Goal: Contribute content: Contribute content

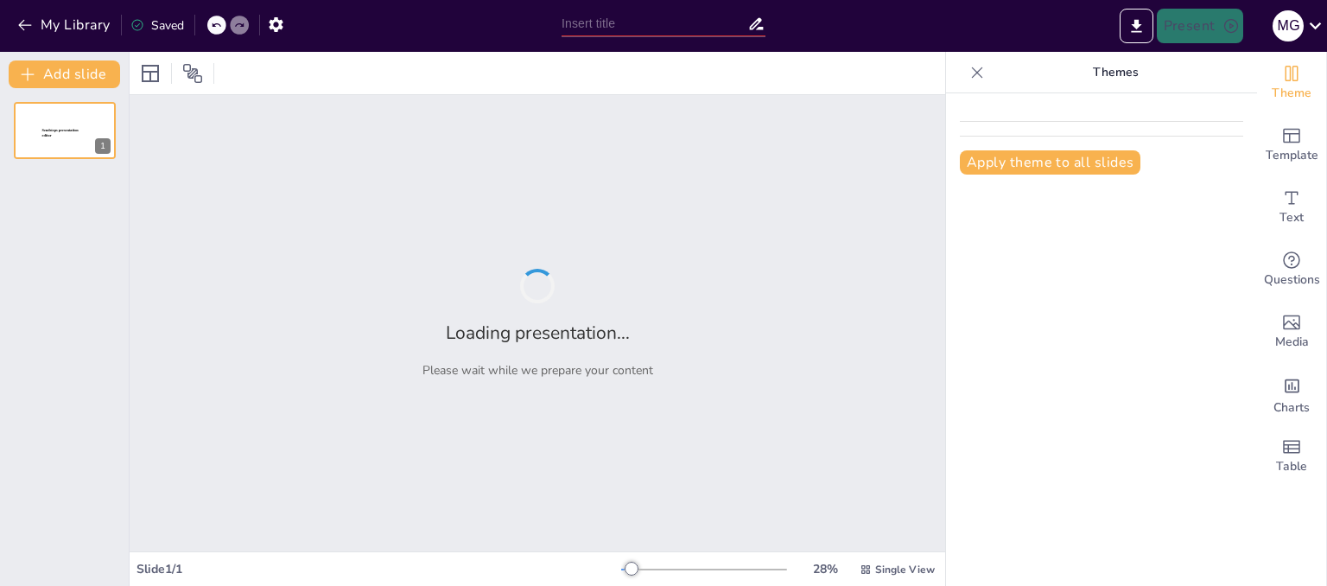
type input "Imported El Proceso Administrativo .pptx"
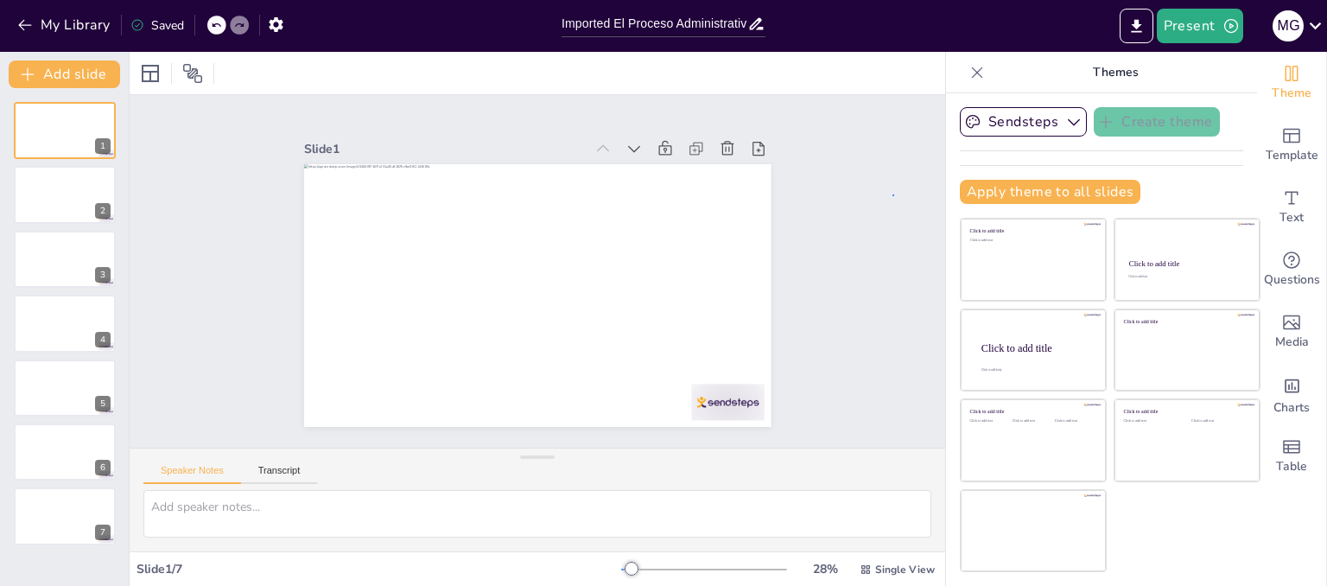
drag, startPoint x: 1042, startPoint y: 28, endPoint x: 894, endPoint y: 196, distance: 224.0
click at [795, 196] on div "Slide 1 Slide 2 Slide 3 Slide 4 Slide 5 Slide 6 Slide 7" at bounding box center [537, 271] width 515 height 871
click at [294, 477] on button "Transcript" at bounding box center [279, 474] width 77 height 19
click at [218, 469] on button "Speaker Notes" at bounding box center [192, 474] width 98 height 19
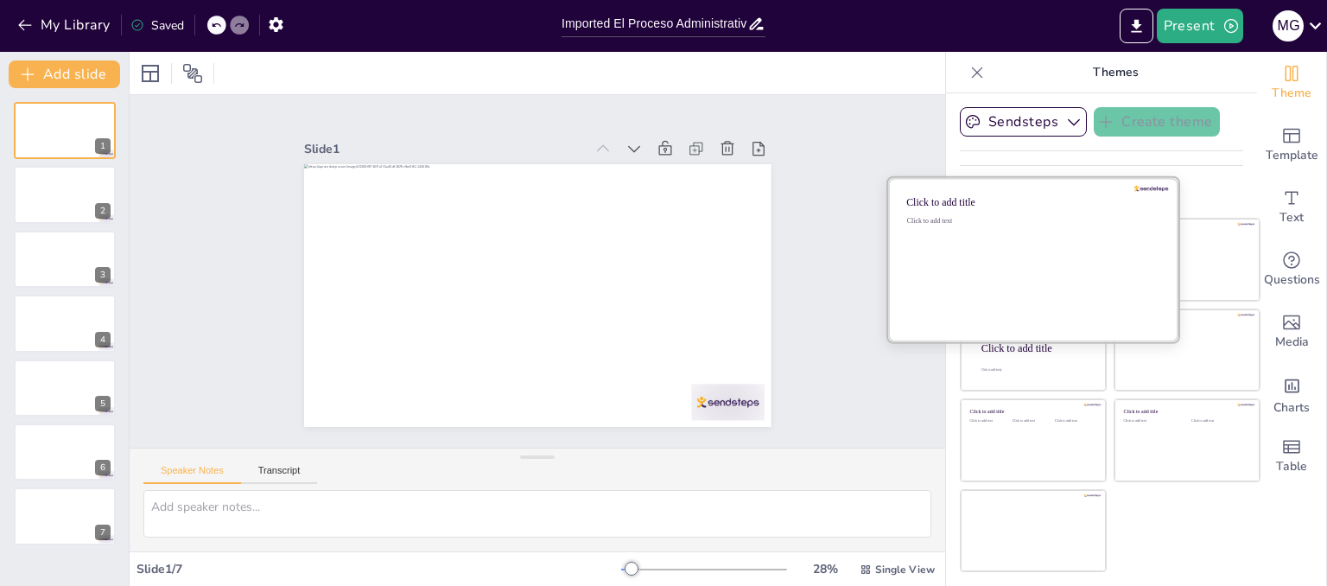
click at [999, 263] on div "Click to add text" at bounding box center [1030, 270] width 247 height 107
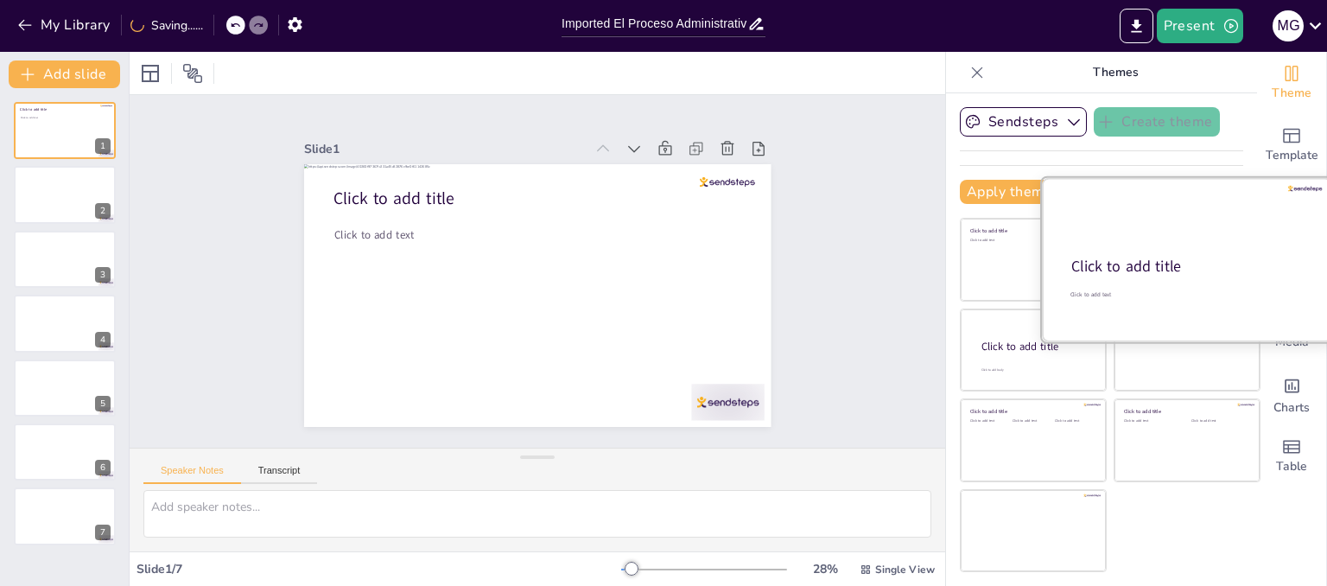
click at [1202, 263] on div "Click to add title" at bounding box center [1185, 267] width 229 height 21
click at [1087, 250] on div at bounding box center [1187, 259] width 290 height 163
click at [1081, 314] on div at bounding box center [1187, 259] width 290 height 163
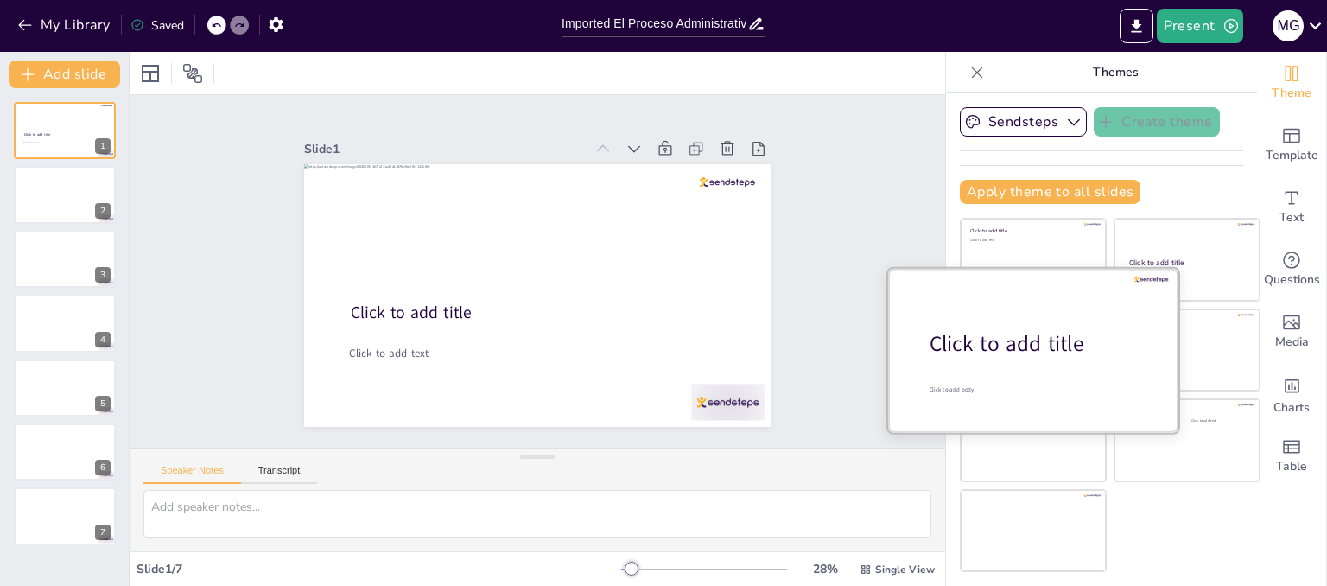
click at [1054, 364] on div at bounding box center [1033, 349] width 290 height 163
click at [1043, 401] on div at bounding box center [1033, 349] width 290 height 163
click at [1148, 351] on div at bounding box center [1033, 349] width 290 height 163
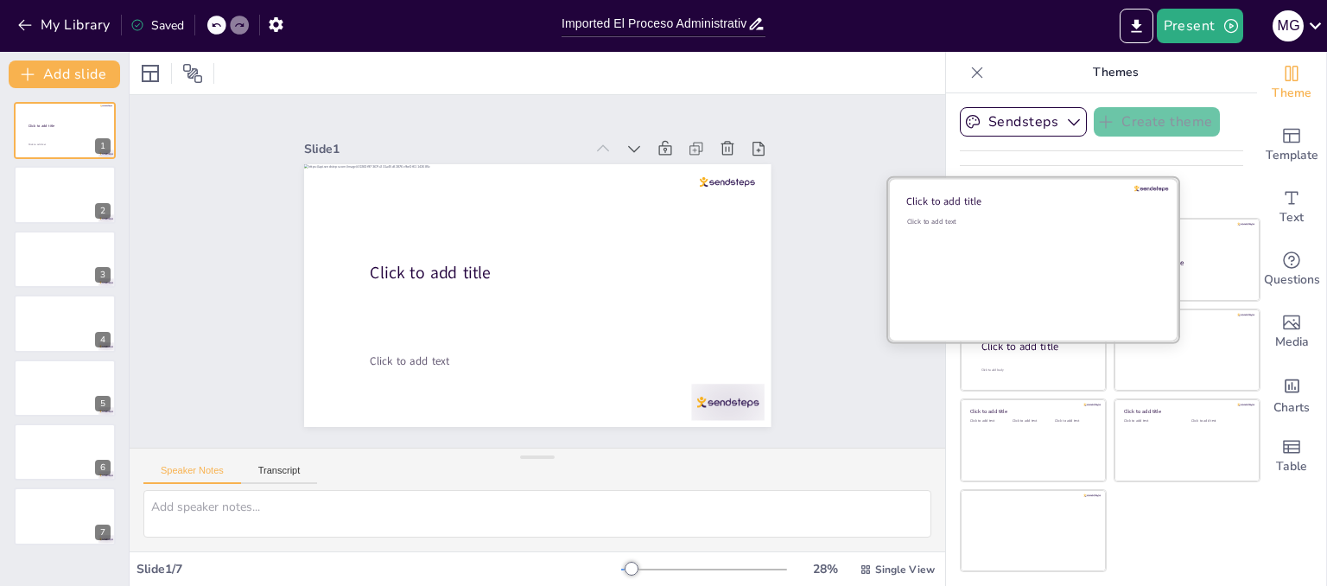
click at [971, 238] on div "Click to add text" at bounding box center [1030, 270] width 247 height 107
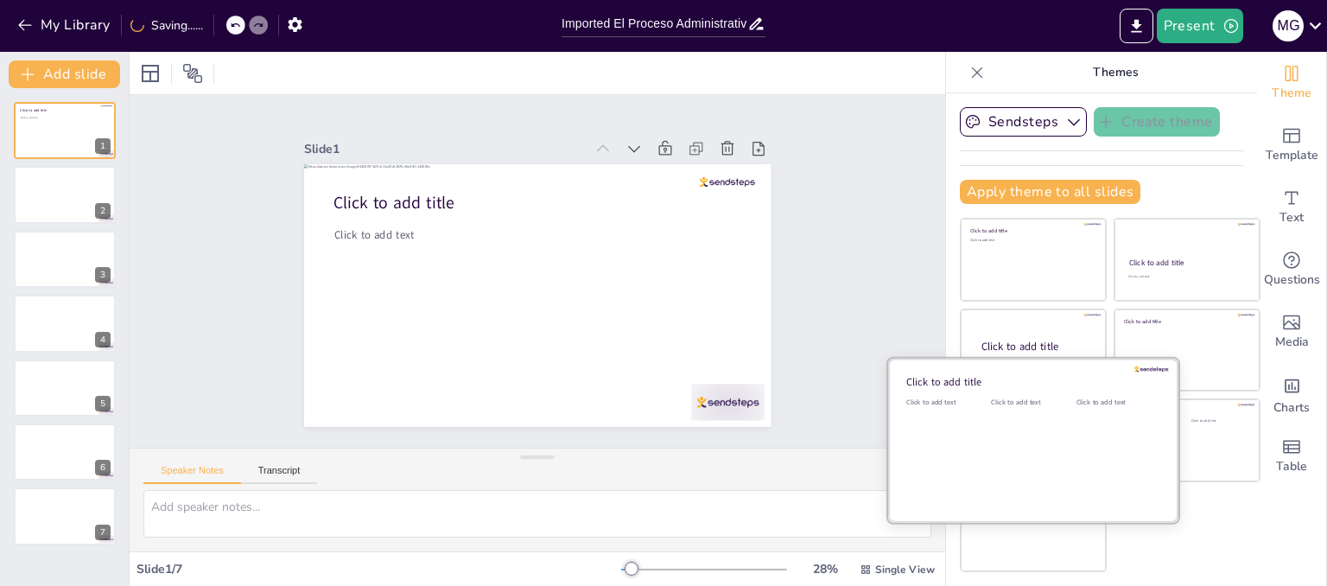
click at [954, 428] on div "Click to add text" at bounding box center [945, 450] width 78 height 107
click at [1011, 457] on div "Click to add text" at bounding box center [1030, 450] width 78 height 107
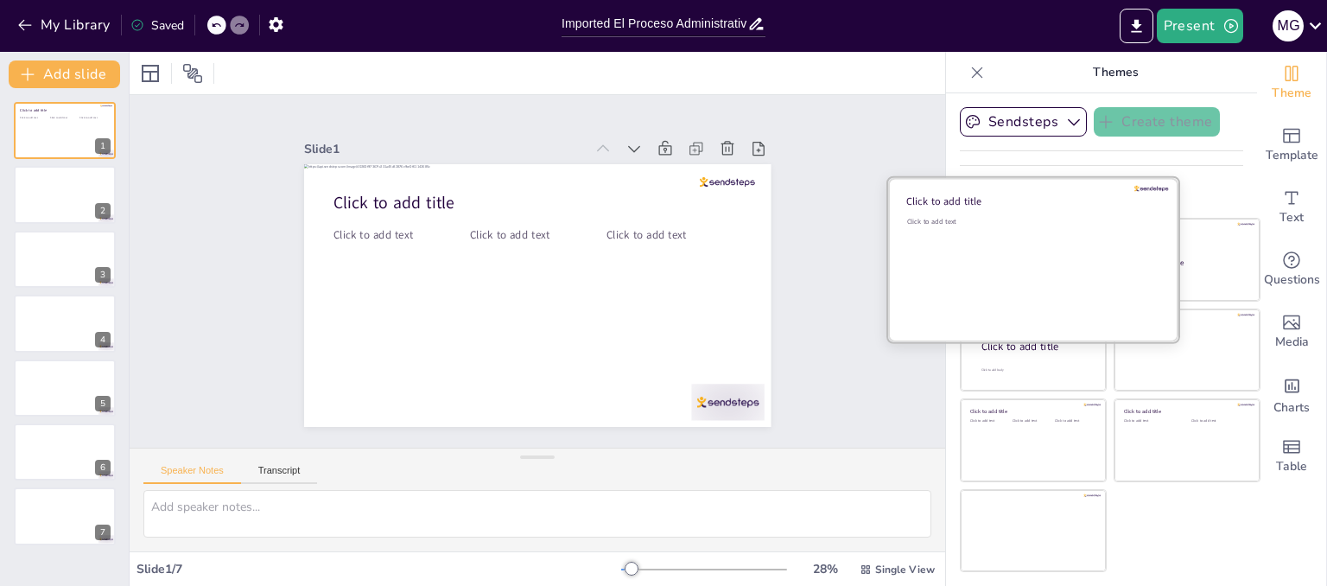
click at [1003, 256] on div "Click to add text" at bounding box center [1030, 270] width 247 height 107
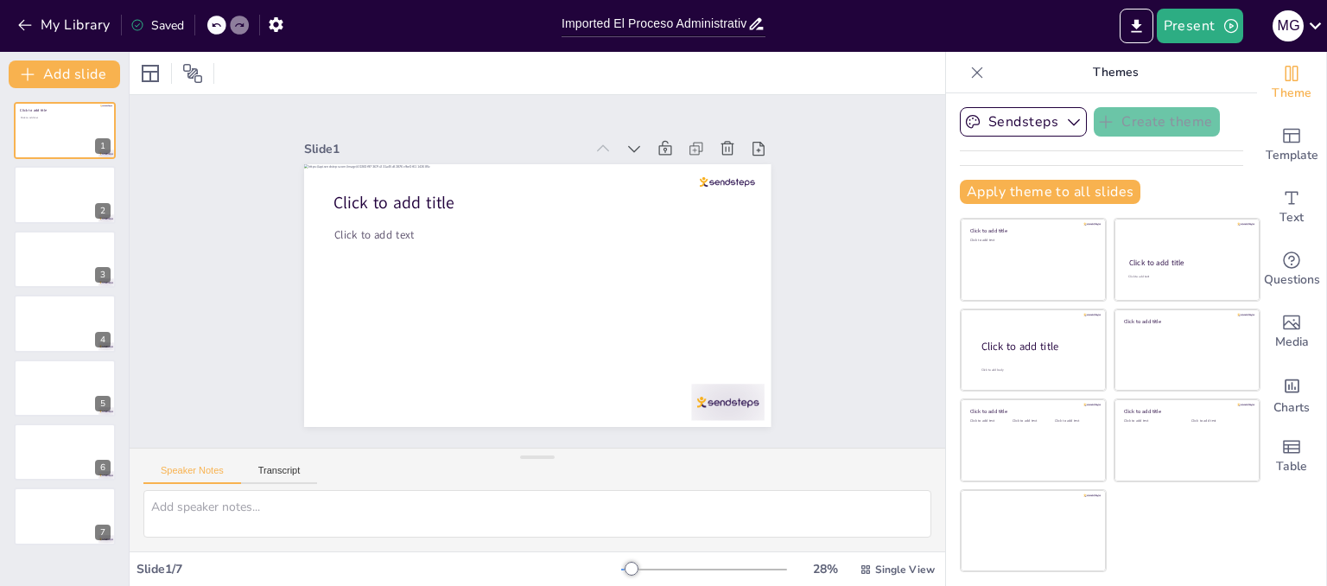
click at [850, 225] on div "Slide 1 Click to add title Click to add text Slide 2 Slide 3 Slide 4 Slide 5 Sl…" at bounding box center [537, 271] width 884 height 587
click at [55, 184] on div at bounding box center [65, 195] width 104 height 59
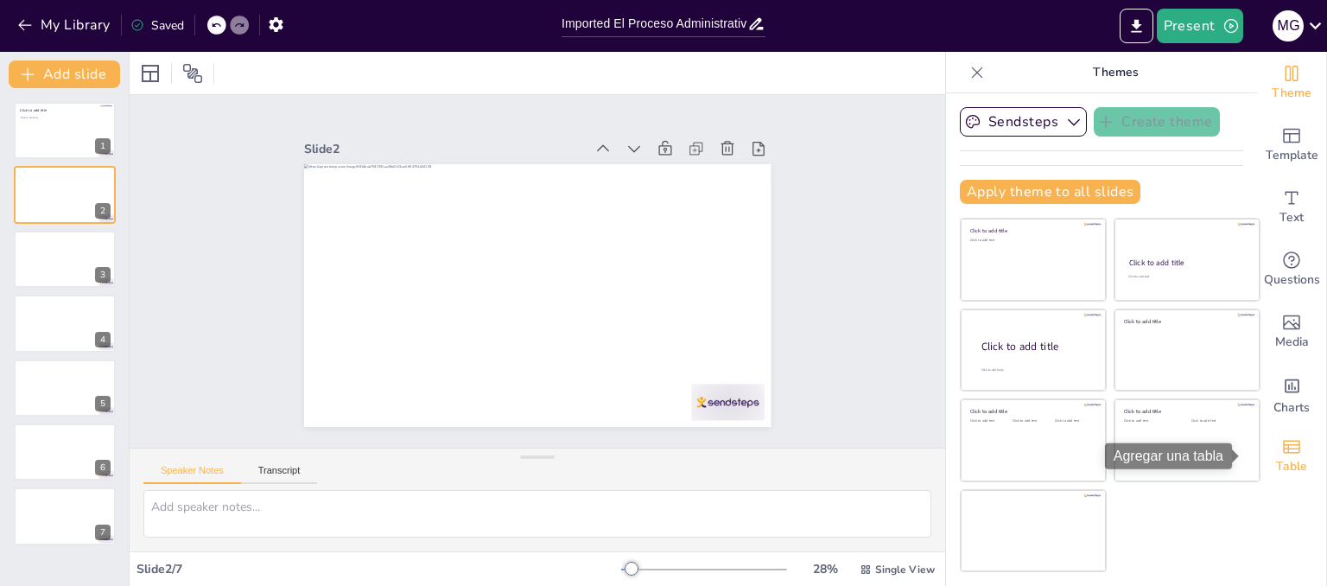
drag, startPoint x: 1283, startPoint y: 440, endPoint x: 1276, endPoint y: 466, distance: 27.7
click at [1276, 466] on span "Table" at bounding box center [1291, 466] width 31 height 19
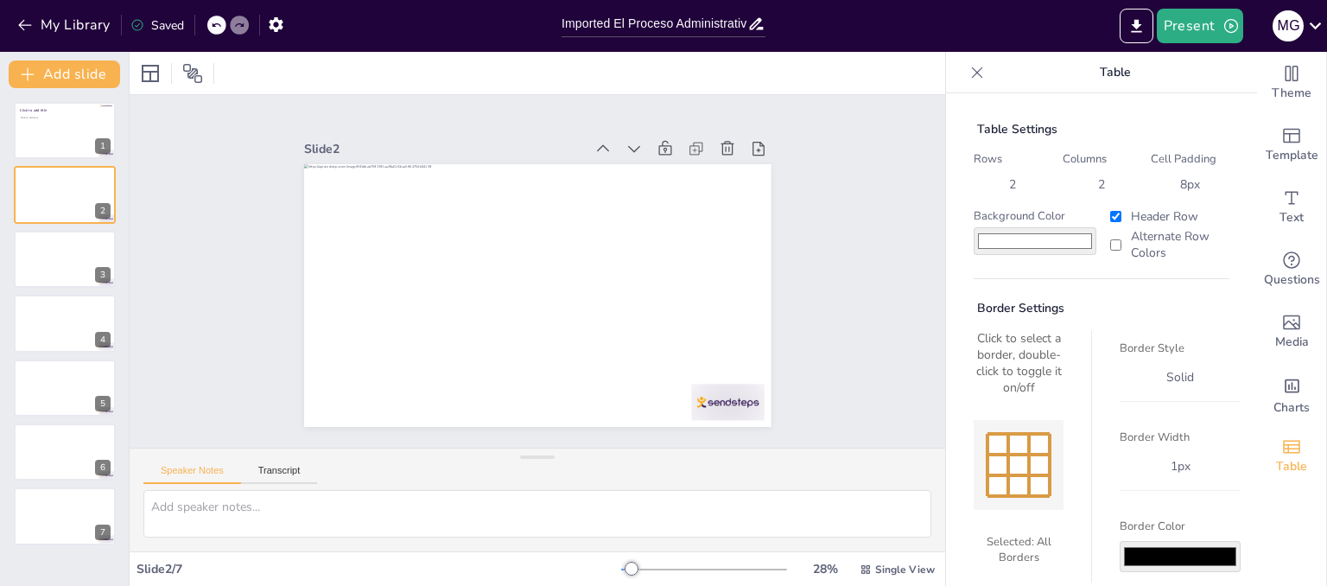
scroll to position [58, 0]
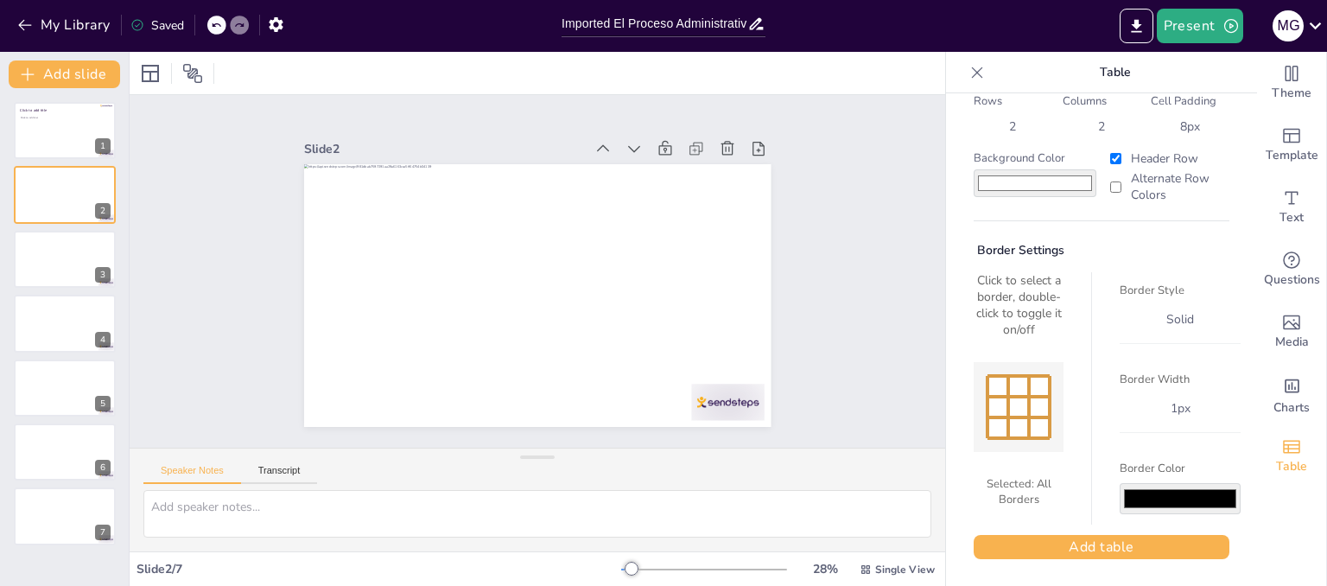
click at [1033, 441] on div at bounding box center [1018, 407] width 90 height 90
click at [1008, 409] on div at bounding box center [1018, 406] width 21 height 21
click at [1043, 538] on button "Add table" at bounding box center [1101, 547] width 256 height 24
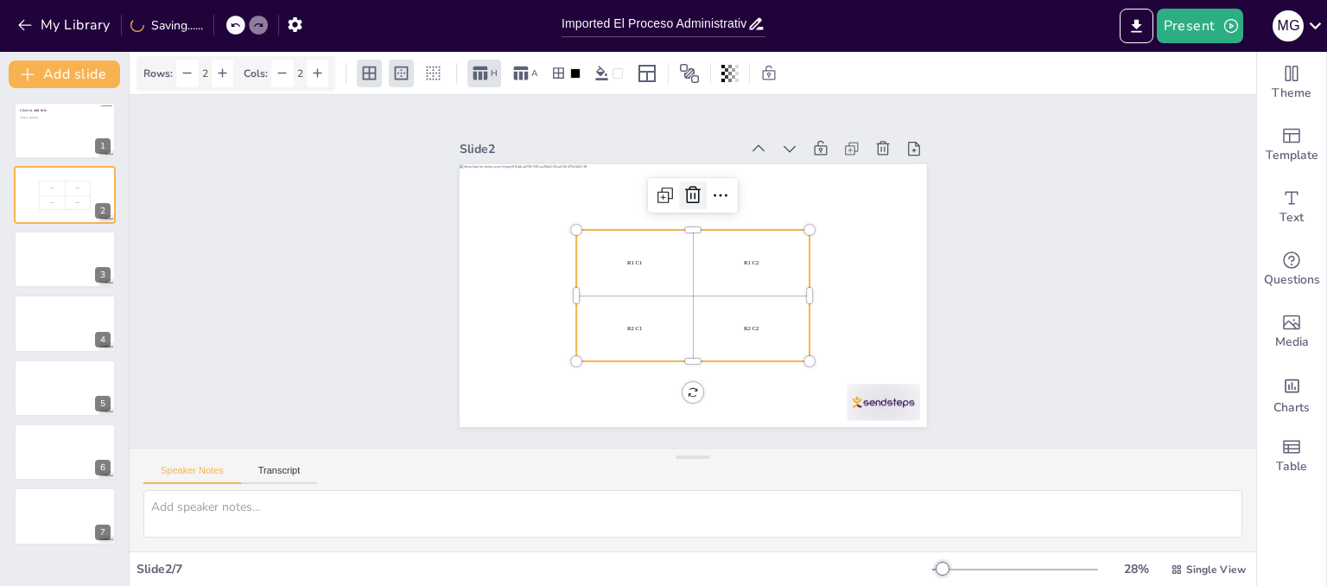
click at [745, 219] on icon at bounding box center [759, 233] width 29 height 29
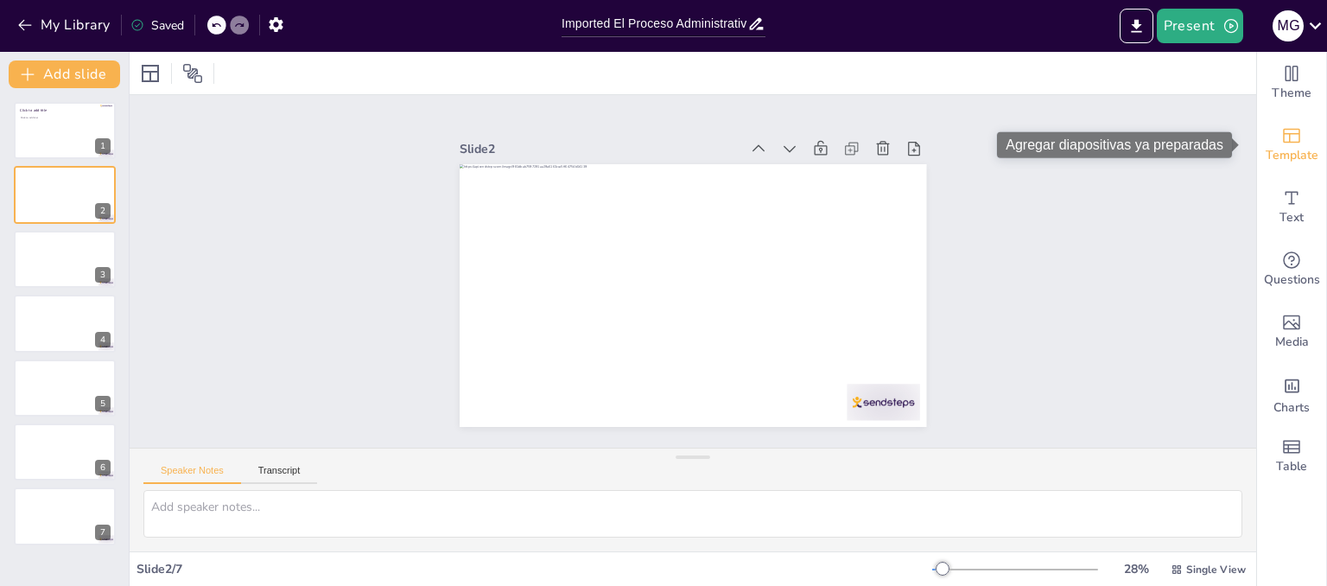
click at [1281, 143] on icon "Add ready made slides" at bounding box center [1291, 135] width 21 height 21
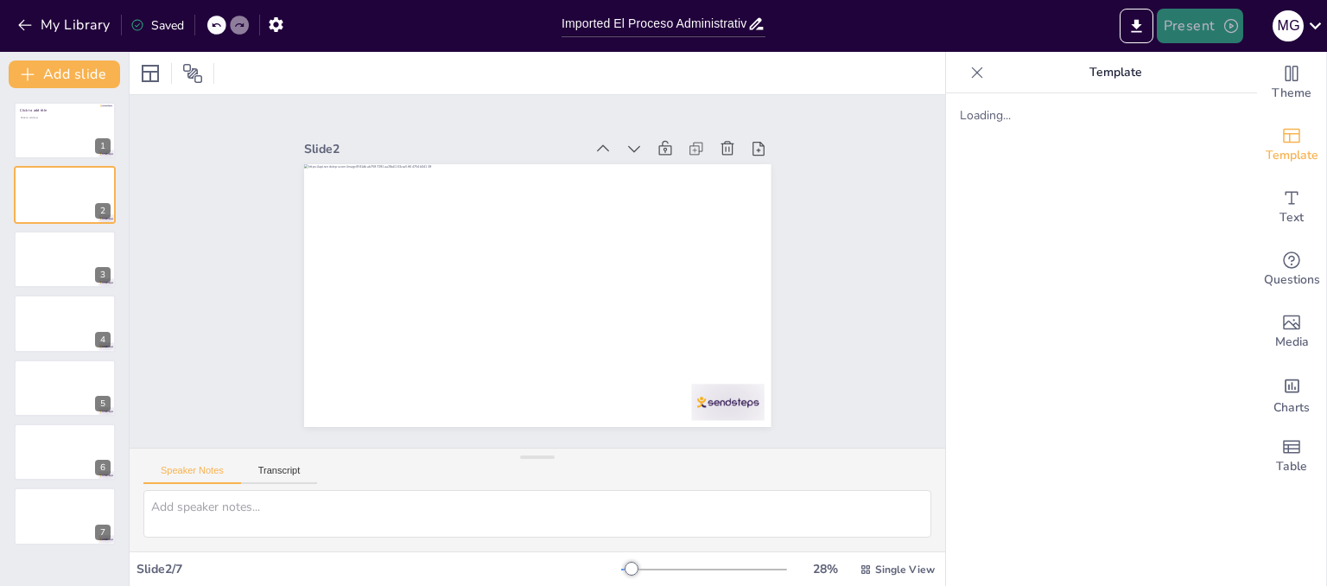
click at [1188, 22] on button "Present" at bounding box center [1200, 26] width 86 height 35
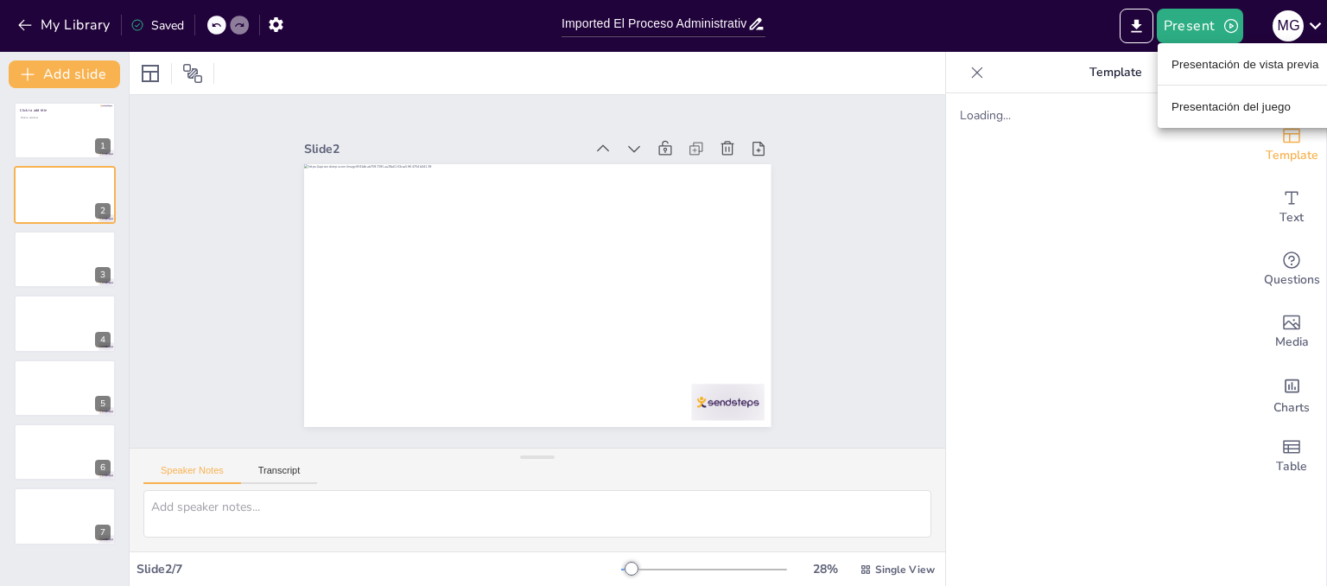
click at [1228, 71] on font "Presentación de vista previa" at bounding box center [1245, 63] width 148 height 17
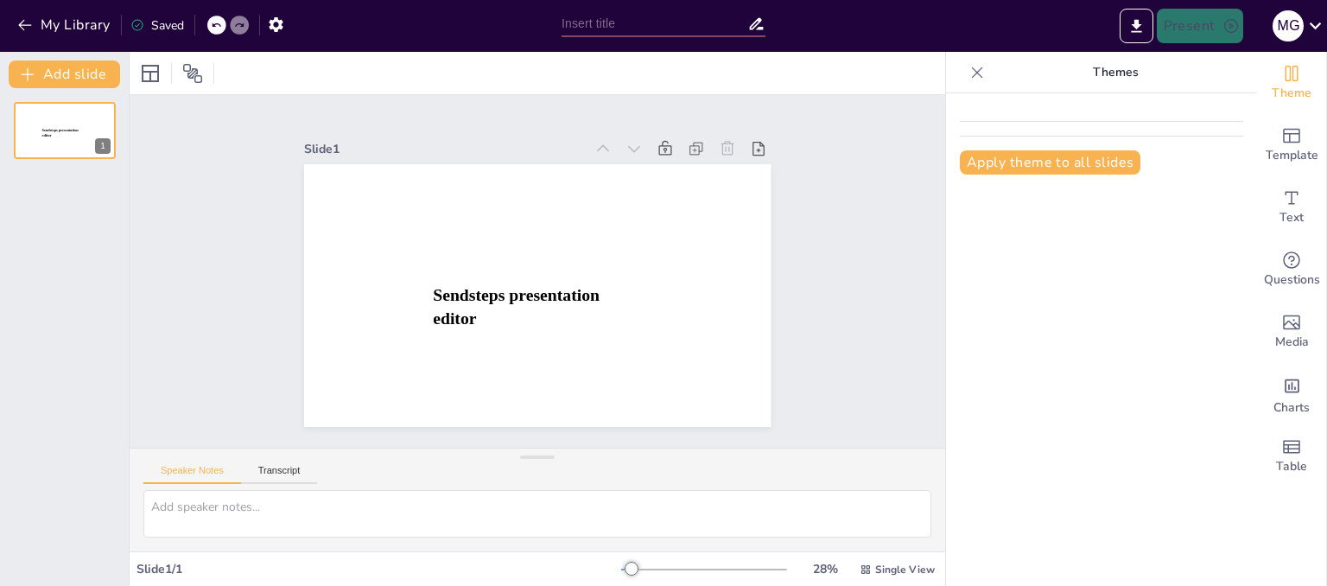
type input "Imported El Proceso Administrativo .pptx"
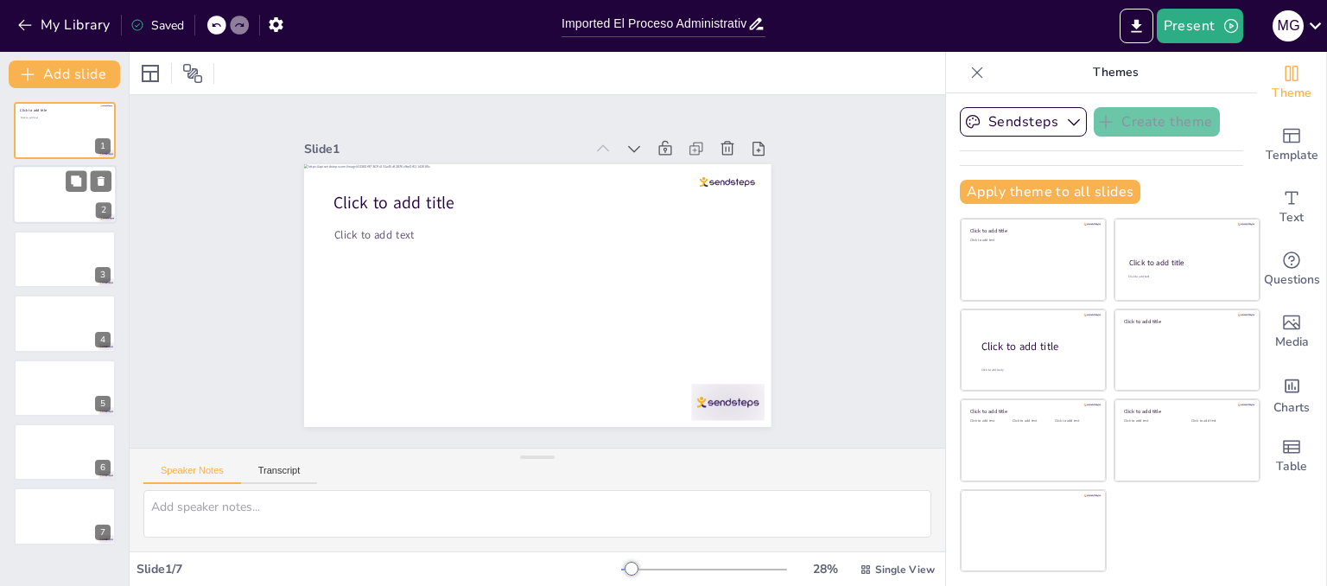
click at [44, 178] on div at bounding box center [65, 195] width 104 height 59
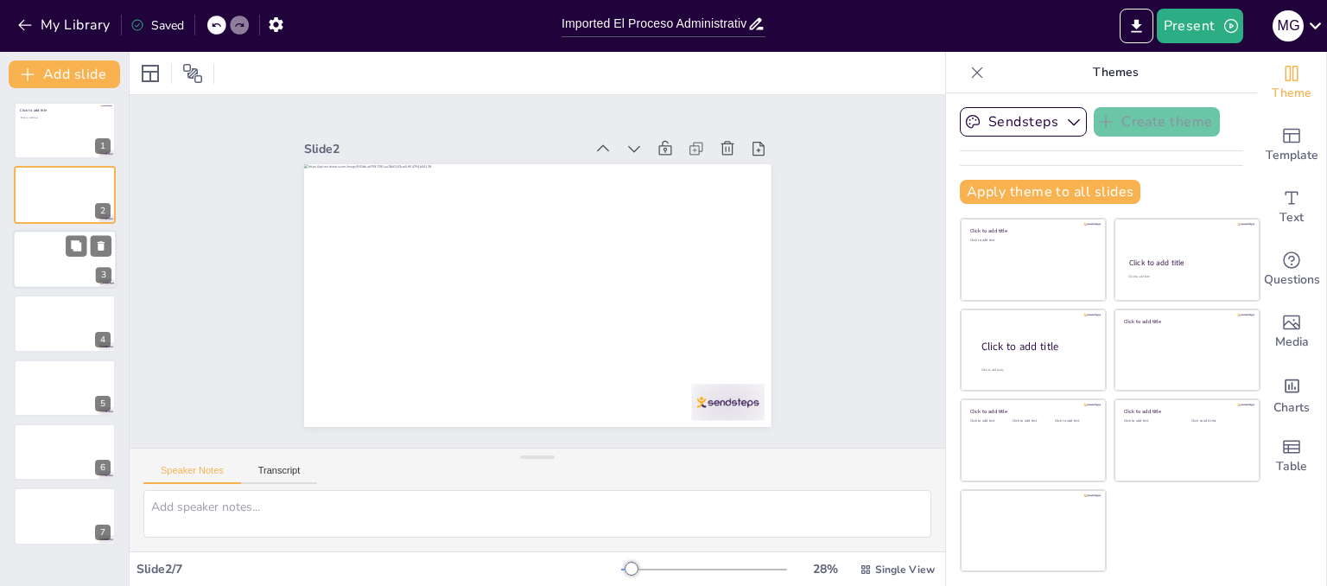
click at [45, 248] on div at bounding box center [65, 259] width 104 height 59
click at [992, 118] on button "Sendsteps" at bounding box center [1023, 121] width 127 height 29
click at [1059, 99] on div "Sendsteps Create theme Apply theme to all slides Click to add title Click to ad…" at bounding box center [1101, 339] width 311 height 492
click at [293, 459] on div "Speaker Notes Transcript" at bounding box center [537, 468] width 815 height 41
click at [287, 476] on button "Transcript" at bounding box center [279, 474] width 77 height 19
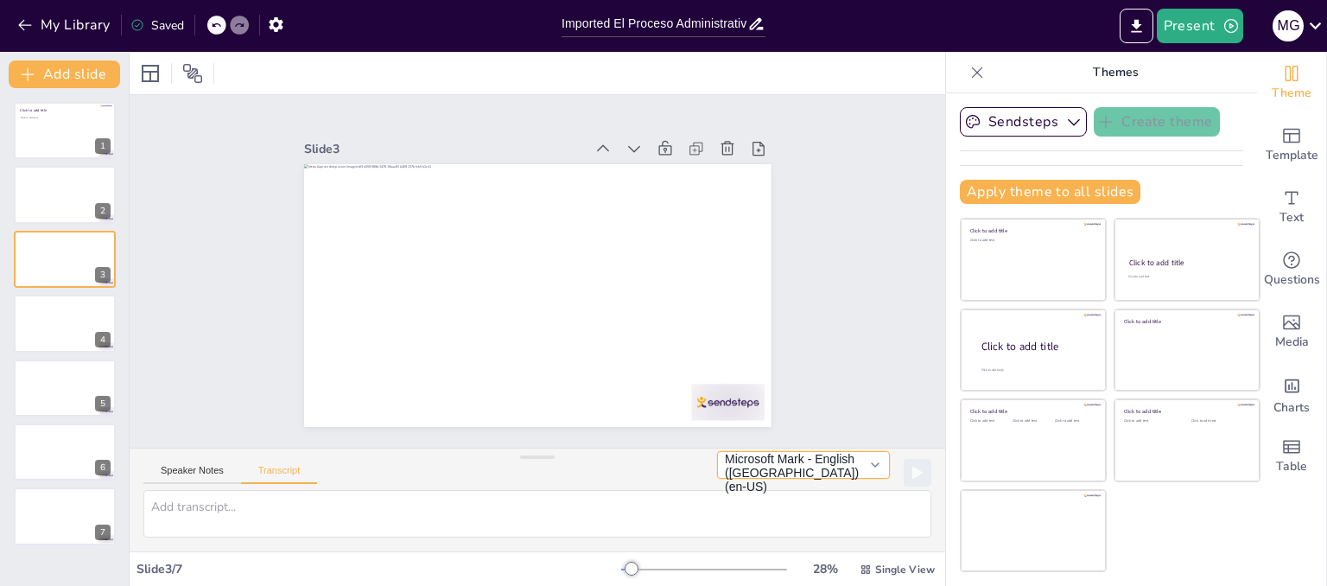
click at [854, 470] on button "Microsoft Mark - English (United States) (en-US)" at bounding box center [803, 465] width 173 height 28
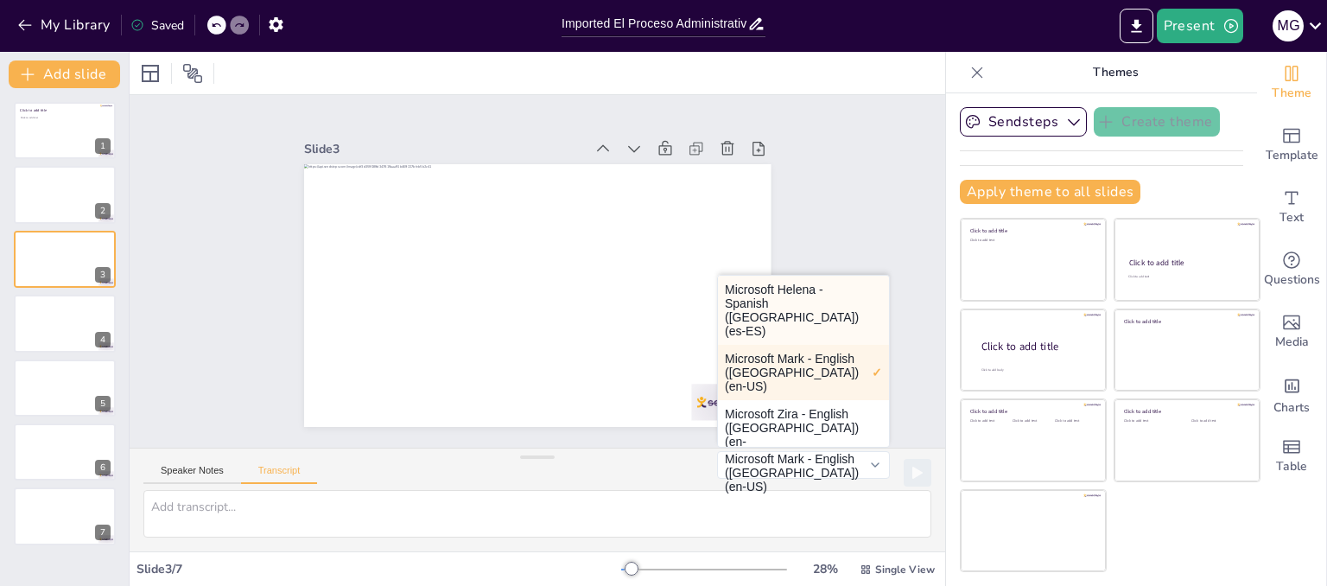
click at [815, 327] on button "Microsoft Helena - Spanish (Spain) (es-ES)" at bounding box center [803, 310] width 171 height 69
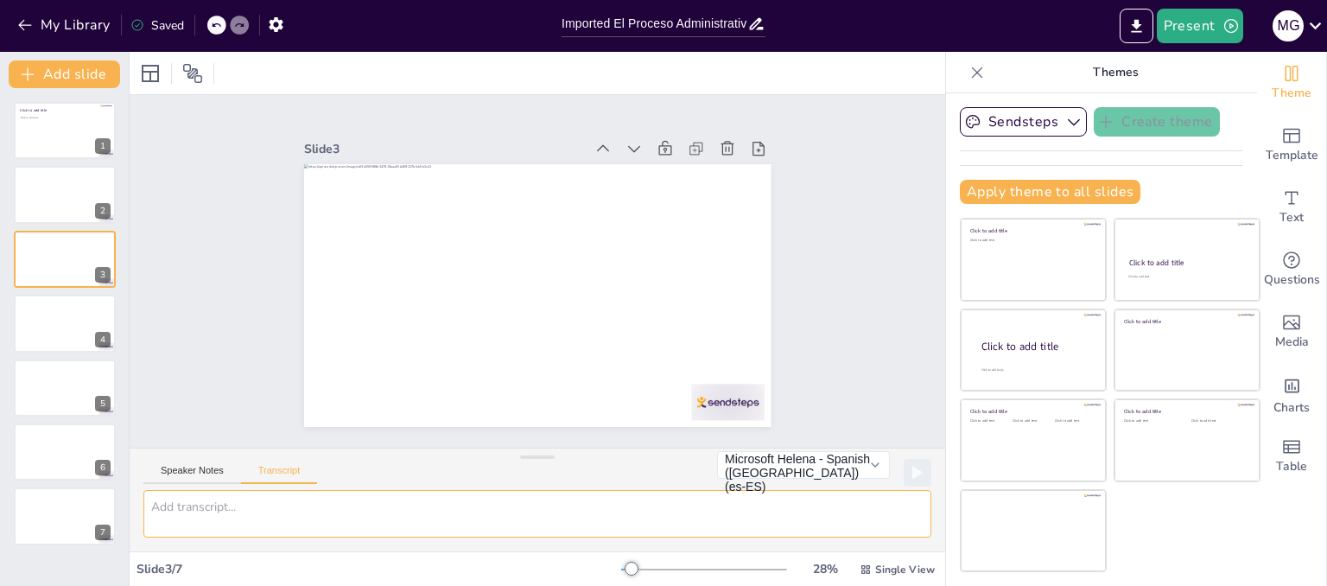
click at [288, 505] on textarea at bounding box center [537, 514] width 788 height 48
click at [59, 521] on div at bounding box center [65, 516] width 104 height 59
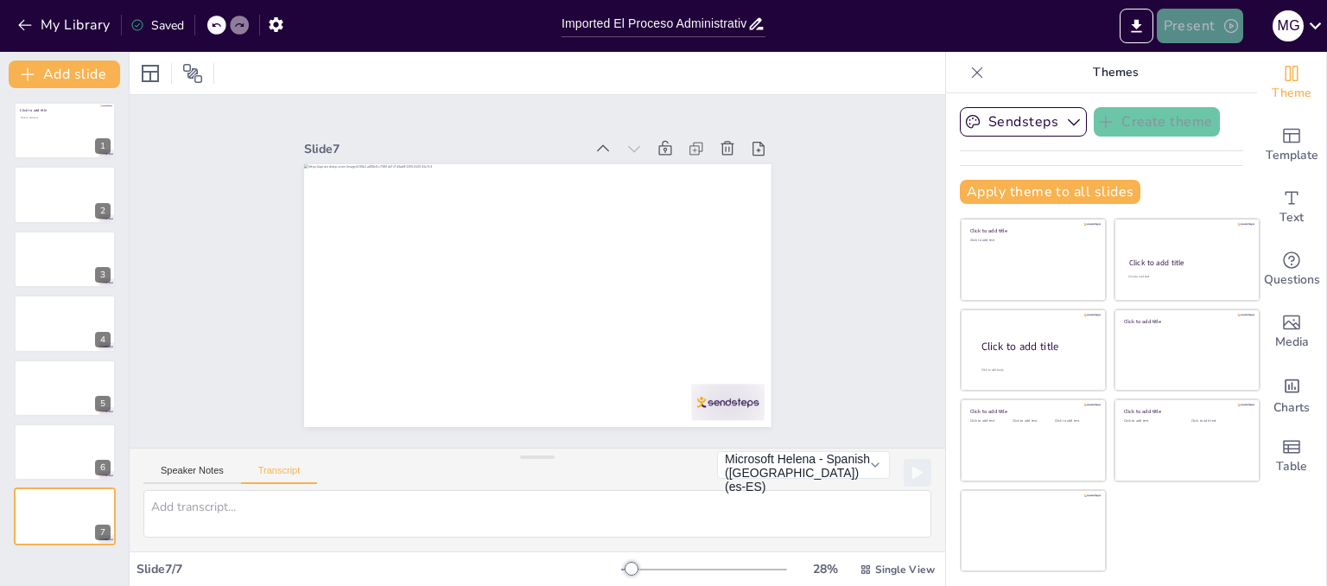
click at [1220, 33] on button "Present" at bounding box center [1200, 26] width 86 height 35
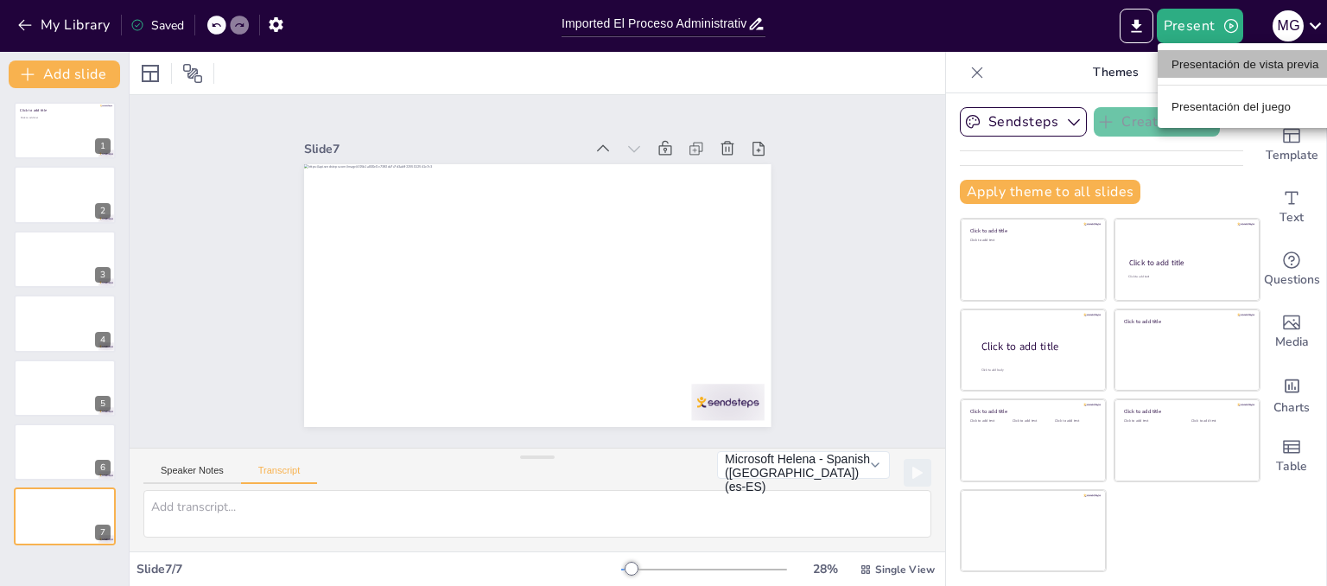
click at [1213, 61] on font "Presentación de vista previa" at bounding box center [1245, 64] width 148 height 13
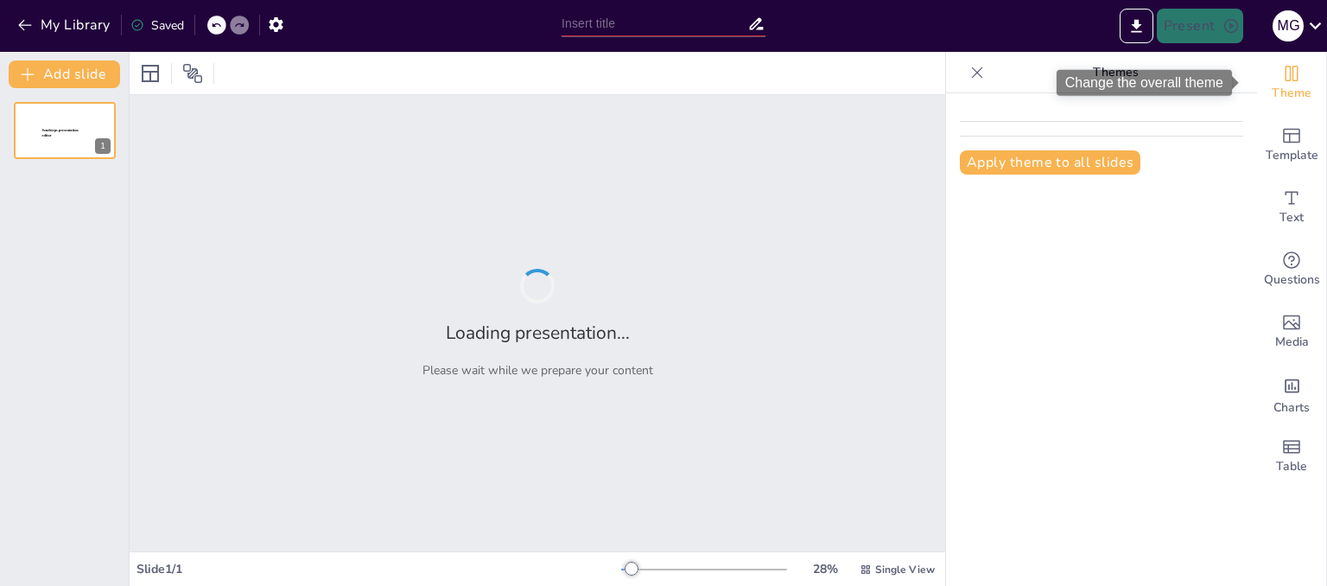
type input "Imported El Proceso Administrativo .pptx"
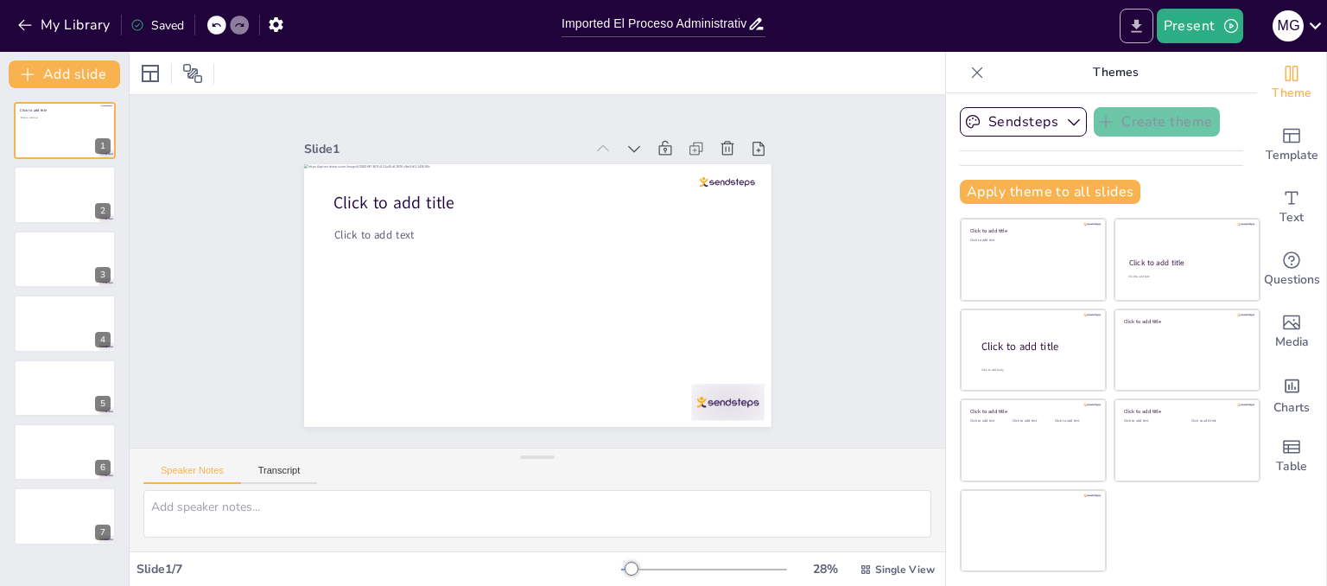
click at [1138, 35] on icon "Export to PowerPoint" at bounding box center [1136, 26] width 18 height 18
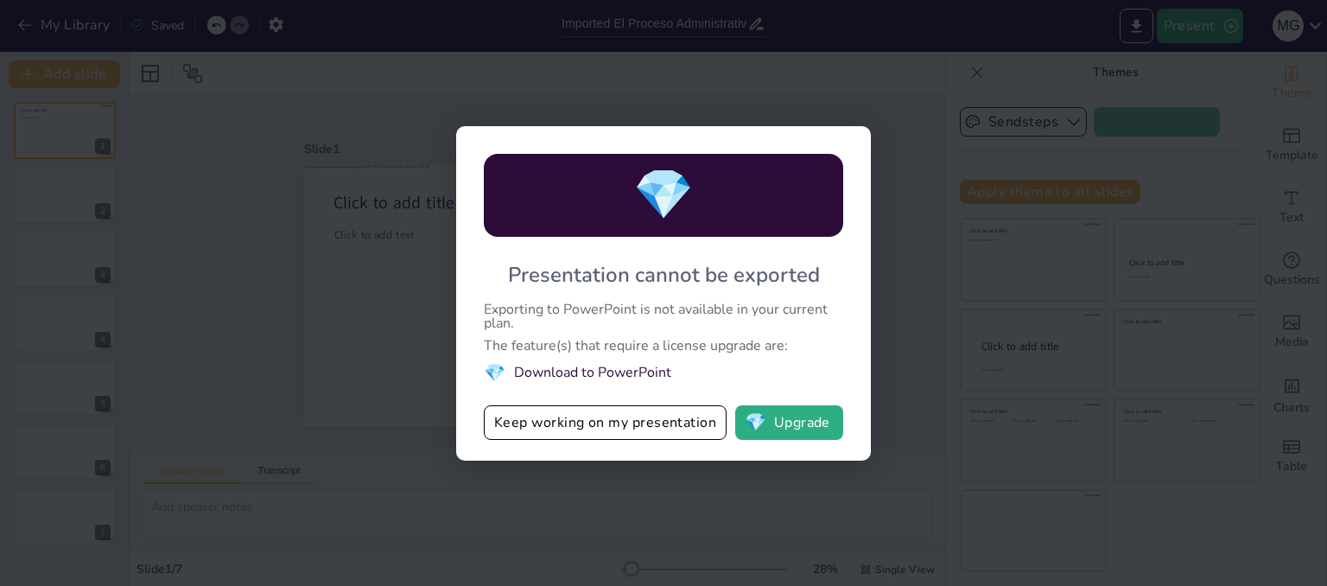
click at [925, 288] on div "💎 Presentation cannot be exported Exporting to PowerPoint is not available in y…" at bounding box center [663, 293] width 1327 height 586
click at [797, 409] on button "💎 Upgrade" at bounding box center [789, 422] width 108 height 35
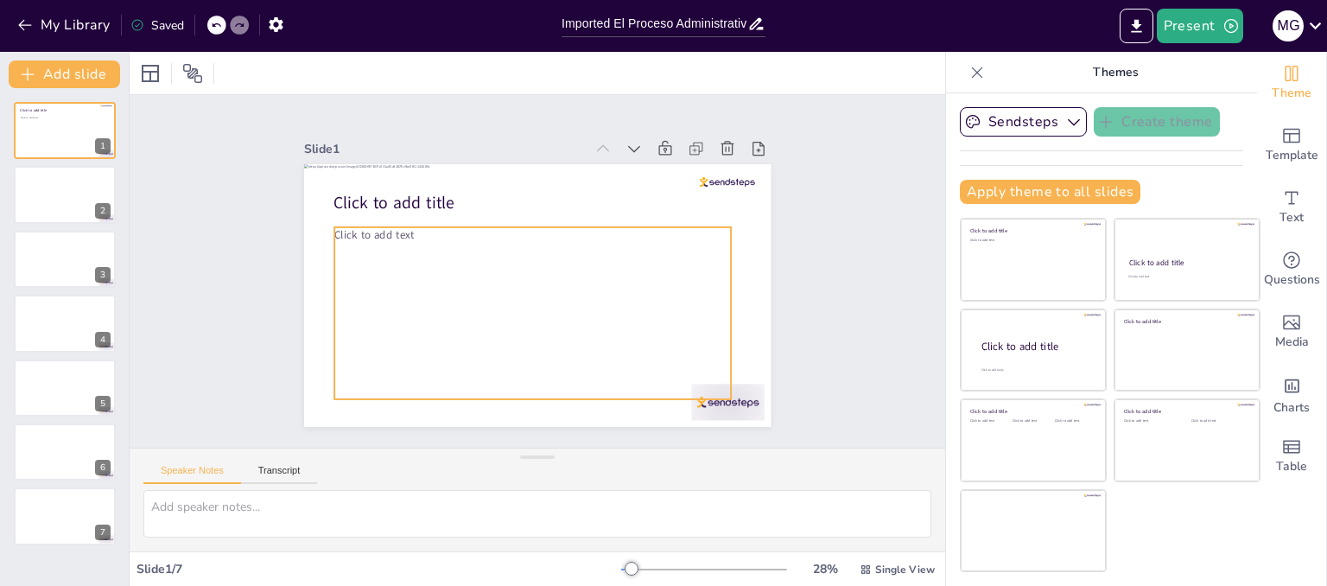
click at [432, 256] on div "Click to add text" at bounding box center [516, 308] width 433 height 319
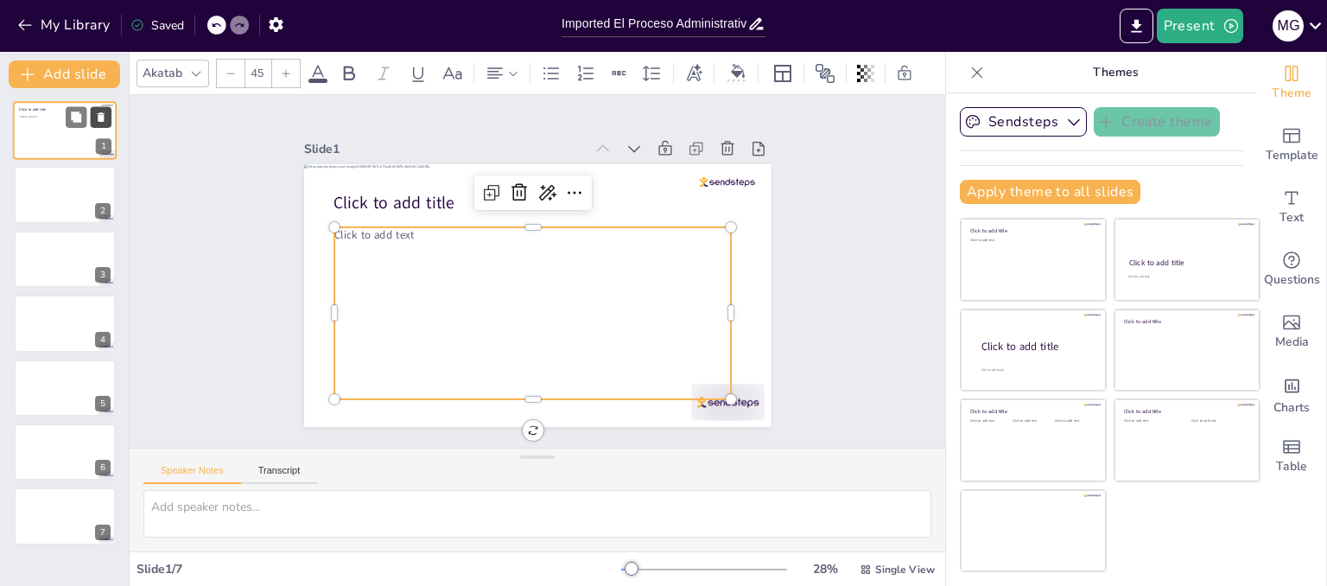
click at [97, 117] on icon at bounding box center [101, 117] width 12 height 12
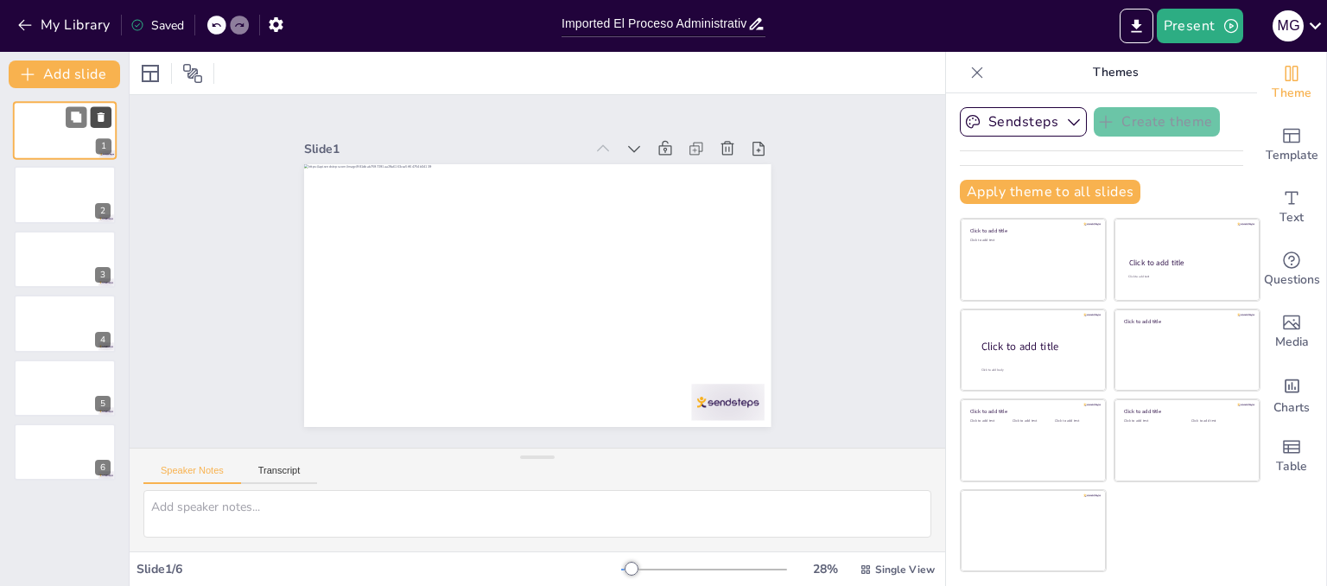
click at [103, 118] on icon at bounding box center [101, 117] width 7 height 10
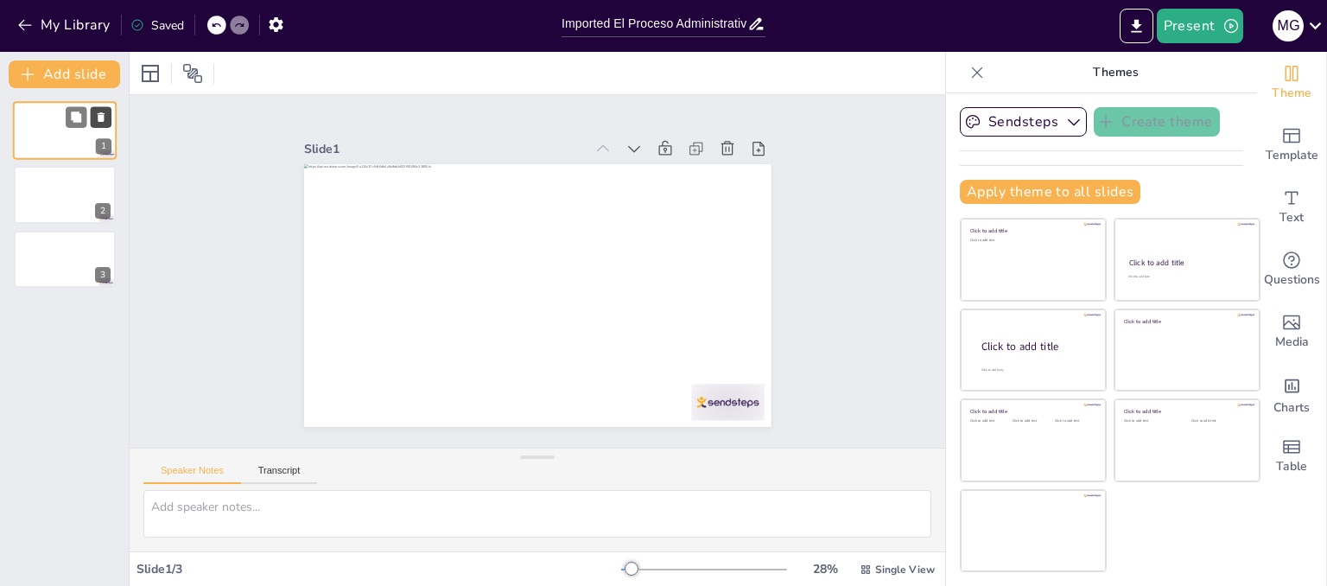
click at [103, 118] on icon at bounding box center [101, 117] width 7 height 10
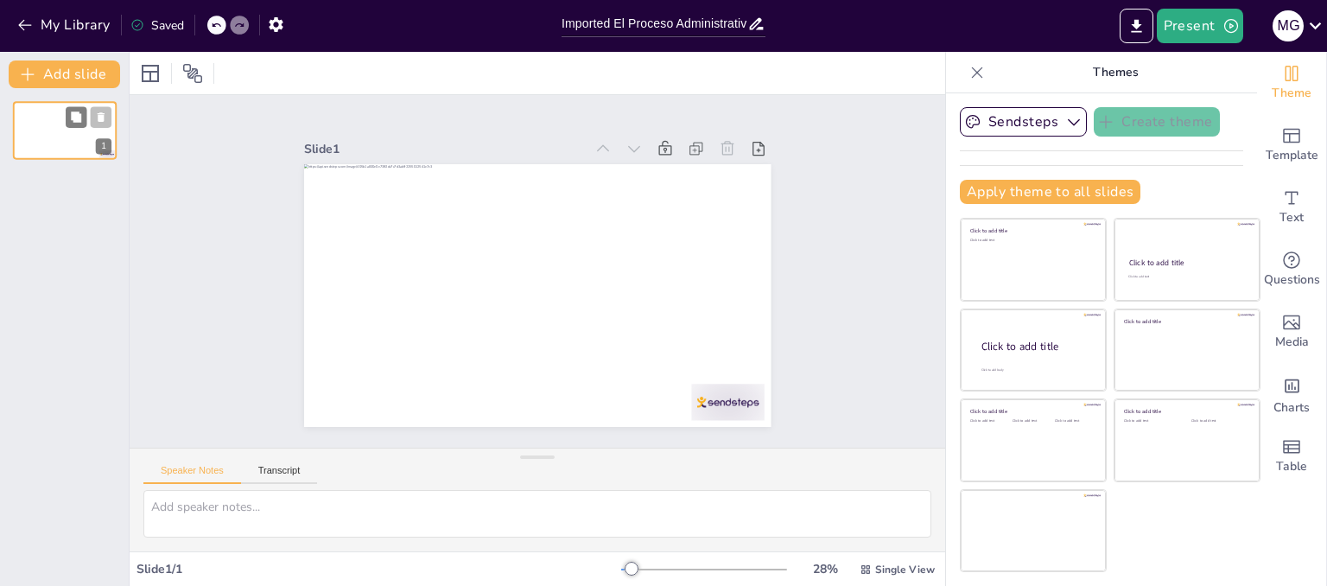
click at [103, 118] on icon at bounding box center [101, 117] width 7 height 10
click at [80, 206] on div "1" at bounding box center [64, 337] width 129 height 498
click at [105, 113] on icon at bounding box center [101, 117] width 12 height 12
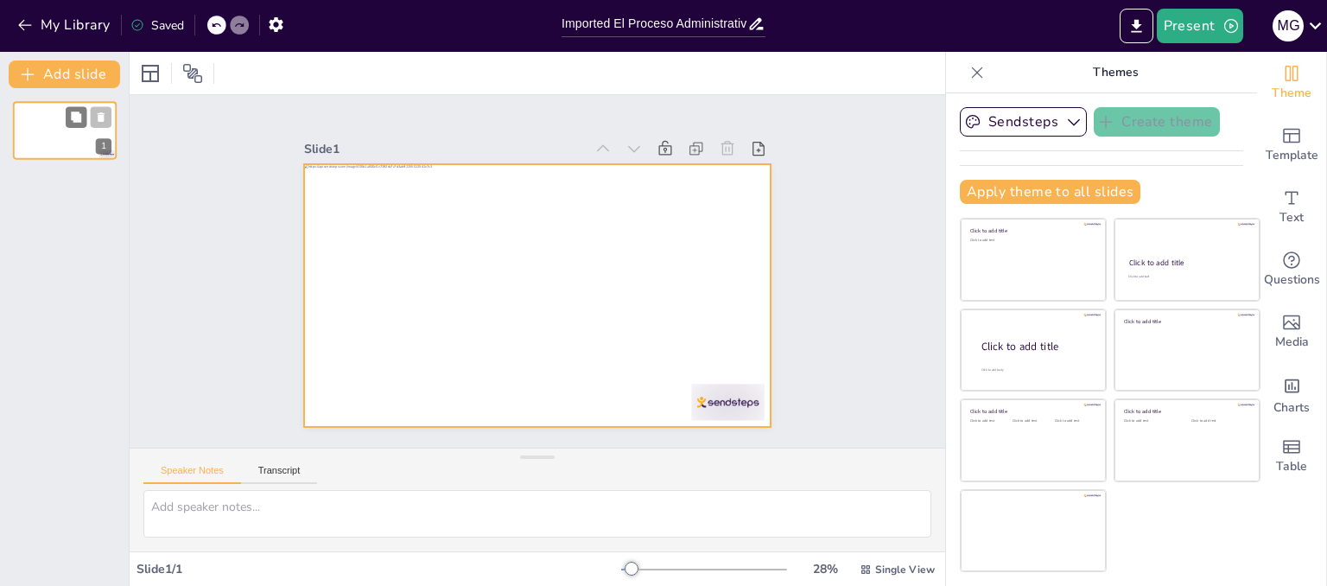
click at [59, 130] on div at bounding box center [65, 130] width 104 height 59
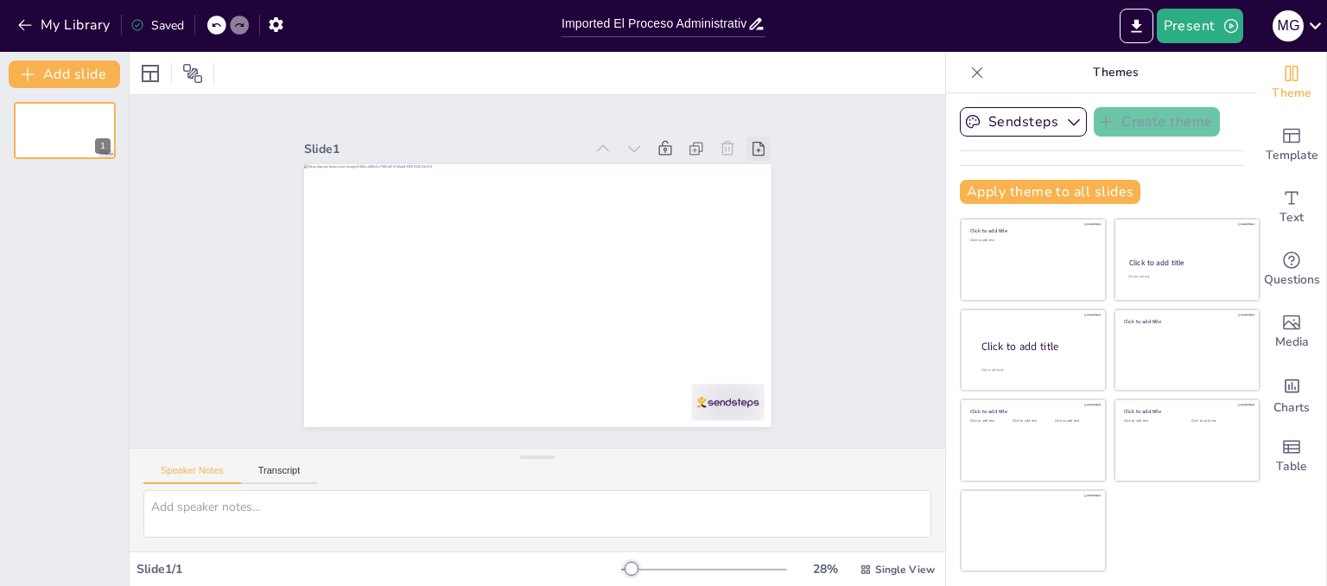
drag, startPoint x: 59, startPoint y: 130, endPoint x: 742, endPoint y: 139, distance: 683.3
click at [775, 212] on icon at bounding box center [786, 223] width 22 height 22
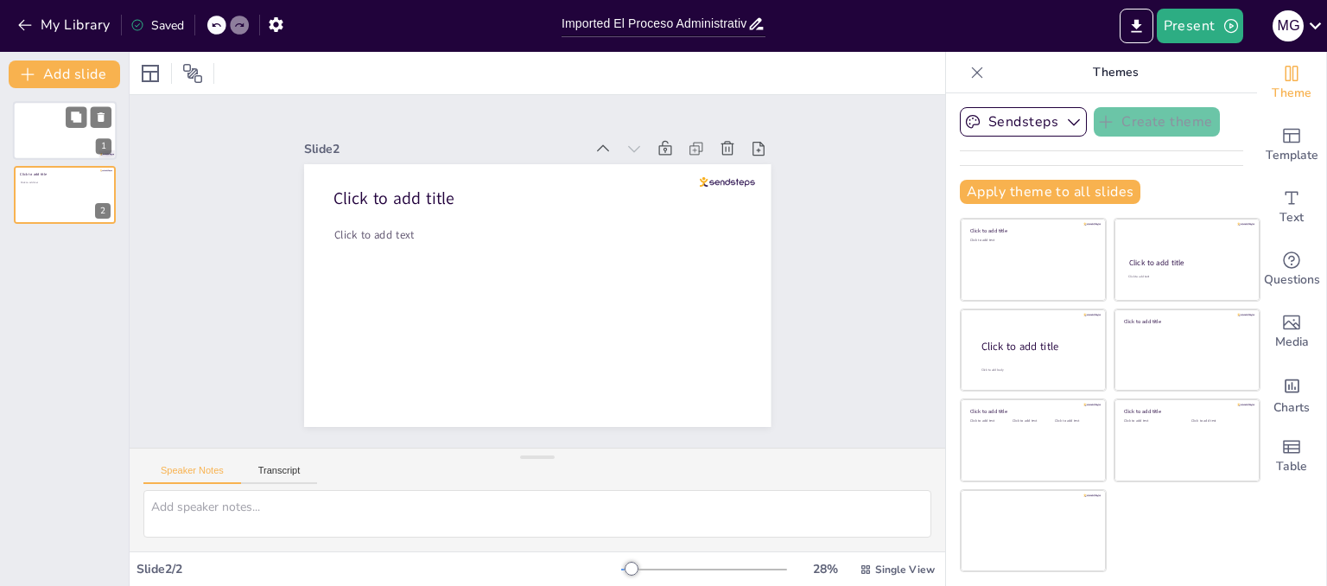
click at [83, 104] on div at bounding box center [65, 130] width 104 height 59
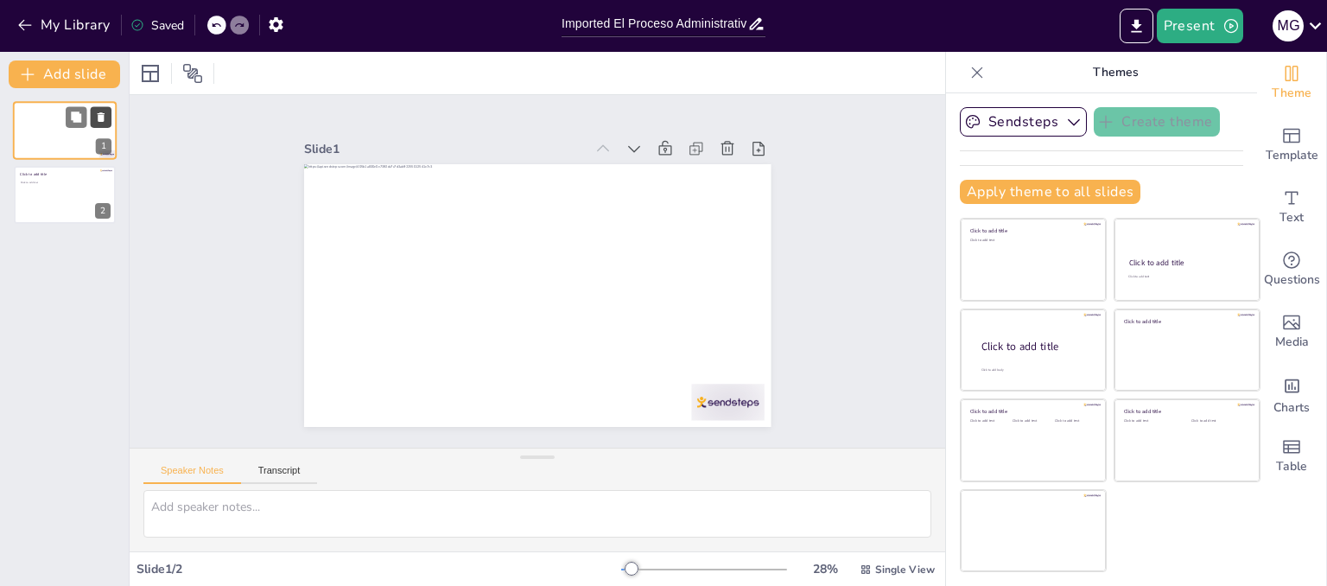
click at [105, 121] on icon at bounding box center [101, 117] width 12 height 12
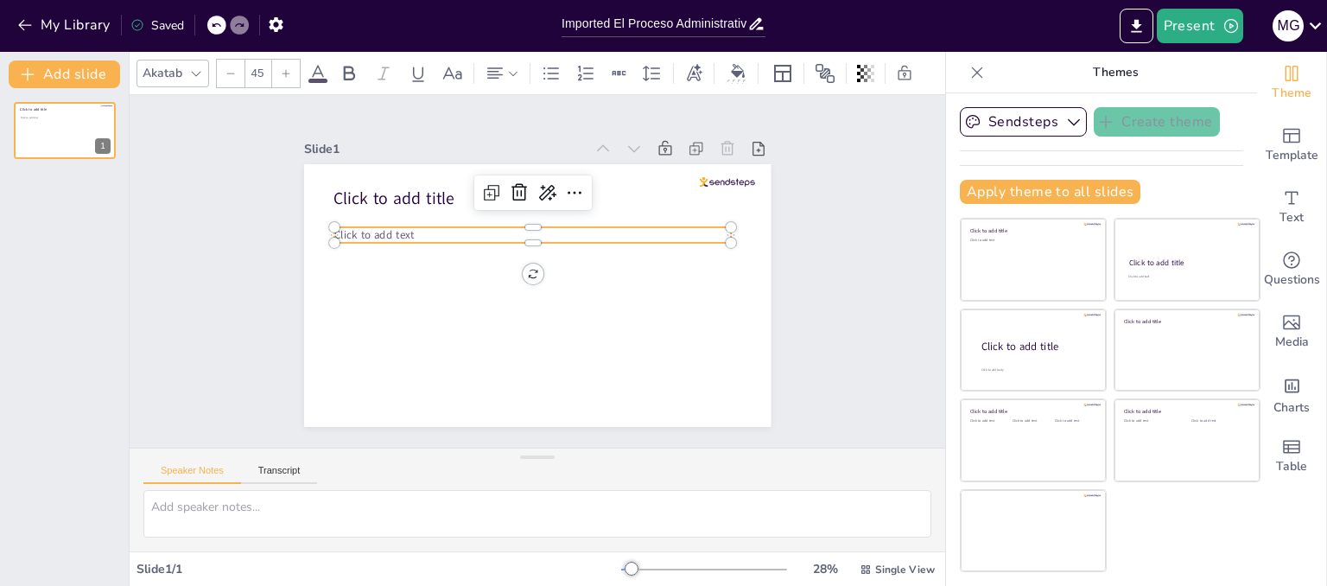
click at [577, 235] on div "Click to add title Click to add text" at bounding box center [525, 292] width 536 height 460
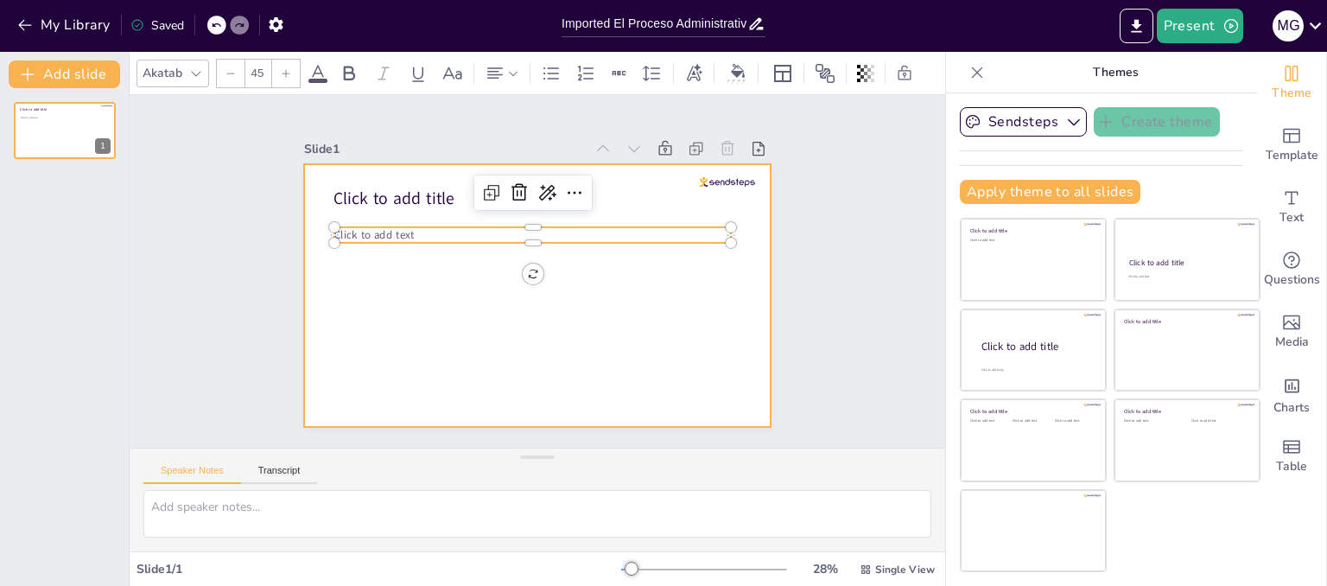
click at [359, 205] on div at bounding box center [515, 281] width 429 height 533
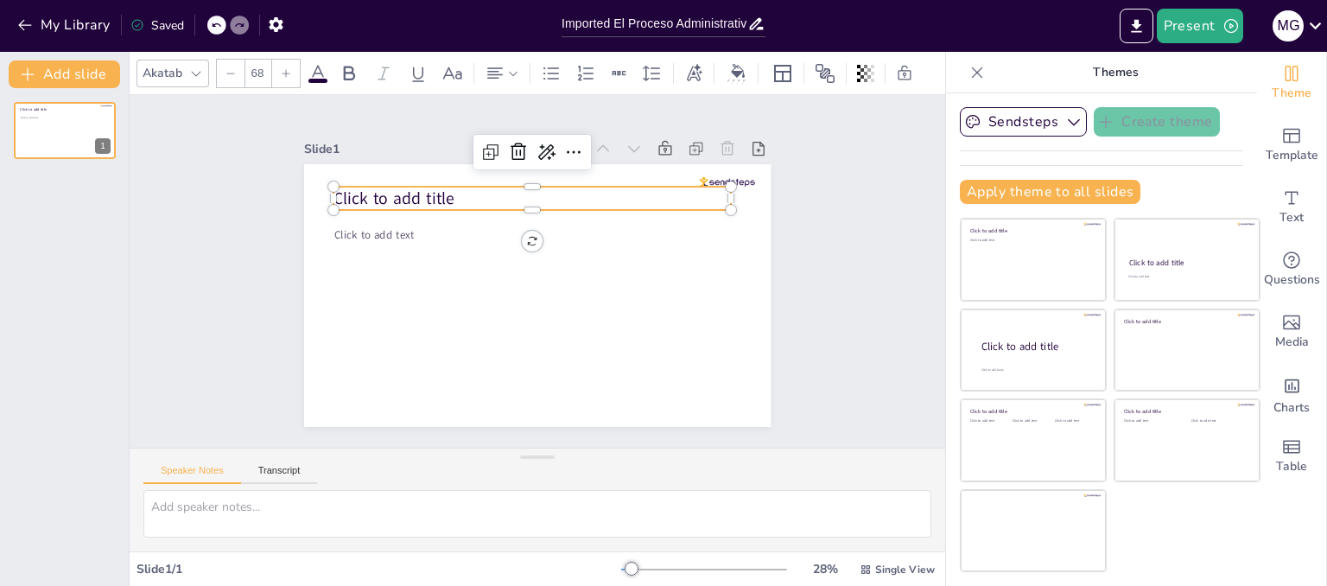
click at [394, 176] on span "Click to add title" at bounding box center [449, 136] width 116 height 80
click at [394, 187] on span "Click to add title" at bounding box center [412, 170] width 123 height 48
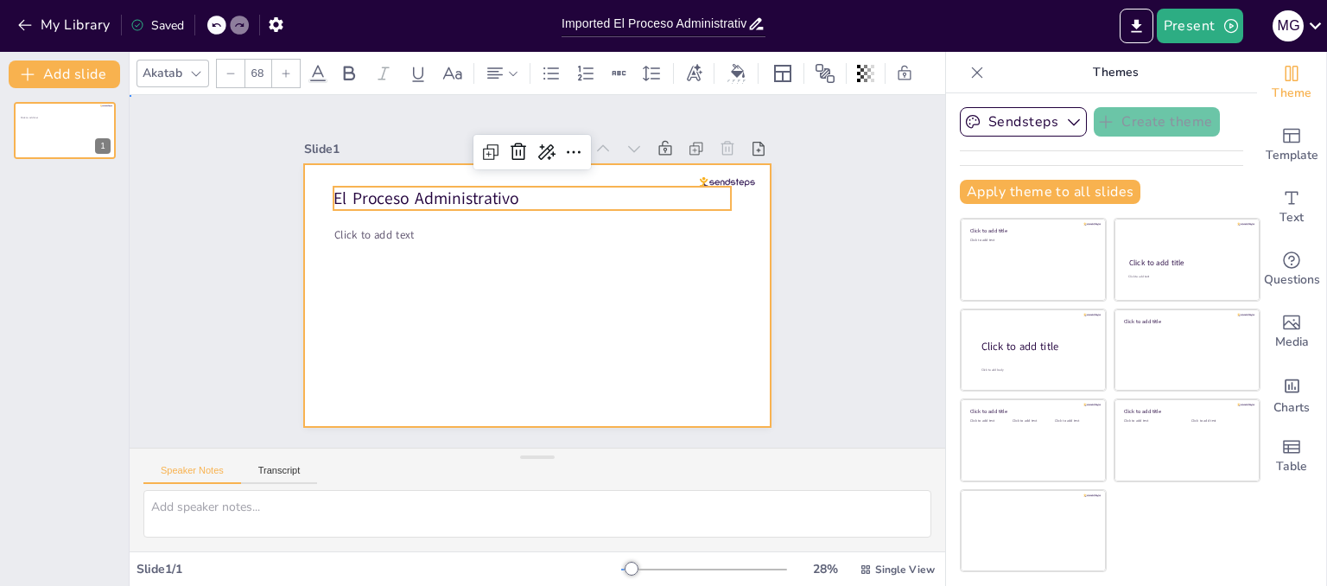
click at [435, 240] on div at bounding box center [529, 295] width 525 height 394
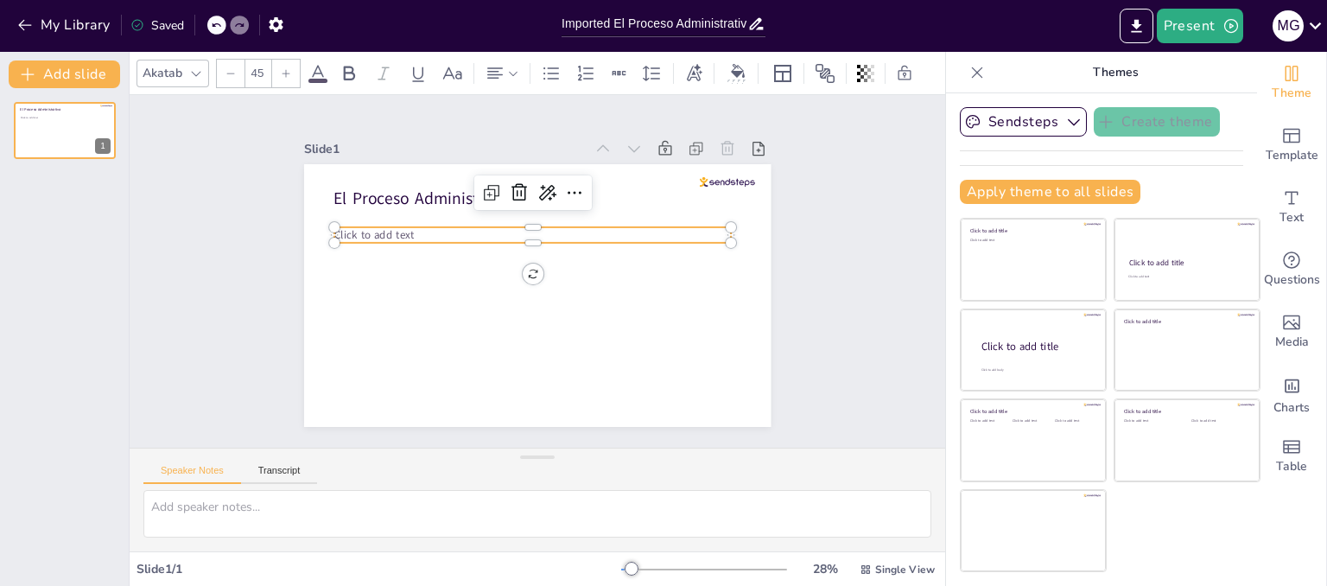
click at [434, 224] on p "Click to add text" at bounding box center [540, 235] width 391 height 98
click at [364, 194] on span "Click to add text" at bounding box center [403, 172] width 79 height 46
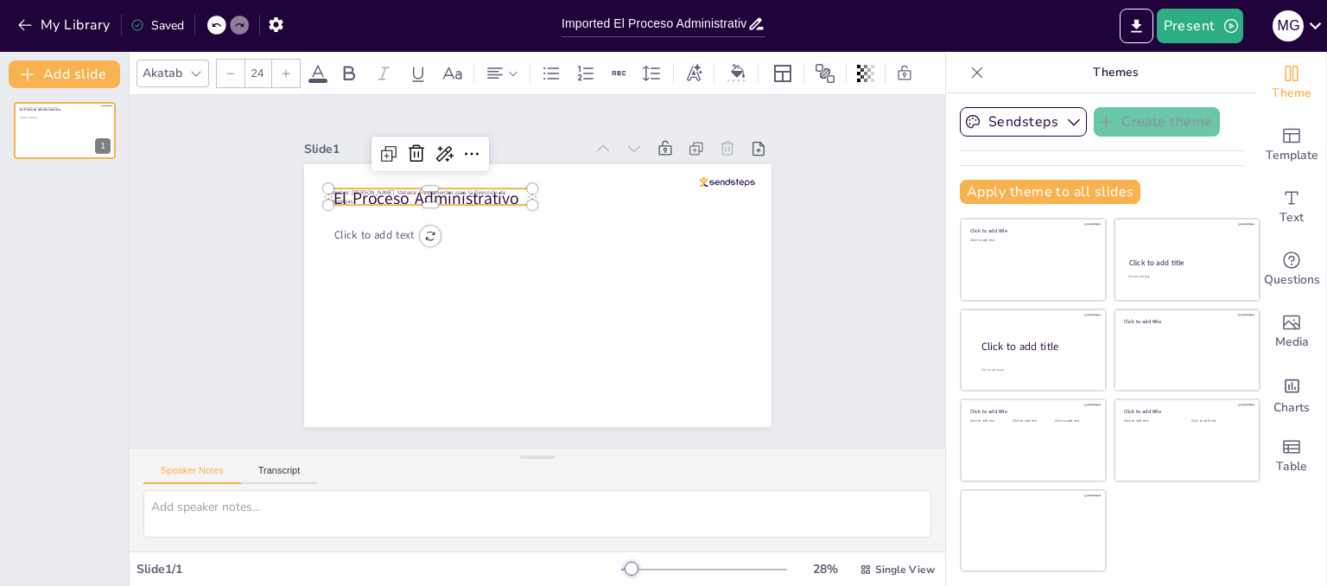
click at [468, 187] on span "Nombre: Mario Guillermo Herrera Nuñez. Materia: Fundamentos para la Dirección d…" at bounding box center [526, 128] width 117 height 149
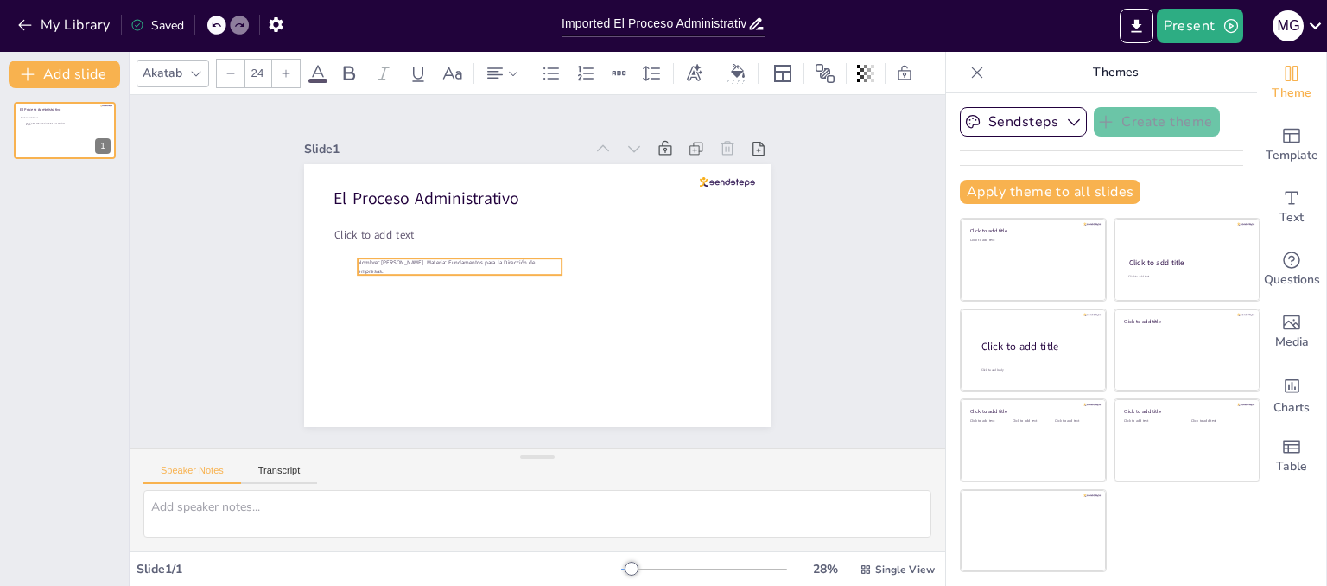
drag, startPoint x: 365, startPoint y: 186, endPoint x: 394, endPoint y: 254, distance: 73.9
click at [394, 254] on span "Nombre: Mario Guillermo Herrera Nuñez. Materia: Fundamentos para la Dirección d…" at bounding box center [455, 226] width 168 height 79
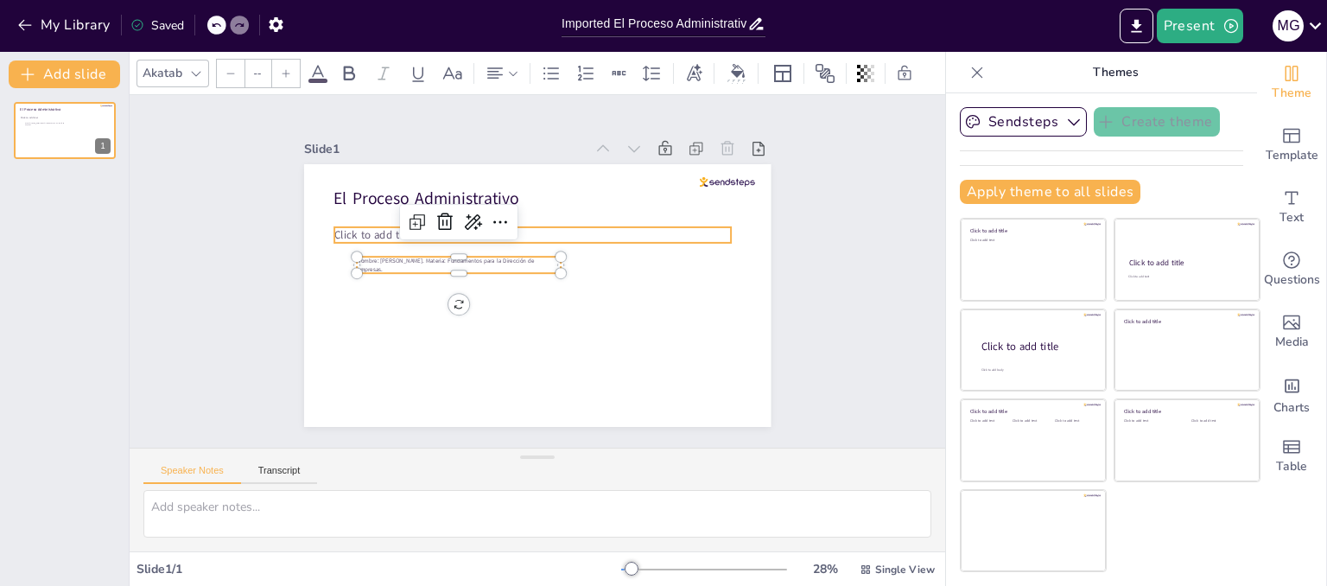
type input "45"
click at [376, 184] on span "Click to add text" at bounding box center [414, 157] width 76 height 53
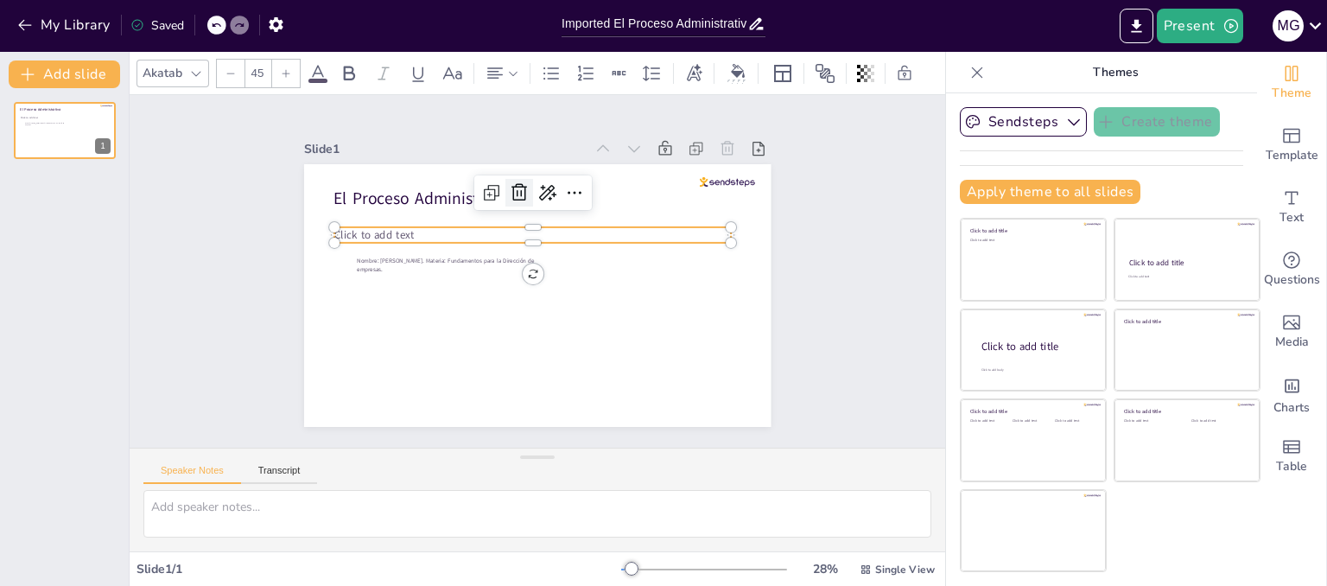
click at [523, 192] on icon at bounding box center [535, 190] width 24 height 24
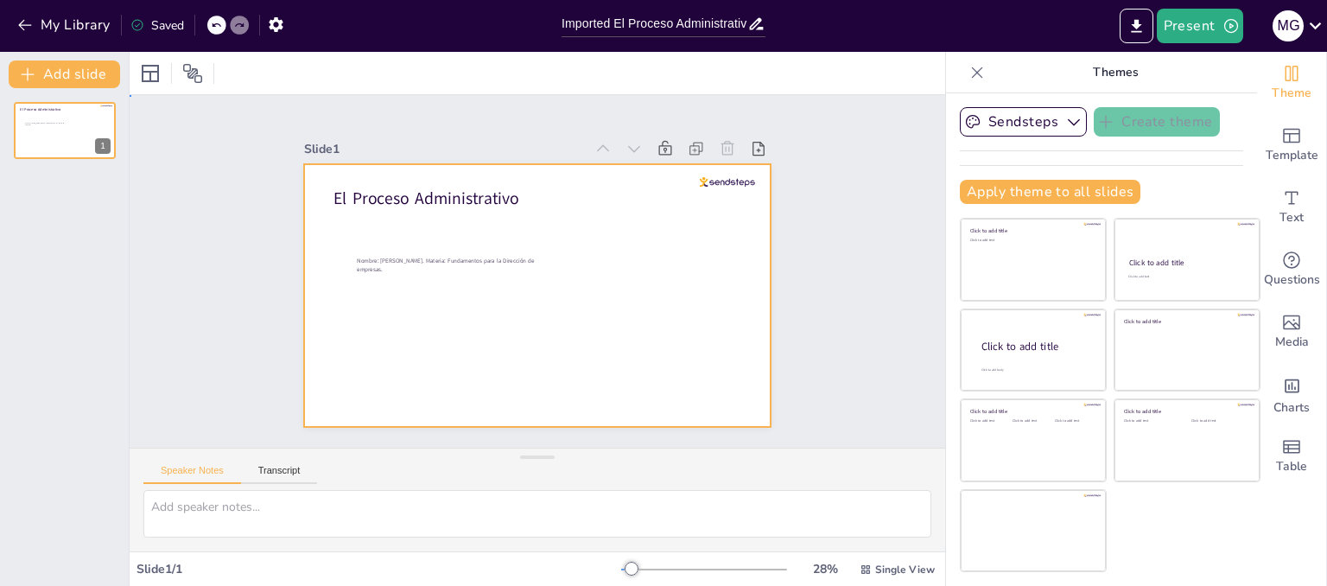
click at [418, 203] on div at bounding box center [523, 291] width 532 height 487
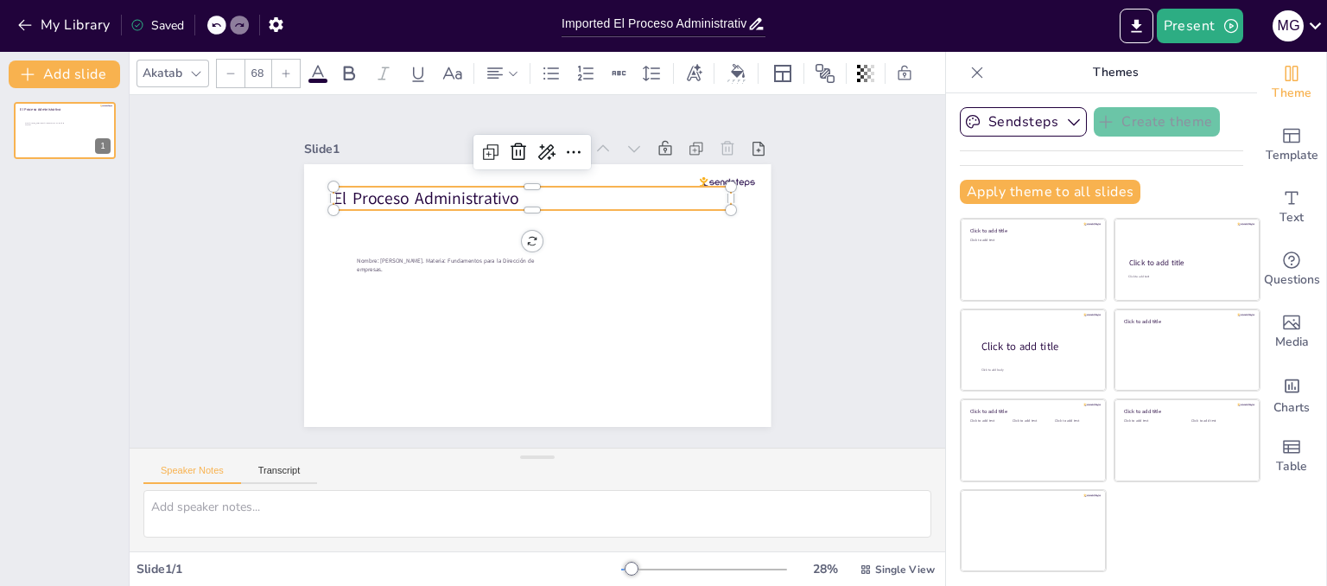
click at [533, 198] on p "El Proceso Administrativo" at bounding box center [605, 243] width 145 height 385
click at [538, 187] on p "El Proceso Administrativo" at bounding box center [554, 200] width 385 height 145
click at [520, 189] on p "El Proceso Administrativo" at bounding box center [552, 199] width 394 height 105
click at [585, 155] on icon at bounding box center [599, 169] width 28 height 28
click at [577, 176] on div "AI powered" at bounding box center [610, 174] width 159 height 16
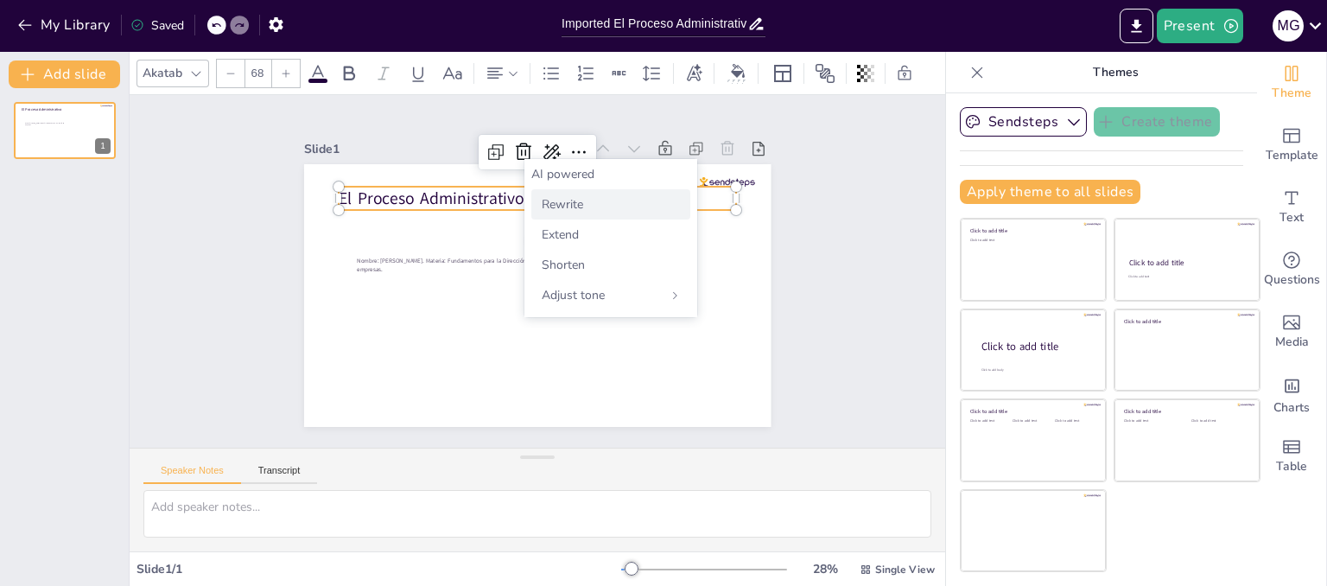
click at [576, 198] on span "Rewrite" at bounding box center [562, 204] width 41 height 16
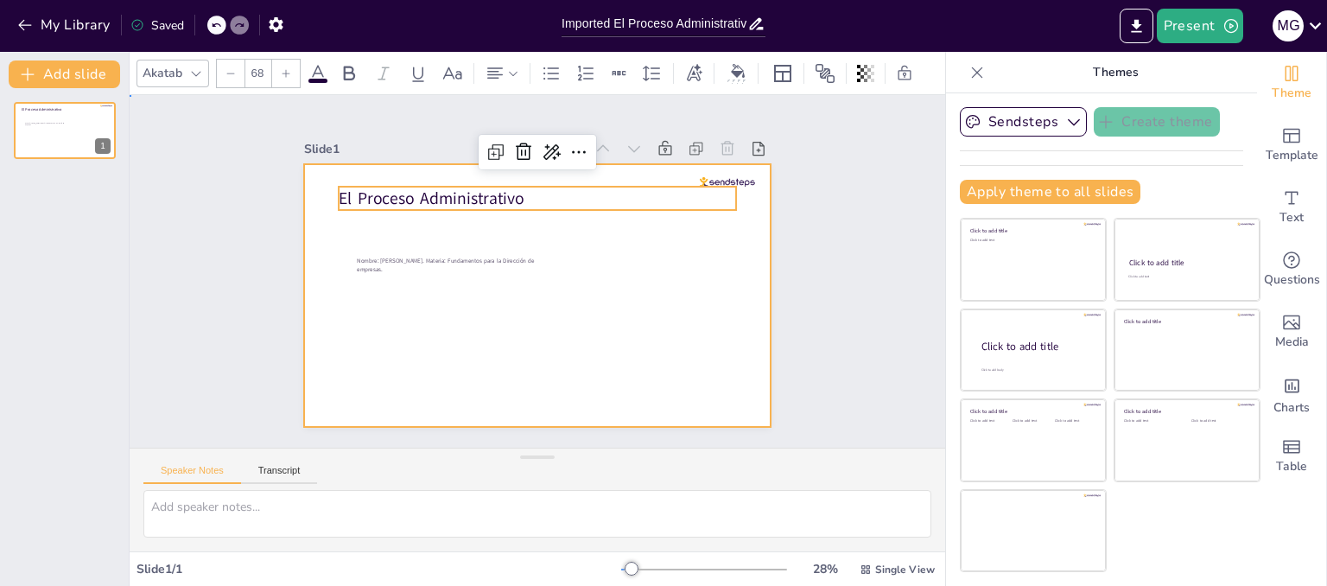
click at [513, 315] on div at bounding box center [527, 294] width 533 height 430
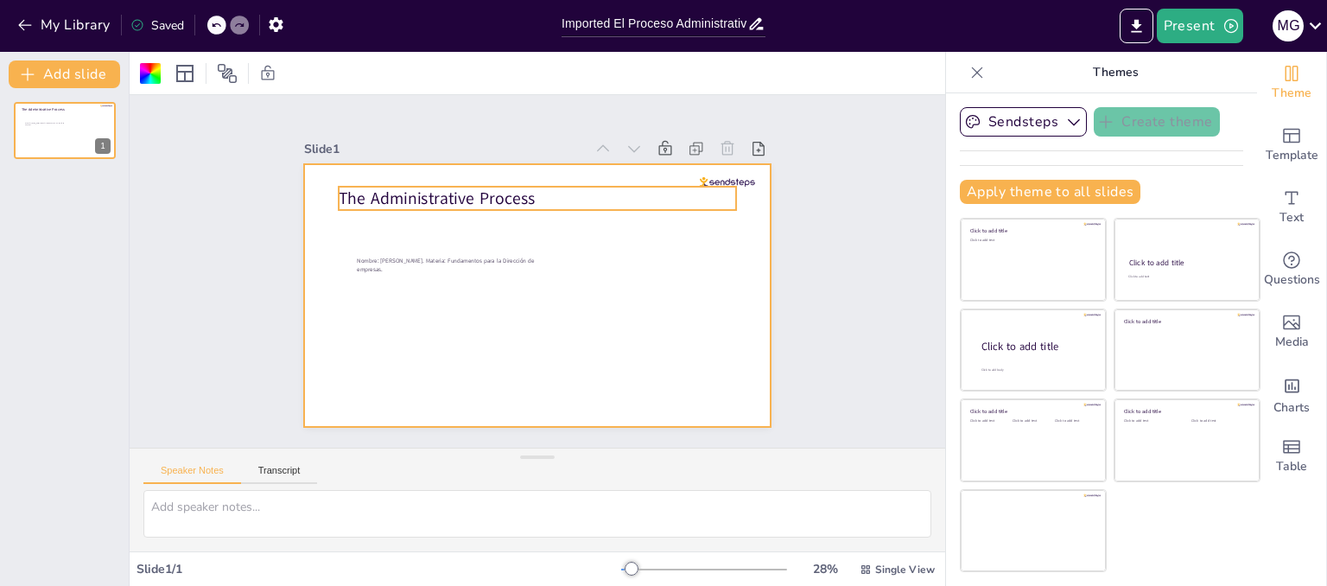
click at [473, 209] on div at bounding box center [529, 295] width 525 height 394
click at [519, 191] on p "The Administrative Process" at bounding box center [567, 204] width 373 height 183
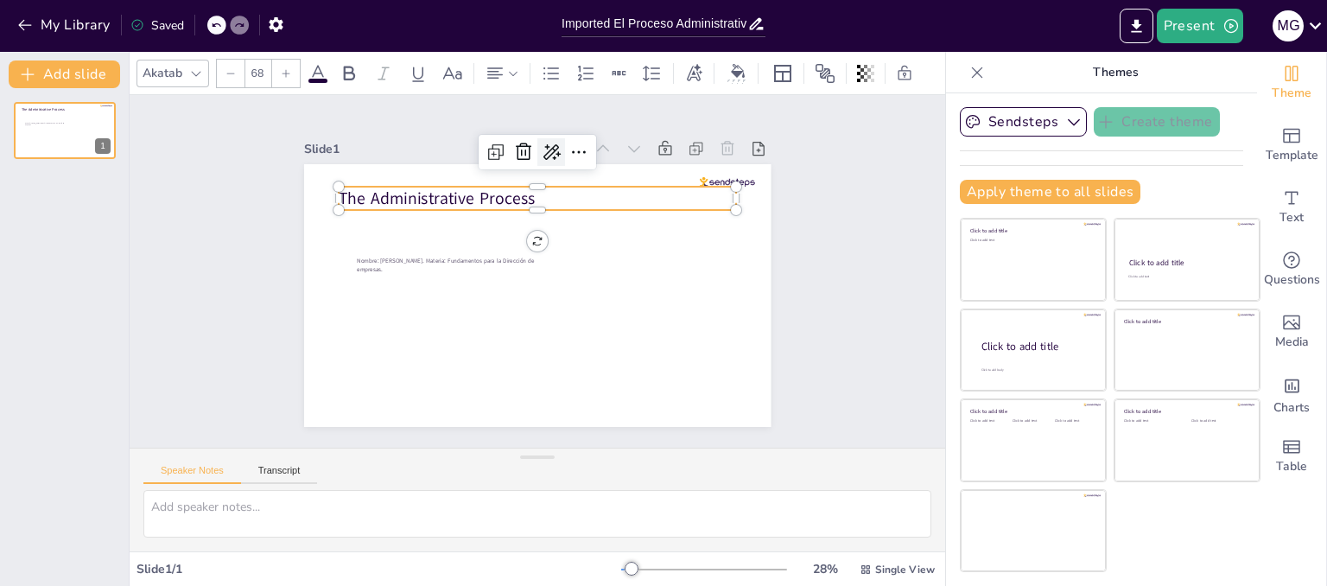
click at [543, 152] on icon at bounding box center [551, 152] width 17 height 16
click at [215, 27] on icon at bounding box center [216, 25] width 10 height 10
click at [240, 23] on icon at bounding box center [239, 25] width 9 height 4
click at [1282, 213] on span "Text" at bounding box center [1291, 217] width 24 height 19
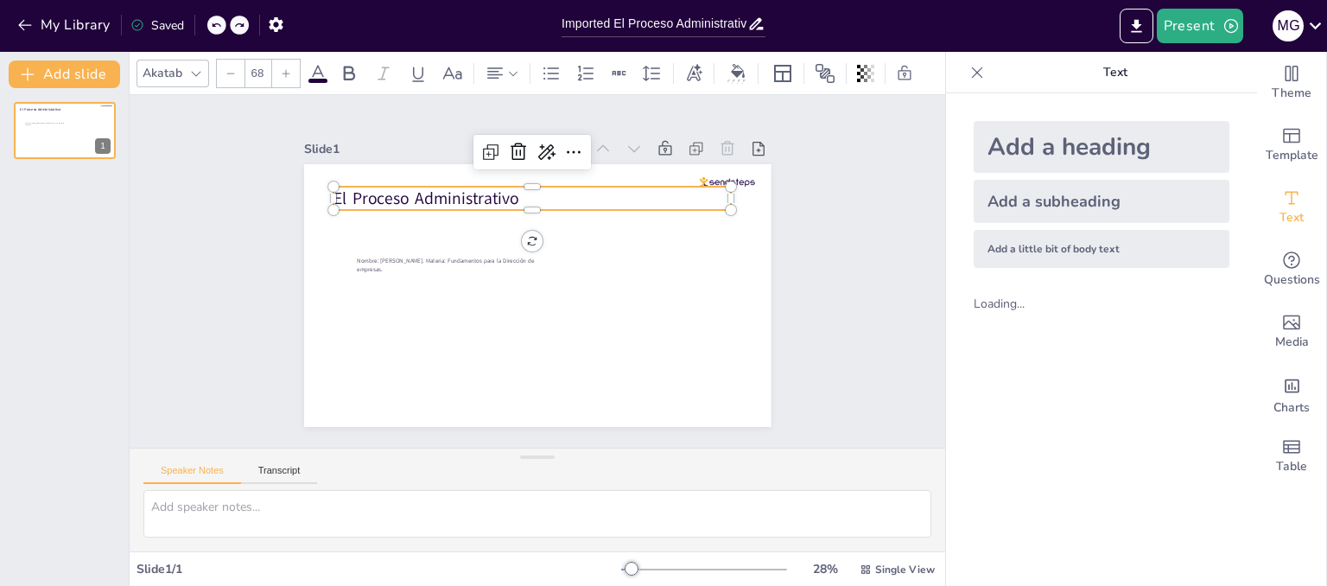
click at [1074, 274] on div "Add a heading Add a subheading Add a little bit of body text" at bounding box center [1101, 194] width 283 height 174
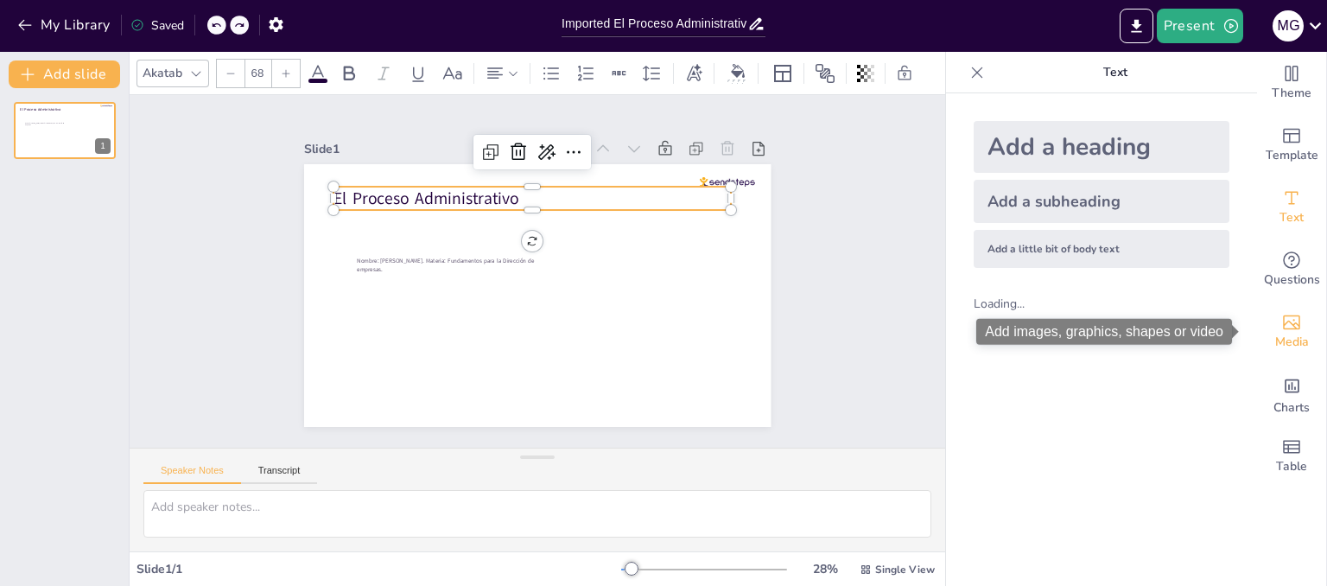
click at [1281, 312] on icon "Add images, graphics, shapes or video" at bounding box center [1291, 322] width 21 height 21
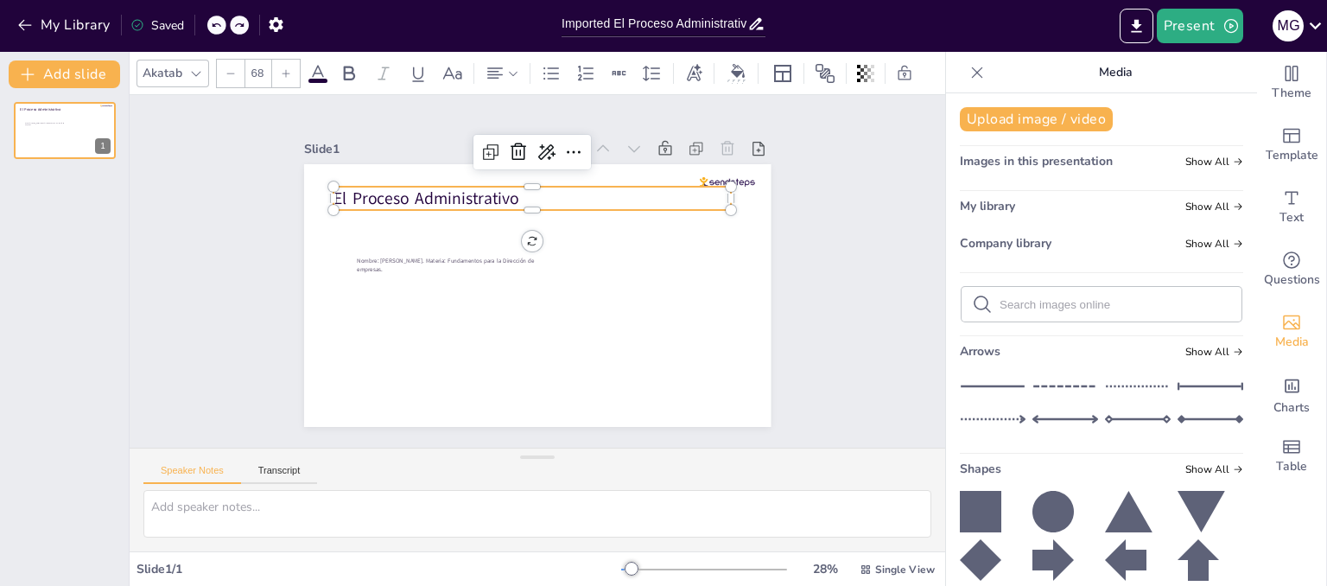
click at [1074, 311] on input "text" at bounding box center [1114, 304] width 231 height 13
click at [1056, 208] on div "My library Show All" at bounding box center [1101, 209] width 283 height 23
click at [1076, 168] on span "Images in this presentation" at bounding box center [1036, 161] width 153 height 16
click at [1185, 167] on span "Show All" at bounding box center [1214, 161] width 58 height 12
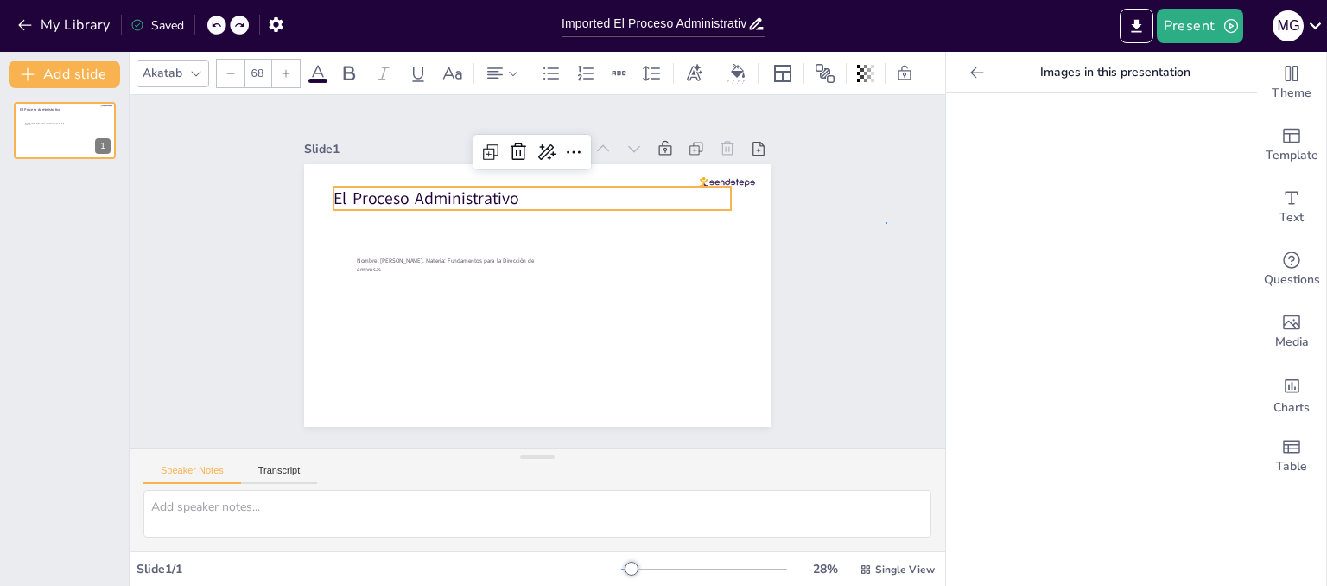
drag, startPoint x: 1223, startPoint y: 9, endPoint x: 887, endPoint y: 223, distance: 398.5
click at [887, 223] on div "Slide 1 El Proceso Administrativo Nombre: Mario Guillermo Herrera Nuñez. Materi…" at bounding box center [537, 271] width 884 height 587
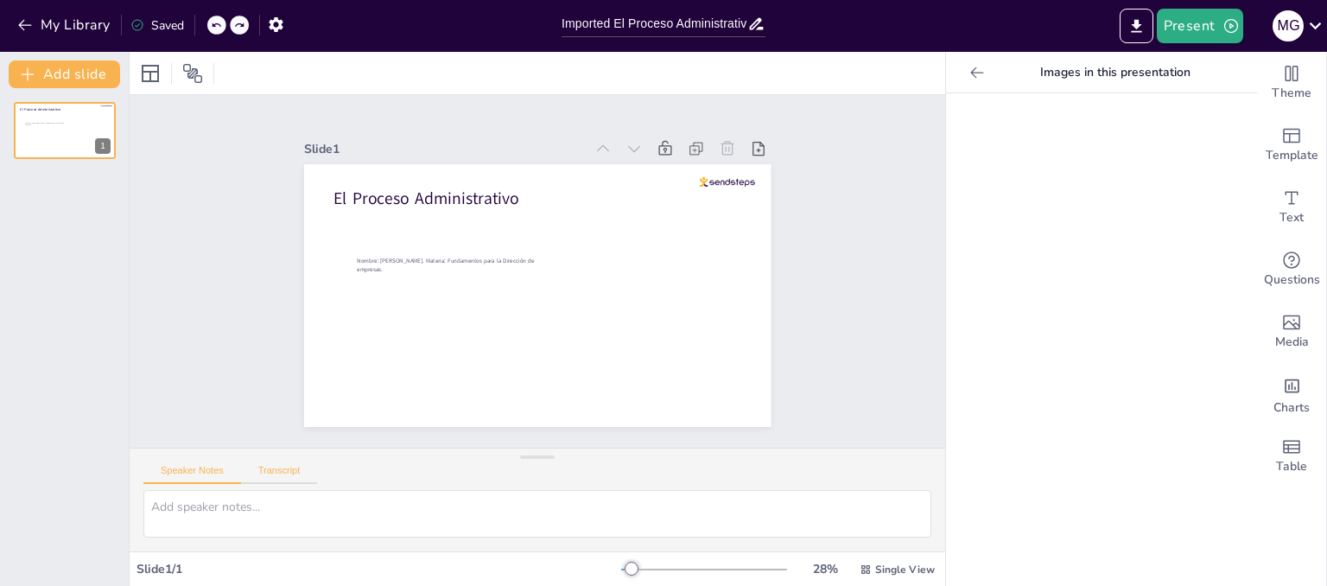
click at [276, 466] on button "Transcript" at bounding box center [279, 474] width 77 height 19
click at [875, 472] on button "Microsoft Mark - English (United States) (en-US)" at bounding box center [803, 465] width 173 height 28
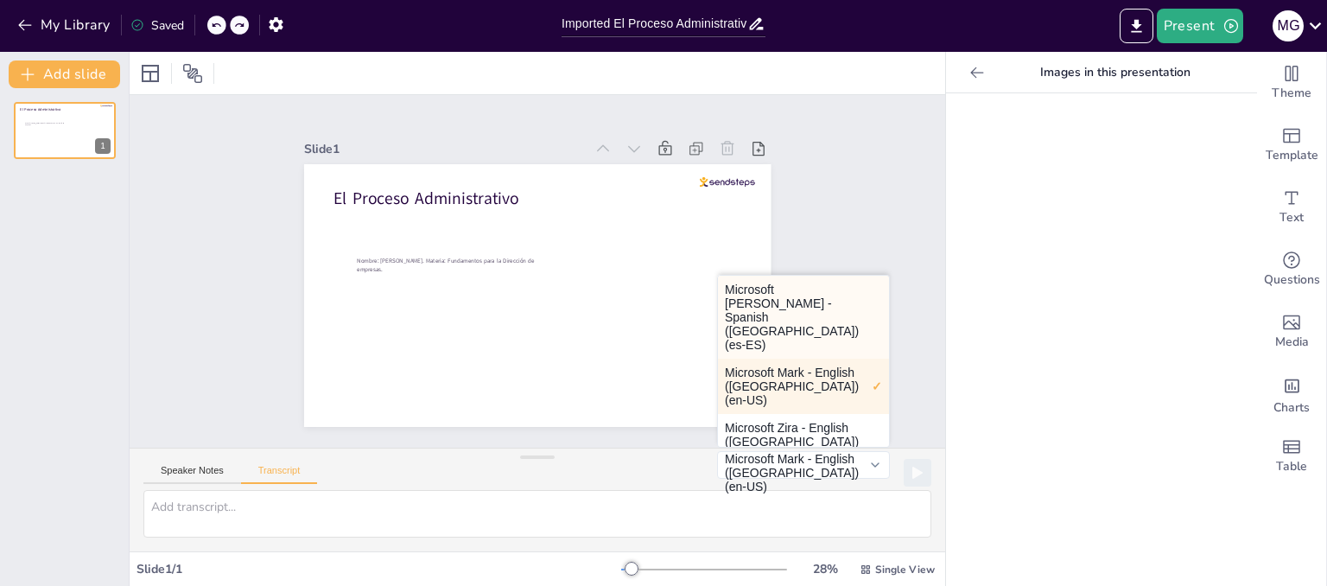
click at [788, 327] on button "Microsoft Helena - Spanish (Spain) (es-ES)" at bounding box center [803, 317] width 171 height 83
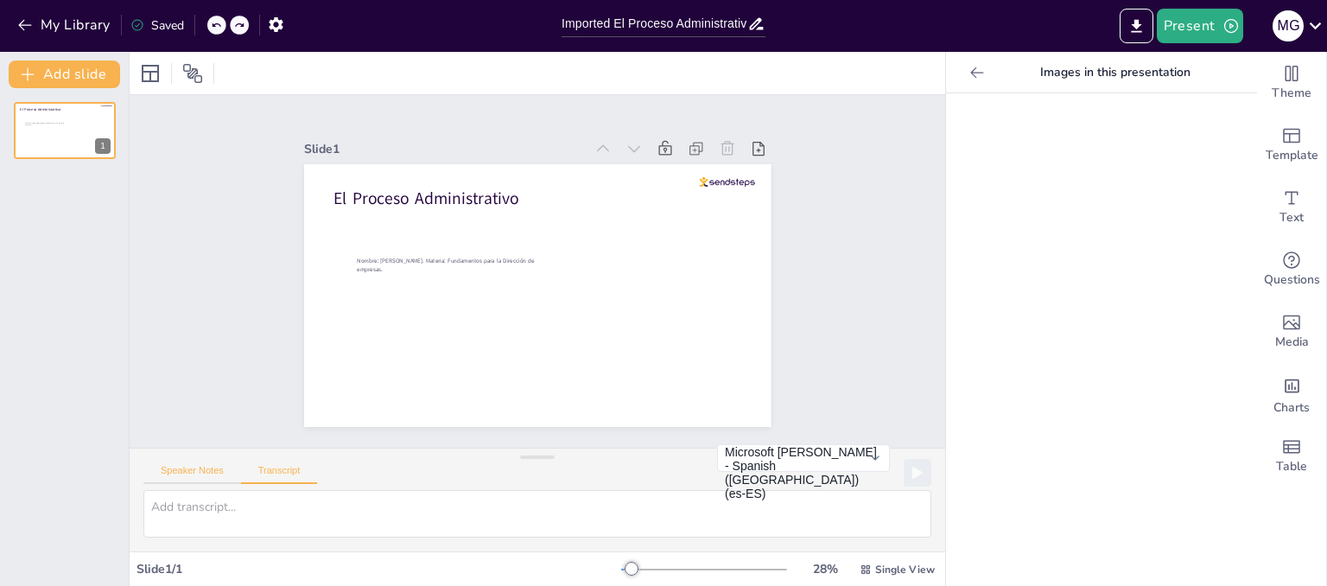
click at [198, 470] on button "Speaker Notes" at bounding box center [192, 474] width 98 height 19
click at [194, 74] on icon at bounding box center [192, 73] width 21 height 21
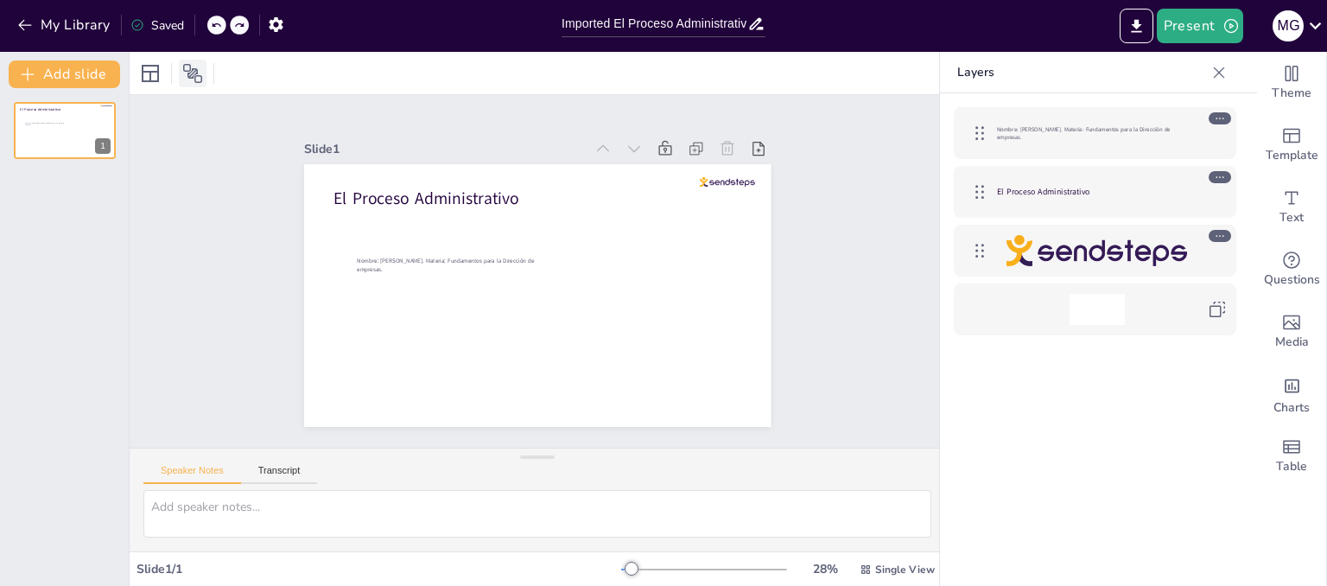
click at [194, 74] on icon at bounding box center [192, 73] width 21 height 21
click at [1048, 174] on div "El Proceso Administrativo" at bounding box center [1094, 191] width 265 height 35
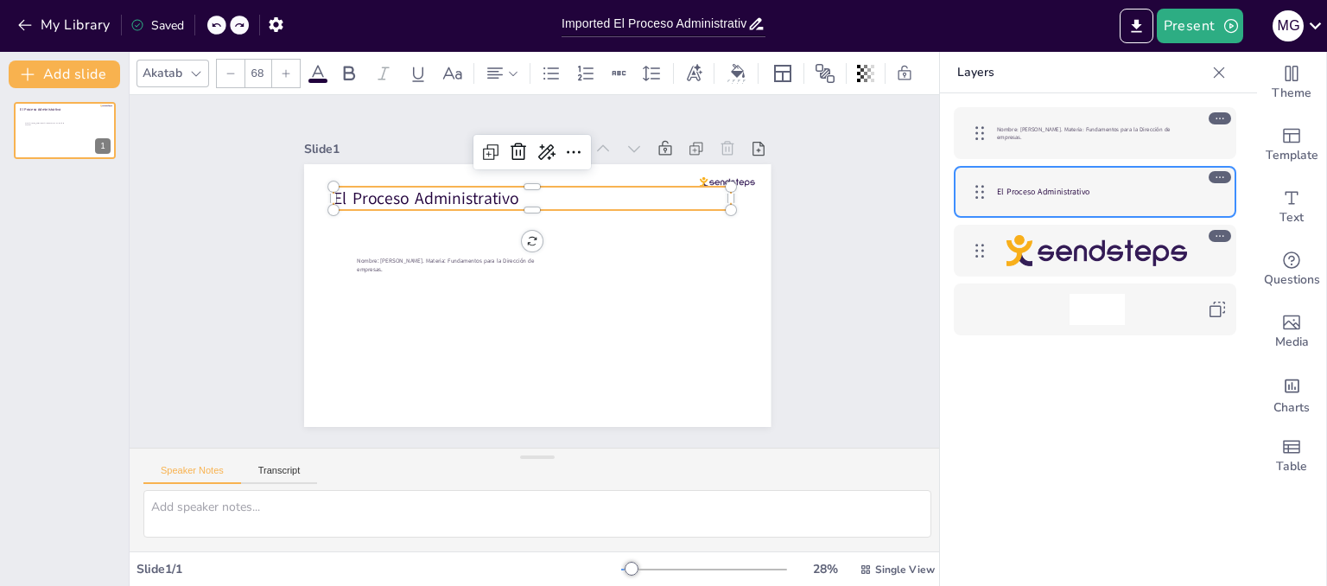
click at [1071, 269] on div at bounding box center [1095, 251] width 282 height 52
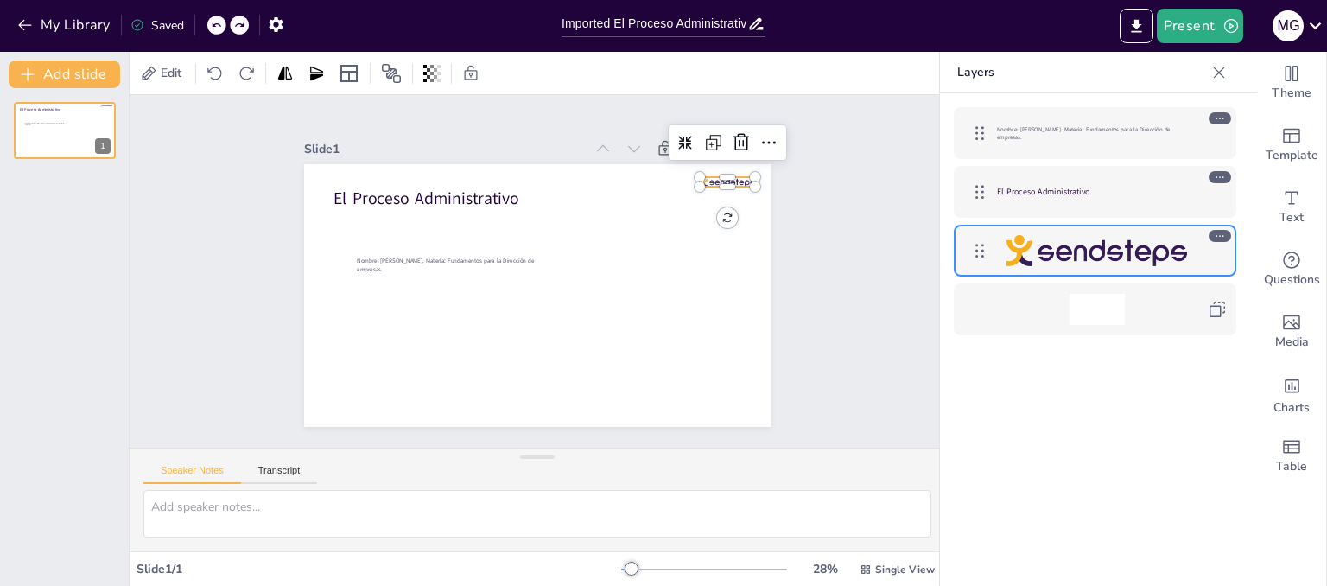
click at [1086, 360] on div "Nombre: Mario Guillermo Herrera Nuñez. Materia: Fundamentos para la Dirección d…" at bounding box center [1095, 365] width 310 height 544
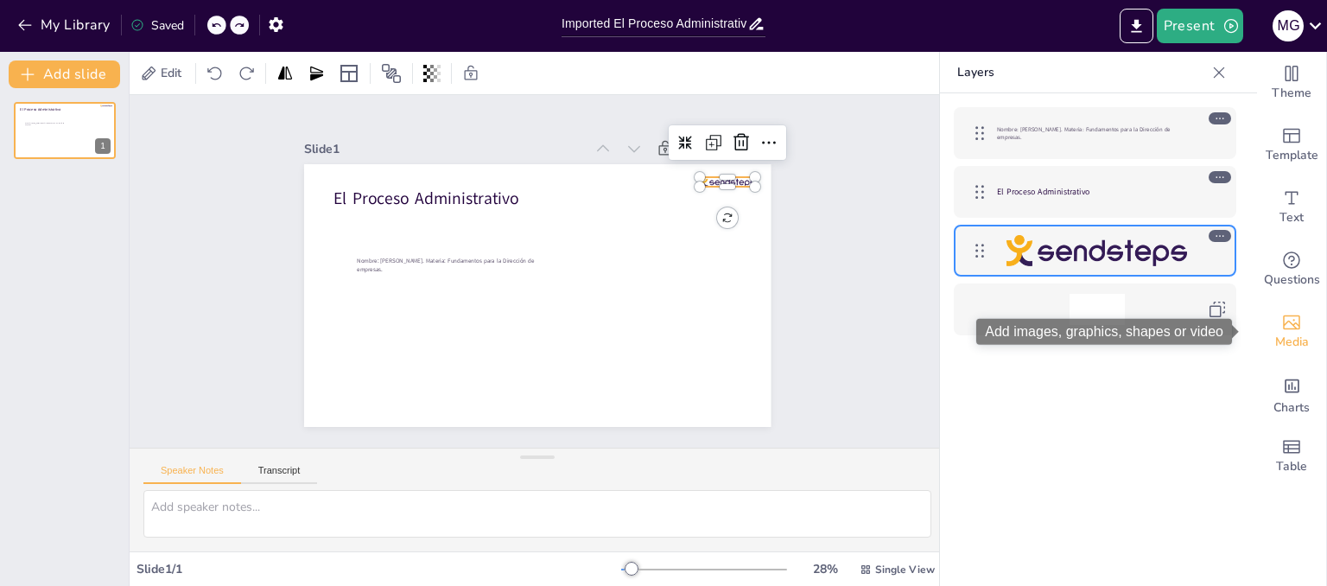
click at [1275, 339] on span "Media" at bounding box center [1292, 342] width 34 height 19
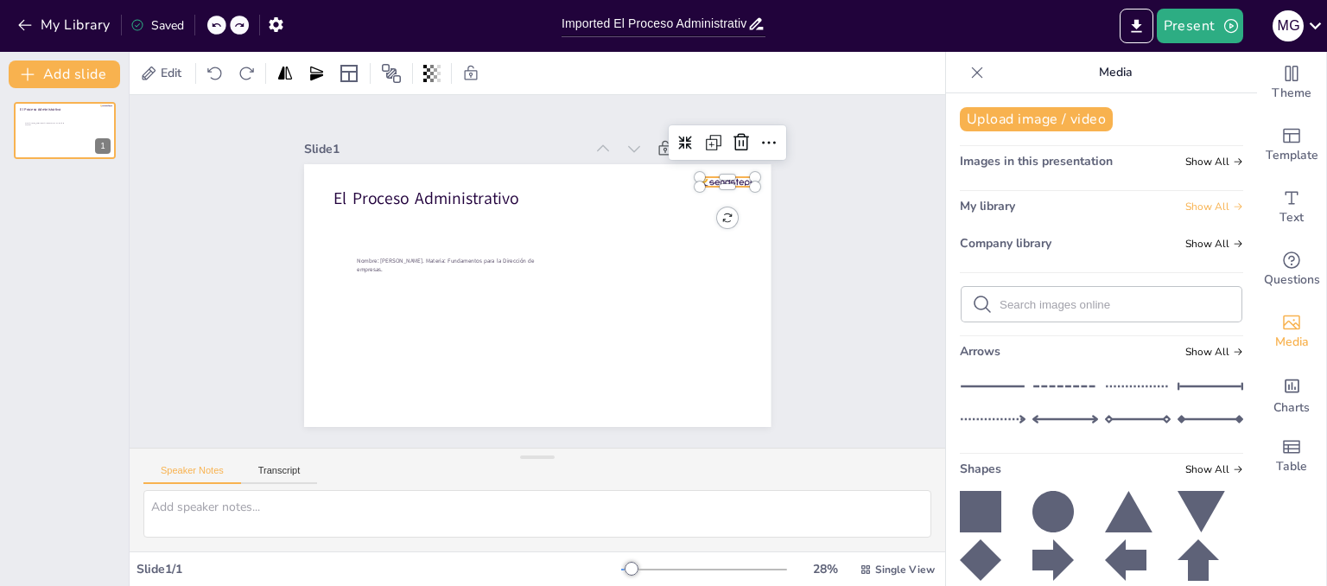
click at [1206, 208] on span "Show All" at bounding box center [1214, 206] width 58 height 12
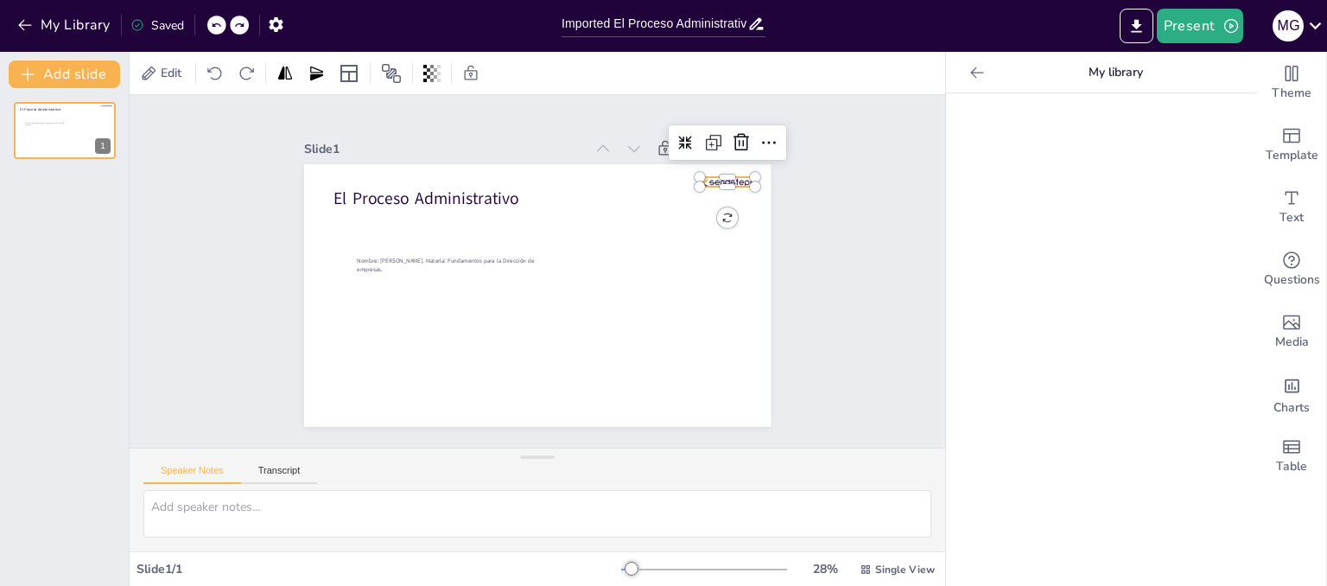
click at [1150, 202] on div at bounding box center [1101, 339] width 311 height 492
click at [1292, 417] on span "Charts" at bounding box center [1291, 407] width 36 height 19
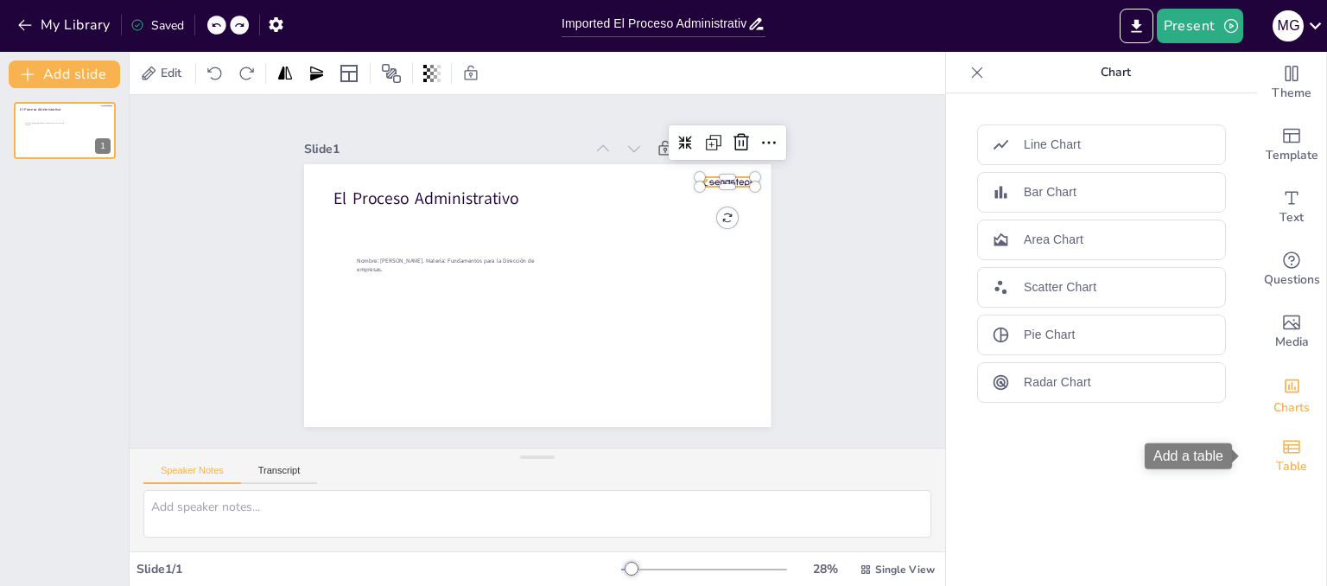
click at [1299, 454] on div "Table" at bounding box center [1291, 456] width 69 height 62
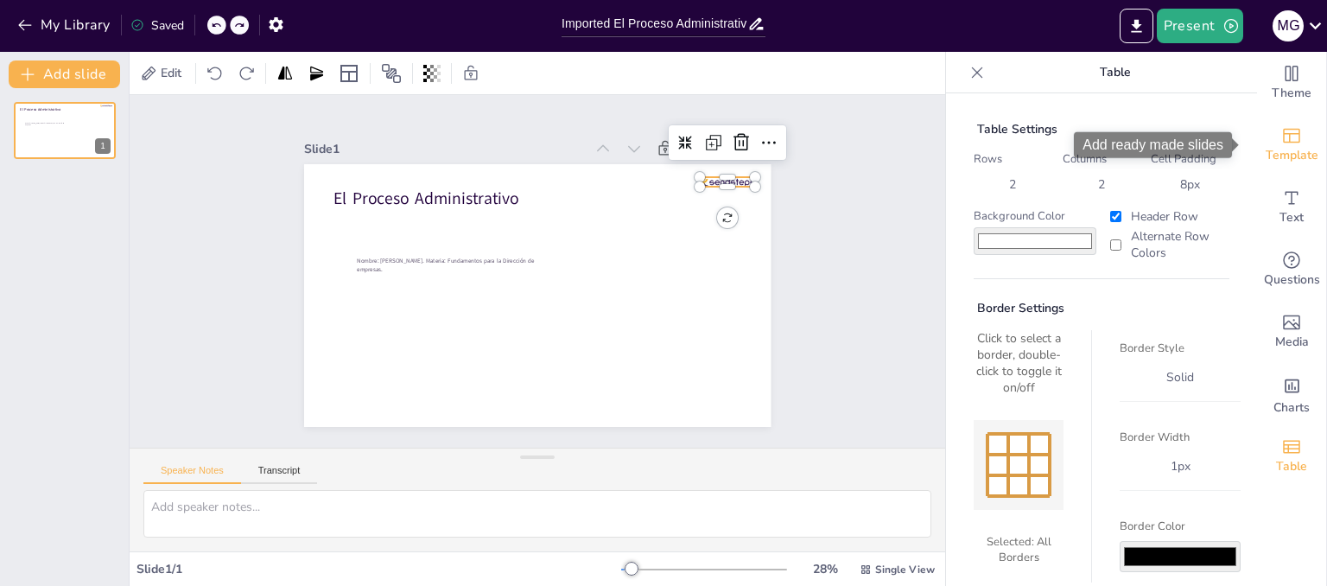
click at [1283, 142] on icon "Add ready made slides" at bounding box center [1291, 136] width 17 height 15
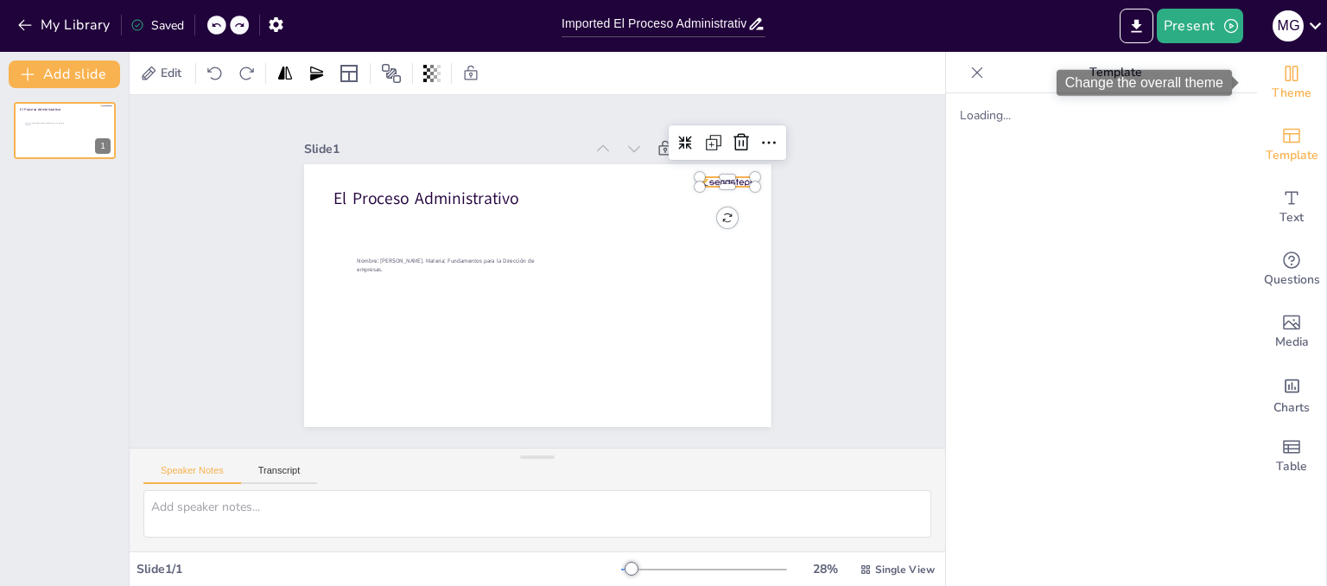
click at [1292, 79] on div "Theme" at bounding box center [1291, 83] width 69 height 62
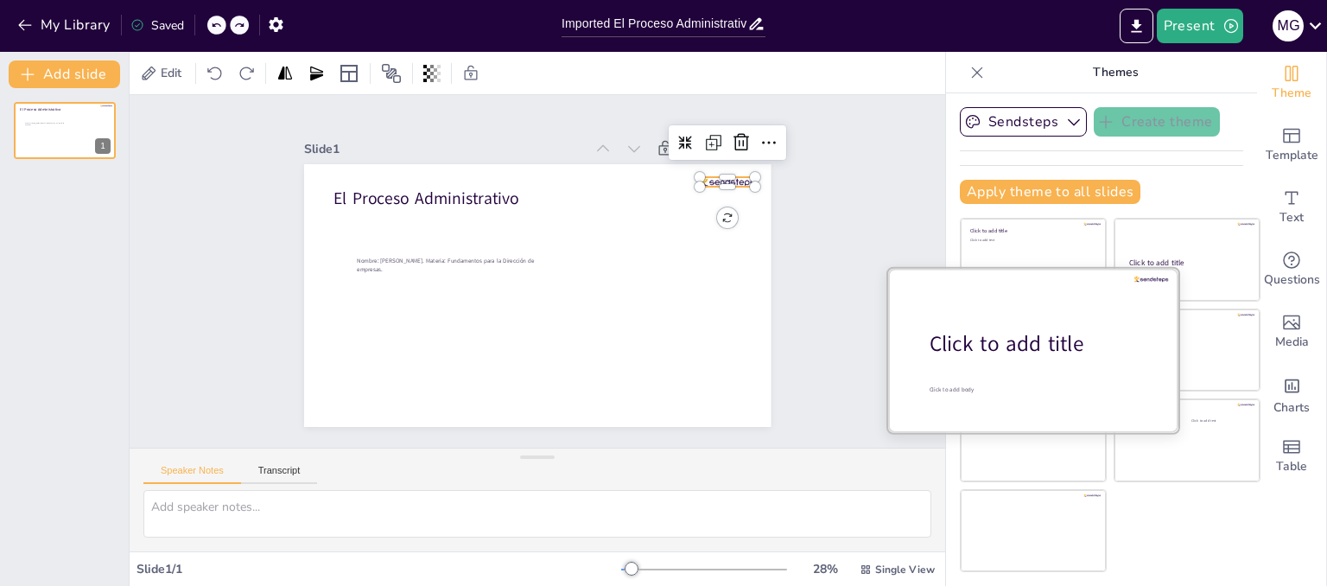
click at [1032, 350] on div "Click to add title" at bounding box center [1039, 343] width 220 height 29
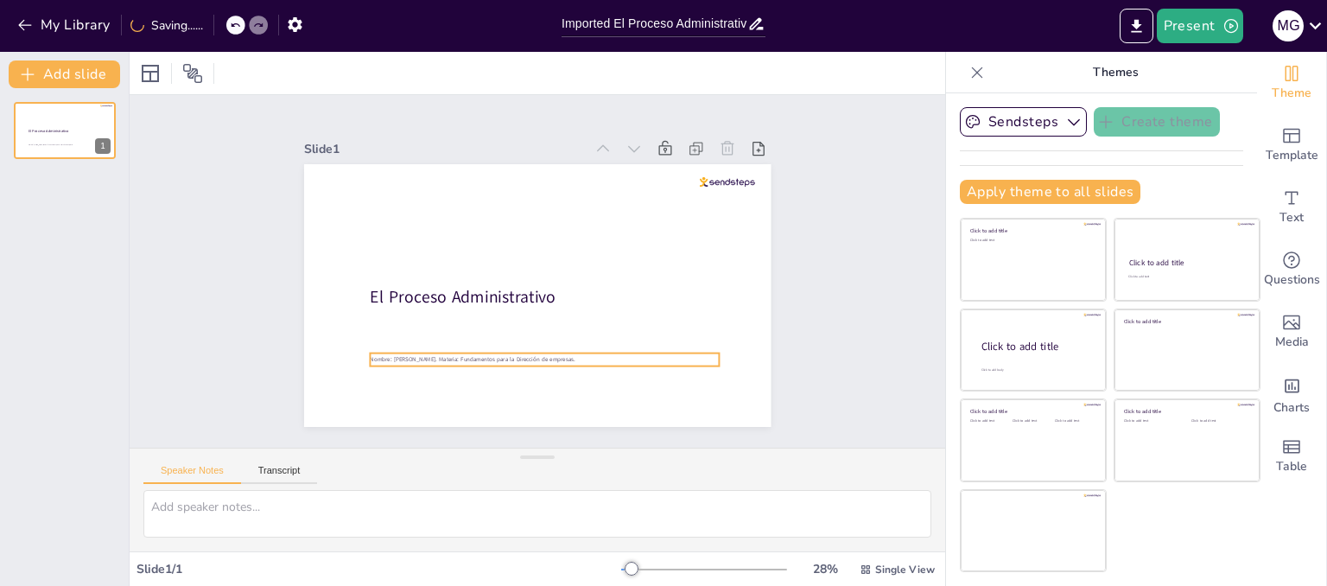
click at [613, 350] on p "Nombre: Mario Guillermo Herrera Nuñez. Materia: Fundamentos para la Dirección d…" at bounding box center [499, 351] width 307 height 182
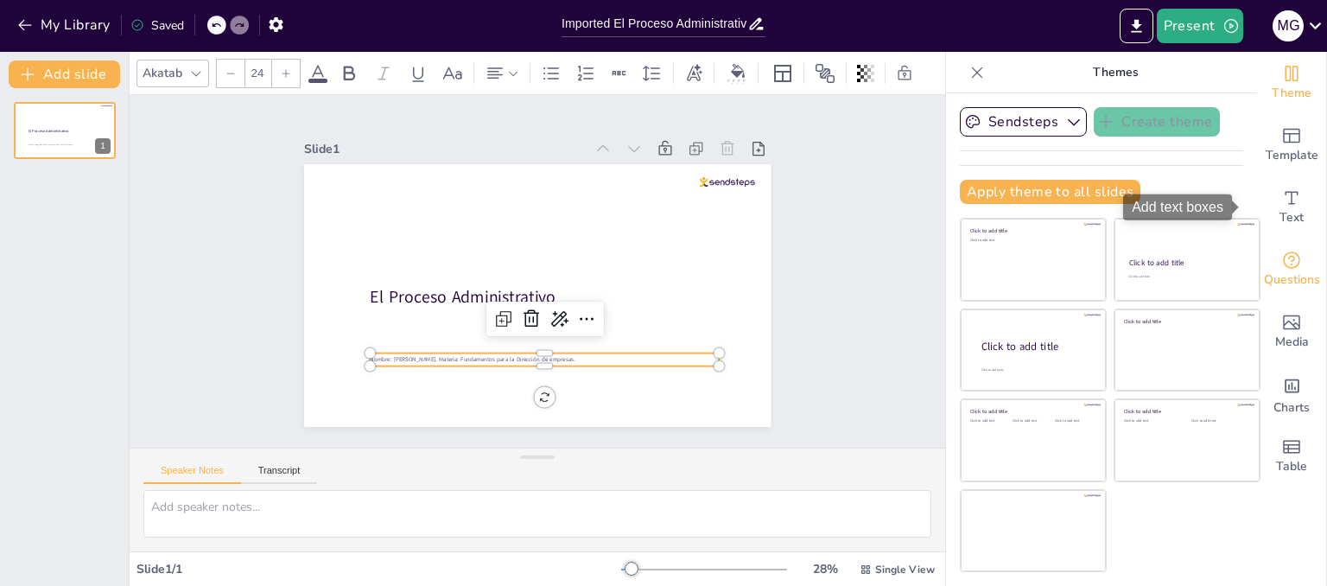
click at [1274, 246] on div "Questions" at bounding box center [1291, 269] width 69 height 62
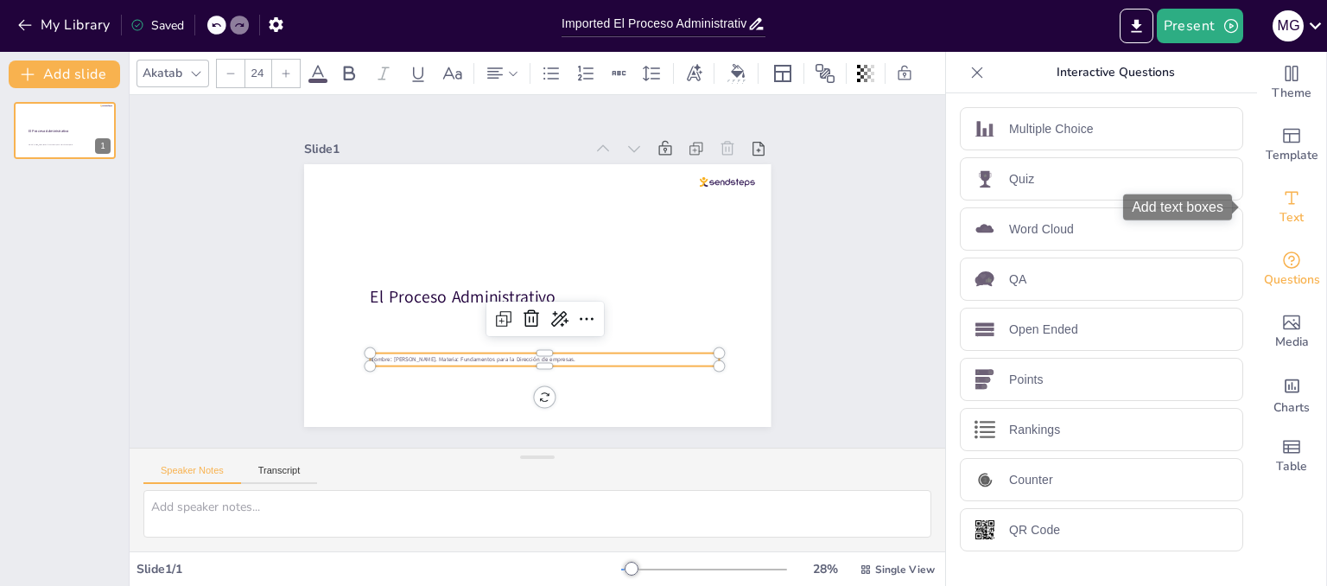
click at [1289, 195] on div "Text" at bounding box center [1291, 207] width 69 height 62
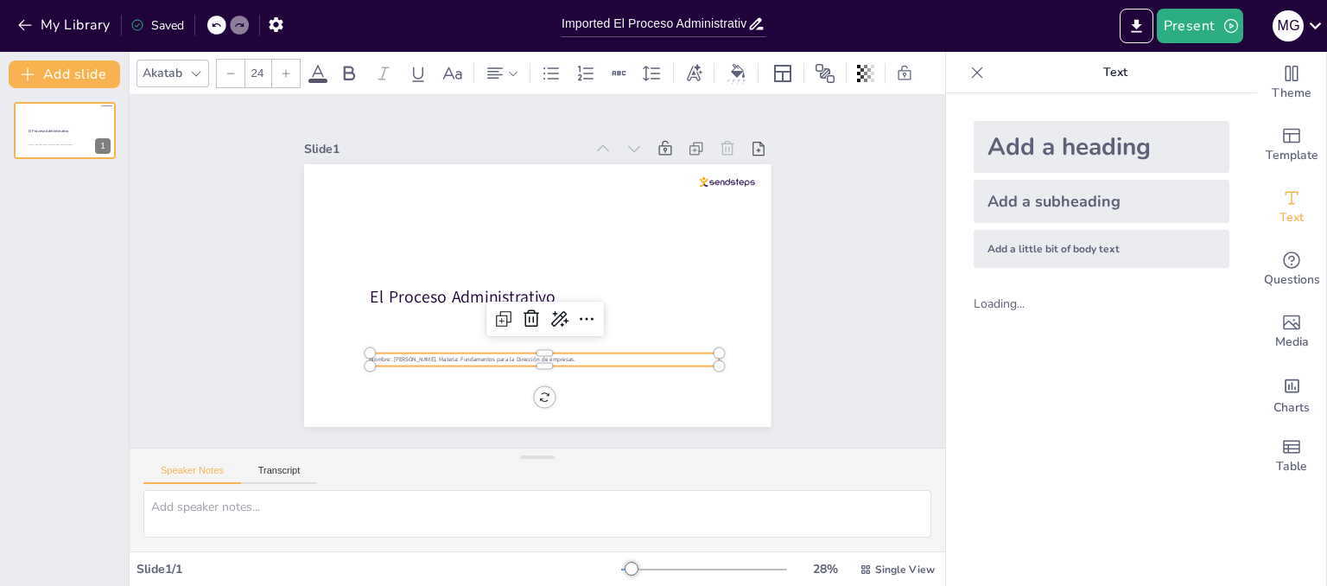
click at [1071, 253] on div "Add a little bit of body text" at bounding box center [1101, 249] width 256 height 38
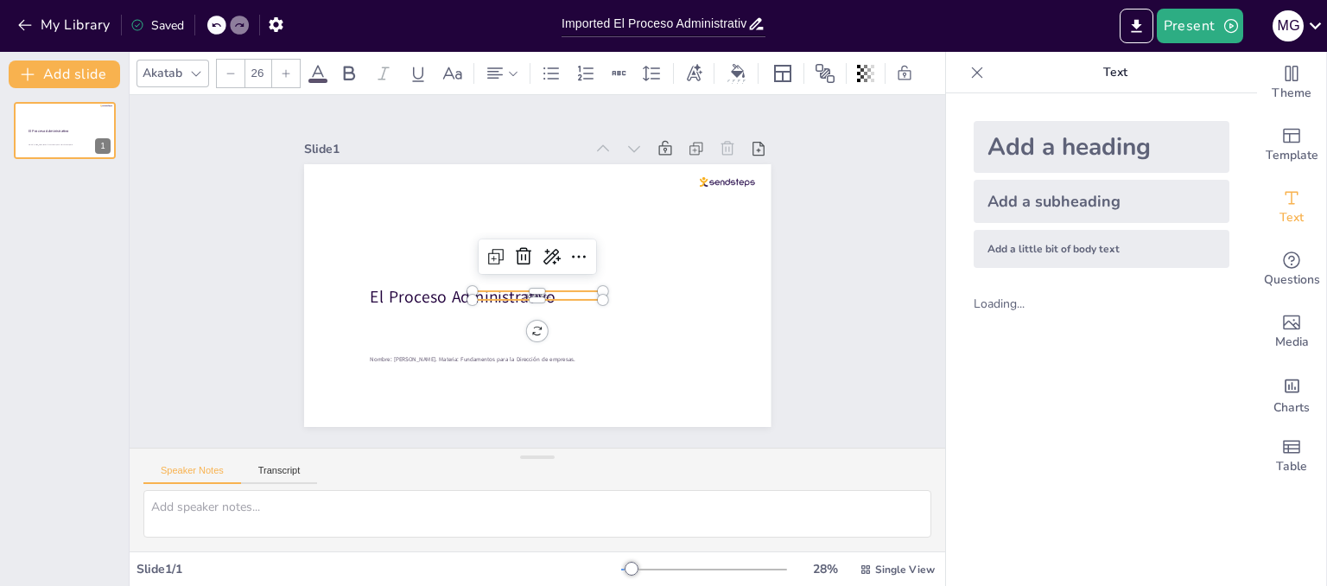
click at [1071, 253] on div "Add a little bit of body text" at bounding box center [1101, 249] width 256 height 38
type input "26"
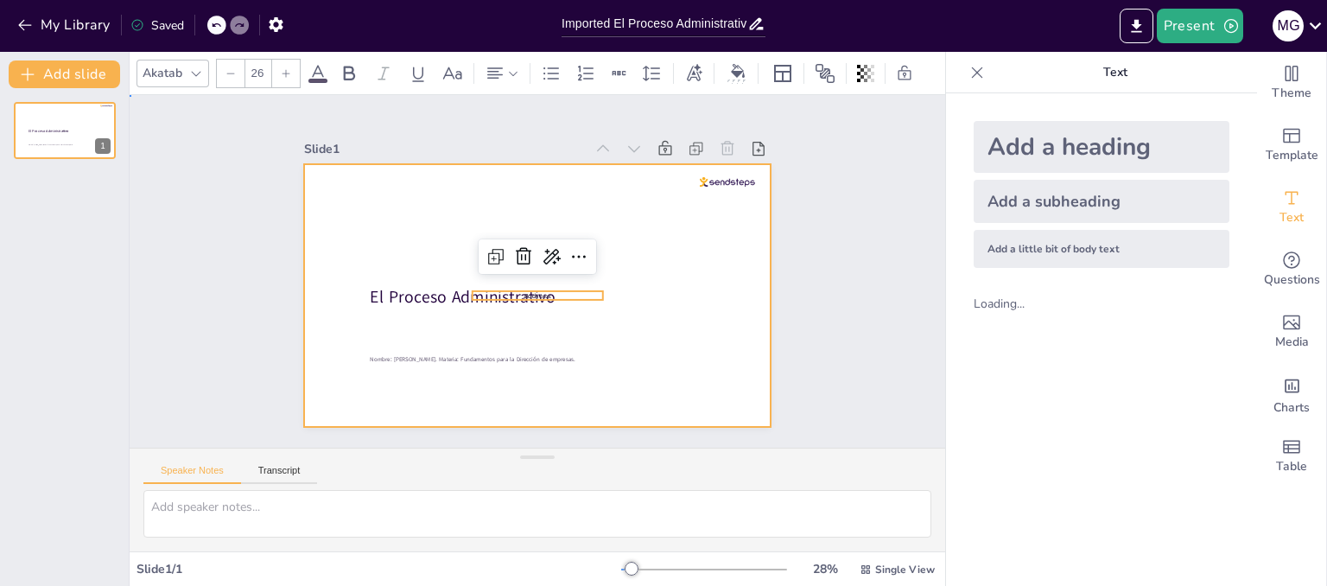
click at [643, 313] on div at bounding box center [525, 291] width 536 height 461
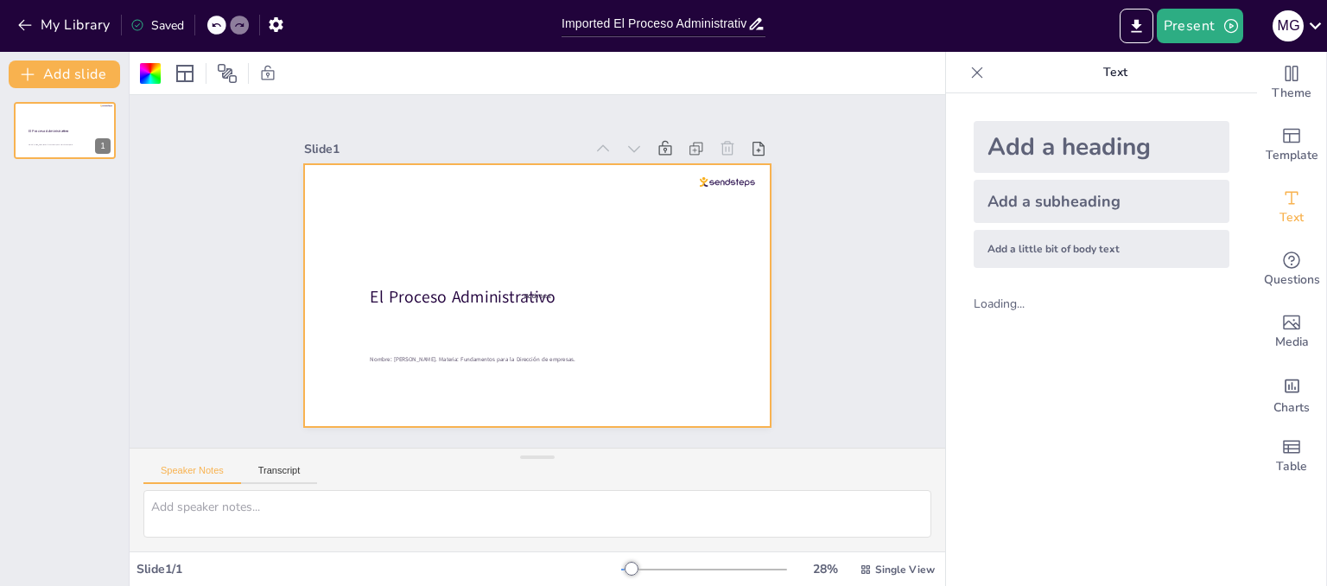
click at [212, 25] on icon at bounding box center [216, 25] width 10 height 10
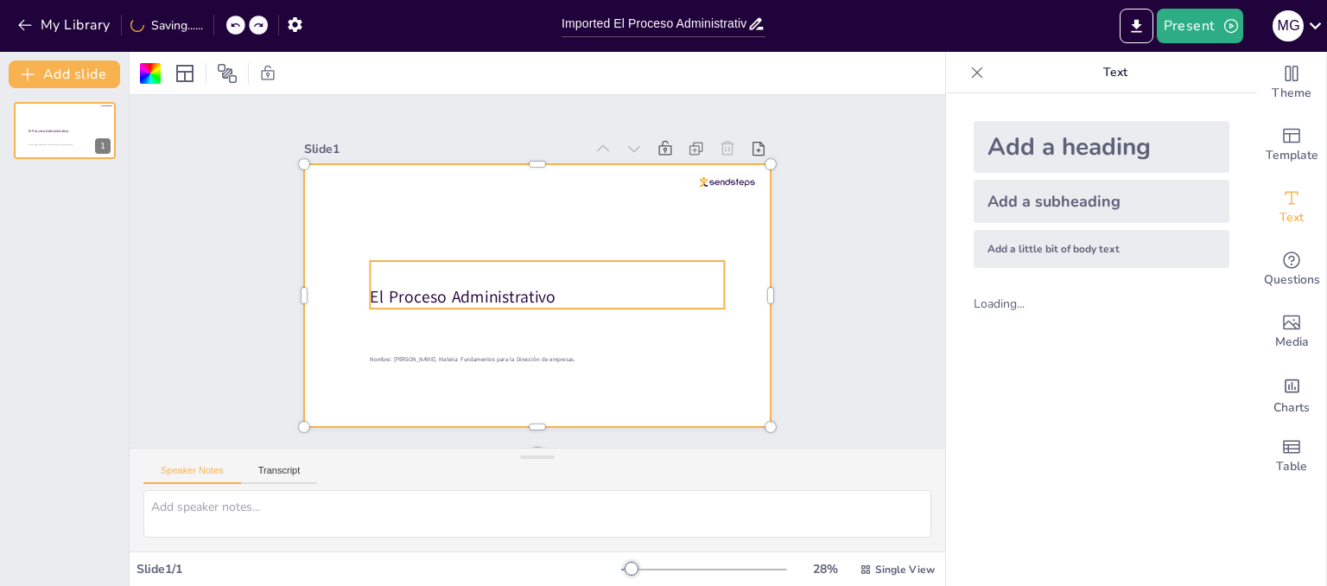
click at [433, 282] on p "El Proceso Administrativo" at bounding box center [530, 297] width 301 height 227
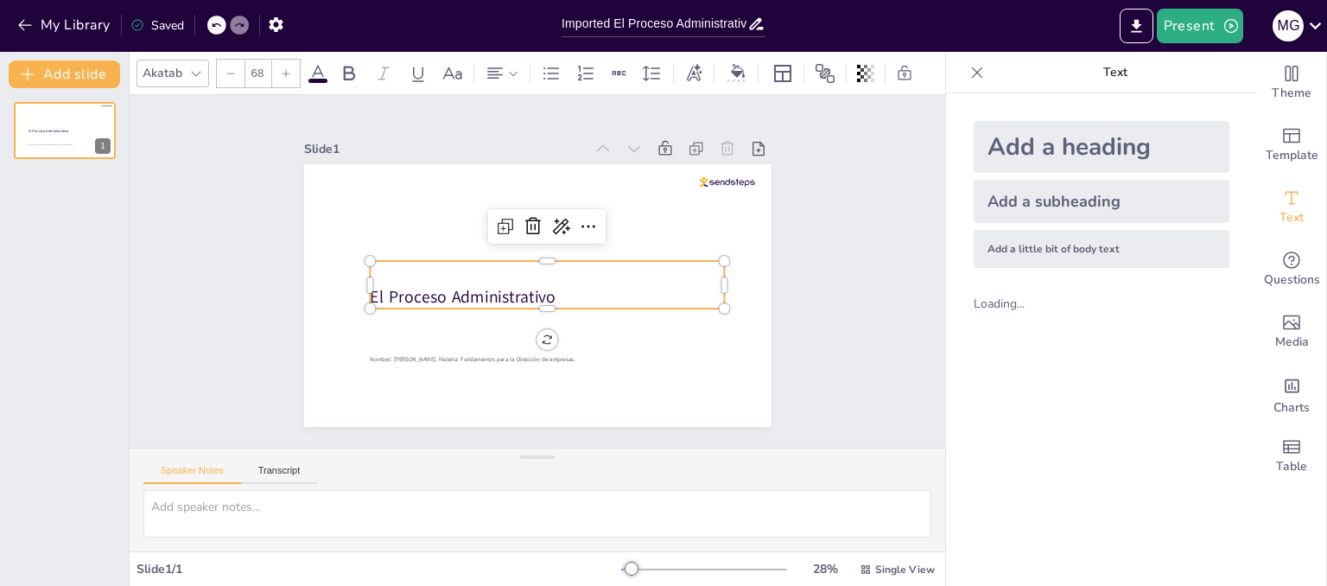
click at [555, 288] on p "El Proceso Administrativo" at bounding box center [535, 298] width 333 height 165
click at [536, 290] on p "El Proceso Administrativo" at bounding box center [533, 298] width 319 height 197
click at [399, 286] on p "El Proceso Administrativo" at bounding box center [544, 298] width 355 height 60
click at [399, 286] on p "El Proceso Administrativo" at bounding box center [547, 296] width 354 height 23
drag, startPoint x: 547, startPoint y: 289, endPoint x: 352, endPoint y: 288, distance: 195.2
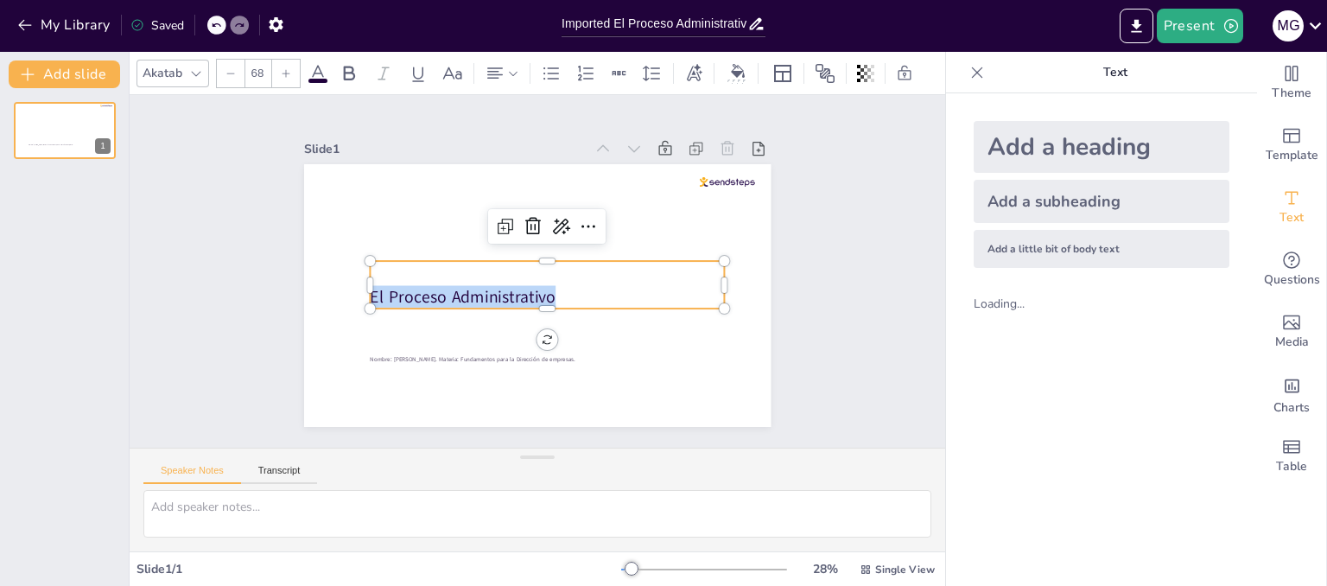
click at [352, 288] on div "Nombre: Mario Guillermo Herrera Nuñez. Materia: Fundamentos para la Dirección d…" at bounding box center [531, 295] width 511 height 354
click at [287, 69] on icon at bounding box center [286, 73] width 10 height 10
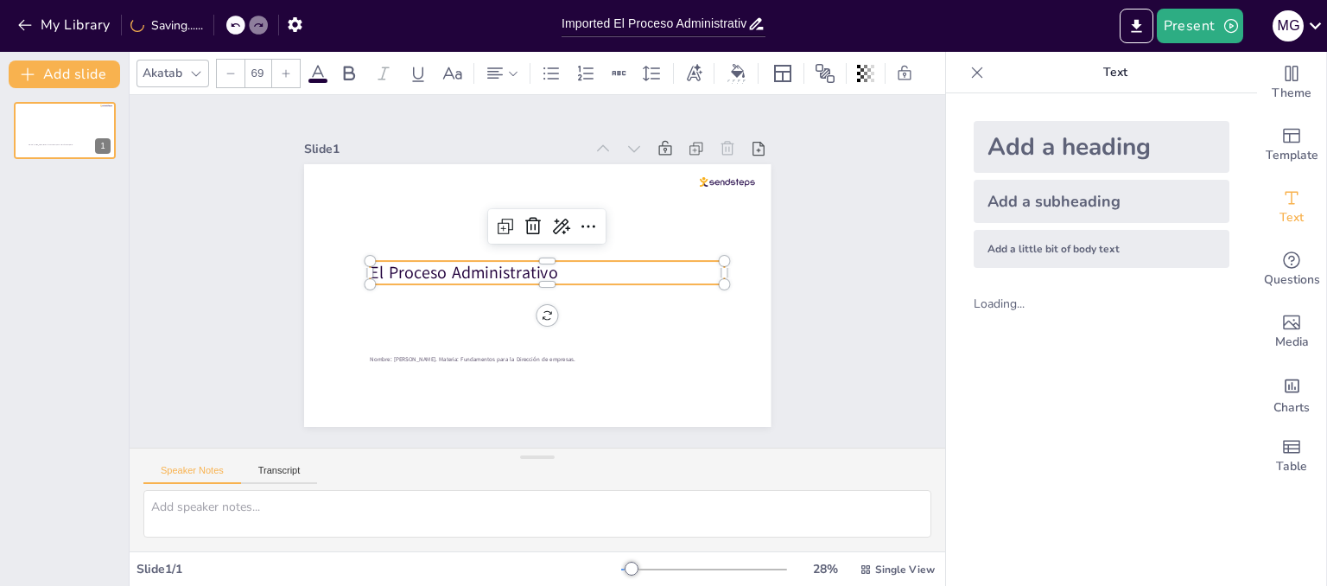
click at [287, 69] on icon at bounding box center [286, 73] width 10 height 10
type input "70"
click at [319, 70] on icon at bounding box center [317, 73] width 21 height 21
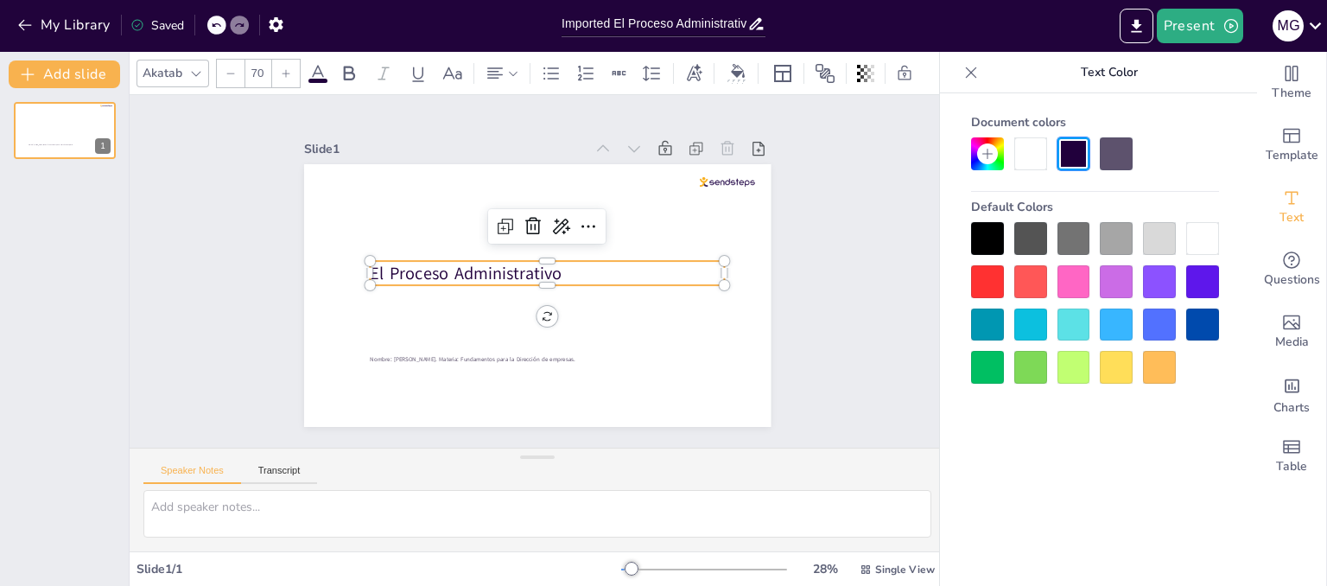
click at [989, 288] on div at bounding box center [987, 281] width 33 height 33
click at [513, 72] on icon at bounding box center [513, 73] width 12 height 12
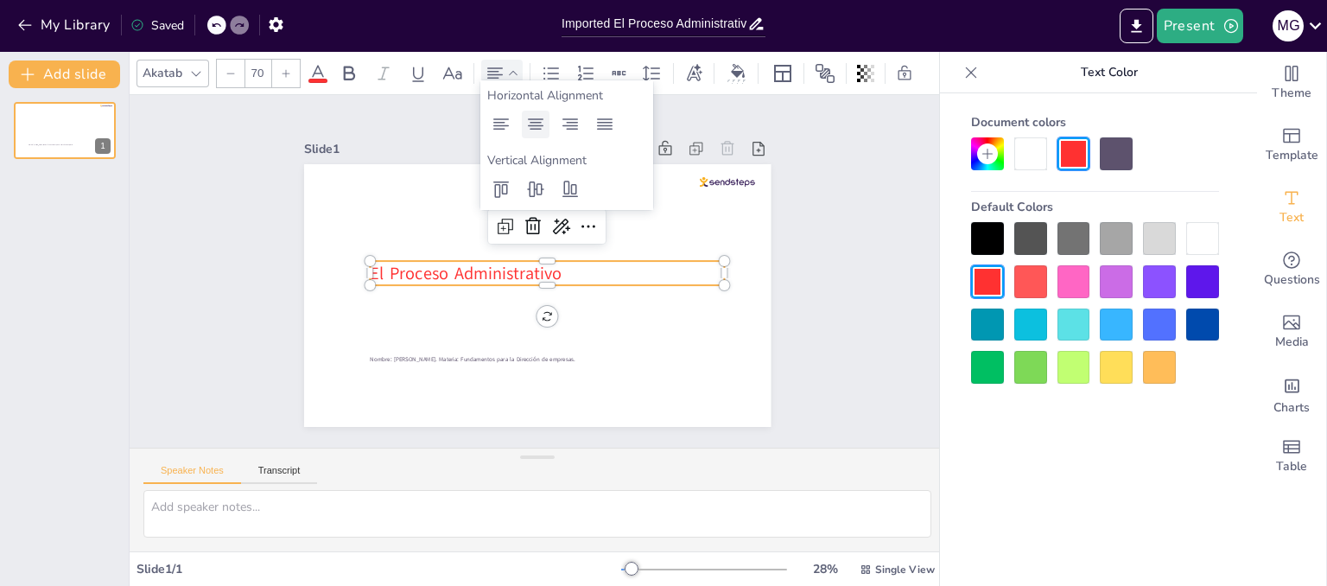
click at [536, 125] on icon at bounding box center [536, 123] width 16 height 11
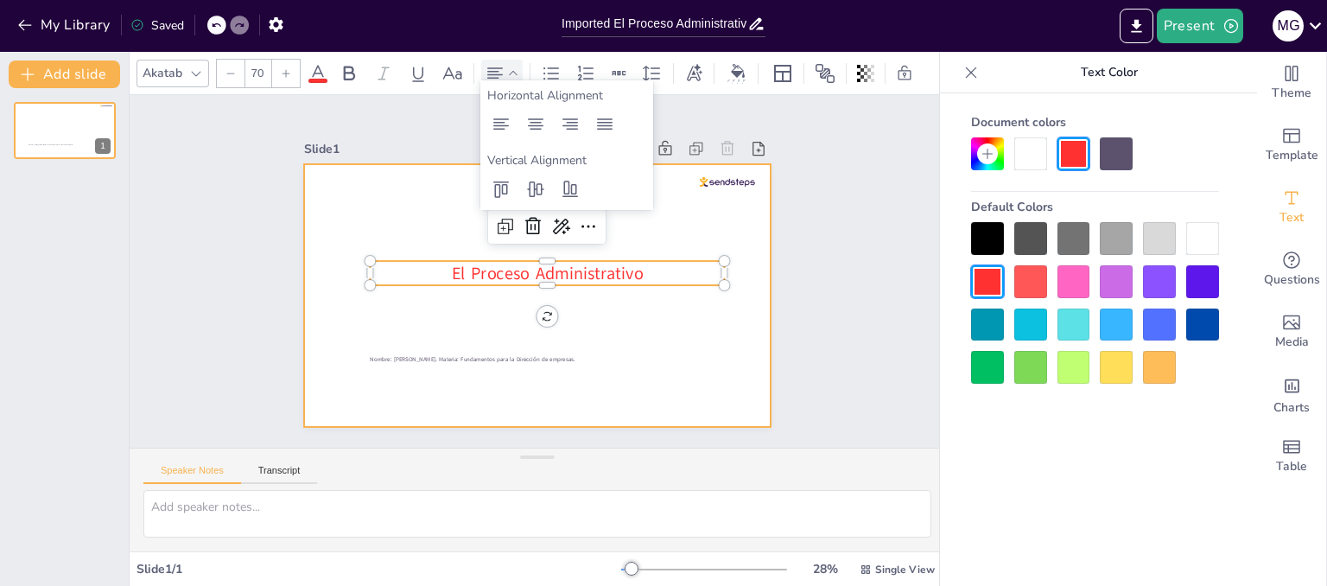
click at [615, 288] on div at bounding box center [513, 267] width 310 height 491
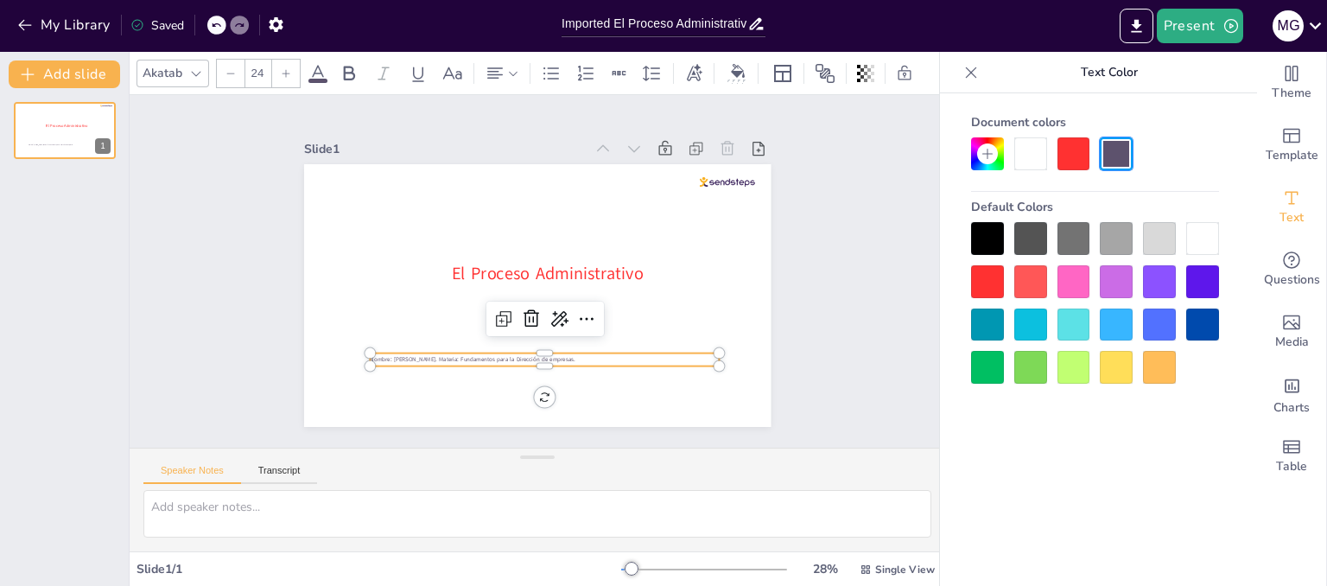
click at [515, 351] on span "Nombre: Mario Guillermo Herrera Nuñez. Materia: Fundamentos para la Dirección d…" at bounding box center [455, 344] width 202 height 50
click at [466, 350] on span "Nombre: Mario Guillermo Herrera Nuñez. Materia: Fundamentos para la Dirección d…" at bounding box center [455, 344] width 202 height 50
click at [457, 353] on span "Nombre: Mario Guillermo Herrera Nuñez. Materia: Fundamentos para la Dirección d…" at bounding box center [448, 335] width 197 height 71
click at [460, 353] on span "Nombre: Mario Guillermo Herrera Nuñez. Materia: Fundamentos para la Dirección d…" at bounding box center [463, 352] width 205 height 29
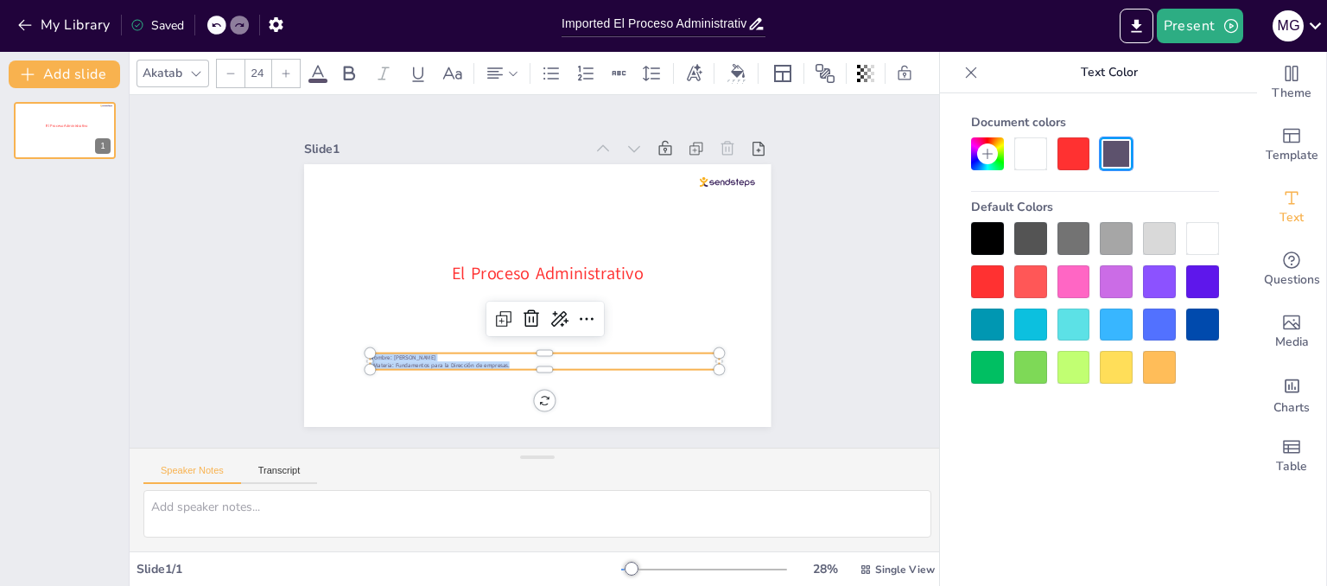
drag, startPoint x: 500, startPoint y: 355, endPoint x: 356, endPoint y: 346, distance: 144.5
click at [356, 346] on div "El Proceso Administrativo Nombre: Mario Guillermo Herrera Nuñez . Materia: Fund…" at bounding box center [521, 289] width 523 height 508
click at [287, 68] on icon at bounding box center [286, 73] width 10 height 10
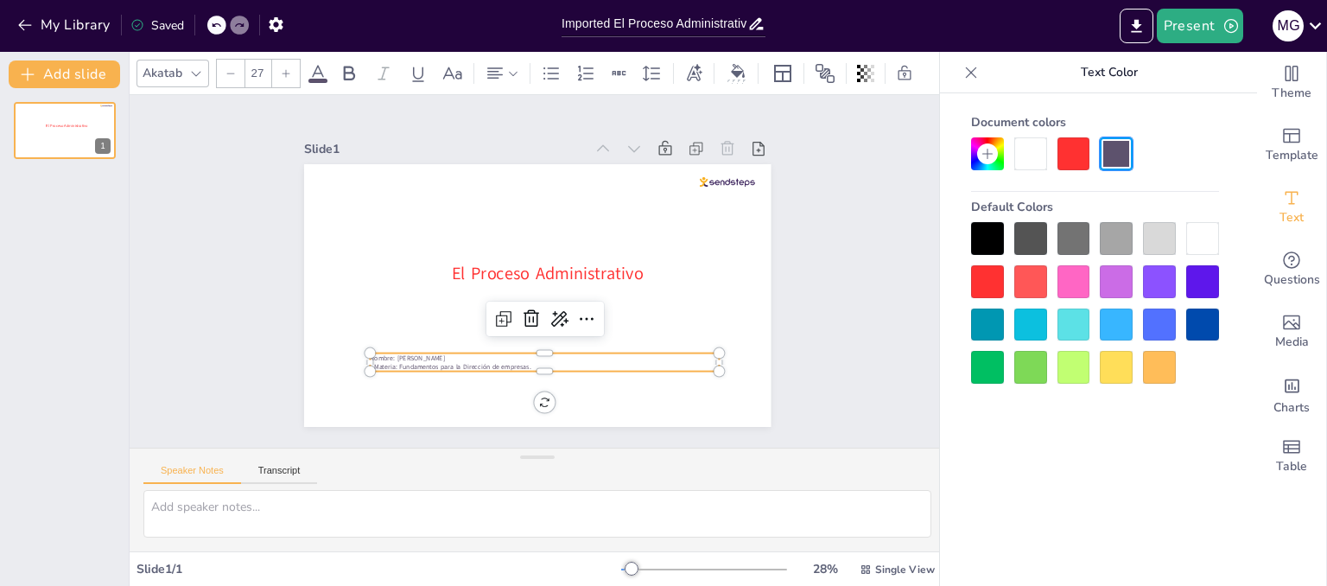
click at [287, 68] on icon at bounding box center [286, 73] width 10 height 10
type input "31"
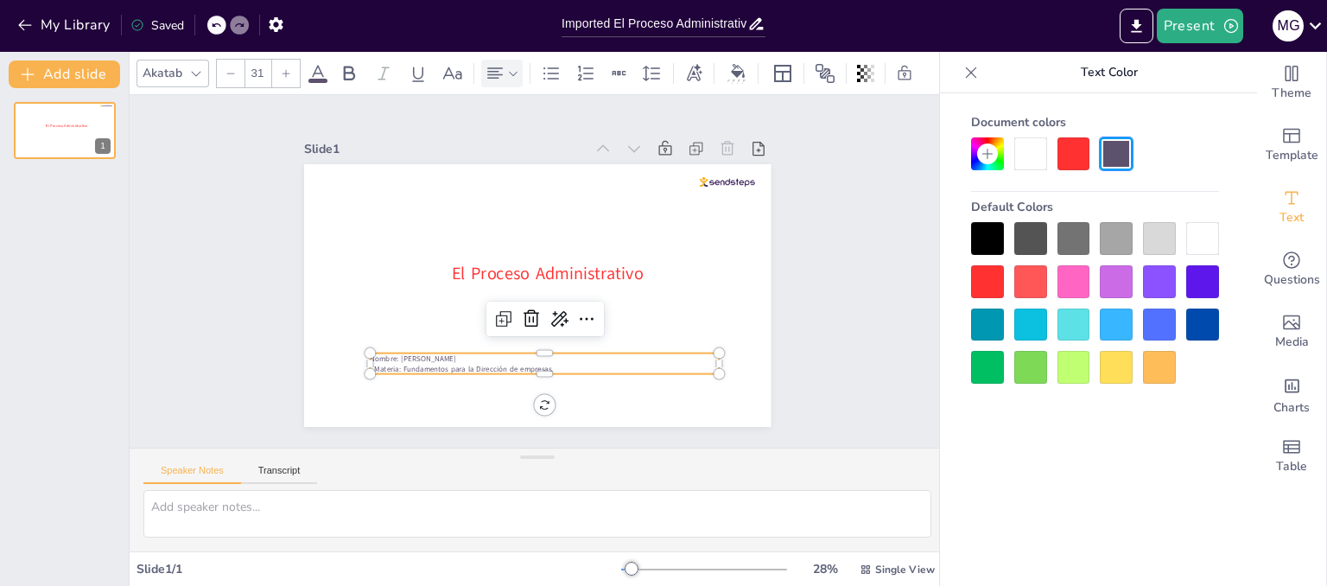
click at [509, 73] on div at bounding box center [502, 73] width 35 height 21
click at [532, 133] on icon at bounding box center [535, 124] width 21 height 21
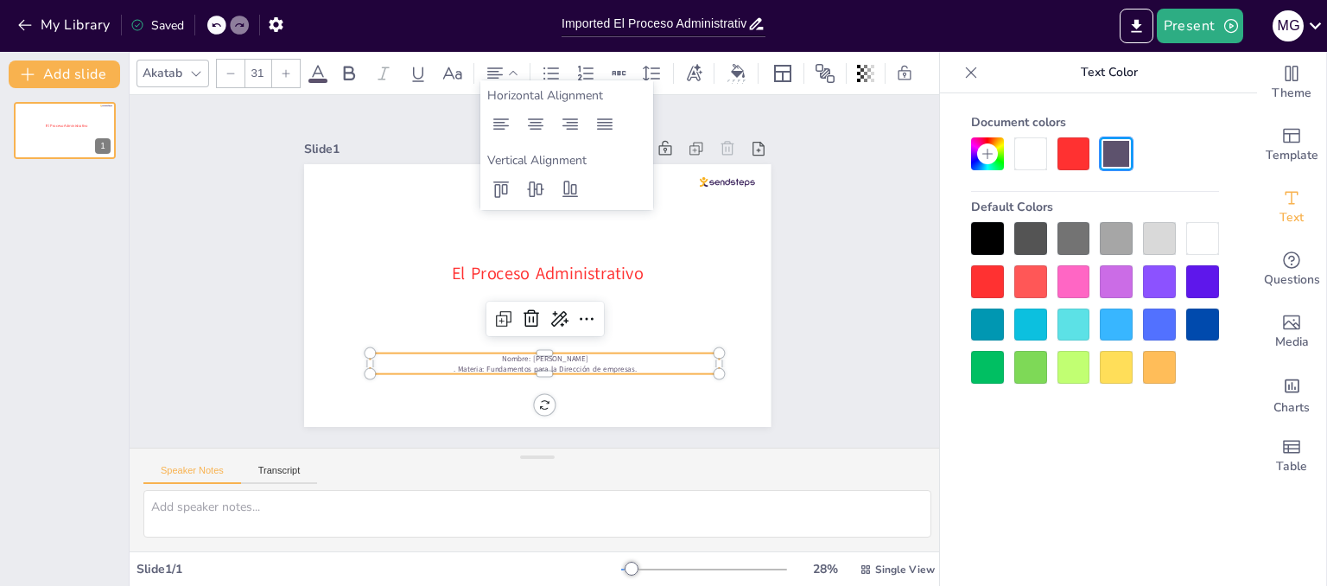
click at [591, 358] on p ". Materia: Fundamentos para la Dirección de empresas." at bounding box center [470, 342] width 242 height 267
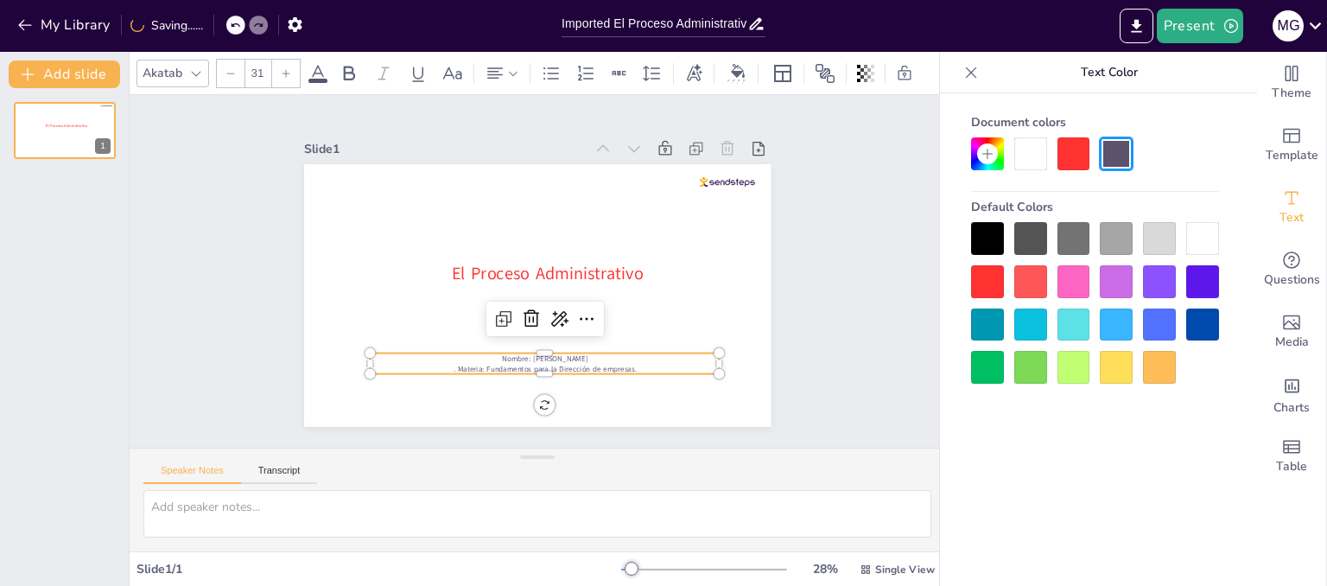
click at [610, 223] on div at bounding box center [521, 198] width 349 height 50
click at [601, 353] on p "Nombre: [PERSON_NAME]" at bounding box center [508, 354] width 324 height 152
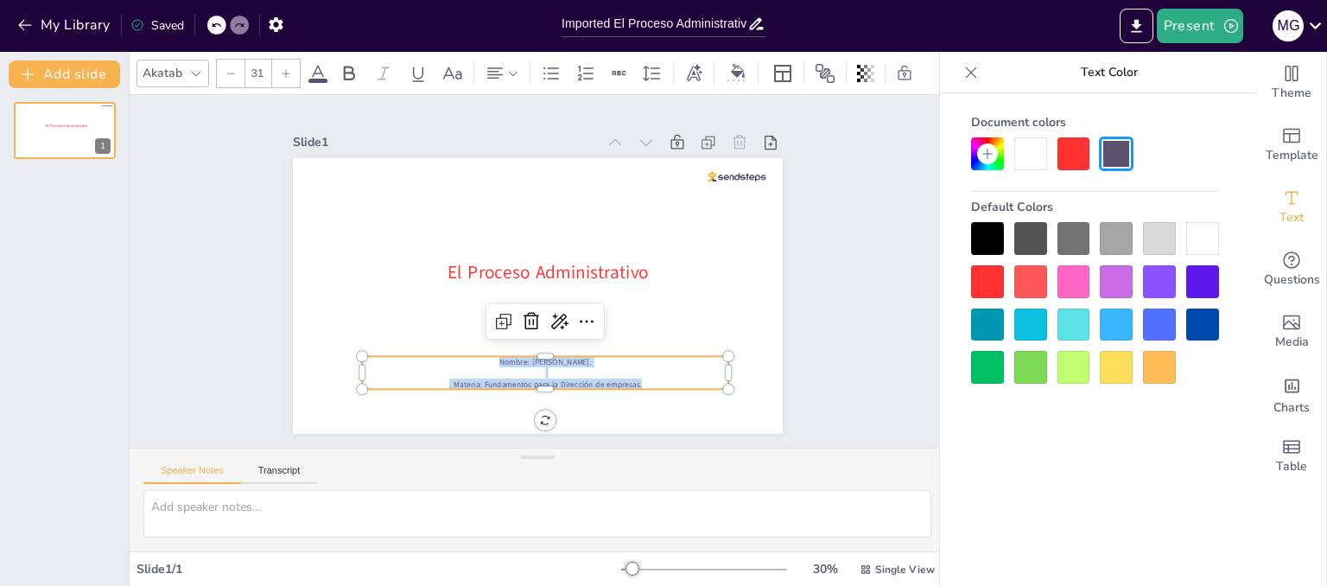
drag, startPoint x: 629, startPoint y: 375, endPoint x: 447, endPoint y: 348, distance: 183.3
click at [447, 348] on div "El Proceso Administrativo Nombre: Mario Guillermo Herrera Nuñez. . Materia: Fun…" at bounding box center [528, 293] width 560 height 451
click at [974, 245] on div at bounding box center [987, 238] width 33 height 33
click at [786, 367] on div "Slide 1 El Proceso Administrativo Nombre: Mario Guillermo Herrera Nuñez. . Mate…" at bounding box center [537, 271] width 670 height 574
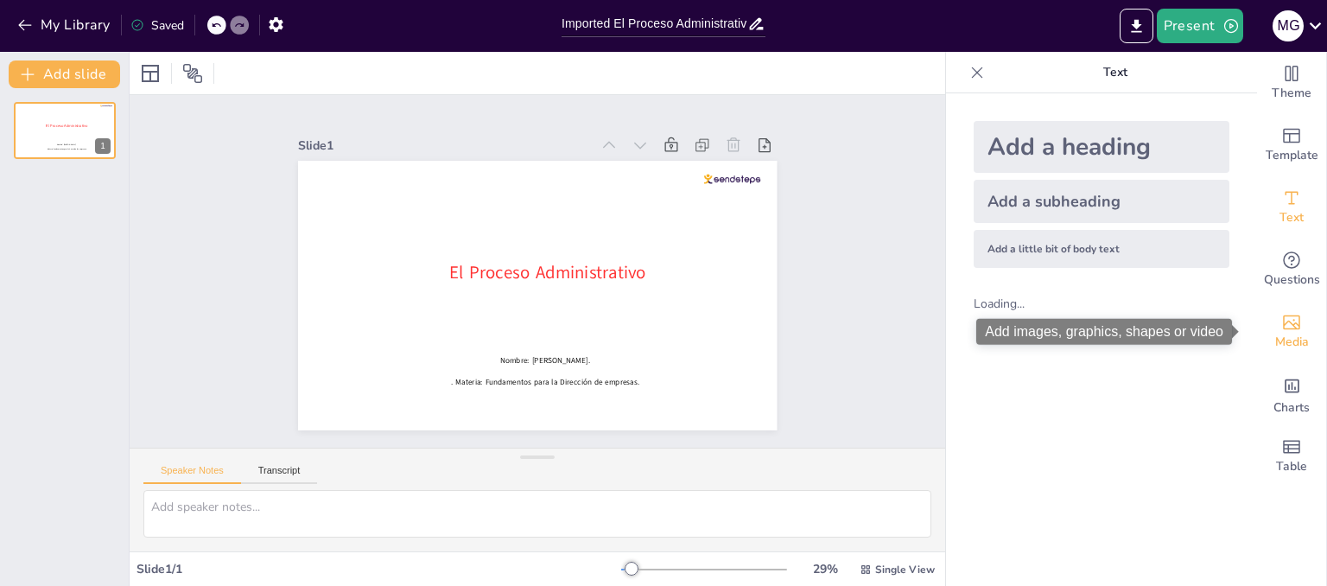
click at [1296, 339] on div "Media" at bounding box center [1291, 332] width 69 height 62
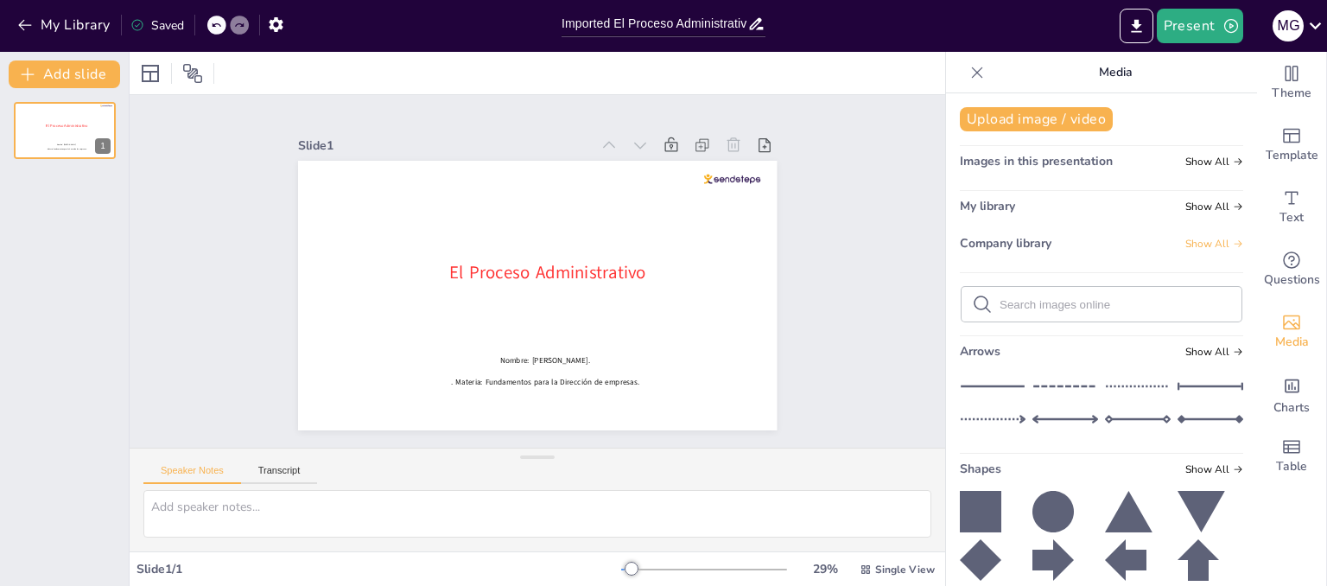
click at [1233, 247] on icon at bounding box center [1238, 243] width 10 height 10
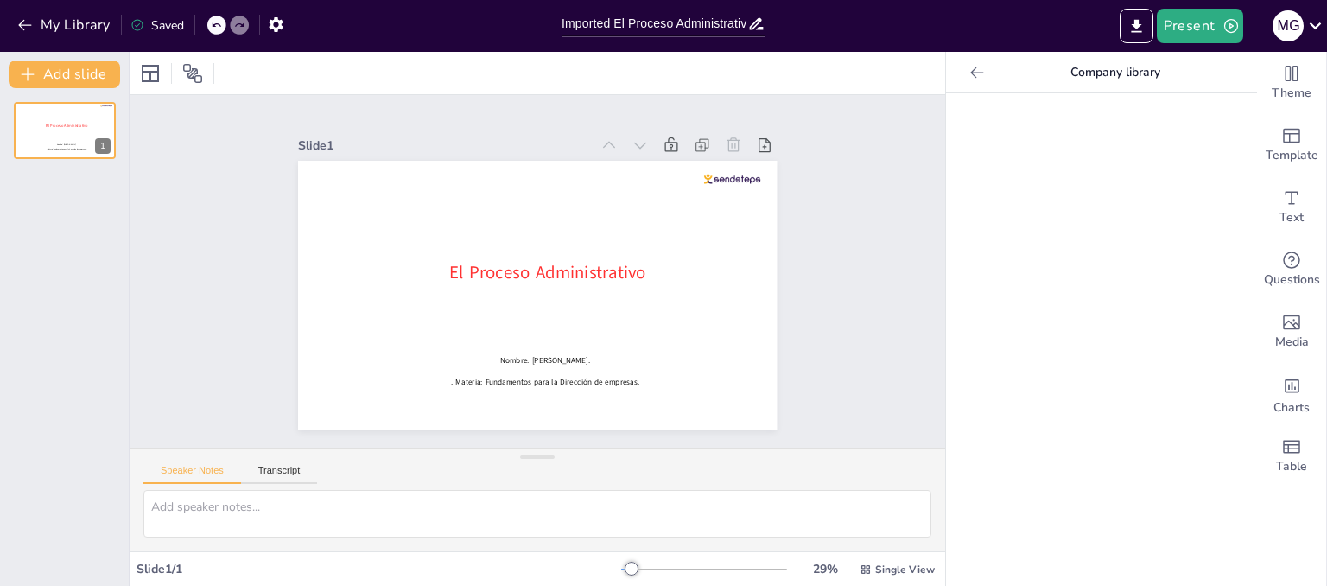
drag, startPoint x: 1094, startPoint y: 425, endPoint x: 1087, endPoint y: 567, distance: 141.9
click at [1087, 567] on div at bounding box center [1101, 339] width 311 height 492
drag, startPoint x: 1105, startPoint y: 415, endPoint x: 1130, endPoint y: 489, distance: 77.6
click at [1130, 489] on div at bounding box center [1101, 339] width 311 height 492
click at [1281, 135] on icon "Add ready made slides" at bounding box center [1291, 135] width 21 height 21
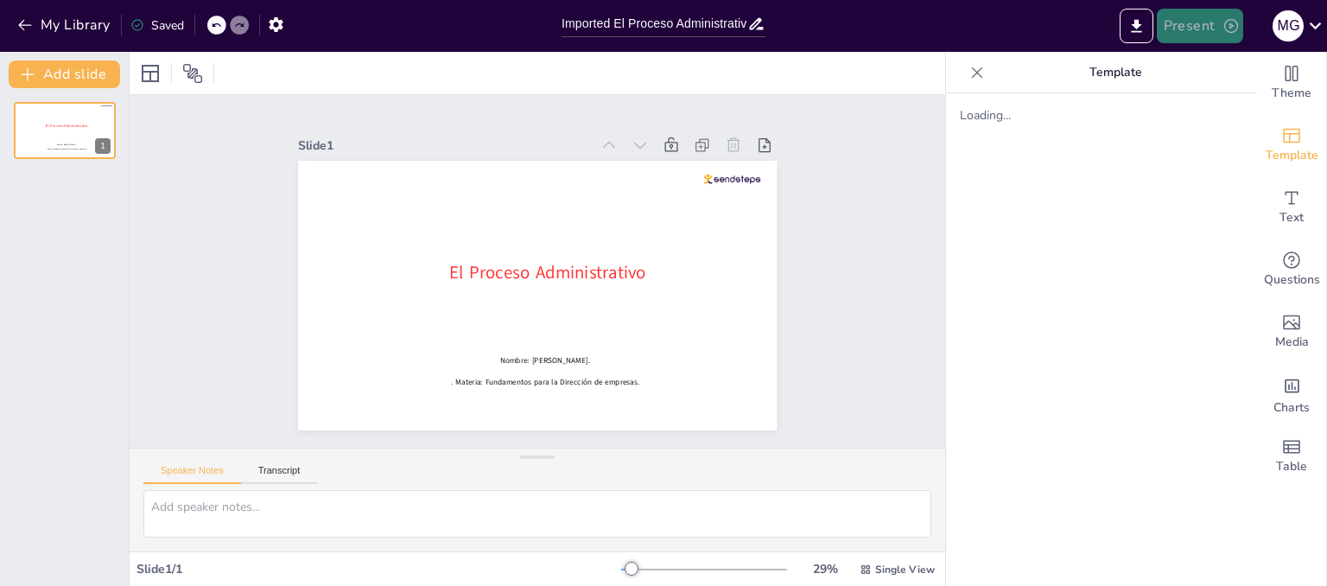
click at [1188, 17] on button "Present" at bounding box center [1200, 26] width 86 height 35
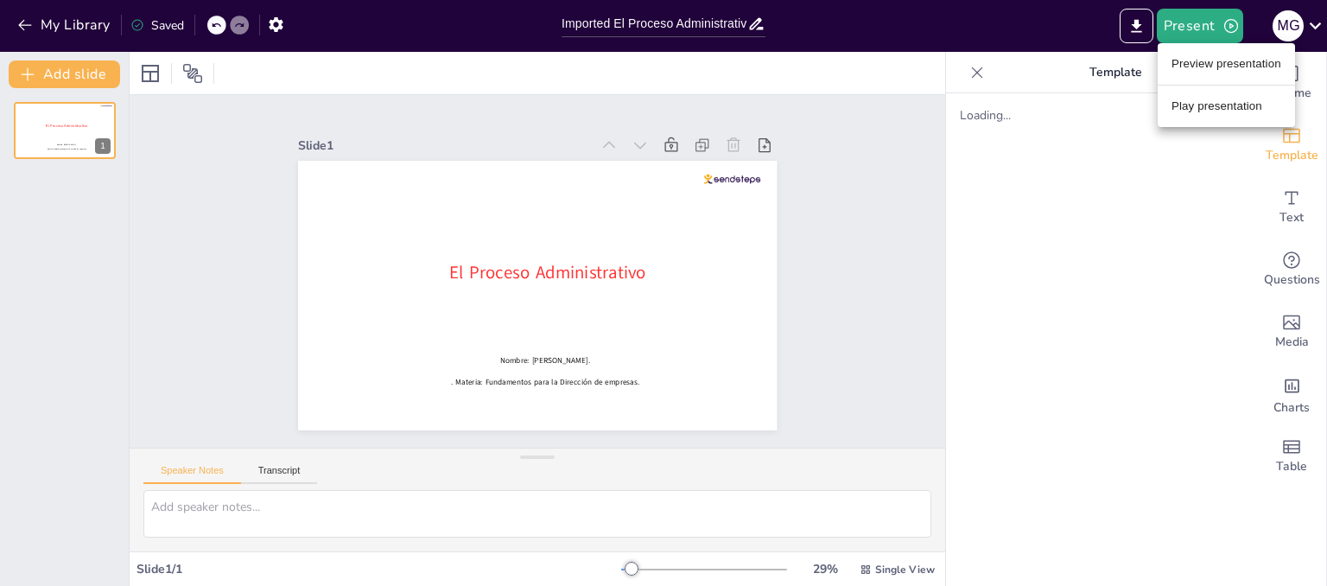
click at [1223, 78] on ul "Preview presentation Play presentation" at bounding box center [1225, 85] width 137 height 84
click at [1223, 58] on li "Preview presentation" at bounding box center [1225, 64] width 137 height 28
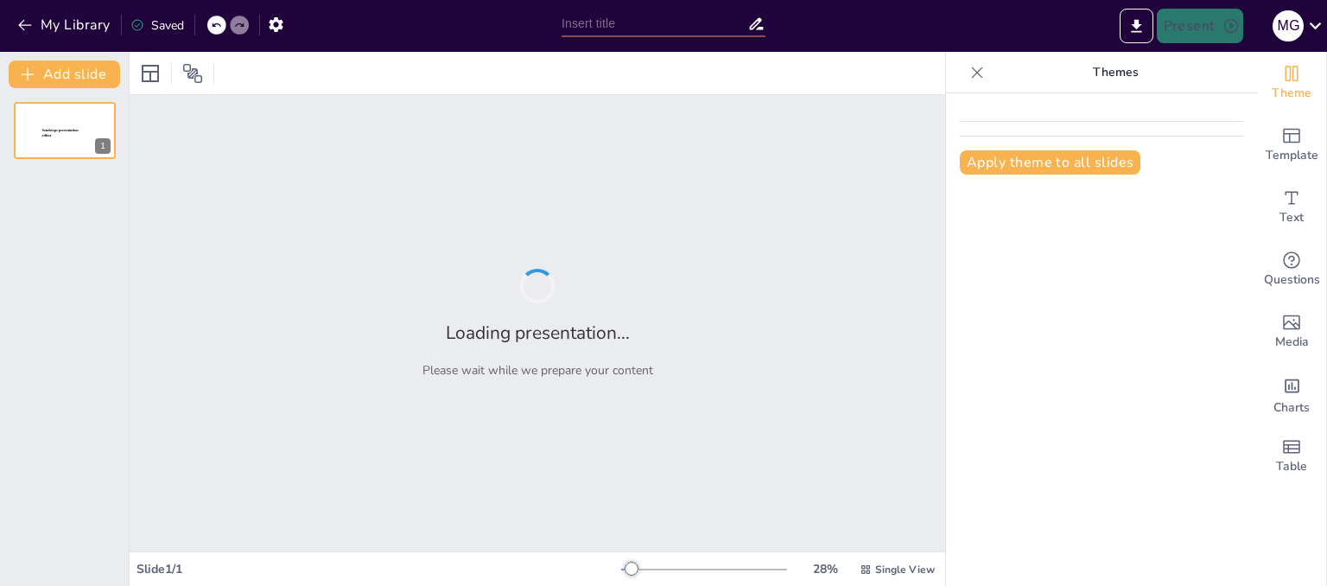
type input "Imported El Proceso Administrativo .pptx"
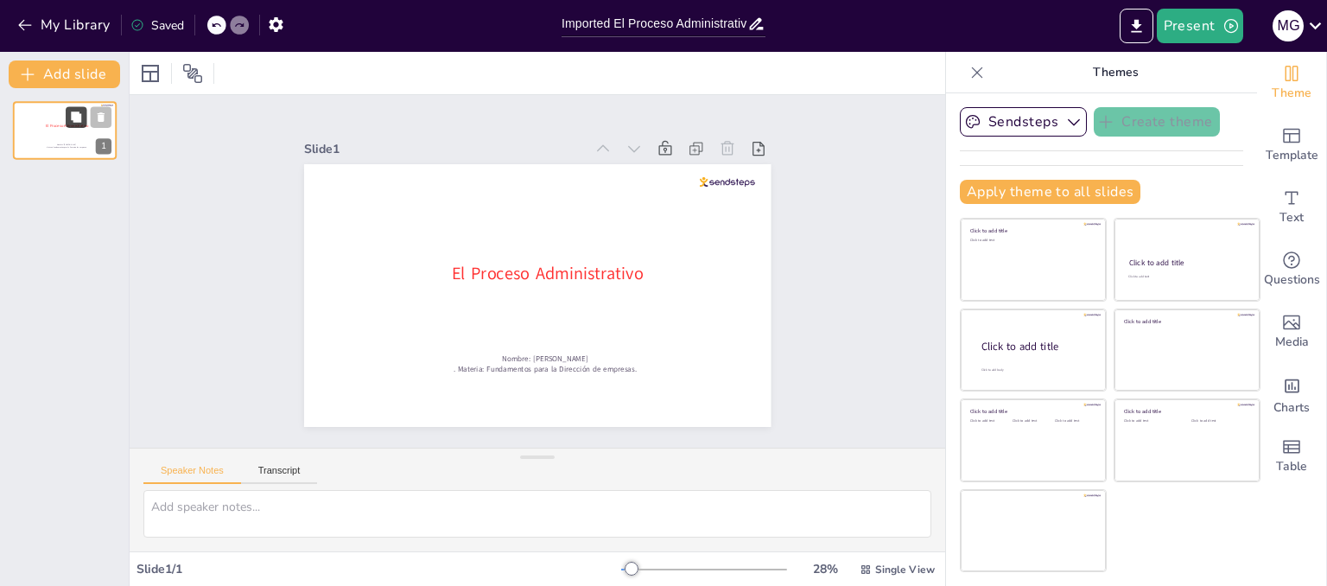
drag, startPoint x: 83, startPoint y: 151, endPoint x: 80, endPoint y: 125, distance: 26.0
click at [80, 125] on button at bounding box center [76, 116] width 21 height 21
click at [75, 118] on icon at bounding box center [76, 116] width 10 height 10
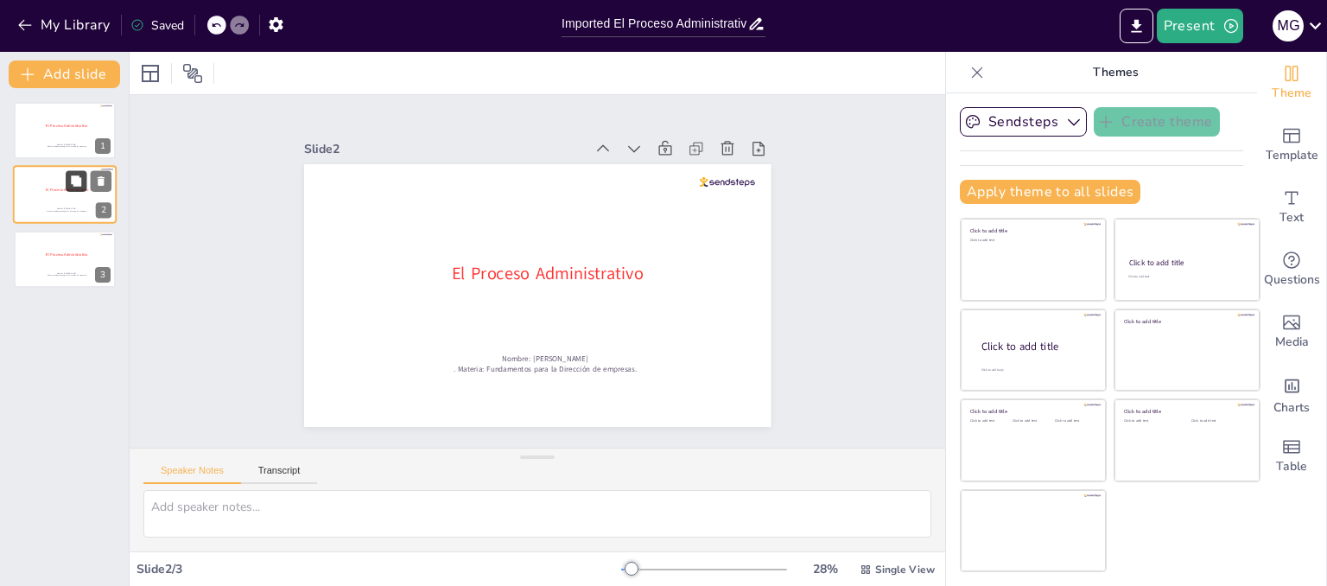
click at [76, 184] on icon at bounding box center [76, 181] width 10 height 10
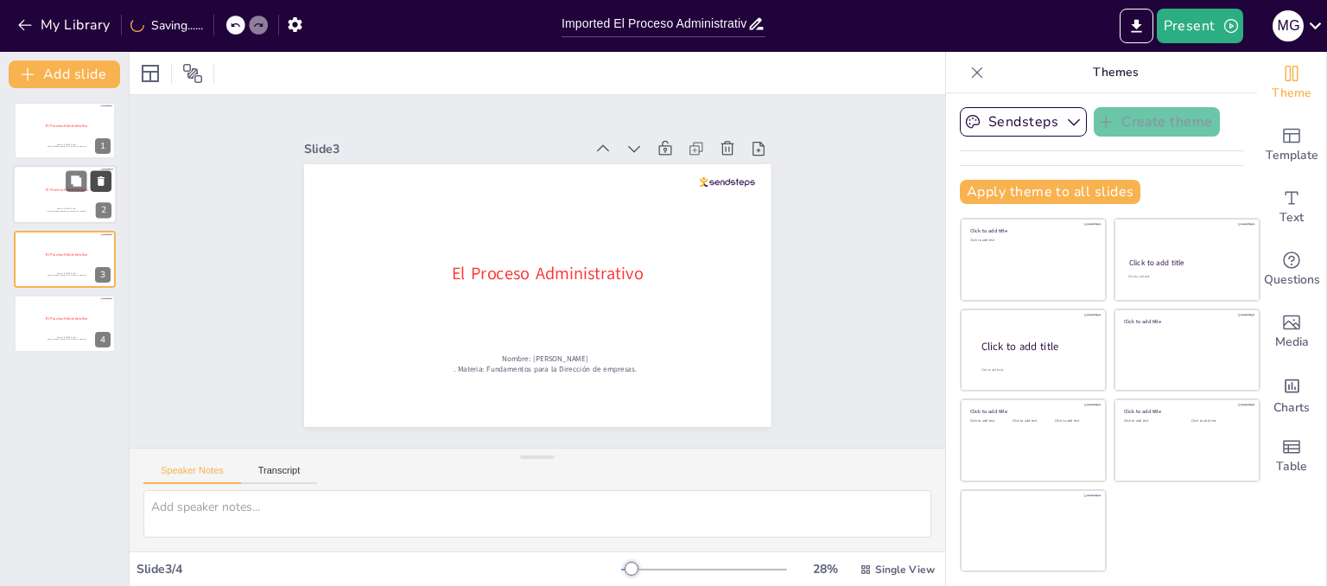
click at [98, 179] on icon at bounding box center [101, 181] width 12 height 12
click at [98, 173] on button at bounding box center [101, 181] width 21 height 21
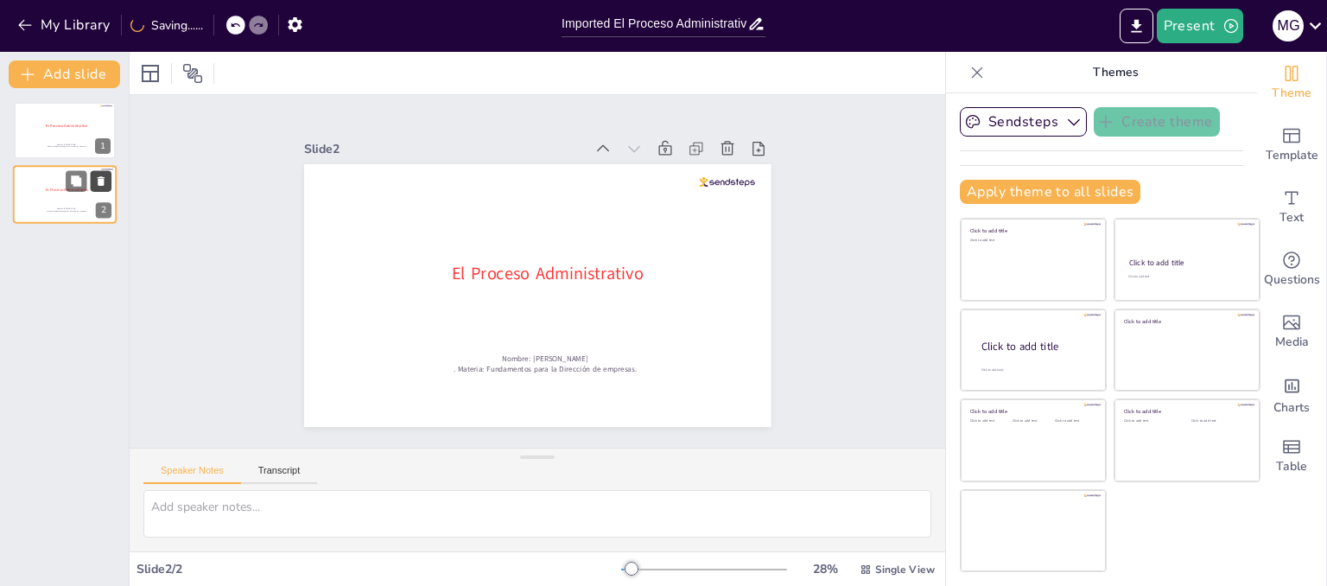
click at [99, 181] on icon at bounding box center [101, 182] width 7 height 10
click at [96, 170] on div "El Proceso Administrativo Nombre: Mario Guillermo Herrera Nuñez . Materia: Fund…" at bounding box center [64, 337] width 129 height 498
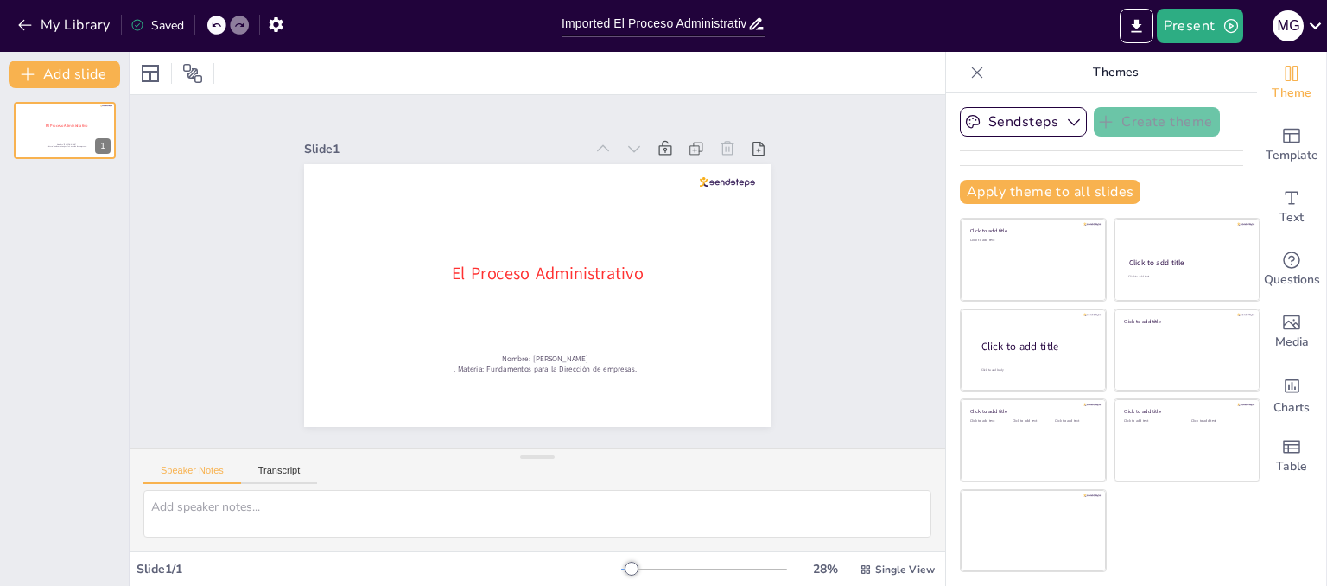
drag, startPoint x: 96, startPoint y: 170, endPoint x: 82, endPoint y: 263, distance: 94.3
click at [82, 263] on div "El Proceso Administrativo Nombre: Mario Guillermo Herrera Nuñez . Materia: Fund…" at bounding box center [64, 337] width 129 height 498
click at [49, 73] on button "Add slide" at bounding box center [64, 74] width 111 height 28
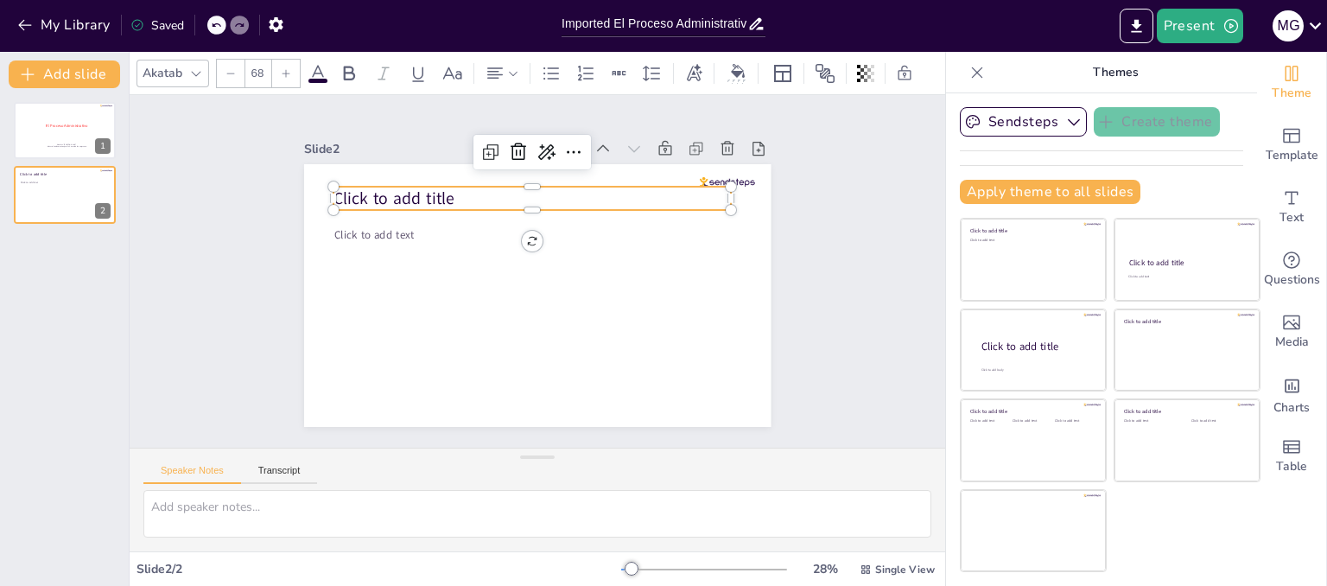
click at [428, 176] on span "Click to add title" at bounding box center [449, 136] width 116 height 80
click at [607, 198] on span "Click to add title" at bounding box center [624, 136] width 35 height 123
drag, startPoint x: 506, startPoint y: 194, endPoint x: 276, endPoint y: 201, distance: 229.9
click at [276, 201] on div "Slide 1 El Proceso Administrativo Nombre: Mario Guillermo Herrera Nuñez . Mater…" at bounding box center [536, 271] width 643 height 551
click at [507, 67] on icon at bounding box center [513, 73] width 12 height 12
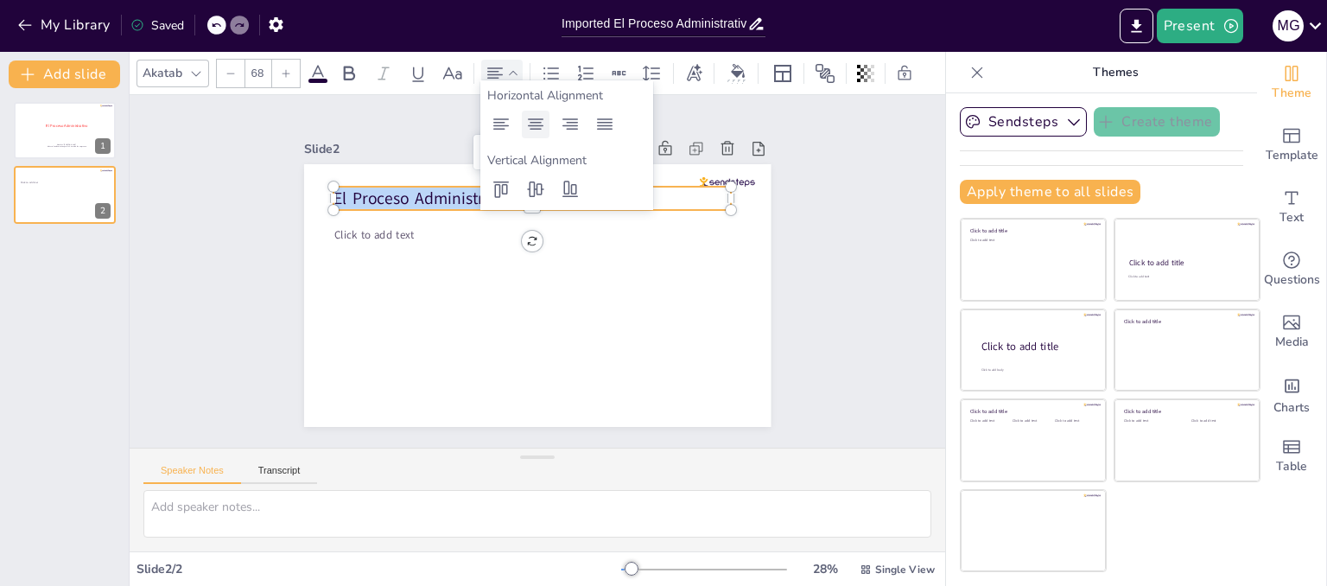
click at [527, 127] on icon at bounding box center [535, 124] width 21 height 21
click at [561, 187] on icon at bounding box center [570, 189] width 21 height 21
click at [564, 188] on icon at bounding box center [570, 189] width 16 height 16
click at [539, 136] on div at bounding box center [536, 125] width 28 height 28
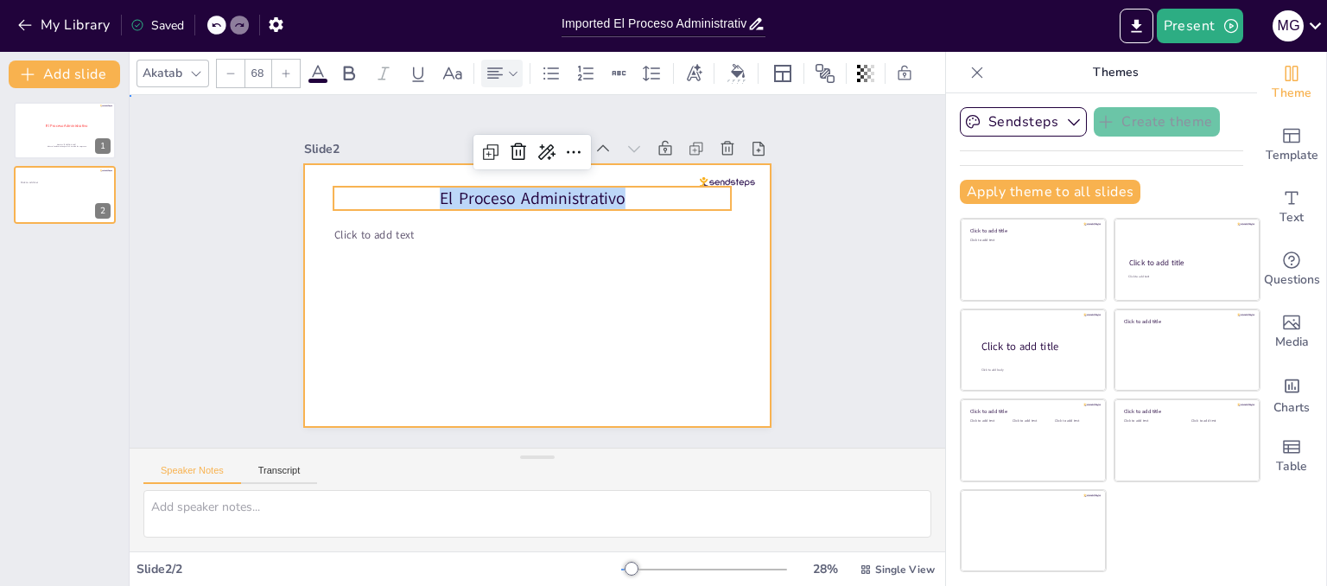
click at [522, 348] on div at bounding box center [514, 278] width 394 height 525
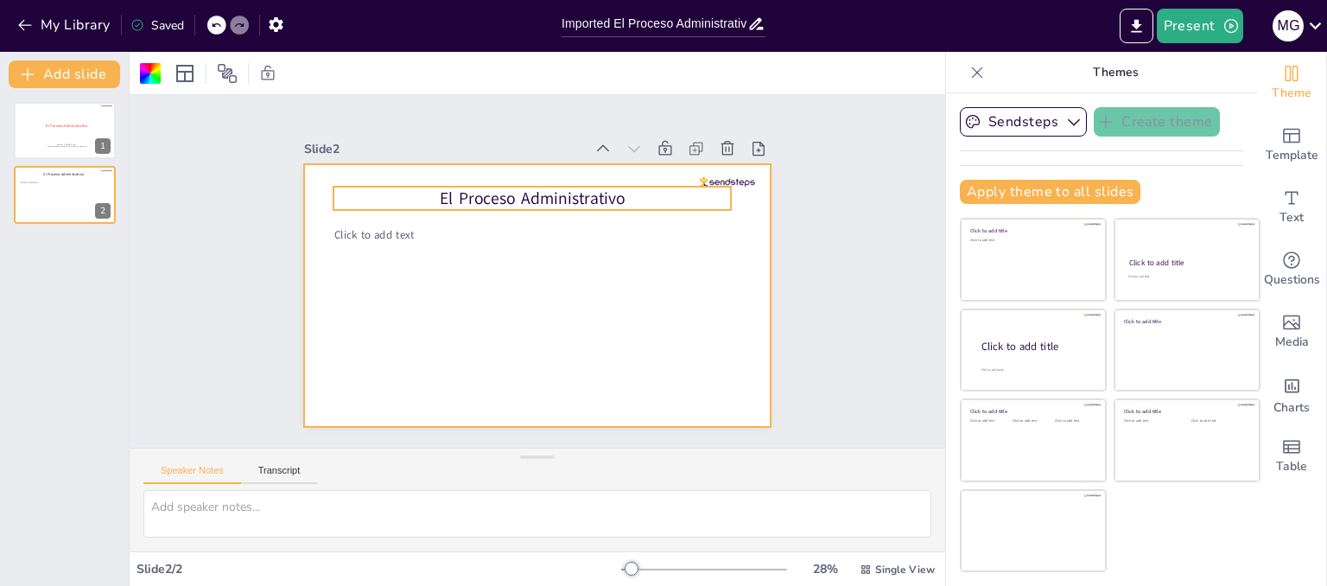
click at [635, 200] on p "El Proceso Administrativo" at bounding box center [484, 220] width 311 height 283
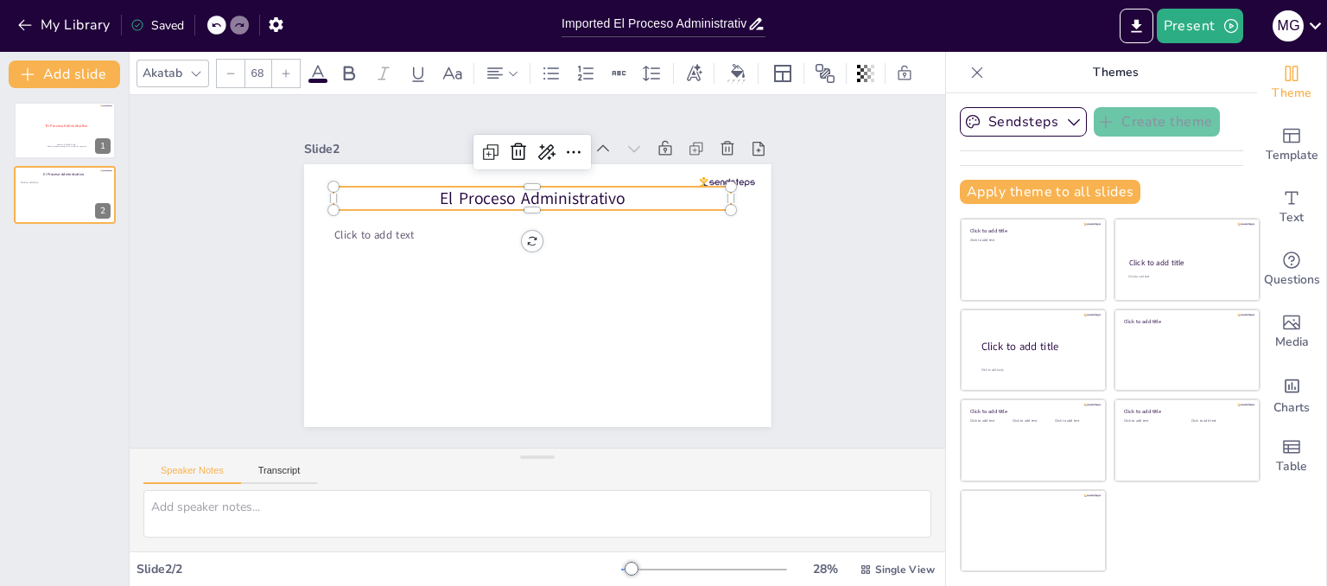
click at [614, 189] on p "El Proceso Administrativo" at bounding box center [607, 251] width 105 height 394
click at [614, 189] on p "El Proceso Administrativo" at bounding box center [610, 274] width 65 height 398
drag, startPoint x: 612, startPoint y: 187, endPoint x: 418, endPoint y: 198, distance: 194.7
click at [515, 198] on p "El Proceso Administrativo" at bounding box center [606, 296] width 183 height 373
click at [321, 67] on icon at bounding box center [318, 73] width 16 height 16
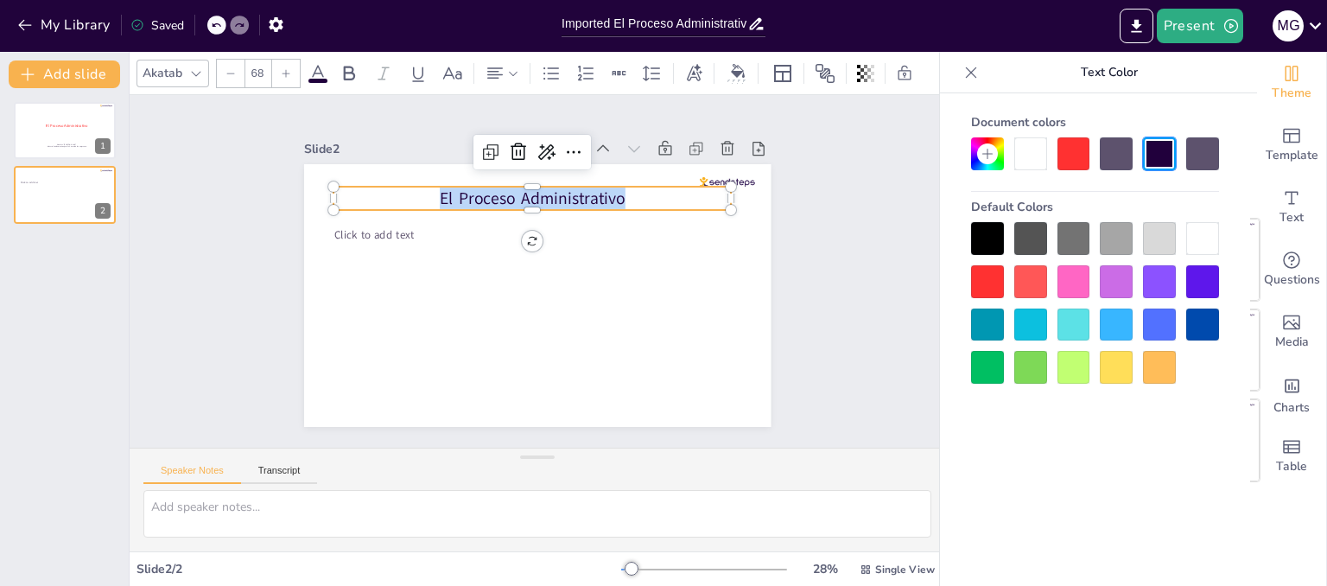
click at [1078, 147] on div at bounding box center [1073, 153] width 33 height 33
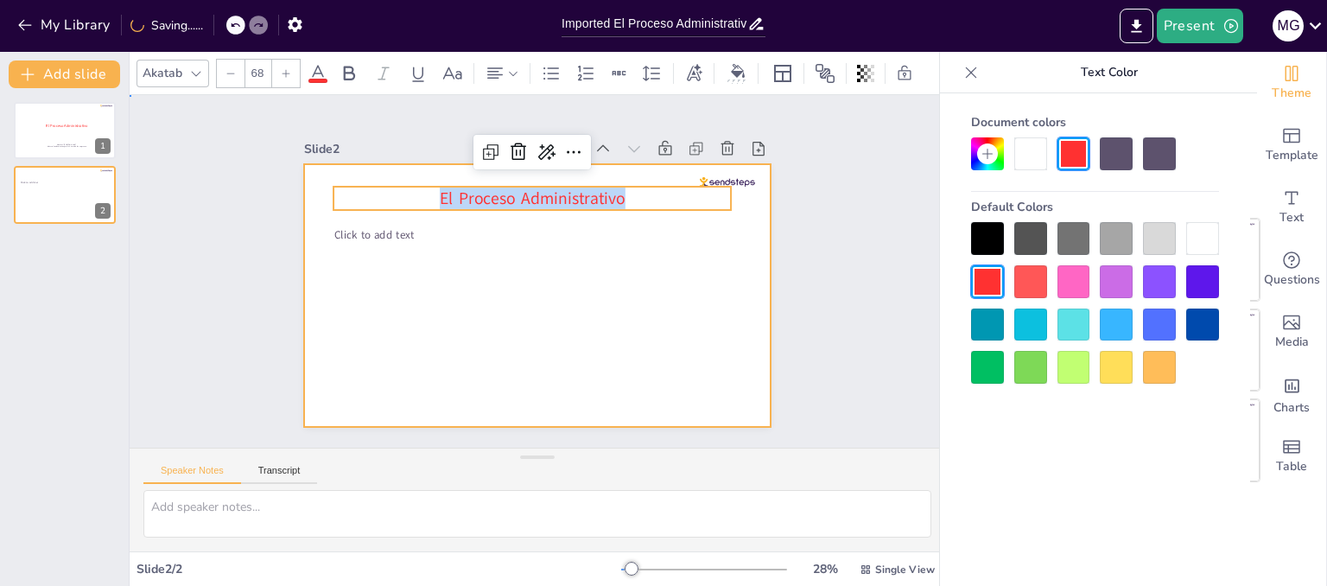
click at [693, 315] on div at bounding box center [525, 292] width 536 height 460
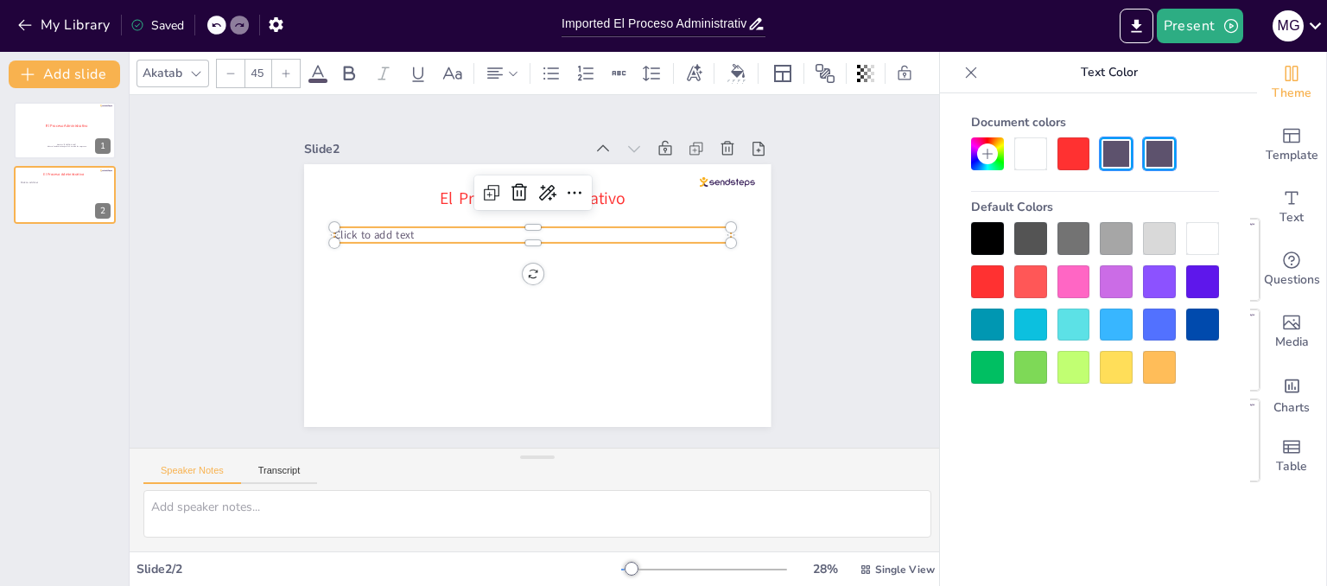
click at [507, 226] on p "Click to add text" at bounding box center [552, 237] width 352 height 212
click at [507, 226] on p "Click to add text" at bounding box center [569, 289] width 245 height 330
click at [507, 279] on p "Click to add text" at bounding box center [545, 307] width 396 height 57
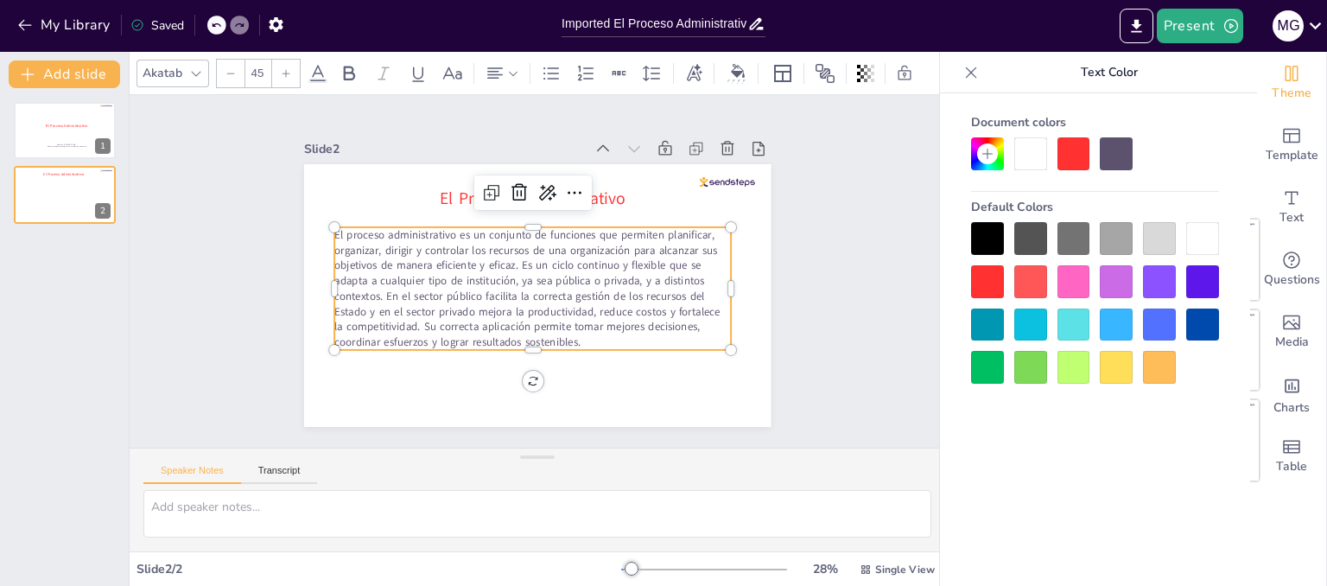
click at [1196, 315] on div at bounding box center [1202, 324] width 33 height 33
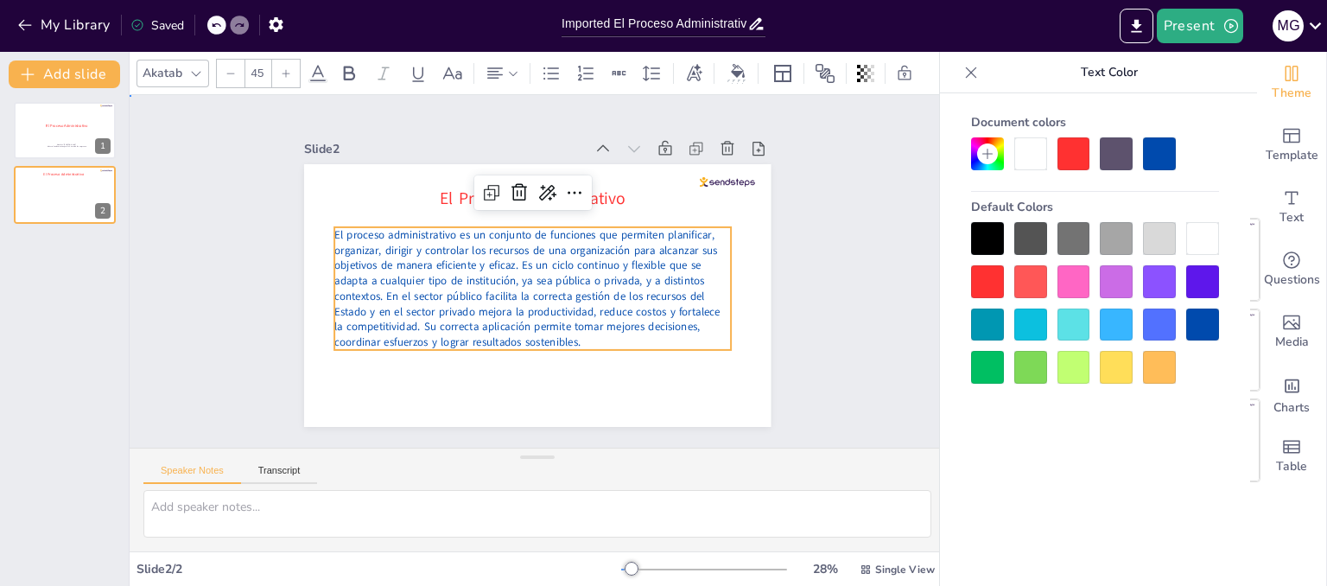
click at [865, 364] on div "Slide 1 El Proceso Administrativo Nombre: Mario Guillermo Herrera Nuñez . Mater…" at bounding box center [538, 271] width 654 height 888
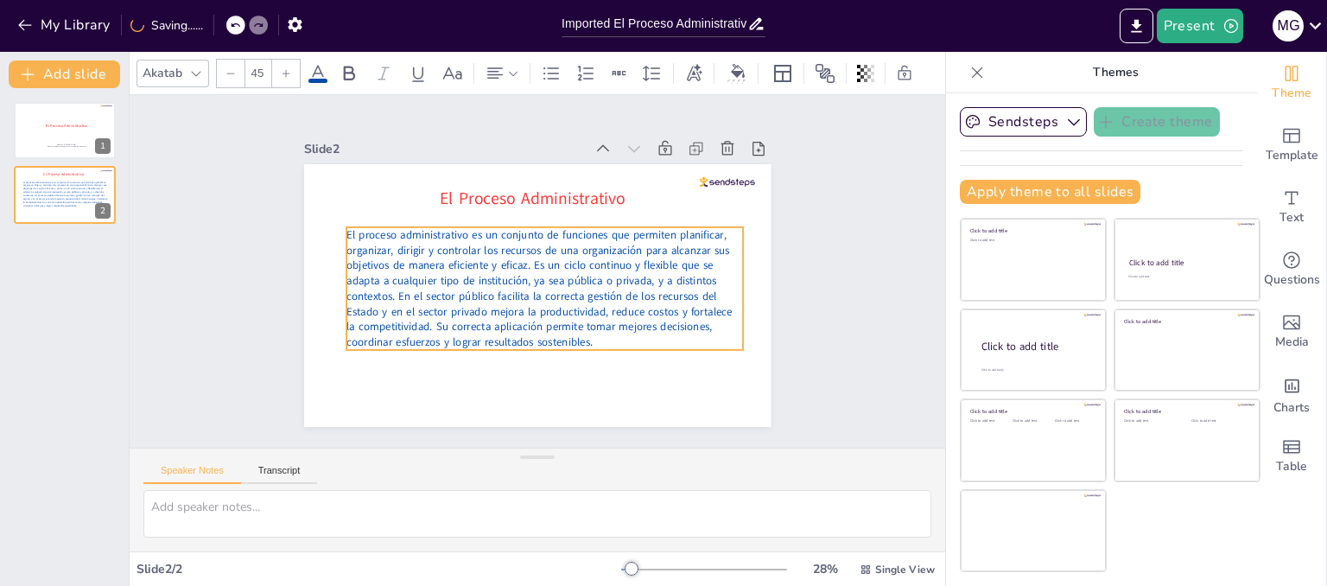
drag, startPoint x: 574, startPoint y: 326, endPoint x: 585, endPoint y: 326, distance: 10.4
click at [585, 326] on p "El proceso administrativo es un conjunto de funciones que permiten planificar, …" at bounding box center [528, 287] width 333 height 393
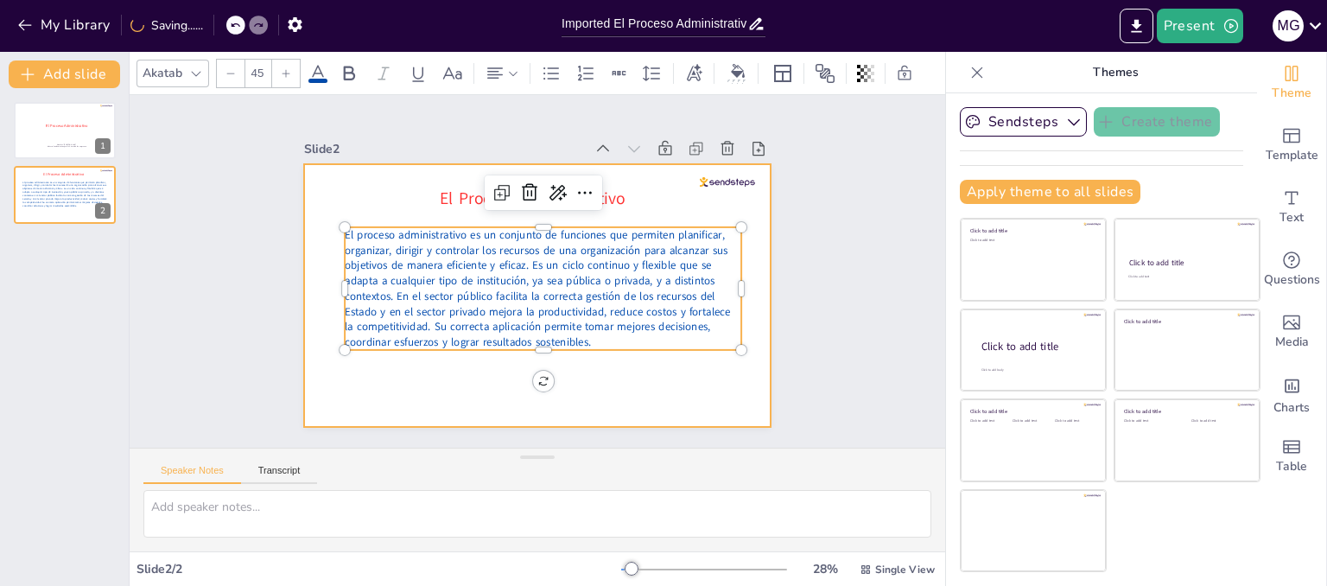
click at [592, 382] on div at bounding box center [539, 247] width 491 height 310
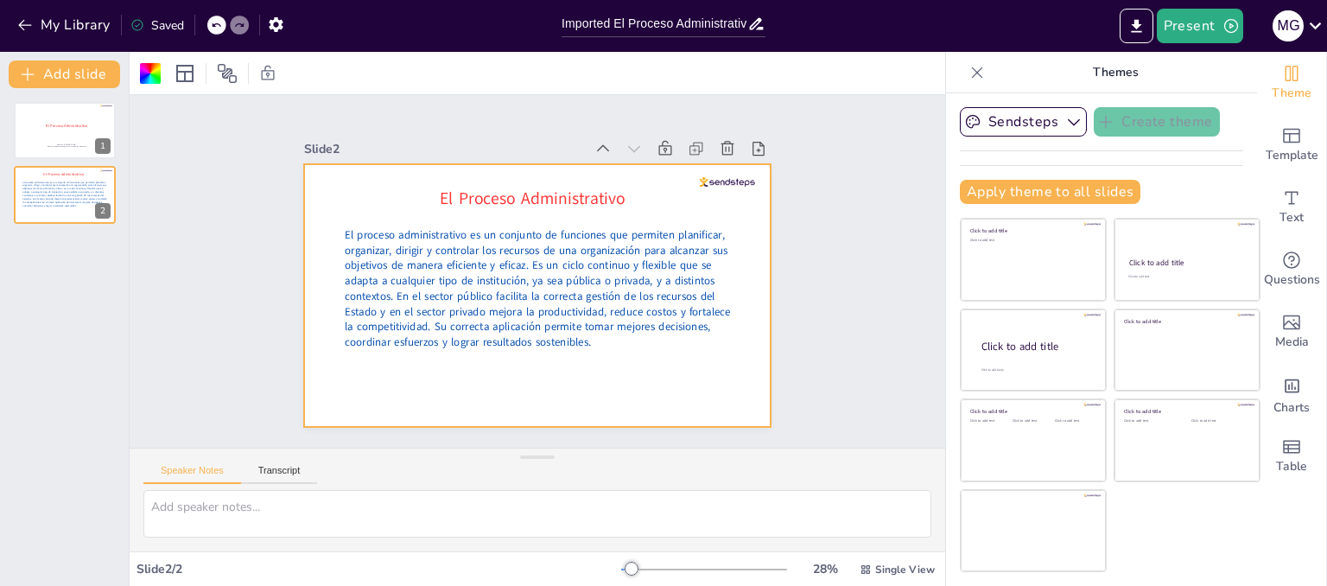
click at [115, 250] on div "El Proceso Administrativo Nombre: Mario Guillermo Herrera Nuñez . Materia: Fund…" at bounding box center [64, 337] width 129 height 498
drag, startPoint x: 115, startPoint y: 250, endPoint x: 88, endPoint y: 269, distance: 33.3
click at [88, 269] on div "El Proceso Administrativo Nombre: Mario Guillermo Herrera Nuñez . Materia: Fund…" at bounding box center [64, 337] width 129 height 498
drag, startPoint x: 88, startPoint y: 272, endPoint x: 73, endPoint y: 257, distance: 22.0
click at [73, 257] on div "El Proceso Administrativo Nombre: Mario Guillermo Herrera Nuñez . Materia: Fund…" at bounding box center [64, 337] width 129 height 498
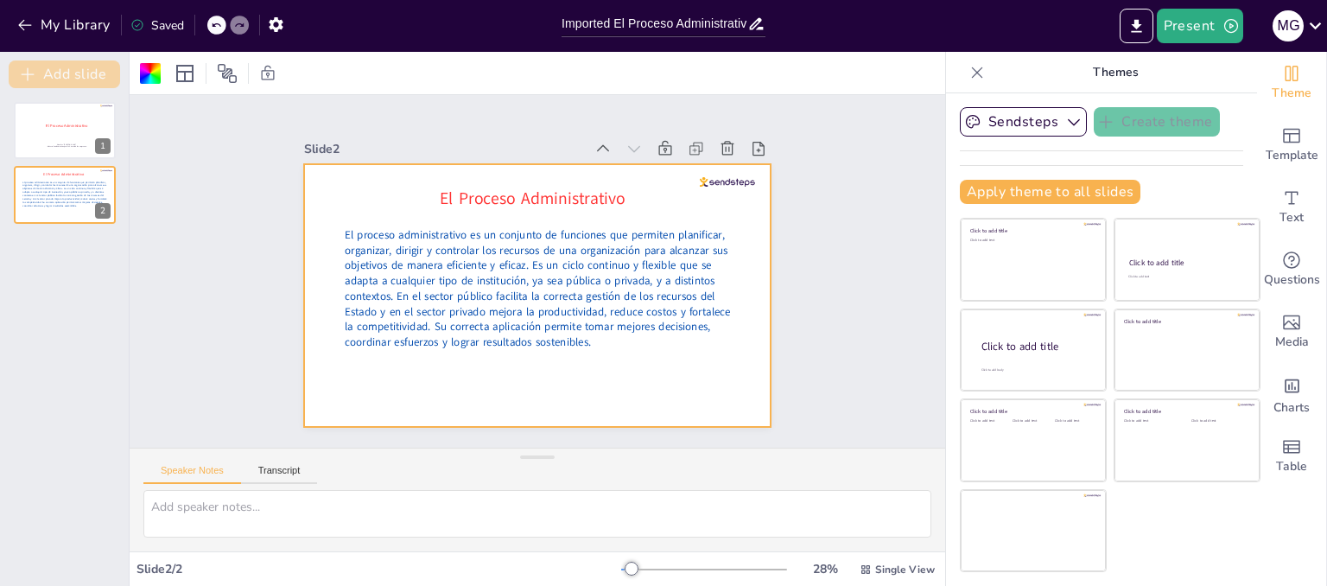
click at [70, 69] on button "Add slide" at bounding box center [64, 74] width 111 height 28
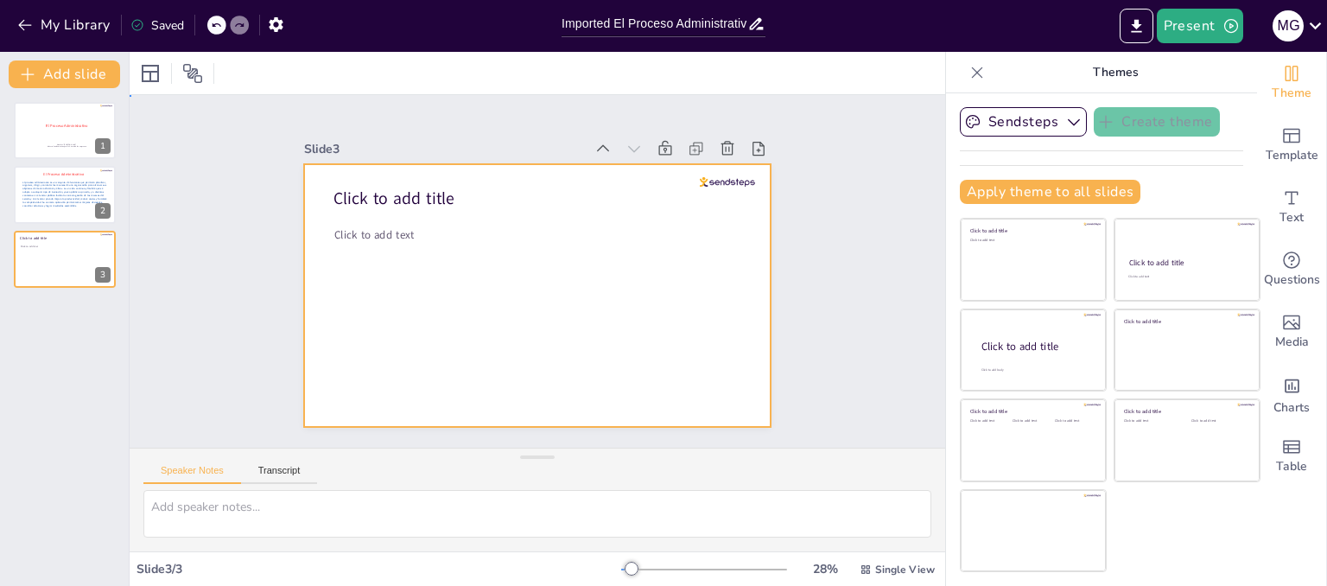
click at [421, 204] on div at bounding box center [555, 287] width 508 height 523
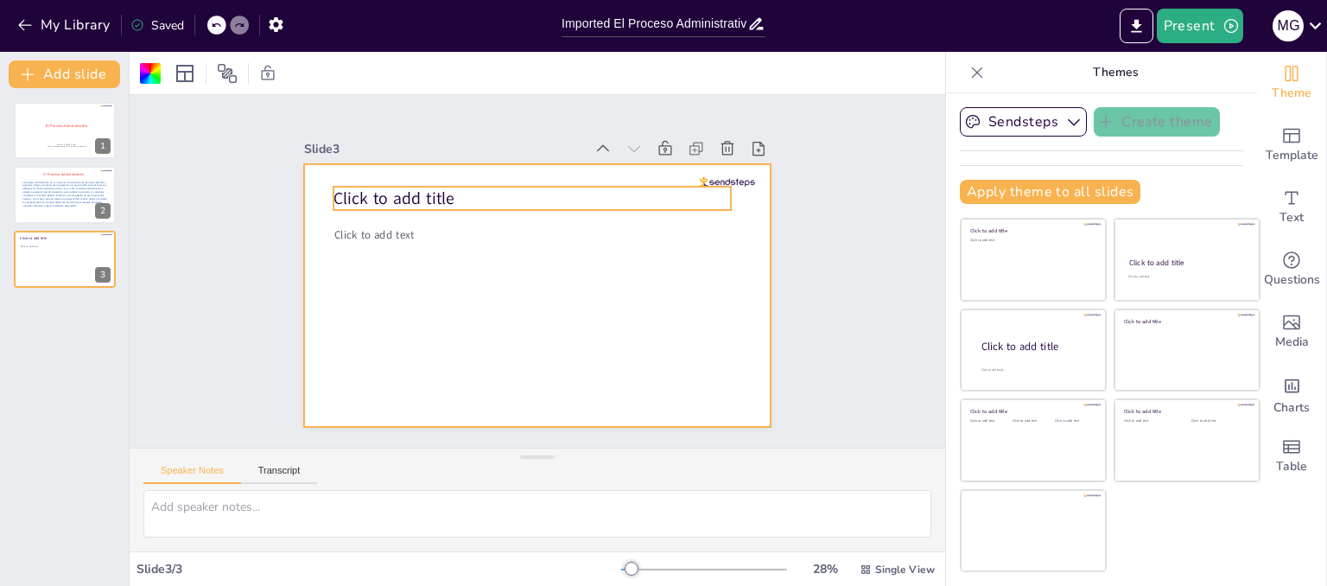
click at [483, 370] on span "Click to add title" at bounding box center [512, 431] width 59 height 122
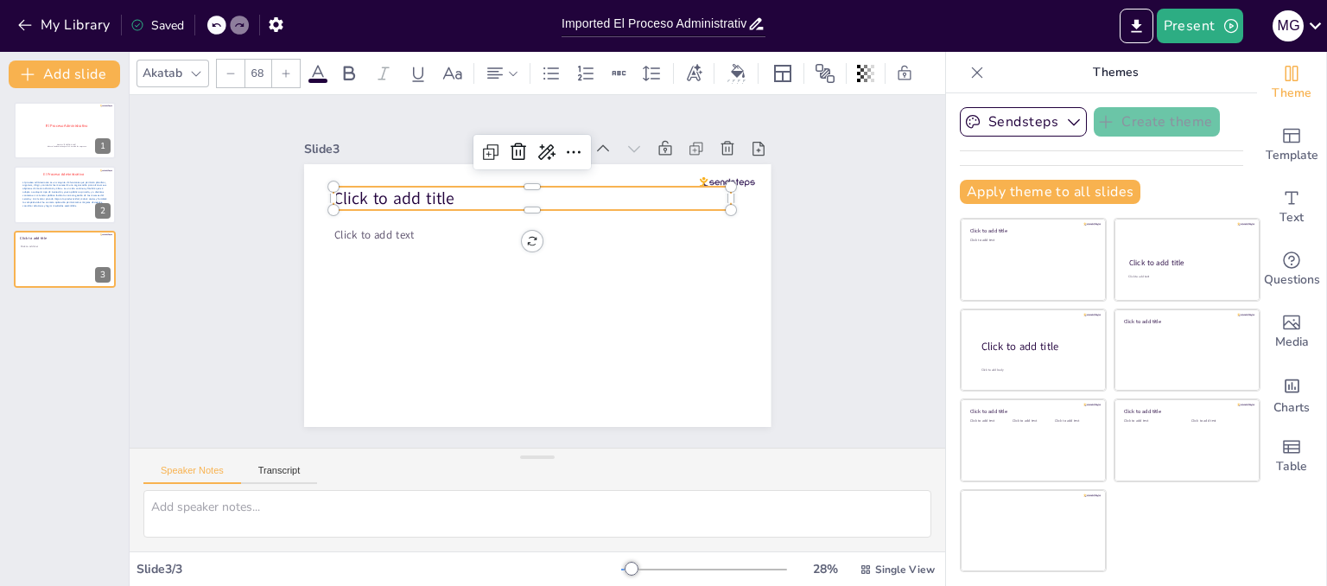
click at [542, 373] on span "Click to add title" at bounding box center [594, 422] width 105 height 98
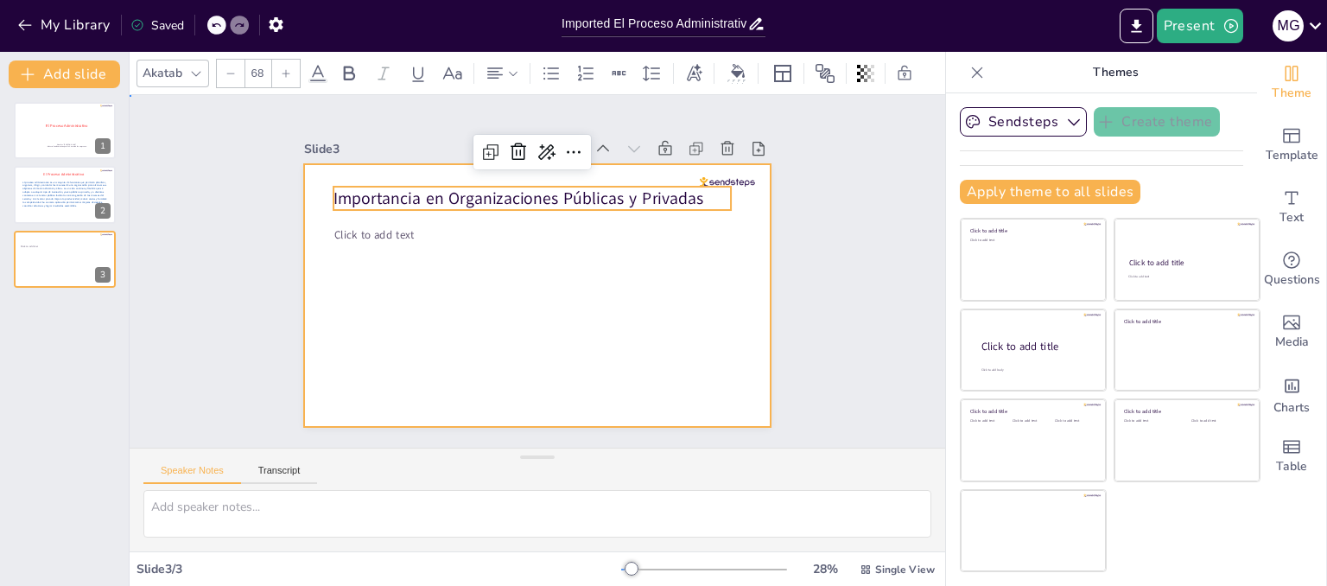
click at [337, 222] on div at bounding box center [514, 265] width 354 height 511
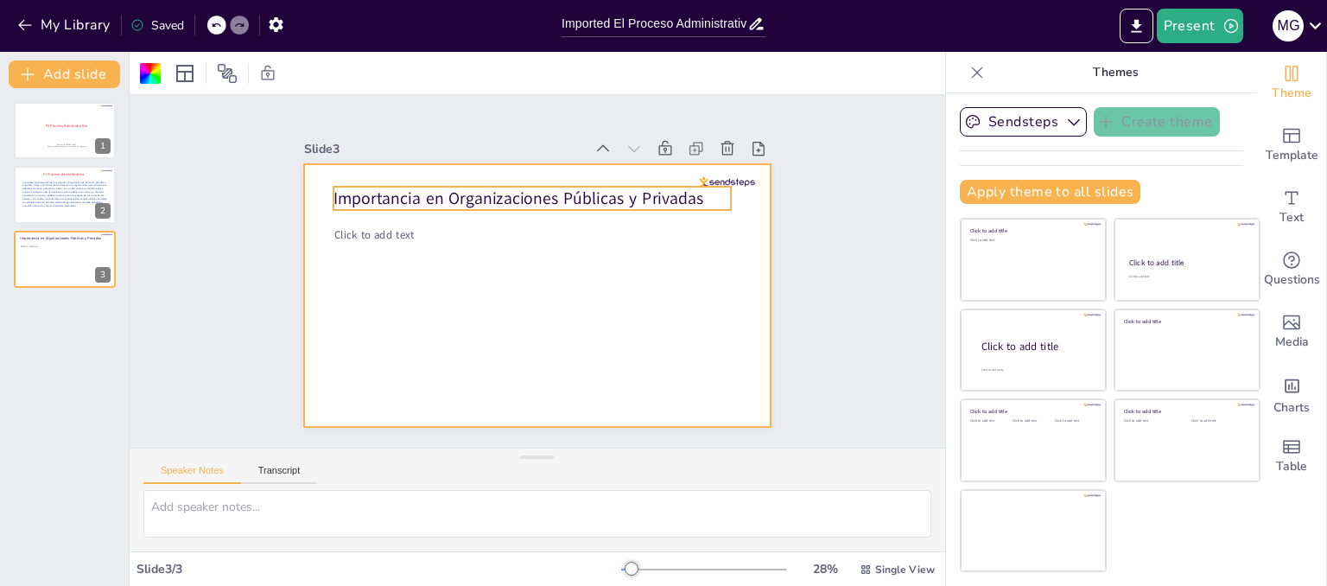
click at [510, 186] on p "Importancia en Organizaciones Públicas y Privadas" at bounding box center [601, 236] width 183 height 373
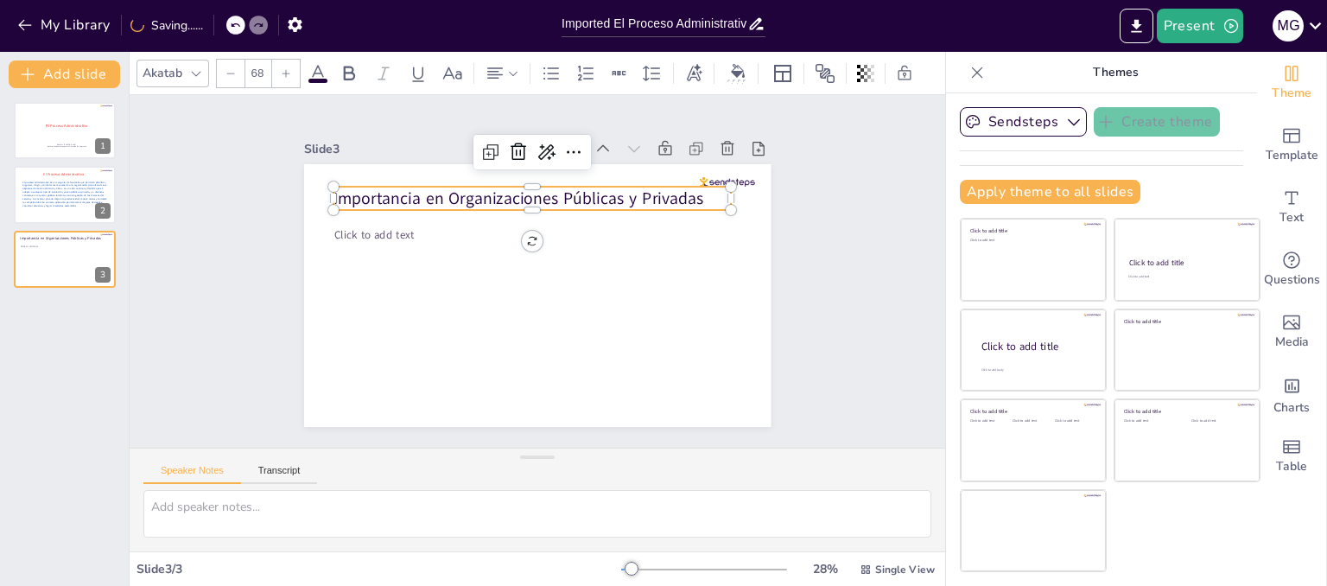
click at [678, 191] on p "Importancia en Organizaciones Públicas y Privadas" at bounding box center [605, 243] width 145 height 385
click at [692, 184] on p "Importancia en Organizaciones Públicas y Privadas" at bounding box center [601, 236] width 183 height 373
click at [692, 184] on p "Importancia en Organizaciones Públicas y Privadas" at bounding box center [562, 202] width 373 height 183
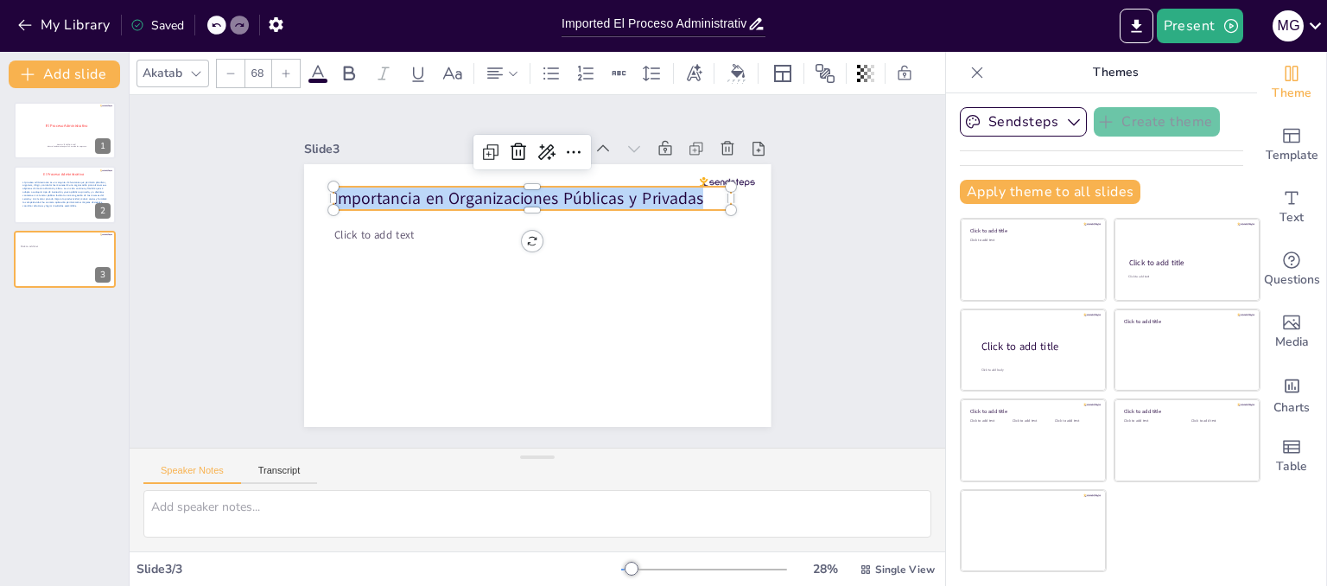
drag, startPoint x: 692, startPoint y: 184, endPoint x: 266, endPoint y: 206, distance: 426.4
click at [266, 206] on div "Slide 1 El Proceso Administrativo Nombre: Mario Guillermo Herrera Nuñez . Mater…" at bounding box center [537, 271] width 627 height 608
click at [317, 79] on span at bounding box center [317, 81] width 19 height 4
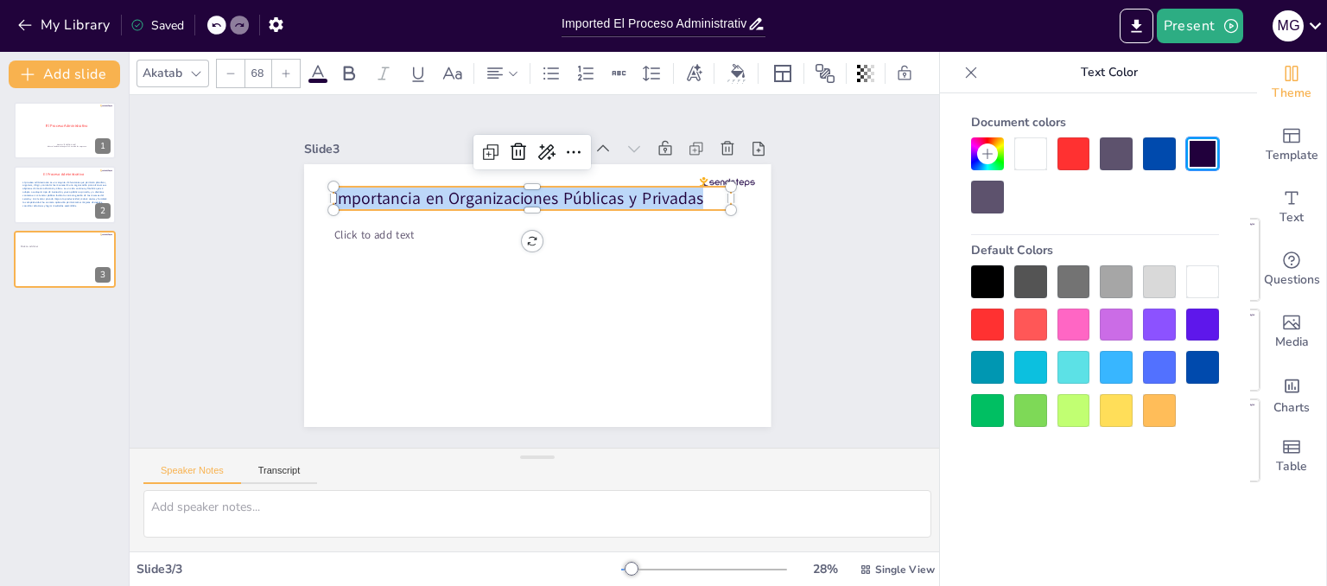
click at [1068, 157] on div at bounding box center [1073, 153] width 33 height 33
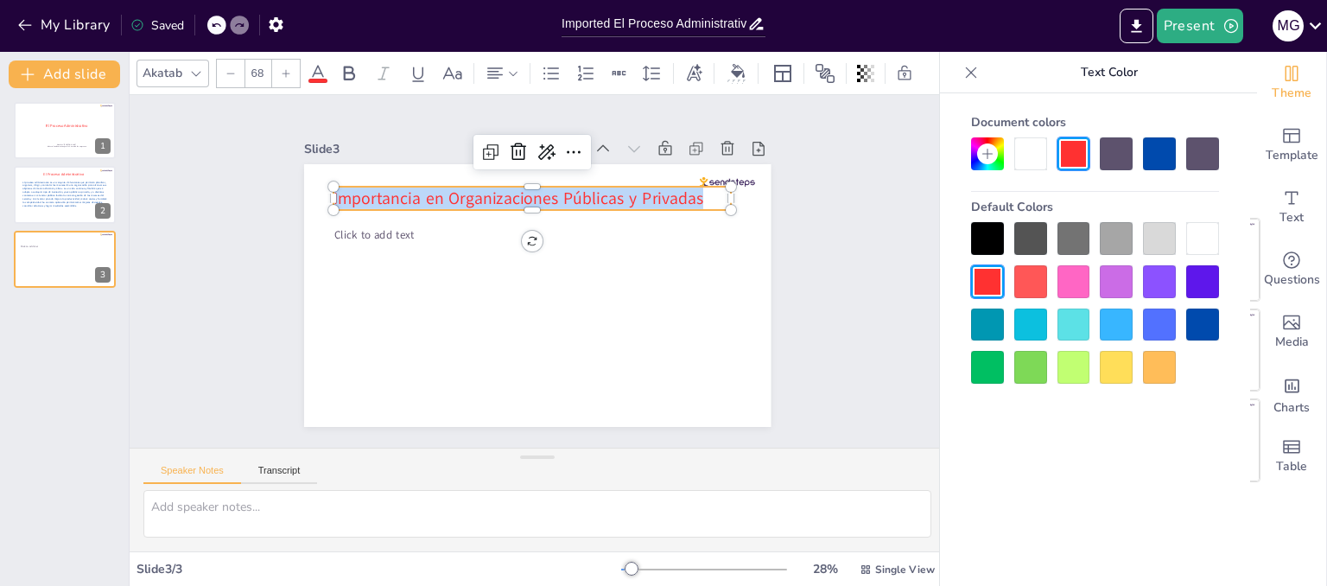
click at [279, 63] on div at bounding box center [286, 74] width 28 height 28
type input "70"
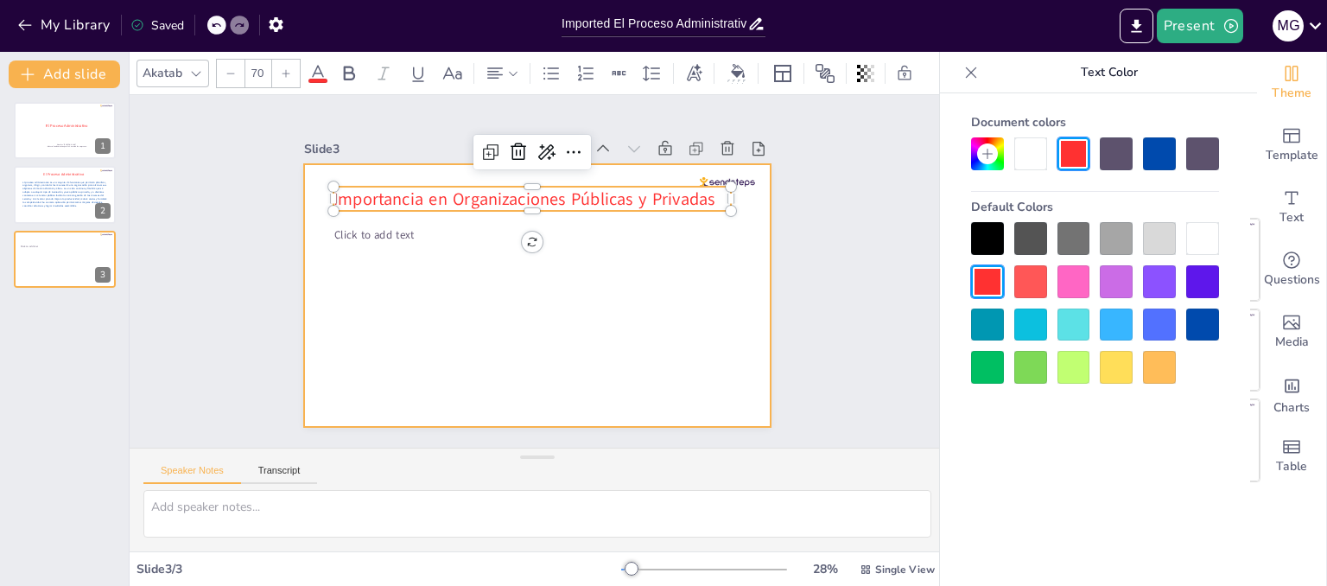
click at [323, 316] on div at bounding box center [516, 259] width 461 height 536
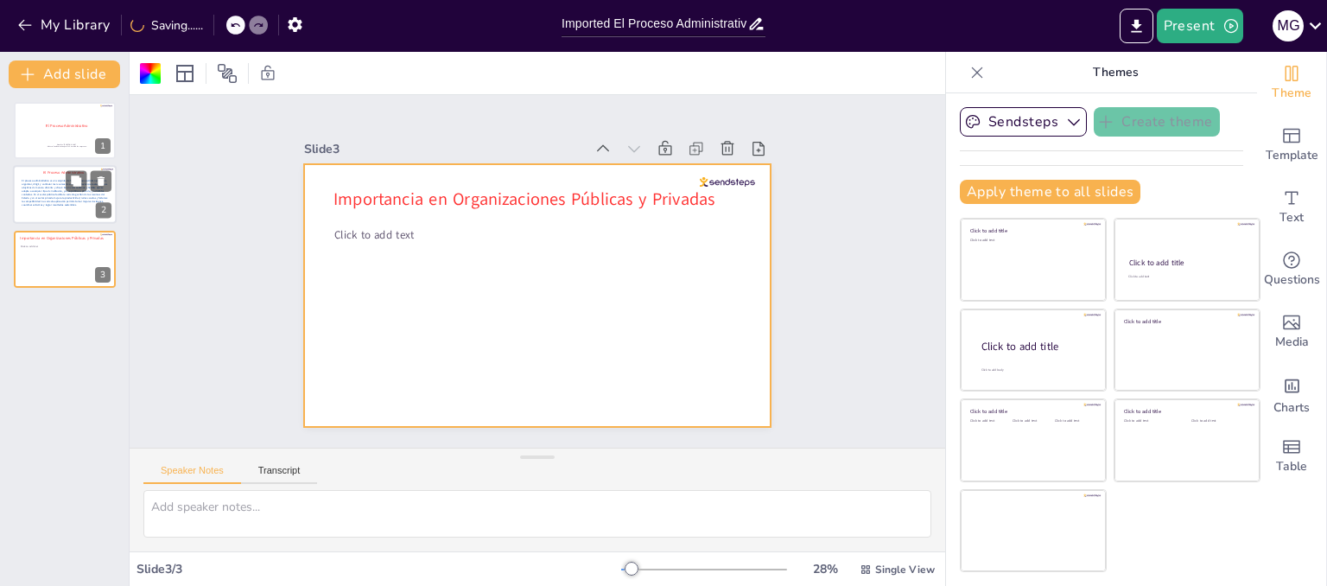
click at [33, 176] on div at bounding box center [65, 195] width 104 height 59
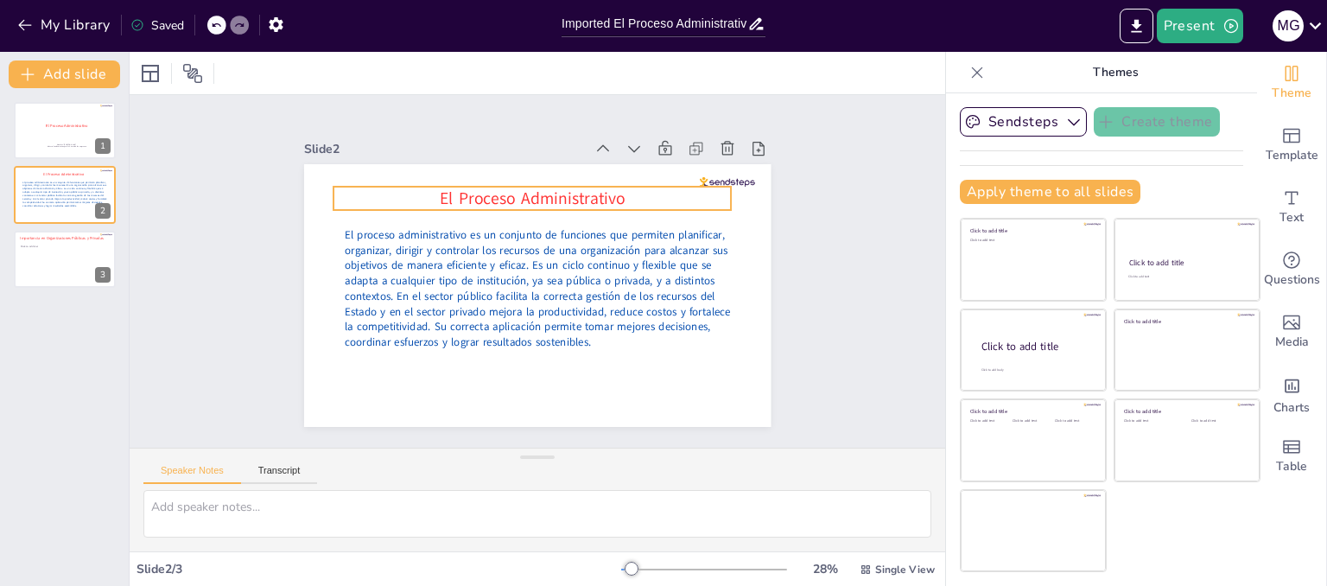
click at [517, 193] on span "El Proceso Administrativo" at bounding box center [587, 218] width 141 height 153
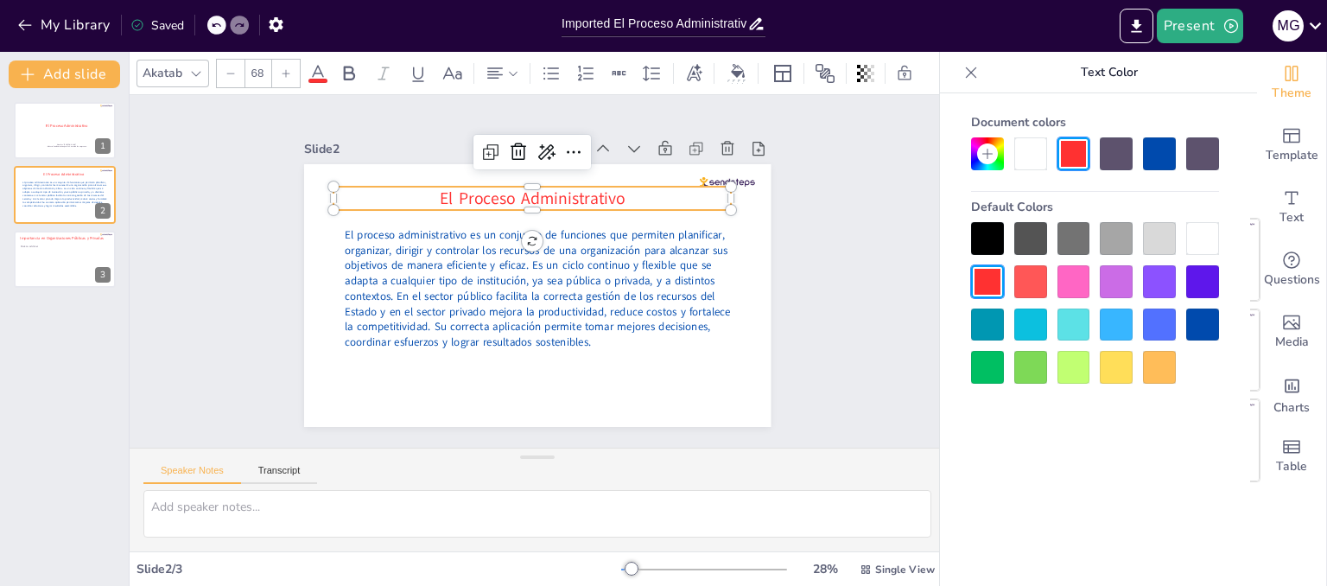
click at [577, 193] on span "El Proceso Administrativo" at bounding box center [607, 251] width 60 height 187
drag, startPoint x: 632, startPoint y: 192, endPoint x: 408, endPoint y: 193, distance: 224.6
click at [408, 193] on p "El Proceso Administrativo" at bounding box center [548, 198] width 394 height 105
click at [276, 70] on div at bounding box center [286, 74] width 28 height 28
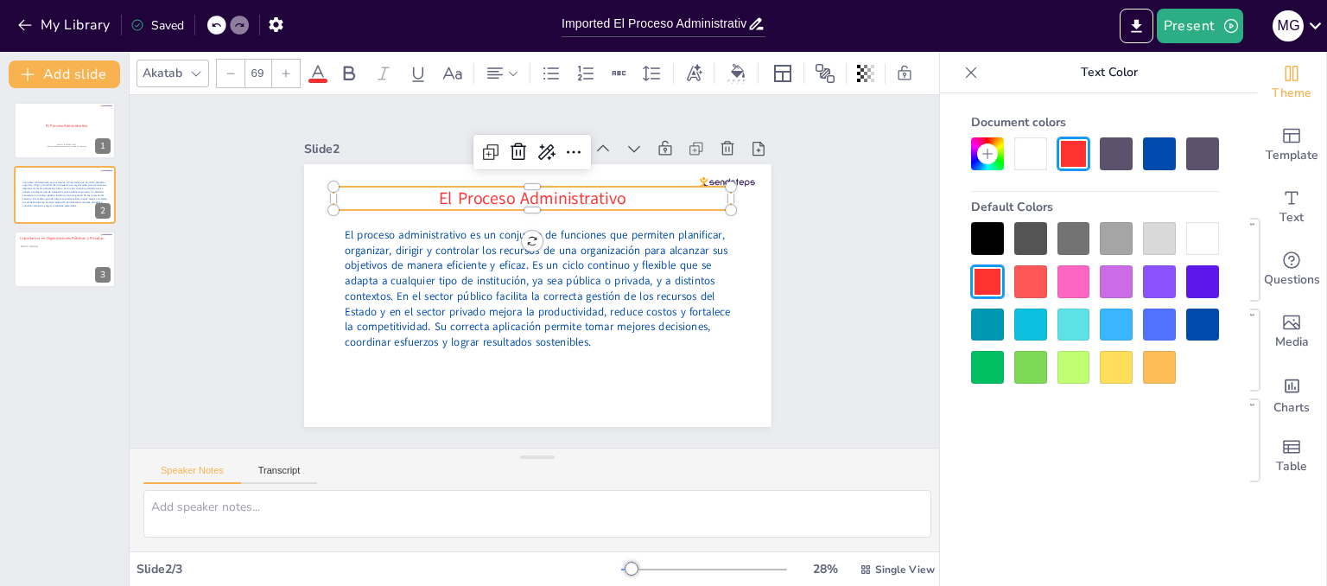
type input "70"
click at [205, 328] on div "Slide 1 El Proceso Administrativo Nombre: Mario Guillermo Herrera Nuñez . Mater…" at bounding box center [537, 272] width 841 height 808
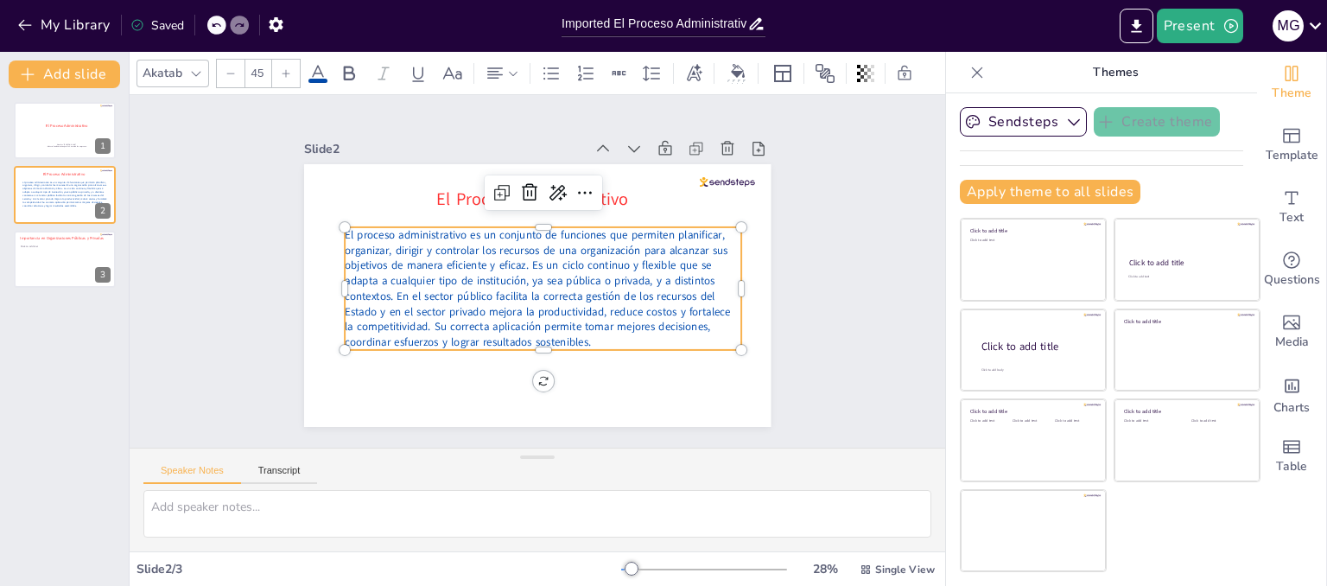
click at [459, 280] on p "El proceso administrativo es un conjunto de funciones que permiten planificar, …" at bounding box center [520, 269] width 274 height 413
click at [459, 280] on p "El proceso administrativo es un conjunto de funciones que permiten planificar, …" at bounding box center [519, 271] width 239 height 415
click at [87, 246] on div at bounding box center [89, 245] width 46 height 21
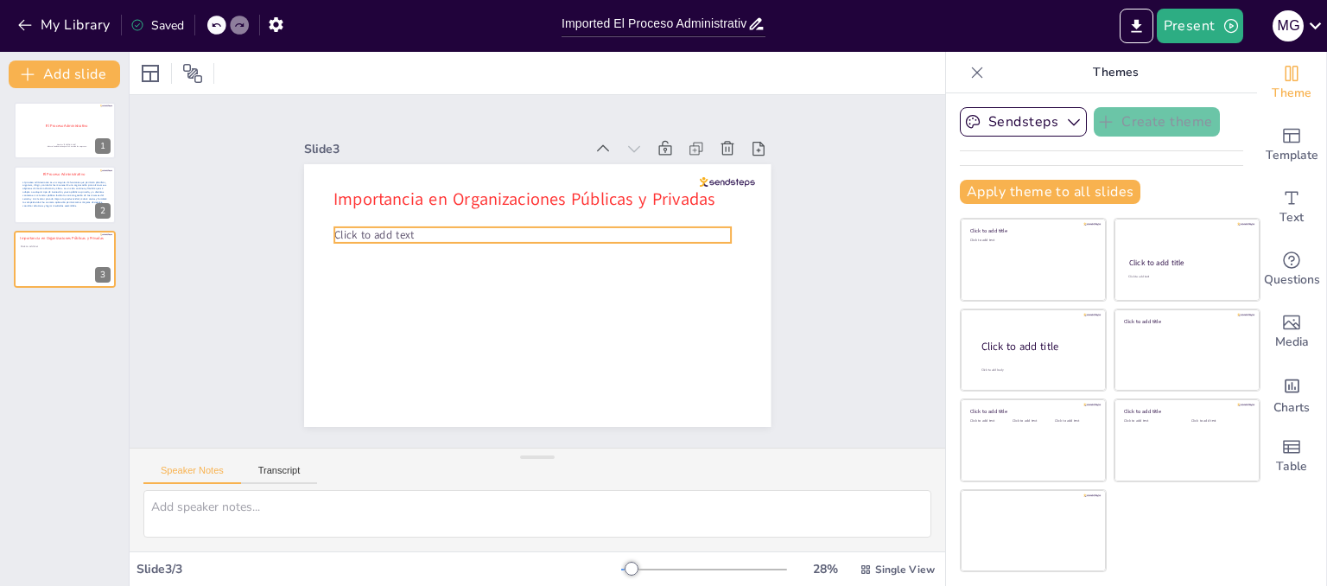
click at [378, 194] on span "Click to add text" at bounding box center [403, 172] width 79 height 46
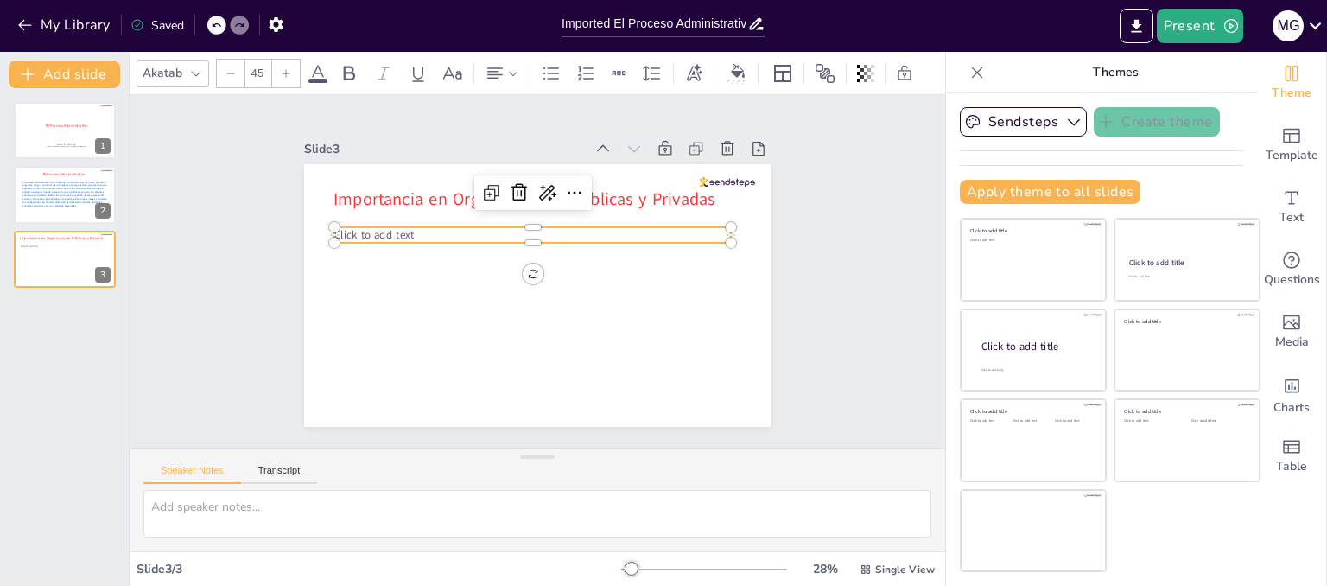
click at [461, 149] on span "Click to add text" at bounding box center [487, 111] width 53 height 76
click at [406, 226] on p "Click to add text" at bounding box center [548, 236] width 369 height 175
click at [459, 225] on p at bounding box center [564, 294] width 305 height 277
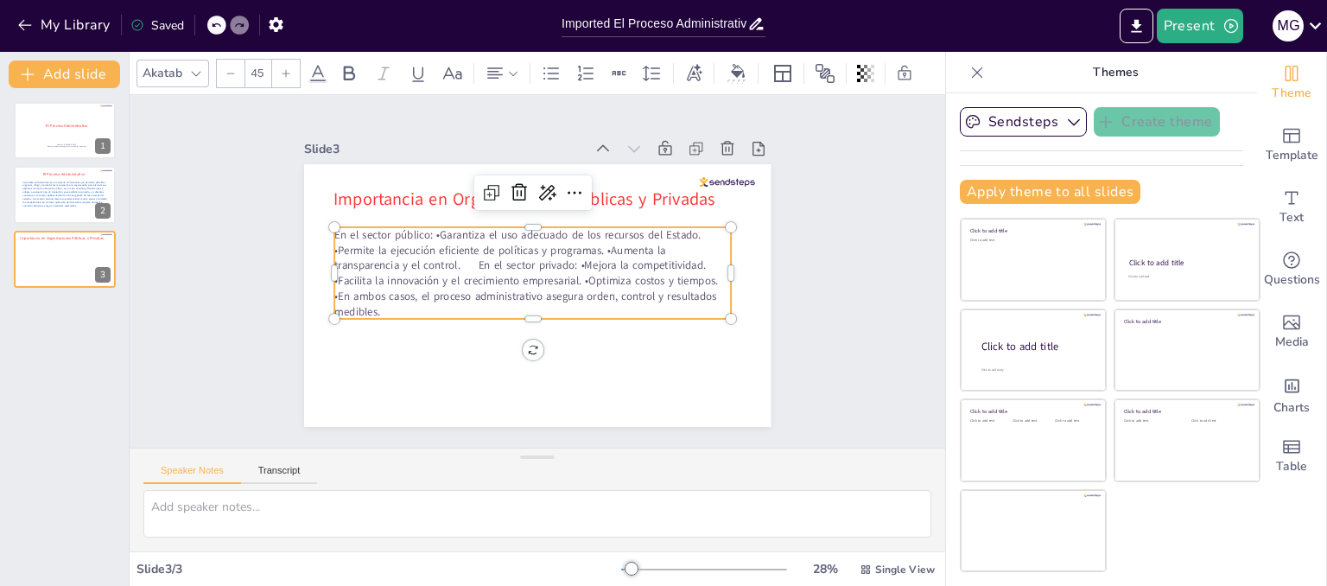
click at [472, 228] on p "En el sector público: •Garantiza el uso adecuado de los recursos del Estado. •P…" at bounding box center [538, 275] width 133 height 404
click at [354, 238] on p "Garantiza el uso adecuado de los recursos del Estado. •Permite la ejecución efi…" at bounding box center [527, 275] width 346 height 322
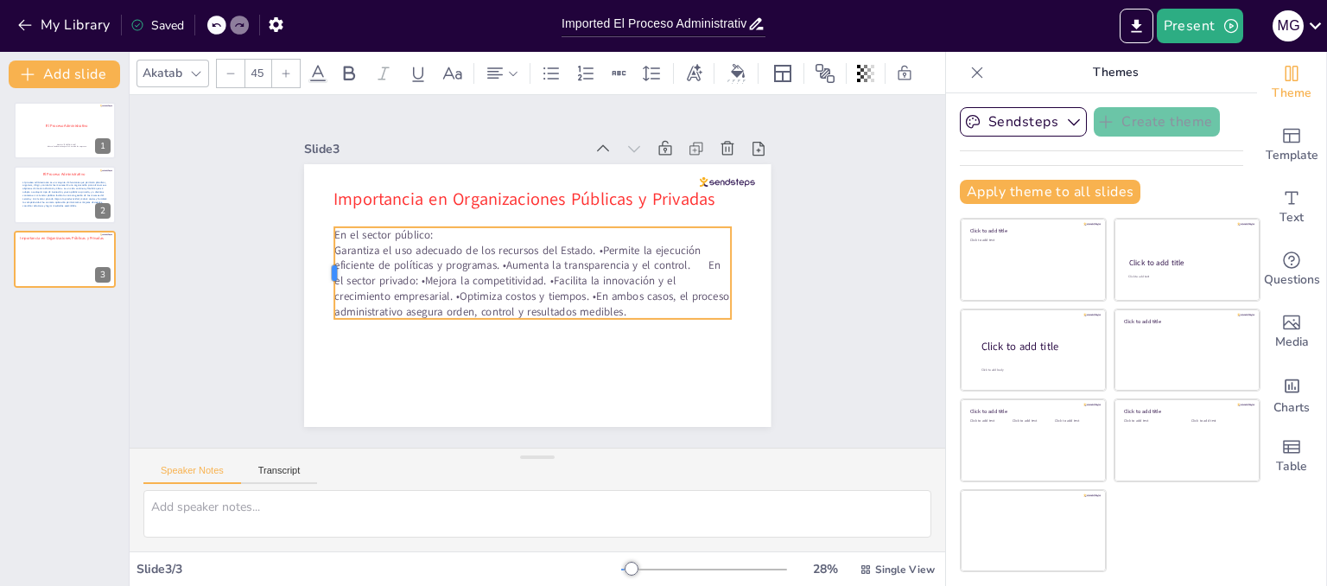
click at [320, 239] on div at bounding box center [336, 208] width 41 height 92
click at [448, 239] on p "Garantiza el uso adecuado de los recursos del Estado. •Permite la ejecución efi…" at bounding box center [526, 269] width 157 height 404
click at [429, 239] on p "Garantiza el uso adecuado de los recursos del Estado. •Permite la ejecución efi…" at bounding box center [526, 270] width 195 height 402
click at [376, 227] on p "En el sector público:" at bounding box center [552, 237] width 352 height 212
click at [488, 268] on p "Garantiza el uso adecuado de los recursos del Estado. •Permite la ejecución efi…" at bounding box center [546, 274] width 117 height 402
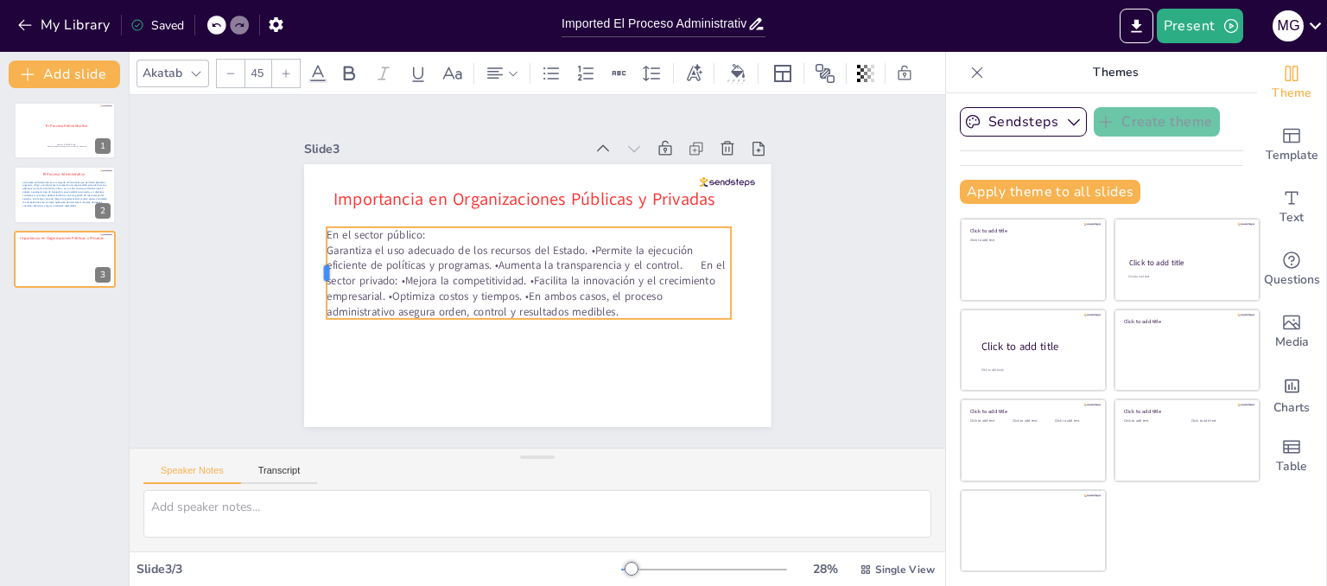
drag, startPoint x: 318, startPoint y: 267, endPoint x: 307, endPoint y: 271, distance: 11.2
click at [664, 377] on div at bounding box center [700, 416] width 72 height 78
drag, startPoint x: 307, startPoint y: 265, endPoint x: 318, endPoint y: 263, distance: 10.5
click at [409, 437] on div at bounding box center [454, 462] width 90 height 50
click at [448, 242] on p "Garantiza el uso adecuado de los recursos del Estado. •Permite la ejecución efi…" at bounding box center [526, 269] width 157 height 404
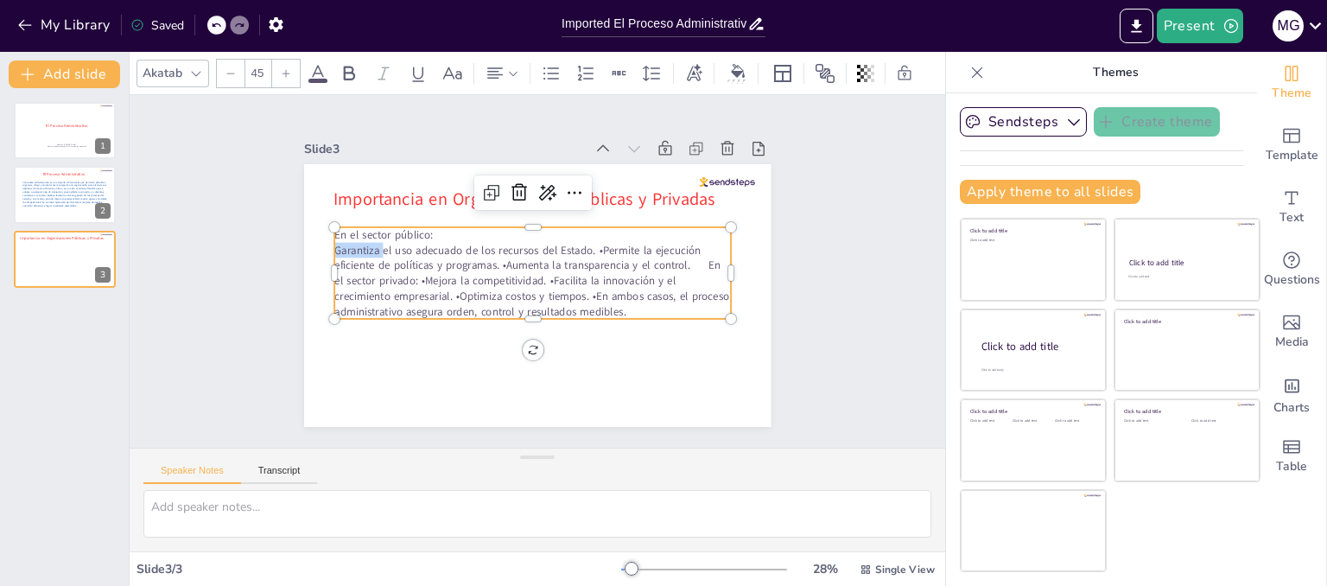
click at [366, 242] on p "Garantiza el uso adecuado de los recursos del Estado. •Permite la ejecución efi…" at bounding box center [527, 274] width 323 height 346
click at [333, 243] on p "Garantiza el uso adecuado de los recursos del Estado. •Permite la ejecución efi…" at bounding box center [530, 277] width 394 height 231
click at [338, 243] on p "Garantiza el uso adecuado de los recursos del Estado. •Permite la ejecución efi…" at bounding box center [529, 277] width 382 height 265
click at [379, 243] on p "Garantiza el uso adecuado de los recursos del Estado. •Permite la ejecución efi…" at bounding box center [526, 273] width 295 height 366
click at [345, 243] on p "Garantiza el uso adecuado de los recursos del Estado. •Permite la ejecución efi…" at bounding box center [528, 276] width 366 height 295
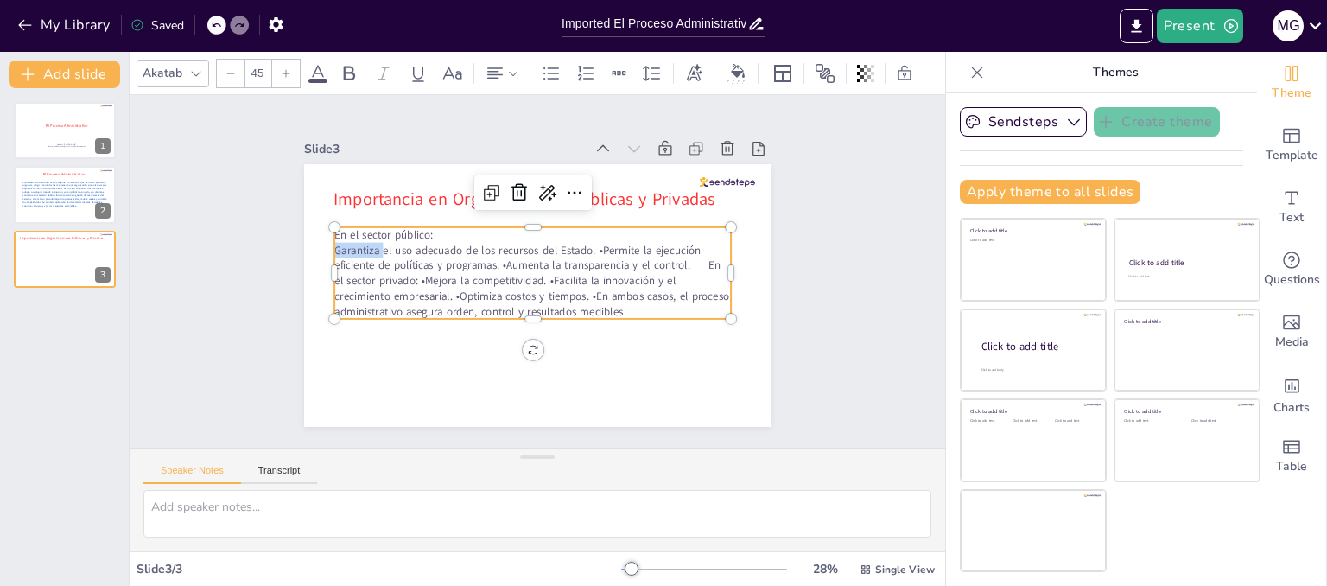
click at [429, 243] on p "Garantiza el uso adecuado de los recursos del Estado. •Permite la ejecución efi…" at bounding box center [526, 270] width 195 height 402
click at [485, 231] on p "En el sector público:" at bounding box center [572, 282] width 175 height 369
click at [434, 227] on p "En el sector público:" at bounding box center [532, 235] width 397 height 16
click at [552, 71] on icon at bounding box center [551, 73] width 16 height 12
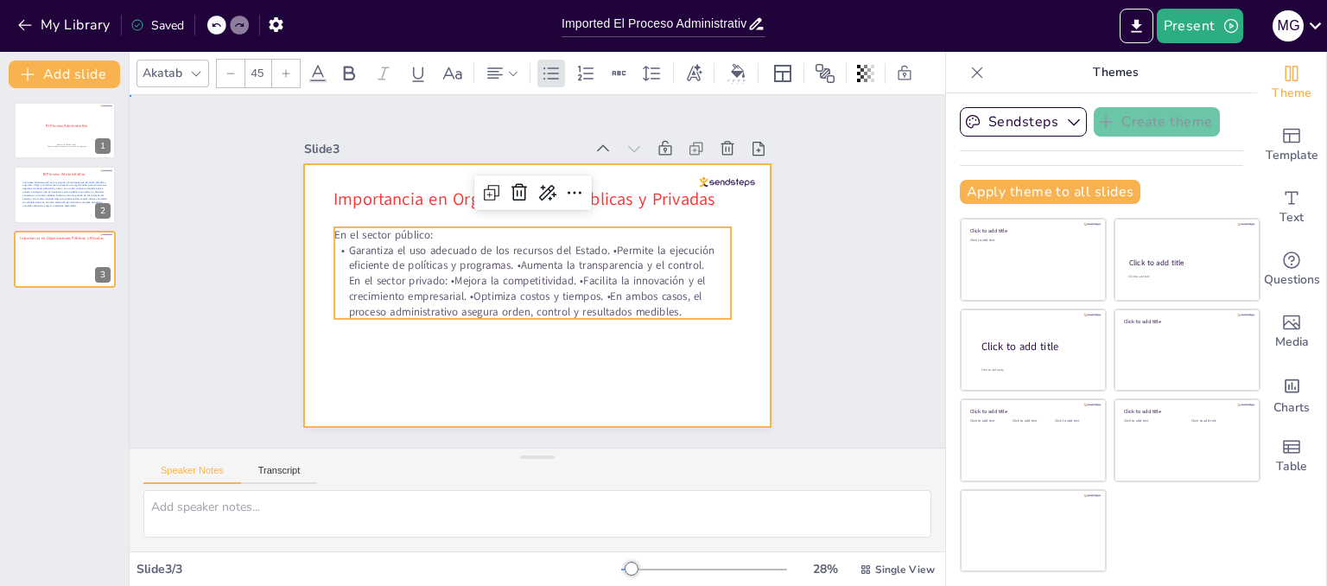
click at [438, 398] on div at bounding box center [514, 265] width 354 height 511
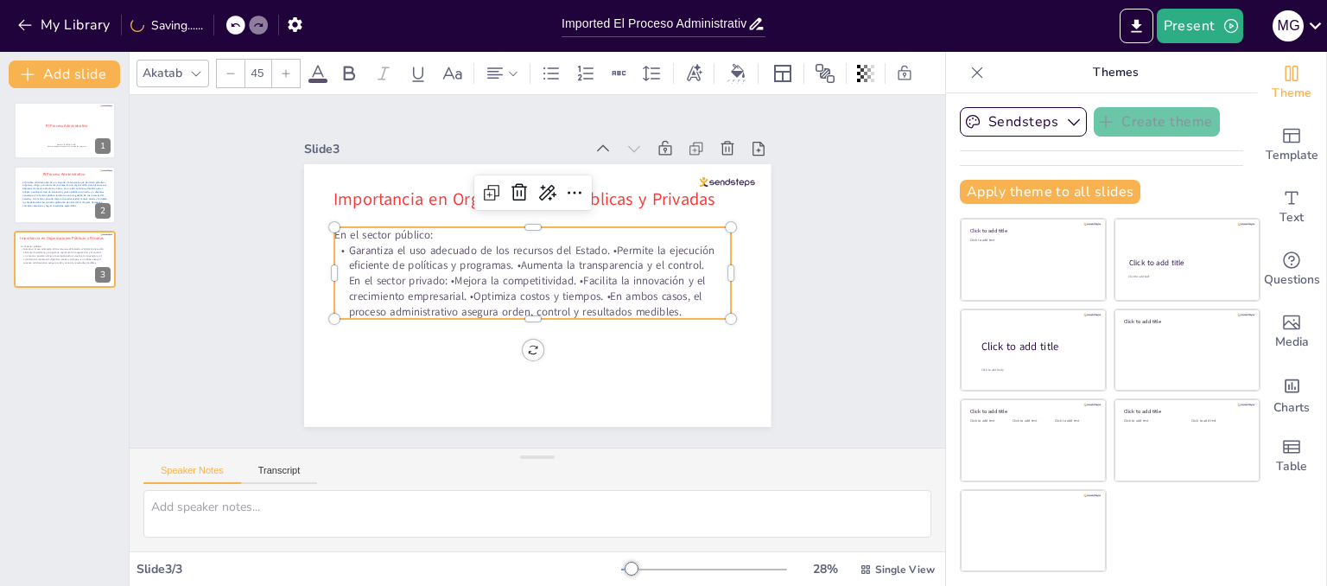
click at [438, 245] on p "Garantiza el uso adecuado de los recursos del Estado. •Permite la ejecución efi…" at bounding box center [527, 274] width 322 height 346
click at [593, 243] on p "Garantiza el uso adecuado de los recursos del Estado. •Permite la ejecución efi…" at bounding box center [544, 279] width 195 height 402
click at [595, 243] on p "Garantiza el uso adecuado de los recursos del Estado. •Permite la ejecución efi…" at bounding box center [533, 261] width 322 height 346
click at [595, 243] on p "Garantiza el uso adecuado de los recursos del Estado. •Permite la ejecución efi…" at bounding box center [529, 264] width 195 height 402
click at [599, 244] on p "Garantiza el uso adecuado de los recursos del Estado. •Permite la ejecución efi…" at bounding box center [543, 280] width 265 height 382
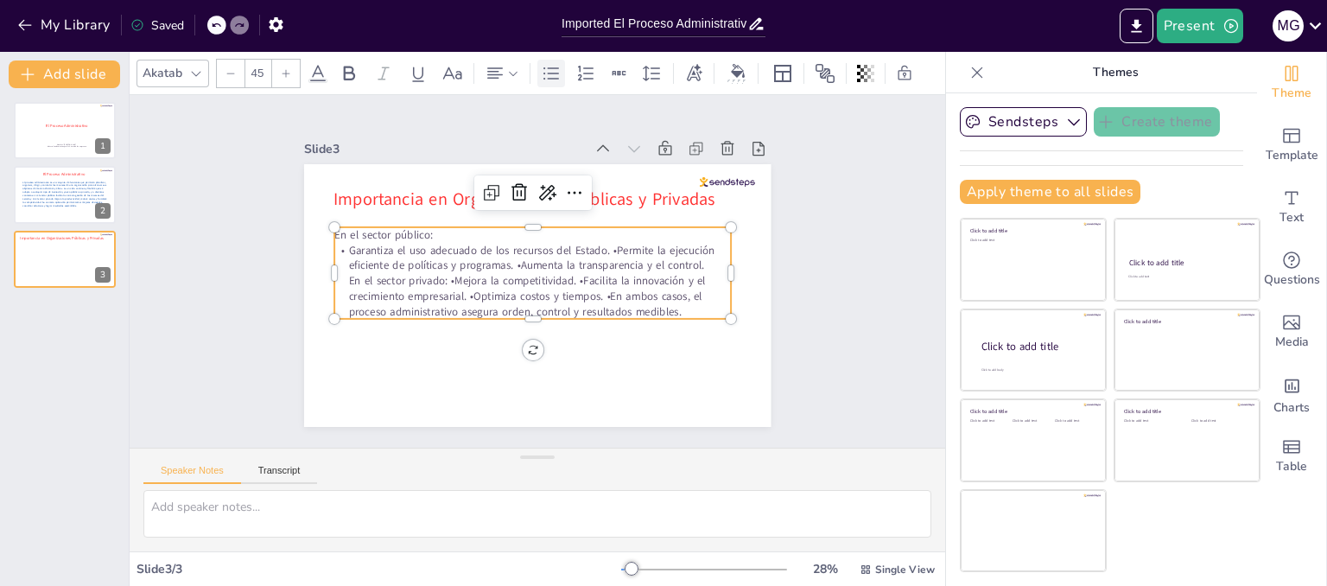
click at [542, 63] on icon at bounding box center [551, 73] width 21 height 21
click at [541, 69] on icon at bounding box center [551, 73] width 21 height 21
click at [598, 239] on p "Garantiza el uso adecuado de los recursos del Estado. •Permite la ejecución efi…" at bounding box center [531, 262] width 295 height 366
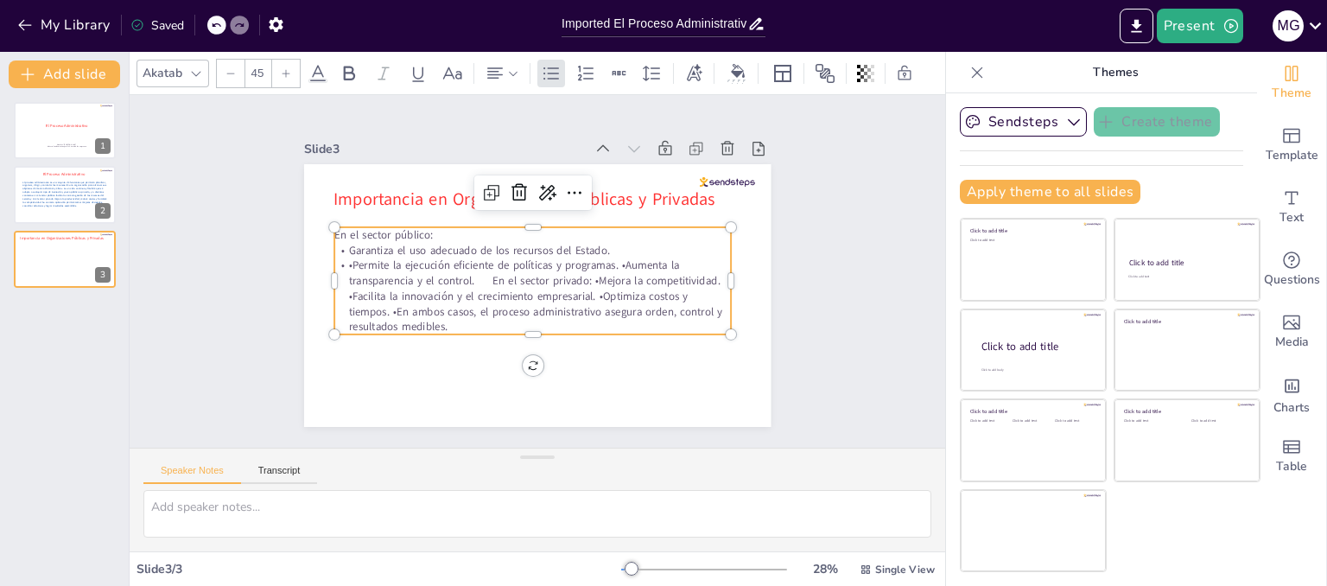
click at [609, 261] on p "•Permite la ejecución eficiente de políticas y programas. •Aumenta la transpare…" at bounding box center [519, 288] width 366 height 295
click at [525, 276] on p "•Aumenta la transparencia y el control. En el sector privado: •Mejora la compet…" at bounding box center [546, 239] width 402 height 103
click at [453, 254] on p "En el sector privado: •Mejora la competitividad. •Facilita la innovación y el c…" at bounding box center [541, 231] width 397 height 46
click at [449, 288] on p "En el sector privado: •Mejora la competitividad. •Facilita la innovación y el c…" at bounding box center [503, 251] width 204 height 382
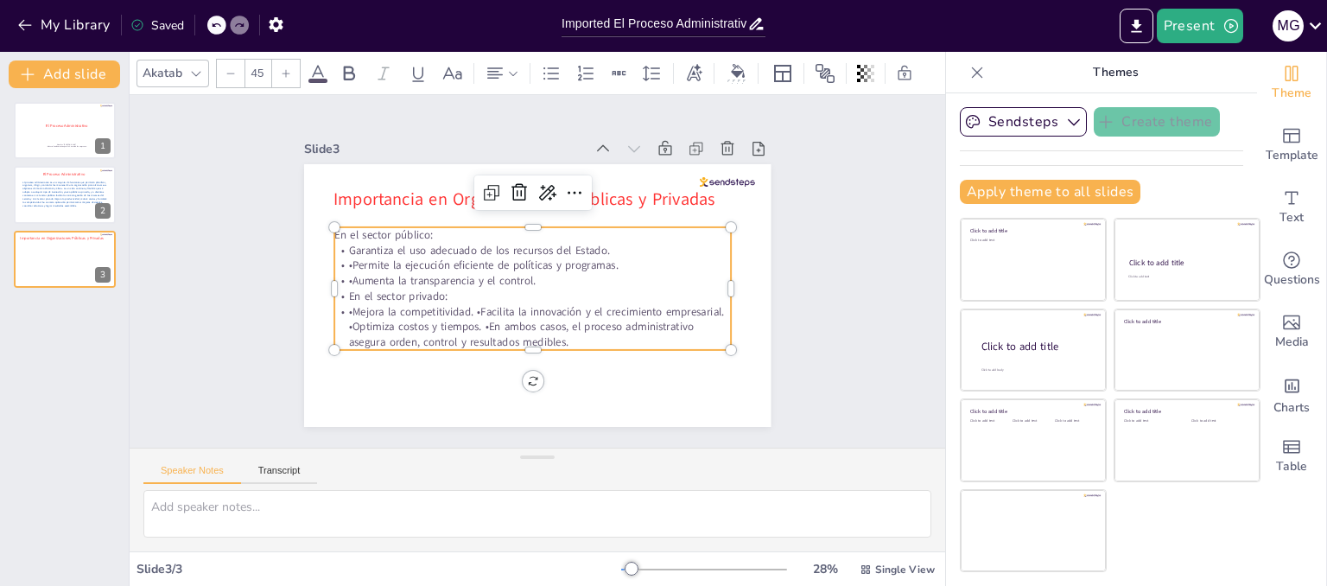
drag, startPoint x: 333, startPoint y: 227, endPoint x: 435, endPoint y: 225, distance: 102.8
click at [435, 225] on p "En el sector público:" at bounding box center [537, 234] width 396 height 56
click at [314, 67] on icon at bounding box center [318, 73] width 16 height 16
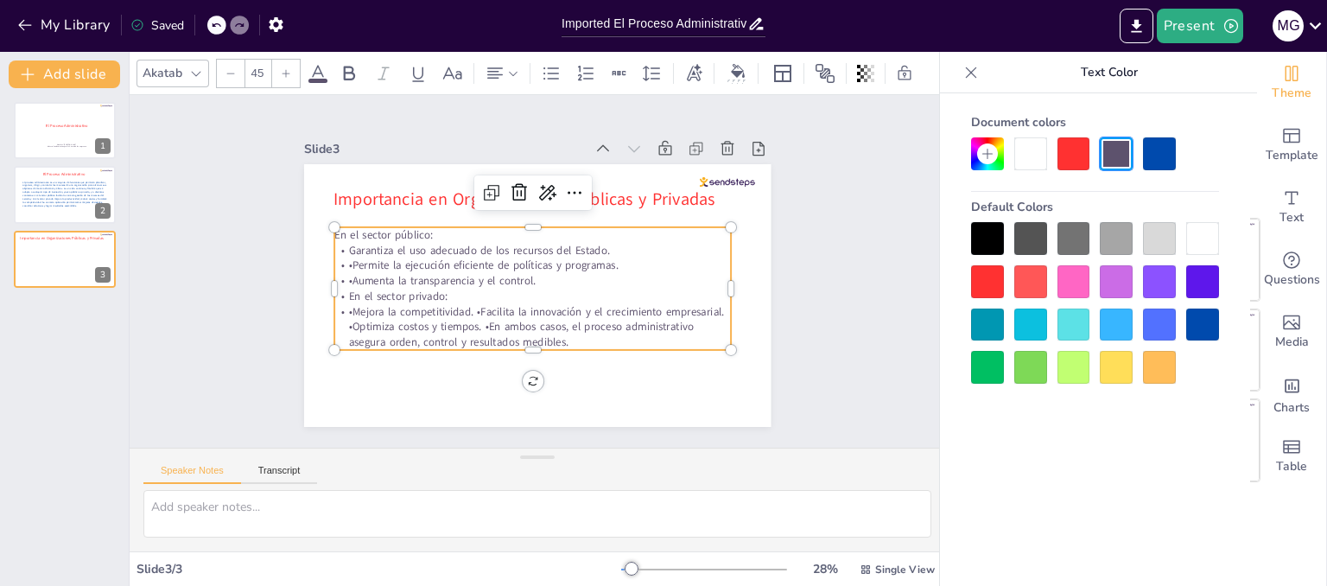
click at [981, 239] on div at bounding box center [987, 238] width 33 height 33
click at [598, 243] on p "Garantiza el uso adecuado de los recursos del Estado." at bounding box center [539, 249] width 383 height 137
drag, startPoint x: 345, startPoint y: 290, endPoint x: 456, endPoint y: 284, distance: 110.7
click at [484, 284] on p "En el sector privado:" at bounding box center [512, 269] width 57 height 396
click at [1113, 158] on div at bounding box center [1116, 153] width 33 height 33
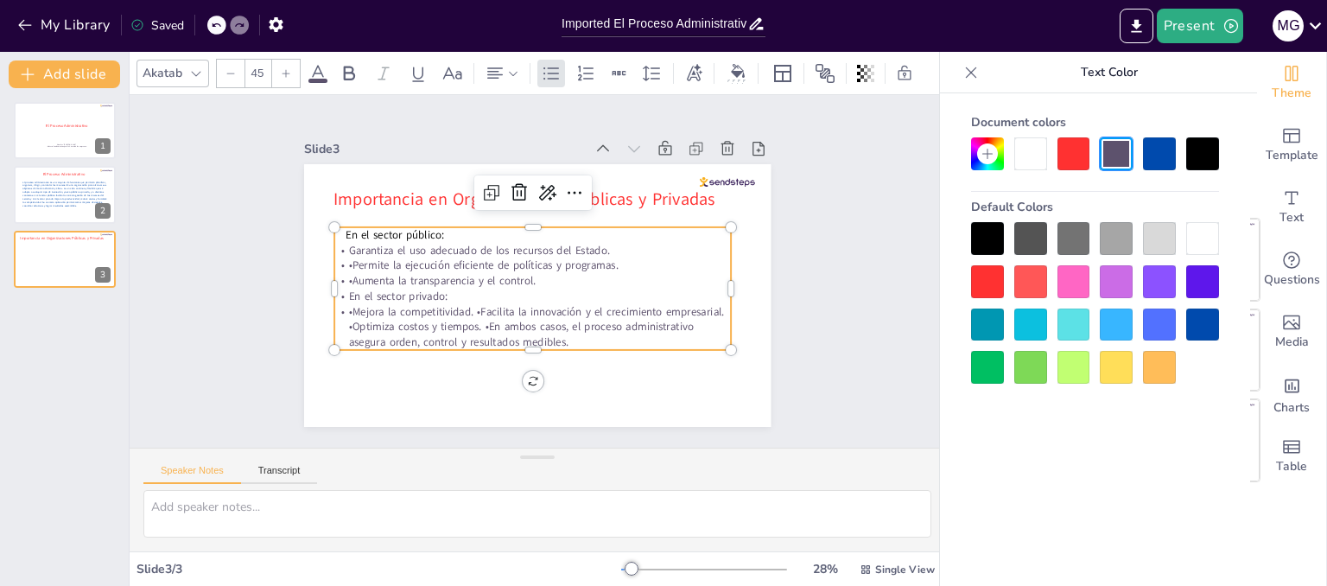
click at [546, 275] on p "En el sector privado:" at bounding box center [539, 246] width 396 height 57
drag, startPoint x: 454, startPoint y: 295, endPoint x: 341, endPoint y: 293, distance: 113.2
click at [425, 293] on p "En el sector privado:" at bounding box center [512, 276] width 175 height 369
click at [982, 234] on div at bounding box center [987, 238] width 33 height 33
click at [627, 337] on p "•Mejora la competitividad. •Facilita la innovación y el crecimiento empresarial…" at bounding box center [505, 317] width 367 height 238
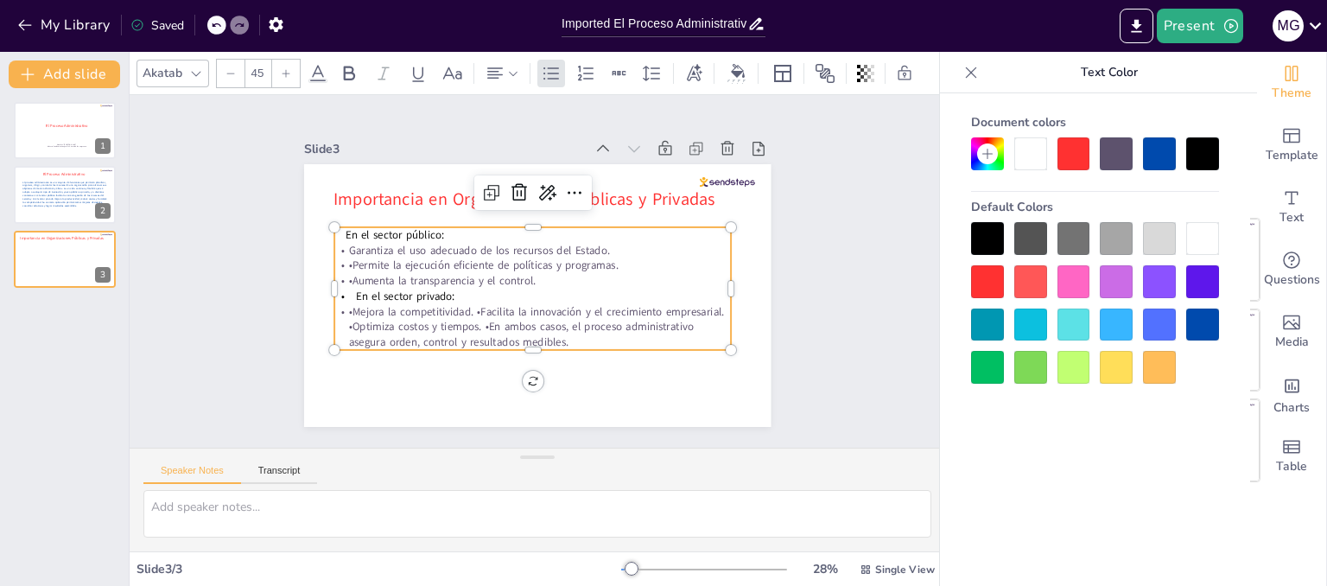
click at [390, 290] on p "En el sector privado:" at bounding box center [555, 254] width 330 height 246
click at [391, 292] on p "En el sector privado:" at bounding box center [513, 282] width 245 height 330
click at [451, 289] on p "En el sector privado:" at bounding box center [557, 288] width 212 height 352
click at [417, 212] on span "En el sector privado:" at bounding box center [448, 165] width 62 height 93
click at [343, 259] on p "•Permite la ejecución eficiente de políticas y programas." at bounding box center [541, 277] width 396 height 57
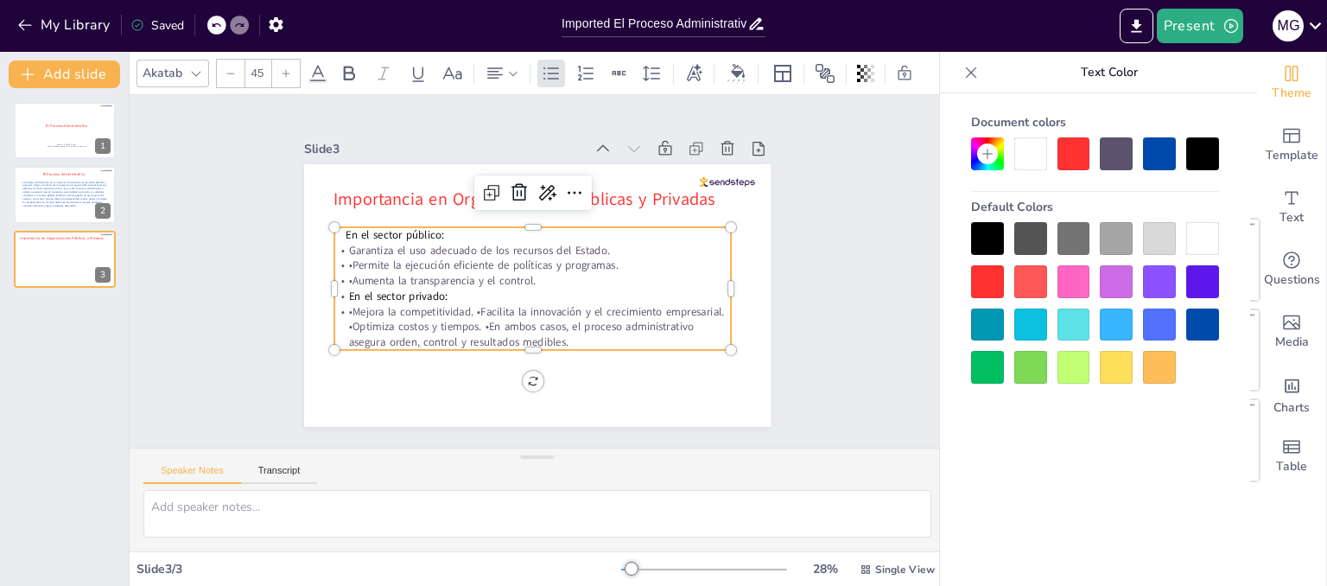
click at [487, 244] on p "Garantiza el uso adecuado de los recursos del Estado." at bounding box center [555, 260] width 137 height 383
drag, startPoint x: 332, startPoint y: 242, endPoint x: 559, endPoint y: 333, distance: 244.9
click at [559, 333] on div "En el sector público: Garantiza el uso adecuado de los recursos del Estado. •Pe…" at bounding box center [526, 256] width 333 height 393
click at [549, 67] on icon at bounding box center [551, 73] width 16 height 12
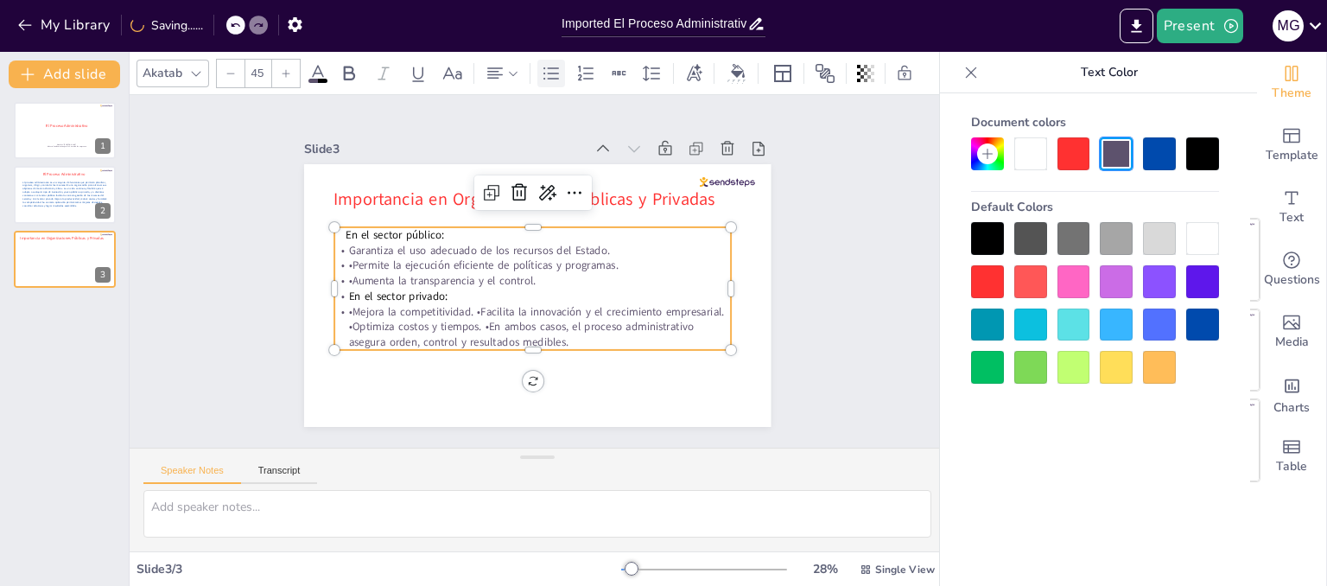
click at [549, 67] on icon at bounding box center [551, 73] width 16 height 12
click at [97, 246] on icon at bounding box center [101, 245] width 12 height 12
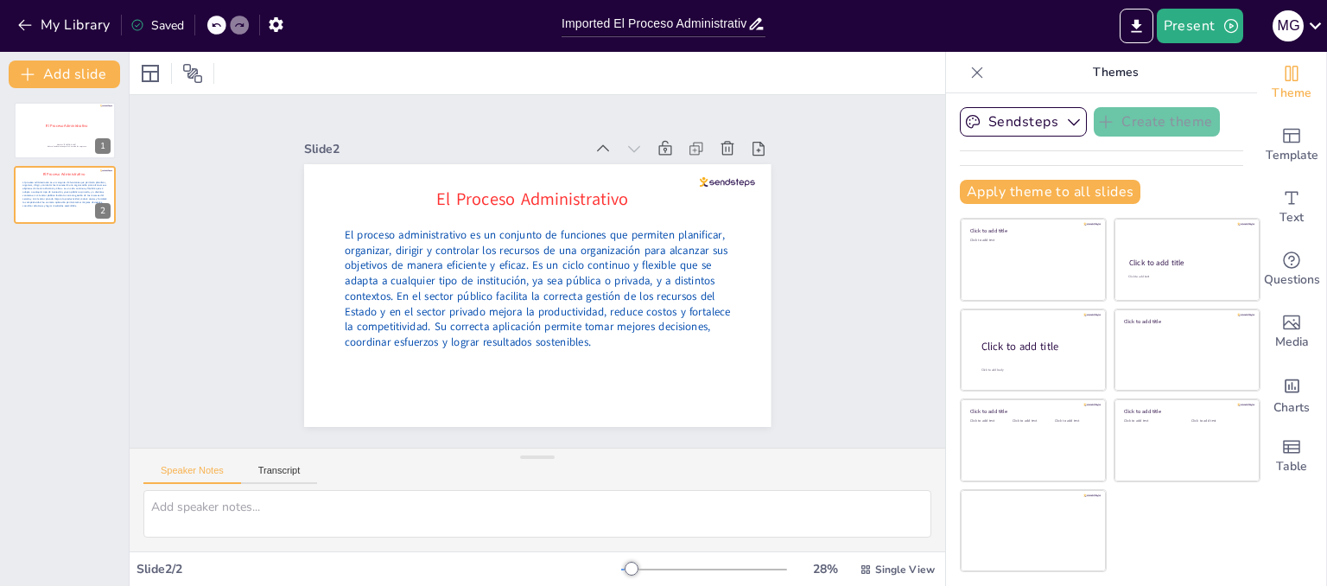
click at [210, 27] on div at bounding box center [216, 25] width 19 height 19
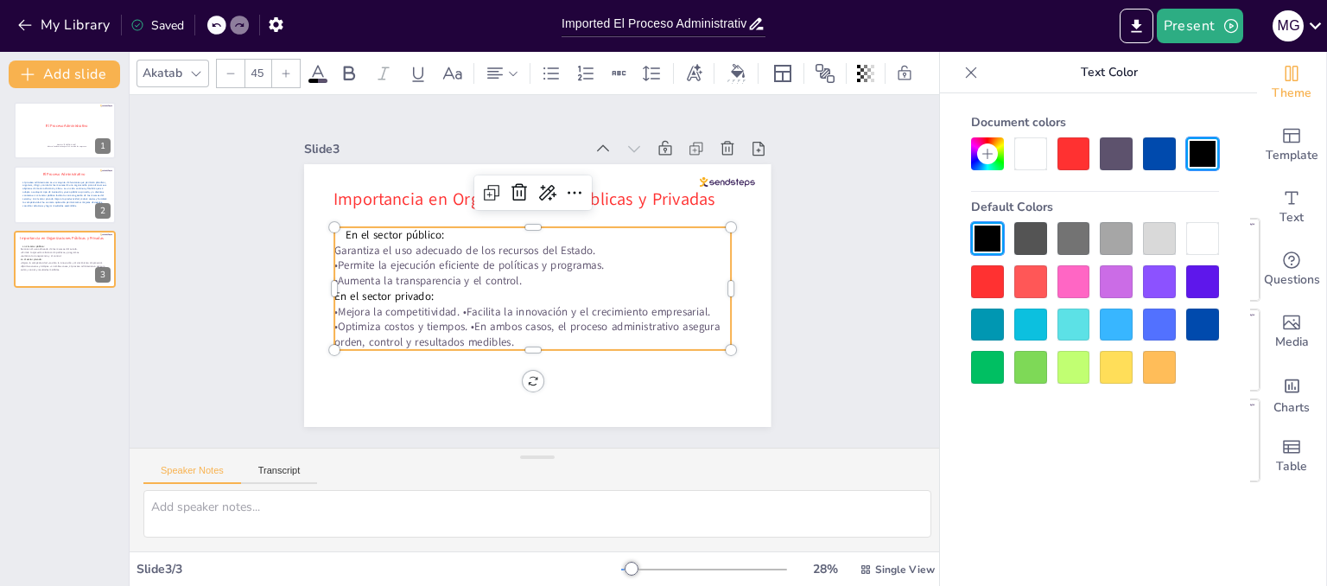
click at [550, 295] on p "En el sector privado:" at bounding box center [515, 261] width 98 height 391
click at [40, 212] on div at bounding box center [65, 195] width 104 height 59
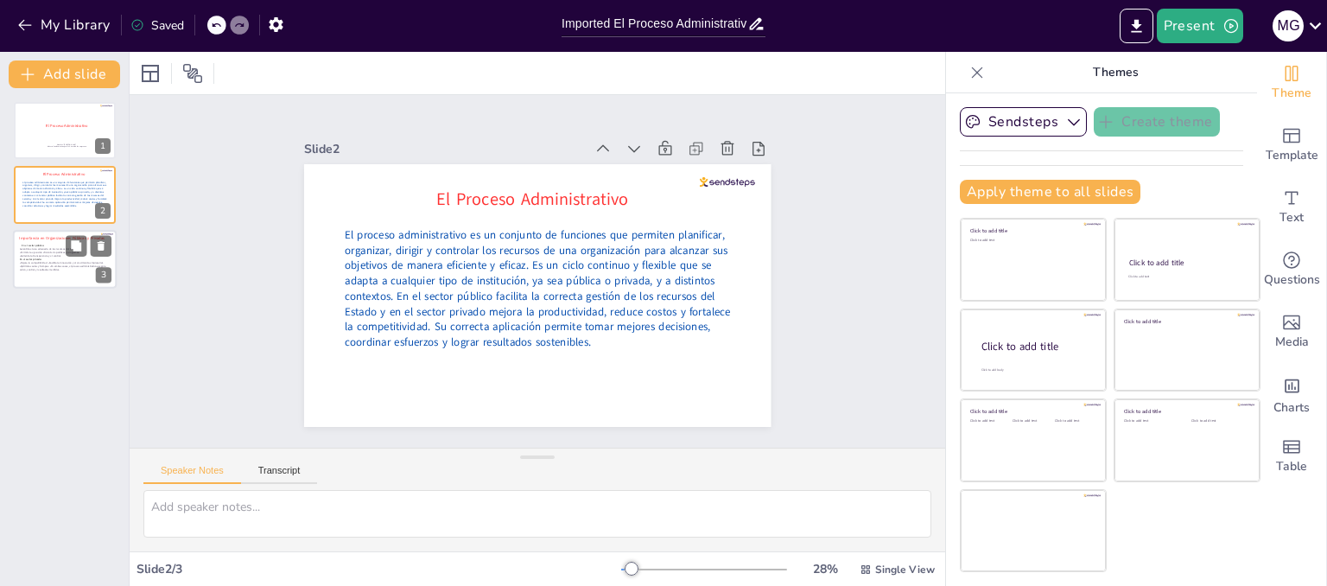
click at [49, 252] on p "•Permite la ejecución eficiente de políticas y programas." at bounding box center [64, 251] width 88 height 3
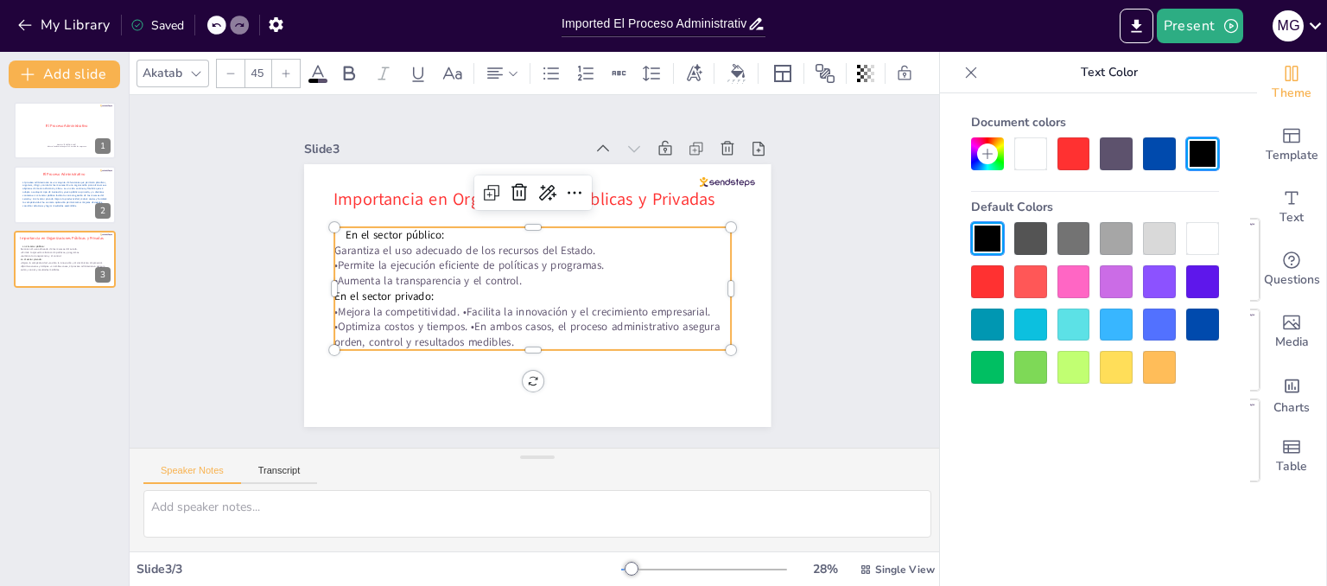
click at [530, 243] on p "Garantiza el uso adecuado de los recursos del Estado." at bounding box center [558, 269] width 57 height 396
click at [358, 243] on p "Garantiza el uso adecuado de los recursos del Estado." at bounding box center [542, 249] width 369 height 175
click at [358, 242] on p "Garantiza el uso adecuado de los recursos del Estado." at bounding box center [542, 249] width 369 height 175
click at [472, 257] on p "•Permite la ejecución eficiente de políticas y programas." at bounding box center [540, 265] width 137 height 383
click at [334, 307] on p "•Mejora la competitividad. •Facilita la innovación y el crecimiento empresarial…" at bounding box center [497, 310] width 326 height 300
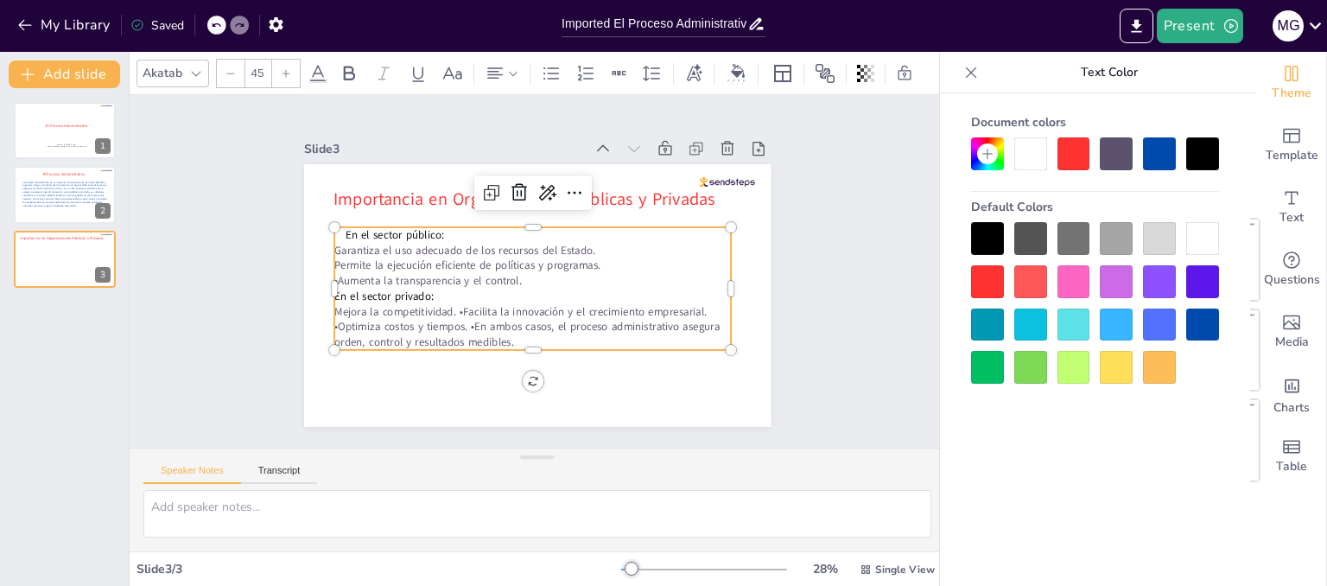
click at [441, 301] on p "Mejora la competitividad. •Facilita la innovación y el crecimiento empresarial.…" at bounding box center [481, 273] width 87 height 400
click at [442, 302] on p "Mejora la competitividad. •Facilita la innovación y el crecimiento empresarial.…" at bounding box center [500, 313] width 348 height 270
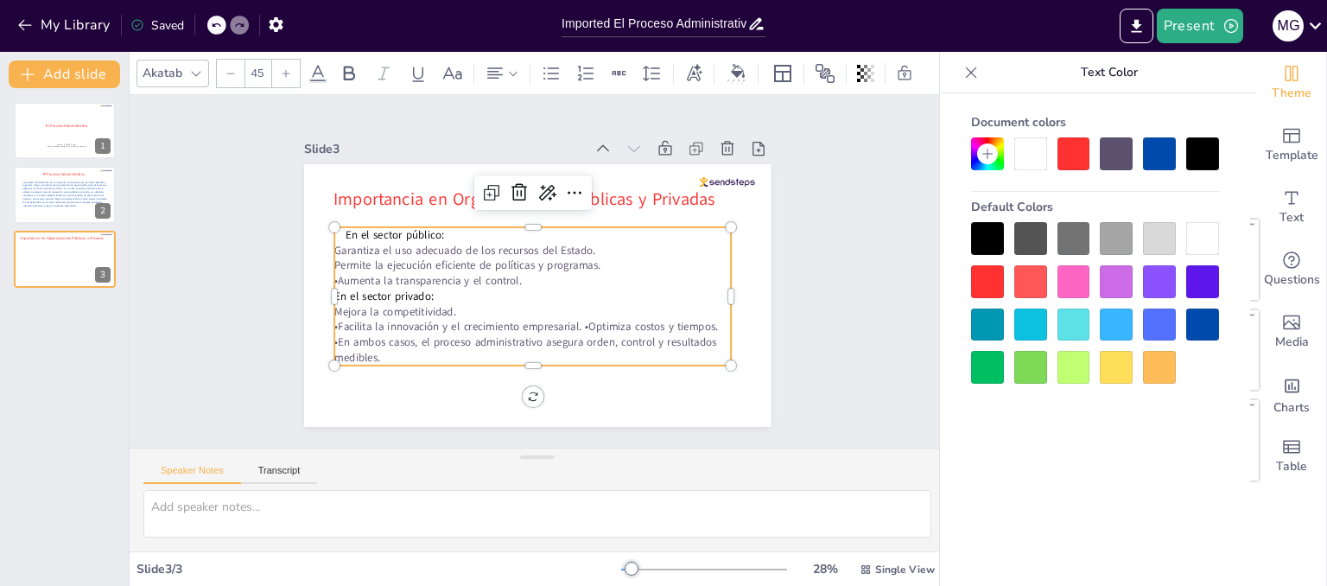
click at [369, 322] on p "•Facilita la innovación y el crecimiento empresarial. •Optimiza costos y tiempo…" at bounding box center [471, 296] width 204 height 382
click at [568, 320] on p "Facilita la innovación y el crecimiento empresarial. •Optimiza costos y tiempos…" at bounding box center [497, 330] width 367 height 238
click at [325, 336] on p "•Optimiza costos y tiempos. •En ambos casos, el proceso administrativo asegura …" at bounding box center [516, 346] width 395 height 112
click at [454, 333] on p "Optimiza costos y tiempos. •En ambos casos, el proceso administrativo asegura o…" at bounding box center [471, 313] width 258 height 339
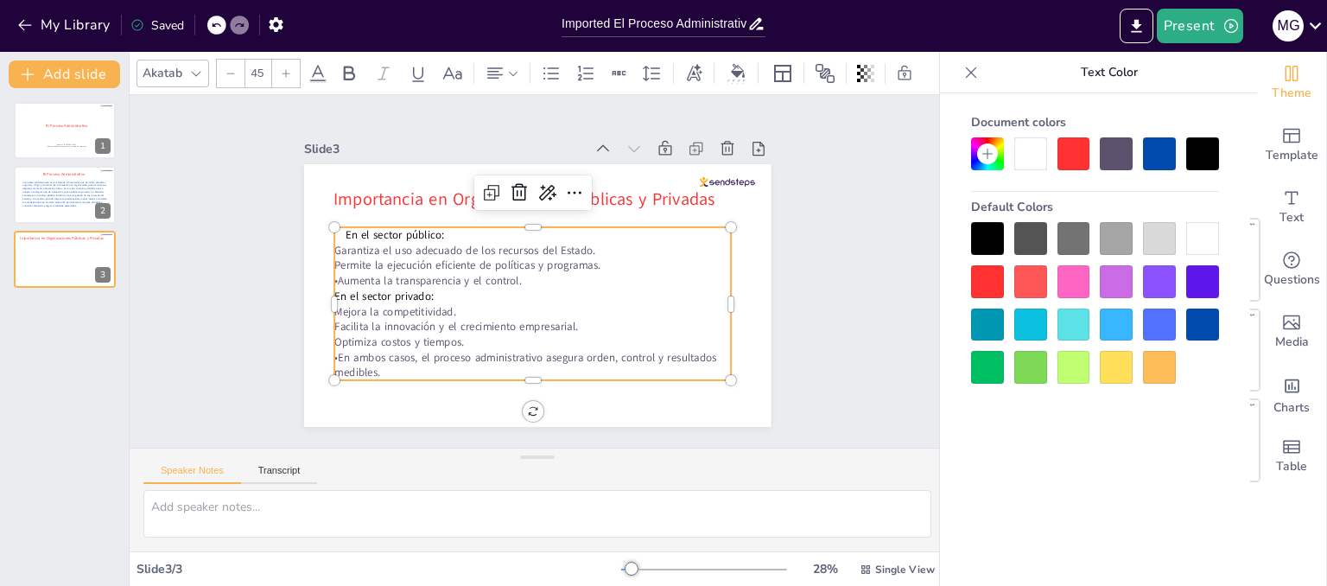
click at [322, 349] on p "•En ambos casos, el proceso administrativo asegura orden, control y resultados …" at bounding box center [478, 344] width 339 height 258
click at [330, 352] on p "•En ambos casos, el proceso administrativo asegura orden, control y resultados …" at bounding box center [459, 322] width 258 height 339
click at [528, 336] on p "Optimiza costos y tiempos." at bounding box center [511, 337] width 383 height 137
click at [361, 275] on p "•Aumenta la transparencia y el control." at bounding box center [537, 261] width 352 height 212
click at [389, 371] on p "En ambos casos, el proceso administrativo asegura orden, control y resultados m…" at bounding box center [445, 286] width 112 height 395
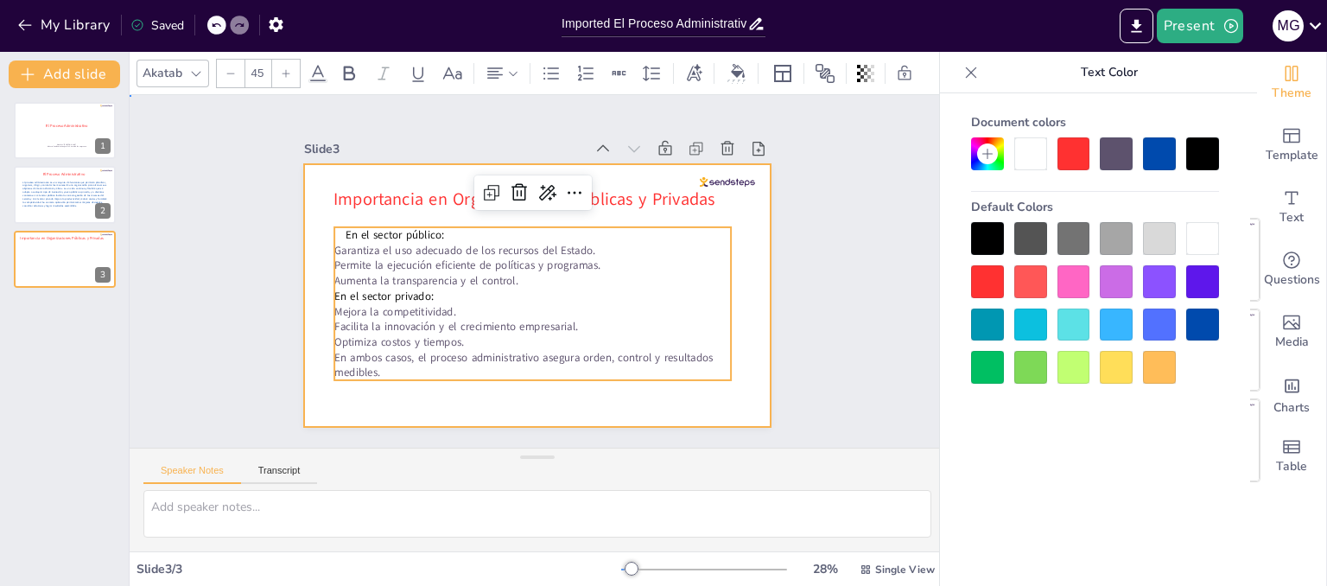
click at [384, 390] on div at bounding box center [525, 291] width 536 height 461
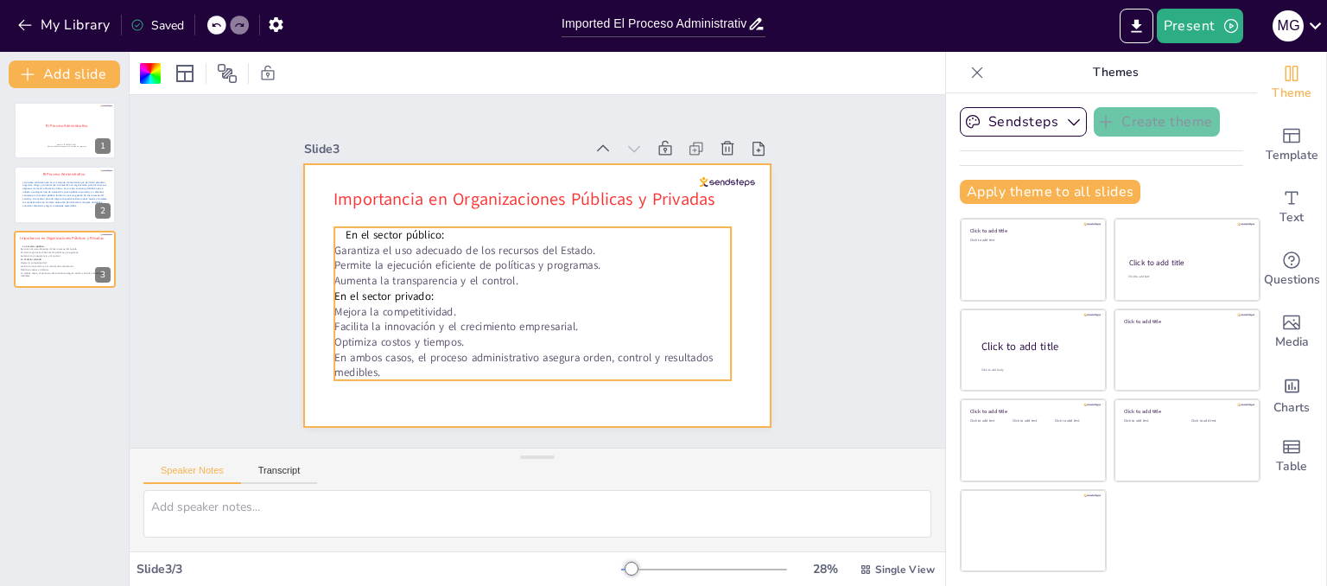
click at [395, 238] on p "Garantiza el uso adecuado de los recursos del Estado." at bounding box center [518, 263] width 246 height 330
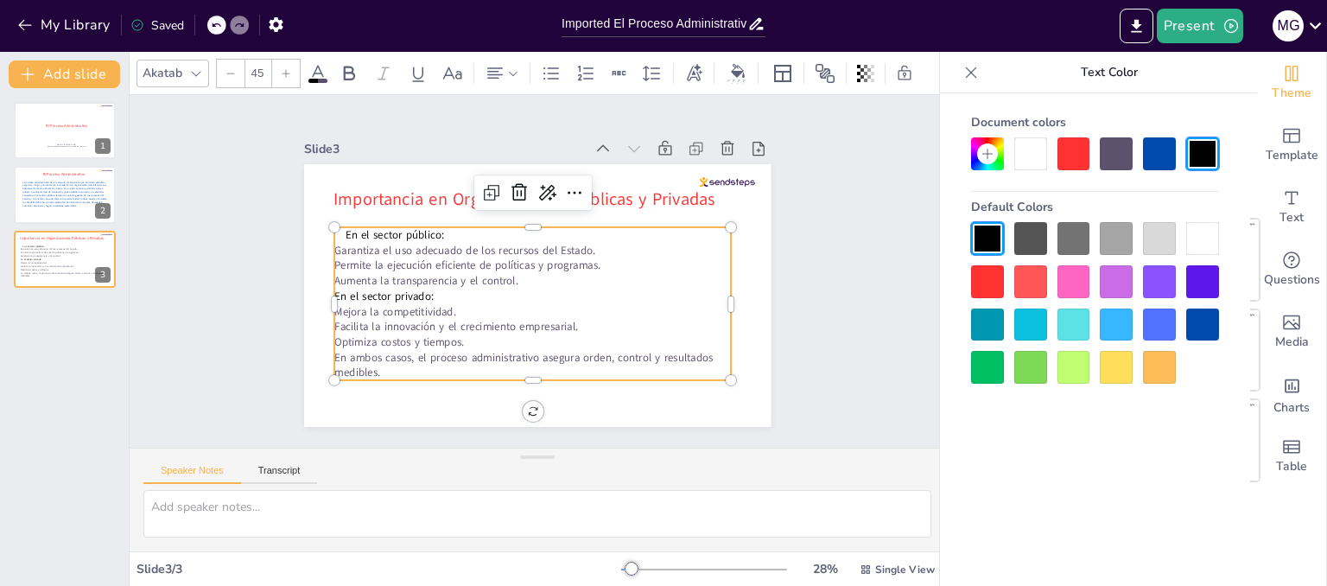
click at [490, 243] on p "Garantiza el uso adecuado de los recursos del Estado." at bounding box center [558, 273] width 137 height 383
click at [428, 243] on p "Garantiza el uso adecuado de los recursos del Estado." at bounding box center [551, 255] width 246 height 330
click at [556, 67] on icon at bounding box center [551, 73] width 16 height 12
click at [332, 349] on p "En ambos casos, el proceso administrativo asegura orden, control y resultados m…" at bounding box center [459, 322] width 258 height 339
click at [465, 339] on p "Optimiza costos y tiempos." at bounding box center [481, 314] width 277 height 305
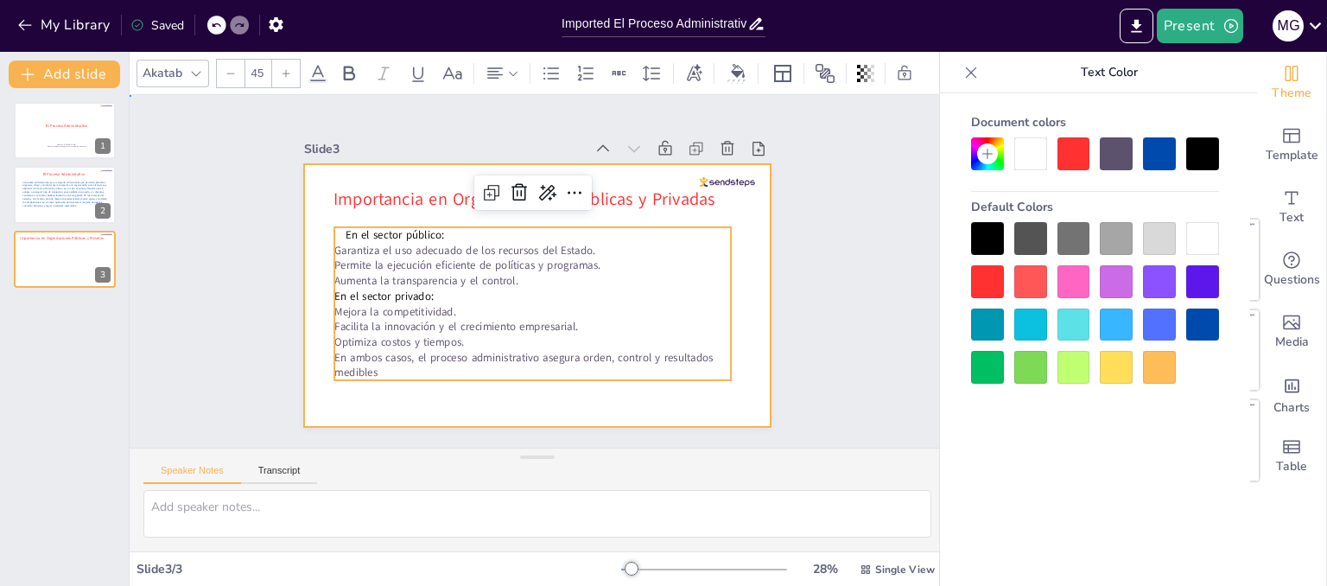
click at [417, 409] on div at bounding box center [514, 265] width 354 height 511
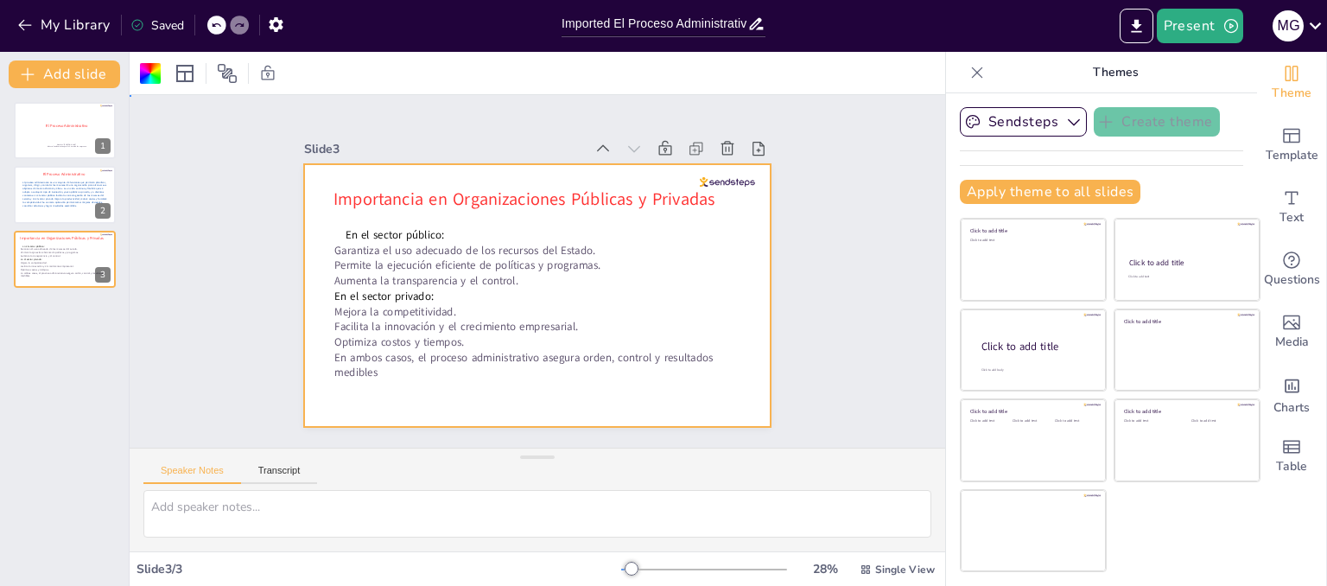
click at [307, 287] on div at bounding box center [531, 295] width 511 height 354
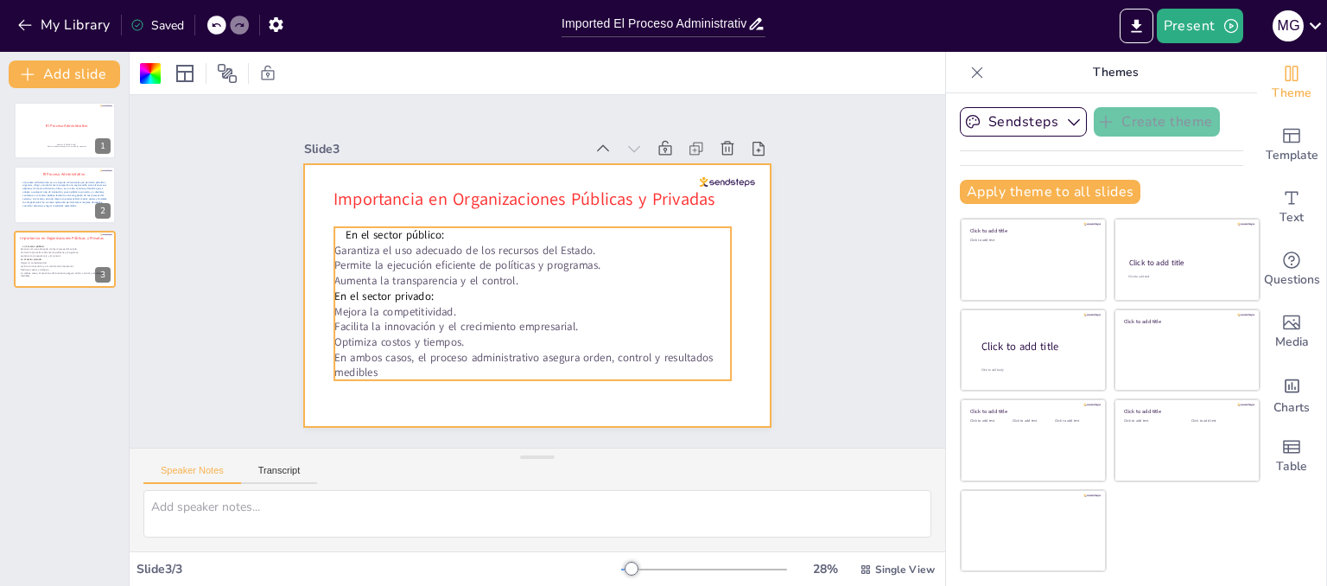
click at [487, 245] on p "Garantiza el uso adecuado de los recursos del Estado." at bounding box center [555, 260] width 137 height 383
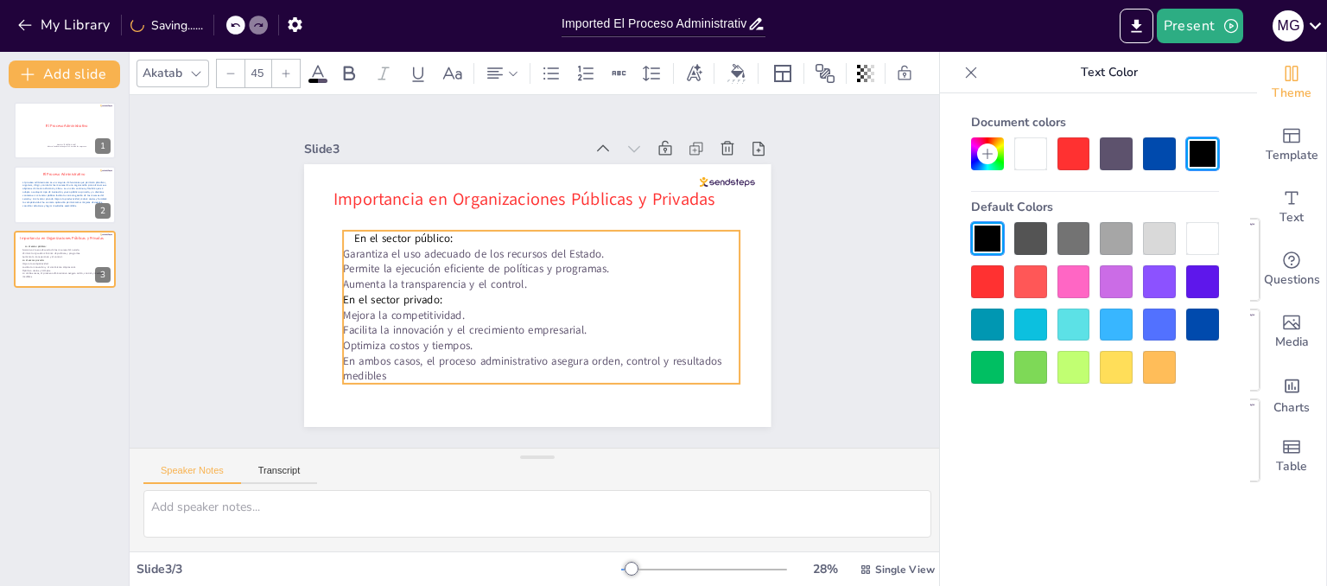
drag, startPoint x: 325, startPoint y: 245, endPoint x: 333, endPoint y: 249, distance: 9.3
click at [355, 249] on p "Garantiza el uso adecuado de los recursos del Estado." at bounding box center [546, 255] width 383 height 137
click at [212, 26] on icon at bounding box center [216, 25] width 10 height 10
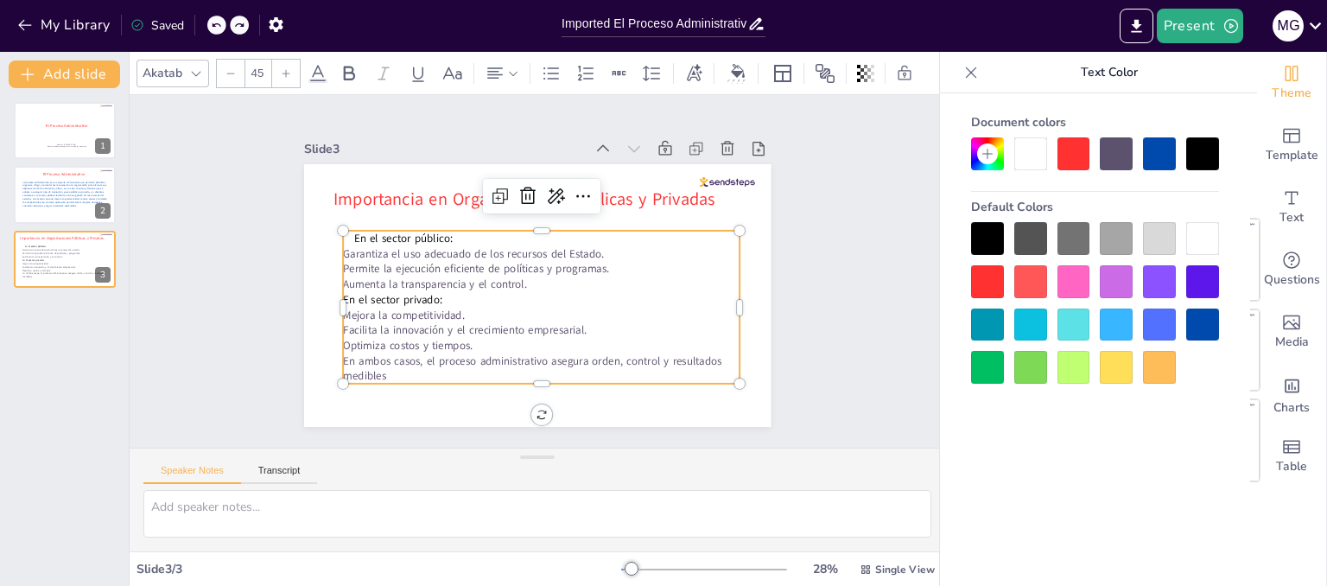
click at [415, 243] on p "Garantiza el uso adecuado de los recursos del Estado." at bounding box center [553, 262] width 277 height 305
click at [386, 250] on p "Garantiza el uso adecuado de los recursos del Estado." at bounding box center [551, 258] width 330 height 245
click at [386, 250] on p "Garantiza el uso adecuado de los recursos del Estado." at bounding box center [551, 259] width 330 height 246
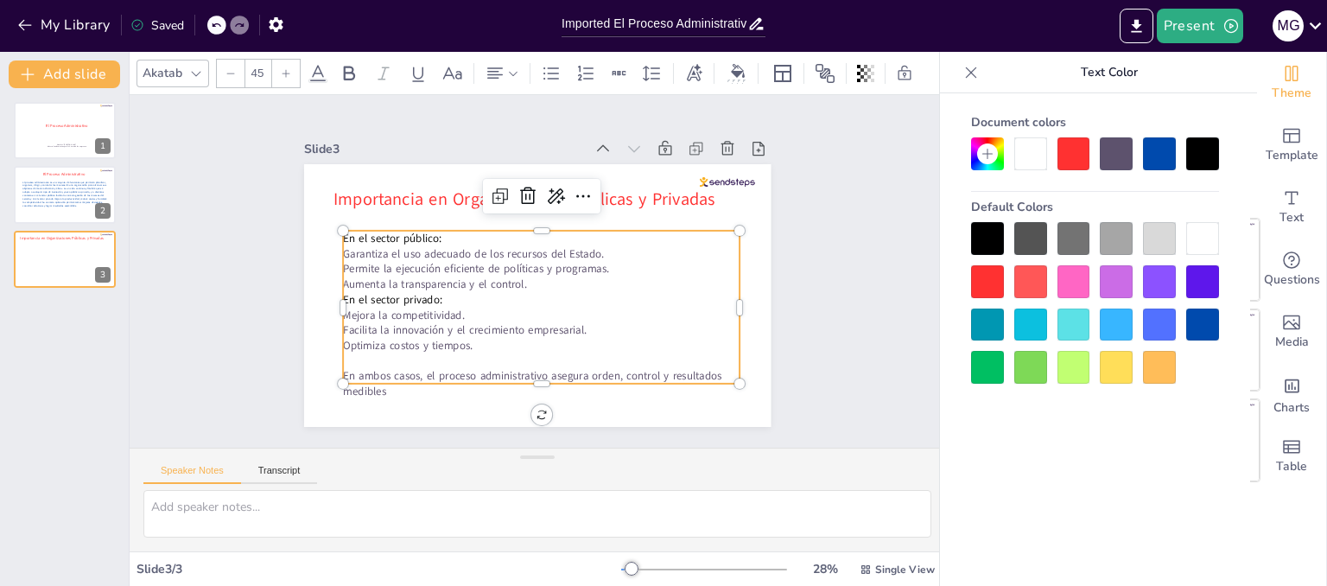
click at [374, 246] on span "Garantiza el uso adecuado de los recursos del Estado." at bounding box center [491, 223] width 234 height 143
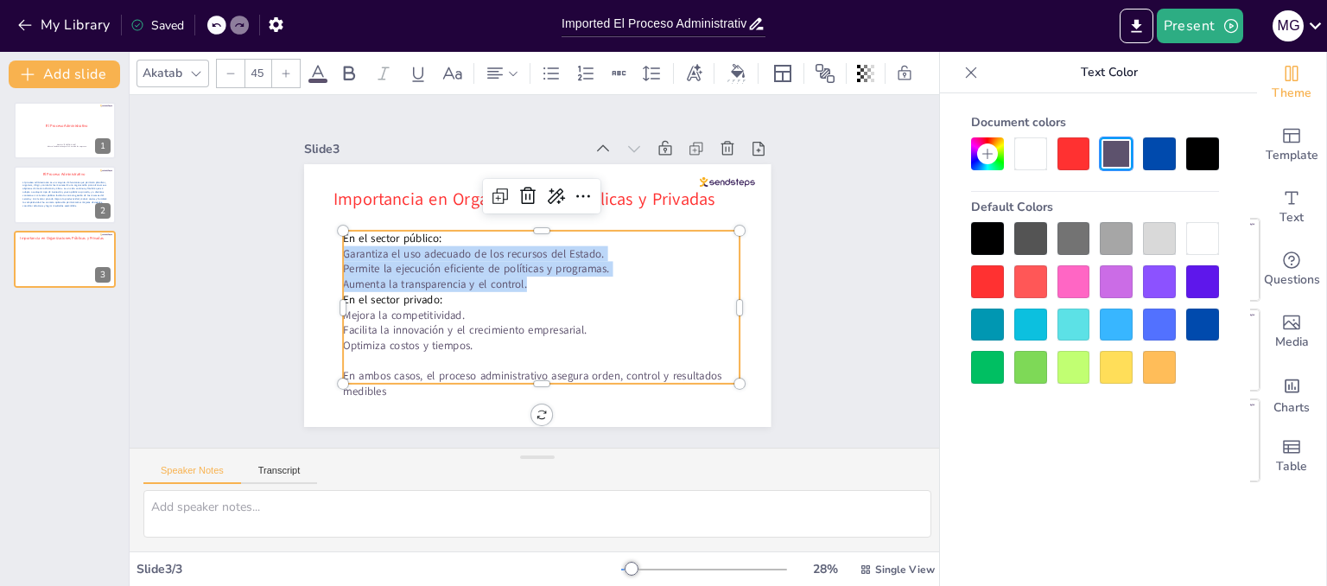
drag, startPoint x: 331, startPoint y: 245, endPoint x: 537, endPoint y: 282, distance: 209.6
click at [537, 282] on div "En el sector público: Garantiza el uso adecuado de los recursos del Estado. Per…" at bounding box center [501, 296] width 345 height 428
click at [1153, 153] on div at bounding box center [1159, 153] width 33 height 33
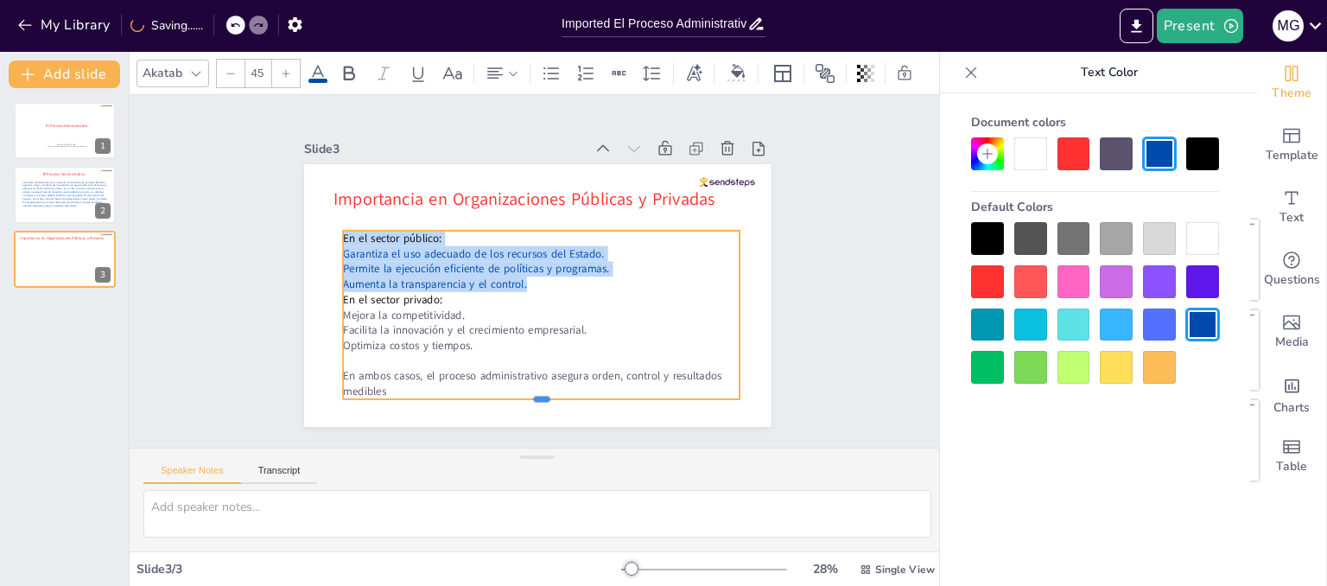
click at [553, 393] on div at bounding box center [430, 353] width 244 height 329
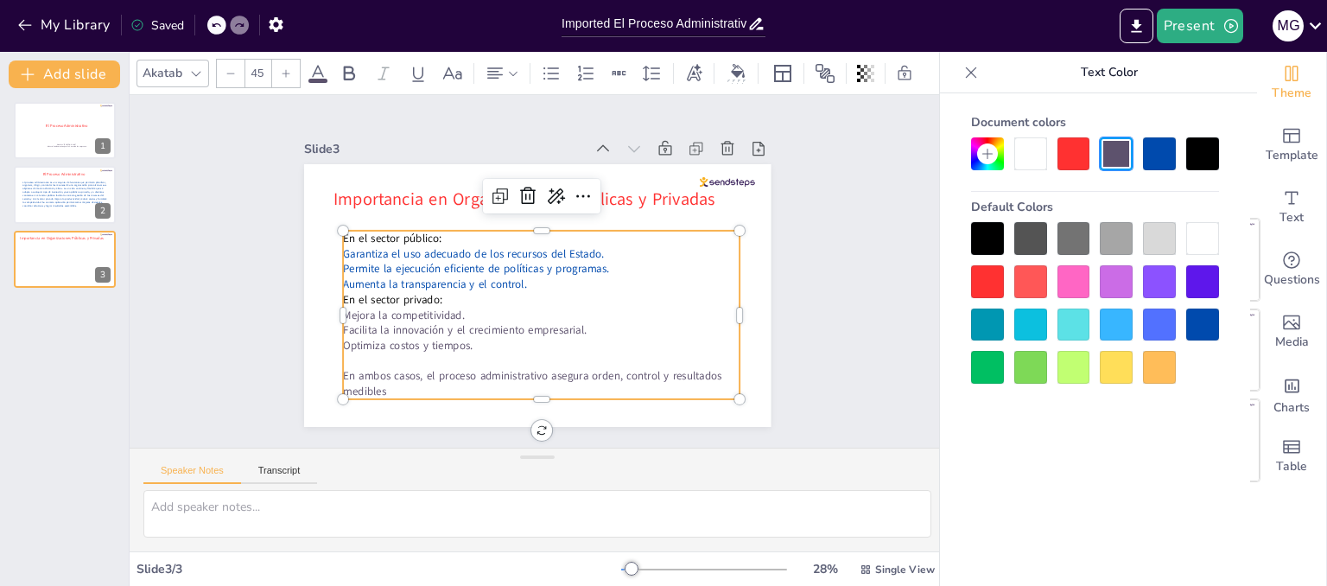
click at [536, 345] on p "Optimiza costos y tiempos." at bounding box center [467, 298] width 137 height 383
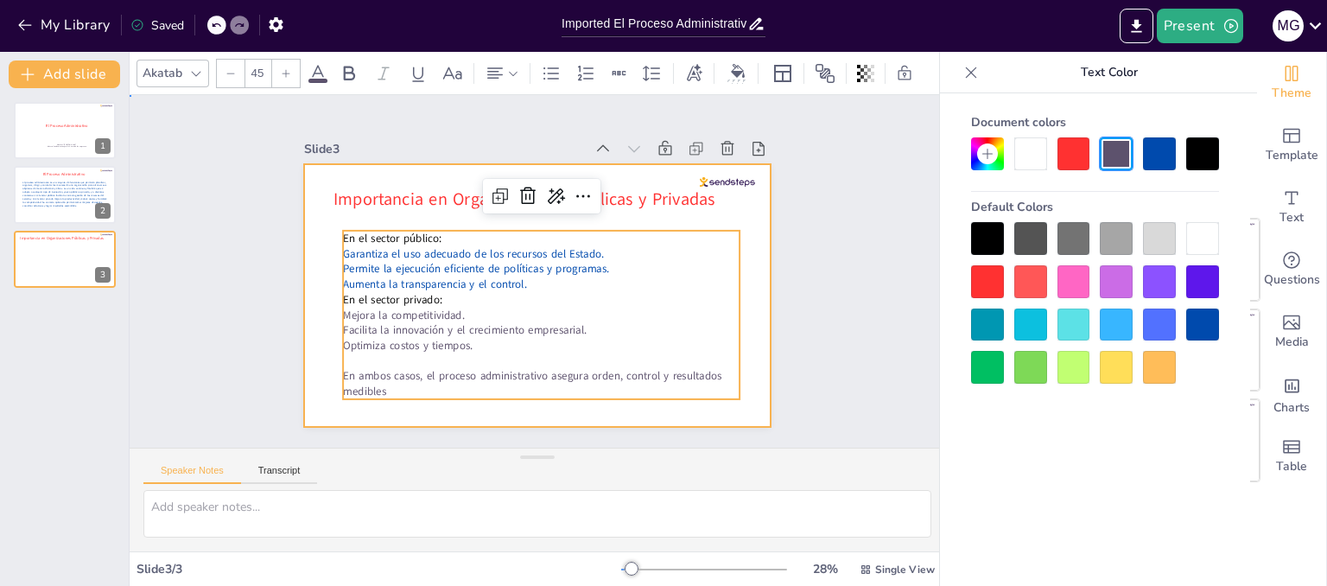
click at [451, 412] on div at bounding box center [527, 294] width 533 height 430
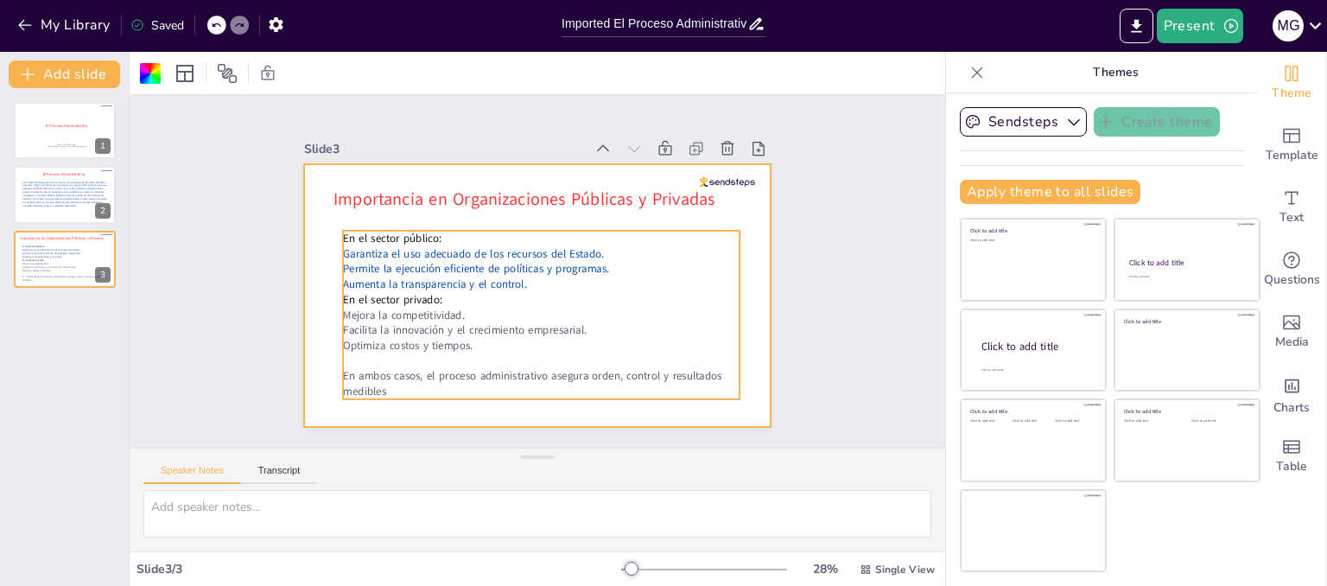
click at [344, 279] on span "Mejora la competitividad." at bounding box center [400, 242] width 113 height 73
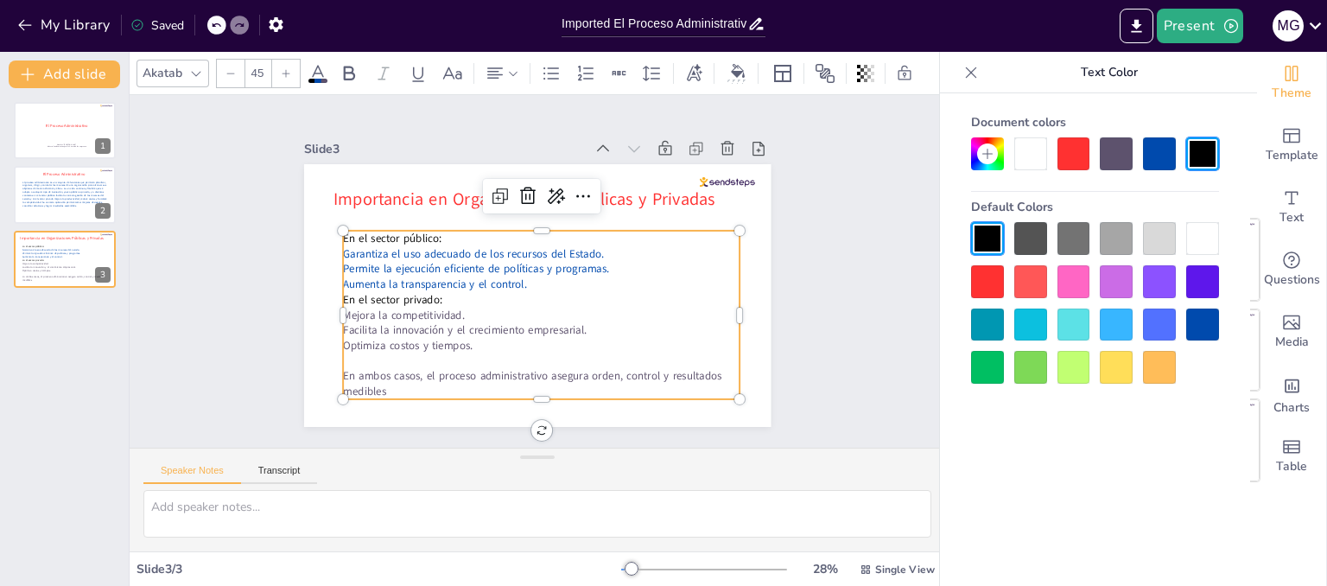
click at [358, 260] on span "Mejora la competitividad." at bounding box center [408, 214] width 100 height 92
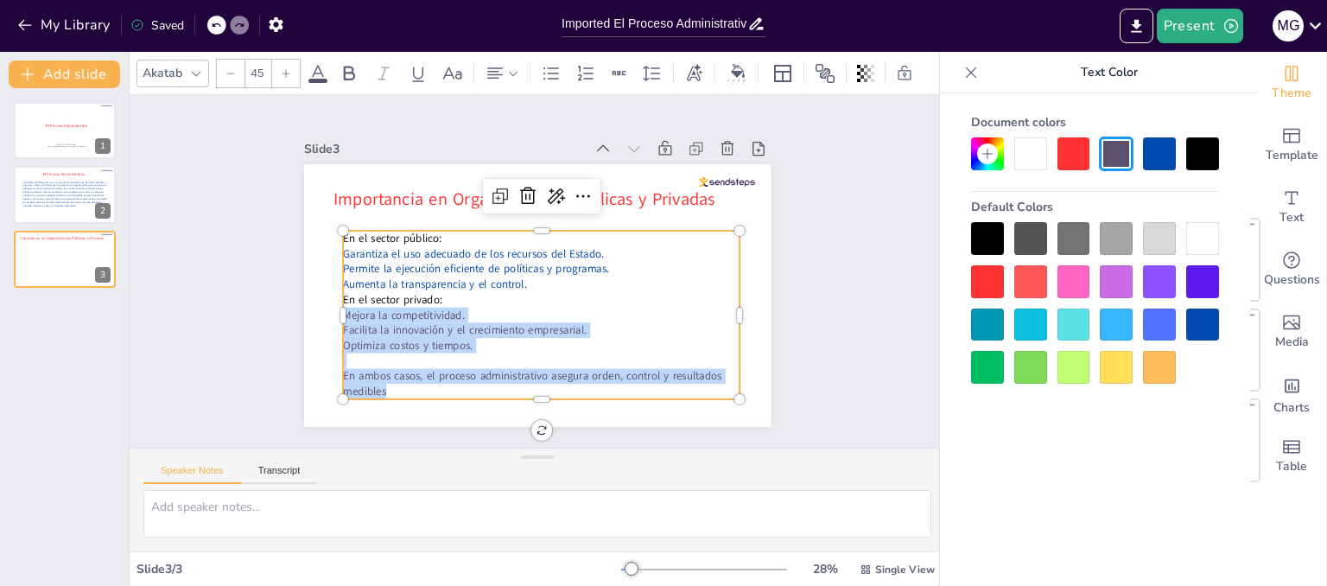
drag, startPoint x: 332, startPoint y: 306, endPoint x: 525, endPoint y: 381, distance: 207.6
click at [525, 381] on div "En el sector público: Garantiza el uso adecuado de los recursos del Estado. Per…" at bounding box center [493, 275] width 168 height 397
click at [1168, 161] on div at bounding box center [1159, 153] width 33 height 33
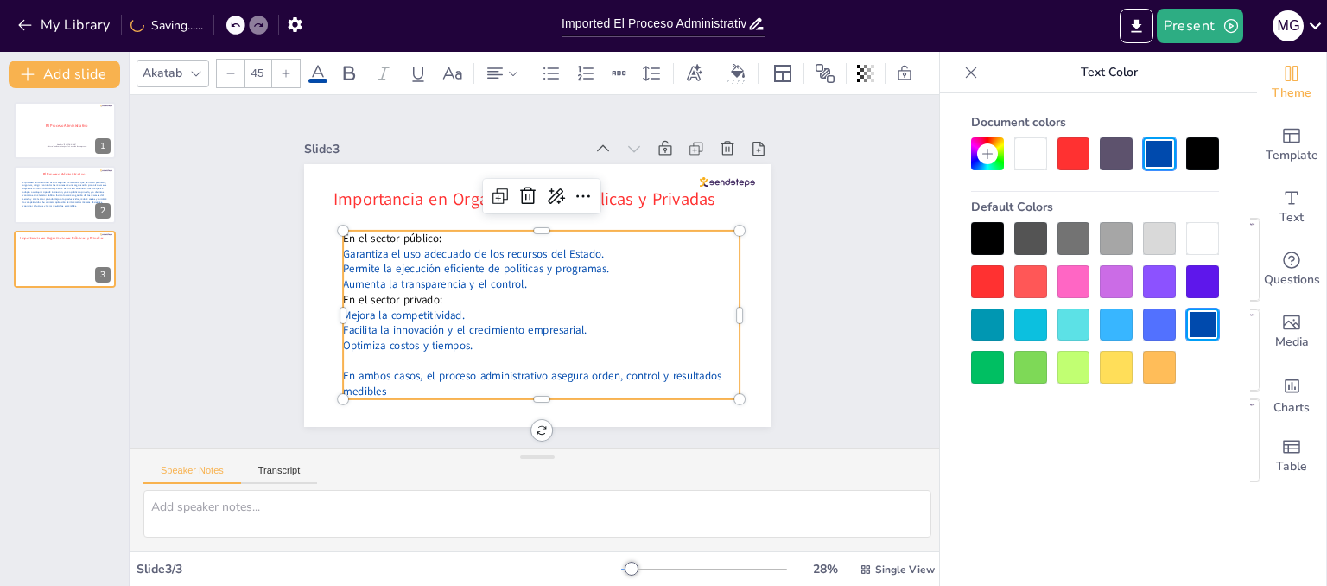
click at [816, 322] on div "Slide 1 El Proceso Administrativo Nombre: Mario Guillermo Herrera Nuñez . Mater…" at bounding box center [537, 271] width 884 height 587
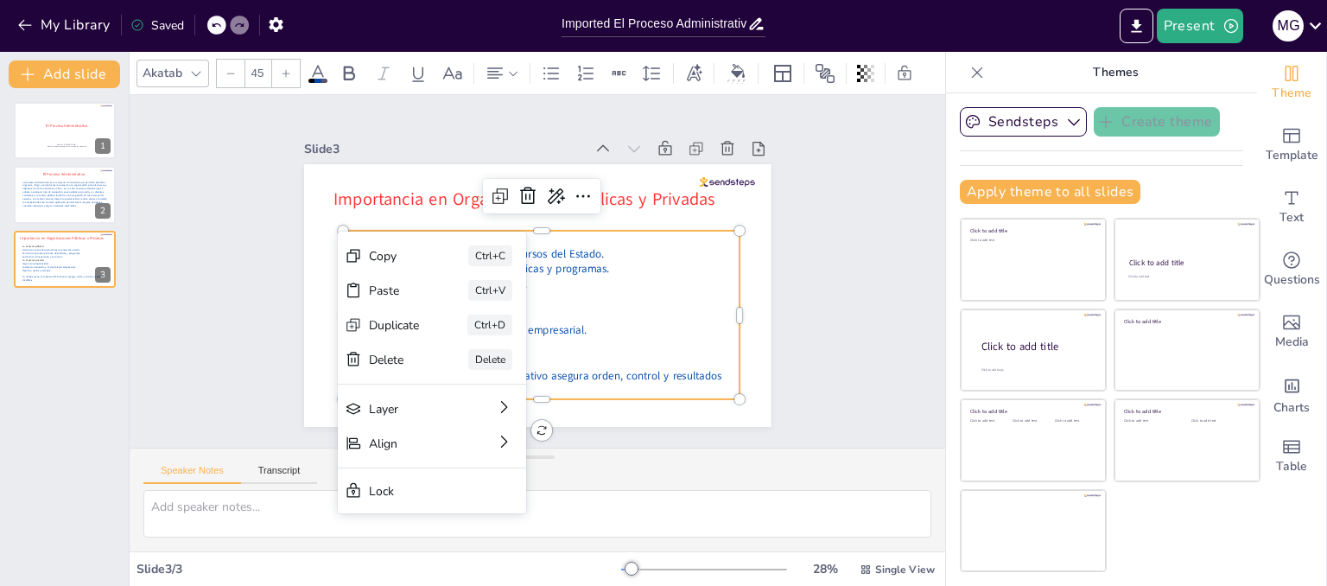
drag, startPoint x: 339, startPoint y: 231, endPoint x: 313, endPoint y: 242, distance: 27.9
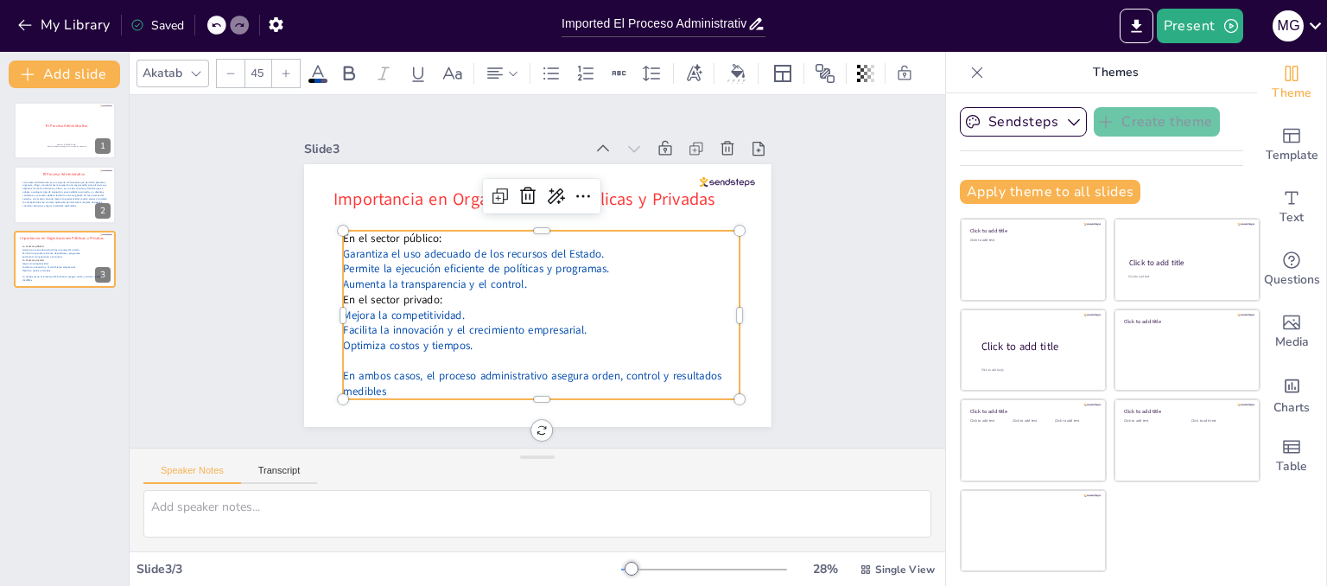
click at [410, 325] on span "En el sector público:" at bounding box center [425, 369] width 70 height 88
click at [633, 297] on span "En el sector público:" at bounding box center [682, 304] width 98 height 15
click at [382, 201] on span "En el sector público:" at bounding box center [428, 170] width 92 height 62
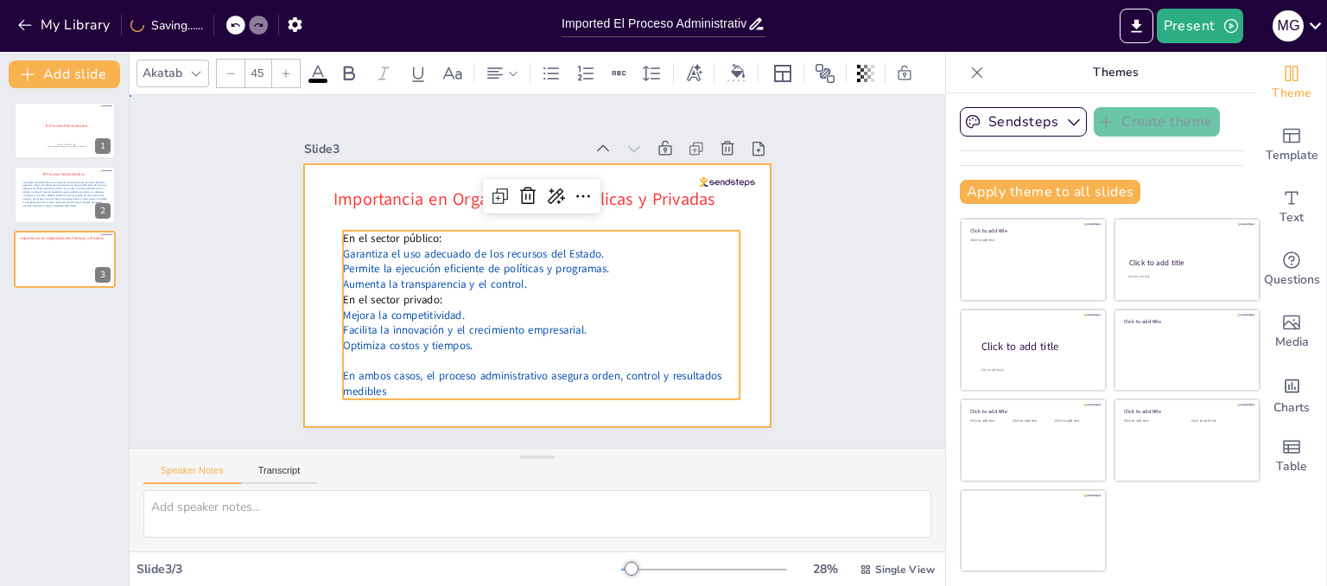
click at [311, 233] on div at bounding box center [531, 295] width 511 height 354
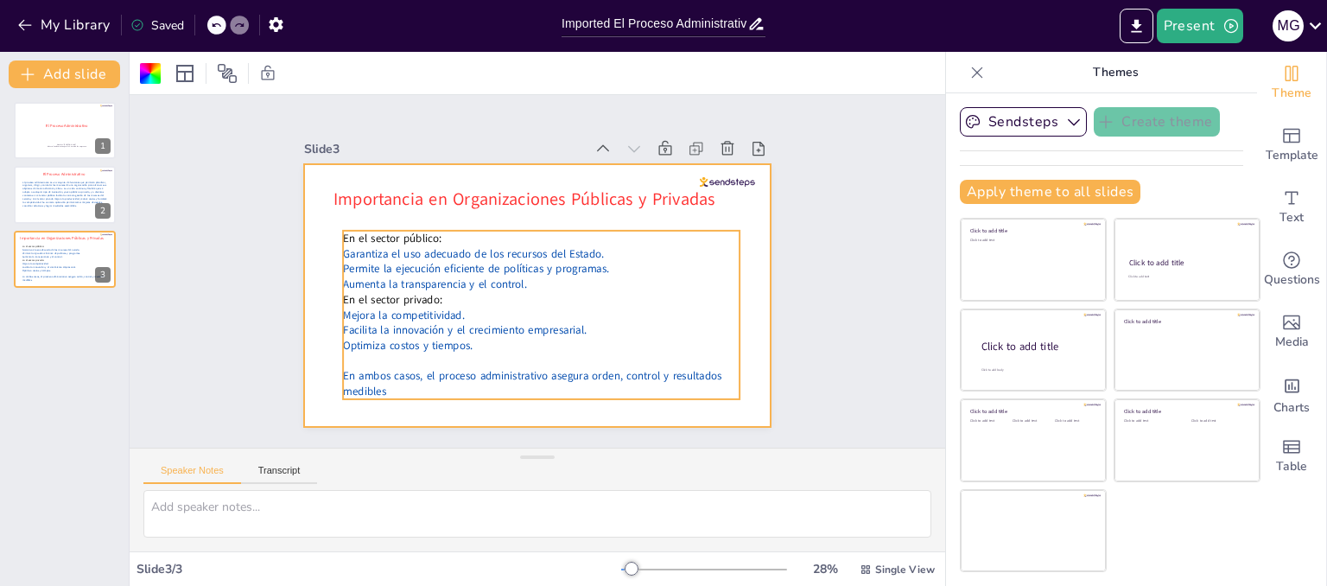
click at [675, 285] on p "En el sector privado:" at bounding box center [522, 294] width 306 height 277
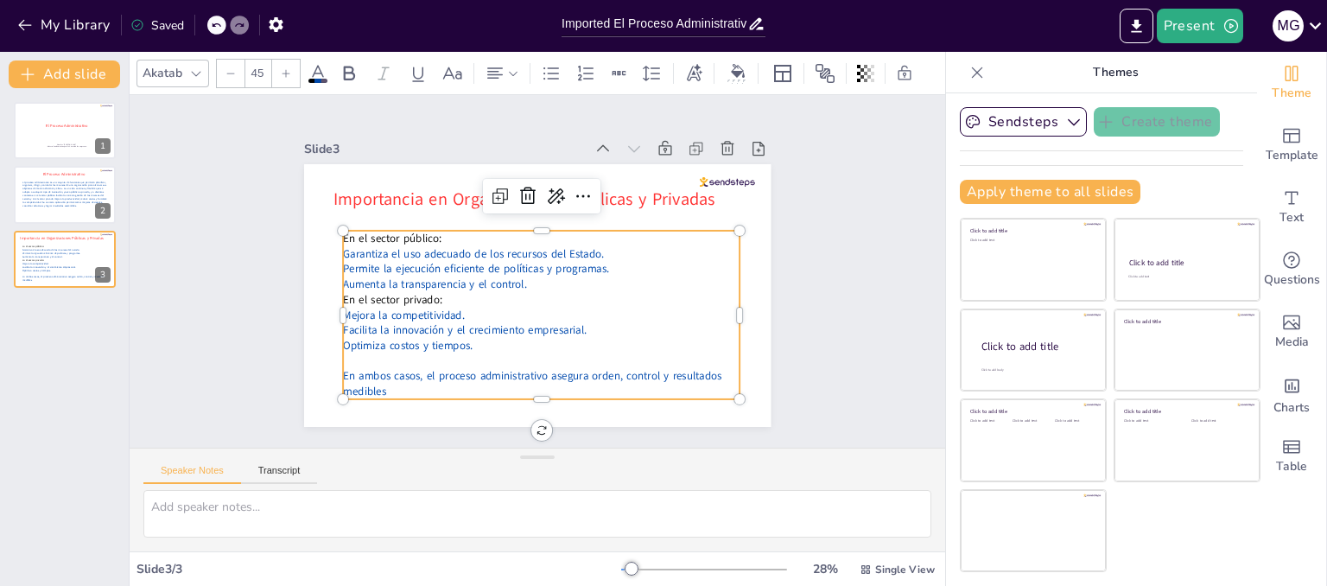
click at [600, 298] on p "En el sector privado:" at bounding box center [512, 286] width 175 height 369
click at [512, 187] on icon at bounding box center [525, 188] width 26 height 26
type input "45"
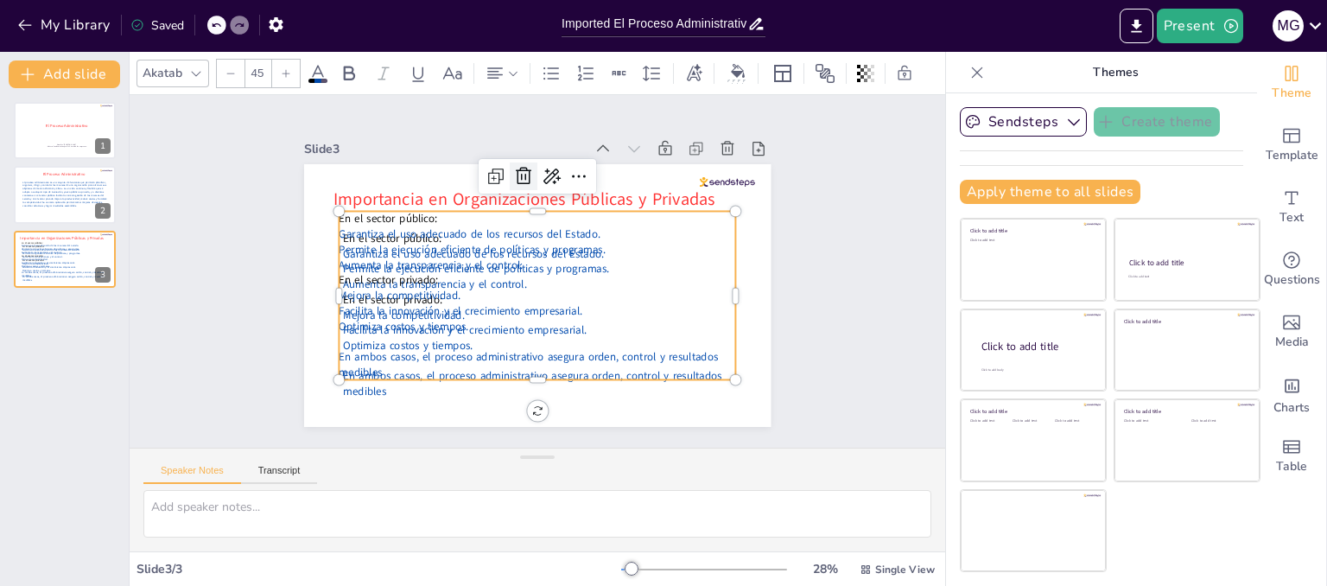
click at [567, 172] on icon at bounding box center [581, 186] width 29 height 29
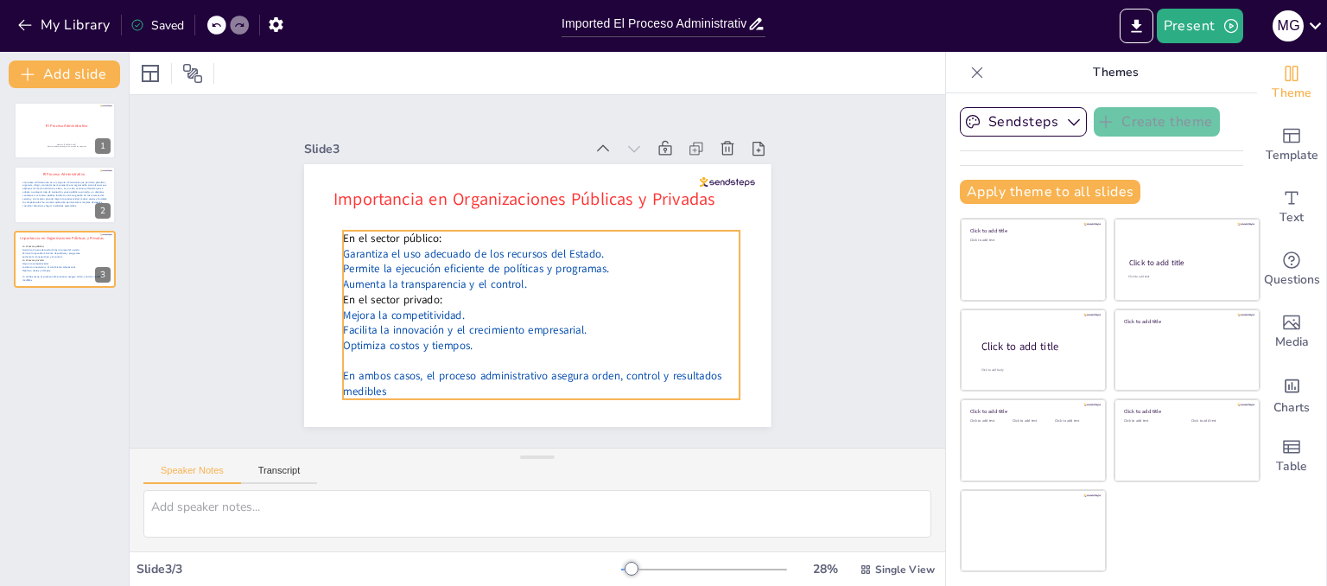
click at [684, 282] on p "Aumenta la transparencia y el control." at bounding box center [534, 285] width 352 height 212
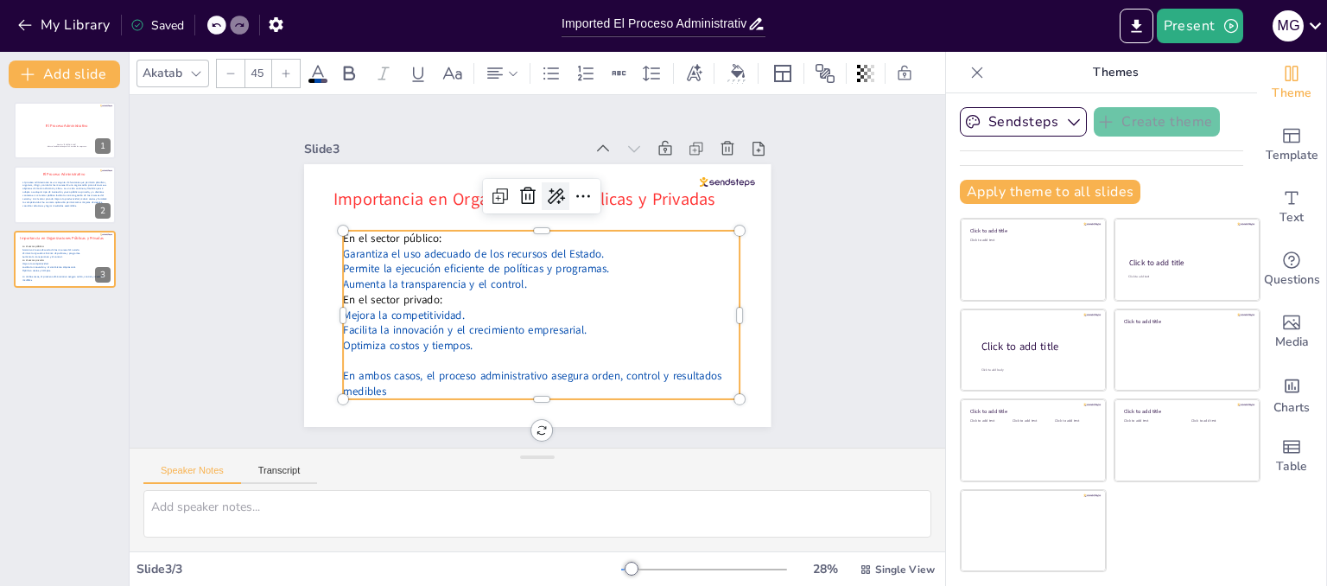
click at [496, 204] on icon at bounding box center [481, 218] width 29 height 29
click at [604, 223] on icon at bounding box center [618, 237] width 29 height 29
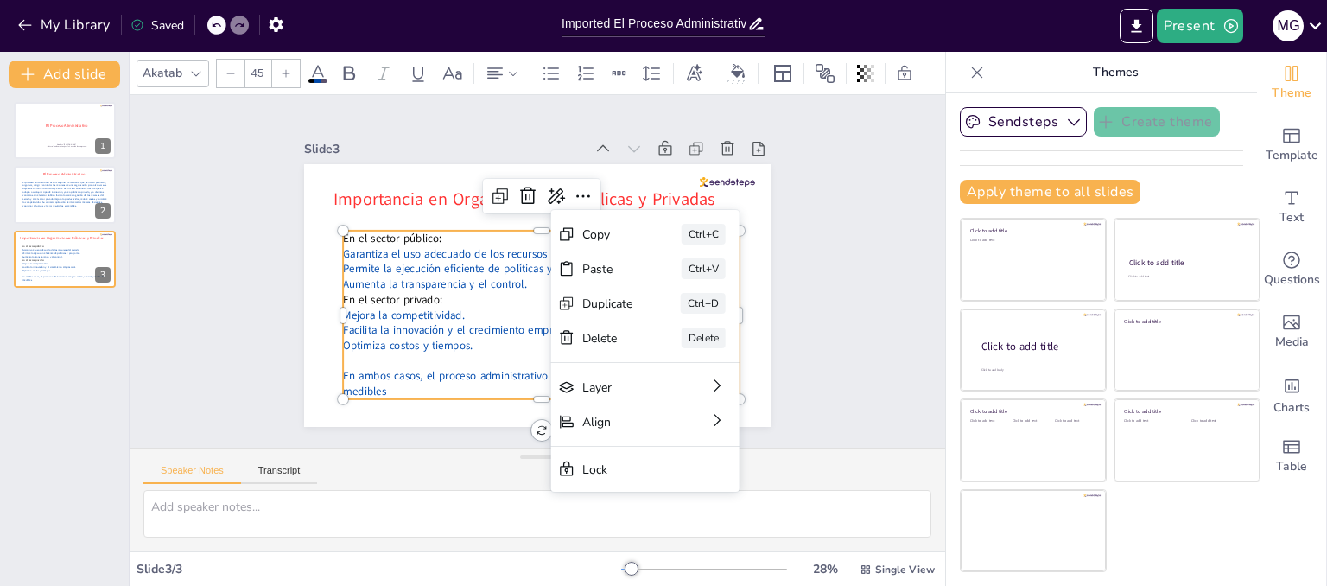
click at [821, 308] on div "Slide 1 El Proceso Administrativo Nombre: Mario Guillermo Herrera Nuñez . Mater…" at bounding box center [538, 272] width 842 height 808
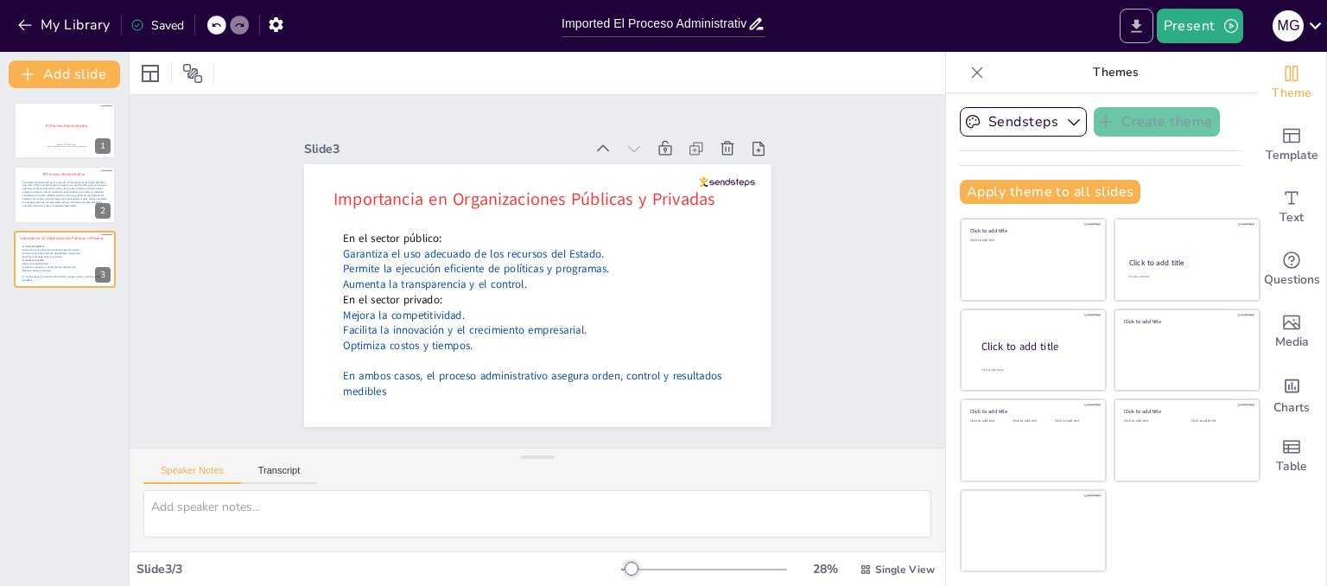
click at [1144, 27] on icon "Export to PowerPoint" at bounding box center [1136, 26] width 18 height 18
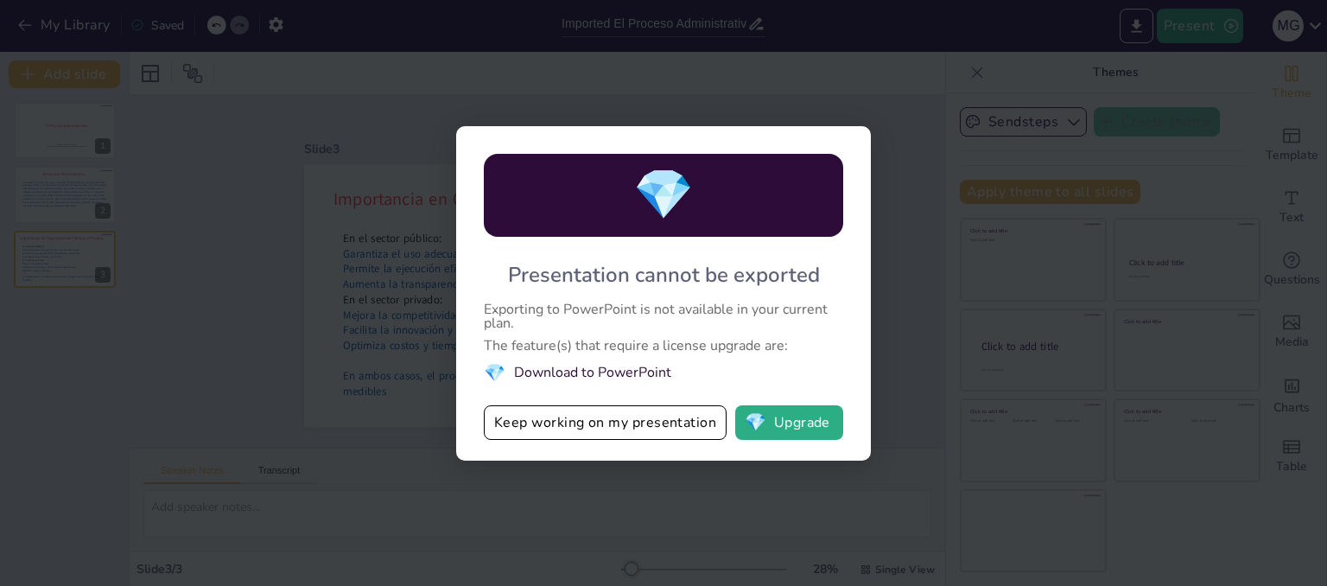
click at [823, 498] on div "💎 Presentation cannot be exported Exporting to PowerPoint is not available in y…" at bounding box center [663, 293] width 1327 height 586
click at [865, 105] on div "💎 Presentation cannot be exported Exporting to PowerPoint is not available in y…" at bounding box center [663, 293] width 1327 height 586
click at [883, 136] on div "💎 Presentation cannot be exported Exporting to PowerPoint is not available in y…" at bounding box center [663, 293] width 1327 height 586
click at [622, 415] on button "Keep working on my presentation" at bounding box center [605, 422] width 243 height 35
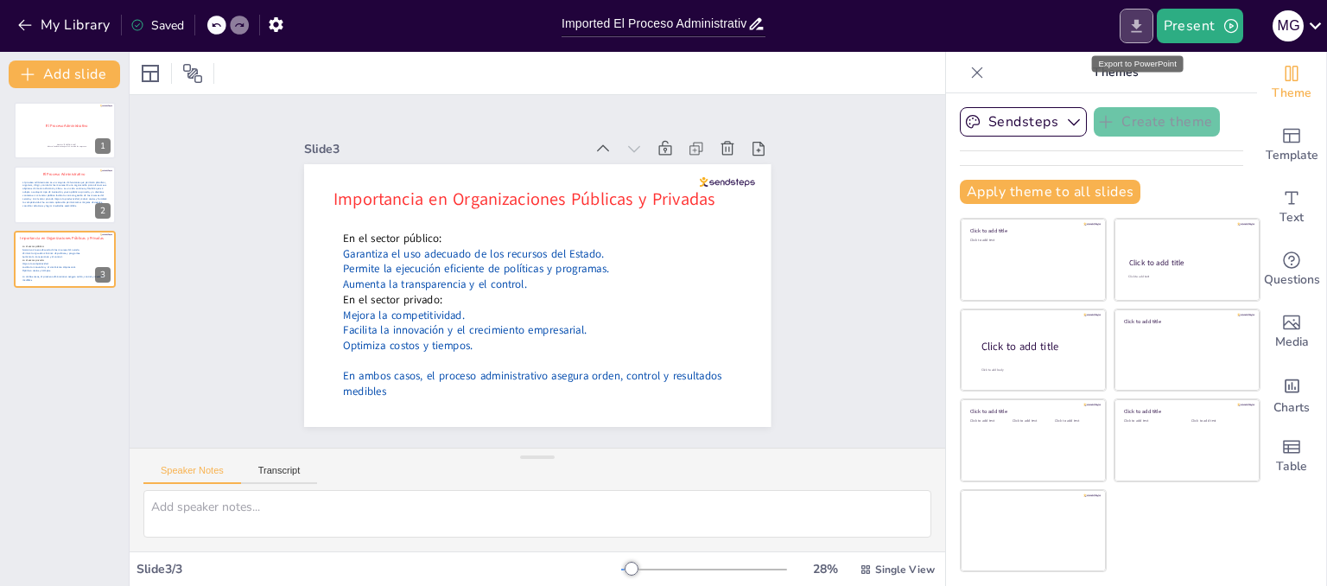
click at [1141, 31] on icon "Export to PowerPoint" at bounding box center [1136, 25] width 10 height 13
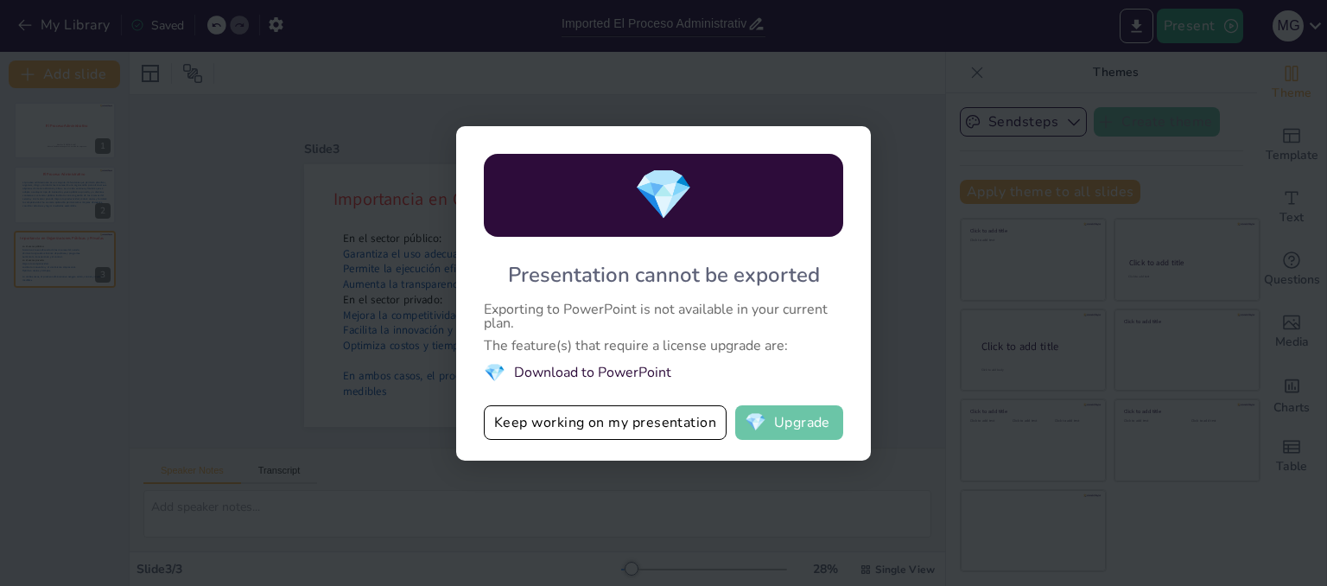
click at [758, 415] on span "💎" at bounding box center [756, 422] width 22 height 17
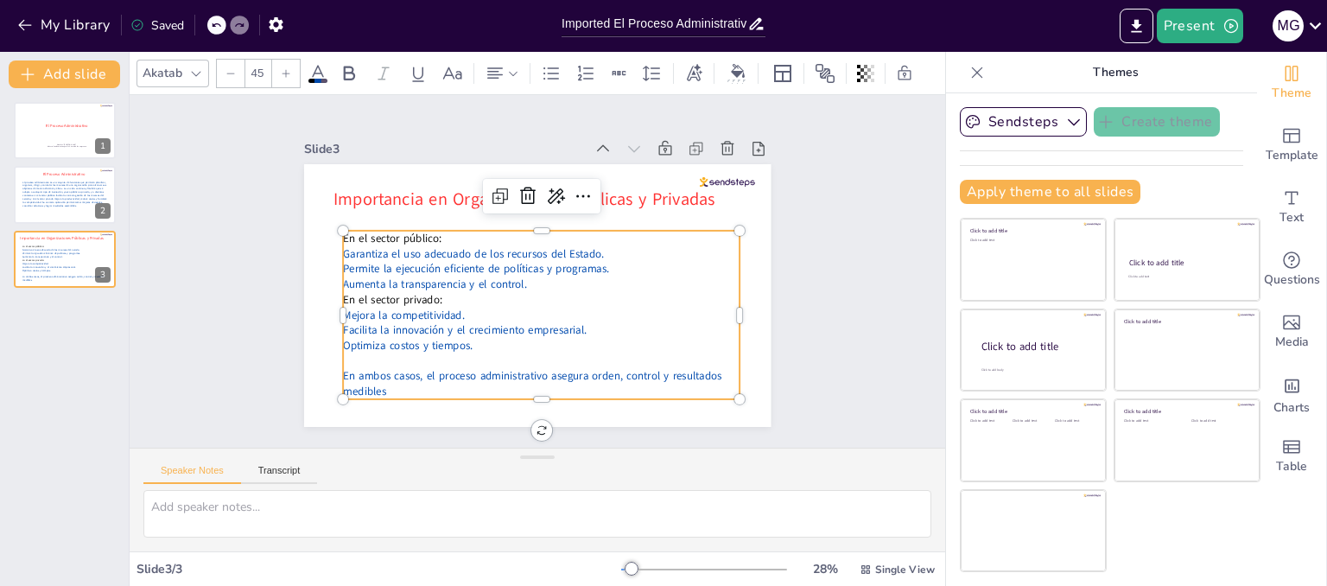
click at [515, 308] on p "Mejora la competitividad." at bounding box center [528, 313] width 383 height 137
click at [621, 267] on icon at bounding box center [625, 273] width 9 height 13
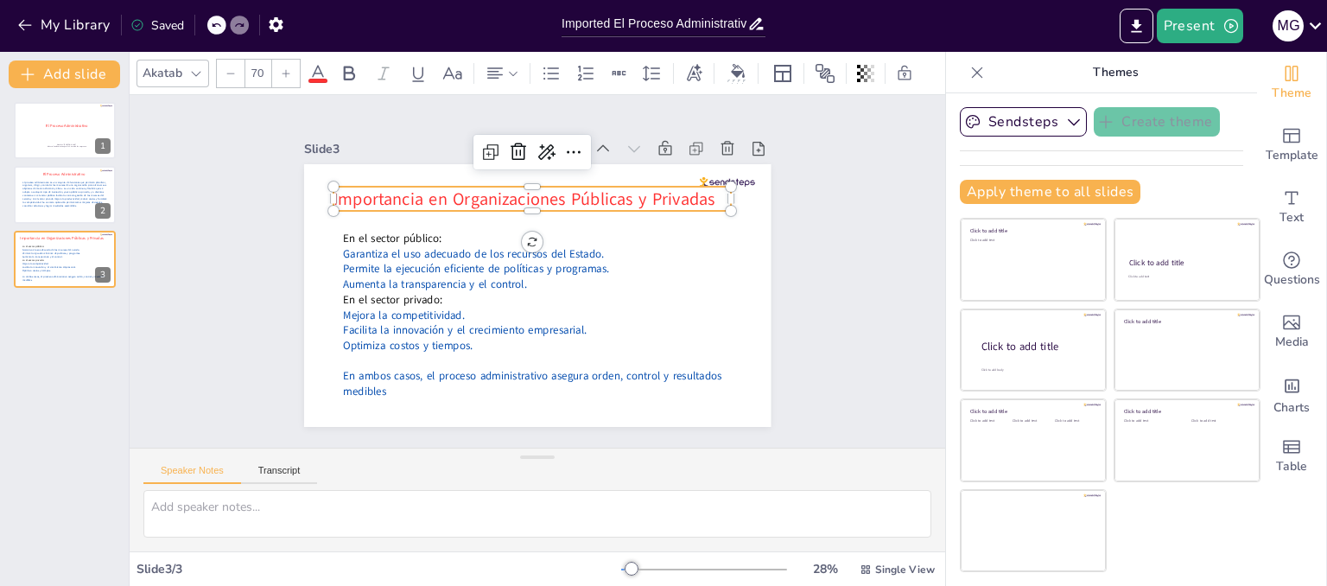
click at [598, 185] on span "Importancia en Organizaciones Públicas y Privadas" at bounding box center [611, 266] width 63 height 382
click at [622, 181] on icon at bounding box center [636, 195] width 29 height 29
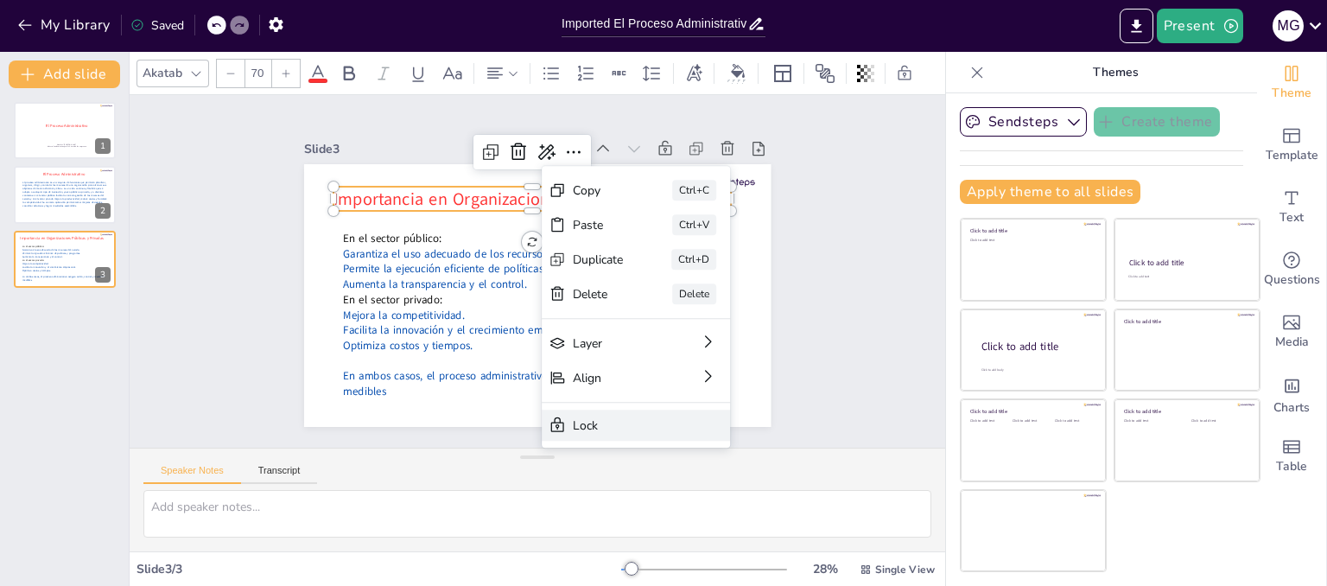
click at [645, 541] on div "Lock" at bounding box center [696, 559] width 103 height 37
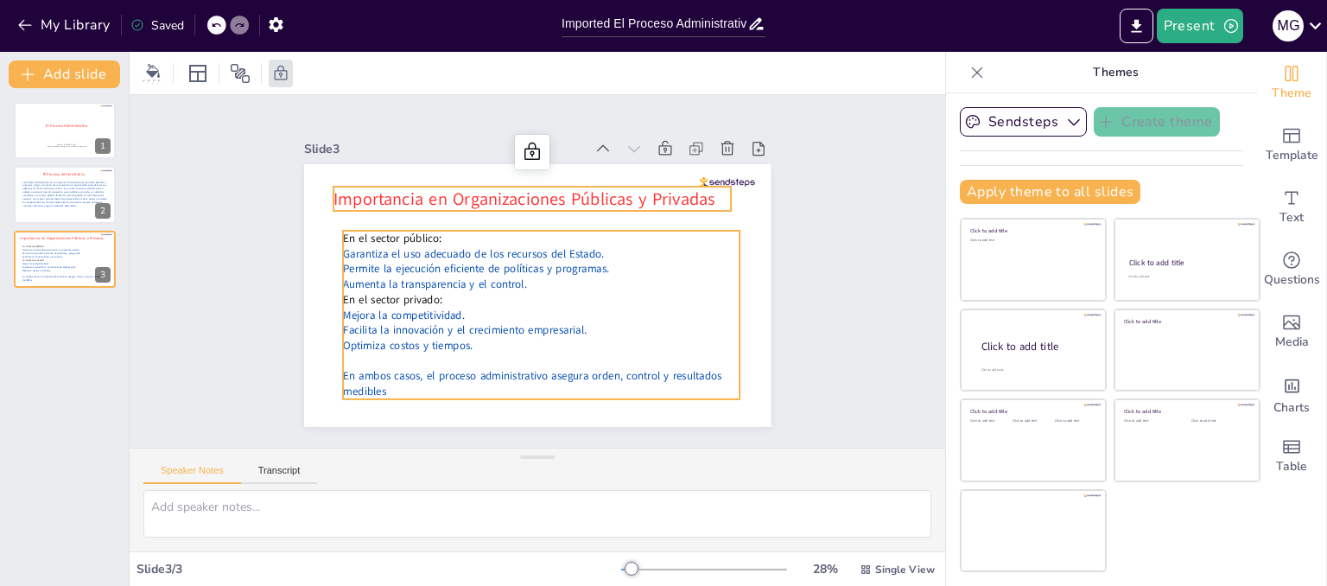
click at [470, 358] on p at bounding box center [513, 357] width 383 height 137
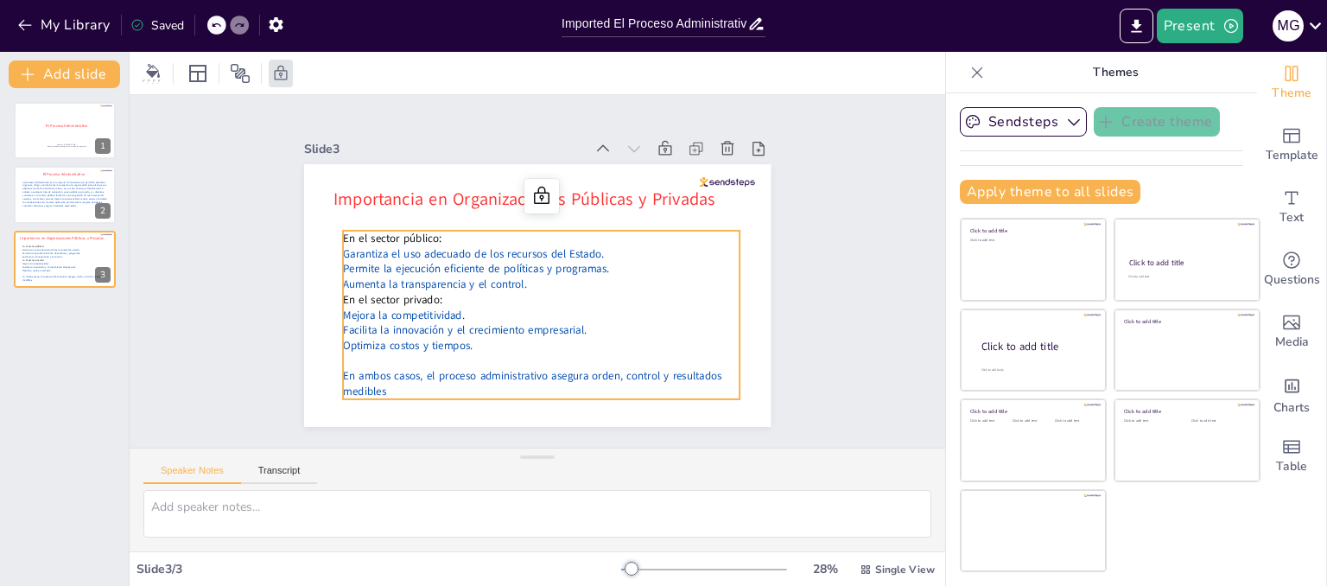
click at [470, 358] on p at bounding box center [504, 354] width 369 height 175
click at [470, 358] on p at bounding box center [448, 265] width 56 height 396
click at [470, 358] on p at bounding box center [504, 354] width 369 height 175
click at [465, 341] on p "Optimiza costos y tiempos." at bounding box center [475, 312] width 212 height 352
click at [465, 341] on p "Optimiza costos y tiempos." at bounding box center [504, 337] width 352 height 212
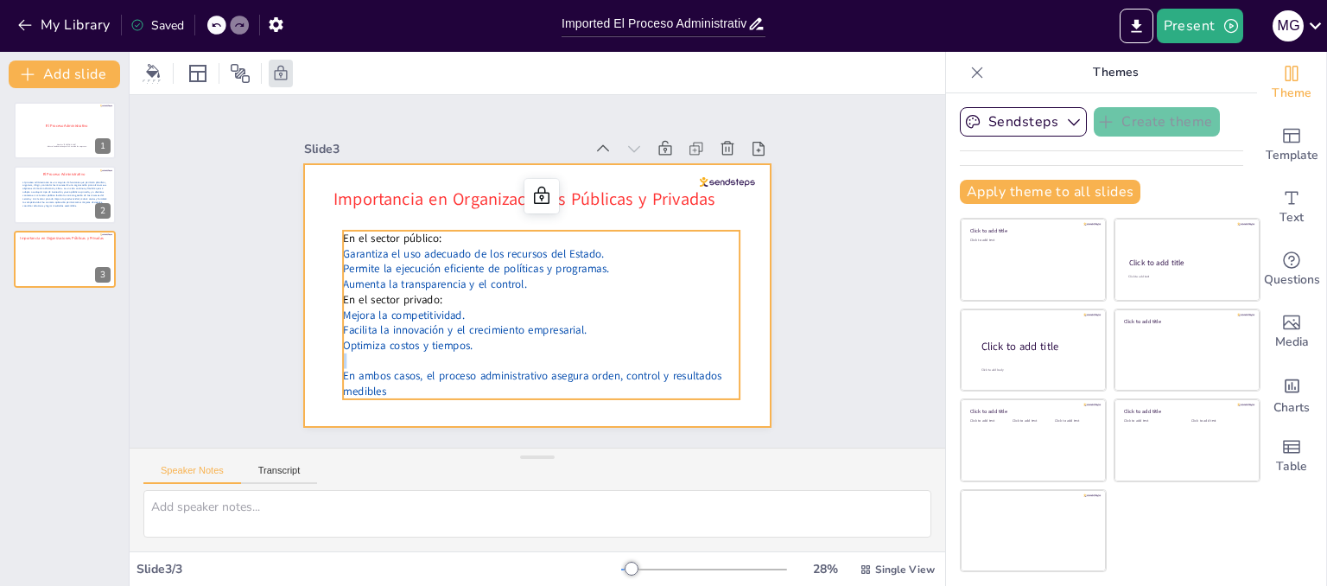
click at [294, 348] on div at bounding box center [523, 291] width 532 height 487
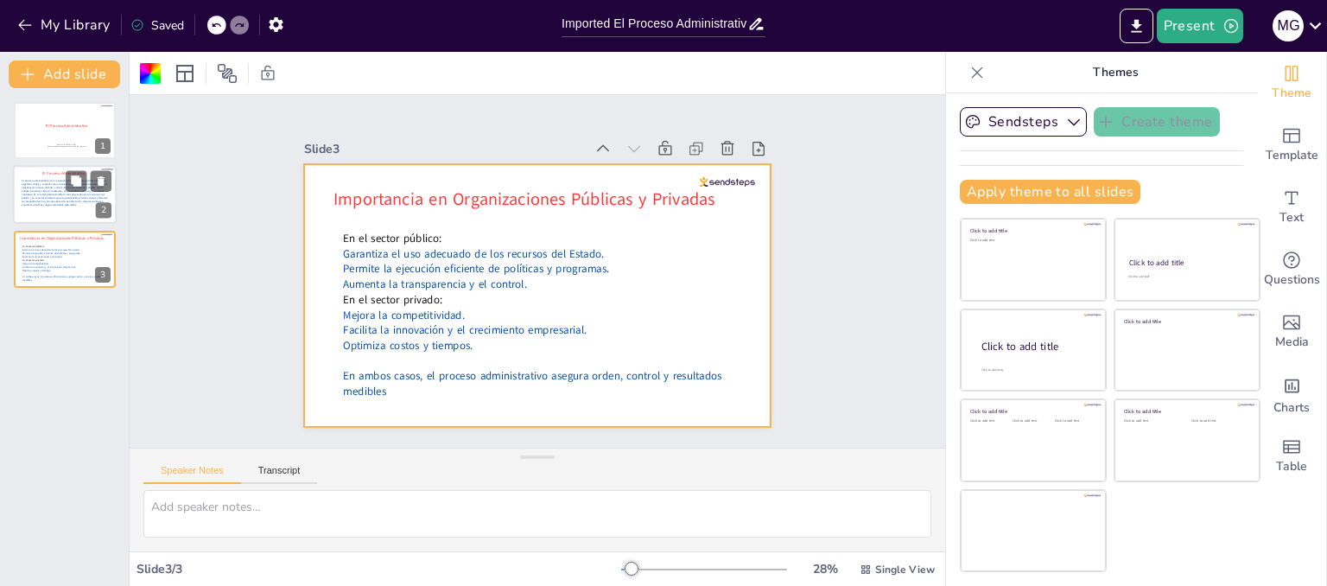
click at [79, 204] on p "El proceso administrativo es un conjunto de funciones que permiten planificar, …" at bounding box center [66, 194] width 88 height 28
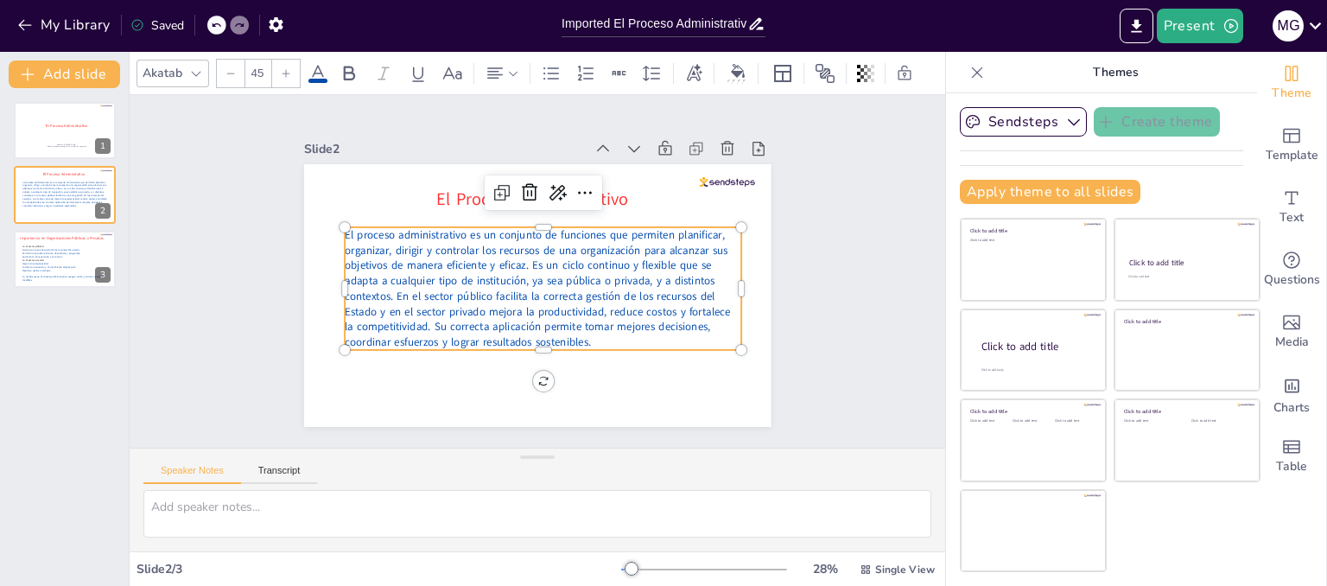
click at [539, 244] on p "El proceso administrativo es un conjunto de funciones que permiten planificar, …" at bounding box center [529, 288] width 377 height 357
click at [611, 222] on icon at bounding box center [617, 226] width 13 height 9
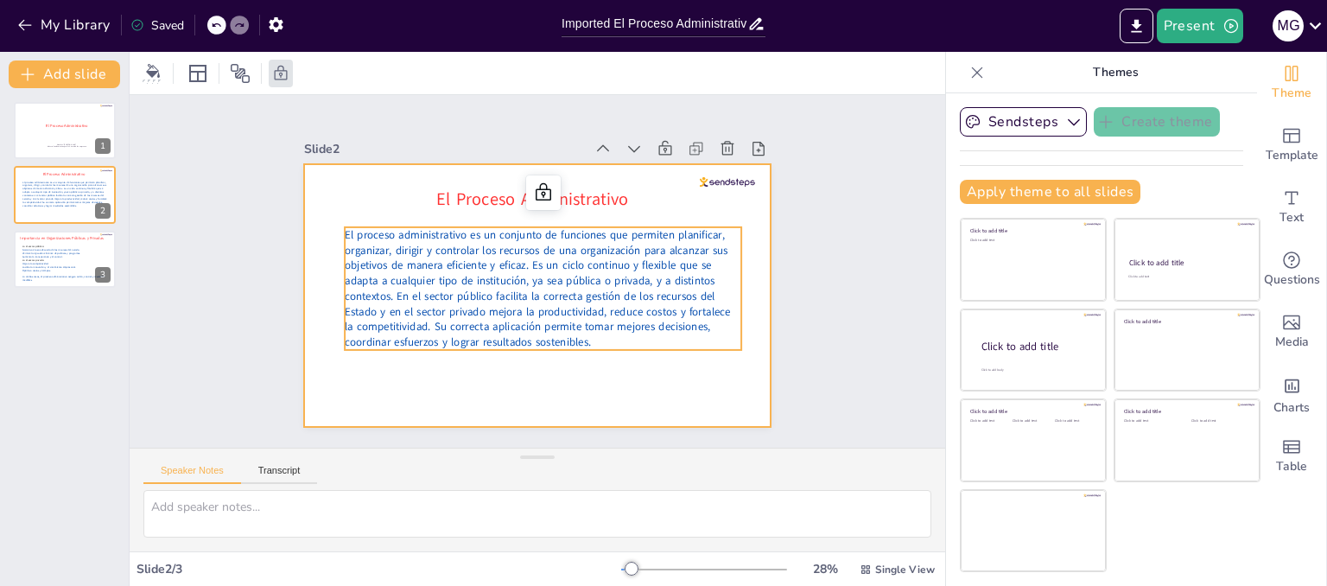
click at [466, 174] on div at bounding box center [525, 292] width 536 height 460
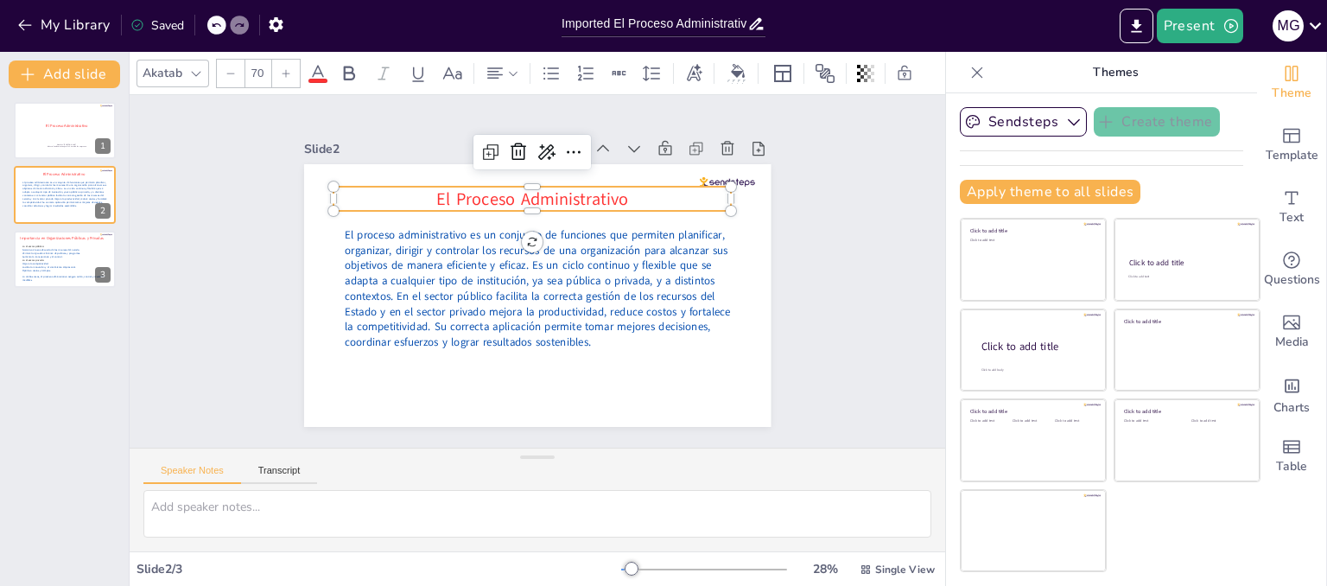
click at [533, 225] on span "El Proceso Administrativo" at bounding box center [598, 309] width 131 height 168
click at [614, 172] on icon at bounding box center [628, 186] width 29 height 29
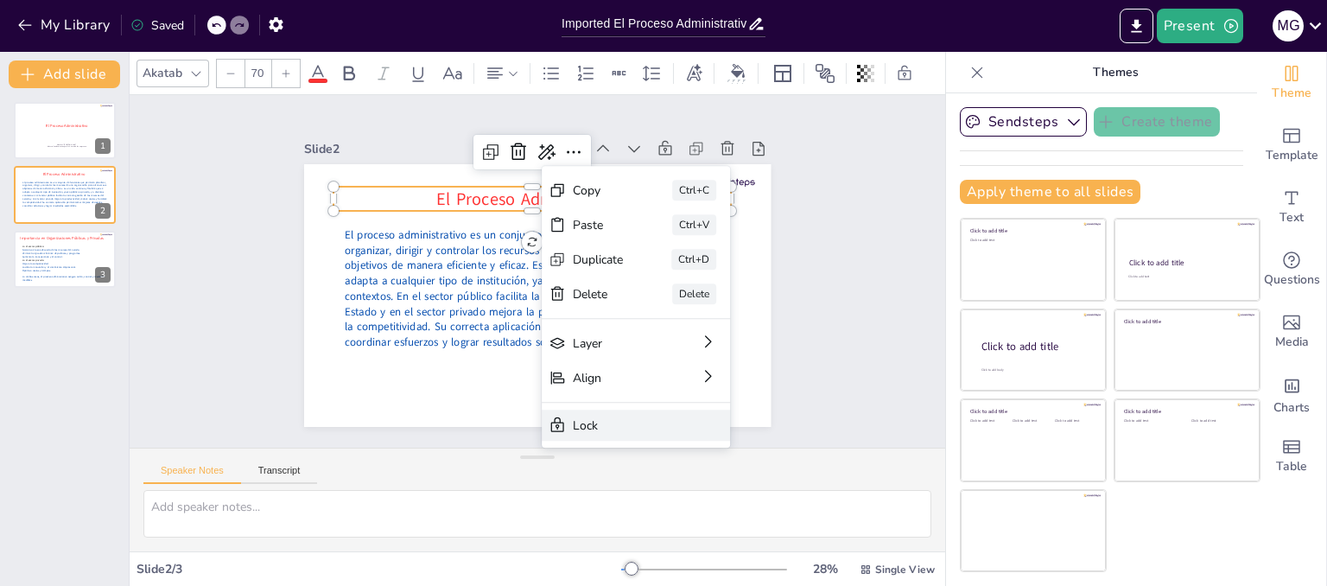
click at [618, 562] on div "Lock" at bounding box center [600, 594] width 97 height 65
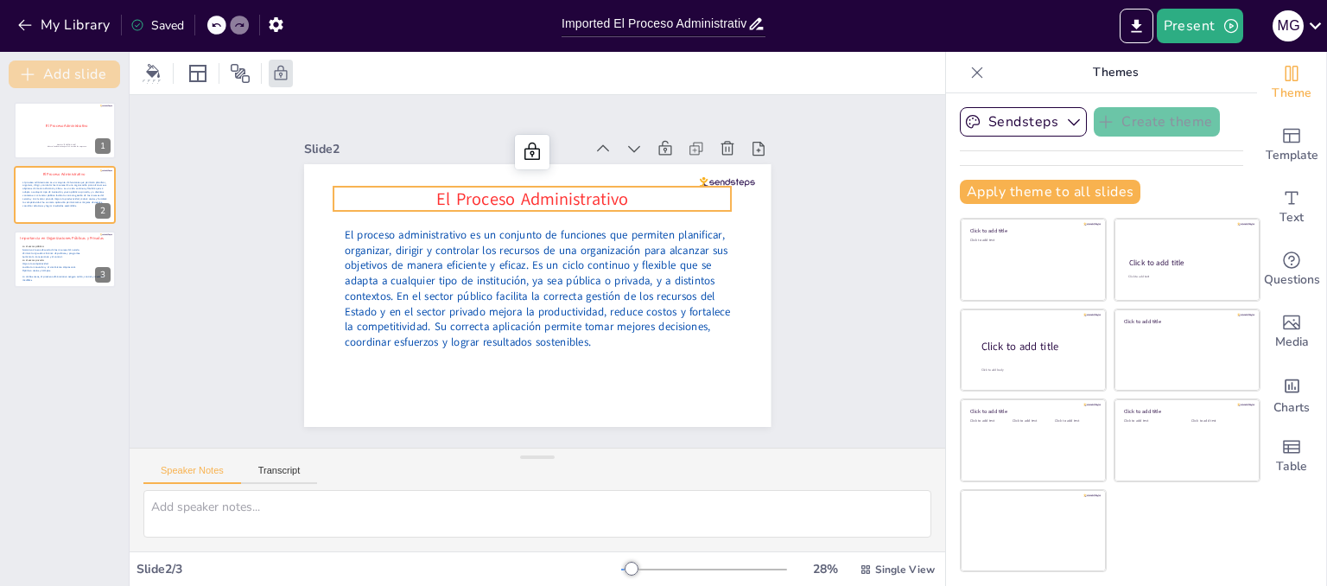
click at [66, 62] on button "Add slide" at bounding box center [64, 74] width 111 height 28
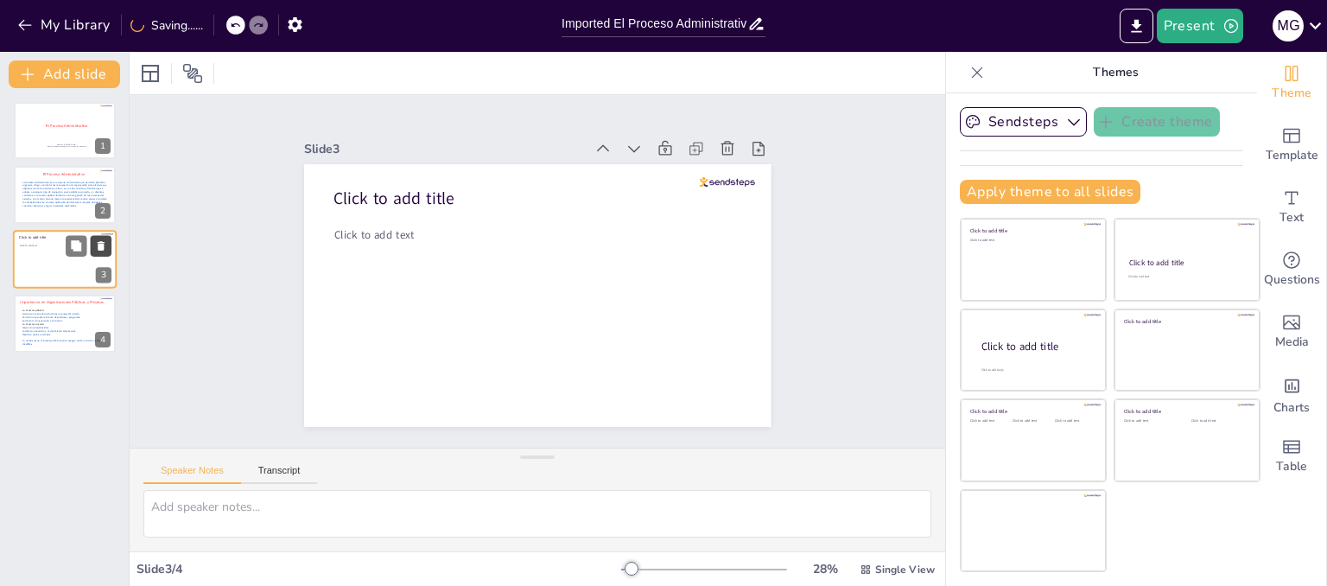
click at [103, 245] on icon at bounding box center [101, 246] width 7 height 10
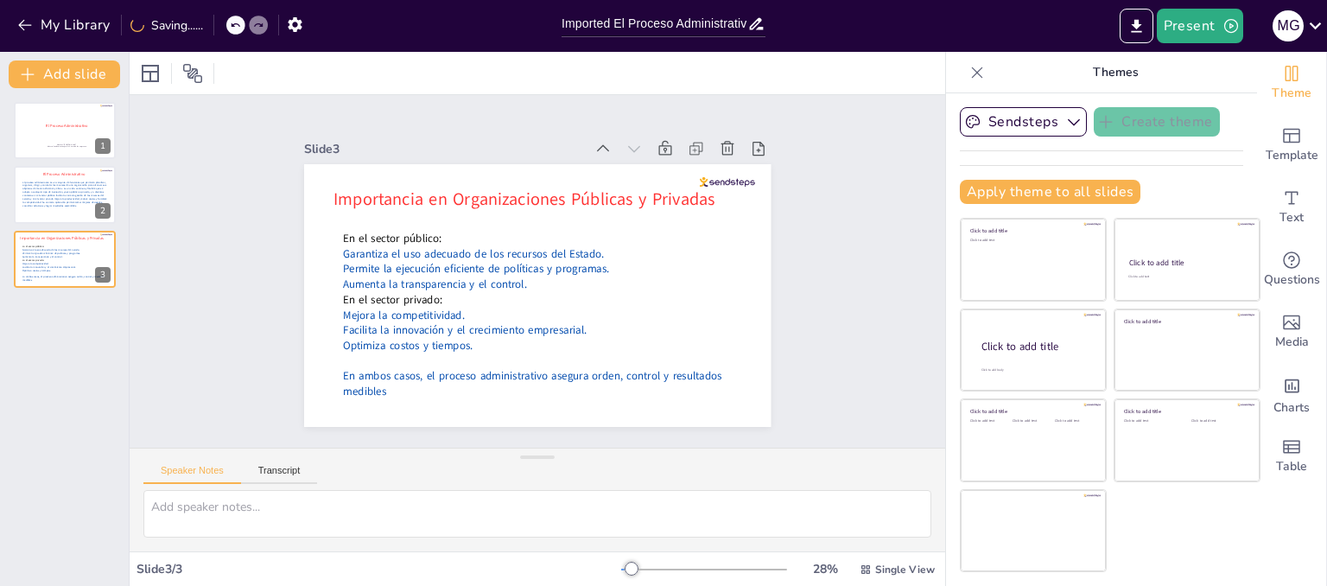
click at [80, 351] on div "El Proceso Administrativo Nombre: Mario Guillermo Herrera Nuñez . Materia: Fund…" at bounding box center [64, 337] width 129 height 498
click at [83, 329] on div "El Proceso Administrativo Nombre: Mario Guillermo Herrera Nuñez . Materia: Fund…" at bounding box center [64, 337] width 129 height 498
click at [59, 71] on button "Add slide" at bounding box center [64, 74] width 111 height 28
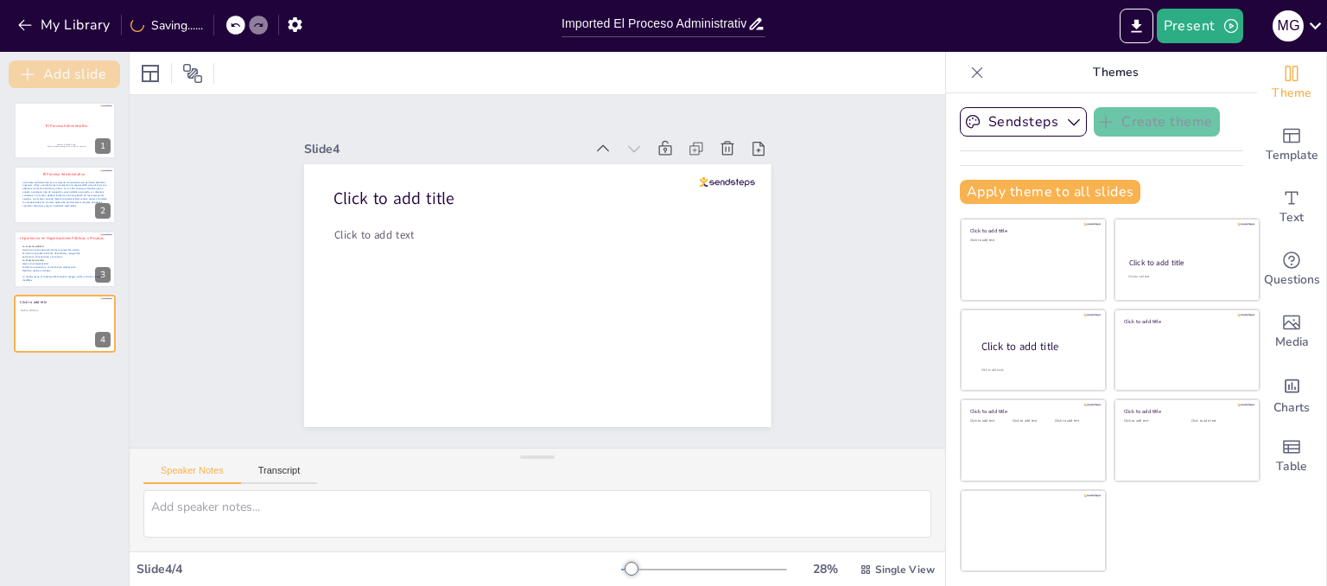
click at [63, 84] on button "Add slide" at bounding box center [64, 74] width 111 height 28
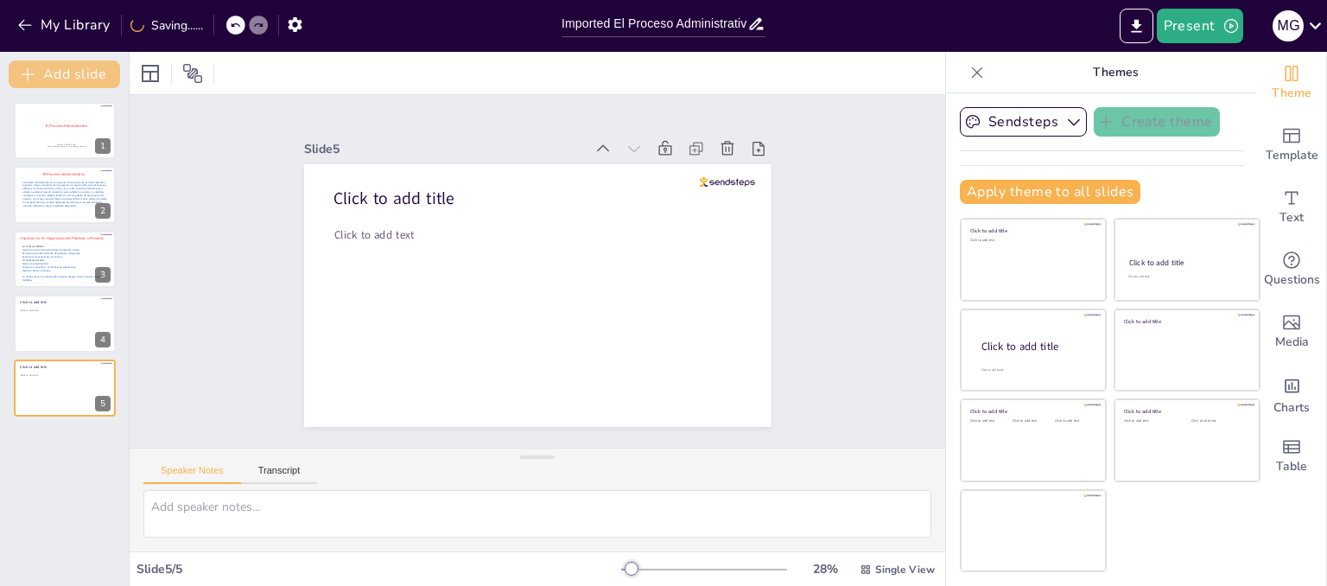
click at [63, 84] on button "Add slide" at bounding box center [64, 74] width 111 height 28
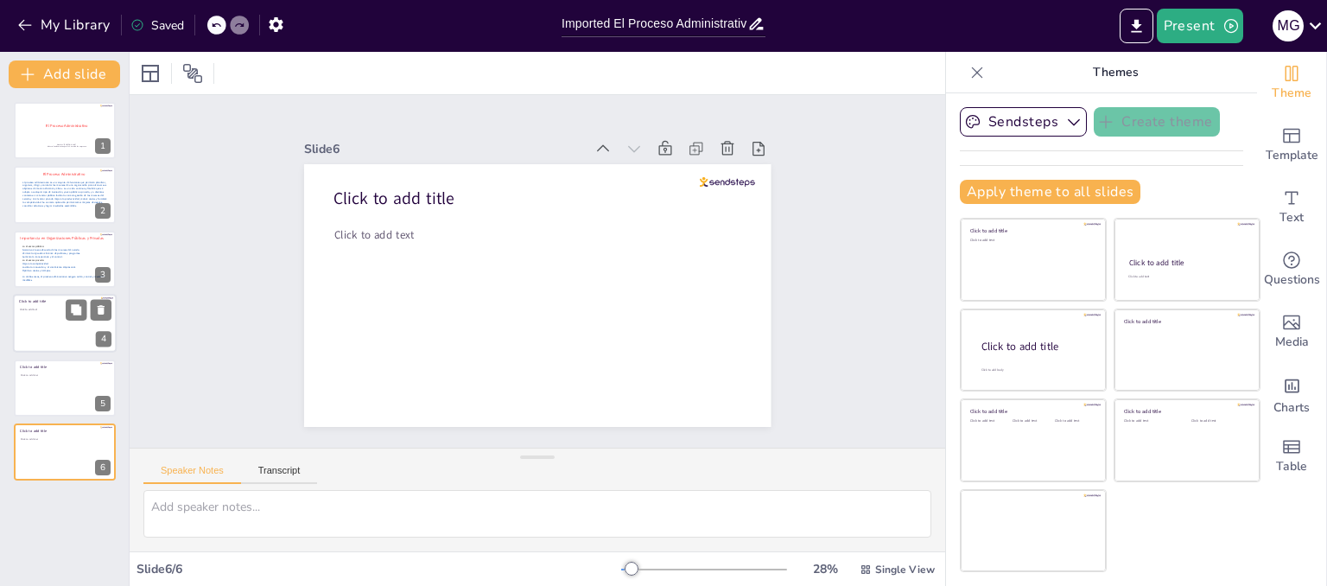
click at [67, 338] on div at bounding box center [65, 323] width 104 height 59
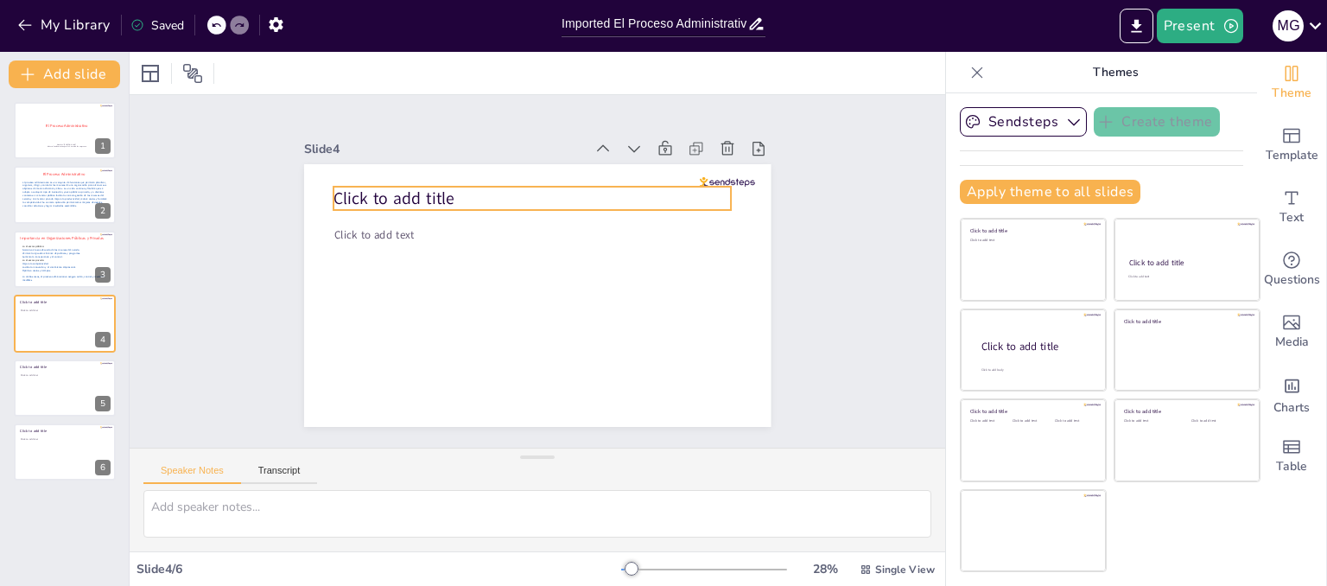
click at [425, 181] on span "Click to add title" at bounding box center [435, 146] width 119 height 70
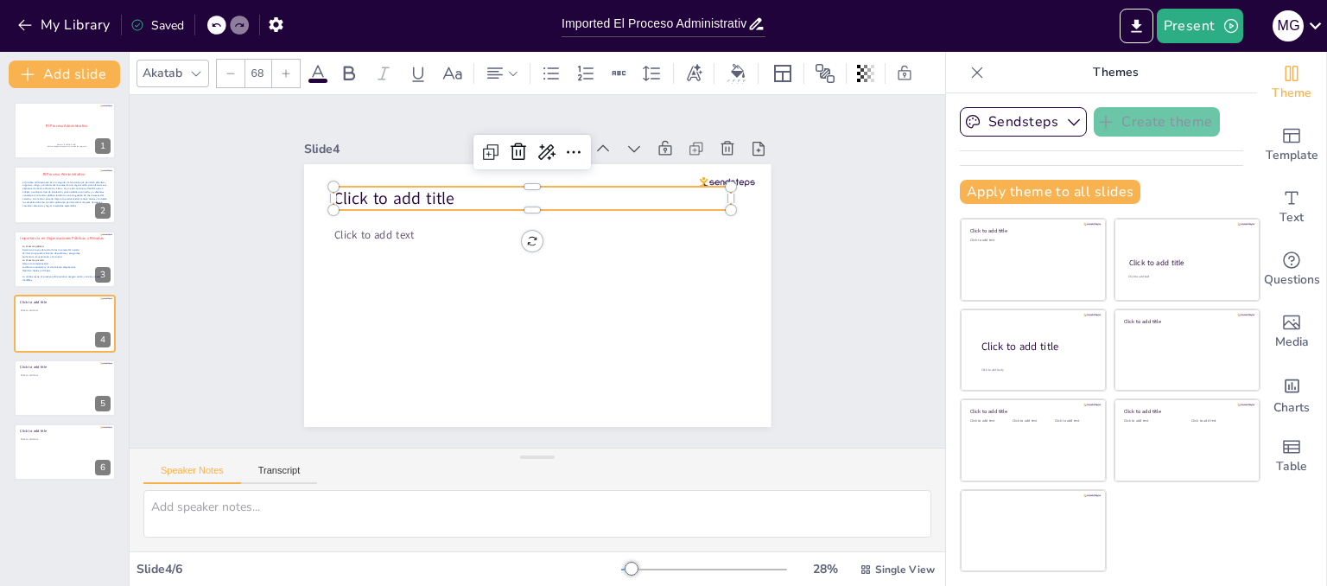
click at [506, 374] on span "Click to add title" at bounding box center [546, 432] width 80 height 116
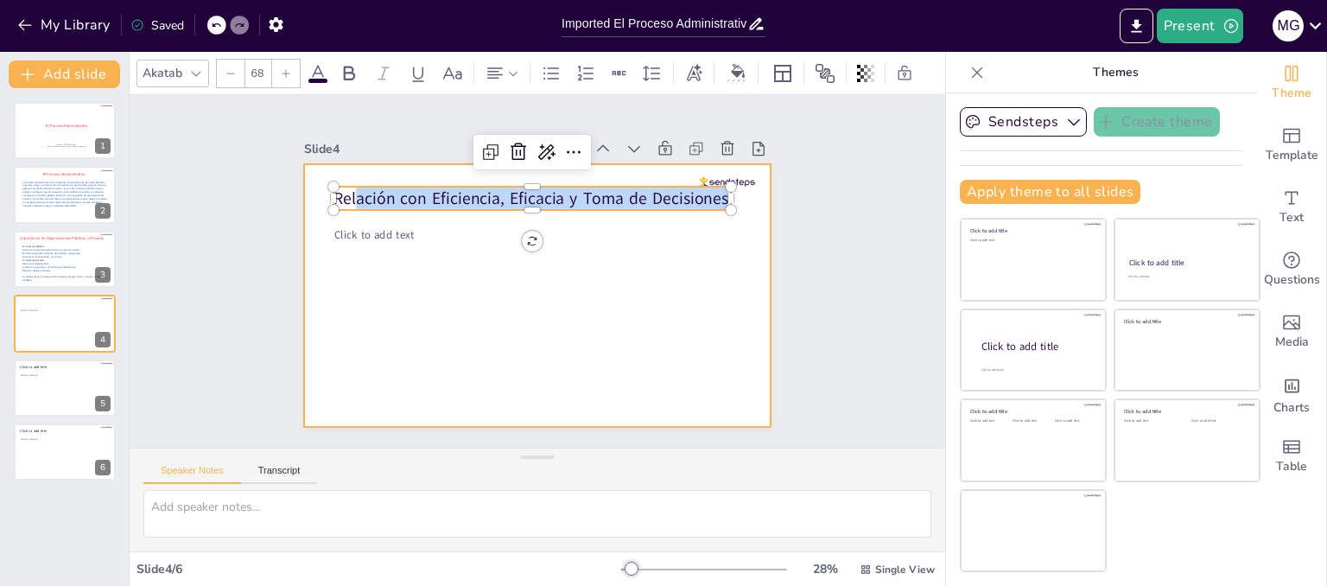
drag, startPoint x: 715, startPoint y: 188, endPoint x: 314, endPoint y: 179, distance: 401.7
click at [314, 179] on div "Click to add text Relación con Eficiencia, Eficacia y Toma de Decisiones" at bounding box center [523, 291] width 532 height 487
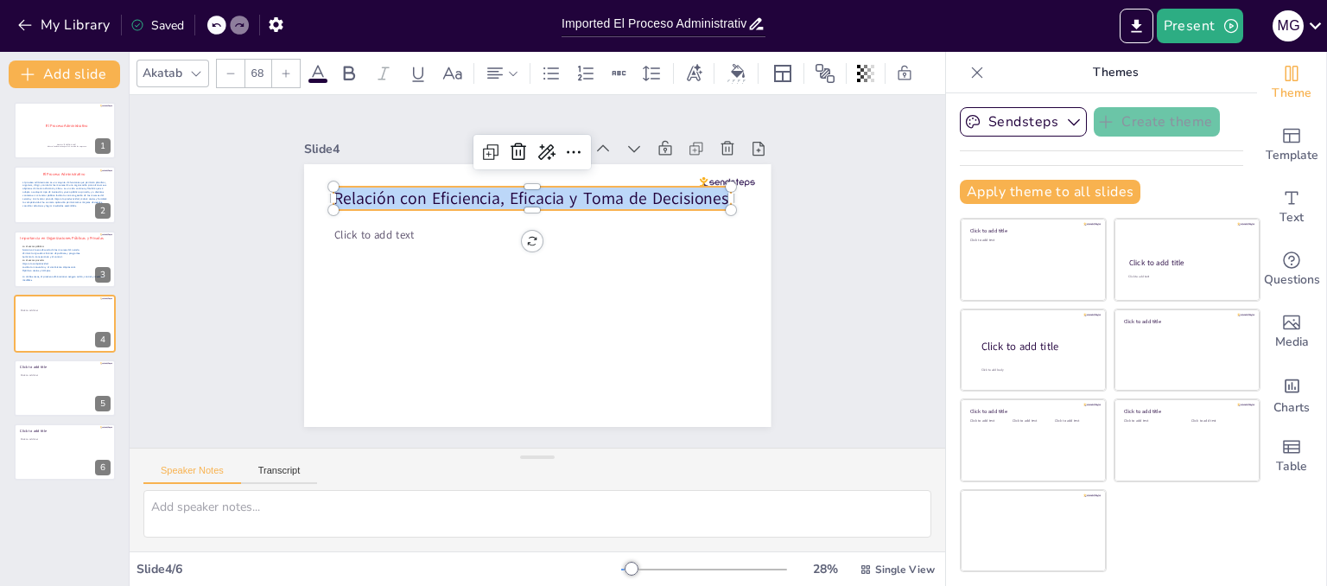
click at [283, 68] on icon at bounding box center [286, 73] width 10 height 10
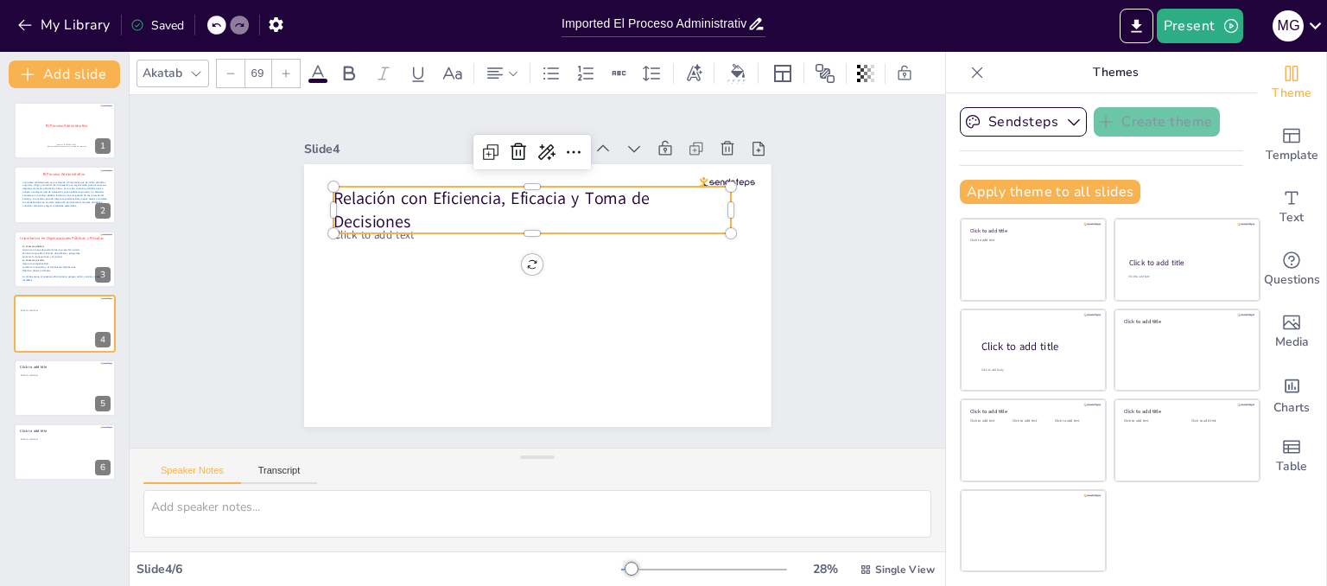
click at [283, 68] on icon at bounding box center [286, 73] width 10 height 10
type input "70"
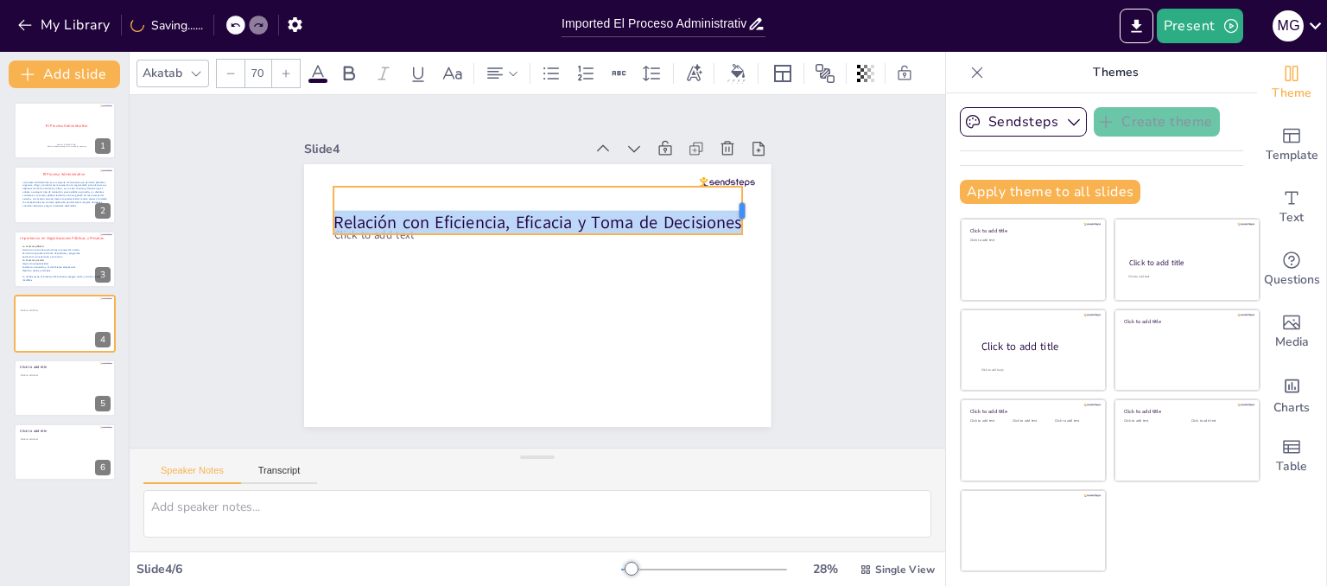
drag, startPoint x: 720, startPoint y: 203, endPoint x: 730, endPoint y: 200, distance: 9.8
click at [554, 478] on div at bounding box center [528, 492] width 49 height 28
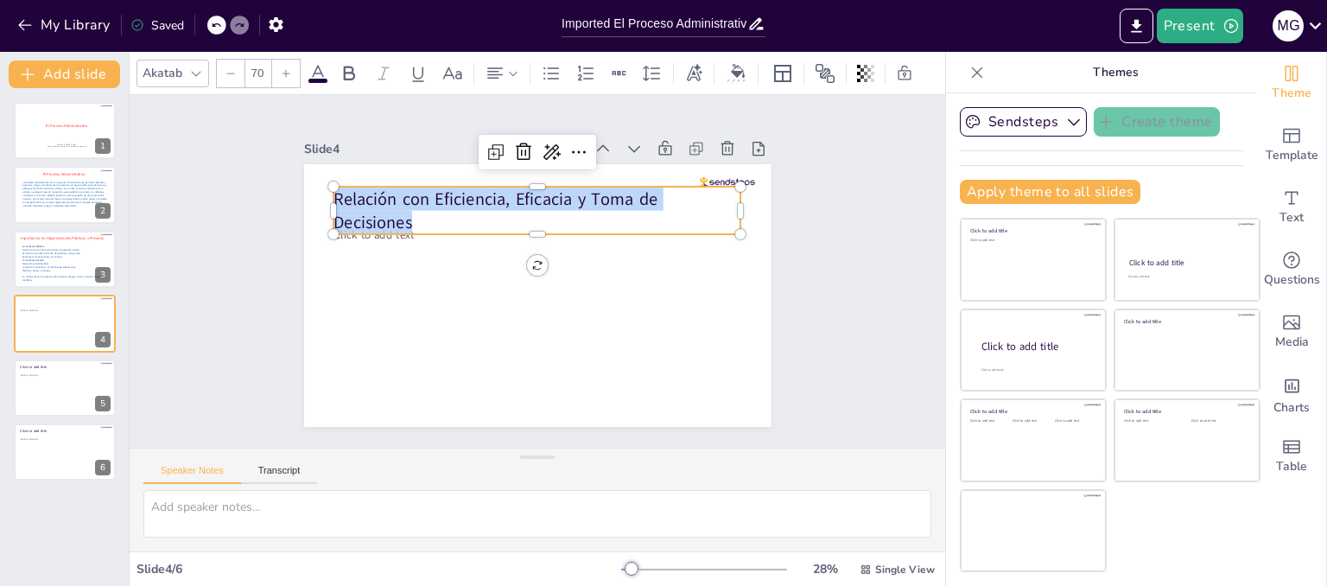
click at [325, 63] on icon at bounding box center [317, 73] width 21 height 21
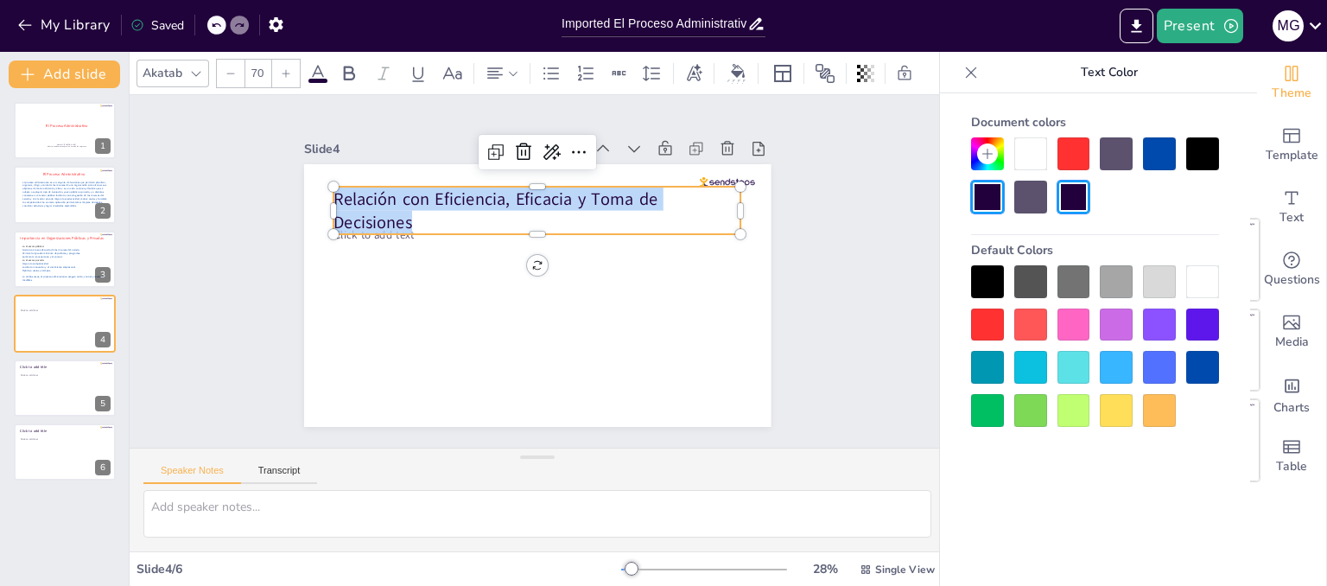
click at [1071, 160] on div at bounding box center [1073, 153] width 33 height 33
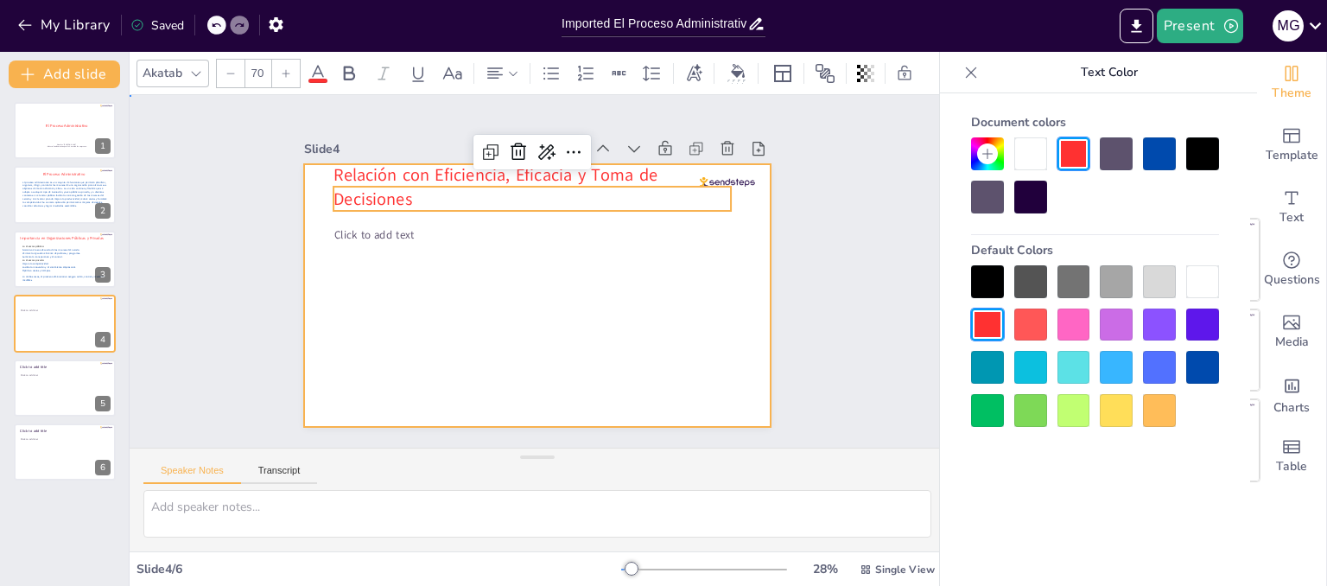
click at [738, 273] on div at bounding box center [516, 284] width 461 height 536
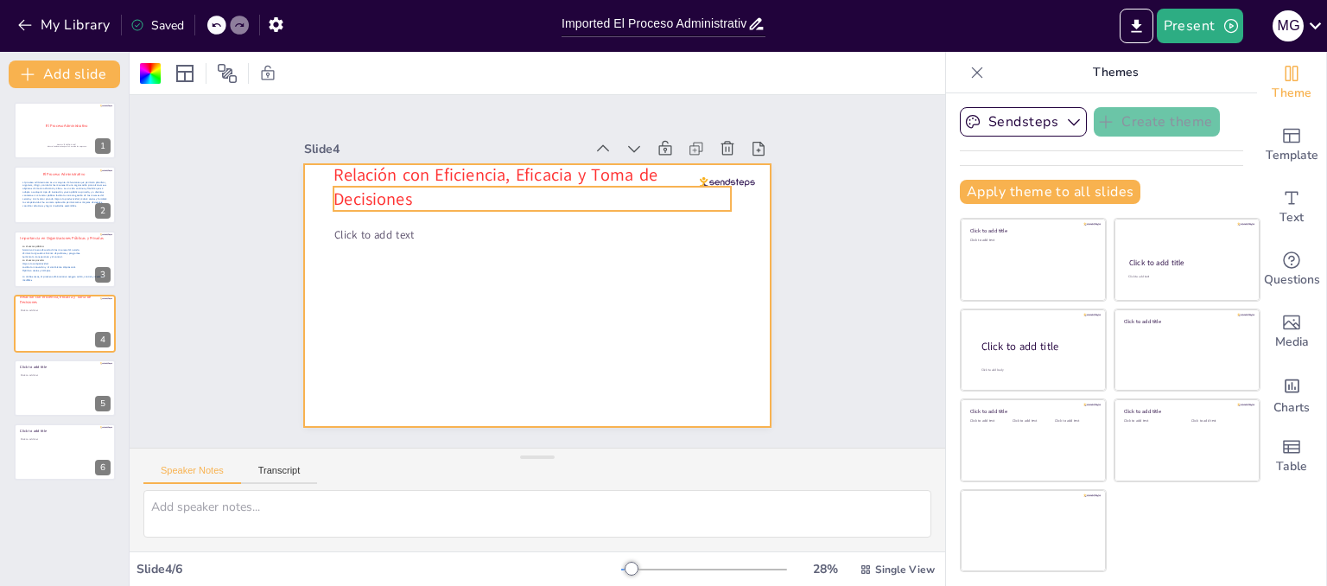
click at [511, 179] on div "Relación con Eficiencia, Eficacia y Toma de Decisiones Click to add text" at bounding box center [529, 295] width 525 height 394
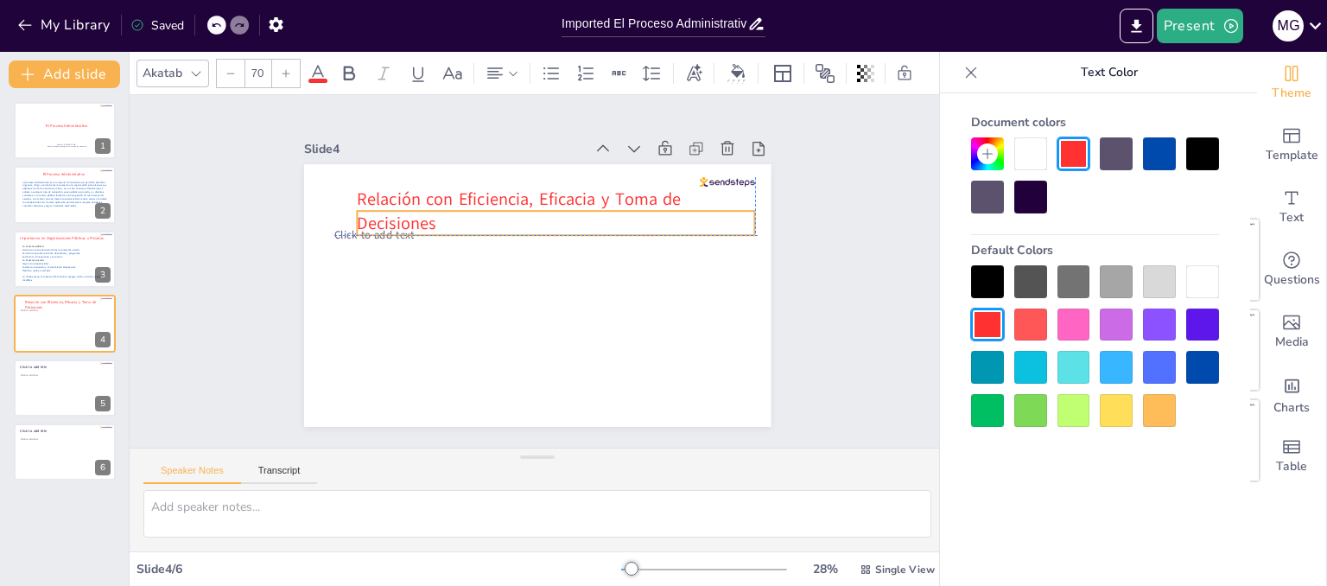
drag, startPoint x: 517, startPoint y: 202, endPoint x: 542, endPoint y: 225, distance: 34.3
click at [542, 225] on div "Relación con Eficiencia, Eficacia y Toma de Decisiones Click to add text" at bounding box center [624, 207] width 275 height 377
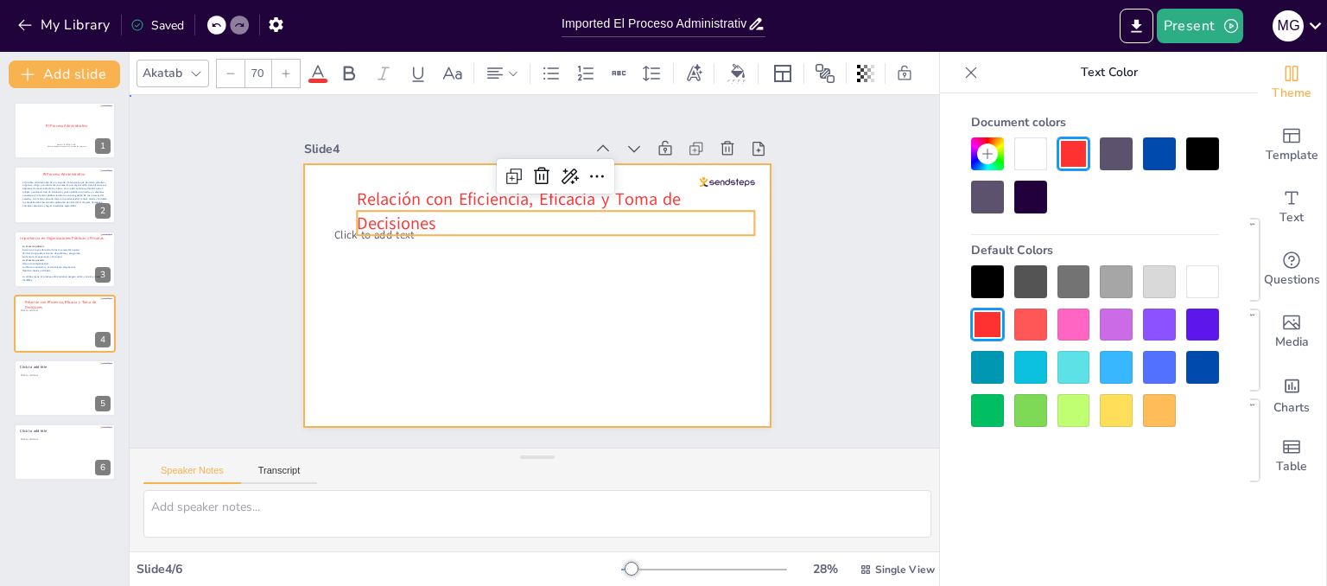
click at [426, 240] on div at bounding box center [542, 248] width 511 height 354
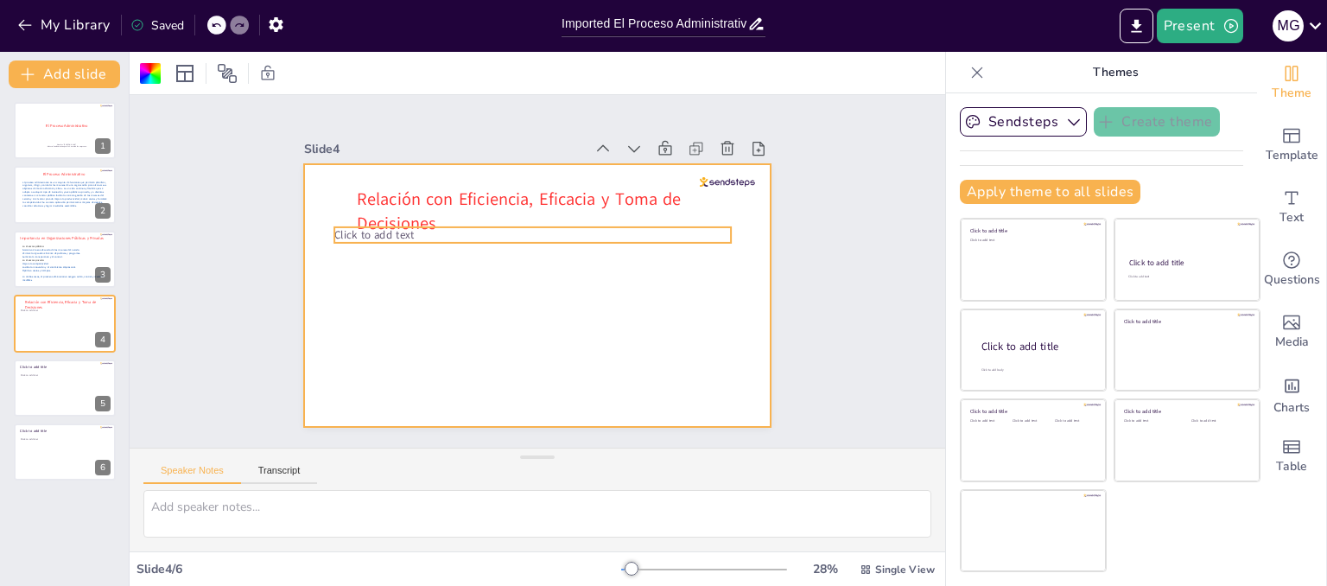
click at [324, 230] on div "Relación con Eficiencia, Eficacia y Toma de Decisiones Click to add text" at bounding box center [531, 295] width 511 height 354
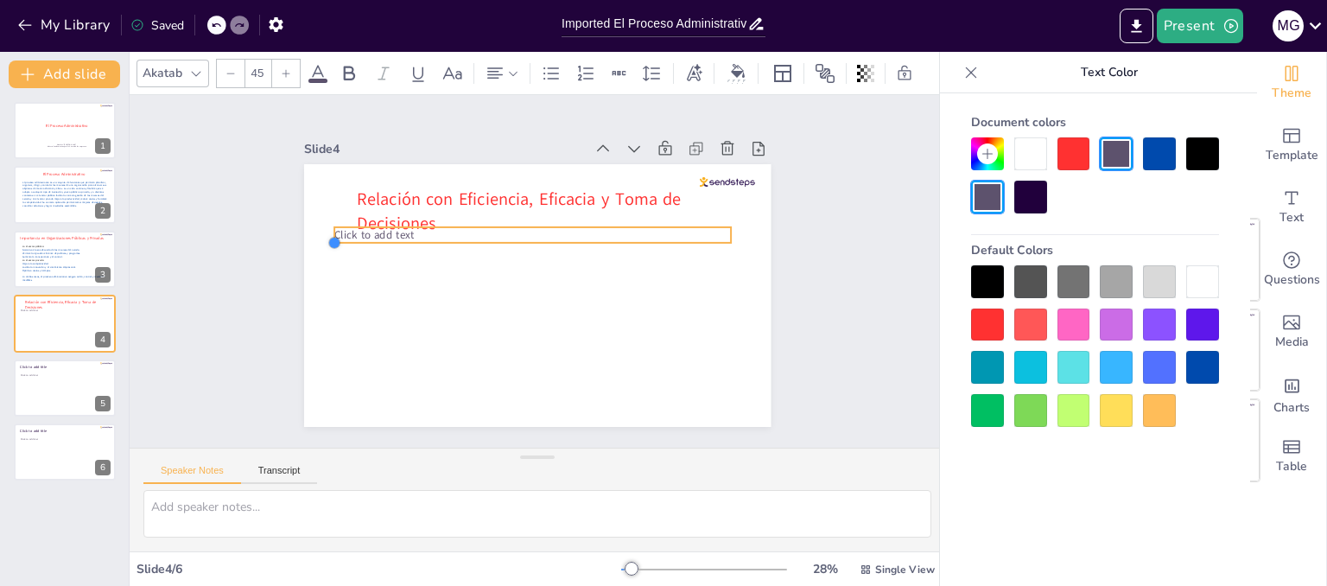
click at [451, 91] on div at bounding box center [460, 81] width 19 height 19
click at [523, 184] on icon at bounding box center [535, 190] width 24 height 24
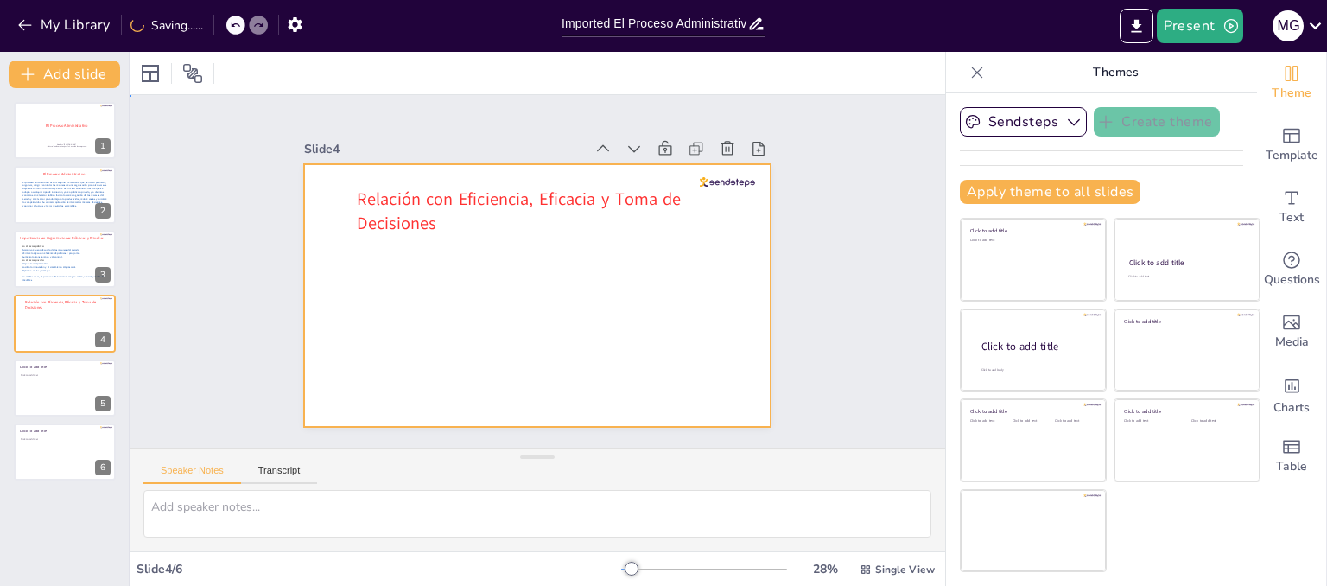
click at [482, 265] on div at bounding box center [544, 248] width 525 height 394
click at [723, 295] on icon at bounding box center [735, 307] width 24 height 24
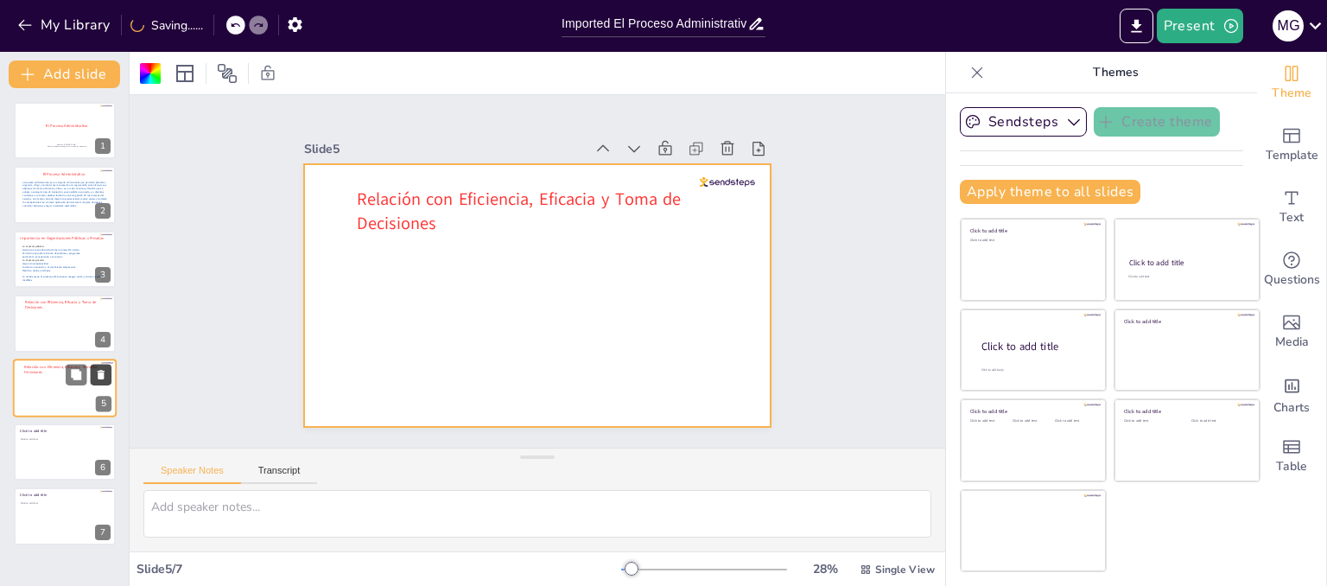
click at [102, 368] on icon at bounding box center [101, 374] width 12 height 12
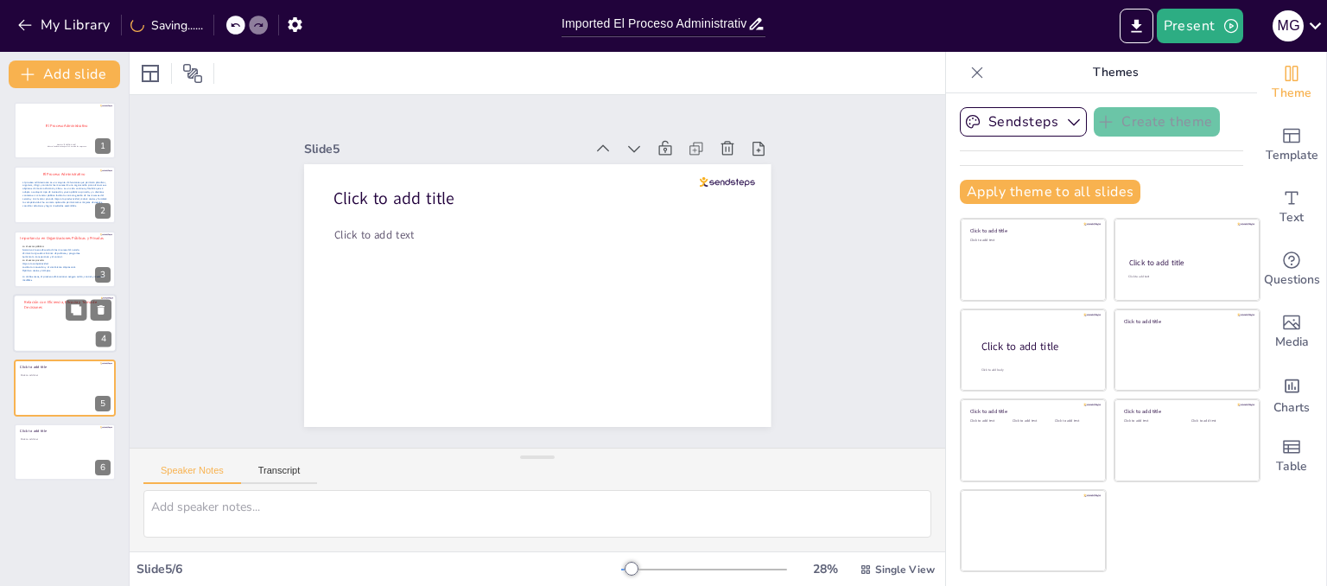
click at [73, 343] on div at bounding box center [65, 323] width 104 height 59
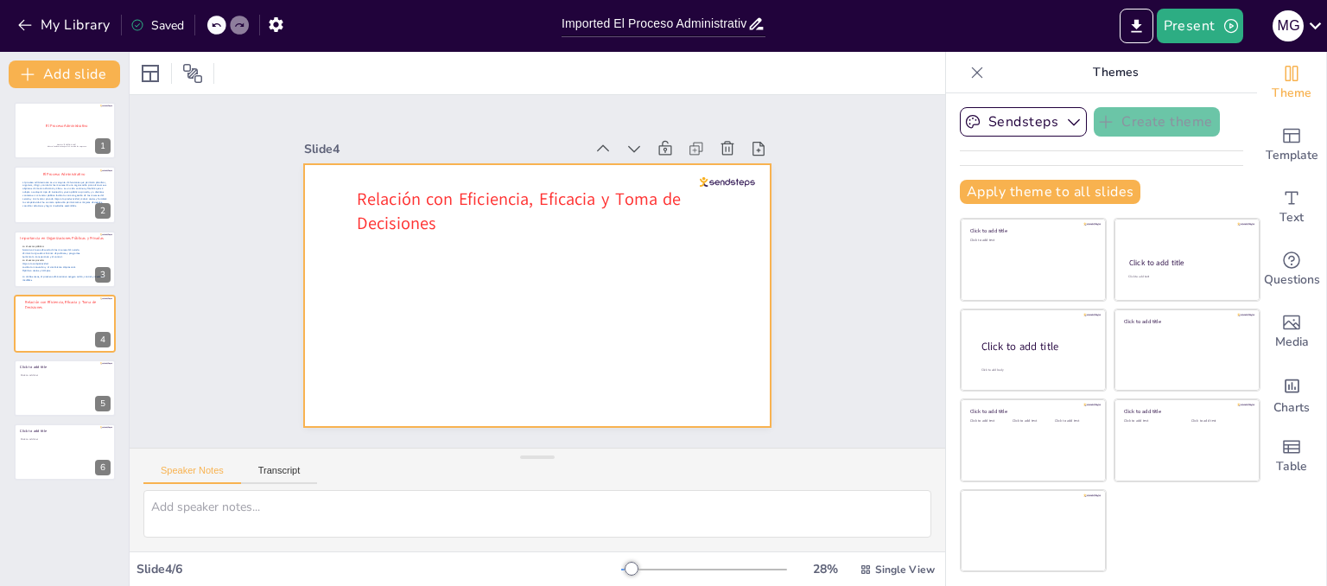
click at [384, 239] on div at bounding box center [525, 291] width 536 height 461
click at [389, 252] on div at bounding box center [531, 295] width 511 height 354
click at [389, 252] on div at bounding box center [529, 295] width 525 height 394
click at [211, 29] on div at bounding box center [216, 25] width 19 height 19
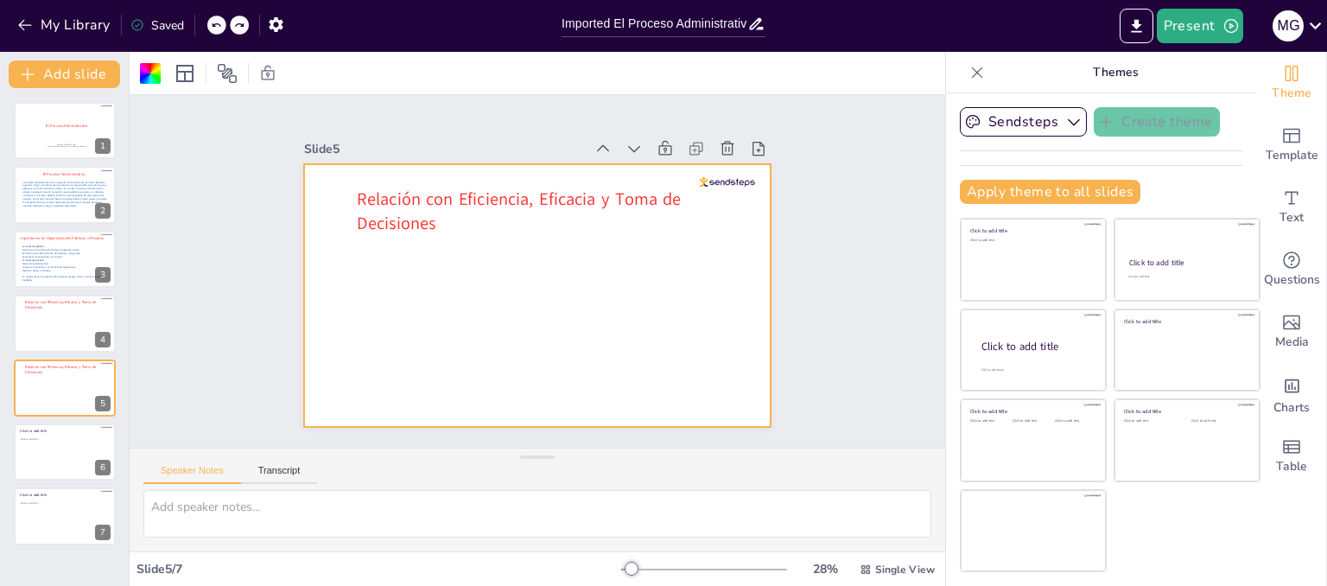
click at [218, 26] on icon at bounding box center [216, 25] width 10 height 10
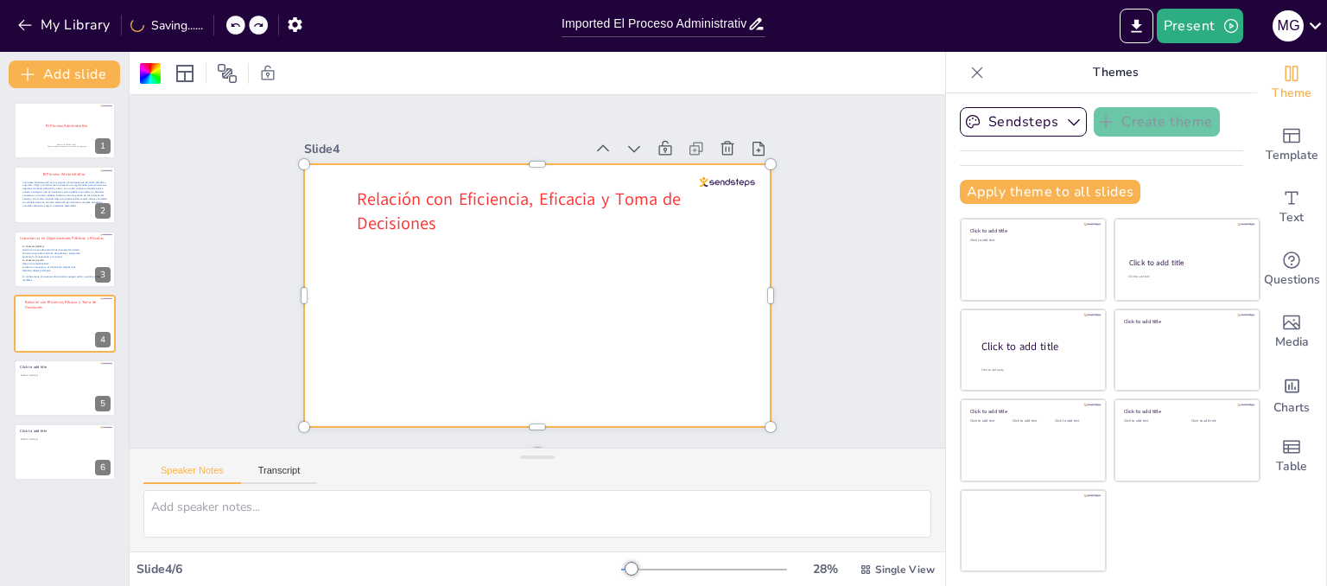
click at [218, 26] on div "My Library Saving......" at bounding box center [155, 24] width 311 height 31
click at [218, 26] on icon at bounding box center [216, 25] width 10 height 10
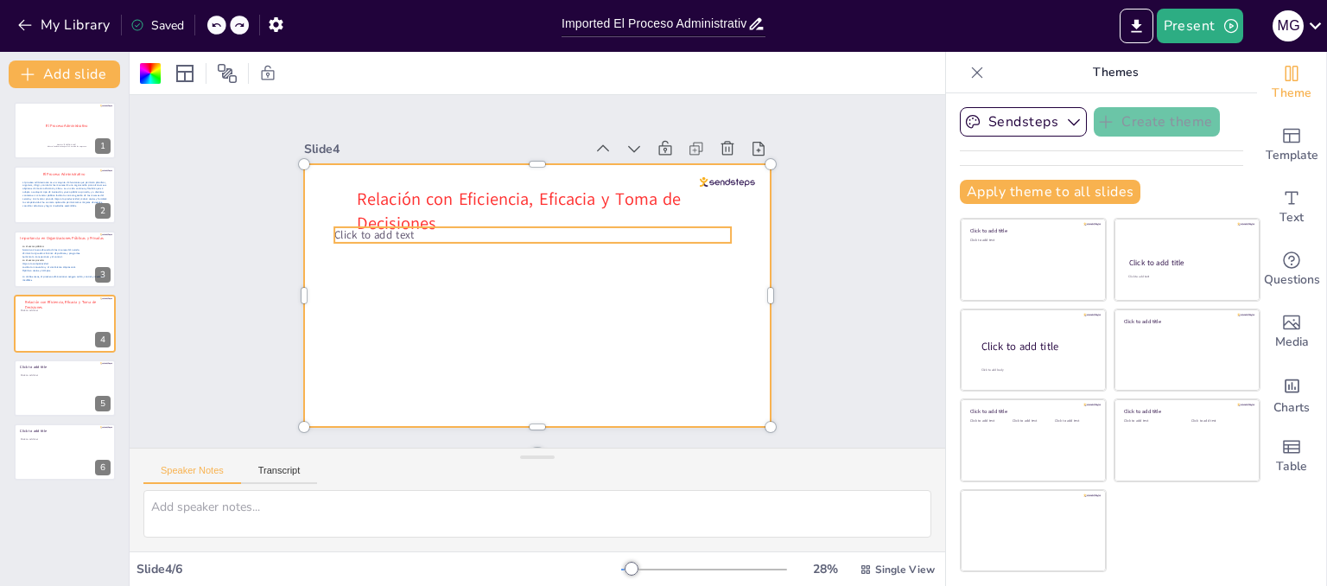
click at [345, 217] on span "Click to add text" at bounding box center [385, 201] width 80 height 31
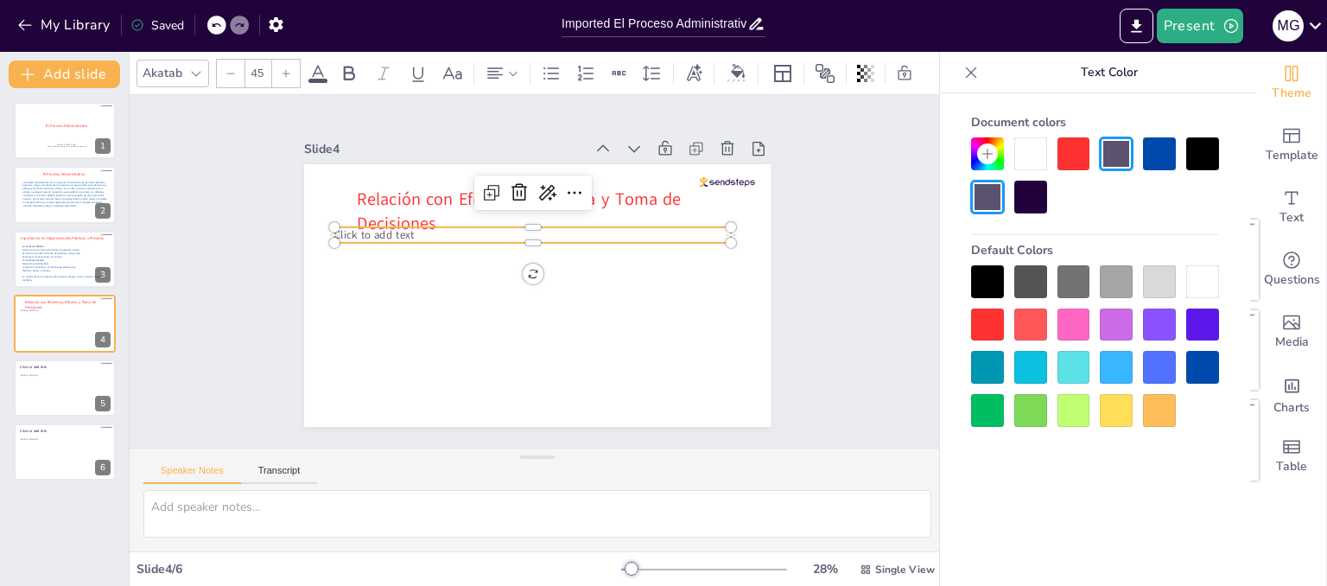
click at [408, 225] on p "Click to add text" at bounding box center [544, 235] width 383 height 137
click at [408, 225] on p "Click to add text" at bounding box center [555, 239] width 330 height 245
click at [434, 229] on p at bounding box center [558, 241] width 305 height 277
click at [434, 229] on p at bounding box center [544, 235] width 383 height 137
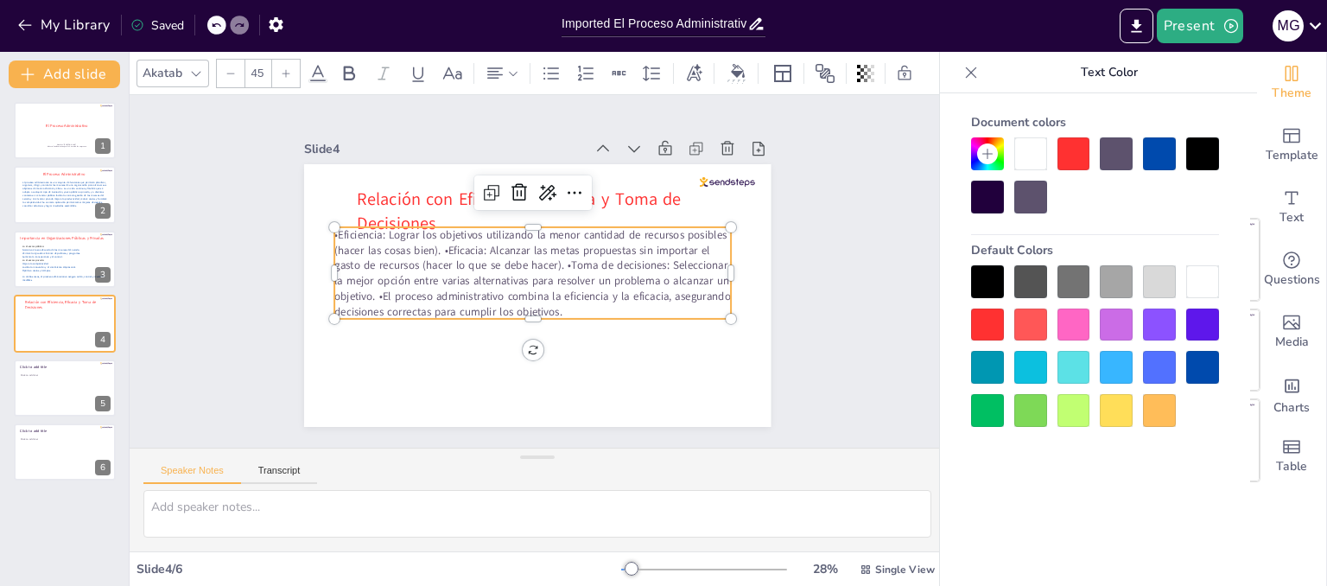
click at [567, 313] on div at bounding box center [527, 325] width 396 height 55
click at [719, 368] on div at bounding box center [686, 407] width 72 height 78
click at [584, 194] on icon at bounding box center [597, 207] width 26 height 26
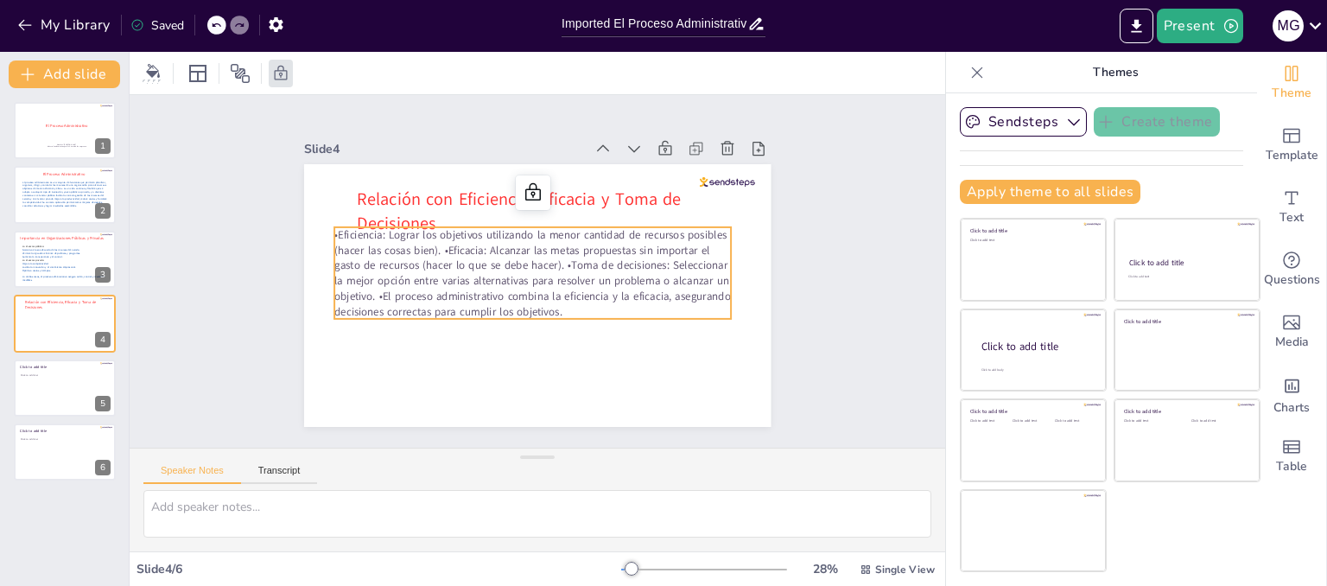
click at [602, 263] on p "•Eficiencia: Lograr los objetivos utilizando la menor cantidad de recursos posi…" at bounding box center [535, 266] width 133 height 404
click at [660, 302] on p "•Eficiencia: Lograr los objetivos utilizando la menor cantidad de recursos posi…" at bounding box center [537, 267] width 245 height 400
click at [623, 302] on p "•Eficiencia: Lograr los objetivos utilizando la menor cantidad de recursos posi…" at bounding box center [536, 267] width 173 height 408
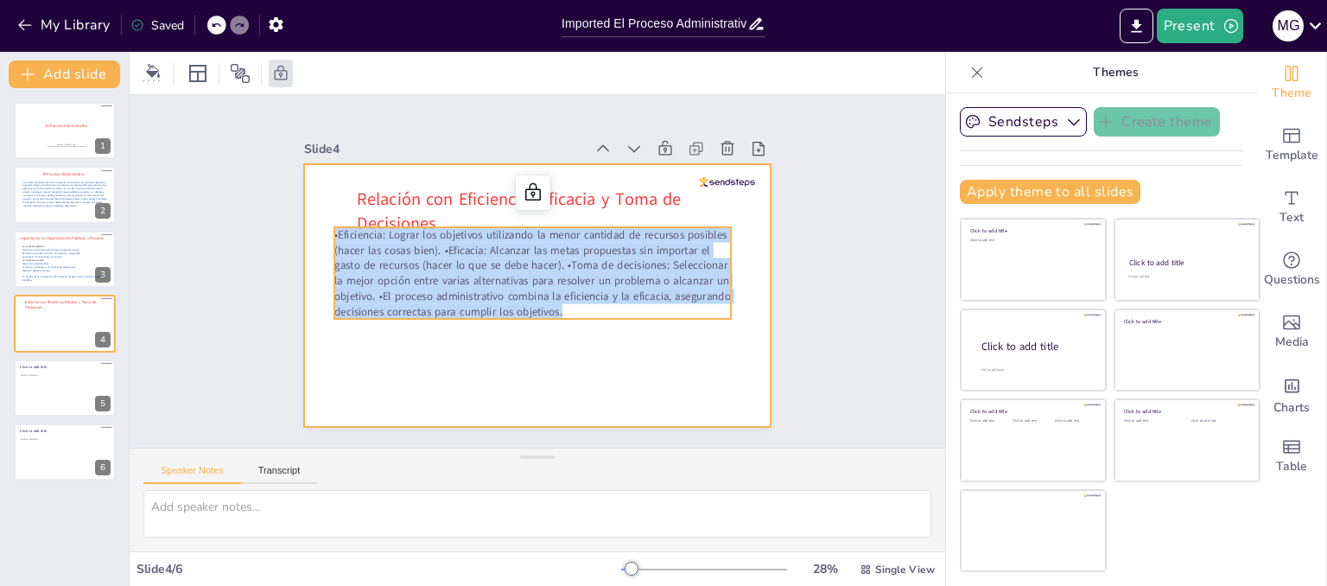
drag, startPoint x: 660, startPoint y: 302, endPoint x: 667, endPoint y: 346, distance: 44.6
click at [667, 346] on div "Relación con Eficiencia, Eficacia y Toma de Decisiones •Eficiencia: Lograr los …" at bounding box center [534, 296] width 491 height 310
click at [664, 345] on div at bounding box center [527, 293] width 533 height 429
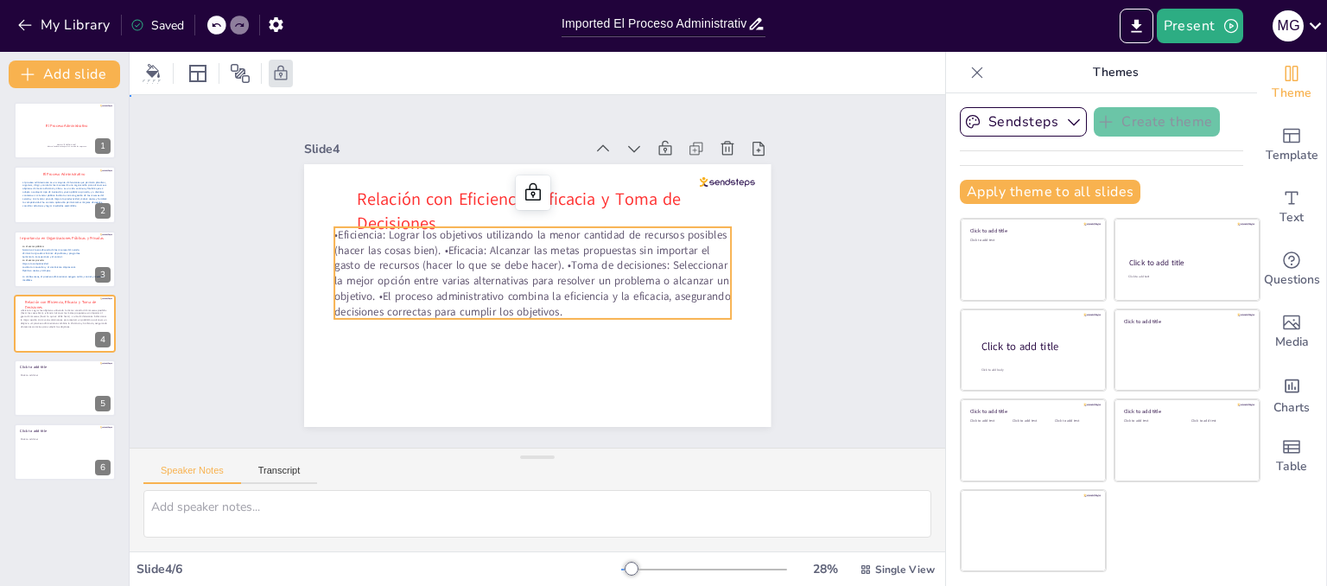
click at [624, 291] on p "•Eficiencia: Lograr los objetivos utilizando la menor cantidad de recursos posi…" at bounding box center [532, 272] width 406 height 210
click at [544, 195] on icon at bounding box center [557, 195] width 26 height 26
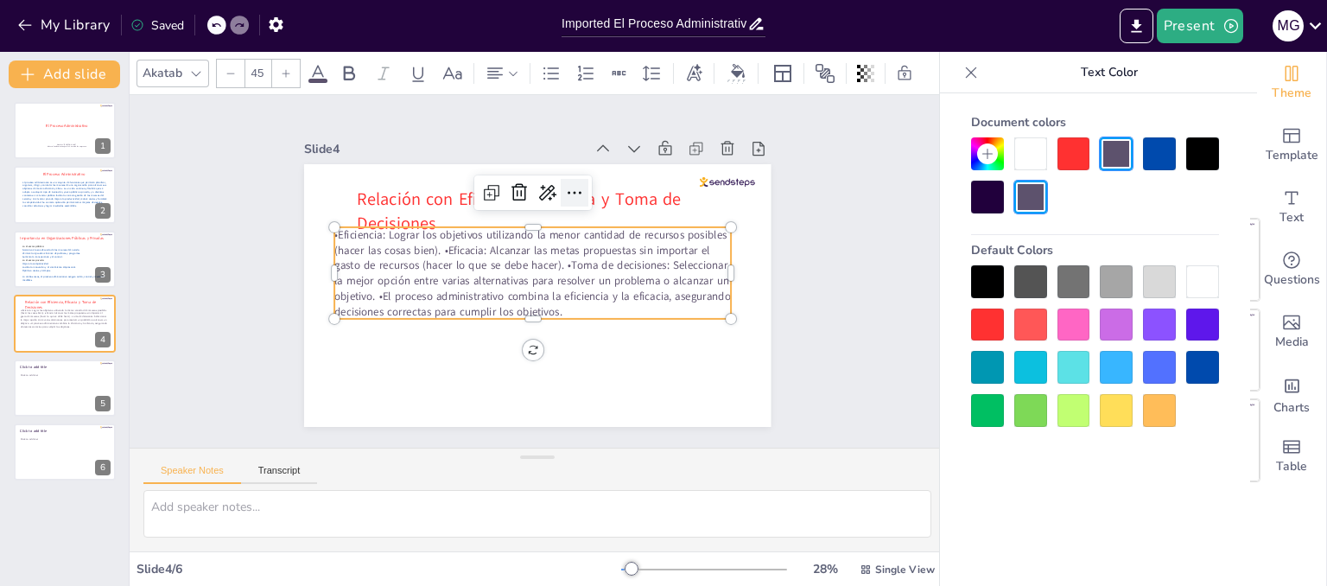
click at [589, 200] on icon at bounding box center [603, 214] width 28 height 28
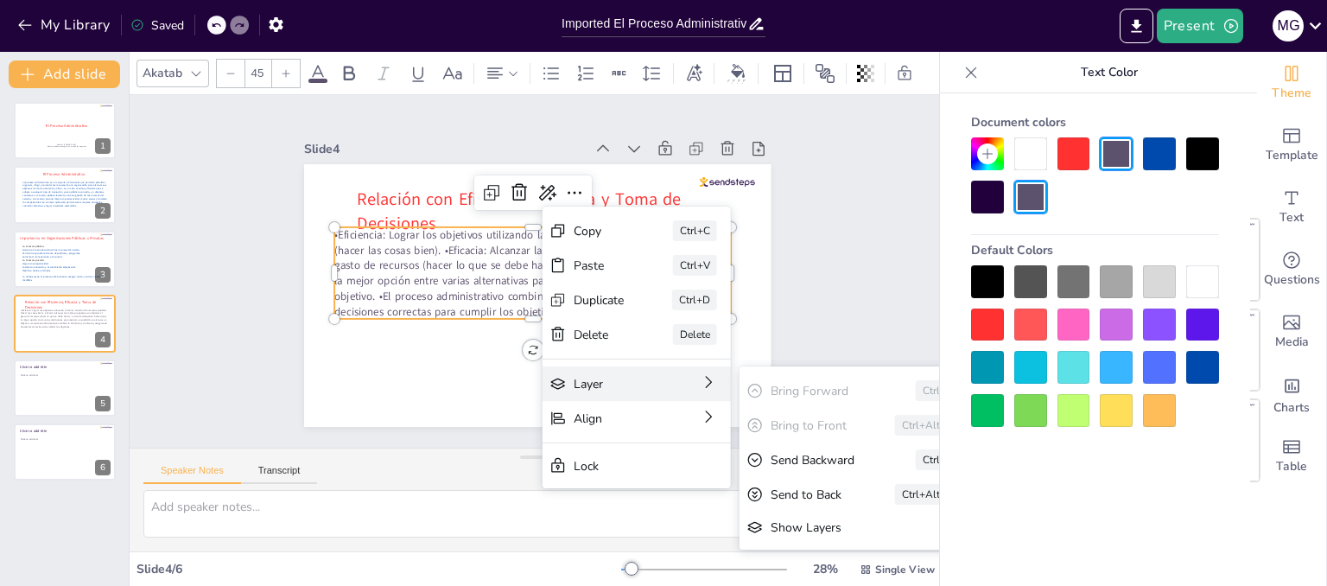
click at [486, 514] on div "Layer" at bounding box center [460, 551] width 53 height 75
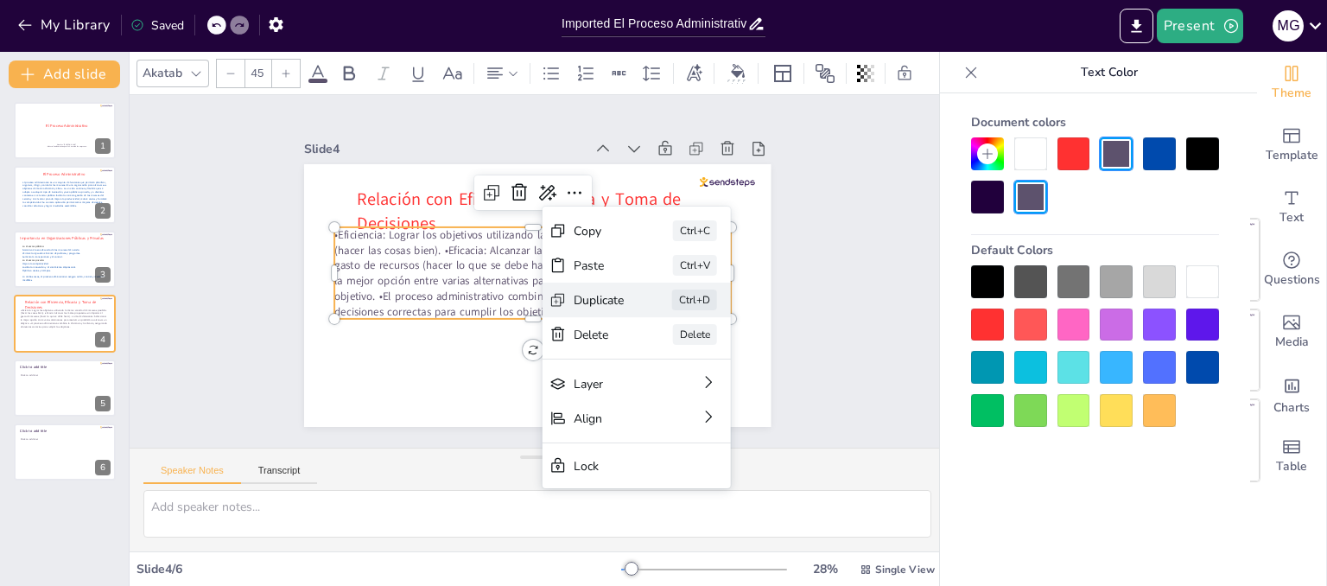
click at [635, 444] on div "Duplicate" at bounding box center [661, 461] width 53 height 35
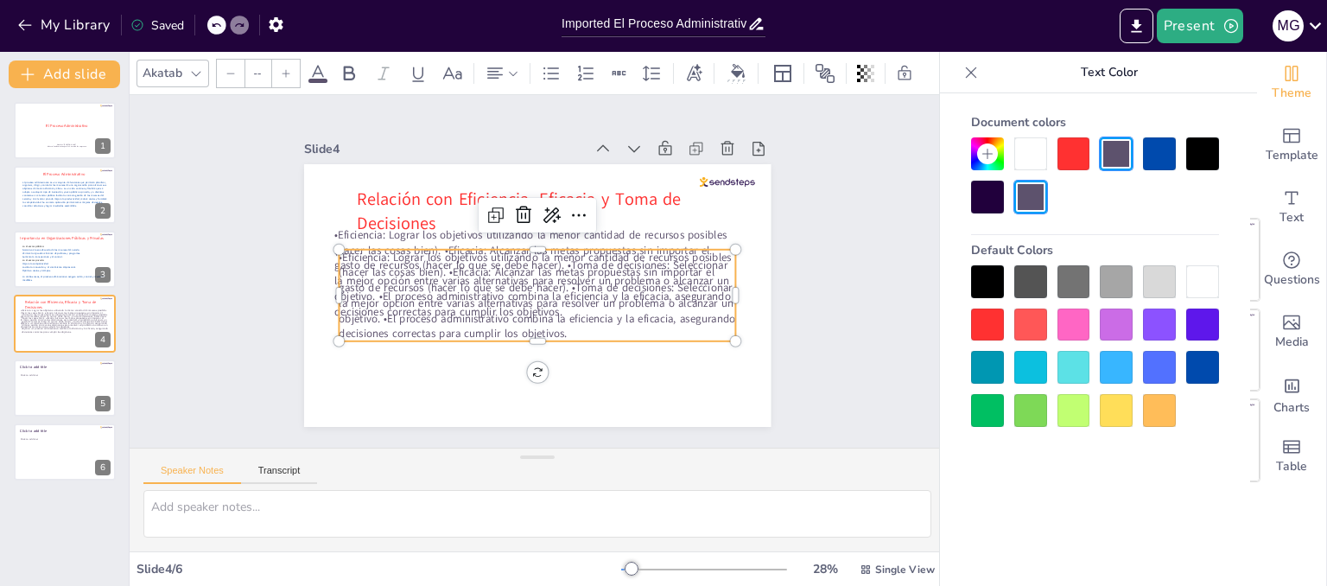
type input "45"
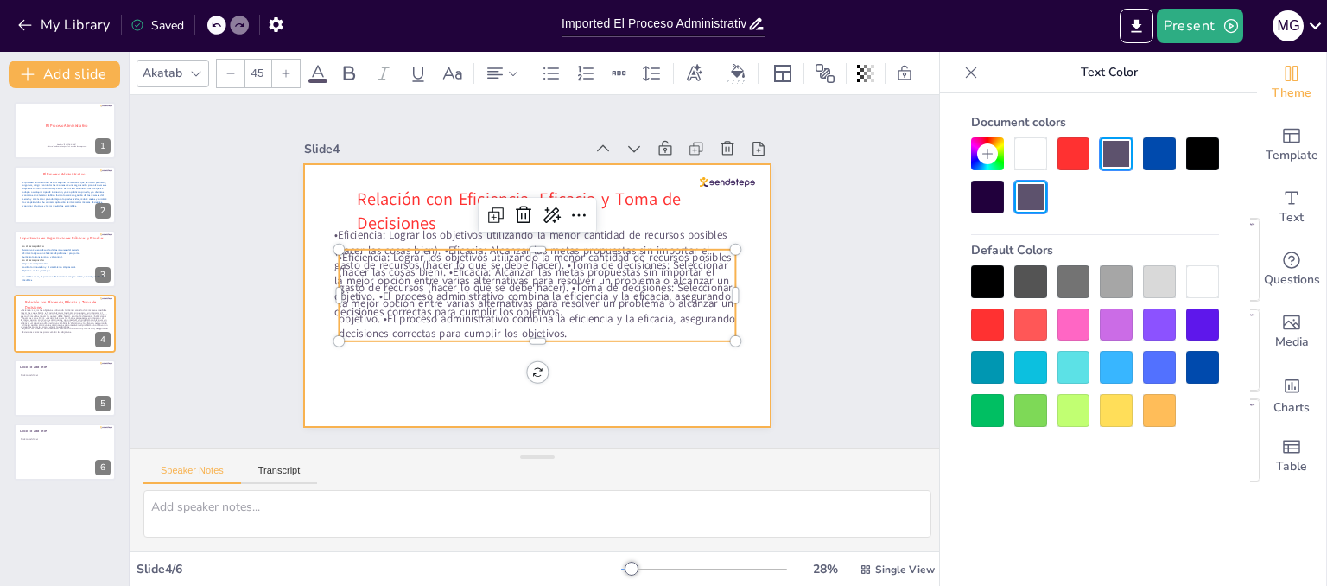
click at [455, 352] on div at bounding box center [527, 294] width 533 height 430
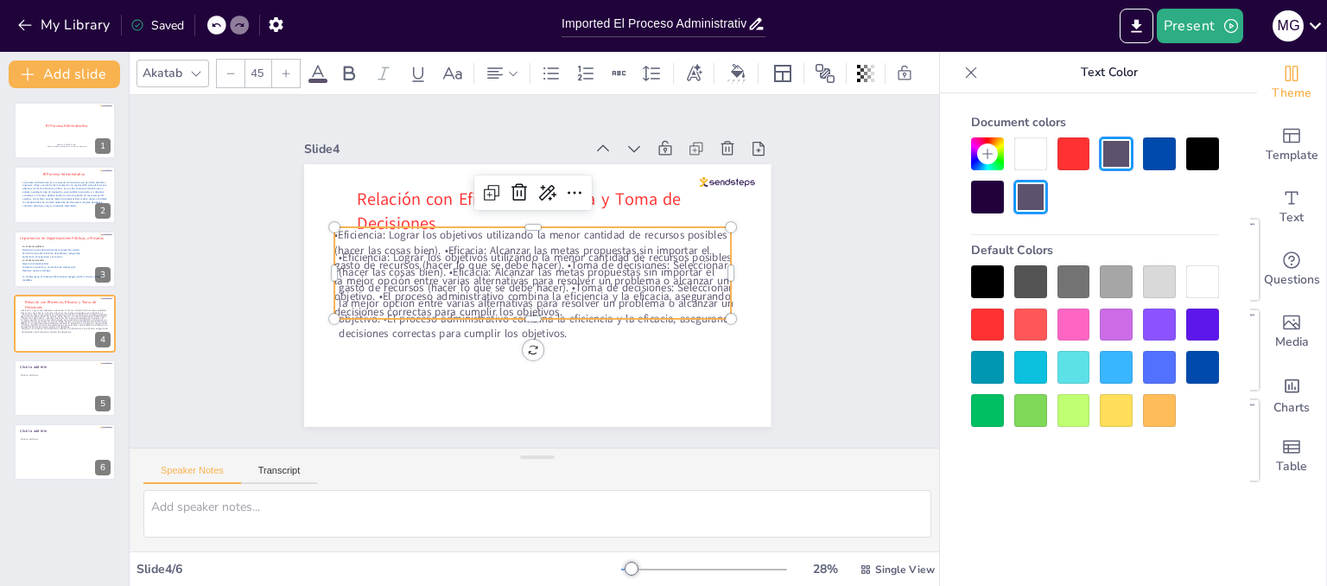
click at [644, 233] on p "•Eficiencia: Lograr los objetivos utilizando la menor cantidad de recursos posi…" at bounding box center [533, 271] width 400 height 245
click at [526, 187] on icon at bounding box center [535, 190] width 19 height 20
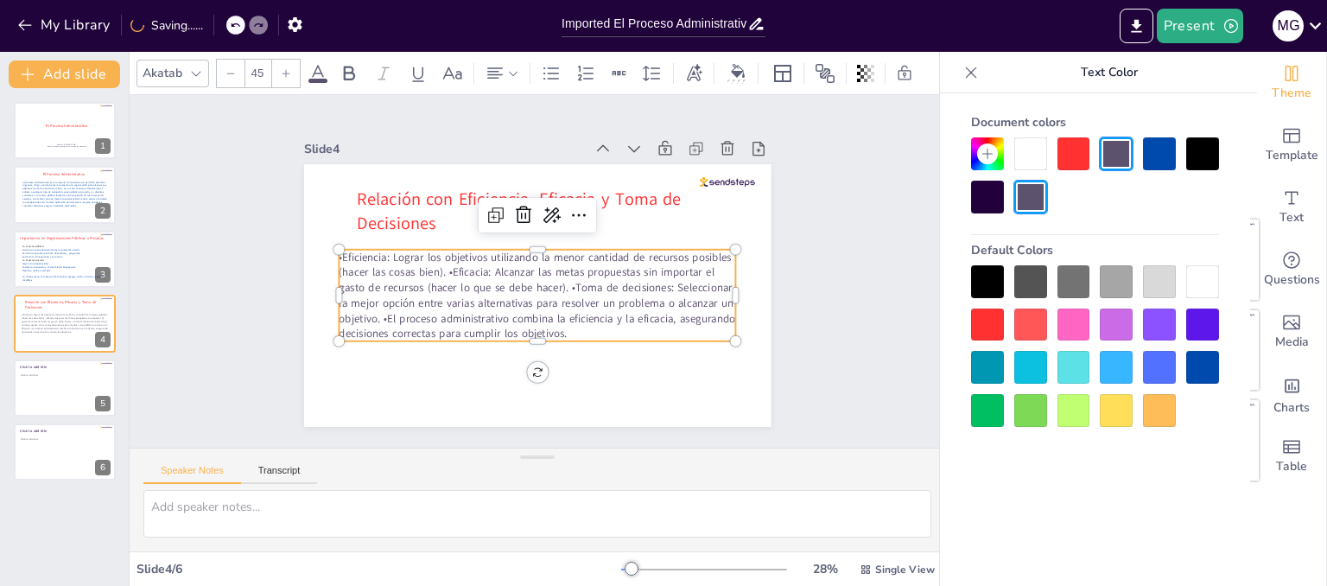
click at [476, 323] on p "•Eficiencia: Lograr los objetivos utilizando la menor cantidad de recursos posi…" at bounding box center [522, 290] width 375 height 307
click at [612, 327] on p "•Eficiencia: Lograr los objetivos utilizando la menor cantidad de recursos posi…" at bounding box center [525, 292] width 390 height 278
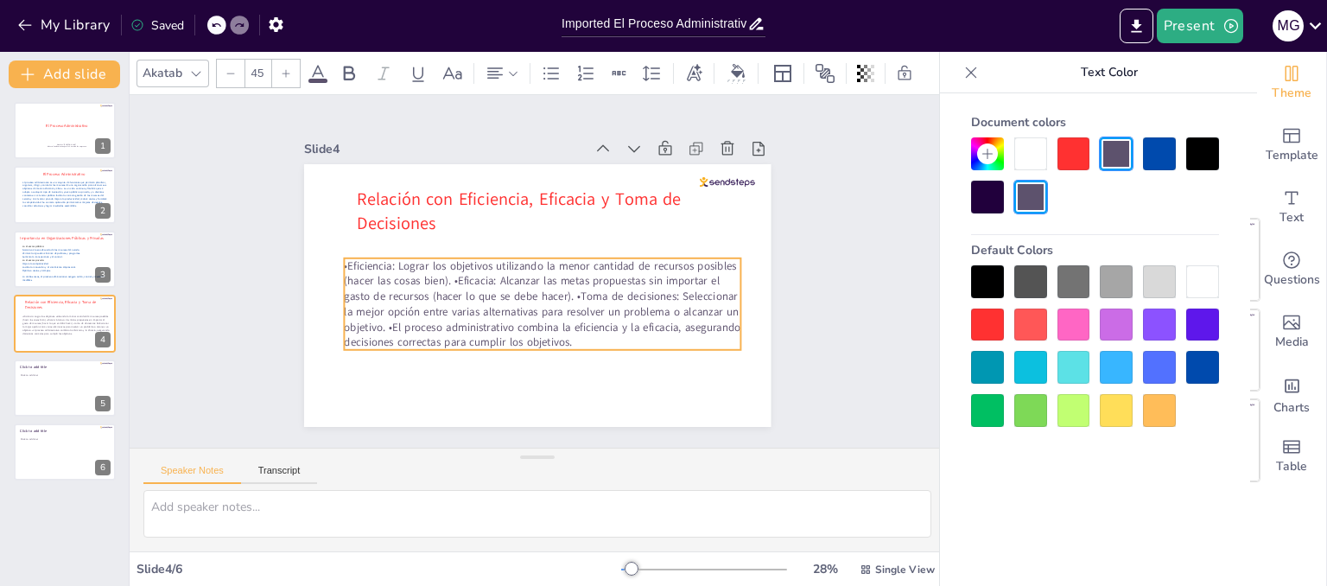
drag, startPoint x: 612, startPoint y: 327, endPoint x: 618, endPoint y: 334, distance: 9.2
click at [618, 334] on p "•Eficiencia: Lograr los objetivos utilizando la menor cantidad de recursos posi…" at bounding box center [536, 305] width 408 height 173
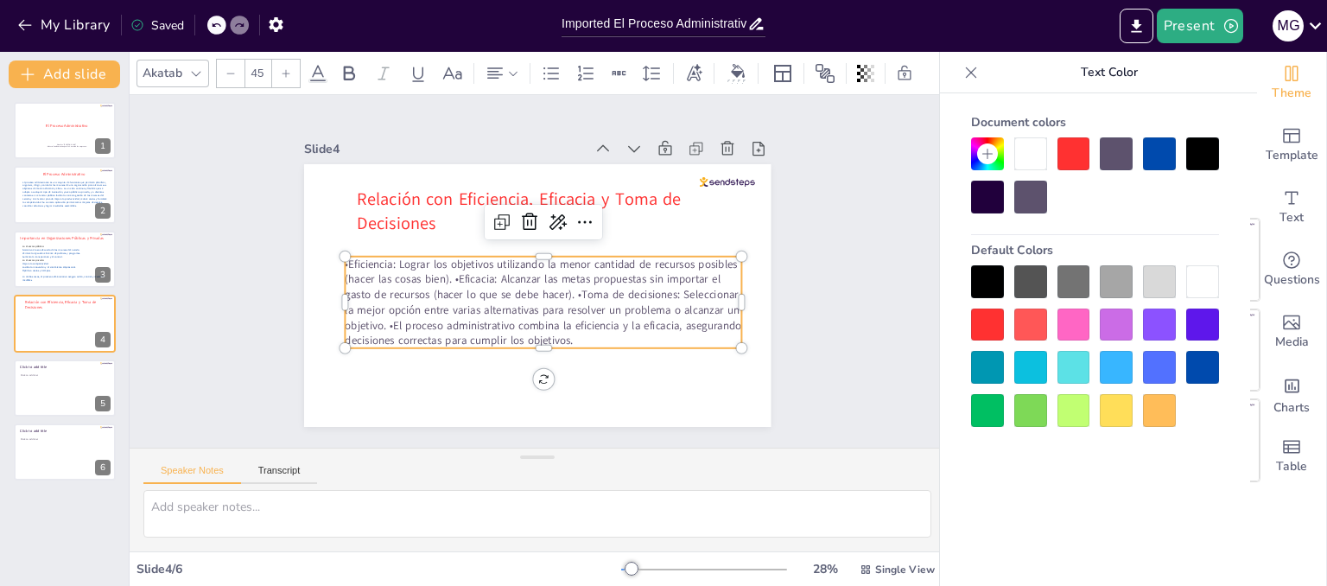
click at [605, 326] on p "•Eficiencia: Lograr los objetivos utilizando la menor cantidad de recursos posi…" at bounding box center [540, 303] width 404 height 133
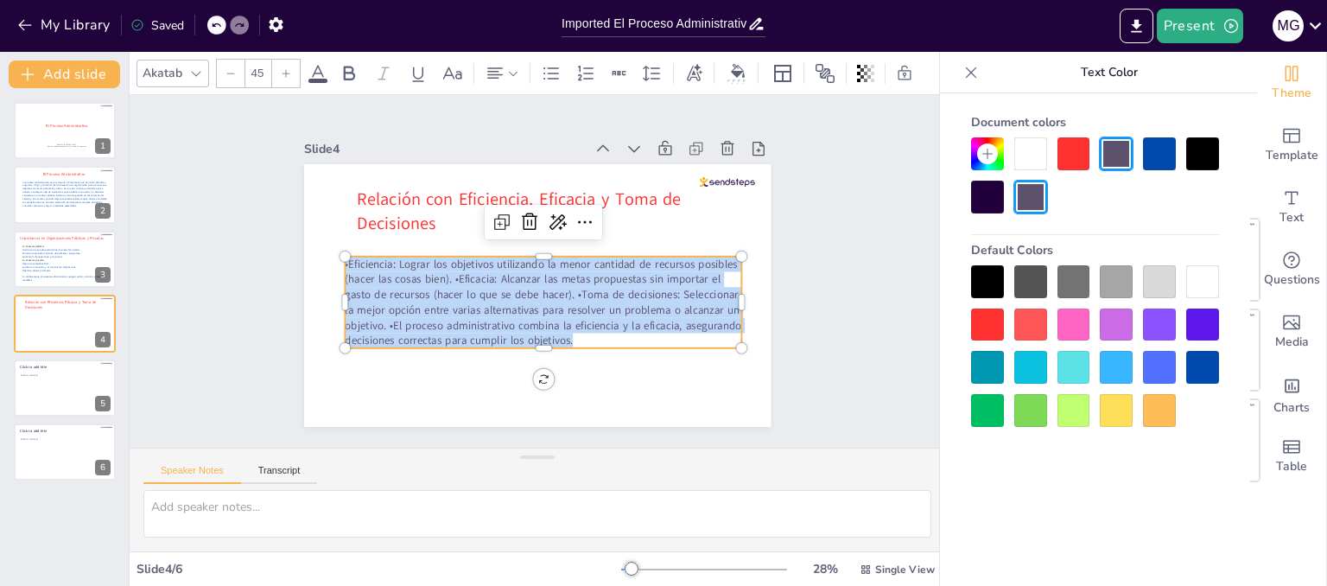
drag, startPoint x: 618, startPoint y: 329, endPoint x: 334, endPoint y: 253, distance: 294.2
click at [334, 253] on div "Relación con Eficiencia, Eficacia y Toma de Decisiones •Eficiencia: Lograr los …" at bounding box center [514, 278] width 394 height 525
click at [390, 281] on p "•Eficiencia: Lograr los objetivos utilizando la menor cantidad de recursos posi…" at bounding box center [537, 303] width 408 height 173
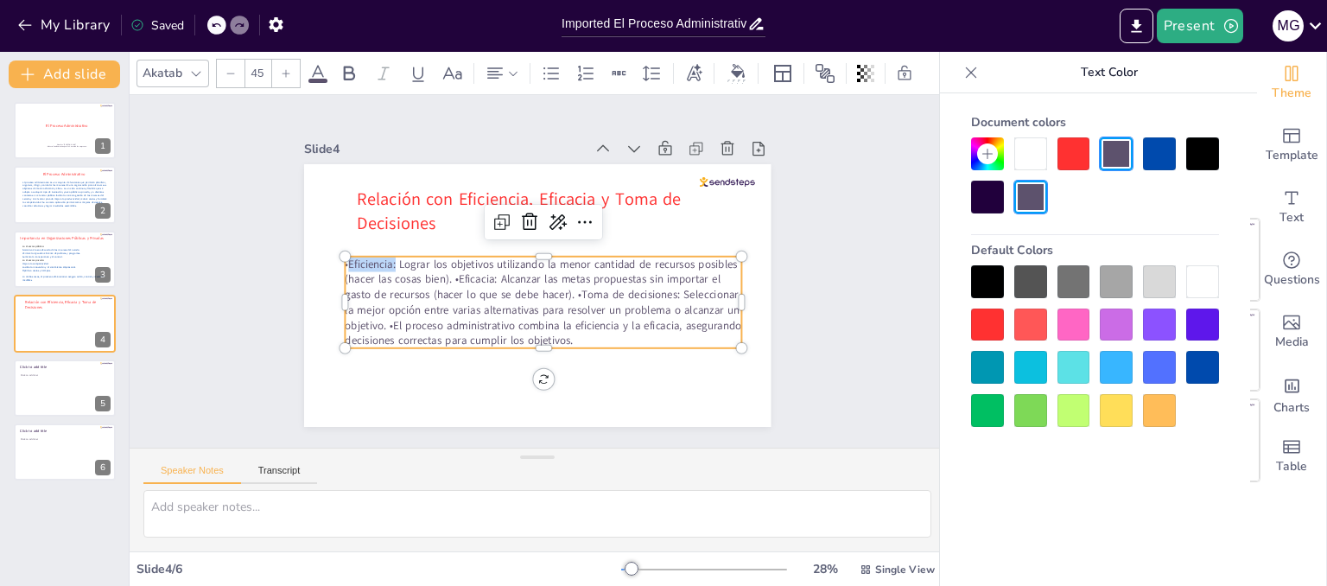
drag, startPoint x: 383, startPoint y: 257, endPoint x: 335, endPoint y: 257, distance: 48.4
click at [335, 257] on p "•Eficiencia: Lograr los objetivos utilizando la menor cantidad de recursos posi…" at bounding box center [530, 302] width 400 height 245
click at [1212, 163] on div at bounding box center [1202, 153] width 33 height 33
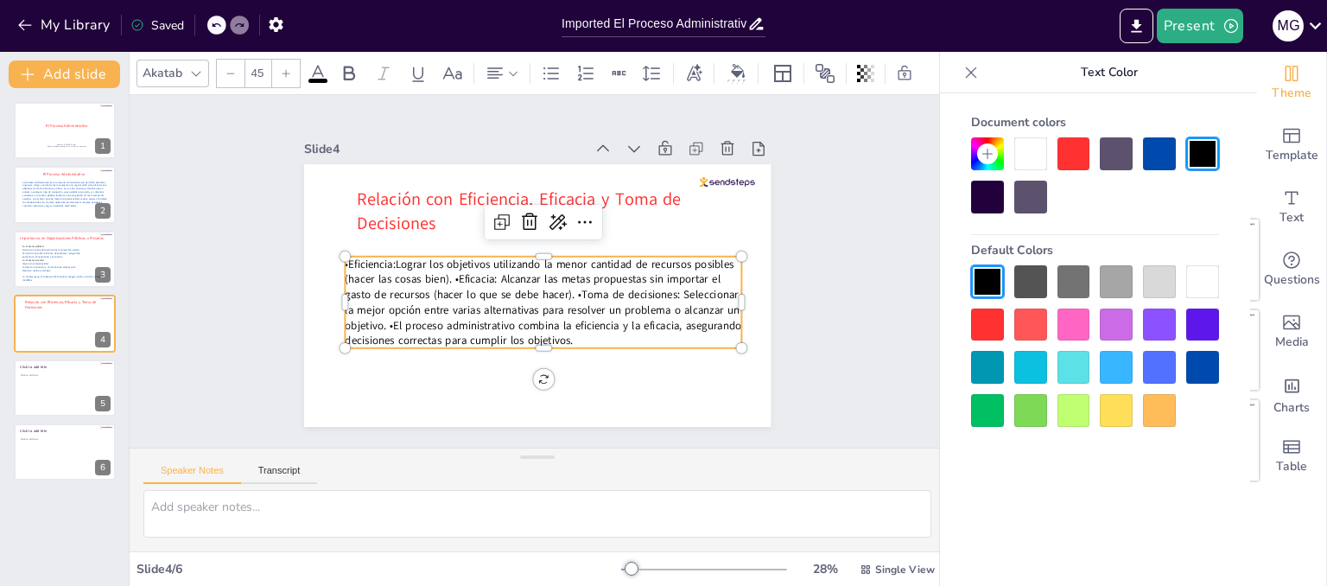
click at [747, 390] on div at bounding box center [527, 293] width 533 height 429
click at [387, 257] on p "• Eficiencia: Lograr los objetivos utilizando la menor cantidad de recursos pos…" at bounding box center [554, 244] width 357 height 334
click at [383, 257] on p "• Eficiencia: Lograr los objetivos utilizando la menor cantidad de recursos pos…" at bounding box center [530, 302] width 400 height 245
click at [383, 257] on p "• Eficiencia: Lograr los objetivos utilizando la menor cantidad de recursos pos…" at bounding box center [527, 301] width 390 height 278
click at [439, 272] on p "• Eficiencia: Lograr los objetivos utilizando la menor cantidad de recursos pos…" at bounding box center [535, 239] width 404 height 133
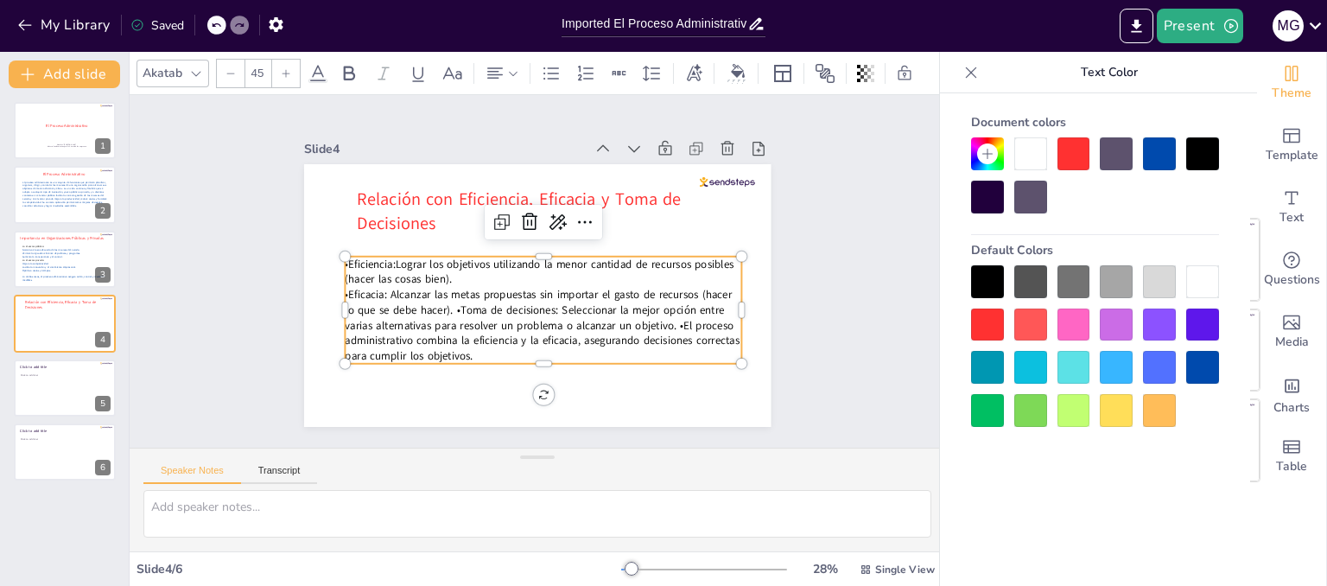
click at [439, 303] on p "•Eficacia: Alcanzar las metas propuestas sin importar el gasto de recursos (hac…" at bounding box center [500, 312] width 323 height 346
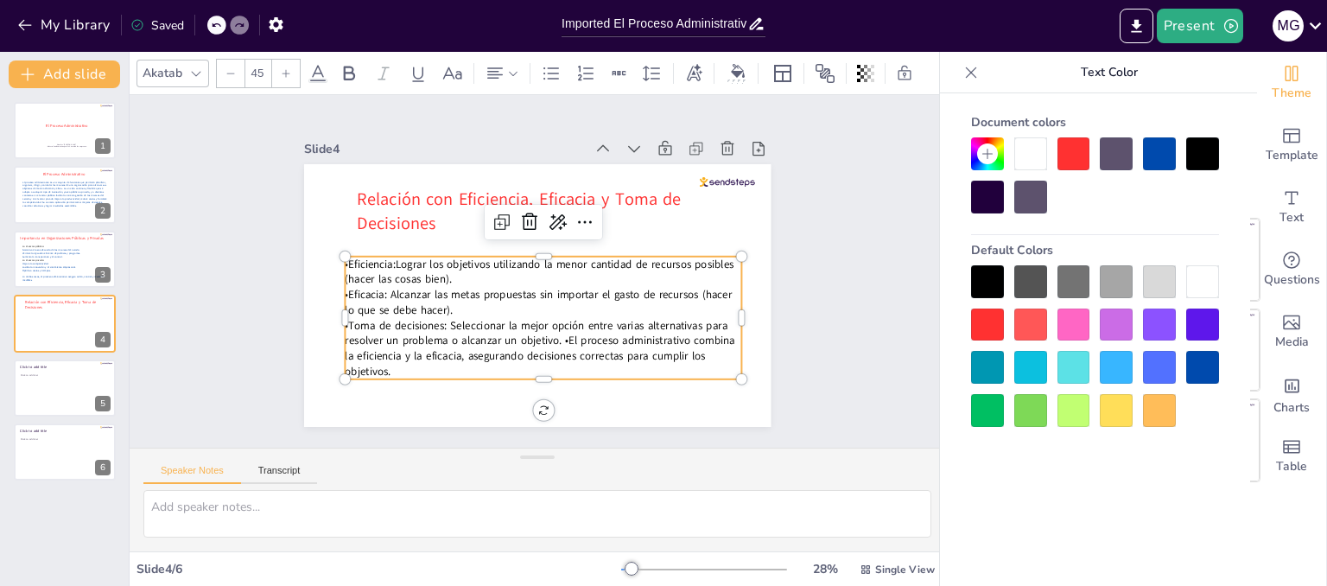
click at [511, 336] on p "•Toma de decisiones: Seleccionar la mejor opción entre varias alternativas para…" at bounding box center [460, 269] width 103 height 402
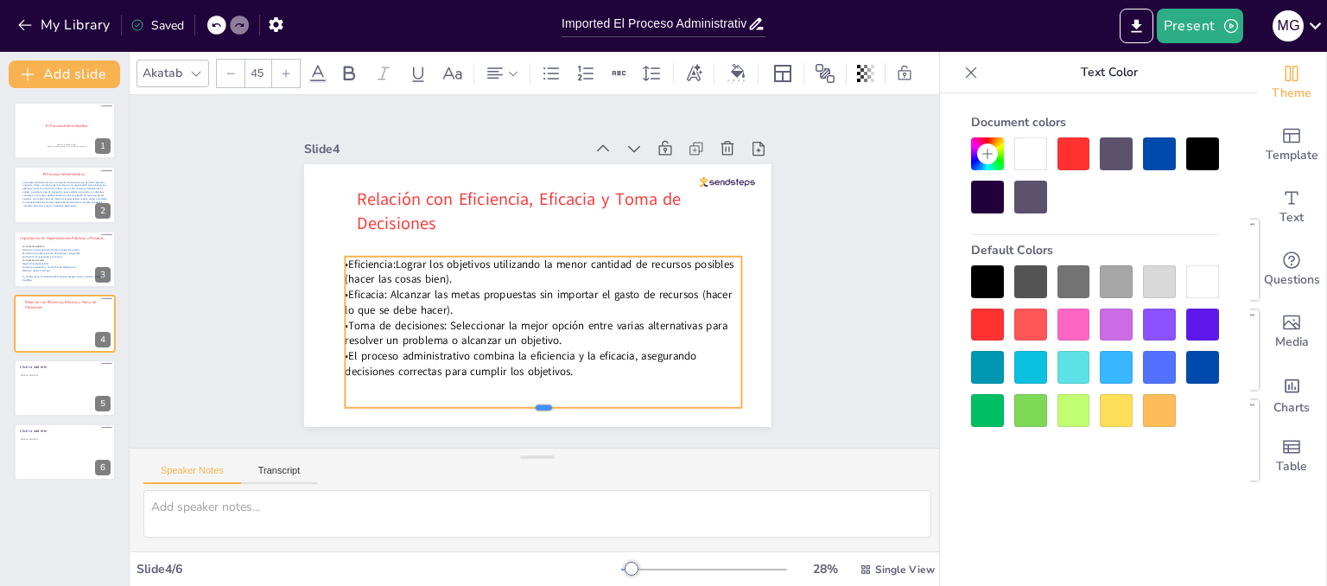
drag, startPoint x: 532, startPoint y: 373, endPoint x: 536, endPoint y: 402, distance: 28.8
click at [536, 402] on div at bounding box center [458, 391] width 329 height 244
click at [575, 377] on div "• Eficiencia: Lograr los objetivos utilizando la menor cantidad de recursos pos…" at bounding box center [530, 332] width 420 height 231
click at [333, 349] on p "•El proceso administrativo combina la eficiencia y la eficacia, asegurando deci…" at bounding box center [505, 357] width 375 height 189
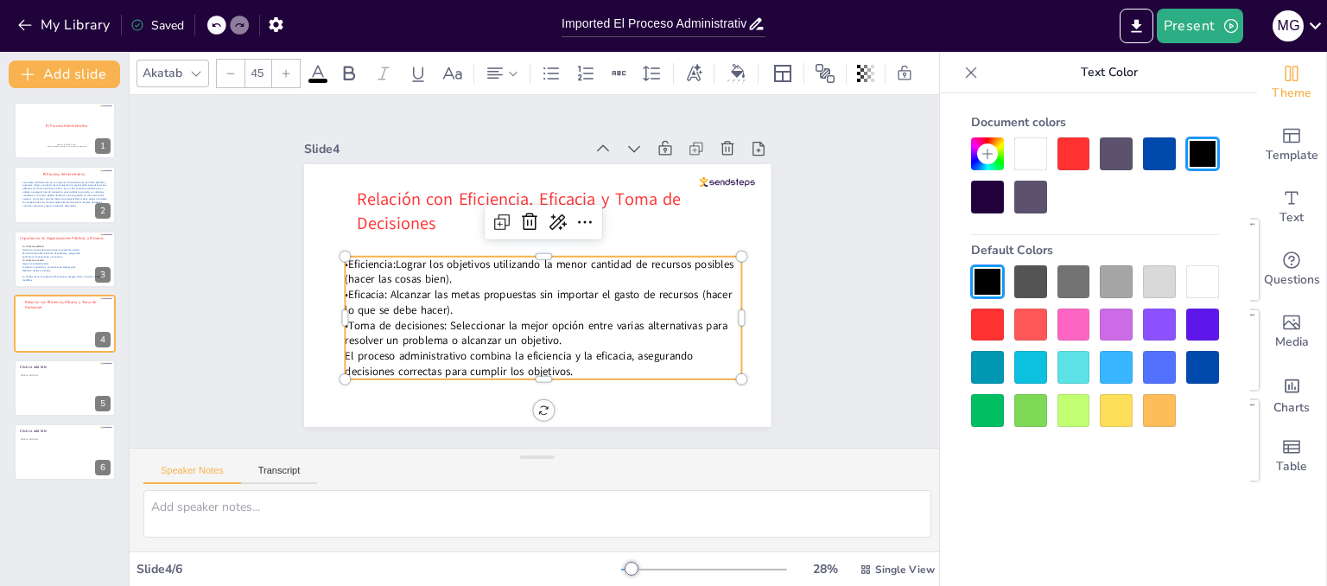
click at [384, 187] on span "Eficiencia:" at bounding box center [407, 168] width 47 height 40
drag, startPoint x: 386, startPoint y: 252, endPoint x: 453, endPoint y: 270, distance: 68.9
click at [453, 270] on p "• Eficiencia: Lograr los objetivos utilizando la menor cantidad de recursos pos…" at bounding box center [542, 273] width 395 height 112
click at [1152, 161] on div at bounding box center [1159, 153] width 33 height 33
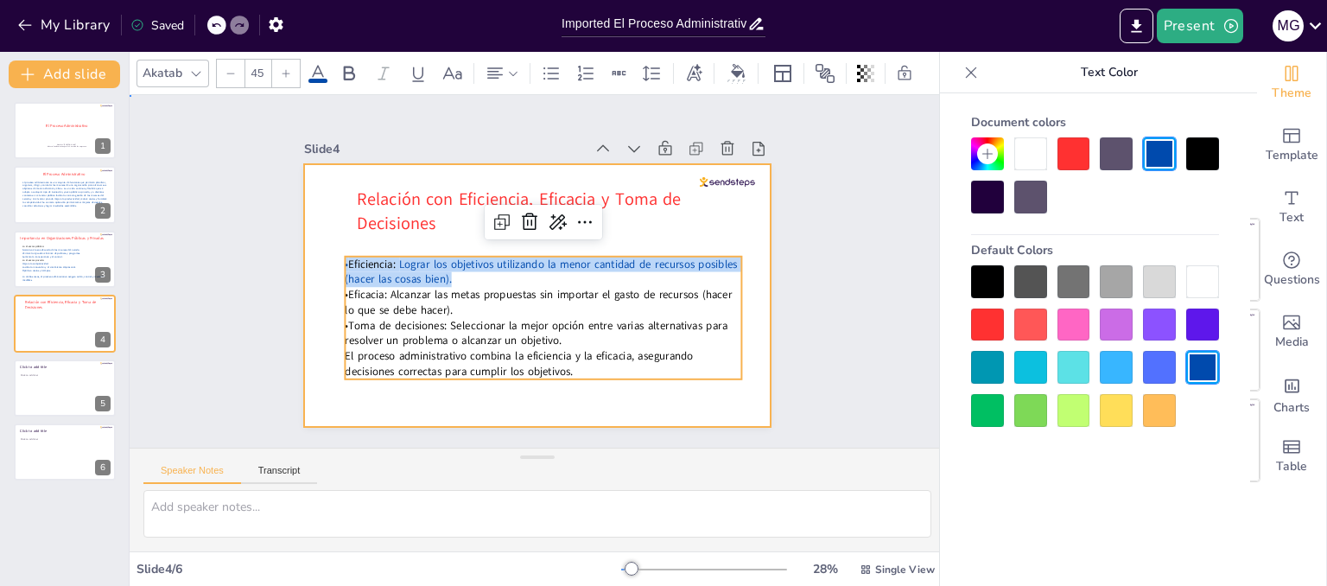
click at [757, 395] on div at bounding box center [518, 255] width 507 height 523
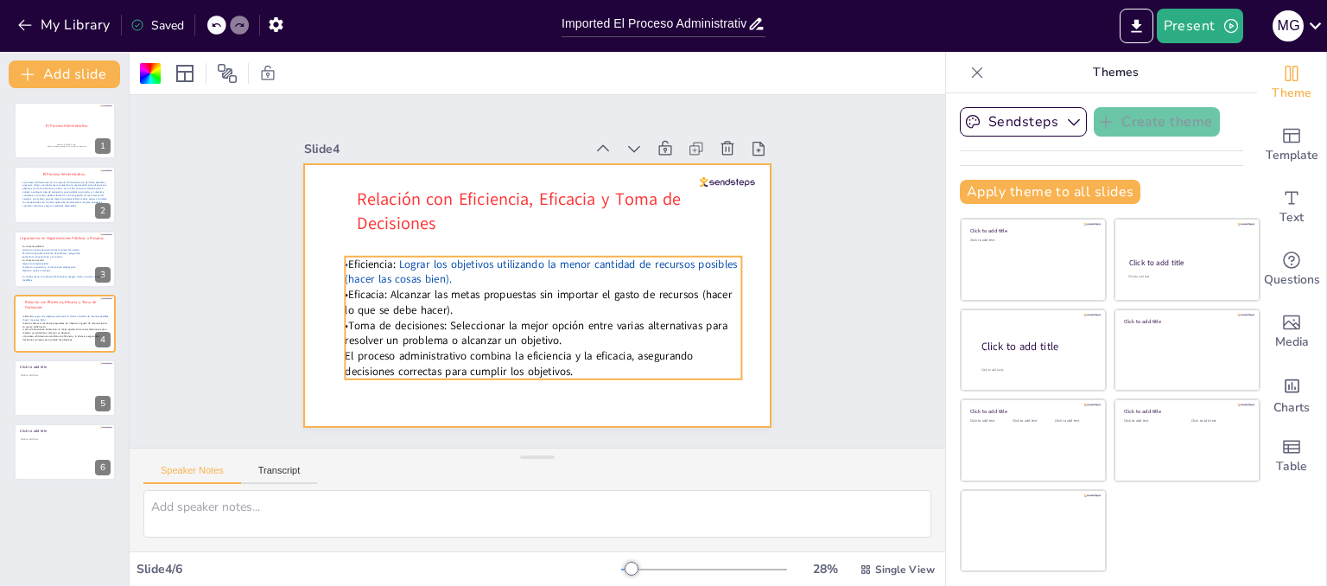
click at [381, 286] on p "•Eficacia: Alcanzar las metas propuestas sin importar el gasto de recursos (hac…" at bounding box center [523, 300] width 339 height 258
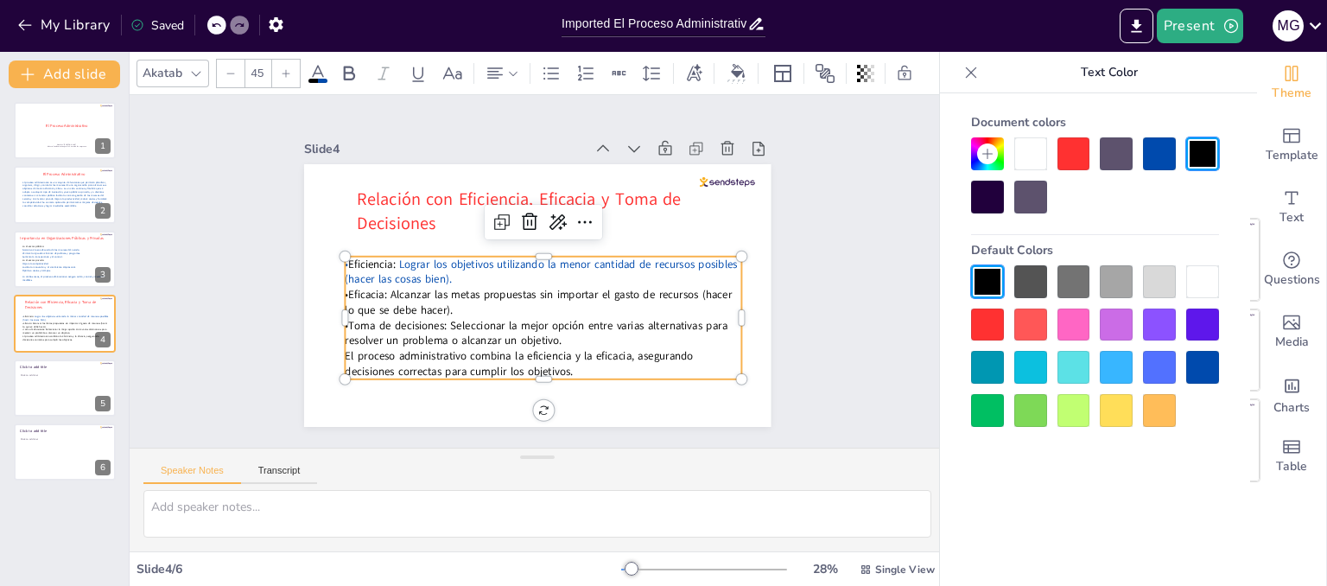
click at [381, 286] on p "•Eficacia: Alcanzar las metas propuestas sin importar el gasto de recursos (hac…" at bounding box center [508, 257] width 258 height 339
drag, startPoint x: 377, startPoint y: 286, endPoint x: 445, endPoint y: 308, distance: 71.8
click at [445, 308] on p "•Eficacia: Alcanzar las metas propuestas sin importar el gasto de recursos (hac…" at bounding box center [536, 303] width 395 height 112
click at [1153, 154] on div at bounding box center [1159, 153] width 33 height 33
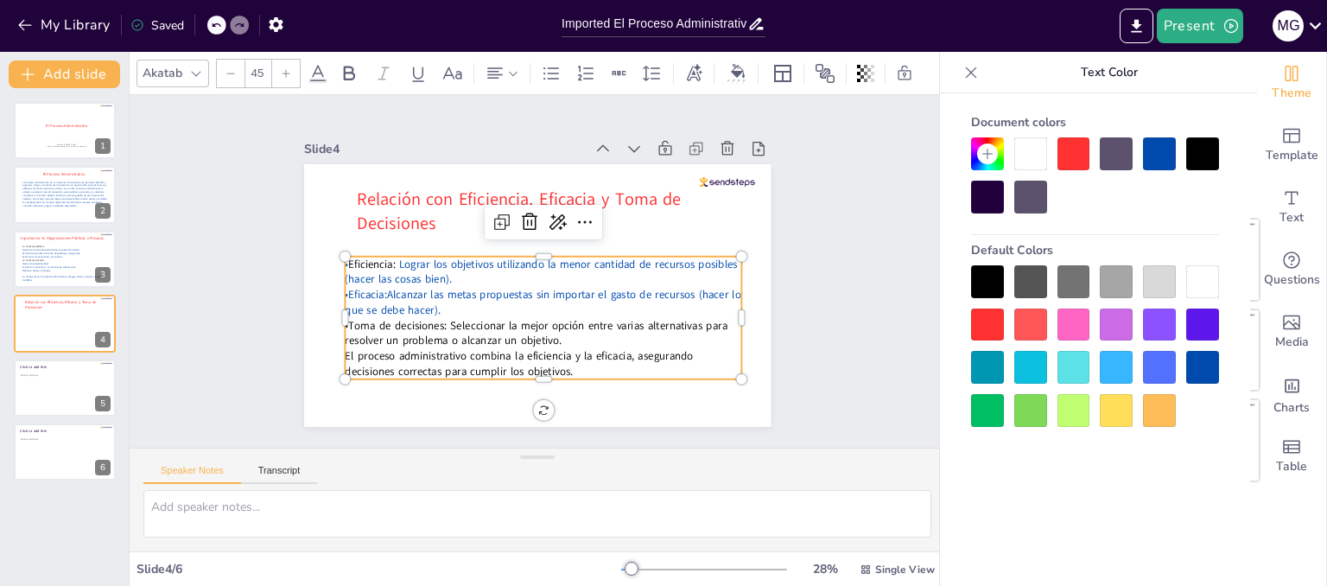
click at [437, 339] on p "•Toma de decisiones: Seleccionar la mejor opción entre varias alternativas para…" at bounding box center [511, 327] width 359 height 225
drag, startPoint x: 438, startPoint y: 317, endPoint x: 549, endPoint y: 336, distance: 113.0
click at [549, 336] on p "•Toma de decisiones: Seleccionar la mejor opción entre varias alternativas para…" at bounding box center [530, 332] width 395 height 112
click at [1151, 160] on div at bounding box center [1159, 153] width 33 height 33
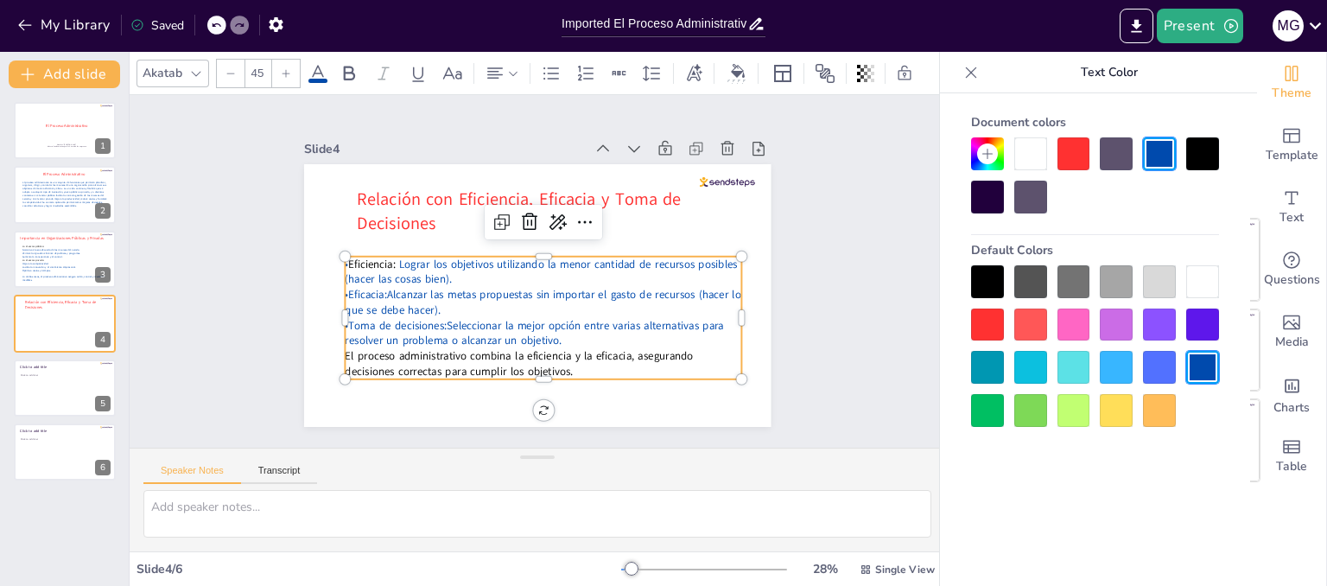
click at [607, 328] on p "•Toma de decisiones: Seleccionar la mejor opción entre varias alternativas para…" at bounding box center [505, 324] width 339 height 258
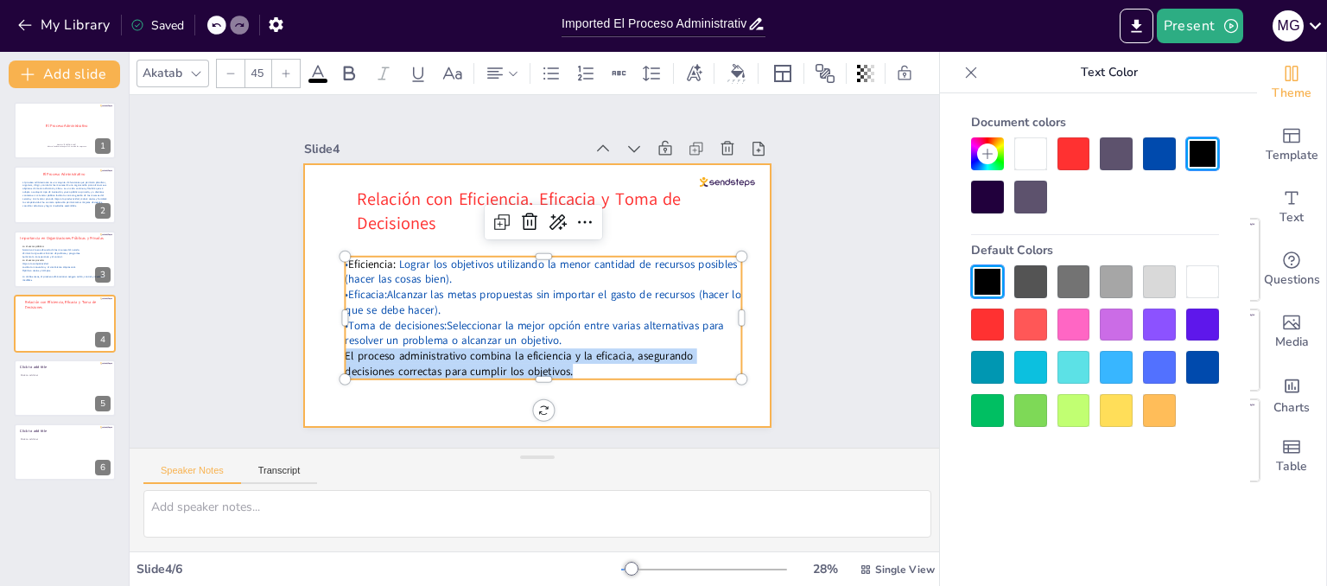
drag, startPoint x: 334, startPoint y: 347, endPoint x: 638, endPoint y: 383, distance: 306.2
click at [638, 383] on div "Relación con Eficiencia, Eficacia y Toma de Decisiones • Eficiencia: Lograr los…" at bounding box center [527, 293] width 533 height 429
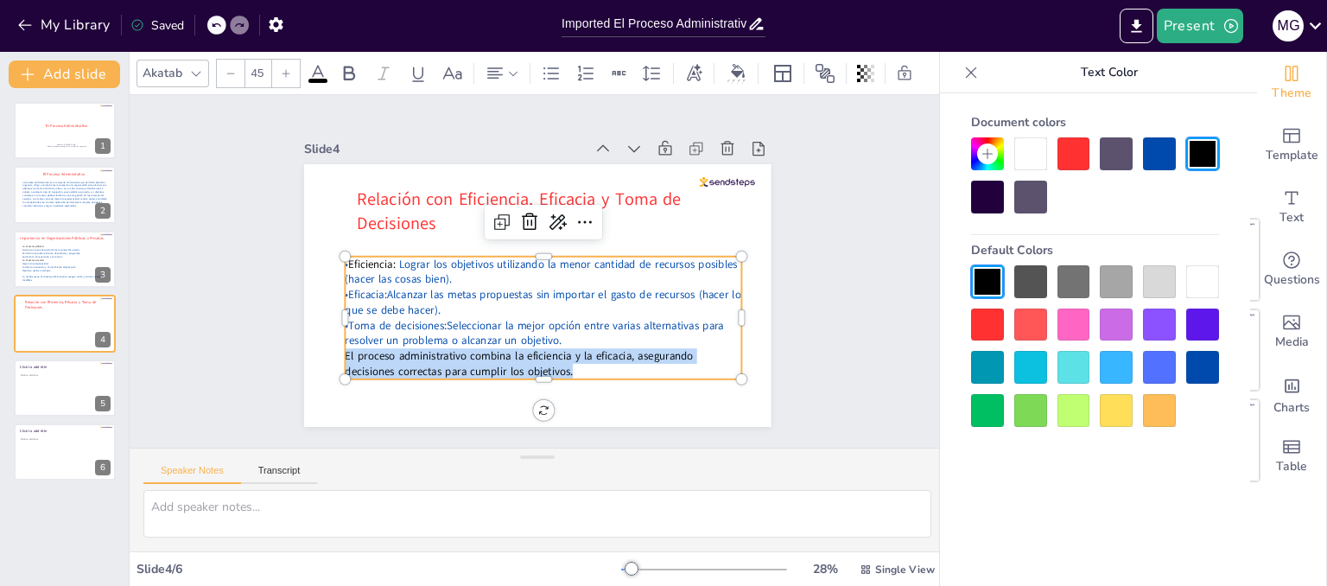
click at [1150, 158] on div at bounding box center [1159, 153] width 33 height 33
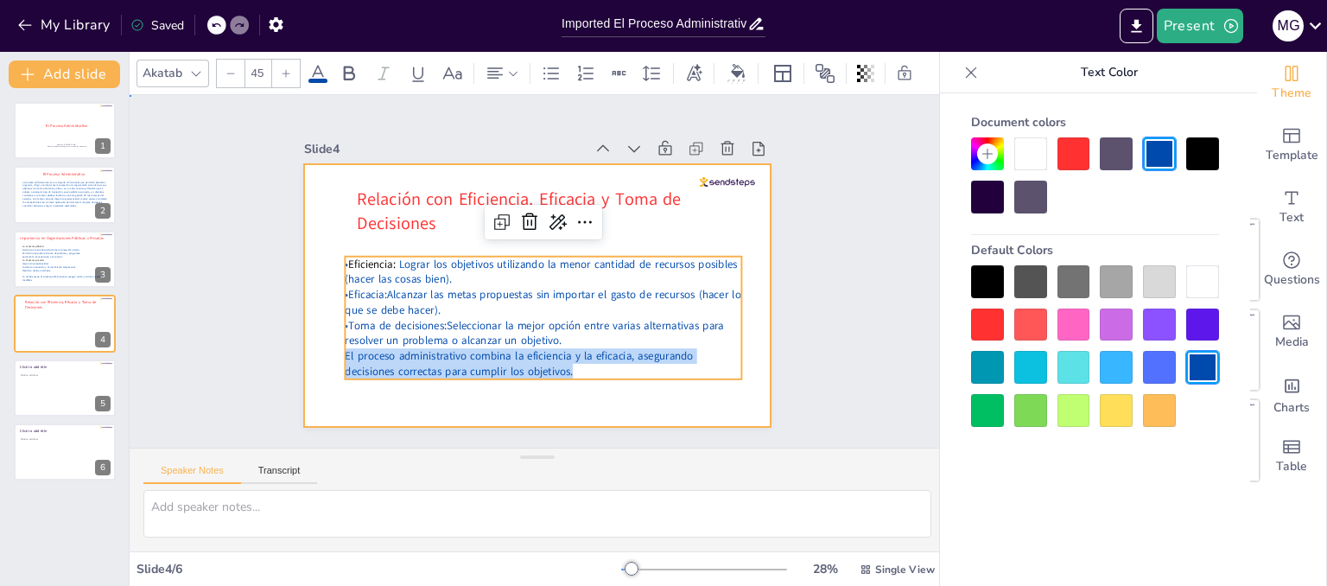
click at [735, 409] on div at bounding box center [531, 295] width 511 height 354
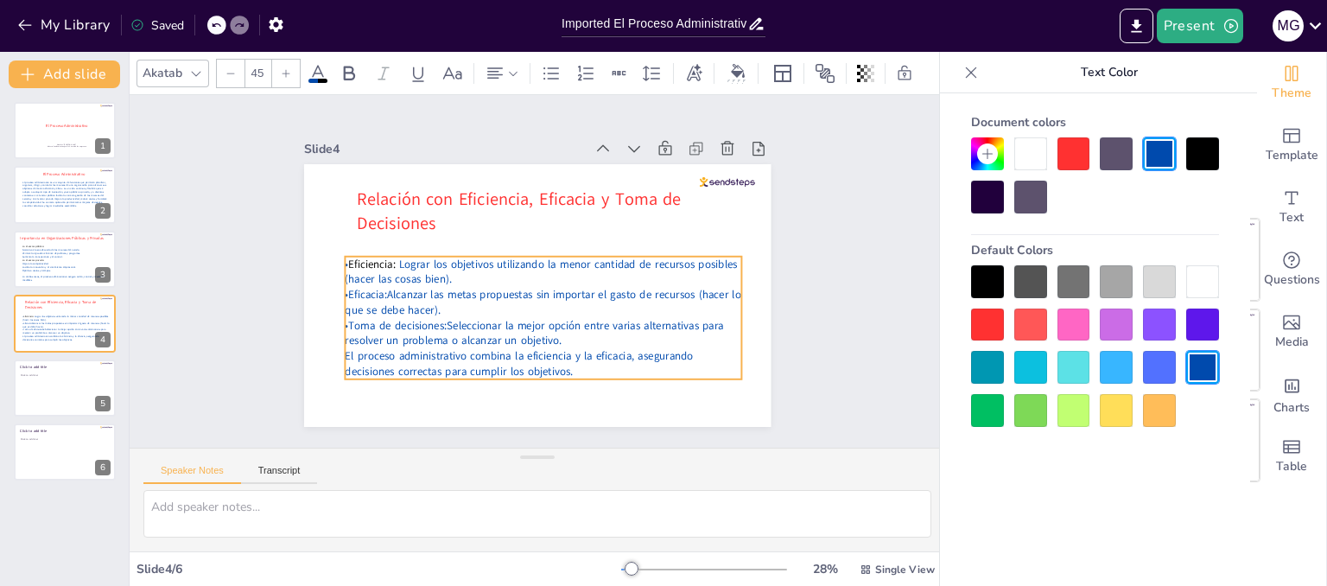
click at [452, 284] on p "•Eficacia: Alcanzar las metas propuestas sin importar el gasto de recursos (hac…" at bounding box center [508, 283] width 112 height 395
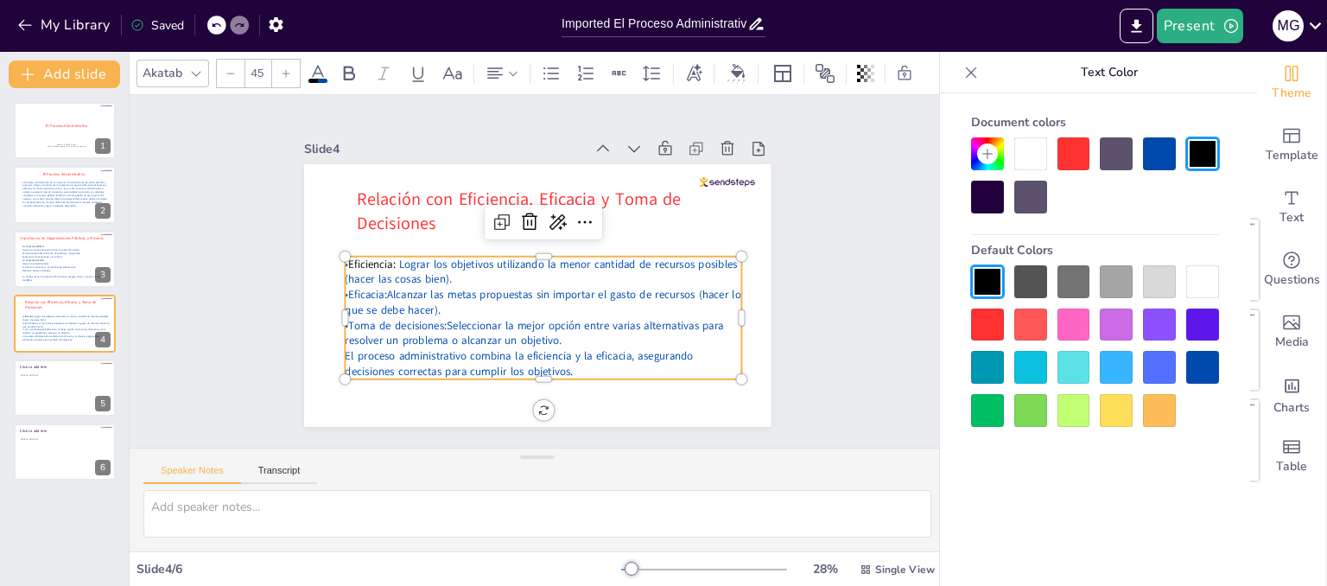
click at [374, 284] on p "•Eficacia: Alcanzar las metas propuestas sin importar el gasto de recursos (hac…" at bounding box center [532, 303] width 387 height 152
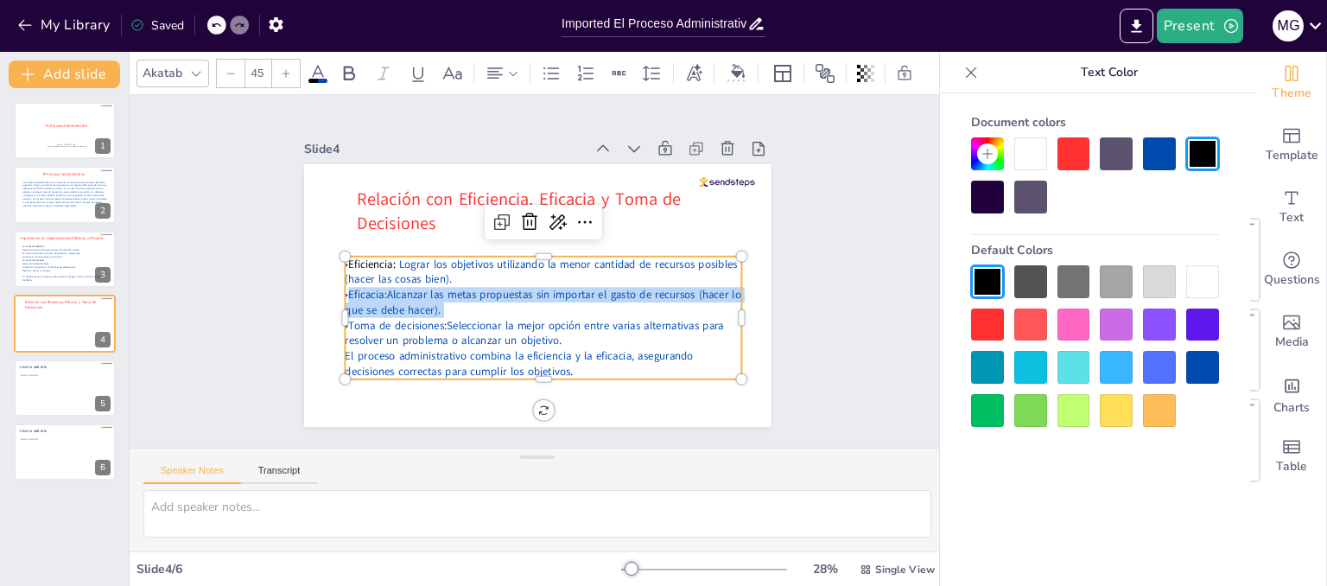
click at [374, 284] on p "•Eficacia: Alcanzar las metas propuestas sin importar el gasto de recursos (hac…" at bounding box center [518, 296] width 288 height 315
click at [374, 284] on p "•Eficacia: Alcanzar las metas propuestas sin importar el gasto de recursos (hac…" at bounding box center [536, 303] width 395 height 112
click at [374, 284] on p "•Eficacia: Alcanzar las metas propuestas sin importar el gasto de recursos (hac…" at bounding box center [532, 303] width 387 height 152
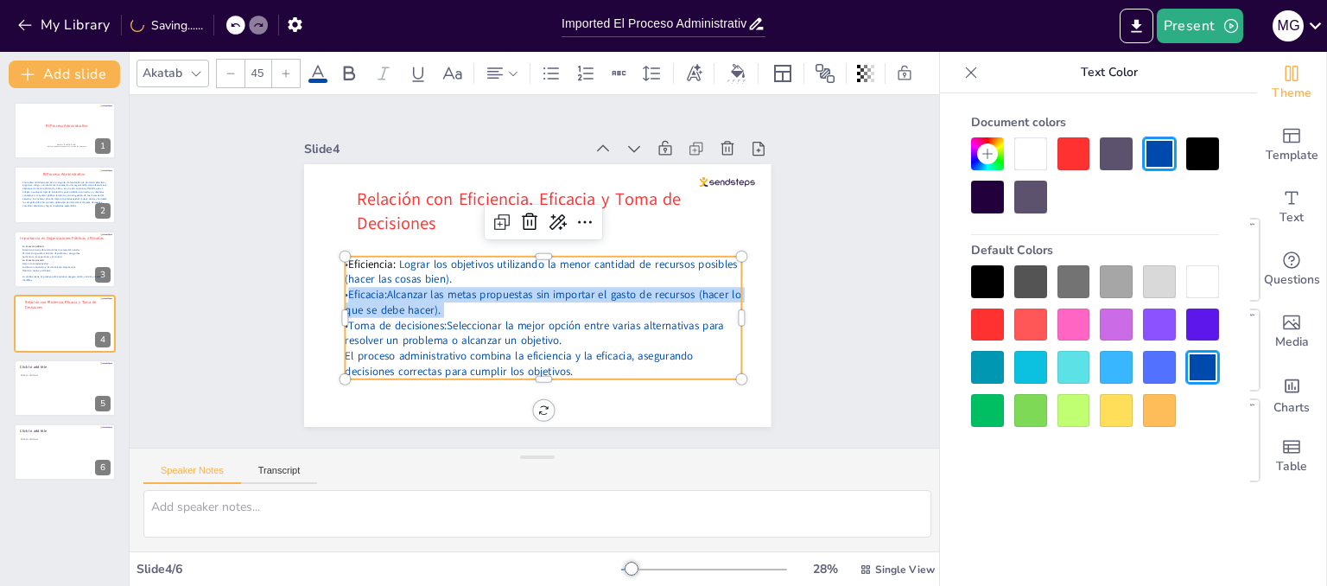
click at [374, 284] on p "•Eficacia: Alcanzar las metas propuestas sin importar el gasto de recursos (hac…" at bounding box center [523, 300] width 339 height 258
click at [374, 284] on p "•Eficacia: Alcanzar las metas propuestas sin importar el gasto de recursos (hac…" at bounding box center [530, 301] width 375 height 189
click at [454, 304] on p "•Eficacia: Alcanzar las metas propuestas sin importar el gasto de recursos (hac…" at bounding box center [536, 303] width 395 height 112
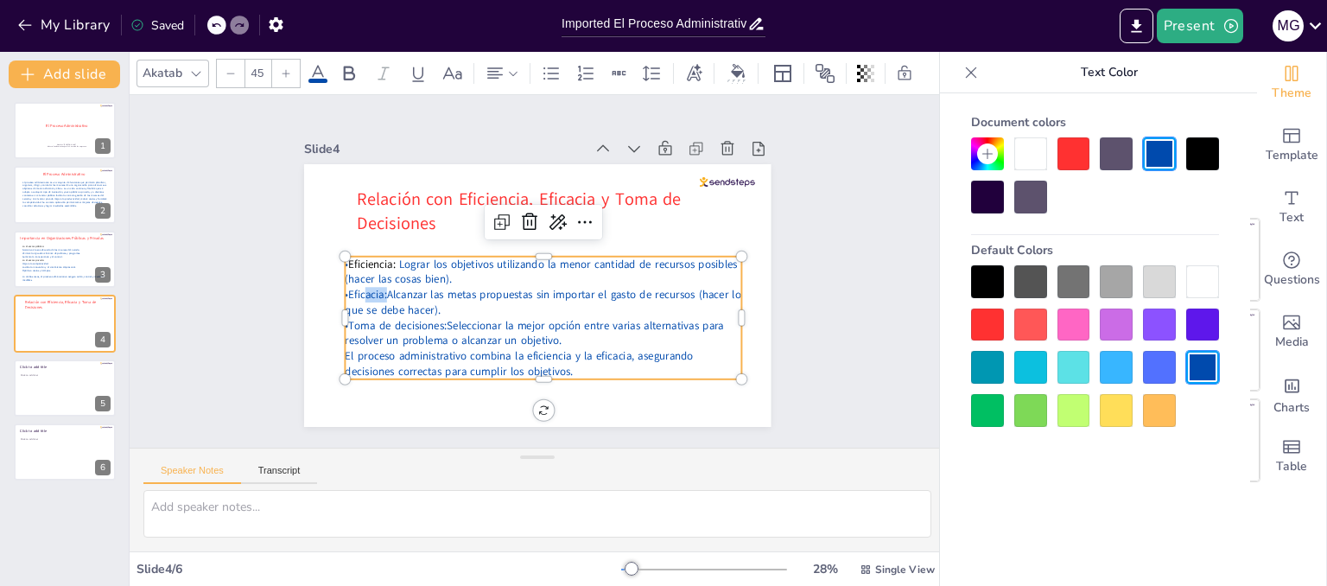
drag, startPoint x: 371, startPoint y: 289, endPoint x: 350, endPoint y: 288, distance: 20.7
click at [354, 288] on p "•Eficacia: Alcanzar las metas propuestas sin importar el gasto de recursos (hac…" at bounding box center [523, 300] width 339 height 258
drag, startPoint x: 373, startPoint y: 285, endPoint x: 332, endPoint y: 285, distance: 41.5
click at [339, 285] on p "•Eficacia: Alcanzar las metas propuestas sin importar el gasto de recursos (hac…" at bounding box center [536, 303] width 395 height 112
click at [1207, 153] on div at bounding box center [1202, 153] width 33 height 33
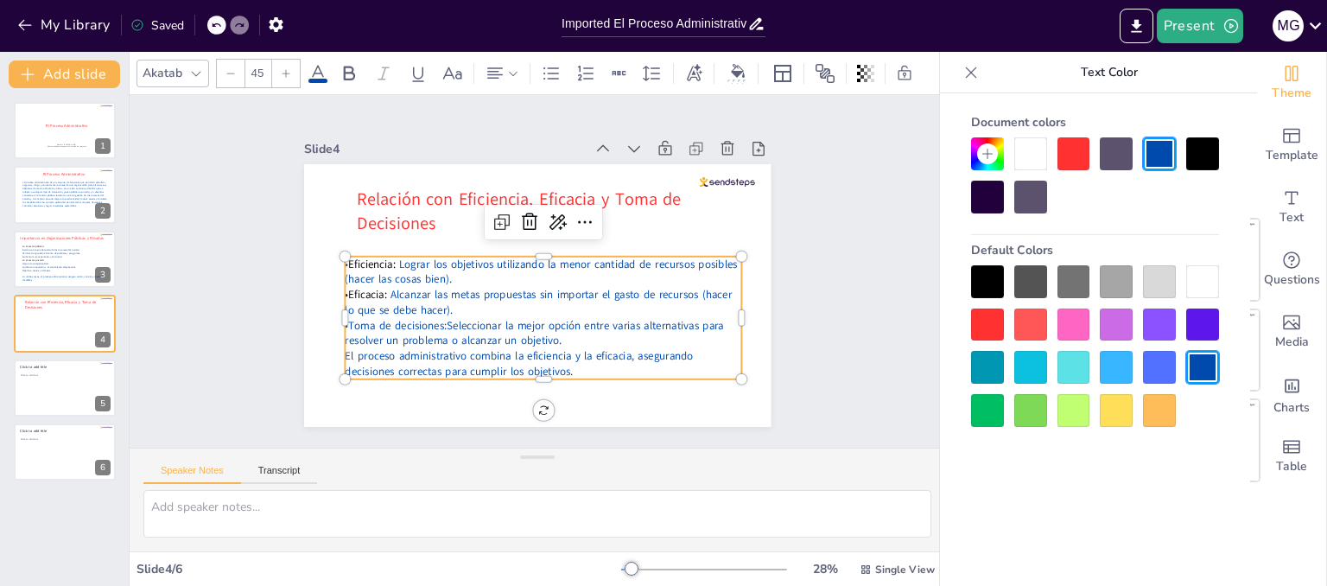
click at [412, 289] on span "Alcanzar las metas propuestas sin importar el gasto de recursos (hacer lo que s…" at bounding box center [531, 299] width 384 height 86
drag, startPoint x: 384, startPoint y: 261, endPoint x: 328, endPoint y: 256, distance: 56.4
click at [328, 256] on div "Relación con Eficiencia, Eficacia y Toma de Decisiones • Eficiencia: Lograr los…" at bounding box center [554, 255] width 507 height 523
click at [1207, 163] on div at bounding box center [1202, 153] width 33 height 33
click at [434, 317] on p "•Toma de decisiones: Seleccionar la mejor opción entre varias alternativas para…" at bounding box center [530, 332] width 395 height 112
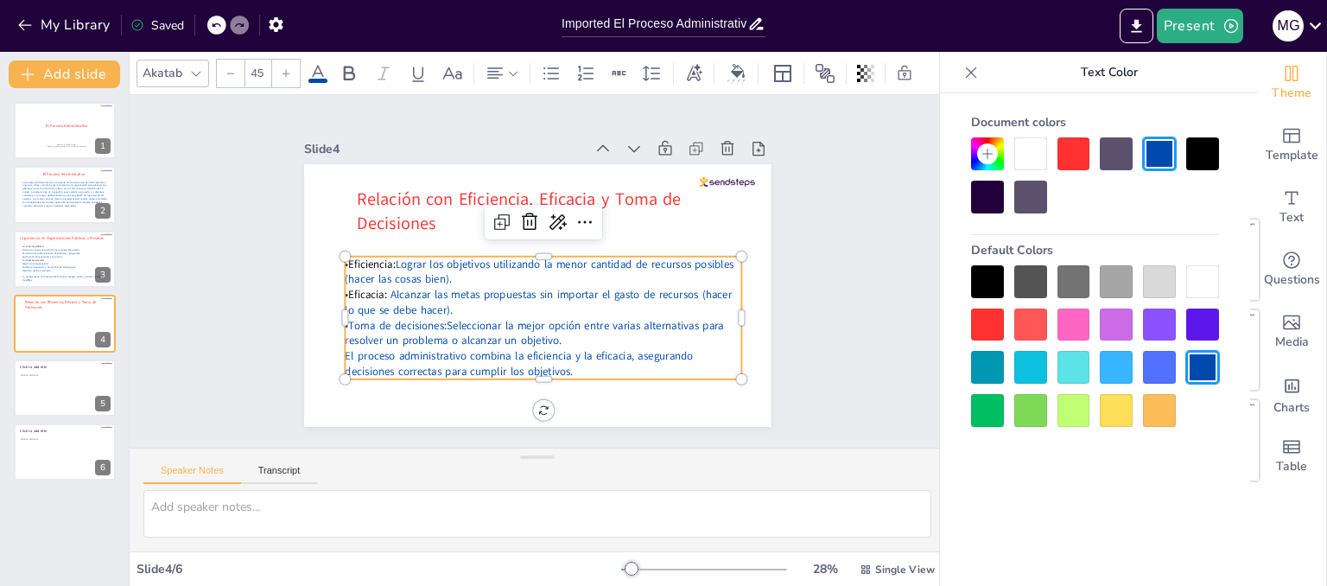
drag, startPoint x: 434, startPoint y: 317, endPoint x: 339, endPoint y: 323, distance: 95.2
click at [440, 323] on p "•Toma de decisiones: Seleccionar la mejor opción entre varias alternativas para…" at bounding box center [476, 271] width 72 height 398
click at [1202, 149] on div at bounding box center [1202, 153] width 33 height 33
click at [502, 353] on span "El proceso administrativo combina la eficiencia y la eficacia, asegurando decis…" at bounding box center [491, 346] width 340 height 122
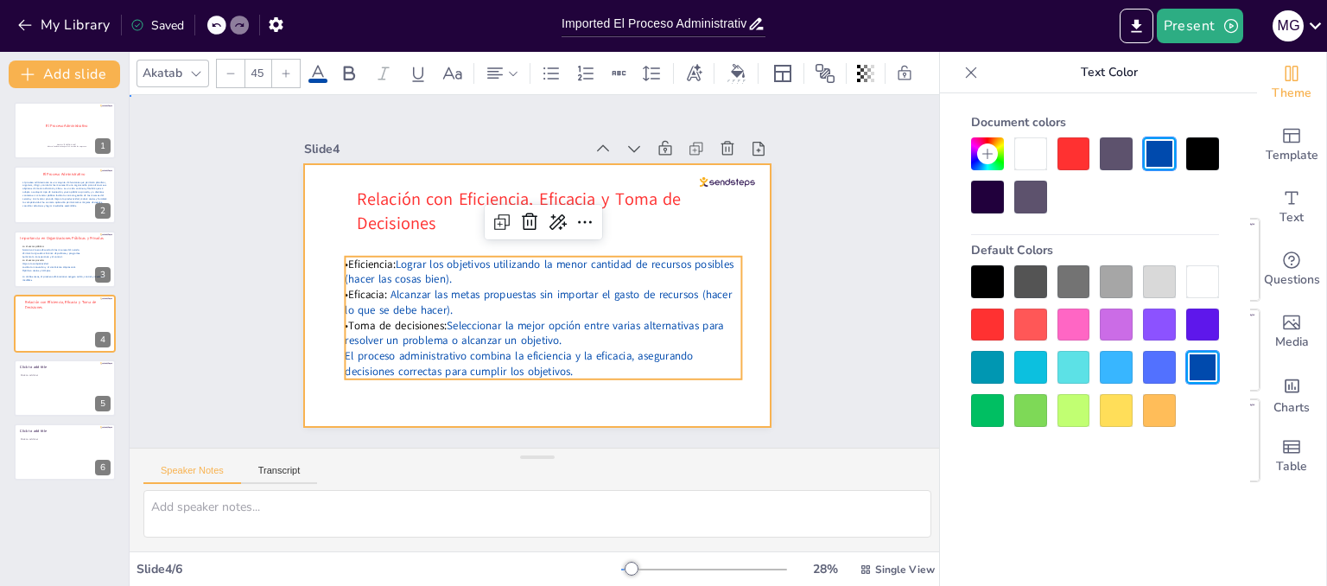
click at [669, 408] on div at bounding box center [527, 293] width 533 height 429
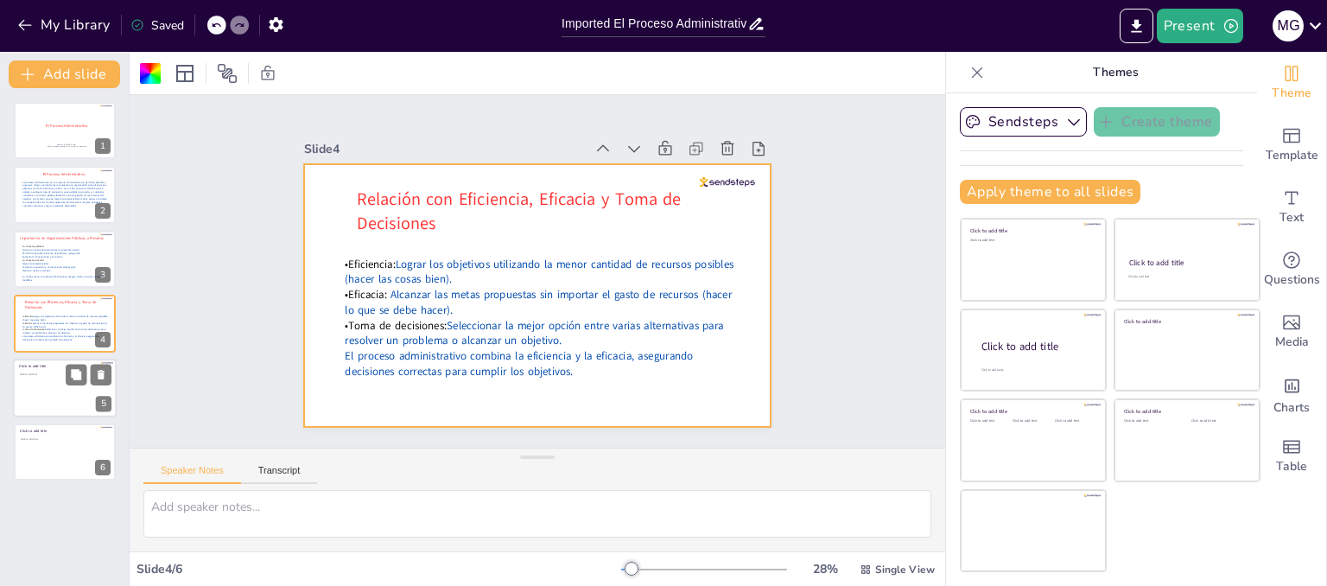
click at [50, 391] on div at bounding box center [65, 387] width 104 height 59
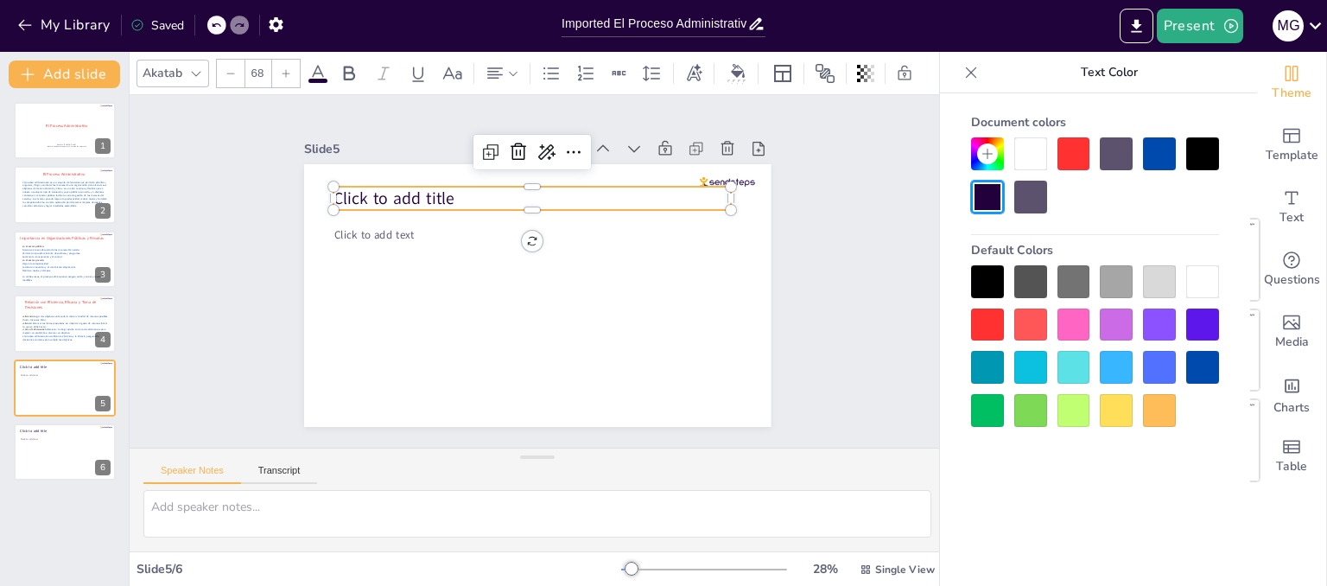
click at [470, 186] on p "Click to add title" at bounding box center [576, 209] width 335 height 252
click at [470, 186] on p "Click to add title" at bounding box center [588, 218] width 283 height 311
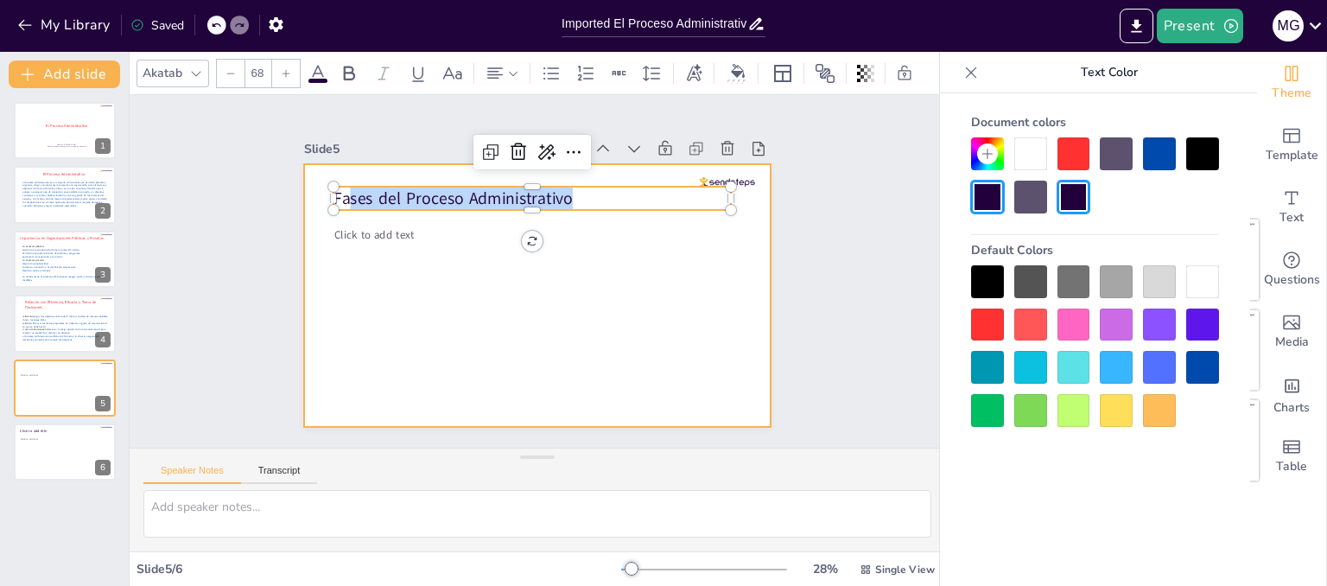
drag, startPoint x: 561, startPoint y: 194, endPoint x: 309, endPoint y: 205, distance: 251.6
click at [309, 205] on div "Click to add text Fases del Proceso Administrativo" at bounding box center [531, 294] width 511 height 354
click at [430, 260] on div at bounding box center [525, 291] width 536 height 461
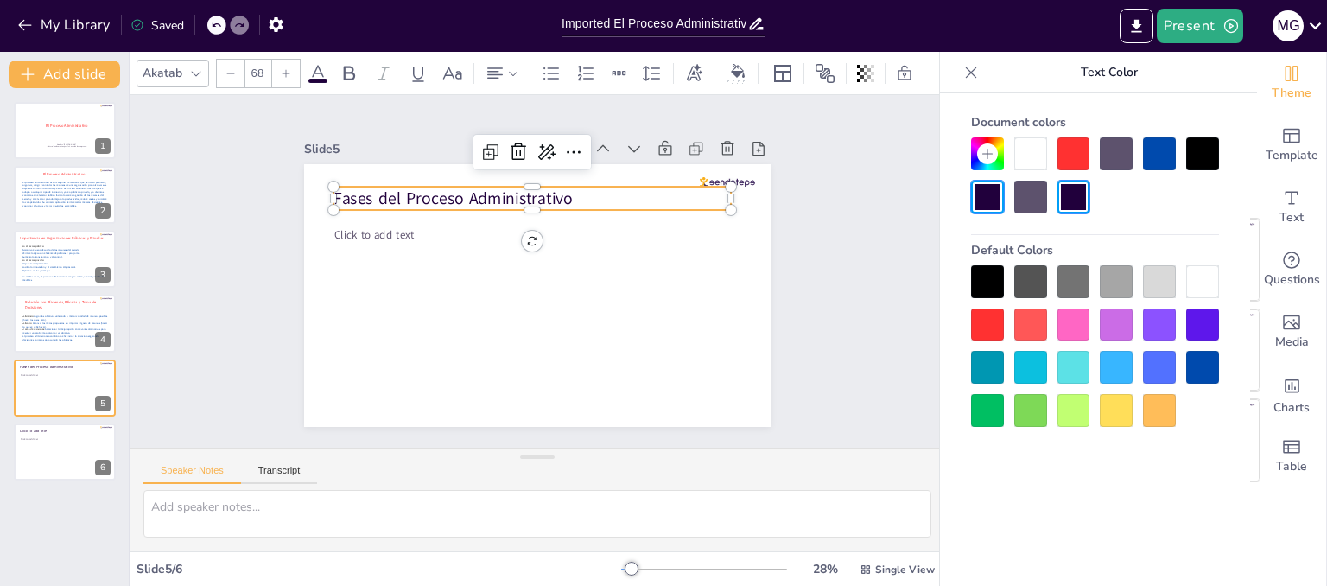
click at [555, 191] on p "Fases del Proceso Administrativo" at bounding box center [554, 200] width 385 height 145
click at [562, 223] on p "Fases del Proceso Administrativo" at bounding box center [578, 332] width 356 height 219
click at [562, 193] on p "Fases del Proceso Administrativo" at bounding box center [593, 224] width 252 height 336
drag, startPoint x: 555, startPoint y: 193, endPoint x: 327, endPoint y: 203, distance: 228.2
click at [327, 203] on div "Click to add text Fases del Proceso Administrativo" at bounding box center [527, 294] width 533 height 430
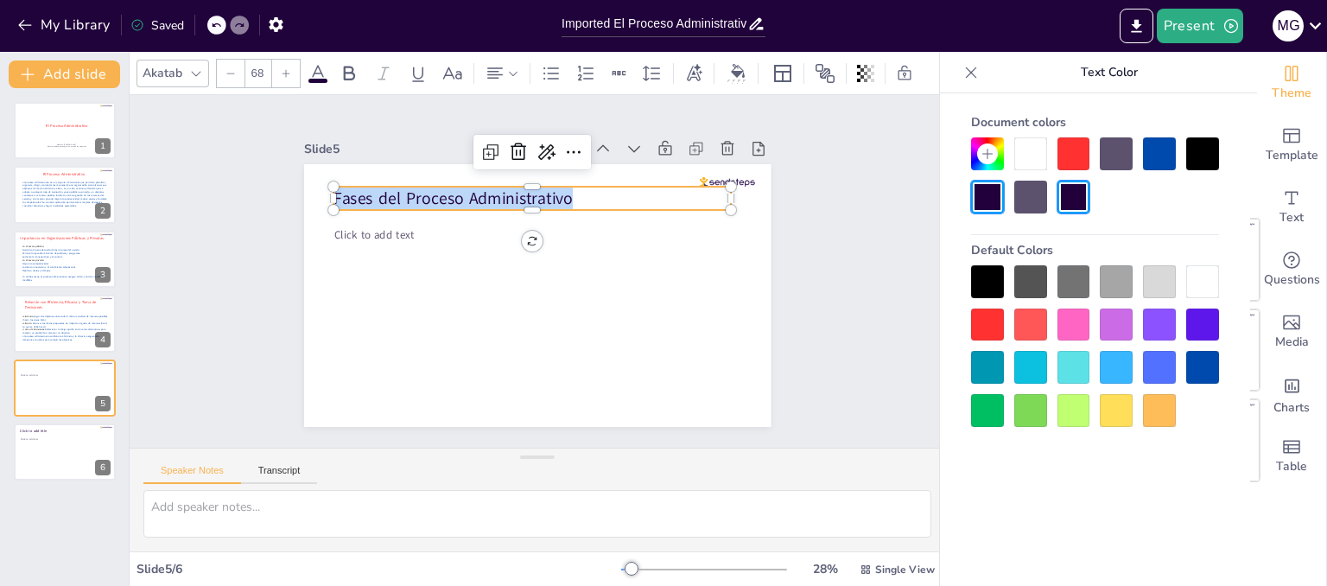
click at [283, 74] on div at bounding box center [286, 74] width 28 height 28
click at [283, 76] on div at bounding box center [286, 74] width 28 height 28
type input "70"
click at [1164, 152] on div at bounding box center [1159, 153] width 33 height 33
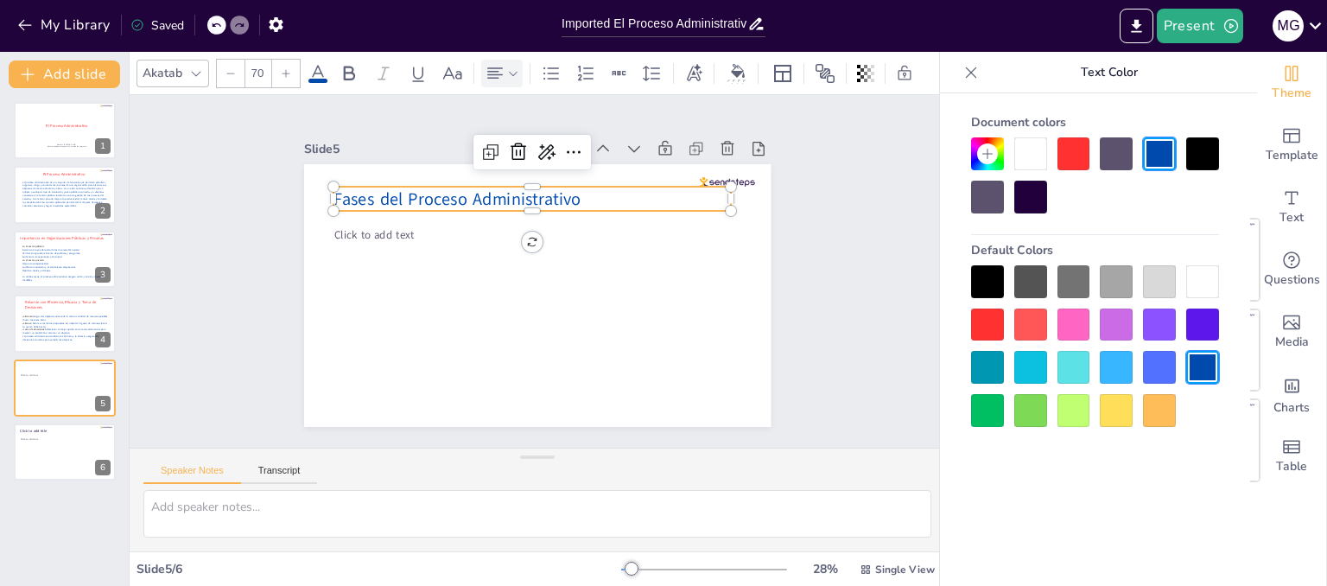
click at [507, 67] on icon at bounding box center [513, 73] width 12 height 12
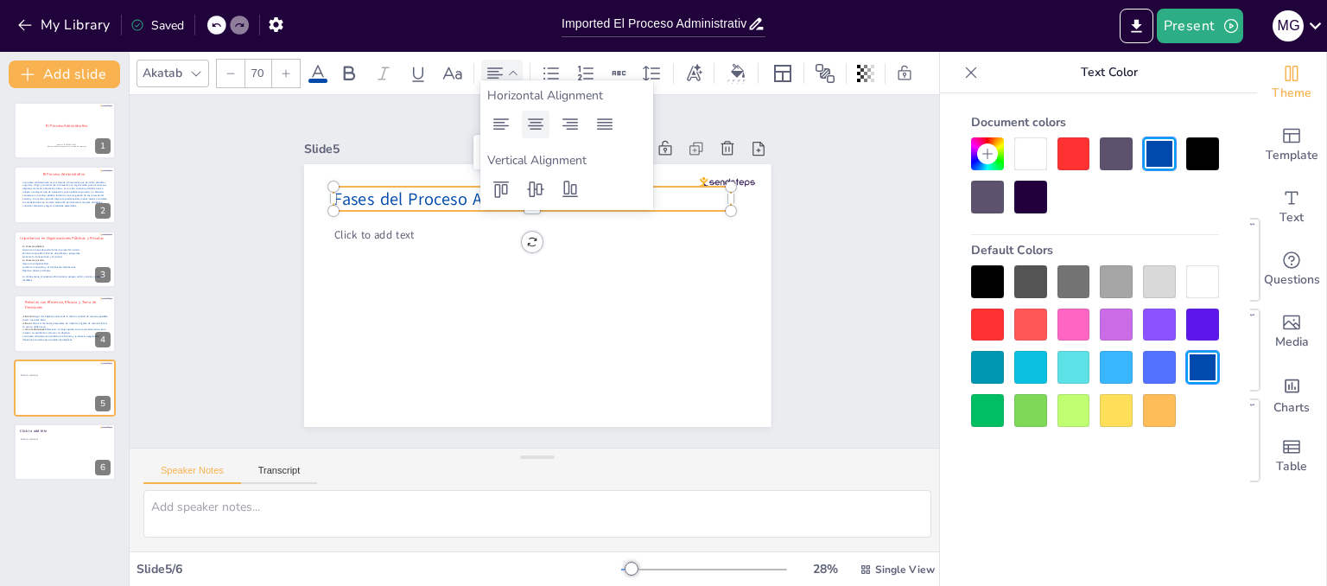
click at [532, 123] on icon at bounding box center [536, 123] width 16 height 11
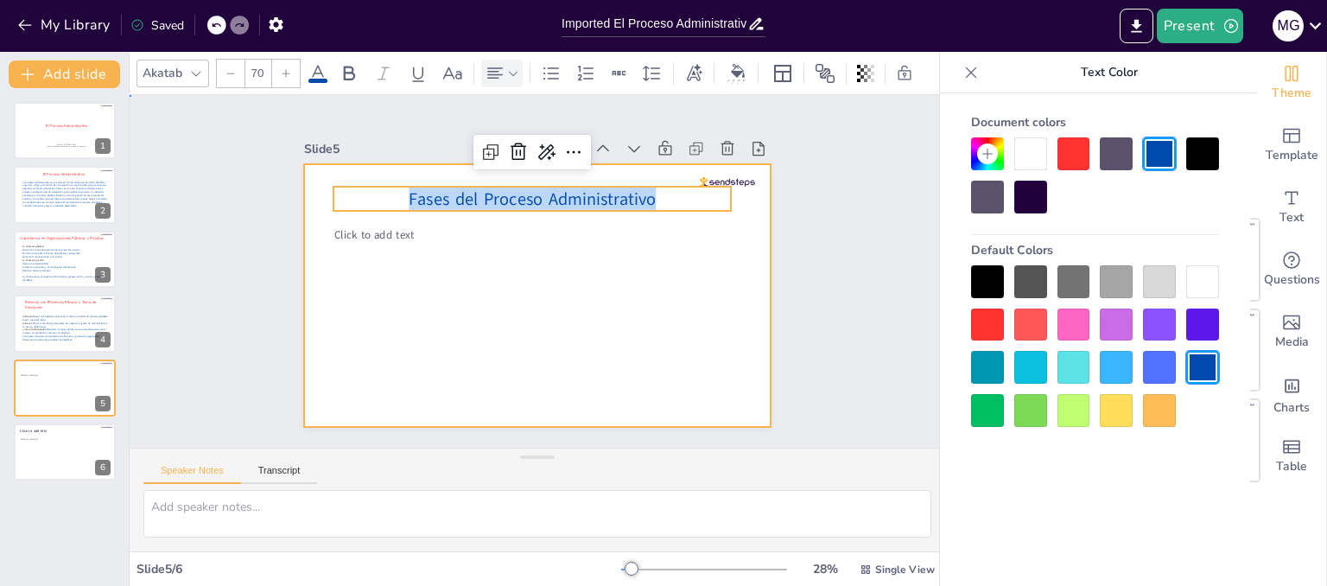
click at [488, 292] on div at bounding box center [533, 295] width 491 height 310
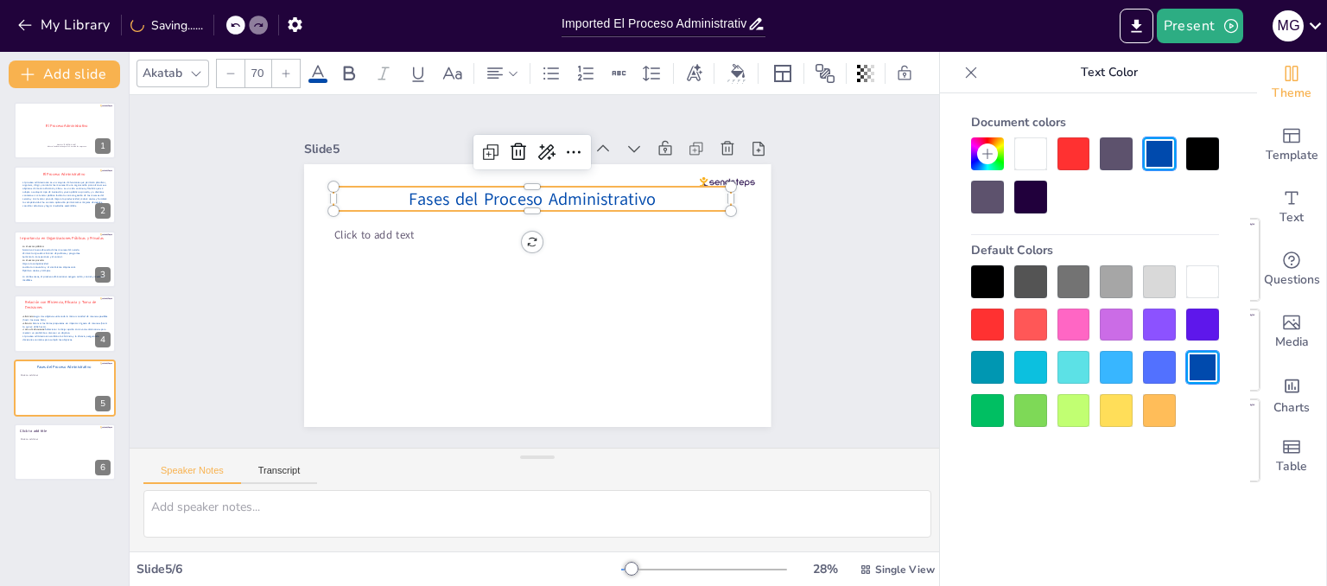
click at [667, 191] on p "Fases del Proceso Administrativo" at bounding box center [539, 198] width 398 height 65
click at [667, 191] on p "Fases del Proceso Administrativo" at bounding box center [539, 199] width 398 height 66
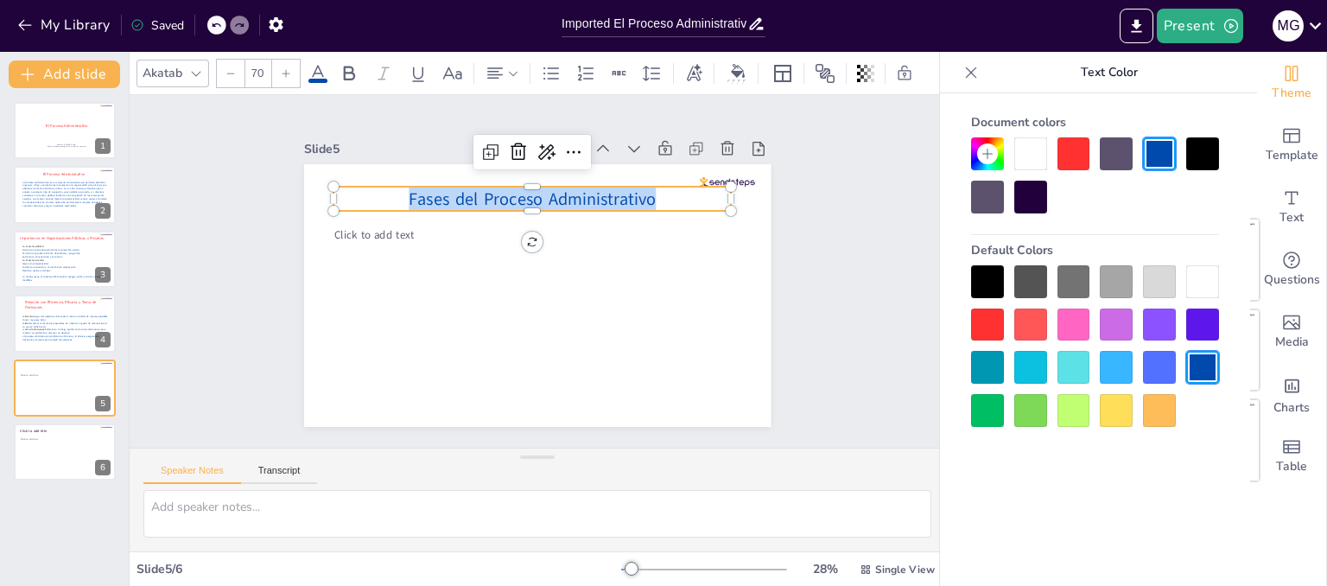
drag, startPoint x: 660, startPoint y: 191, endPoint x: 365, endPoint y: 195, distance: 294.6
click at [493, 195] on p "Fases del Proceso Administrativo" at bounding box center [602, 303] width 219 height 357
click at [1068, 161] on div at bounding box center [1073, 153] width 33 height 33
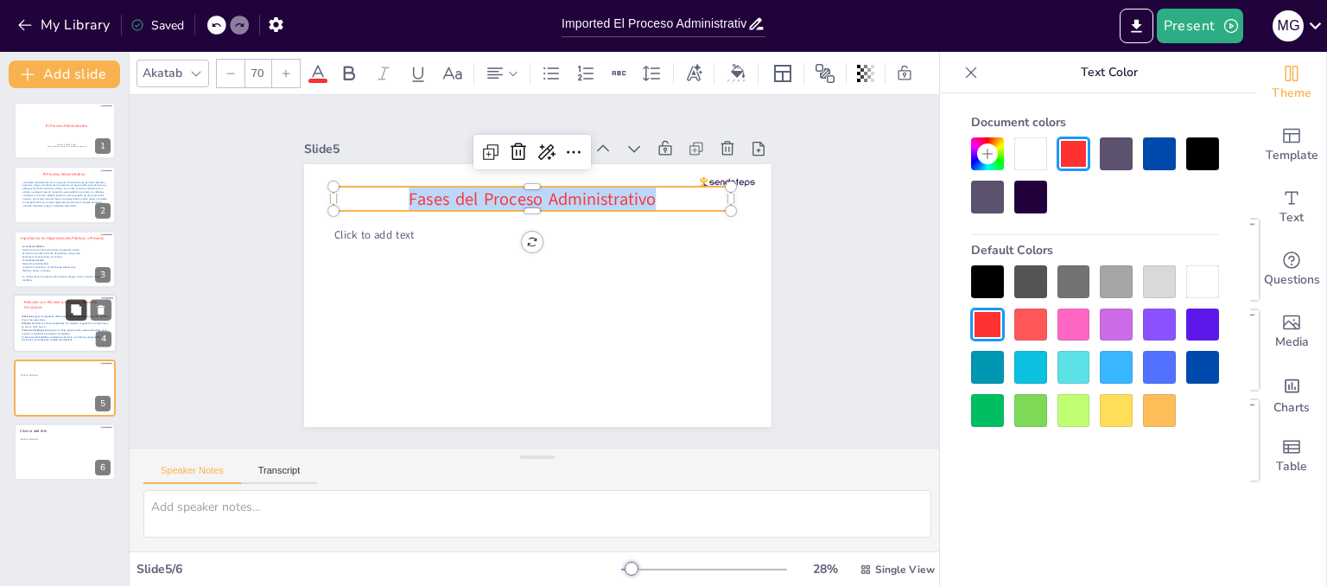
click at [84, 307] on button at bounding box center [76, 310] width 21 height 21
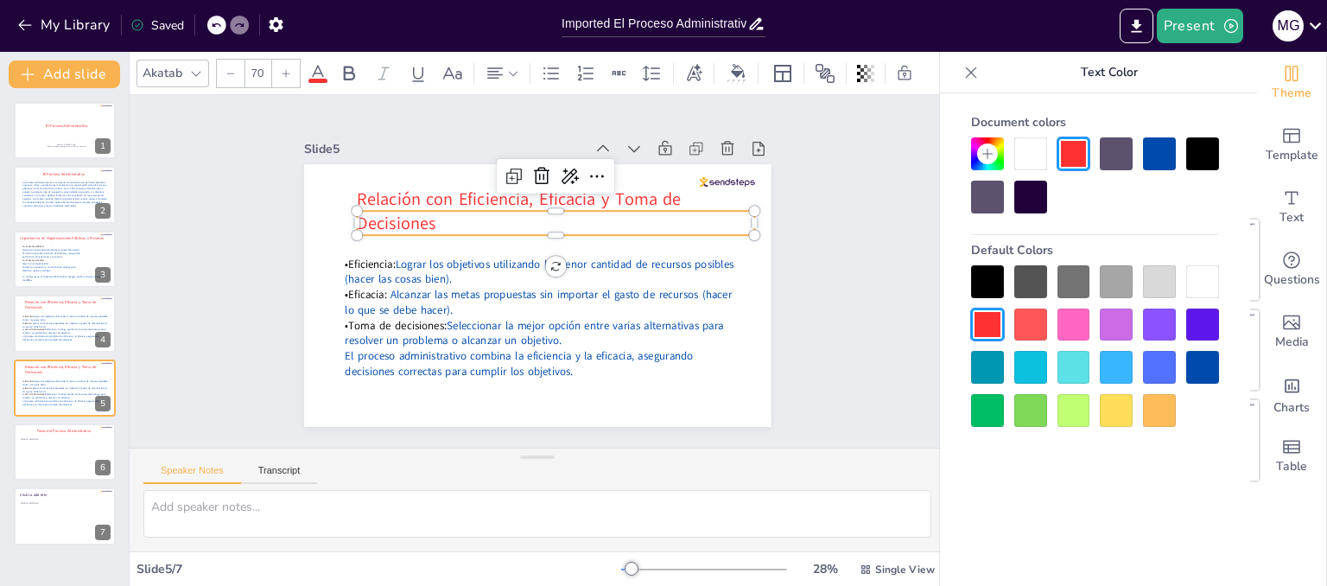
click at [362, 192] on span "Relación con Eficiencia, Eficacia y Toma de Decisiones" at bounding box center [525, 197] width 327 height 57
click at [377, 192] on span "Relación con Eficiencia, Eficacia y Toma de Decisiones" at bounding box center [538, 197] width 323 height 123
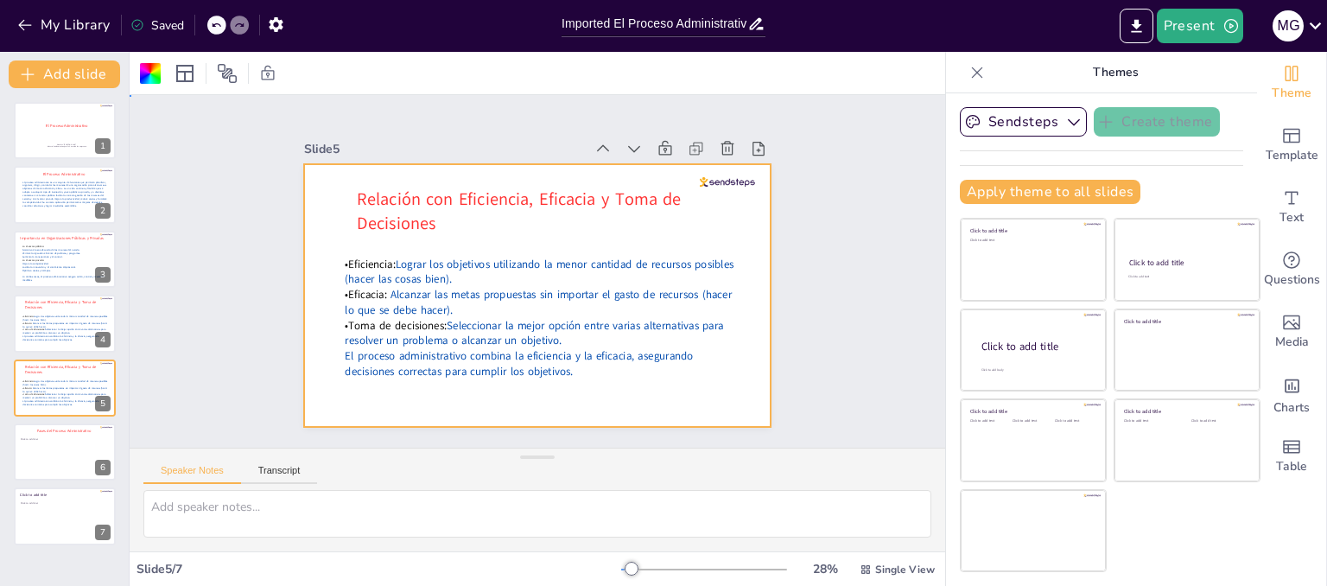
click at [388, 192] on span "Relación con Eficiencia, Eficacia y Toma de Decisiones" at bounding box center [545, 197] width 315 height 153
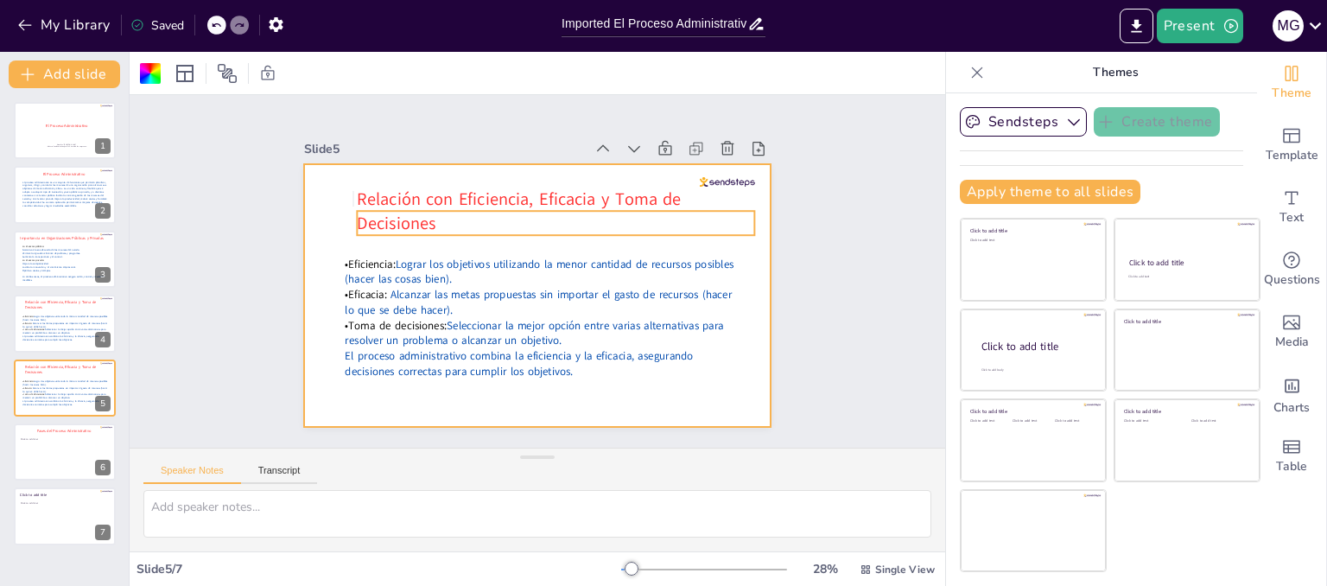
click at [451, 219] on p "Relación con Eficiencia, Eficacia y Toma de Decisiones" at bounding box center [588, 233] width 350 height 272
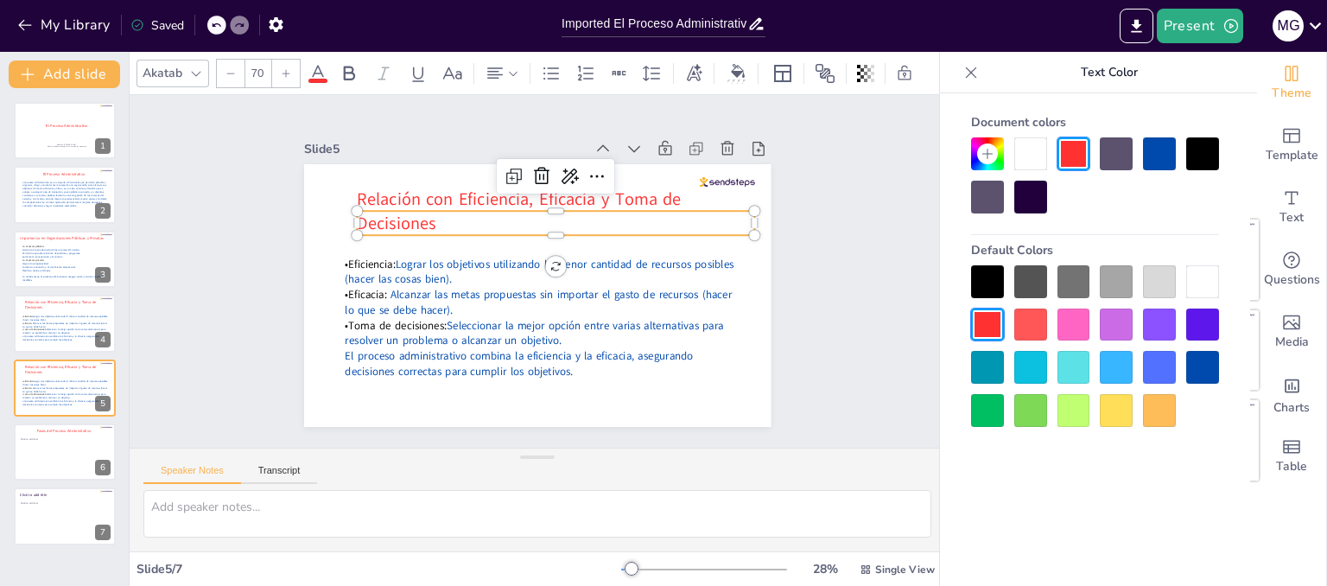
click at [498, 219] on p "Relación con Eficiencia, Eficacia y Toma de Decisiones" at bounding box center [601, 264] width 206 height 383
drag, startPoint x: 434, startPoint y: 219, endPoint x: 284, endPoint y: 187, distance: 152.6
click at [284, 187] on div "Slide 1 El Proceso Administrativo Nombre: [PERSON_NAME] . Materia: Fundamentos …" at bounding box center [537, 270] width 616 height 421
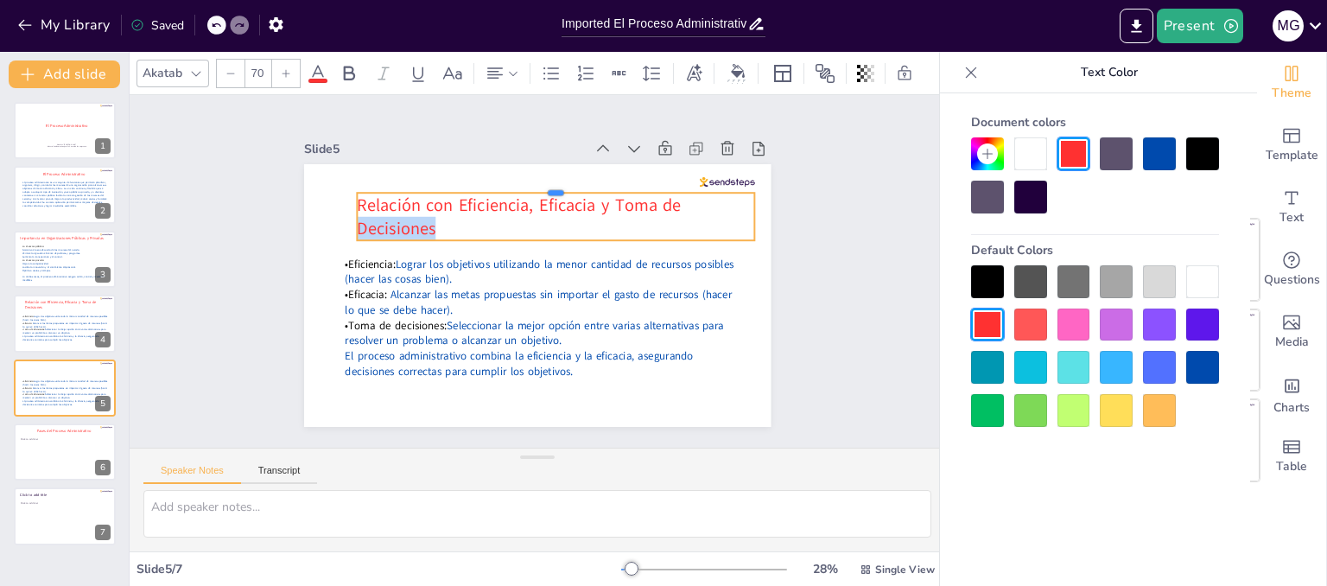
drag, startPoint x: 546, startPoint y: 202, endPoint x: 547, endPoint y: 184, distance: 18.2
click at [547, 184] on div at bounding box center [607, 220] width 305 height 276
click at [547, 199] on span "Relación con Eficiencia, Eficacia y Toma de Decisiones" at bounding box center [542, 202] width 315 height 153
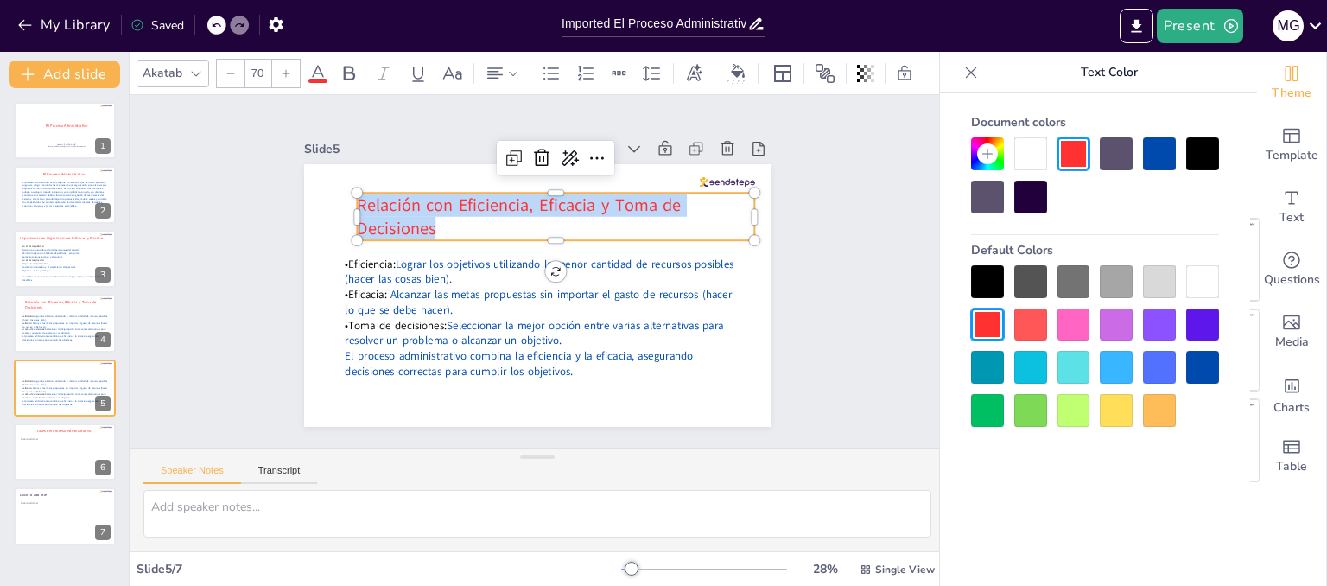
drag, startPoint x: 345, startPoint y: 198, endPoint x: 466, endPoint y: 223, distance: 123.5
click at [466, 223] on p "Relación con Eficiencia, Eficacia y Toma de Decisiones" at bounding box center [584, 238] width 350 height 272
click at [519, 63] on div at bounding box center [501, 74] width 41 height 28
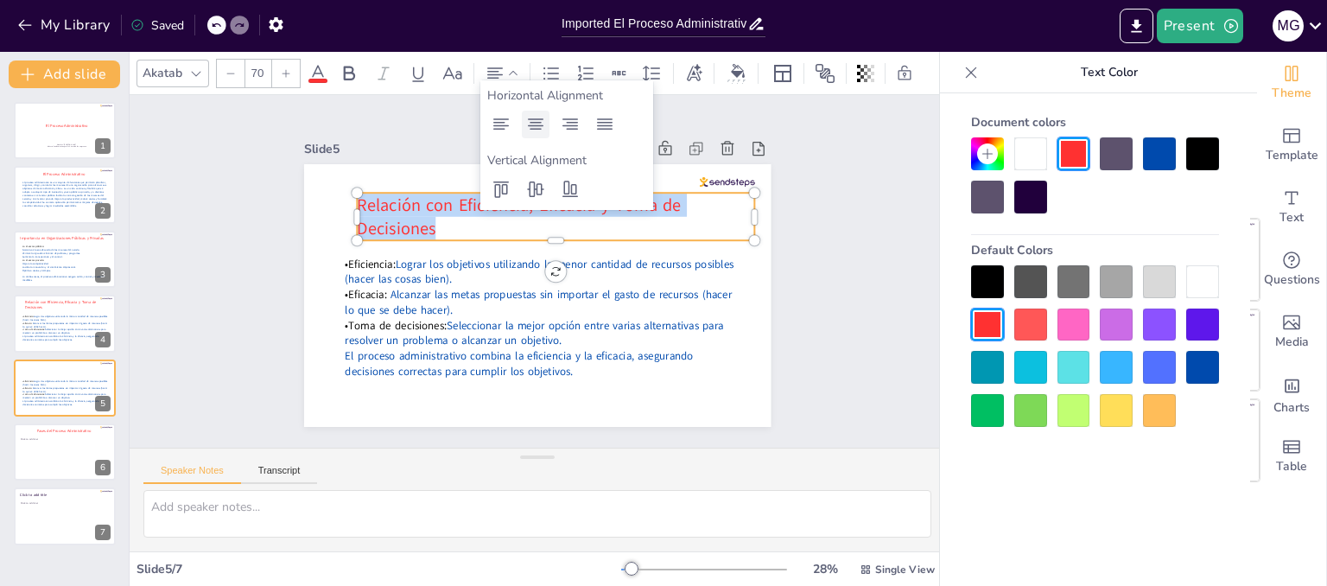
click at [532, 131] on icon at bounding box center [535, 124] width 21 height 21
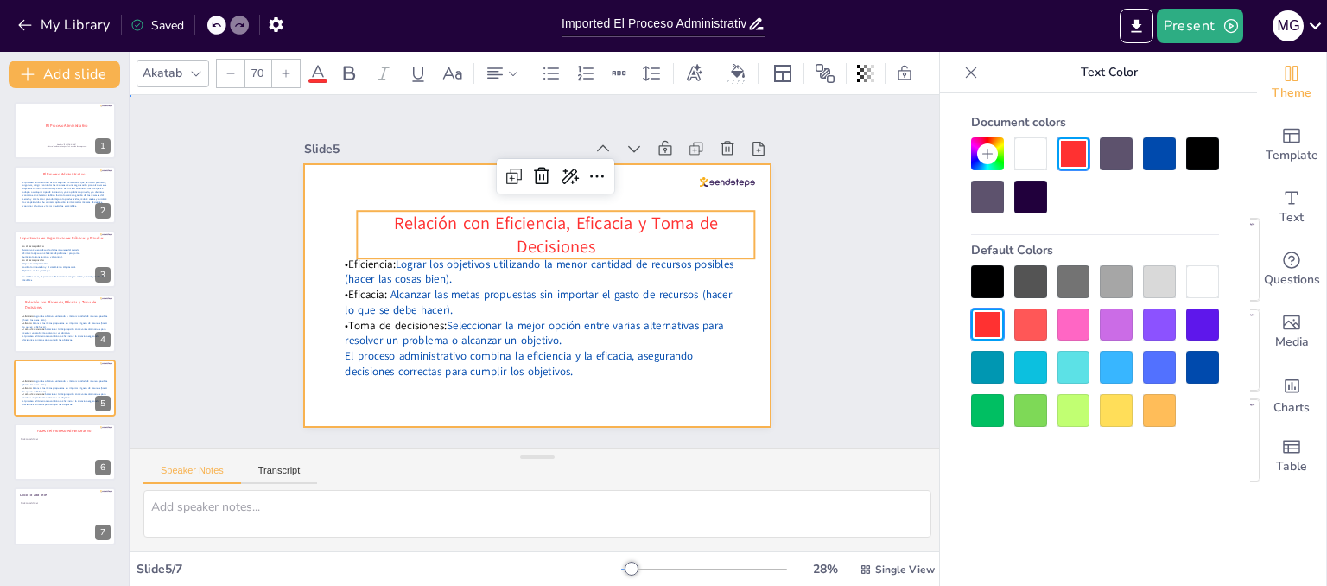
click at [425, 187] on div at bounding box center [525, 291] width 536 height 461
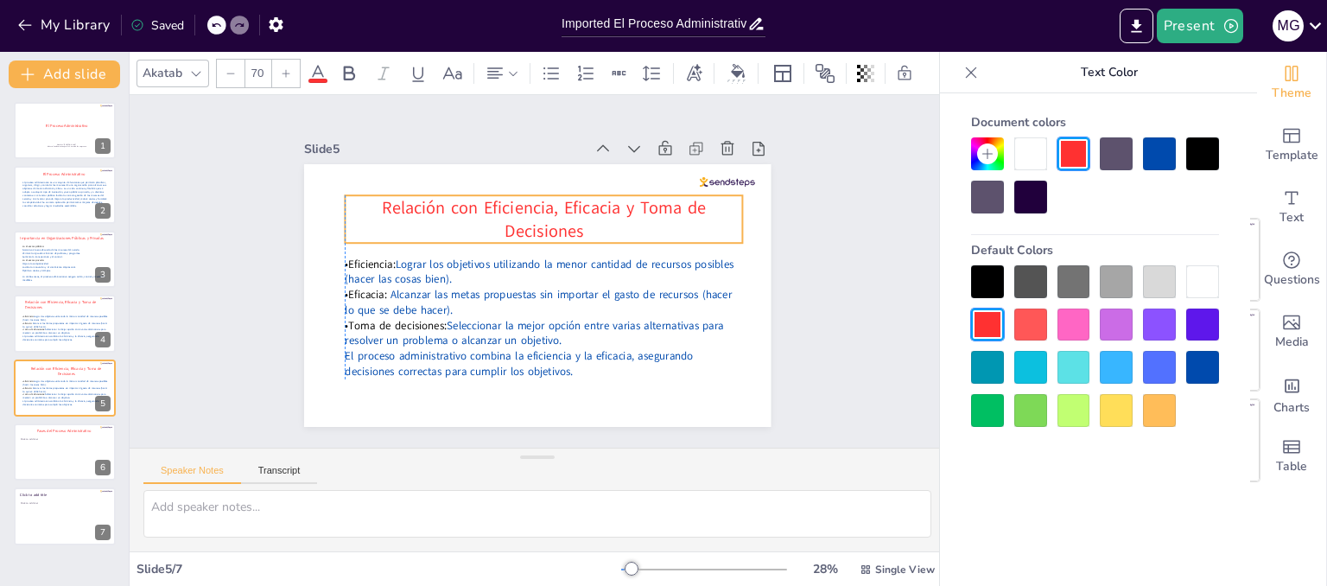
drag, startPoint x: 525, startPoint y: 218, endPoint x: 512, endPoint y: 202, distance: 20.2
click at [512, 202] on span "Relación con Eficiencia, Eficacia y Toma de Decisiones" at bounding box center [569, 215] width 306 height 153
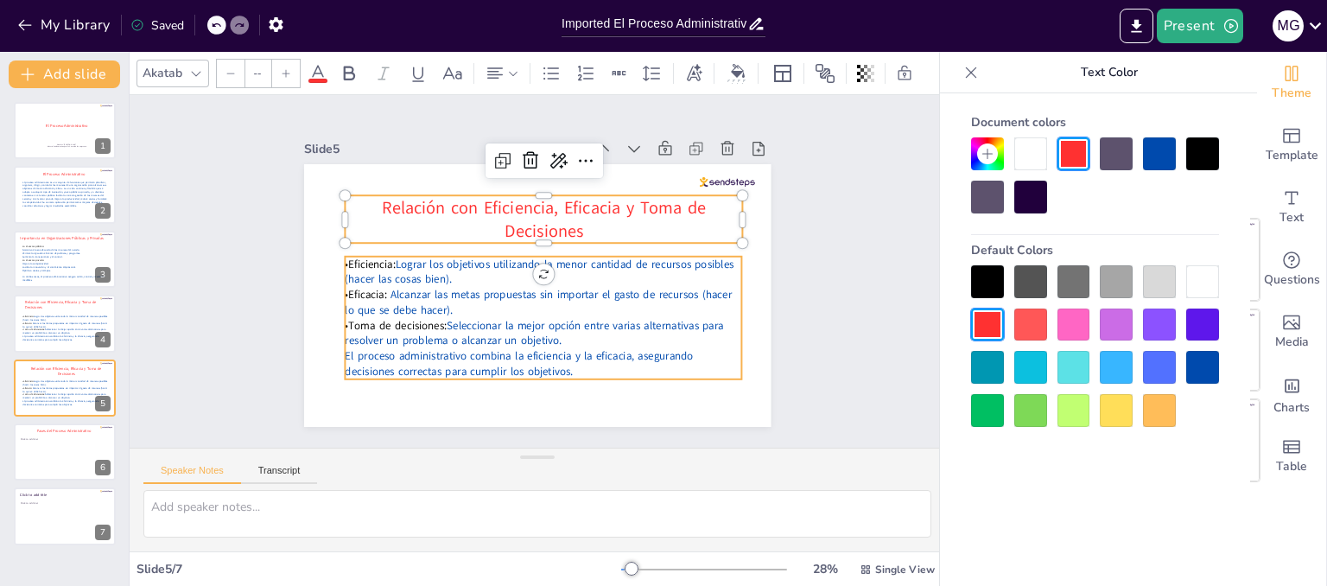
type input "45"
click at [529, 318] on span "Seleccionar la mejor opción entre varias alternativas para resolver un problema…" at bounding box center [498, 319] width 324 height 223
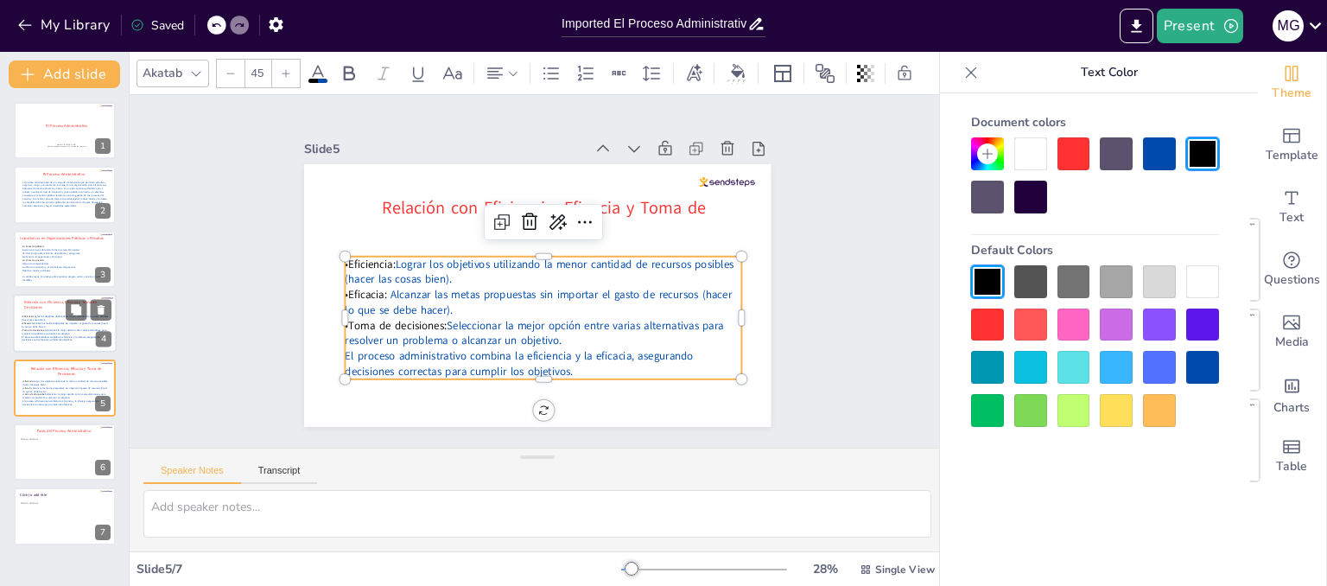
click at [64, 331] on span "Seleccionar la mejor opción entre varias alternativas para resolver un problema…" at bounding box center [64, 331] width 85 height 7
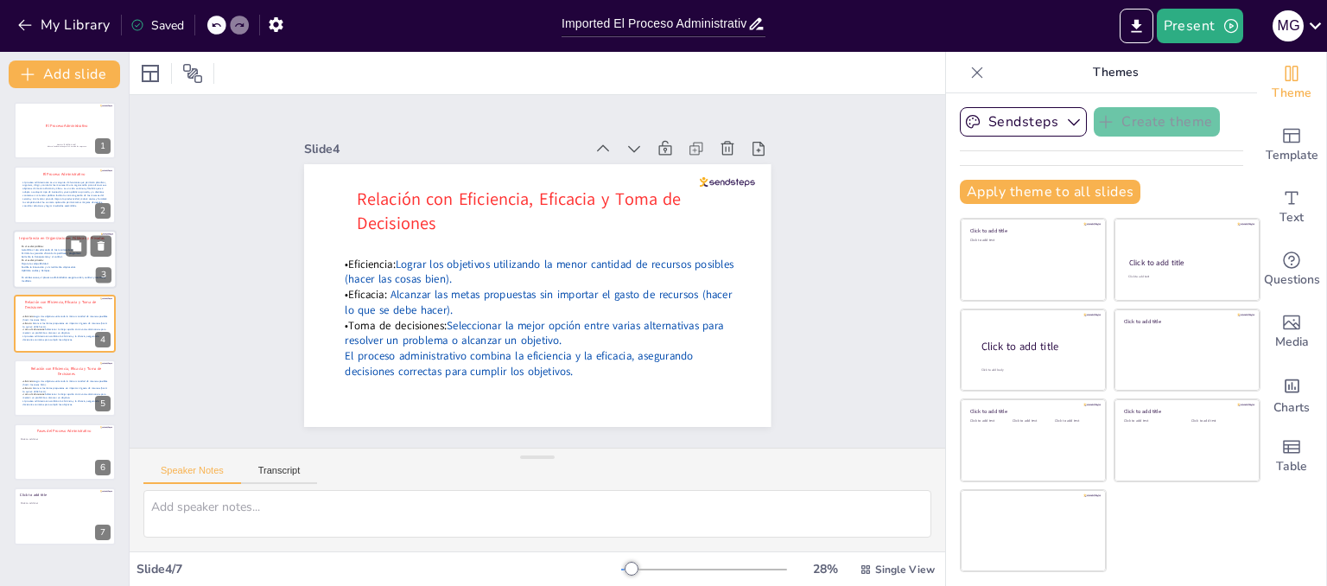
click at [68, 273] on p at bounding box center [66, 273] width 88 height 3
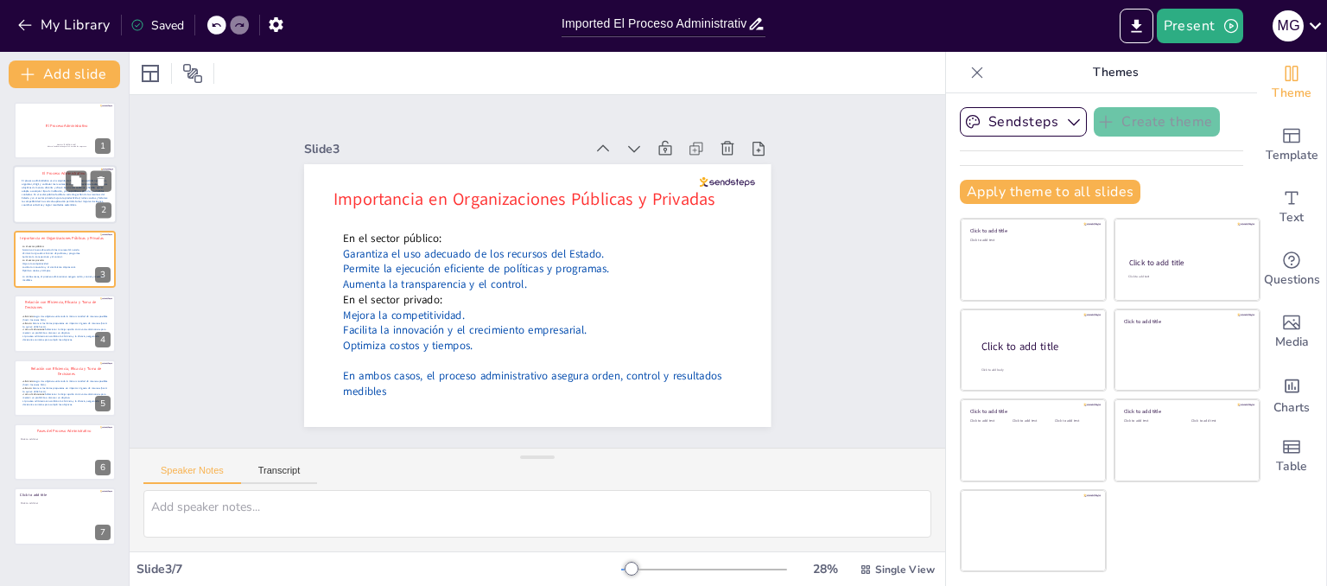
click at [48, 188] on p "El proceso administrativo es un conjunto de funciones que permiten planificar, …" at bounding box center [66, 194] width 88 height 28
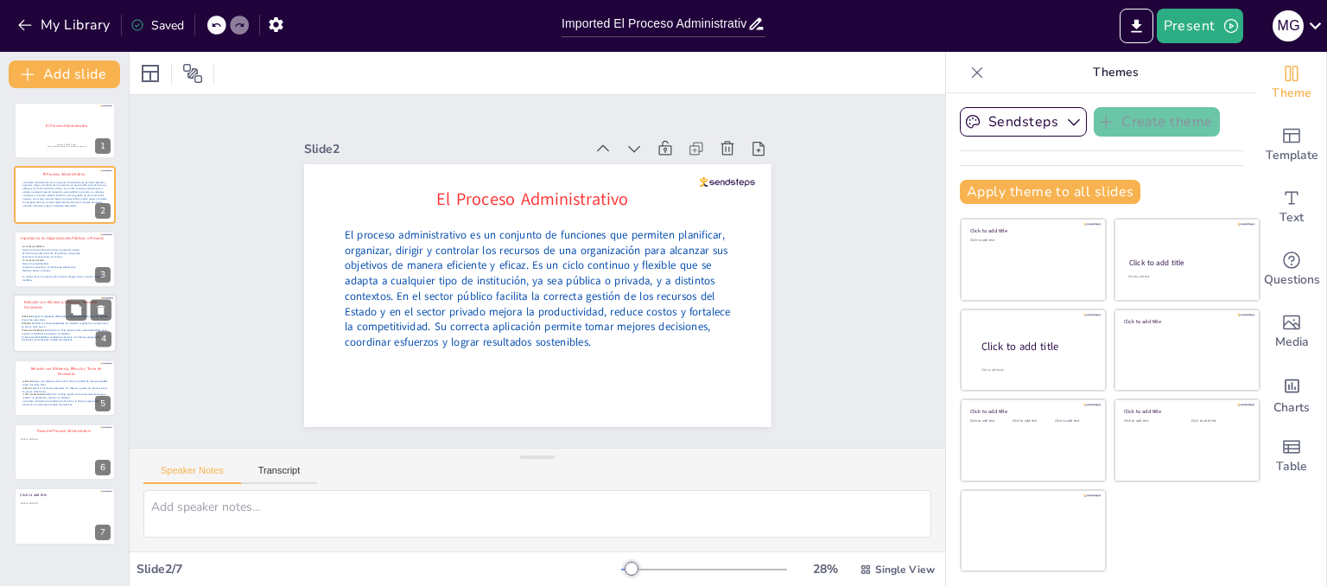
click at [53, 299] on span "Relación con Eficiencia, Eficacia y Toma de Decisiones" at bounding box center [60, 304] width 73 height 10
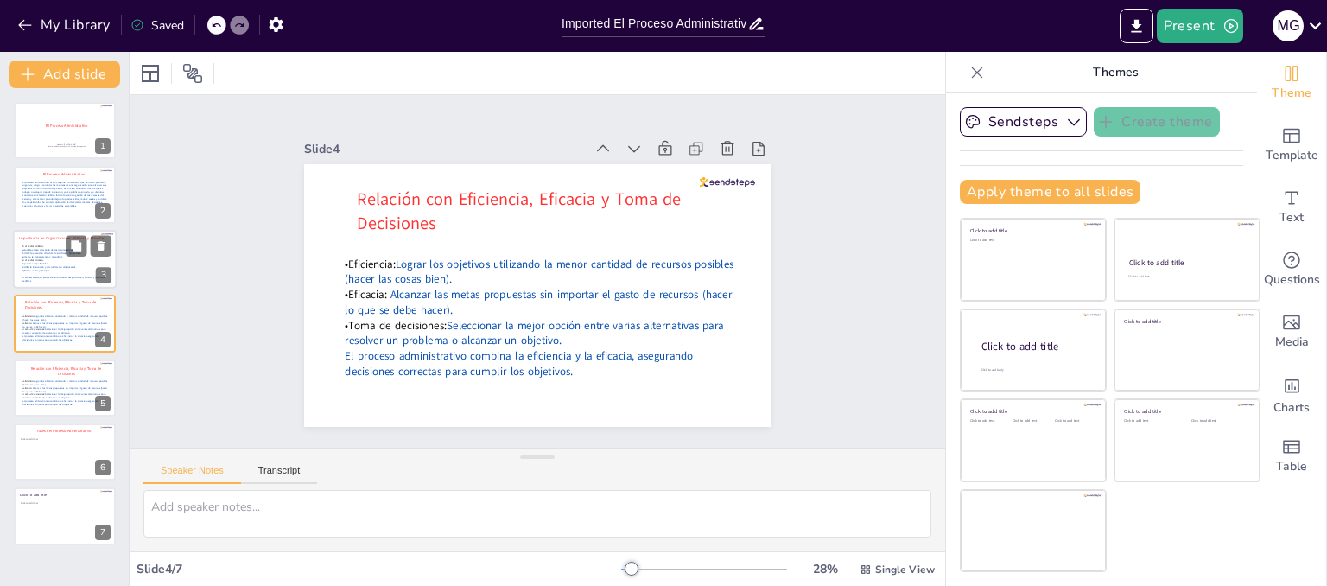
click at [52, 269] on p "Optimiza costos y tiempos." at bounding box center [66, 270] width 88 height 3
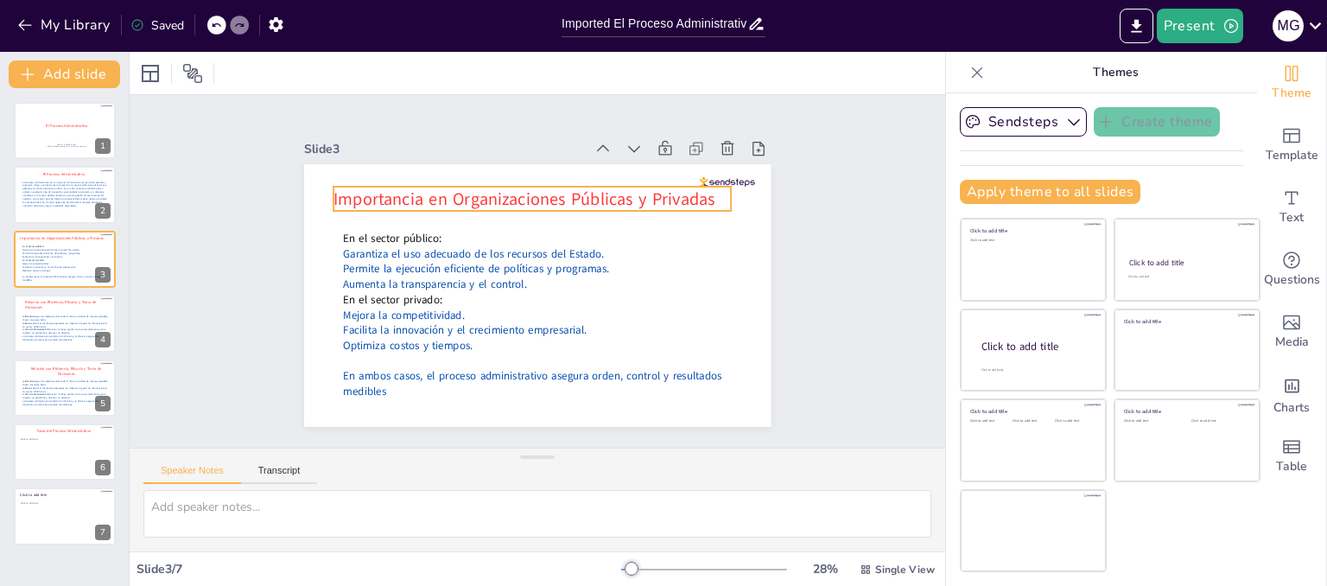
click at [391, 193] on span "Importancia en Organizaciones Públicas y Privadas" at bounding box center [562, 201] width 342 height 211
click at [391, 185] on span "Importancia en Organizaciones Públicas y Privadas" at bounding box center [562, 201] width 342 height 211
click at [386, 185] on span "Importancia en Organizaciones Públicas y Privadas" at bounding box center [547, 198] width 370 height 140
click at [533, 153] on icon at bounding box center [544, 152] width 22 height 22
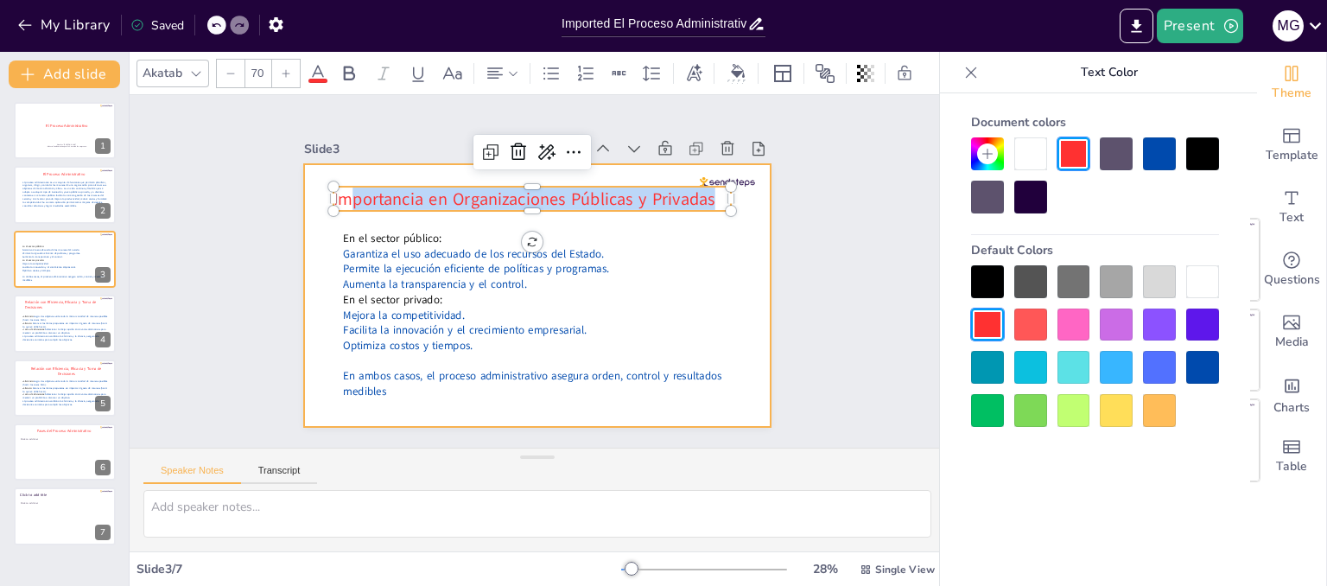
drag, startPoint x: 703, startPoint y: 195, endPoint x: 307, endPoint y: 200, distance: 395.6
click at [307, 200] on div "En el sector público: Garantiza el uso adecuado de los recursos del Estado. Per…" at bounding box center [537, 295] width 466 height 263
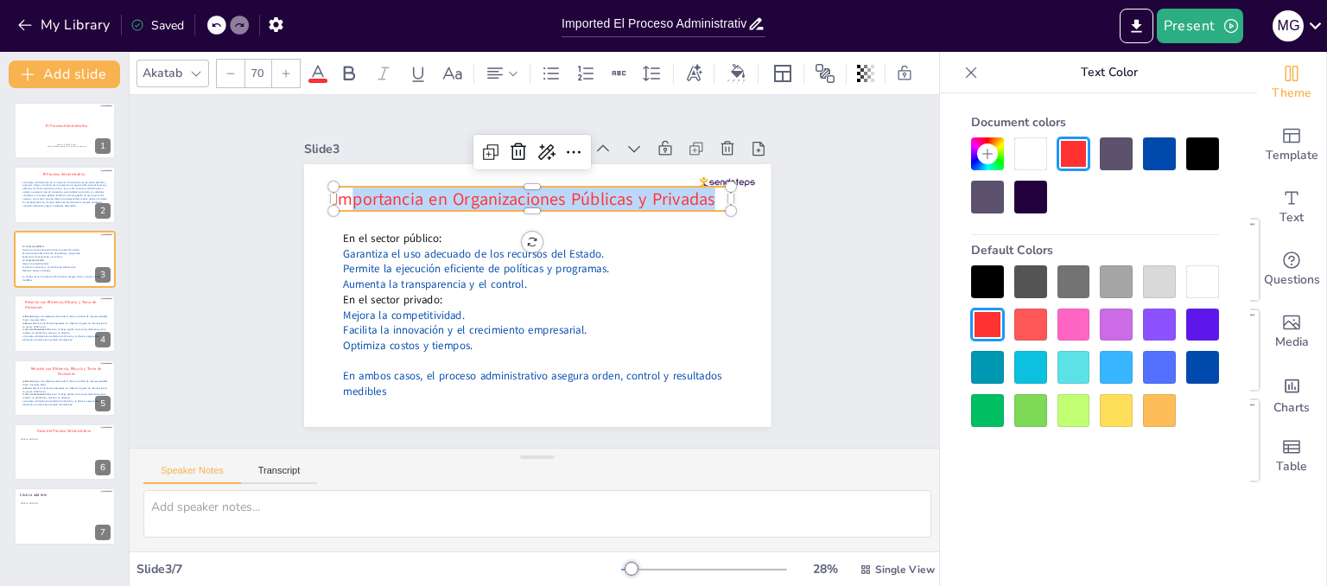
click at [705, 189] on p "Importancia en Organizaciones Públicas y Privadas" at bounding box center [555, 200] width 386 height 145
drag, startPoint x: 705, startPoint y: 189, endPoint x: 343, endPoint y: 193, distance: 361.9
click at [376, 193] on p "Importancia en Organizaciones Públicas y Privadas" at bounding box center [562, 202] width 373 height 183
click at [493, 67] on icon at bounding box center [495, 72] width 16 height 11
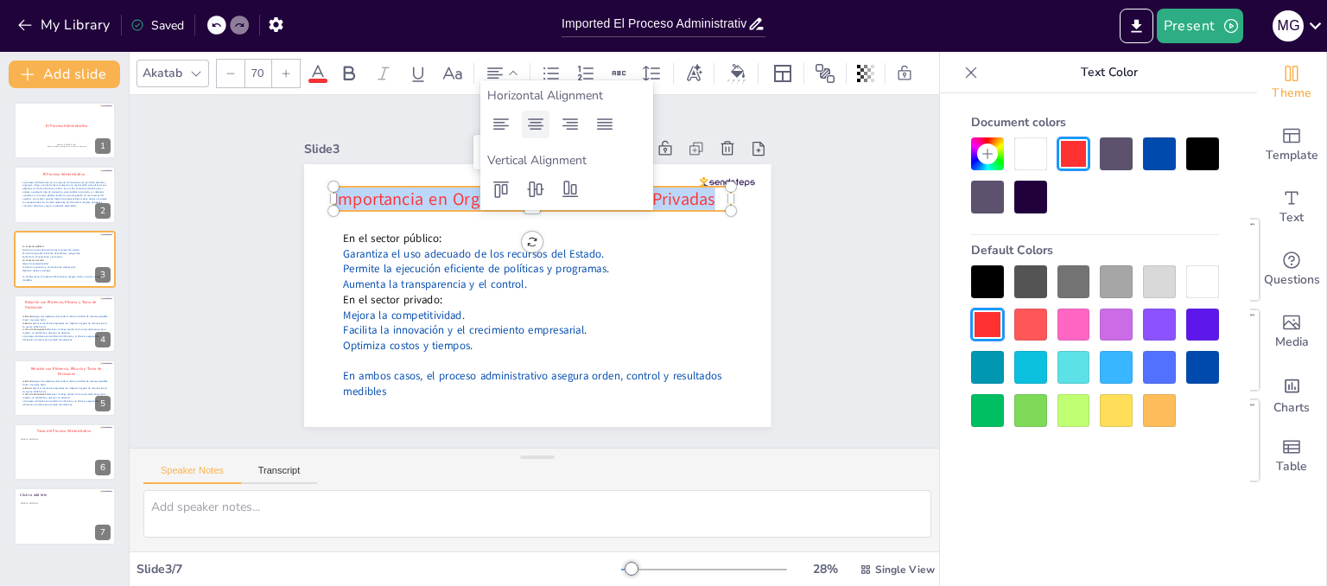
click at [535, 127] on icon at bounding box center [535, 124] width 21 height 21
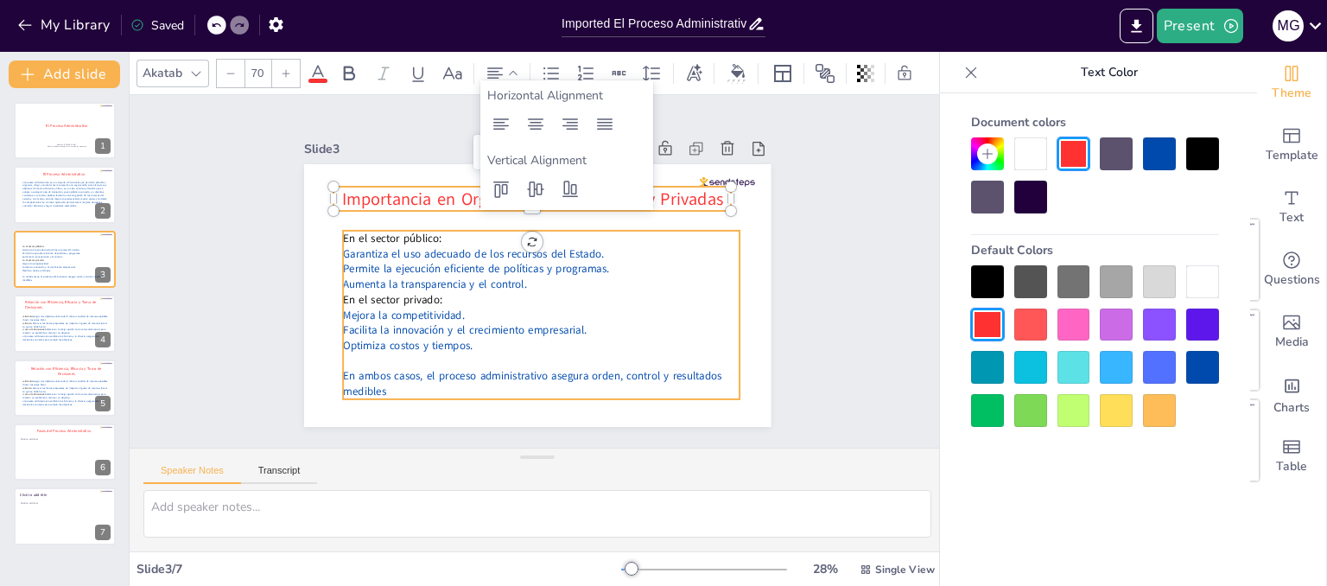
click at [638, 242] on p "Garantiza el uso adecuado de los recursos del Estado." at bounding box center [547, 255] width 383 height 137
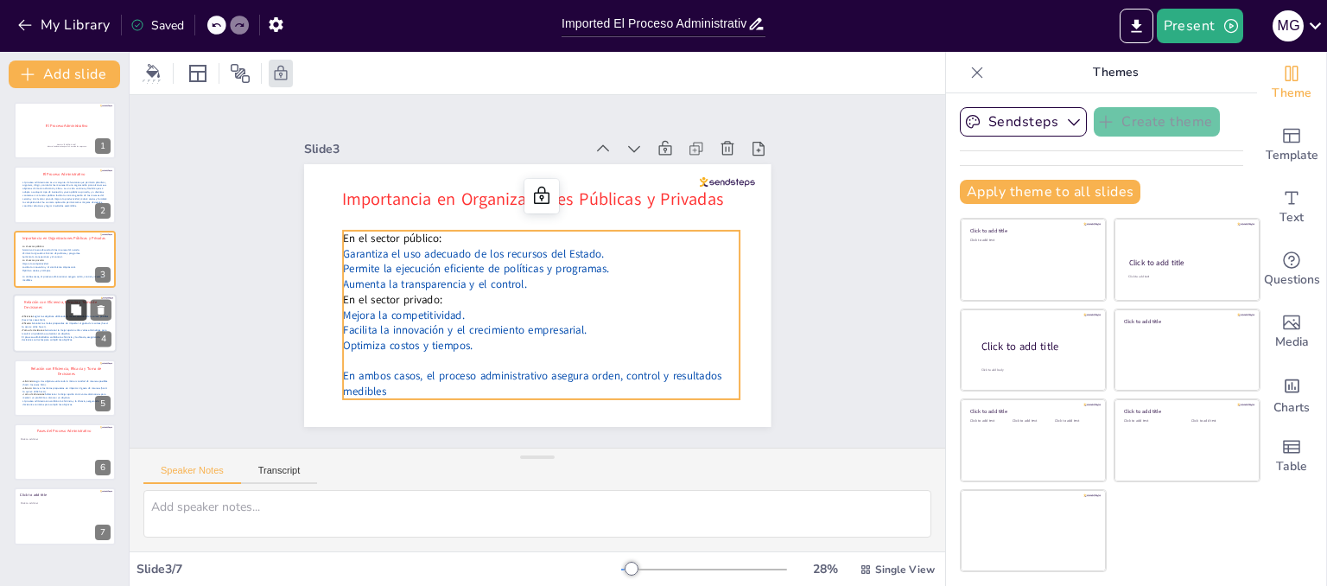
click at [66, 314] on button at bounding box center [76, 310] width 21 height 21
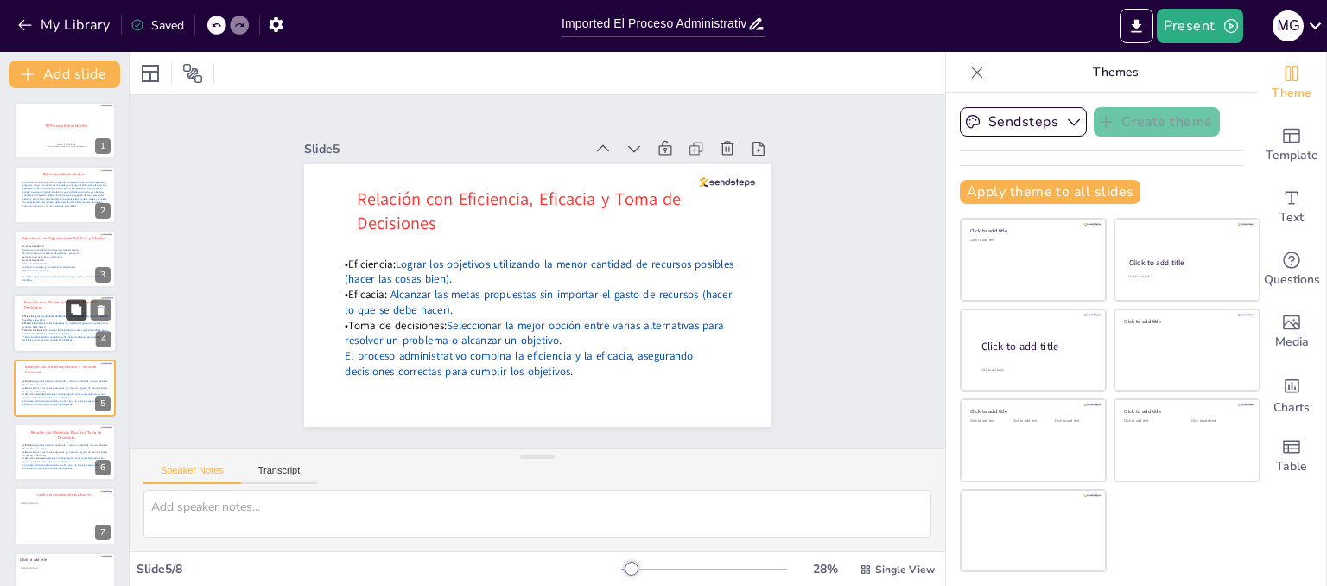
scroll to position [37, 0]
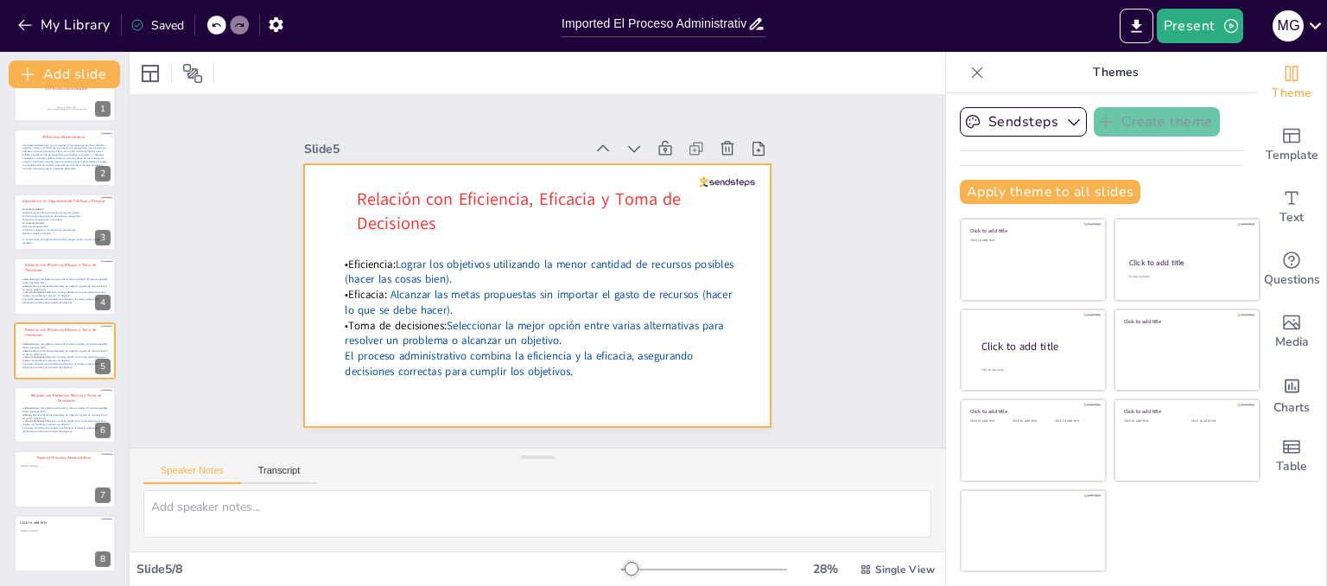
click at [400, 215] on span "Relación con Eficiencia, Eficacia y Toma de Decisiones" at bounding box center [538, 197] width 323 height 123
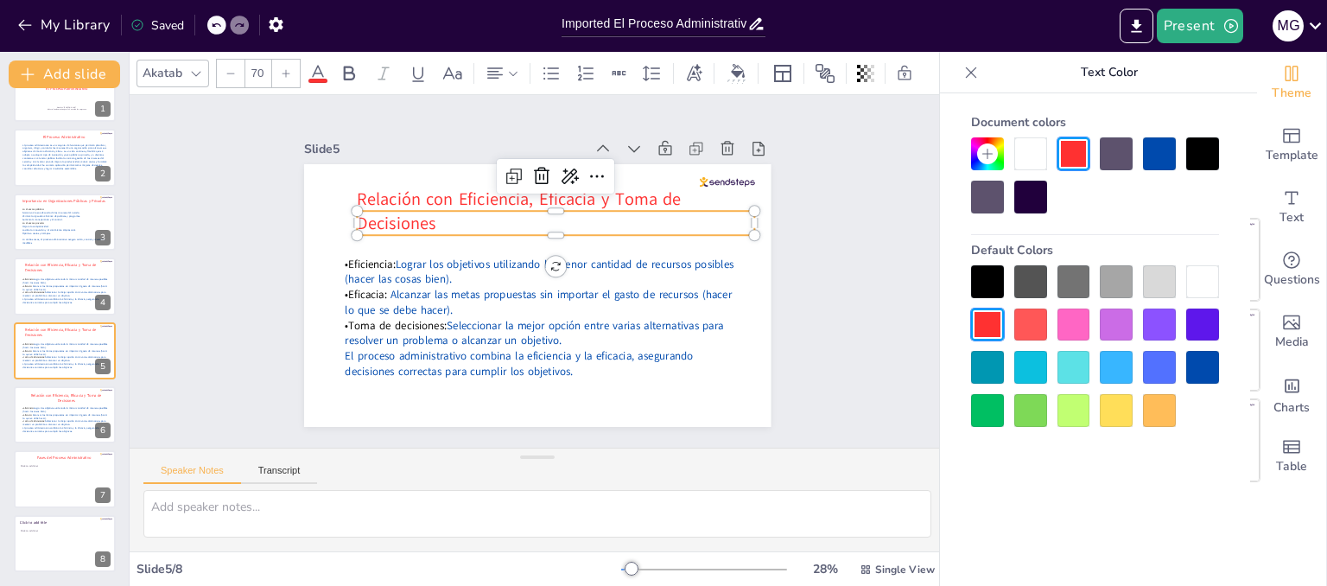
click at [574, 225] on p "Relación con Eficiencia, Eficacia y Toma de Decisiones" at bounding box center [598, 290] width 48 height 398
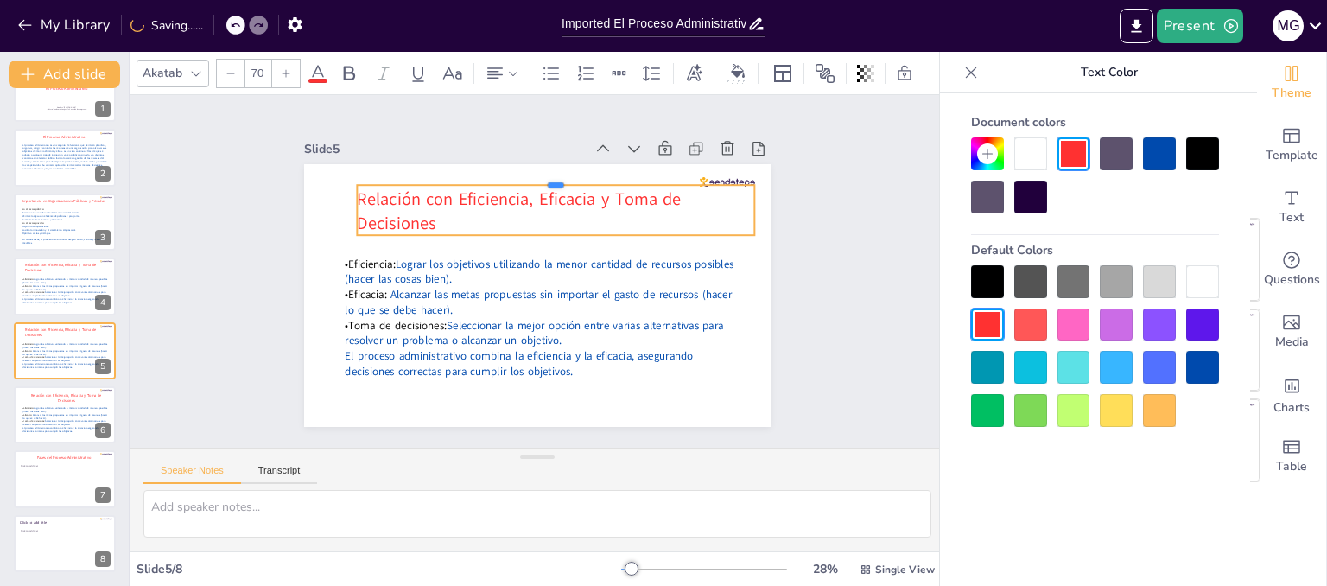
drag, startPoint x: 539, startPoint y: 201, endPoint x: 542, endPoint y: 175, distance: 26.1
click at [552, 175] on div at bounding box center [620, 317] width 136 height 383
click at [501, 208] on p "Relación con Eficiencia, Eficacia y Toma de Decisiones" at bounding box center [567, 216] width 399 height 130
click at [429, 216] on p "Relación con Eficiencia, Eficacia y Toma de Decisiones" at bounding box center [583, 228] width 369 height 240
click at [377, 191] on span "Relación con Eficiencia, Eficacia y Toma de Decisiones" at bounding box center [538, 197] width 323 height 123
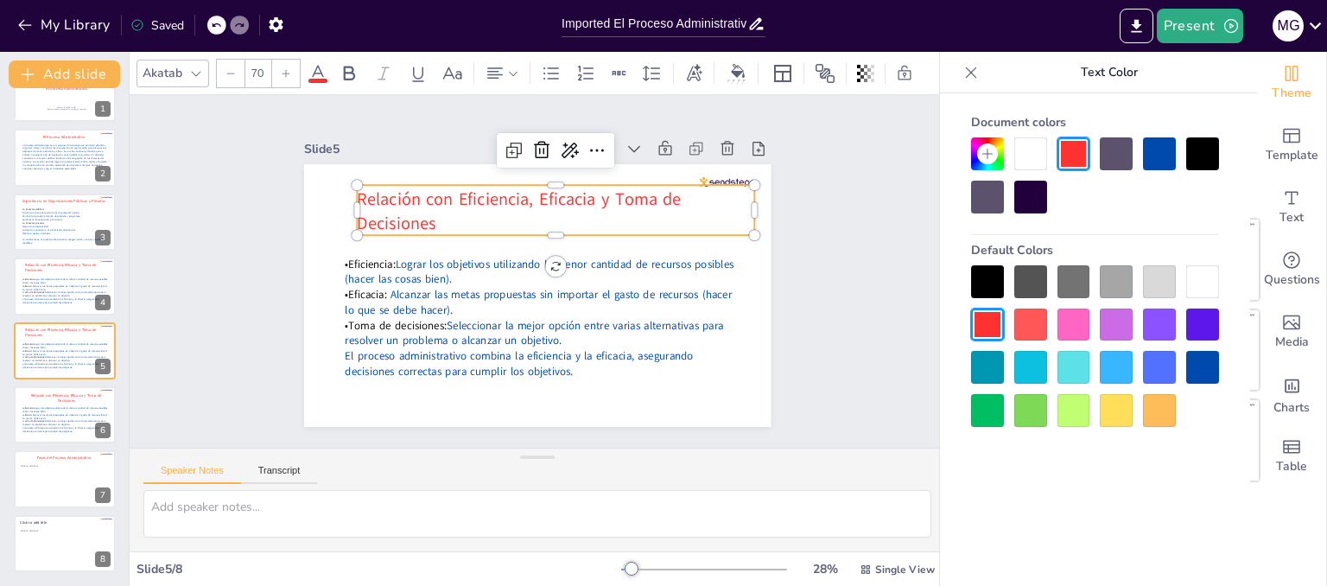
click at [387, 191] on span "Relación con Eficiencia, Eficacia y Toma de Decisiones" at bounding box center [544, 197] width 315 height 153
drag, startPoint x: 352, startPoint y: 188, endPoint x: 395, endPoint y: 194, distance: 42.8
click at [461, 194] on span "Relación con Eficiencia, Eficacia y Toma de Decisiones" at bounding box center [575, 214] width 229 height 276
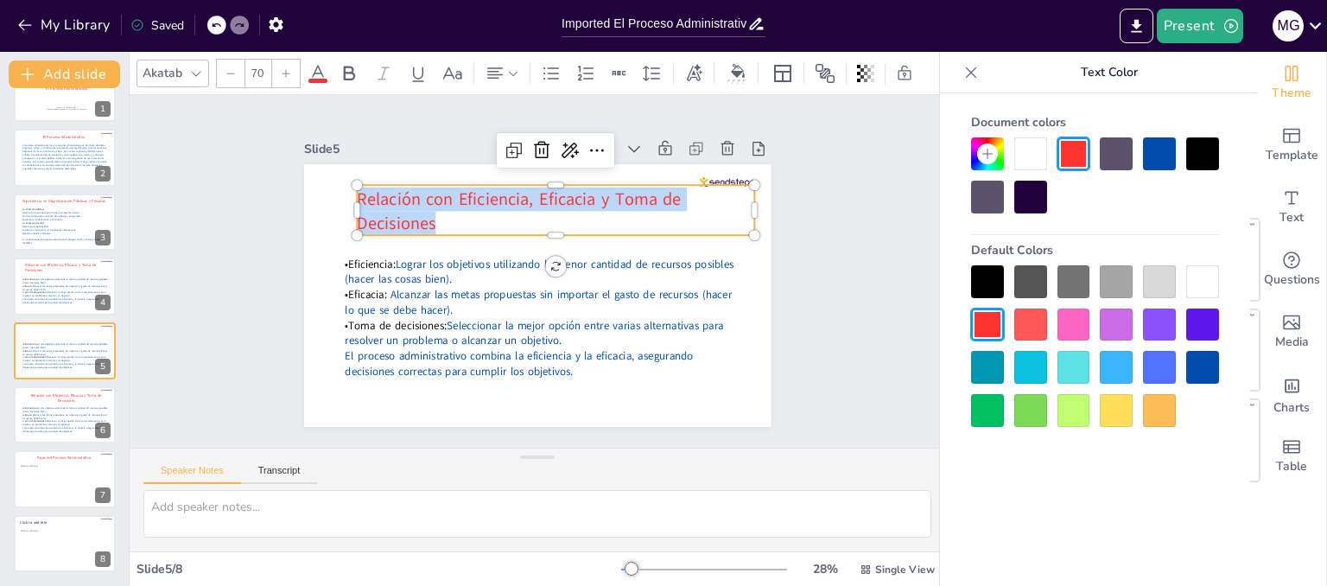
drag, startPoint x: 347, startPoint y: 194, endPoint x: 450, endPoint y: 217, distance: 105.2
click at [450, 217] on p "Relación con Eficiencia, Eficacia y Toma de Decisiones" at bounding box center [583, 228] width 369 height 240
click at [507, 68] on icon at bounding box center [513, 73] width 12 height 12
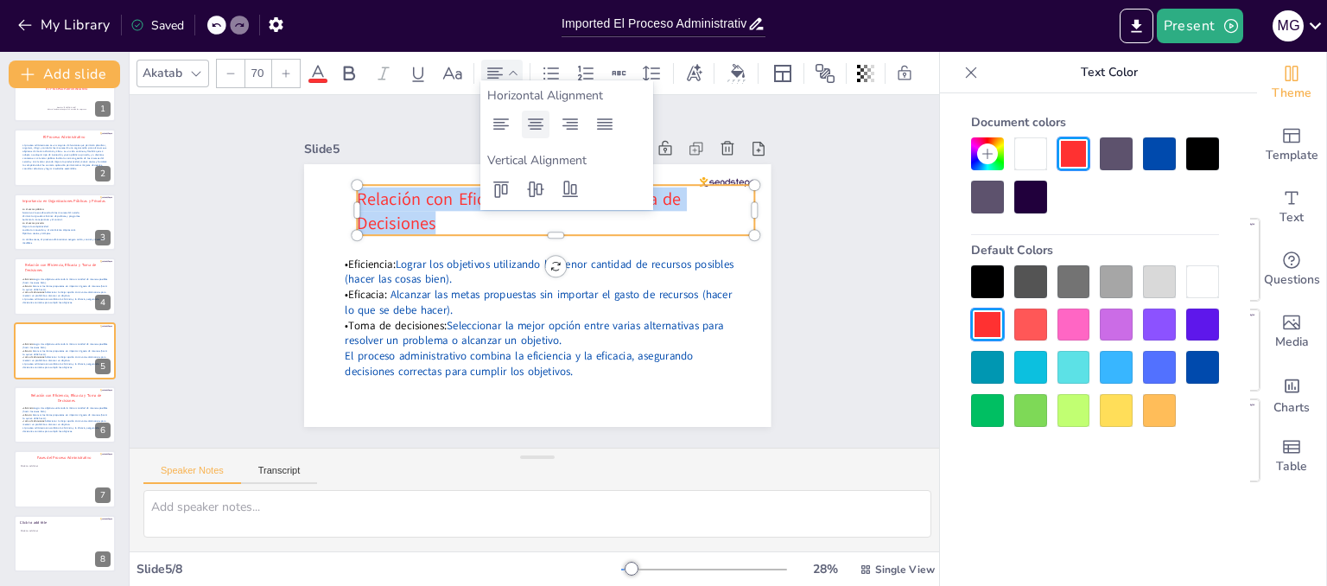
click at [529, 132] on icon at bounding box center [535, 124] width 21 height 21
type input "45"
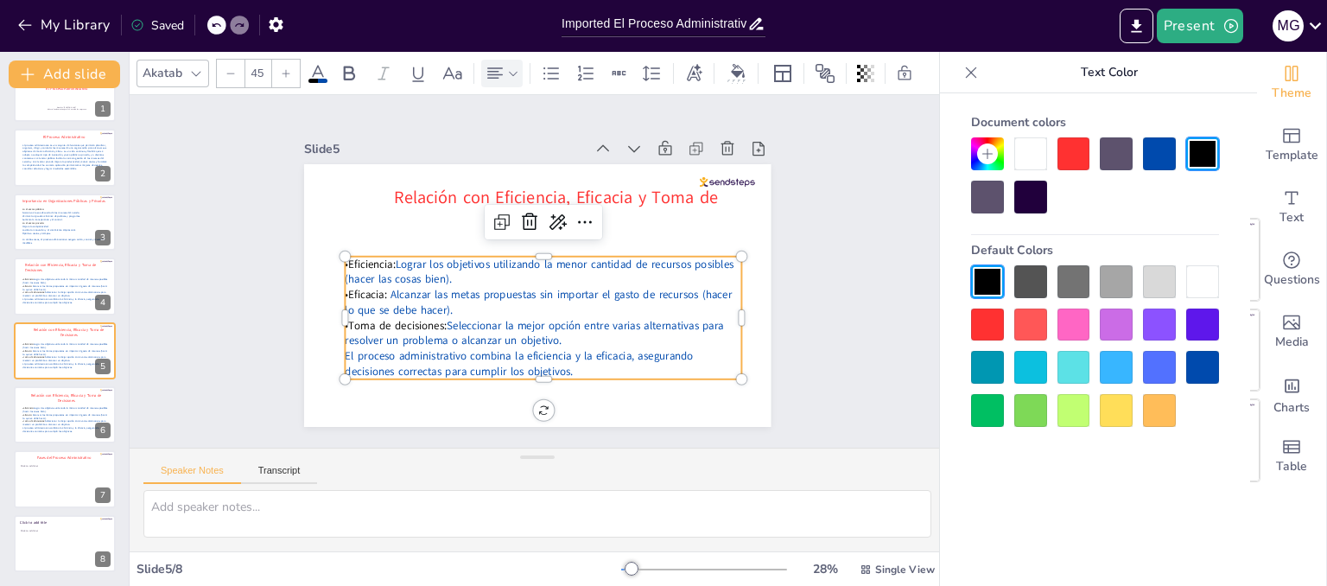
click at [490, 250] on span "Lograr los objetivos utilizando la menor cantidad de recursos posibles (hacer l…" at bounding box center [536, 271] width 260 height 309
click at [543, 398] on div at bounding box center [514, 265] width 354 height 511
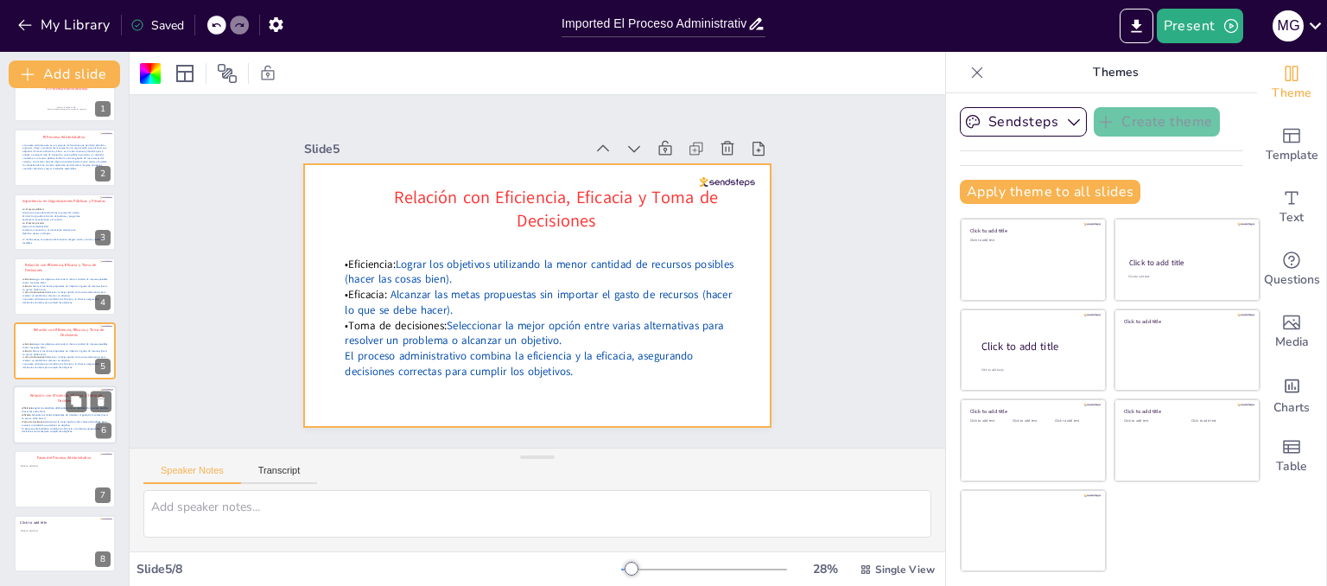
click at [62, 385] on div "Relación con Eficiencia, Eficacia y Toma de Decisiones •Eficiencia: Lograr los …" at bounding box center [65, 414] width 104 height 59
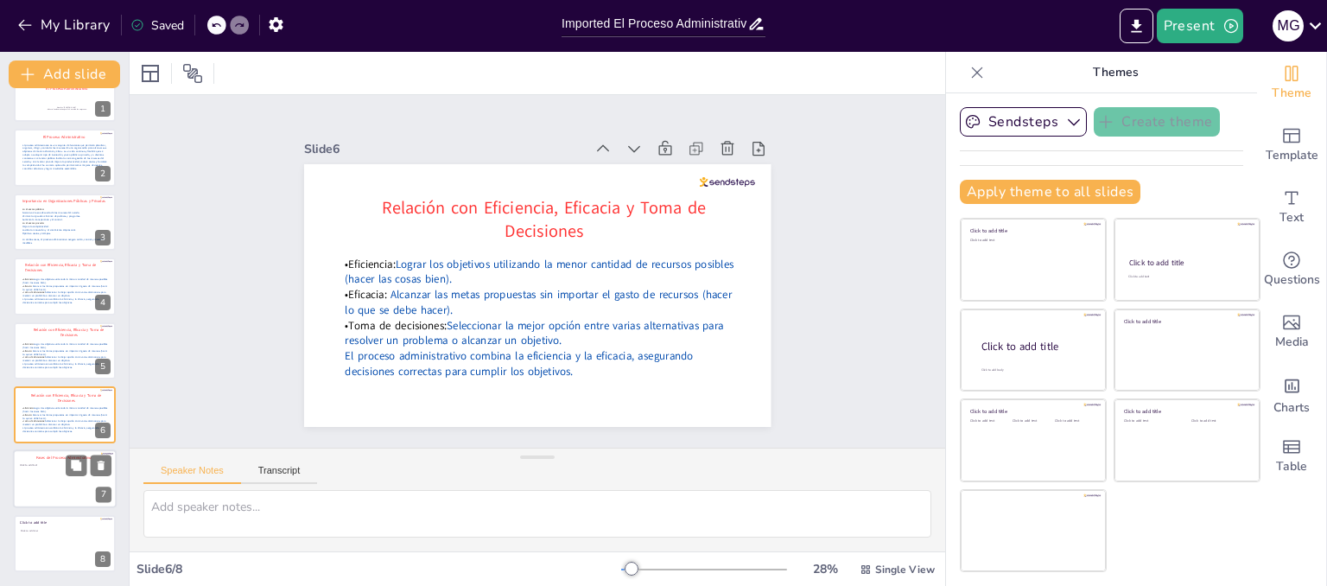
click at [54, 459] on span "Fases del Proceso Administrativo" at bounding box center [63, 456] width 55 height 5
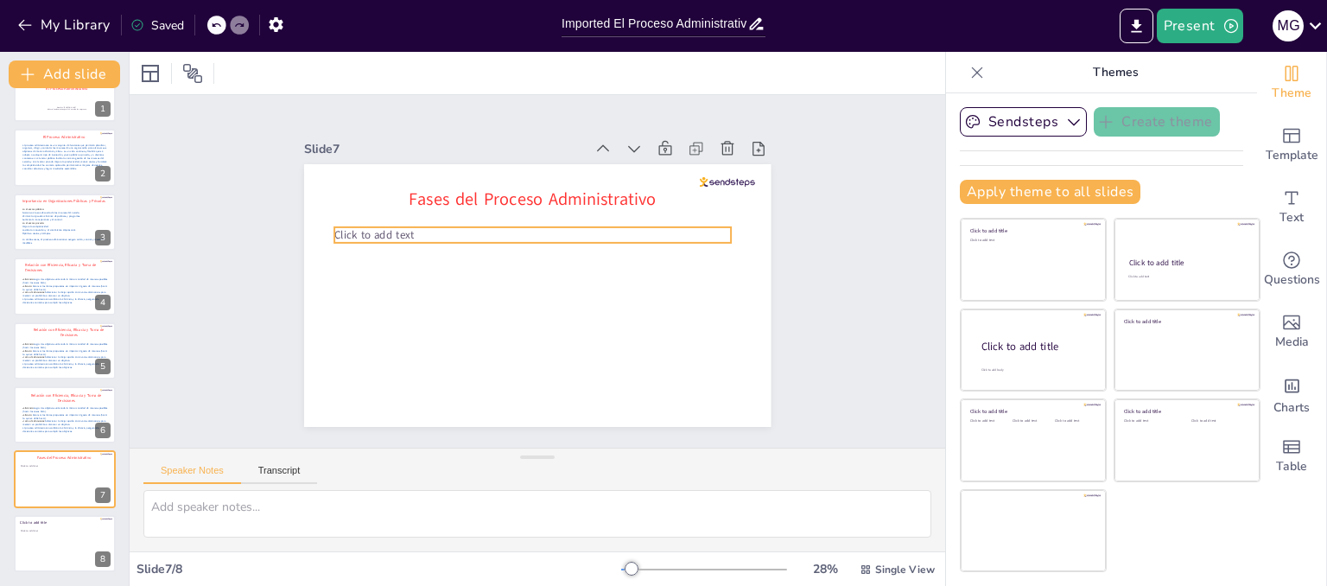
click at [481, 227] on p "Click to add text" at bounding box center [568, 251] width 175 height 369
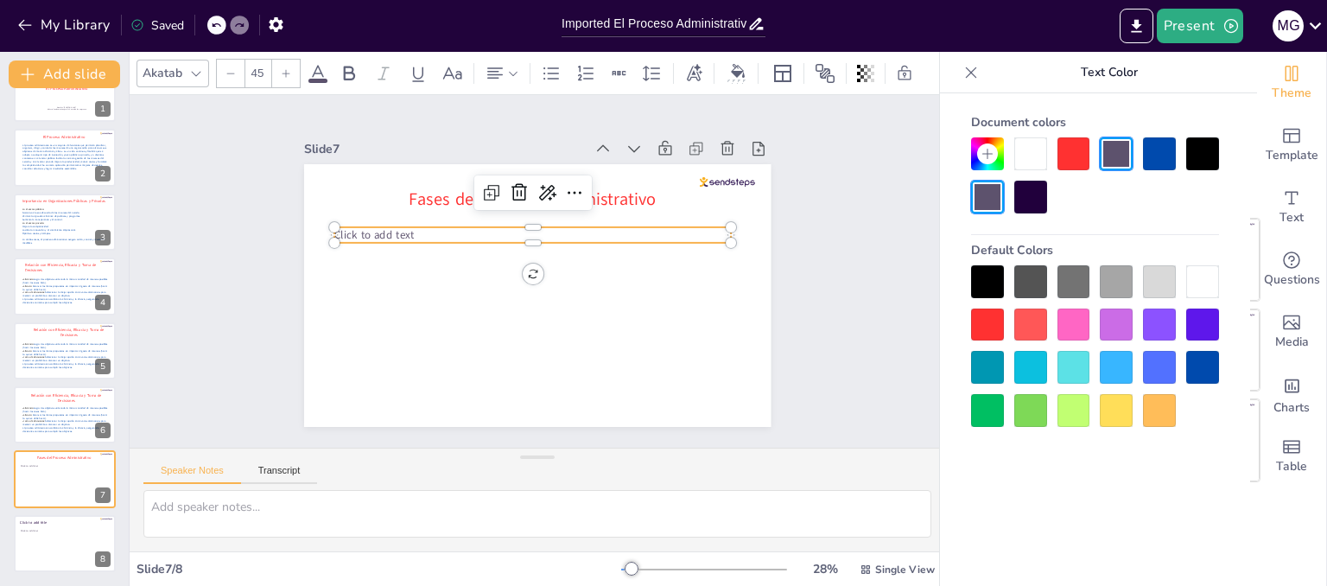
click at [504, 227] on p "Click to add text" at bounding box center [572, 278] width 137 height 383
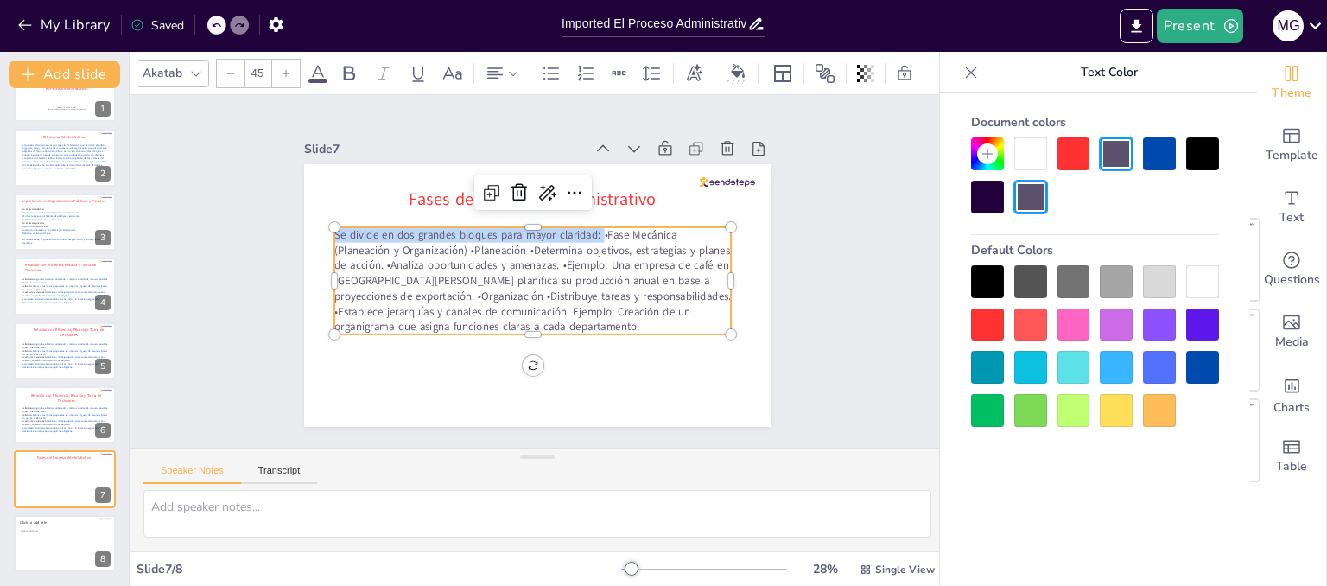
drag, startPoint x: 590, startPoint y: 228, endPoint x: 326, endPoint y: 222, distance: 263.5
click at [326, 222] on div "Fases del Proceso Administrativo Se divide en dos grandes bloques para mayor cl…" at bounding box center [518, 286] width 487 height 532
click at [1209, 152] on div at bounding box center [1202, 153] width 33 height 33
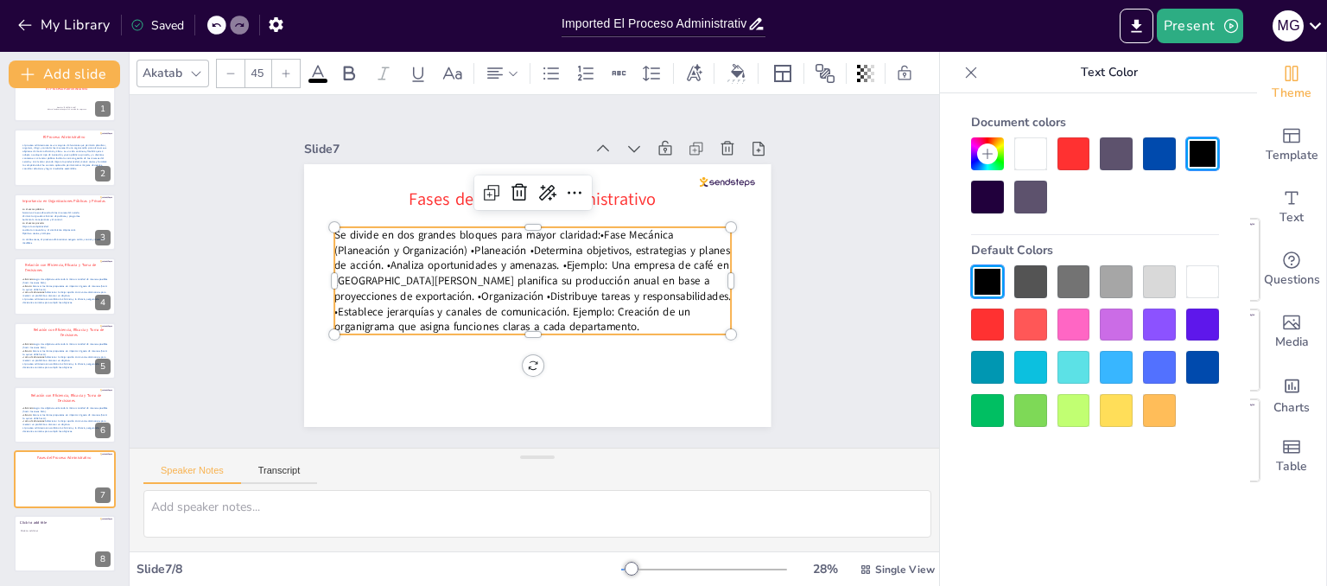
click at [591, 229] on p "Se divide en dos grandes bloques para mayor claridad: •Fase Mecánica (Planeació…" at bounding box center [530, 279] width 410 height 225
drag, startPoint x: 392, startPoint y: 245, endPoint x: 325, endPoint y: 247, distance: 67.4
click at [415, 247] on p "•Fase Mecánica (Planeación y Organización) •Planeación •Determina objetivos, es…" at bounding box center [520, 272] width 210 height 406
click at [539, 242] on p "•Fase Mecánica (Planeación y Organización) •Planeación •Determina objetivos, es…" at bounding box center [528, 286] width 406 height 210
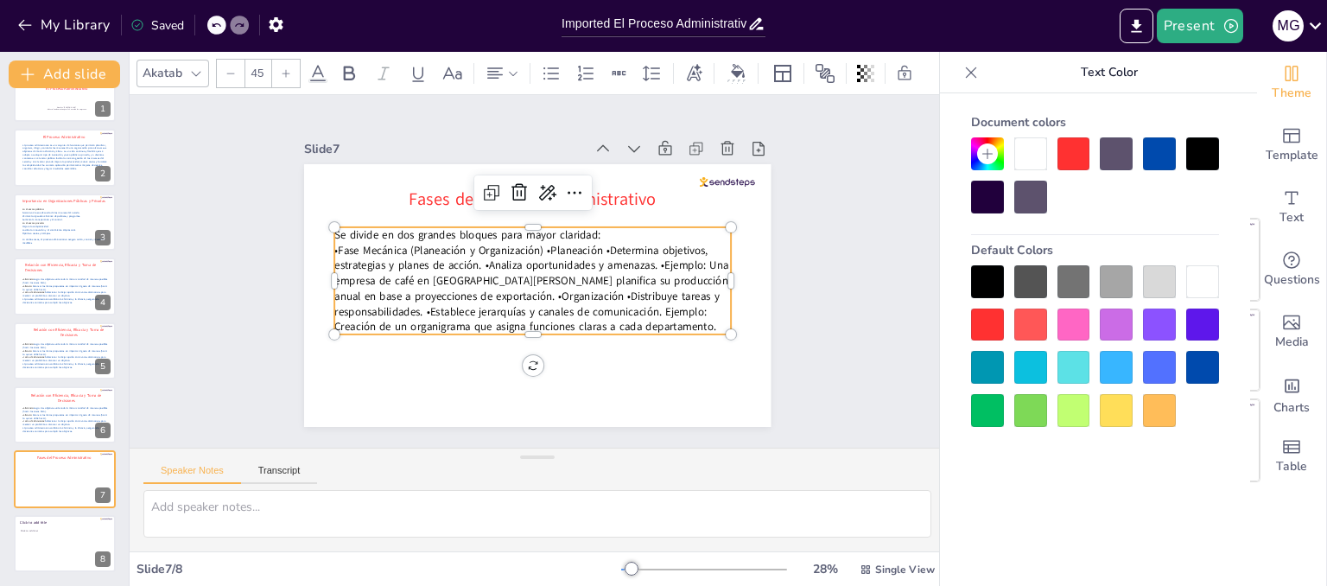
click at [530, 244] on p "•Fase Mecánica (Planeación y Organización) •Planeación •Determina objetivos, es…" at bounding box center [526, 284] width 400 height 245
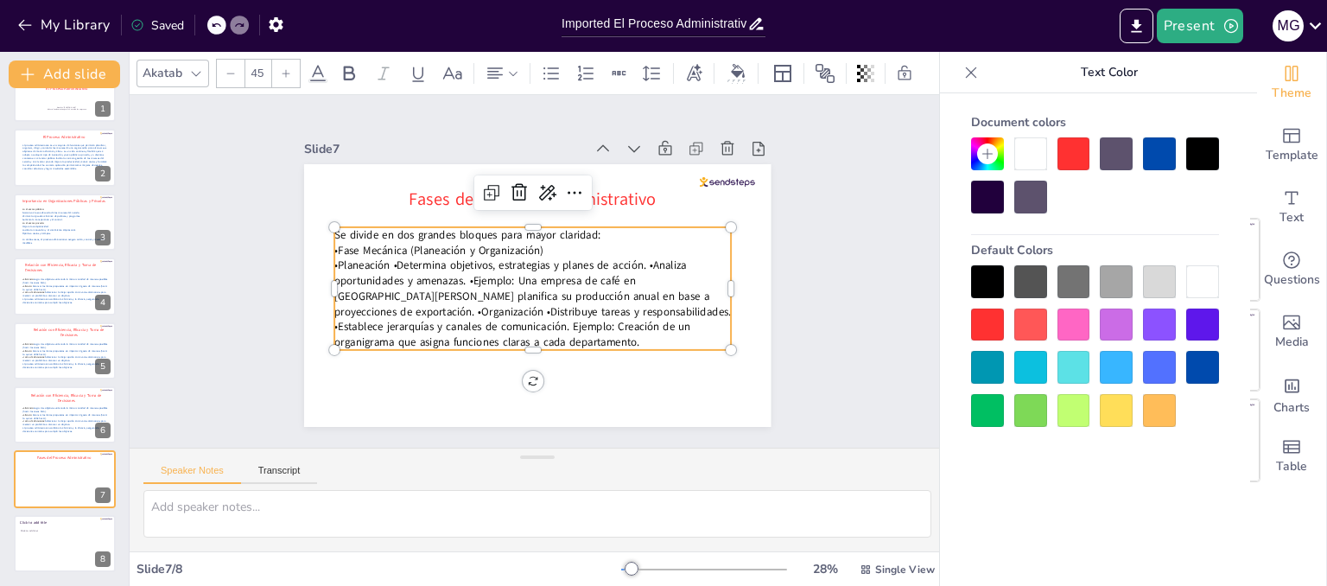
click at [379, 262] on p "•Planeación •Determina objetivos, estrategias y planes de acción. •Analiza opor…" at bounding box center [523, 300] width 406 height 210
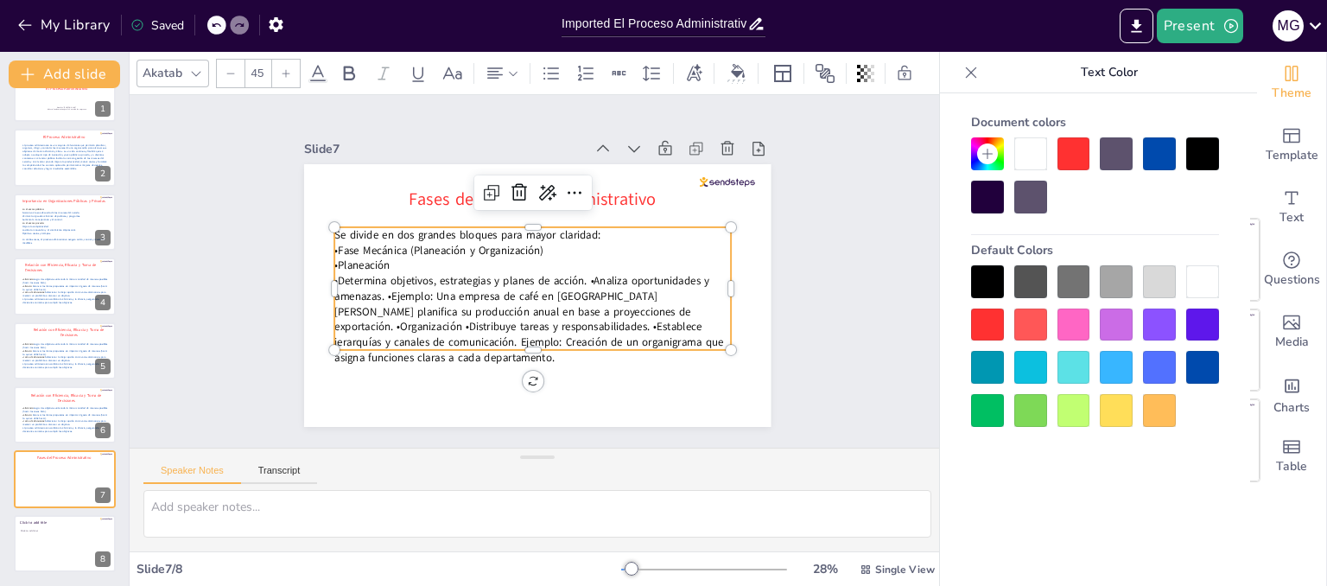
click at [574, 274] on p "•Determina objetivos, estrategias y planes de acción. •Analiza oportunidades y …" at bounding box center [518, 315] width 406 height 210
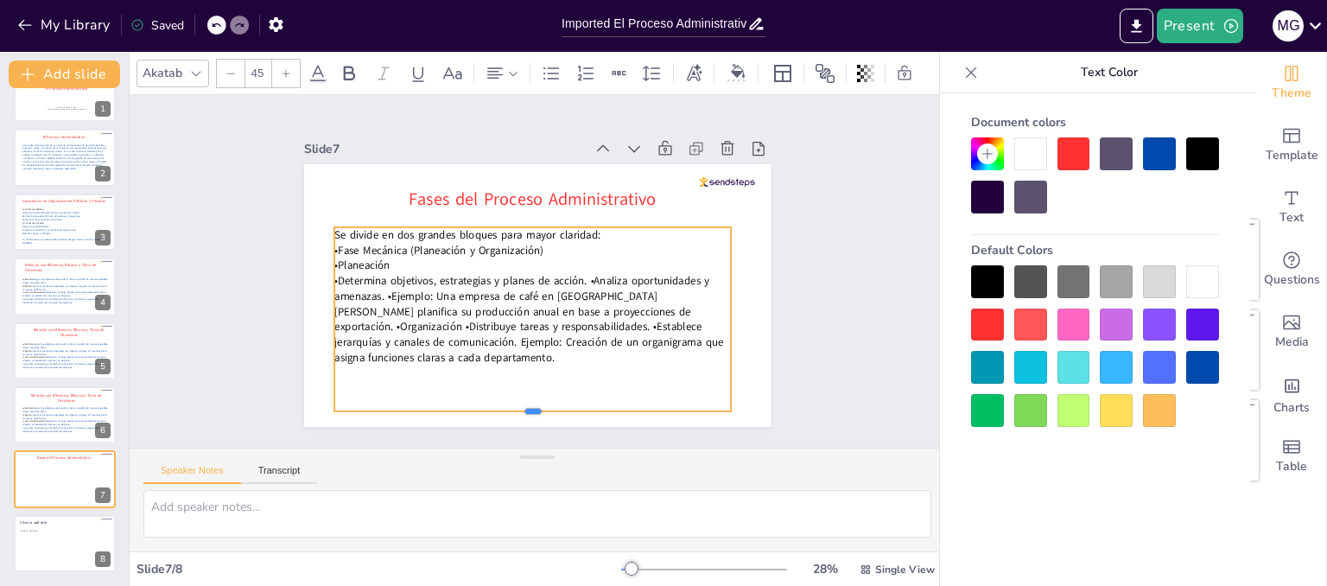
drag, startPoint x: 520, startPoint y: 342, endPoint x: 525, endPoint y: 403, distance: 61.5
click at [525, 403] on div at bounding box center [426, 366] width 276 height 304
click at [574, 275] on p "•Determina objetivos, estrategias y planes de acción. •Analiza oportunidades y …" at bounding box center [518, 315] width 406 height 210
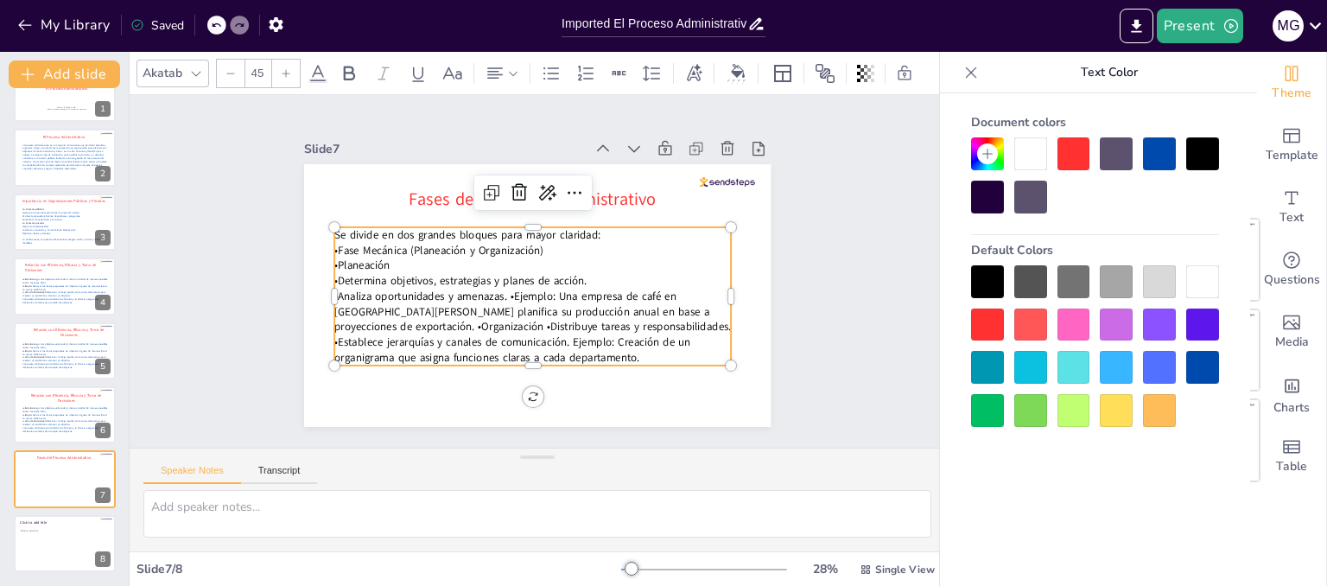
click at [496, 291] on p "•Analiza oportunidades y amenazas. •Ejemplo: Una empresa de café en El Salvador…" at bounding box center [511, 320] width 394 height 231
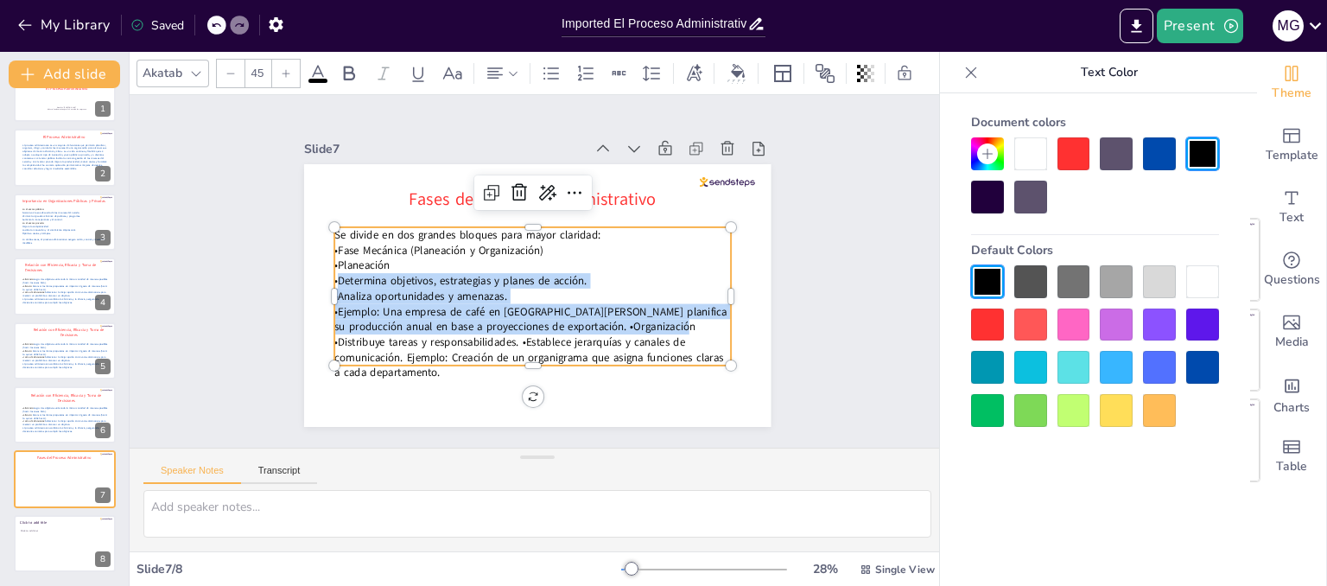
drag, startPoint x: 326, startPoint y: 274, endPoint x: 647, endPoint y: 316, distance: 323.2
click at [647, 316] on div "Se divide en dos grandes bloques para mayor claridad: •Fase Mecánica (Planeació…" at bounding box center [519, 299] width 425 height 301
click at [499, 324] on p "•Ejemplo: Una empresa de café en El Salvador planifica su producción anual en b…" at bounding box center [525, 340] width 402 height 117
drag, startPoint x: 499, startPoint y: 324, endPoint x: 324, endPoint y: 267, distance: 184.4
click at [324, 267] on div "Se divide en dos grandes bloques para mayor claridad: •Fase Mecánica (Planeació…" at bounding box center [514, 295] width 411 height 358
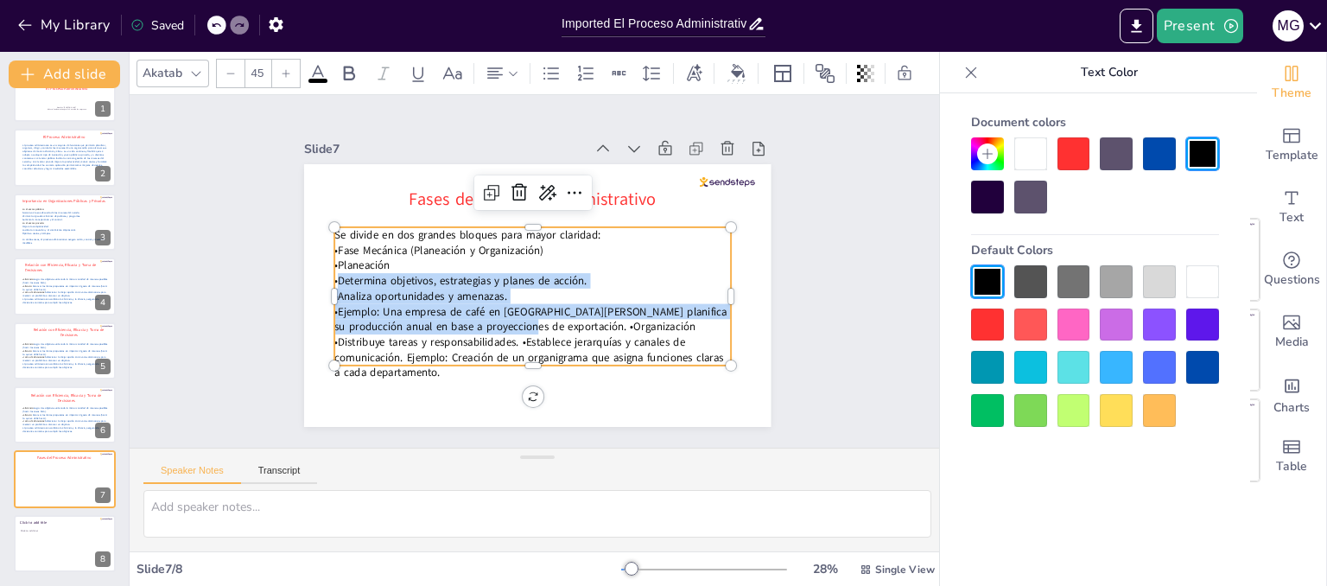
click at [495, 314] on p "•Ejemplo: Una empresa de café en El Salvador planifica su producción anual en b…" at bounding box center [525, 340] width 402 height 117
drag, startPoint x: 497, startPoint y: 320, endPoint x: 321, endPoint y: 277, distance: 180.4
click at [321, 277] on div "Se divide en dos grandes bloques para mayor claridad: •Fase Mecánica (Planeació…" at bounding box center [522, 301] width 425 height 269
click at [1150, 150] on div at bounding box center [1159, 153] width 33 height 33
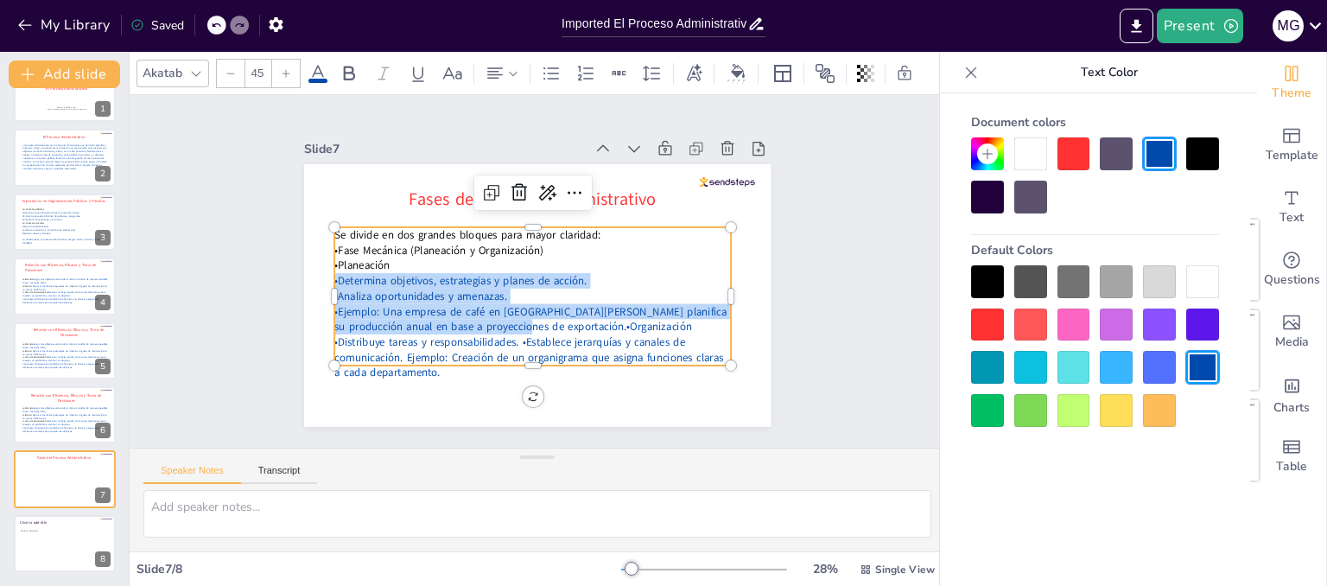
click at [656, 275] on p "•Determina objetivos, estrategias y planes de acción." at bounding box center [527, 274] width 277 height 305
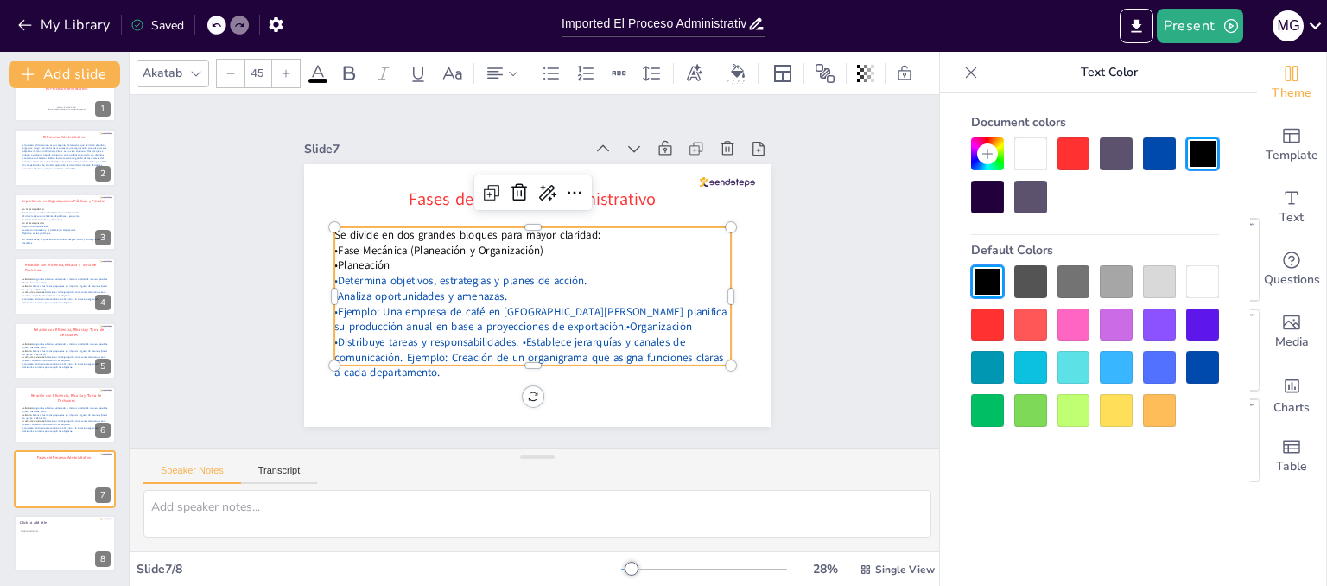
drag, startPoint x: 326, startPoint y: 229, endPoint x: 599, endPoint y: 231, distance: 272.1
click at [599, 231] on p "Se divide en dos grandes bloques para mayor claridad:" at bounding box center [548, 236] width 369 height 175
click at [1074, 153] on div at bounding box center [1073, 153] width 33 height 33
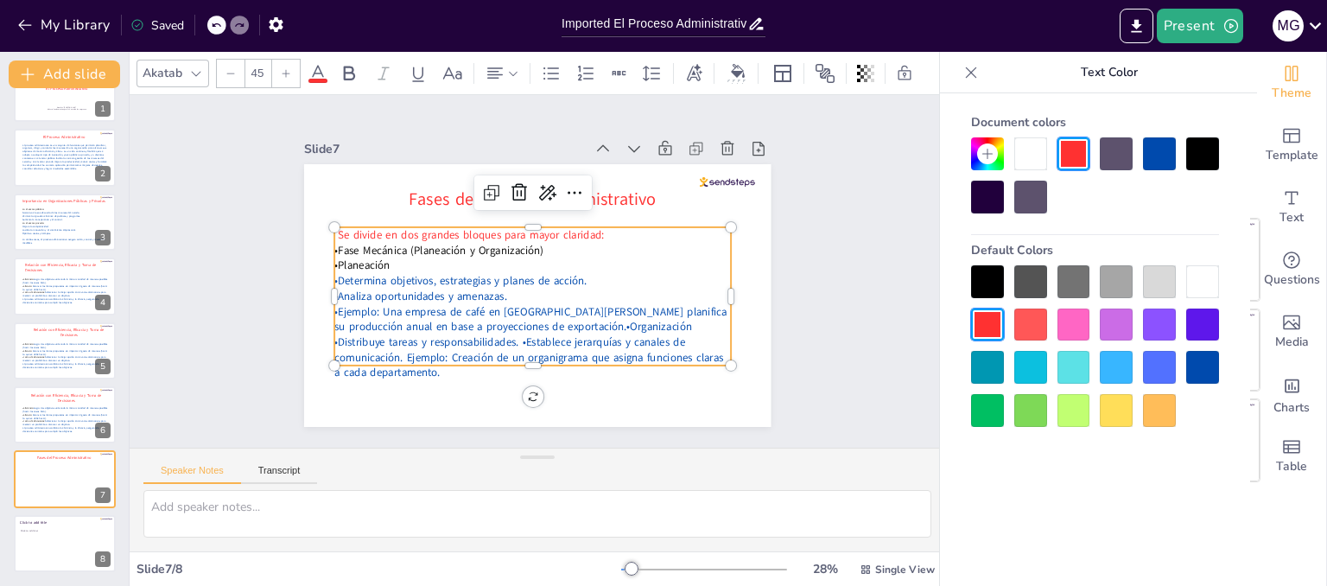
click at [608, 246] on p "•Fase Mecánica (Planeación y Organización)" at bounding box center [559, 270] width 98 height 391
click at [501, 319] on p "•Ejemplo: Una empresa de café en El Salvador planifica su producción anual en b…" at bounding box center [498, 330] width 382 height 264
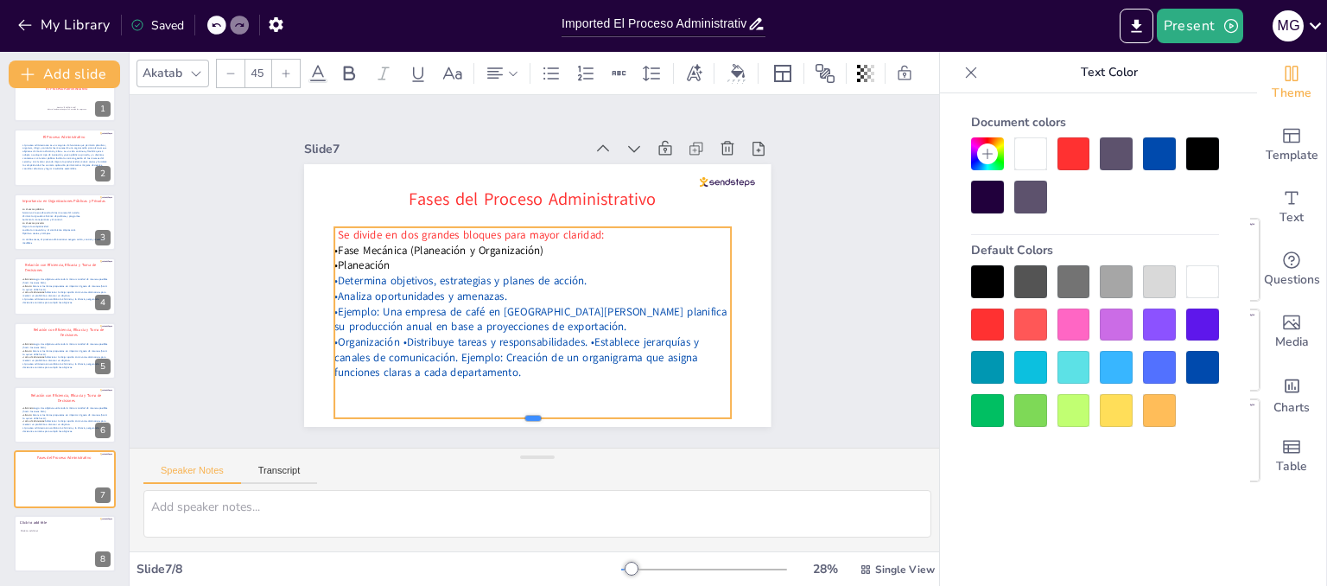
drag, startPoint x: 522, startPoint y: 373, endPoint x: 535, endPoint y: 411, distance: 40.2
click at [411, 411] on div at bounding box center [383, 283] width 55 height 396
drag, startPoint x: 387, startPoint y: 333, endPoint x: 321, endPoint y: 336, distance: 65.7
click at [321, 336] on p "•Organización •Distribuye tareas y responsabilidades. •Establece jerarquías y c…" at bounding box center [470, 325] width 300 height 326
click at [1208, 164] on div at bounding box center [1202, 153] width 33 height 33
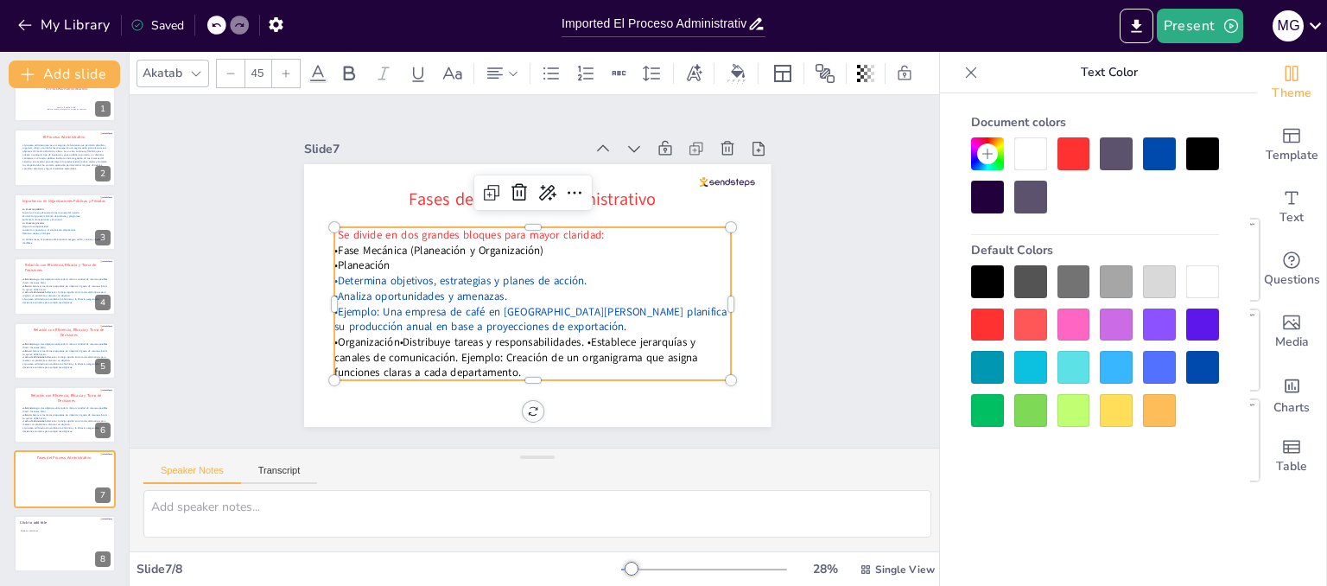
click at [390, 336] on p "•Organización •Distribuye tareas y responsabilidades. •Establece jerarquías y c…" at bounding box center [506, 352] width 392 height 167
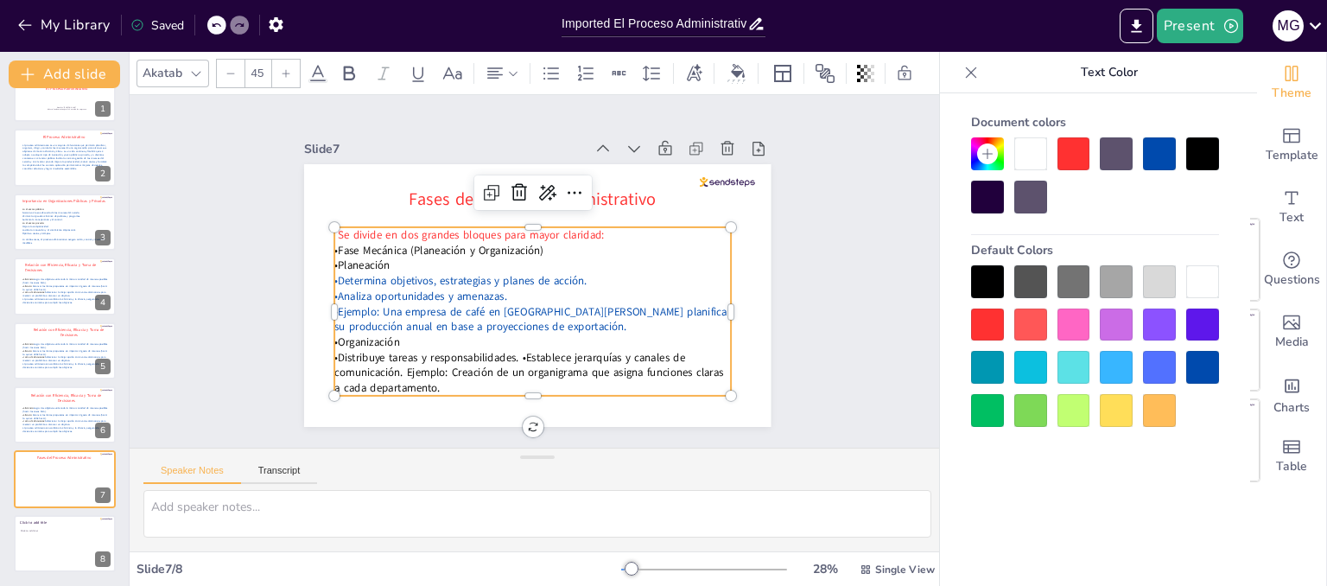
click at [508, 347] on p "•Distribuye tareas y responsabilidades. •Establece jerarquías y canales de comu…" at bounding box center [512, 370] width 398 height 128
click at [557, 368] on p "•Establece jerarquías y canales de comunicación. Ejemplo: Creación de un organi…" at bounding box center [510, 376] width 395 height 112
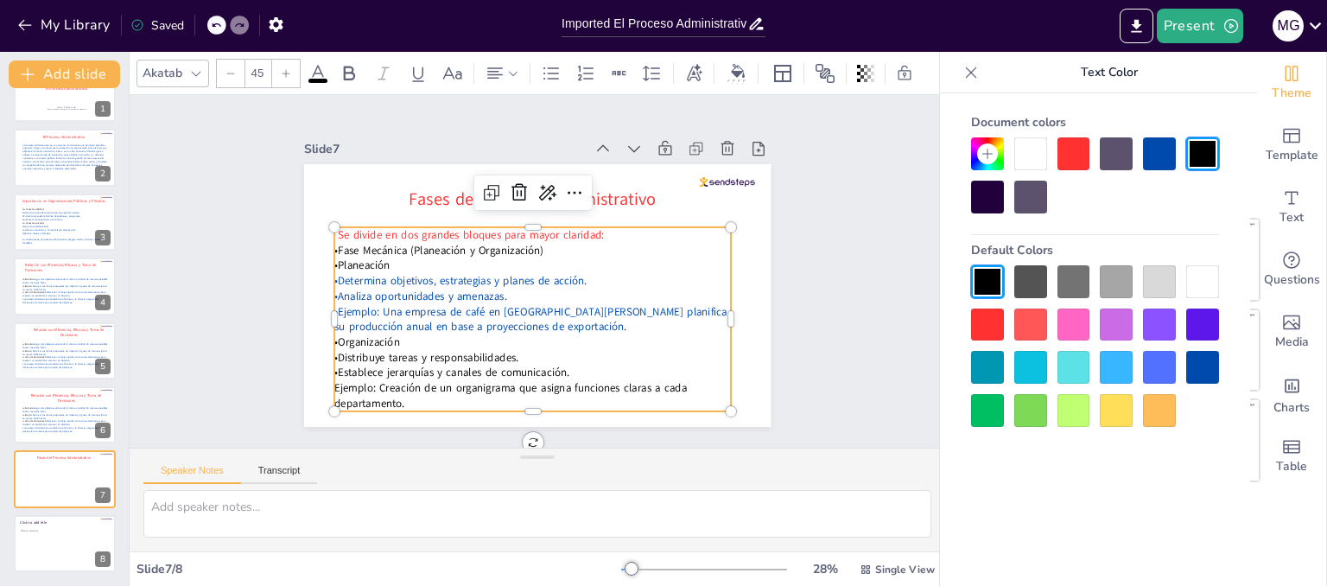
drag, startPoint x: 325, startPoint y: 350, endPoint x: 401, endPoint y: 399, distance: 90.6
click at [401, 399] on div "Se divide en dos grandes bloques para mayor claridad: •Fase Mecánica (Planeació…" at bounding box center [518, 315] width 434 height 297
click at [1154, 159] on div at bounding box center [1159, 153] width 33 height 33
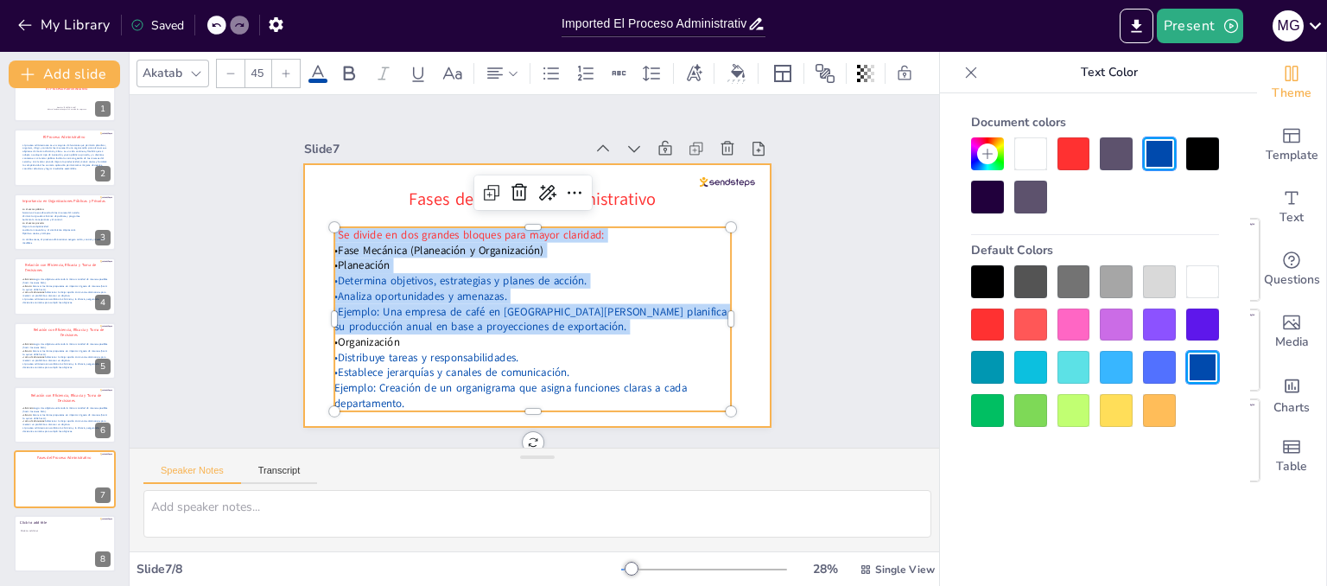
click at [732, 321] on div at bounding box center [523, 291] width 532 height 487
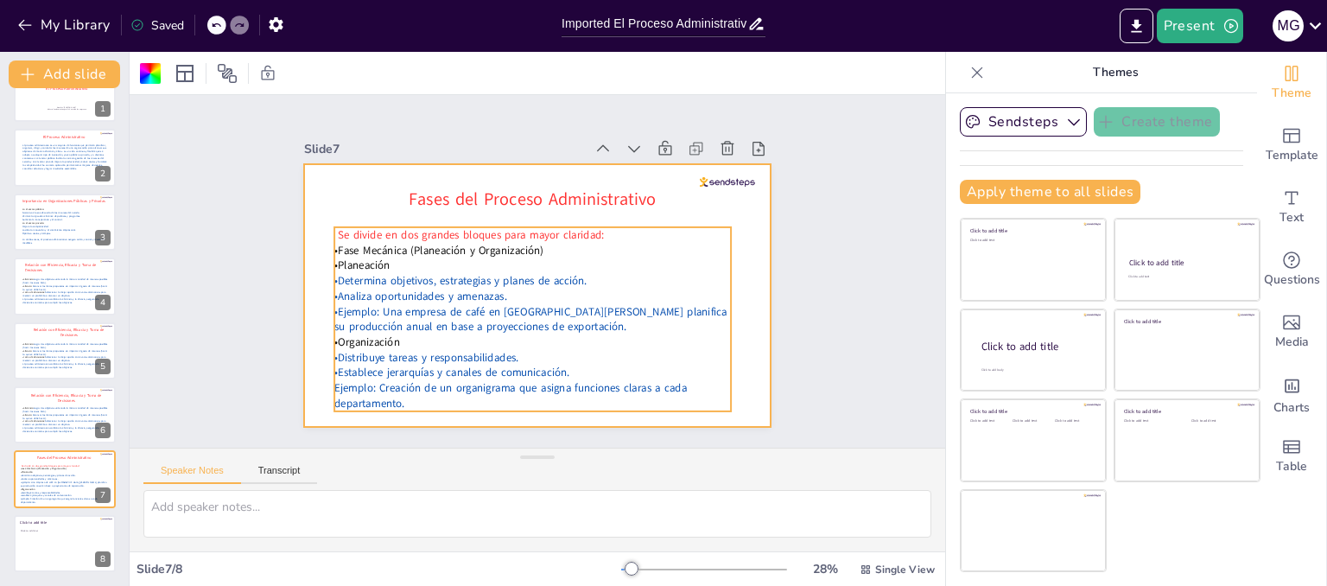
click at [566, 371] on p "•Establece jerarquías y canales de comunicación." at bounding box center [466, 343] width 305 height 277
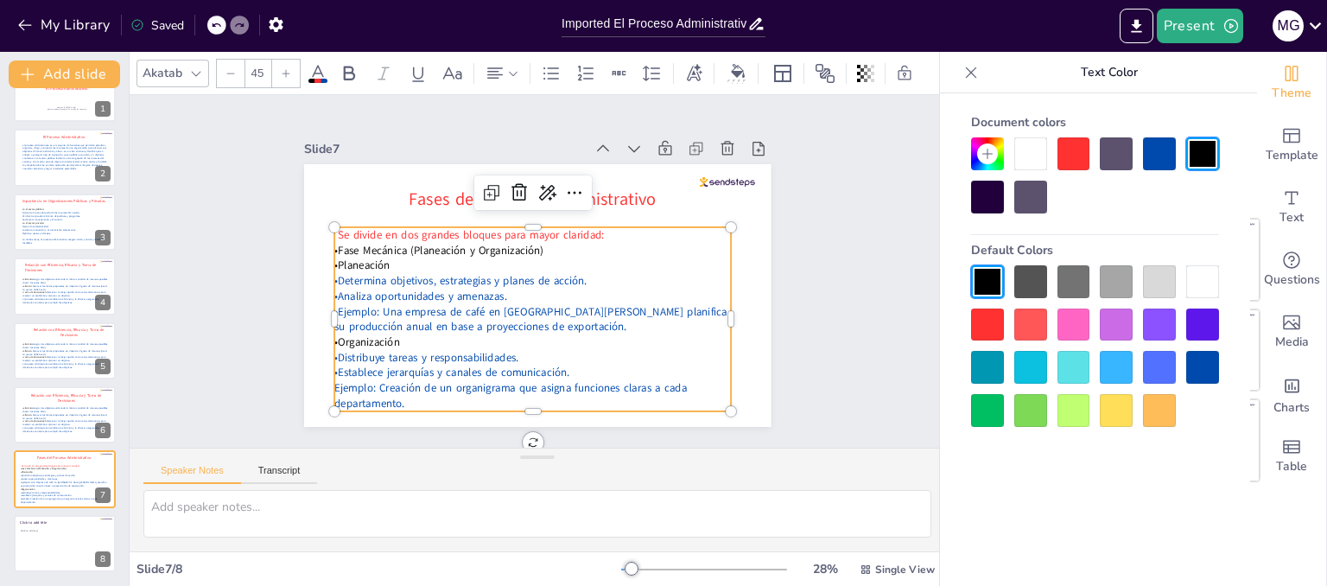
click at [486, 367] on p "•Establece jerarquías y canales de comunicación." at bounding box center [438, 287] width 98 height 391
click at [609, 367] on p "•Establece jerarquías y canales de comunicación." at bounding box center [637, 286] width 57 height 396
click at [530, 367] on p "•Establece jerarquías y canales de comunicación." at bounding box center [442, 308] width 175 height 369
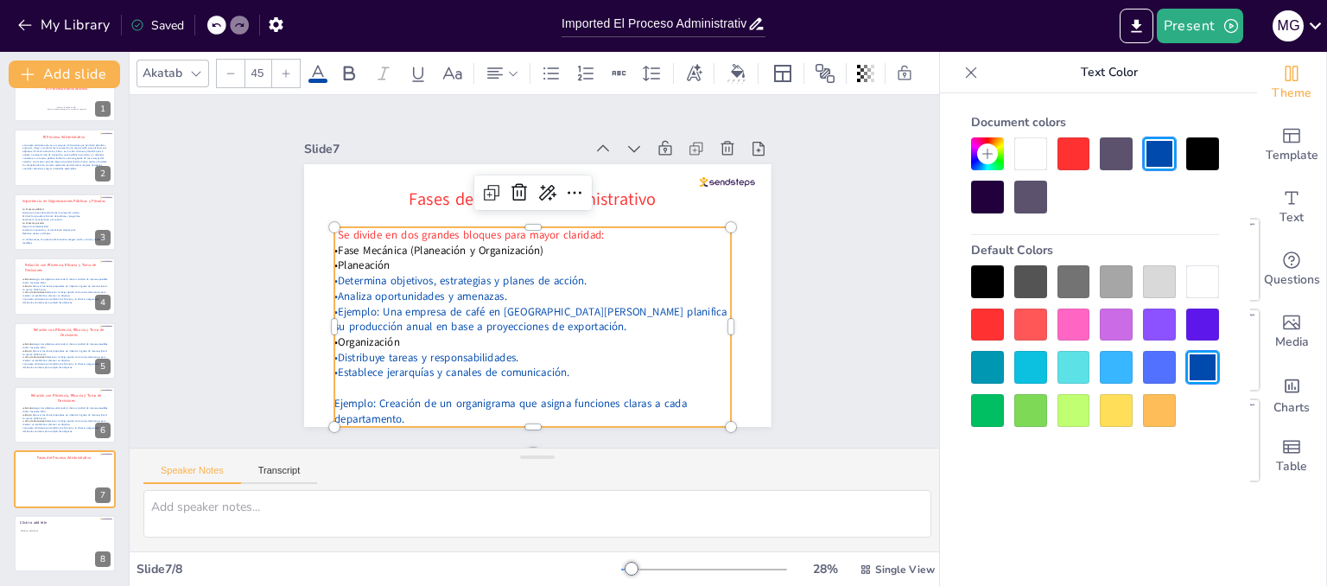
click at [504, 293] on p "•Analiza oportunidades y amenazas." at bounding box center [513, 282] width 245 height 330
click at [495, 289] on p "•Analiza oportunidades y amenazas." at bounding box center [515, 257] width 175 height 369
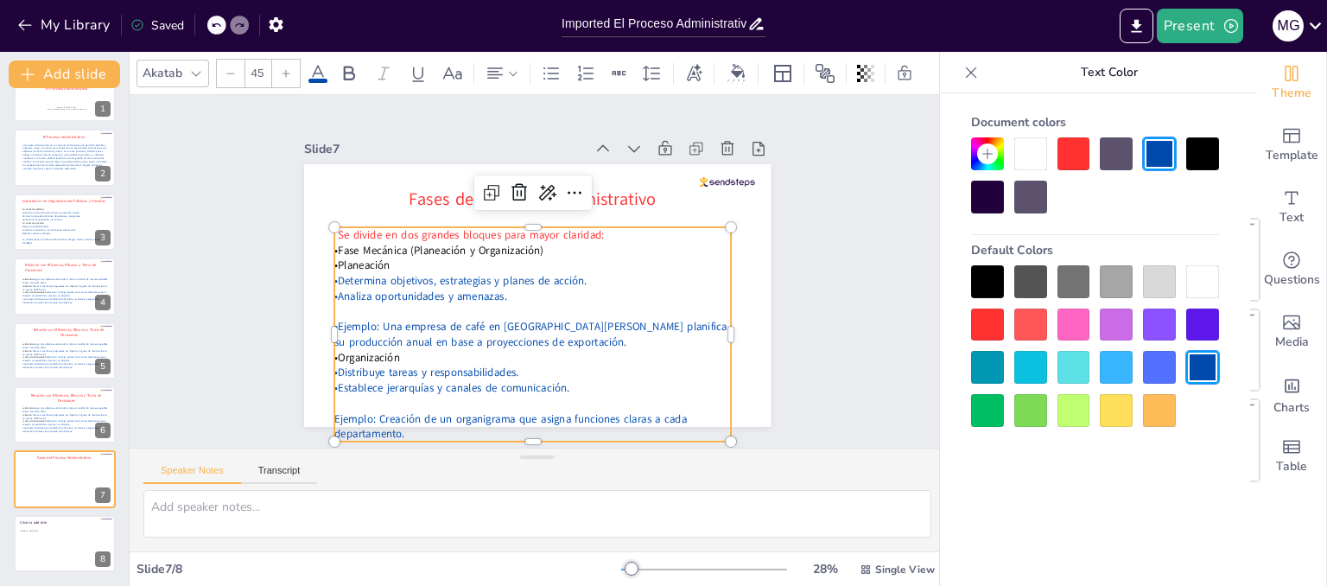
click at [569, 367] on p "• Distribuye tareas y responsabilidades." at bounding box center [511, 369] width 391 height 98
click at [211, 29] on div at bounding box center [216, 25] width 19 height 19
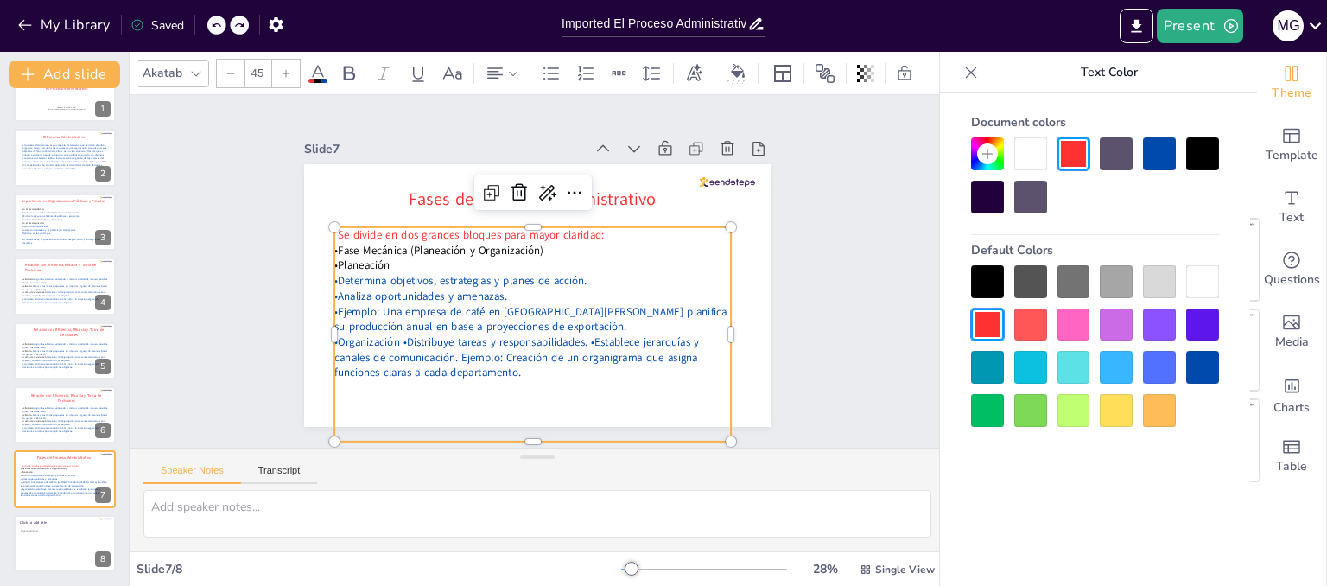
click at [235, 25] on icon at bounding box center [239, 25] width 10 height 10
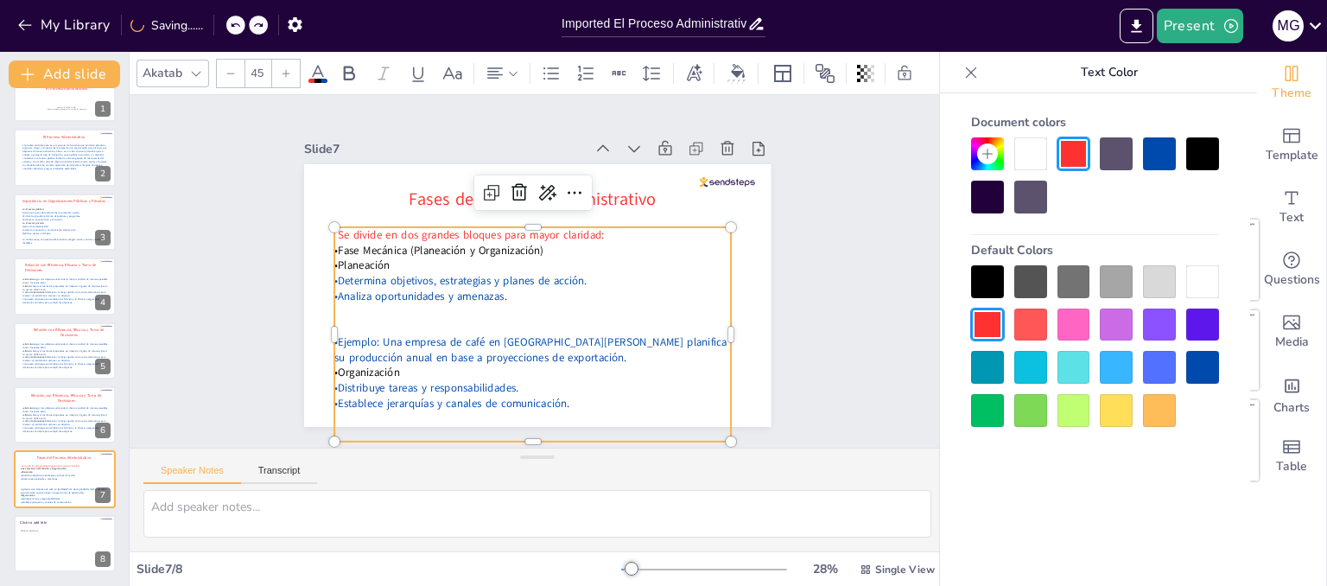
click at [356, 320] on p at bounding box center [510, 319] width 369 height 175
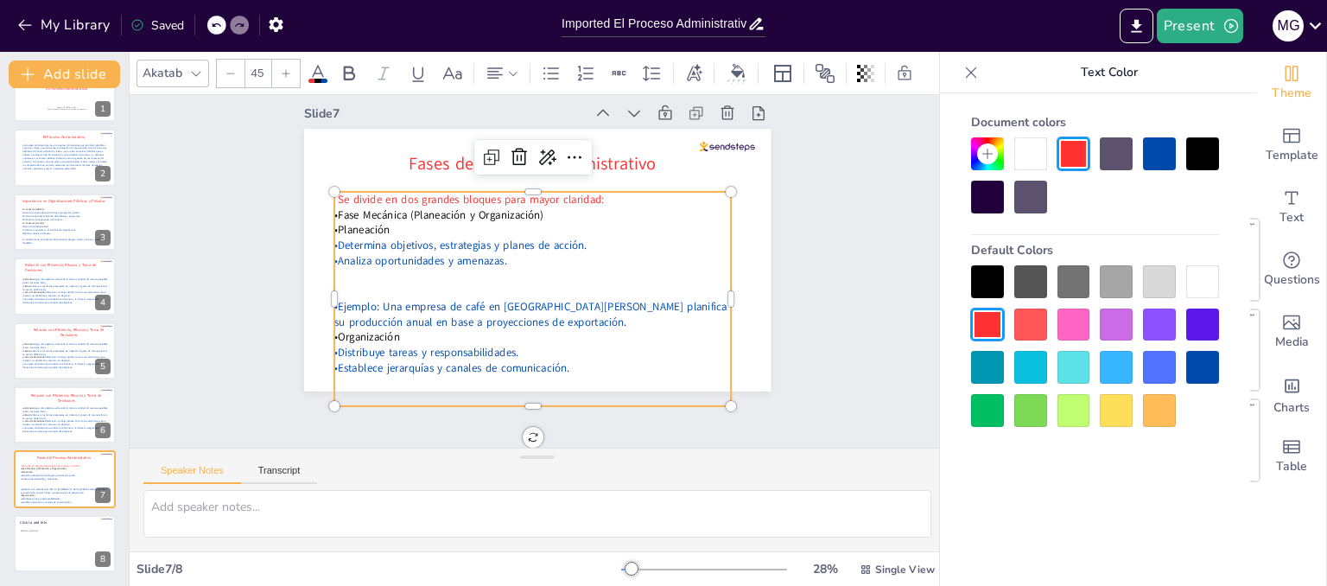
click at [357, 280] on p at bounding box center [522, 284] width 330 height 245
click at [347, 280] on p at bounding box center [523, 287] width 352 height 212
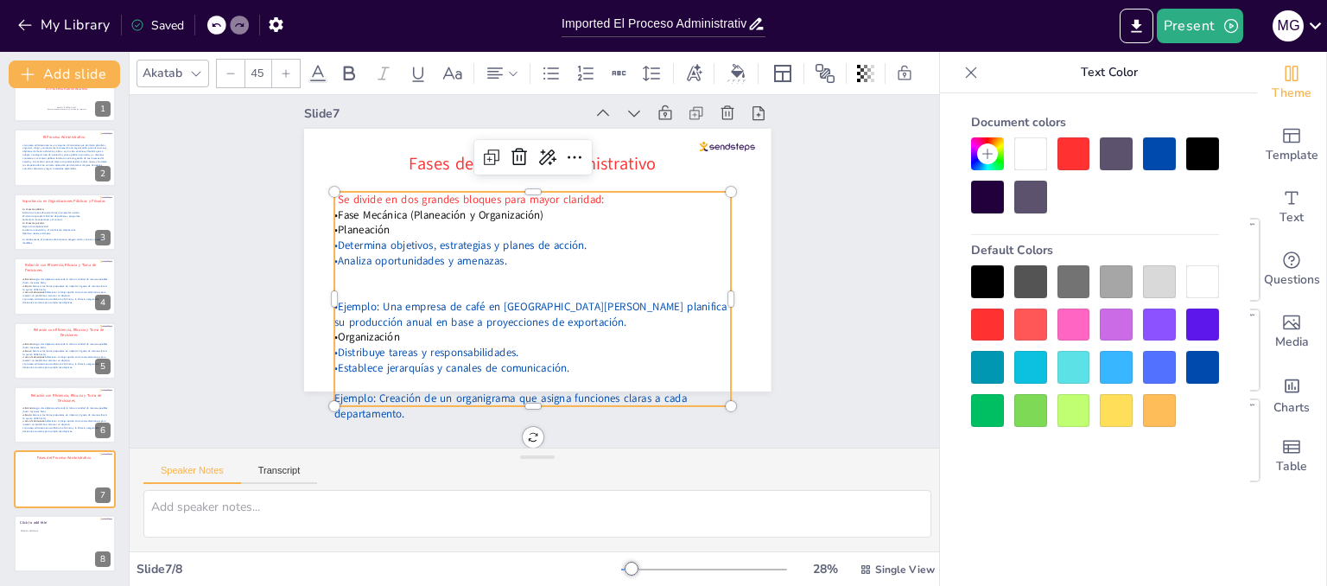
click at [468, 280] on p at bounding box center [517, 270] width 98 height 391
click at [396, 280] on p at bounding box center [519, 279] width 246 height 330
click at [338, 371] on p at bounding box center [443, 333] width 245 height 330
click at [322, 377] on span "Ejemplo: Creación de un organigrama que asigna funciones claras a cada departam…" at bounding box center [470, 384] width 345 height 124
click at [526, 342] on span "Ejemplo: Creación de un organigrama que asigna funciones claras a cada departam…" at bounding box center [655, 206] width 258 height 272
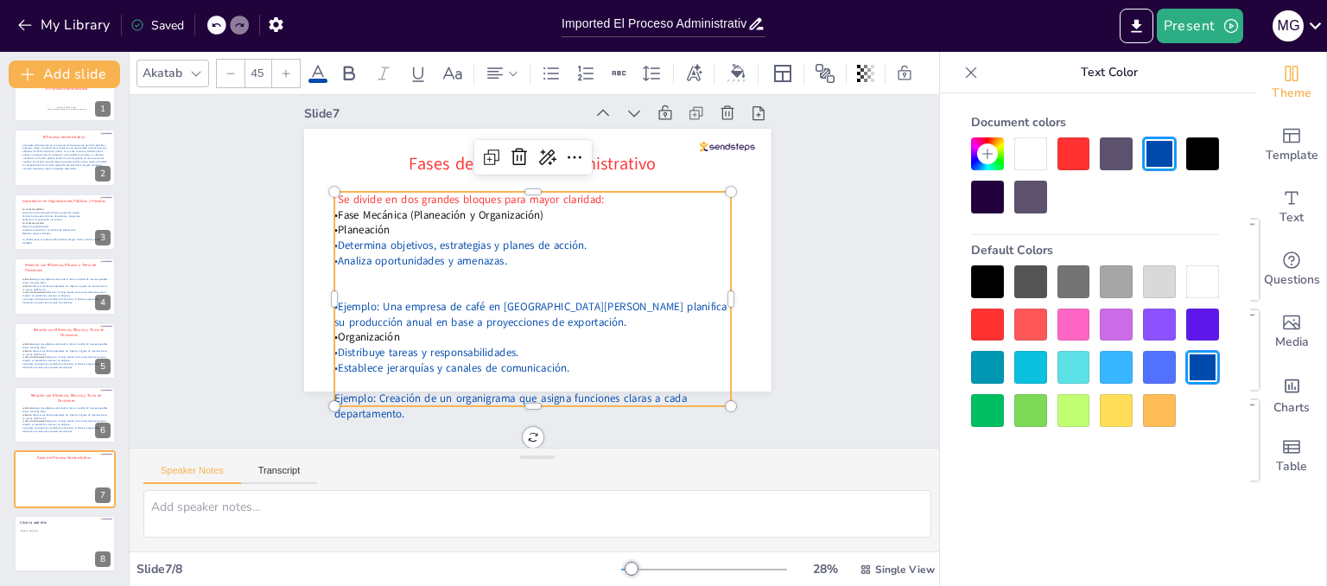
click at [364, 381] on span "Ejemplo: Creación de un organigrama que asigna funciones claras a cada departam…" at bounding box center [470, 384] width 345 height 124
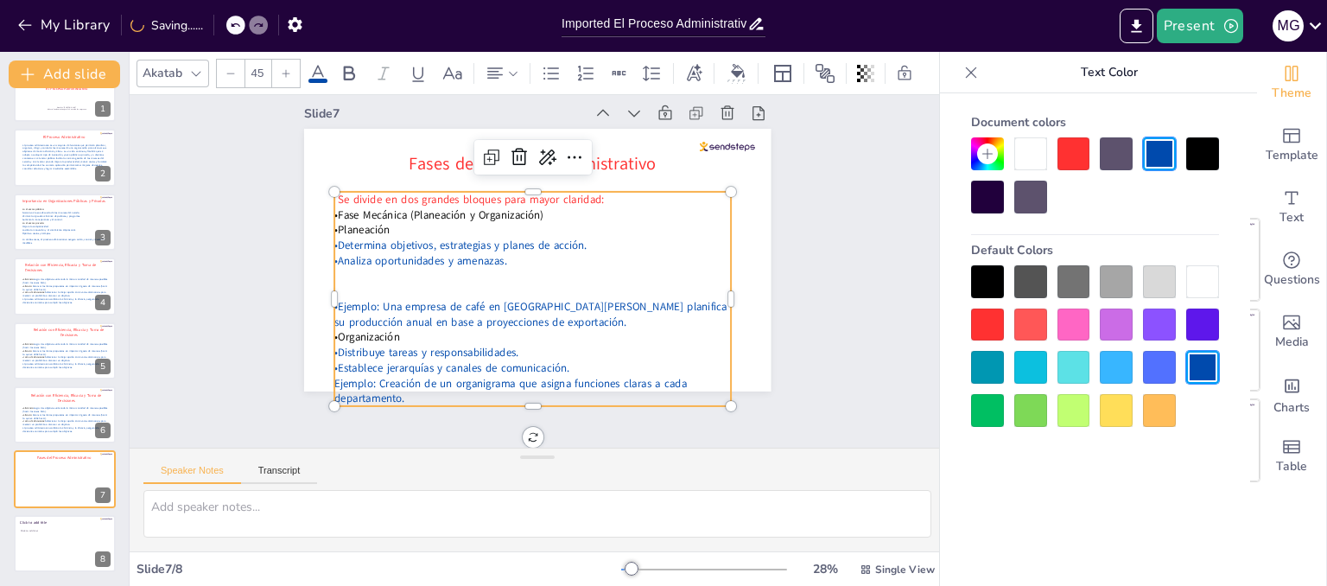
click at [336, 291] on span "•Ejemplo: Una empresa de café en El Salvador planifica su producción anual en b…" at bounding box center [513, 301] width 371 height 174
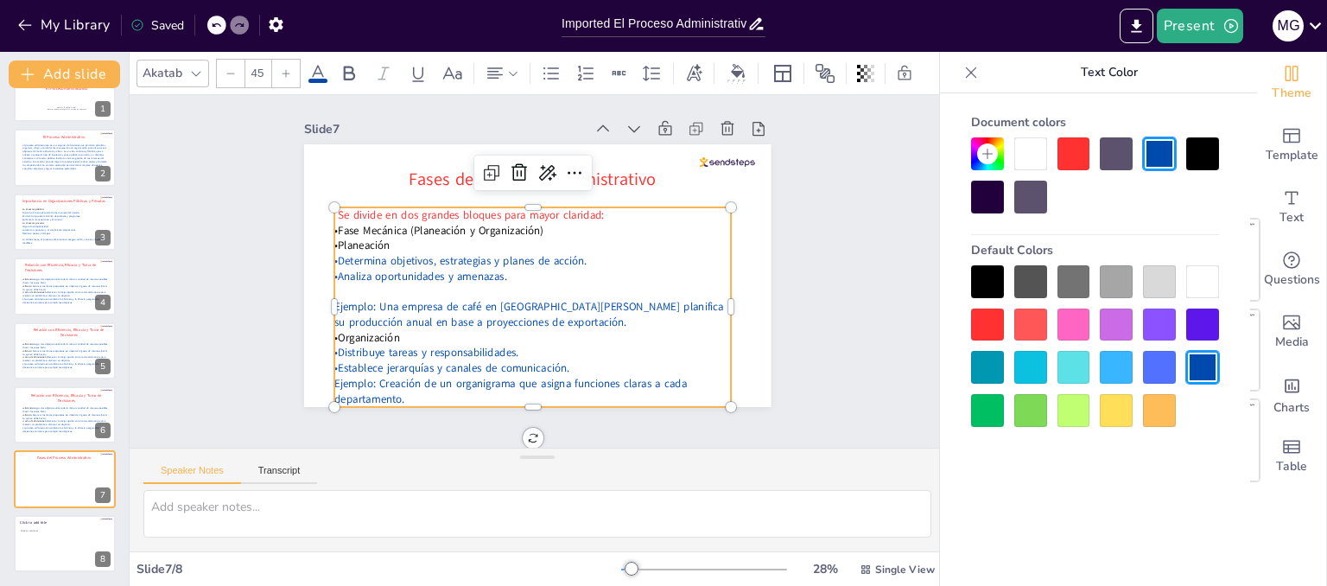
scroll to position [10, 0]
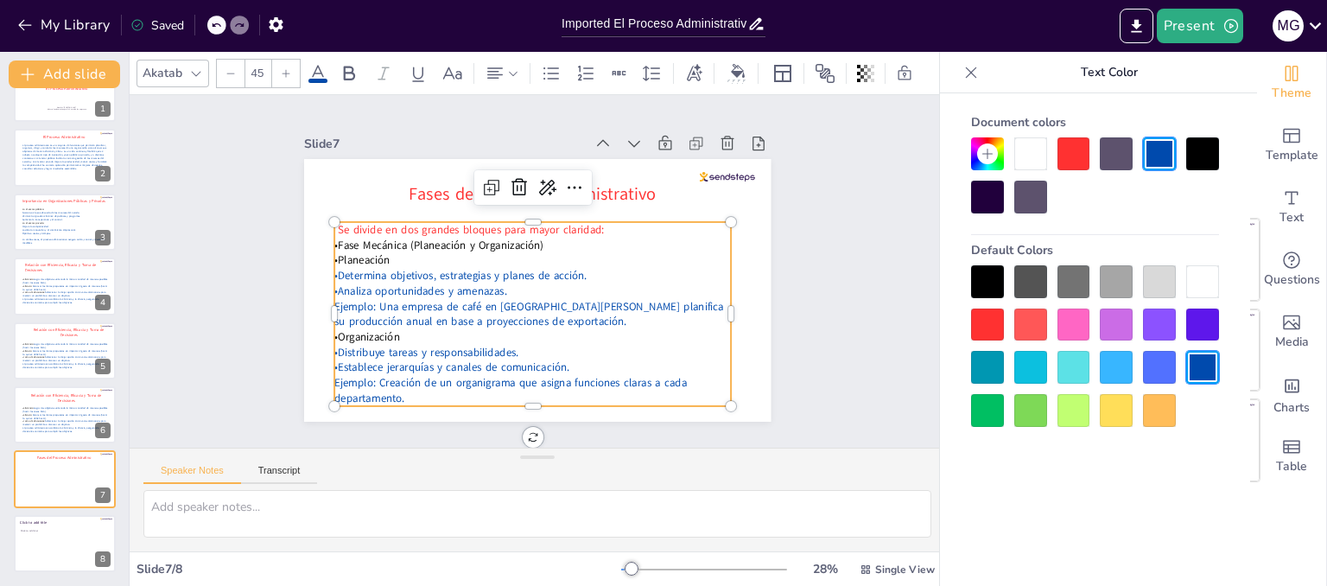
click at [216, 25] on icon at bounding box center [216, 25] width 10 height 10
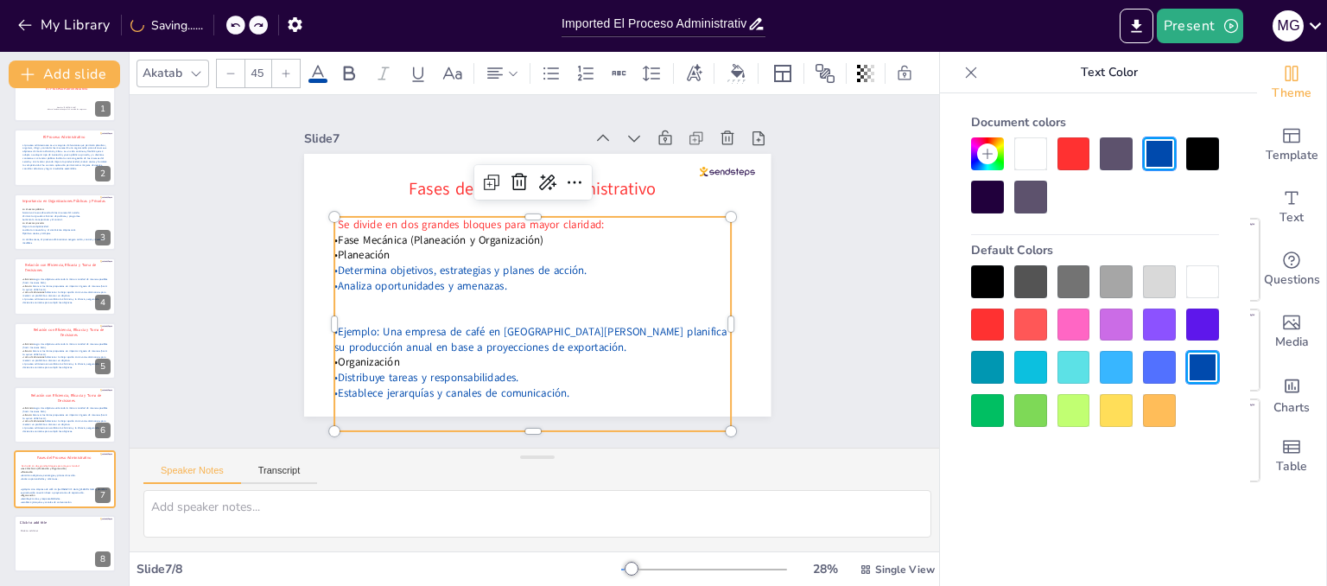
click at [325, 319] on span "•Ejemplo: Una empresa de café en El Salvador planifica su producción anual en b…" at bounding box center [510, 326] width 383 height 136
click at [332, 322] on span "•Ejemplo: Una empresa de café en El Salvador planifica su producción anual en b…" at bounding box center [497, 320] width 355 height 210
click at [332, 322] on span "•Ejemplo: Una empresa de café en El Salvador planifica su producción anual en b…" at bounding box center [497, 319] width 355 height 209
click at [346, 326] on span "•Ejemplo: Una empresa de café en El Salvador planifica su producción anual en b…" at bounding box center [497, 319] width 355 height 209
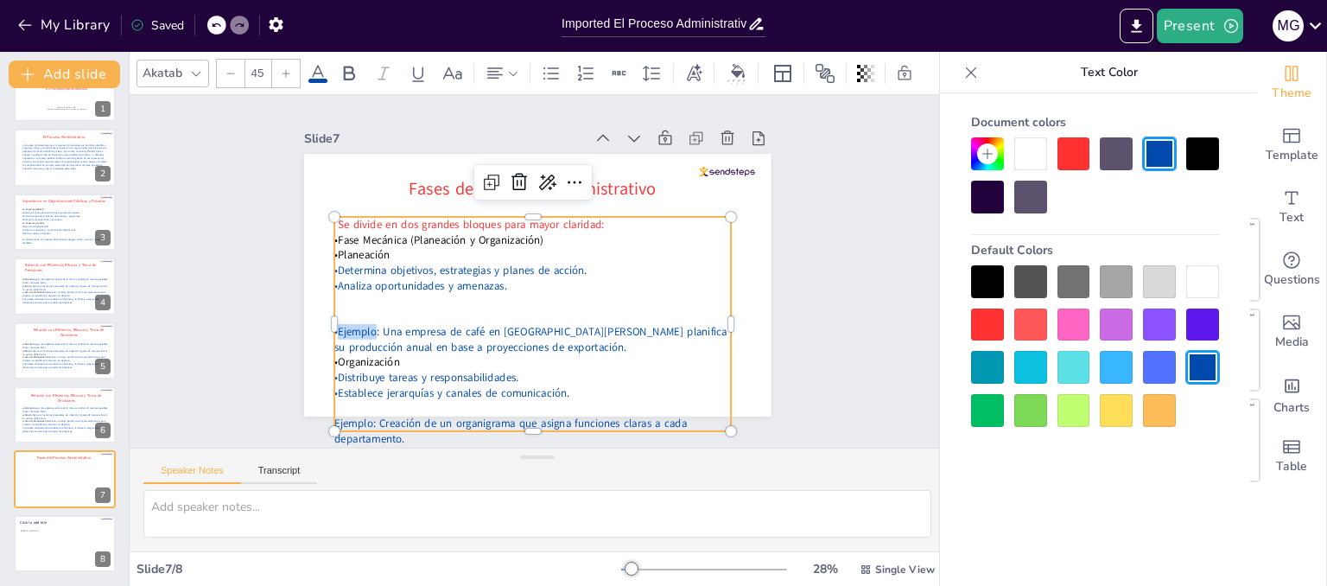
click at [346, 326] on span "•Ejemplo: Una empresa de café en El Salvador planifica su producción anual en b…" at bounding box center [510, 326] width 383 height 136
click at [352, 326] on span "•Ejemplo: Una empresa de café en El Salvador planifica su producción anual en b…" at bounding box center [487, 311] width 312 height 274
click at [242, 32] on div at bounding box center [239, 25] width 19 height 19
click at [217, 22] on icon at bounding box center [216, 25] width 10 height 10
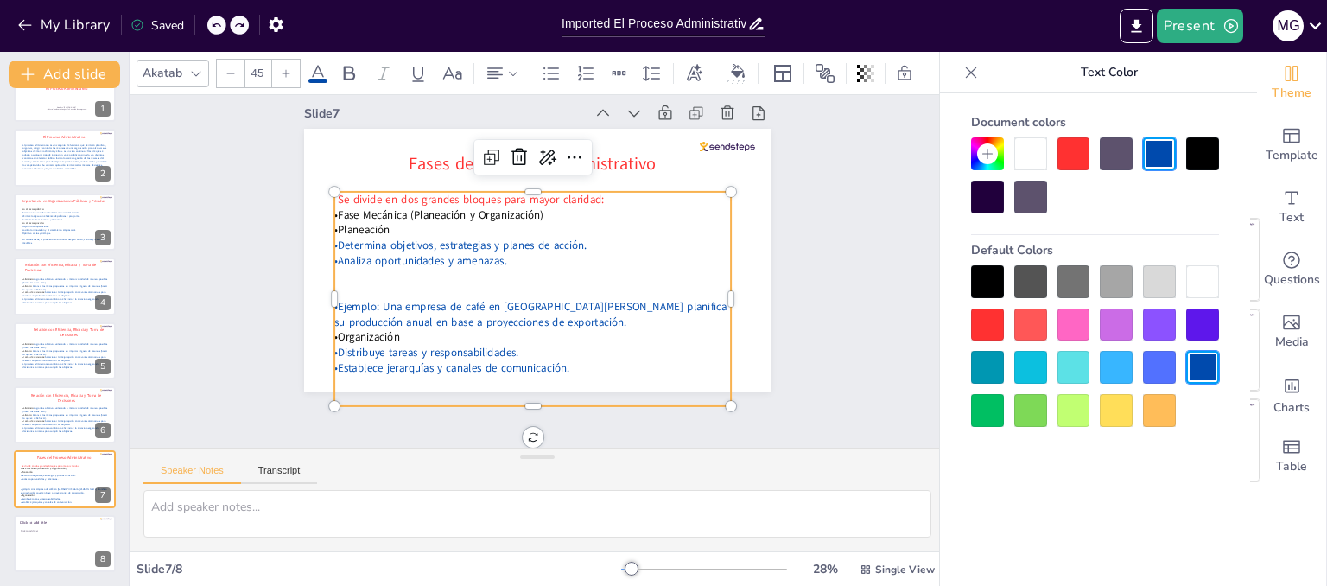
click at [231, 18] on div at bounding box center [227, 25] width 41 height 19
click at [234, 24] on div at bounding box center [239, 25] width 19 height 19
click at [491, 349] on p "•Establece jerarquías y canales de comunicación." at bounding box center [442, 286] width 98 height 391
click at [535, 349] on p "•Establece jerarquías y canales de comunicación." at bounding box center [446, 306] width 175 height 369
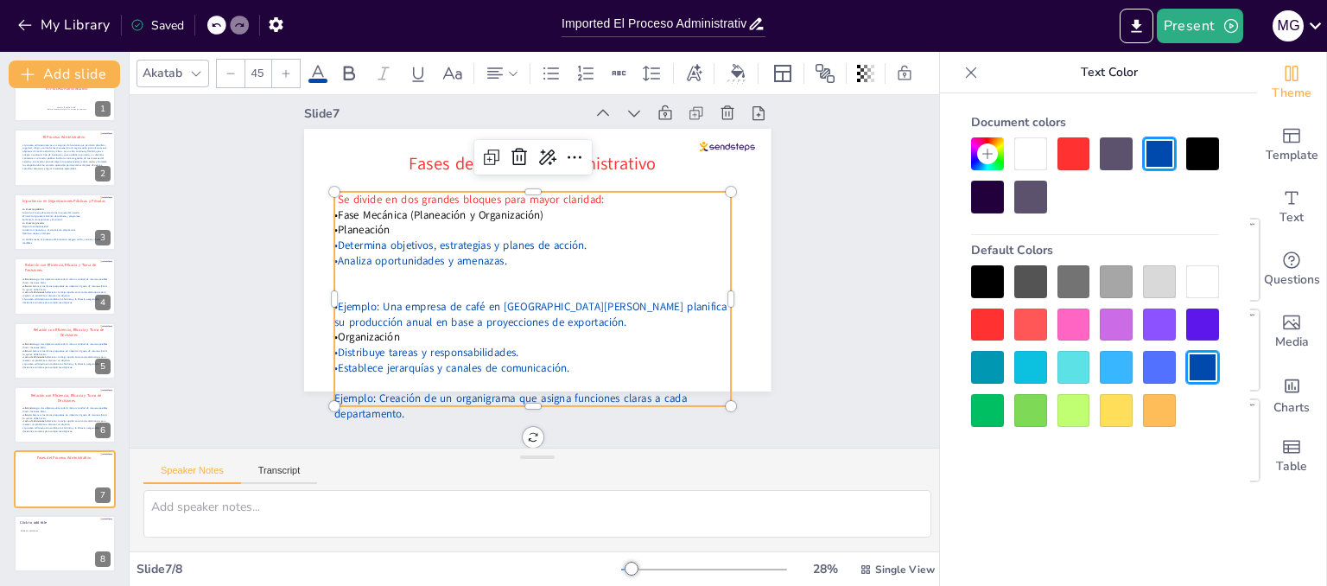
click at [325, 377] on span "Ejemplo: Creación de un organigrama que asigna funciones claras a cada departam…" at bounding box center [470, 384] width 345 height 124
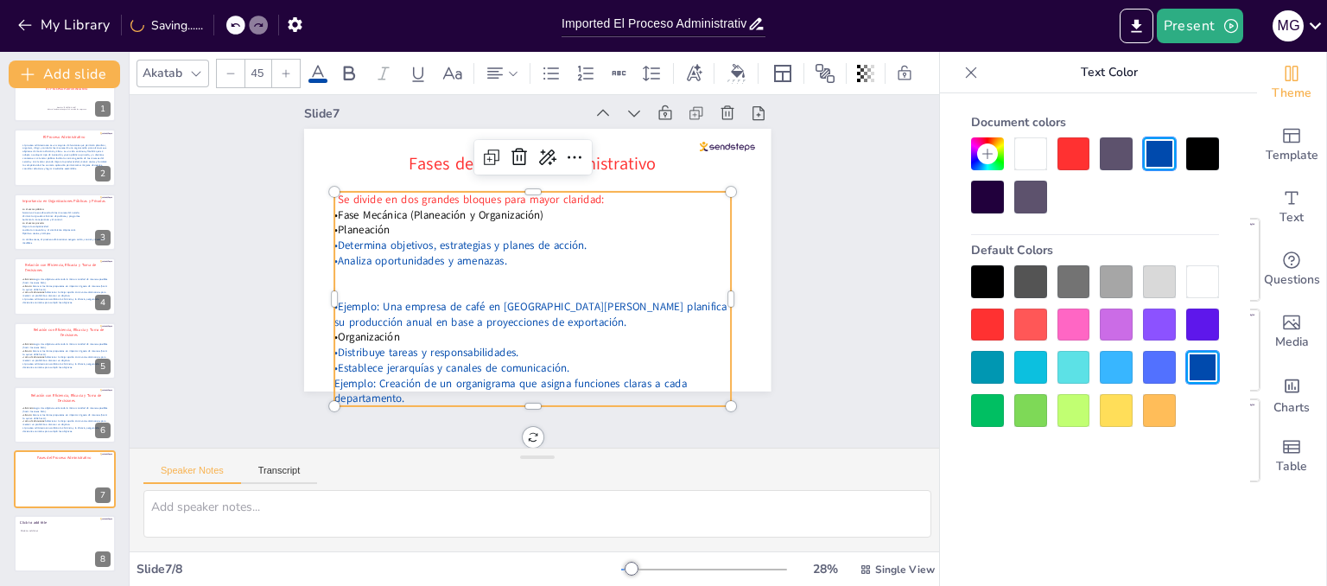
click at [333, 291] on span "•Ejemplo: Una empresa de café en El Salvador planifica su producción anual en b…" at bounding box center [510, 298] width 355 height 210
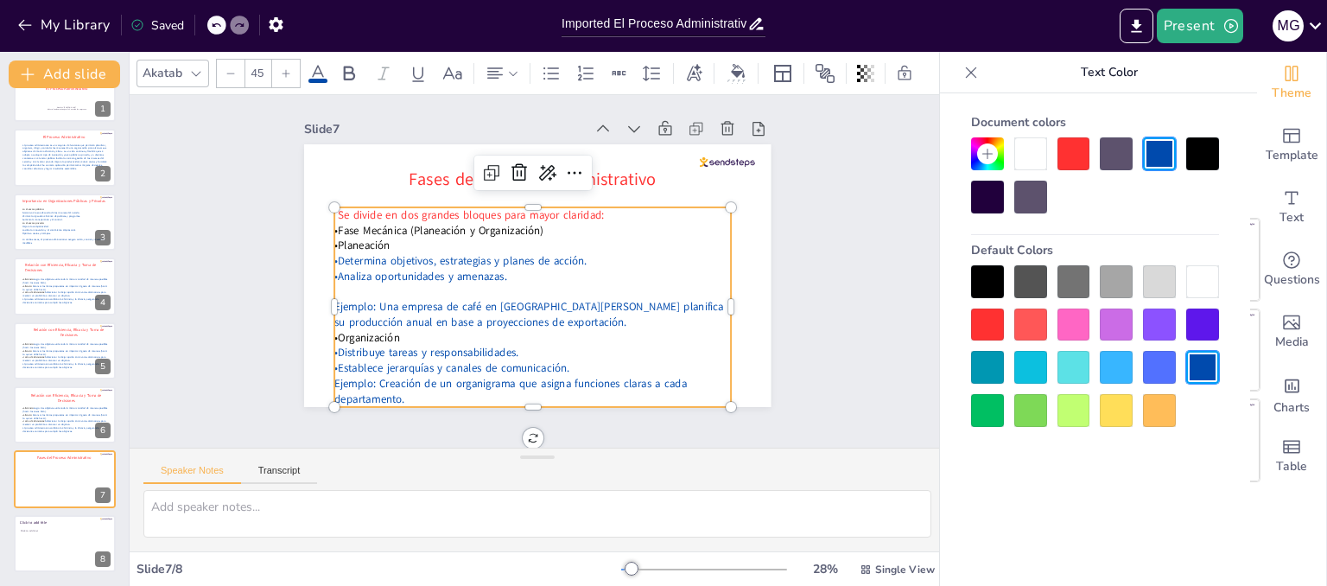
scroll to position [10, 0]
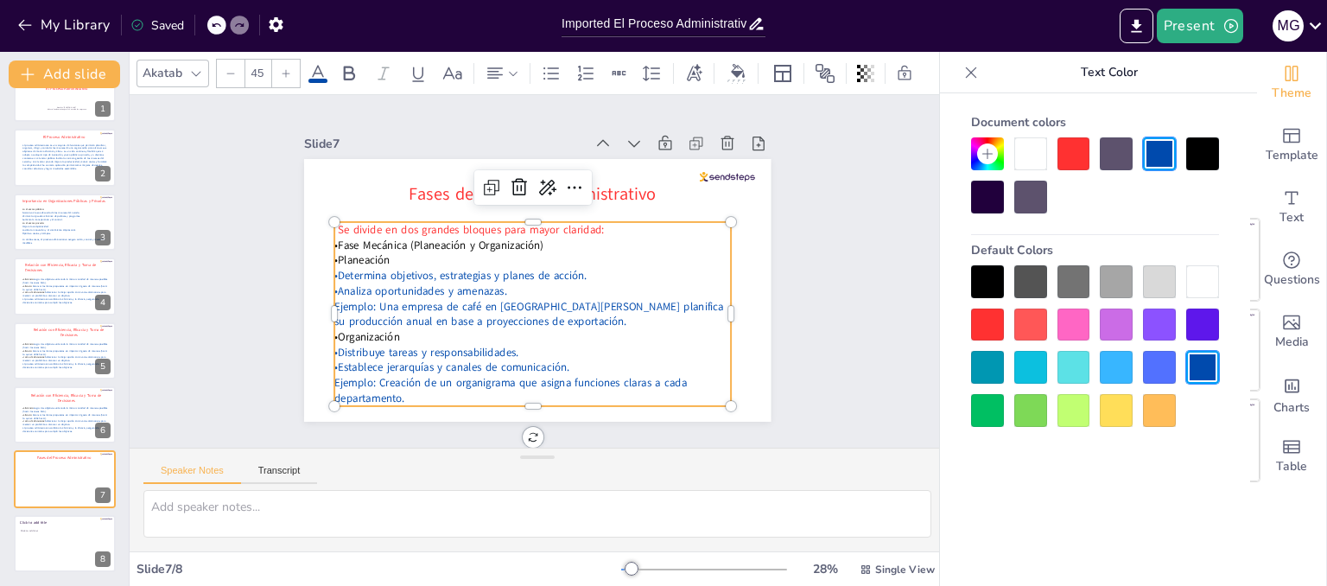
click at [569, 368] on span "Ejemplo: Creación de un organigrama que asigna funciones claras a cada departam…" at bounding box center [487, 375] width 352 height 88
click at [647, 352] on p "•Establece jerarquías y canales de comunicación." at bounding box center [512, 364] width 391 height 98
click at [56, 422] on span "Seleccionar la mejor opción entre varias alternativas para resolver un problema…" at bounding box center [64, 423] width 85 height 7
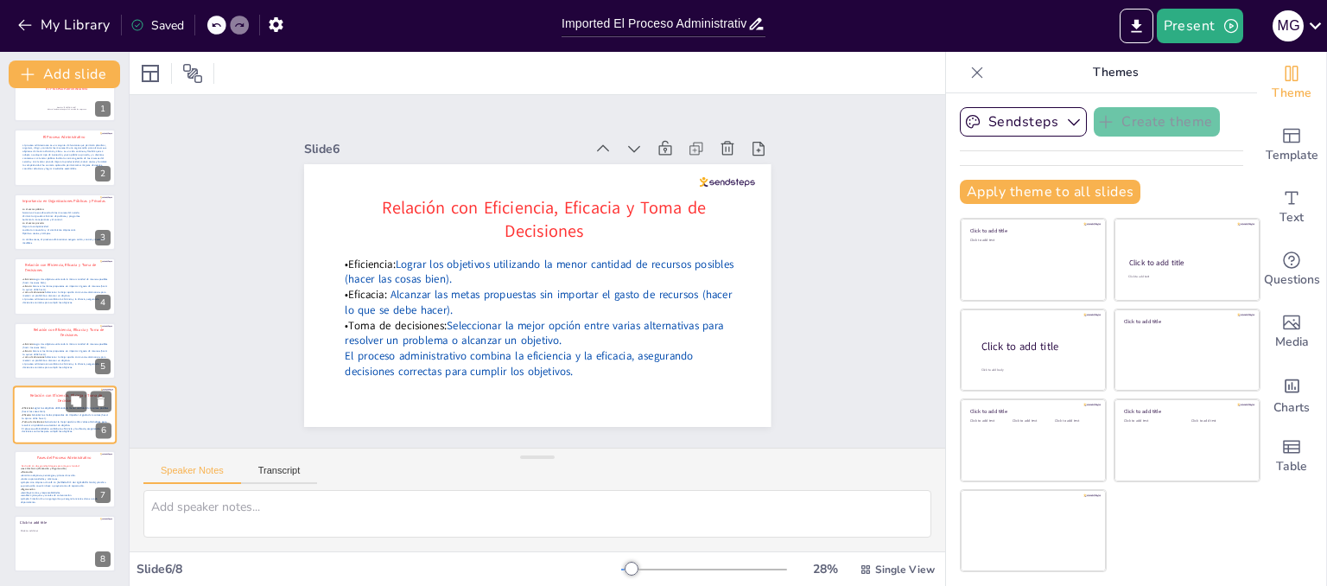
scroll to position [0, 0]
click at [57, 499] on span "Ejemplo: Creación de un organigrama que asigna funciones claras a cada departam…" at bounding box center [59, 501] width 79 height 7
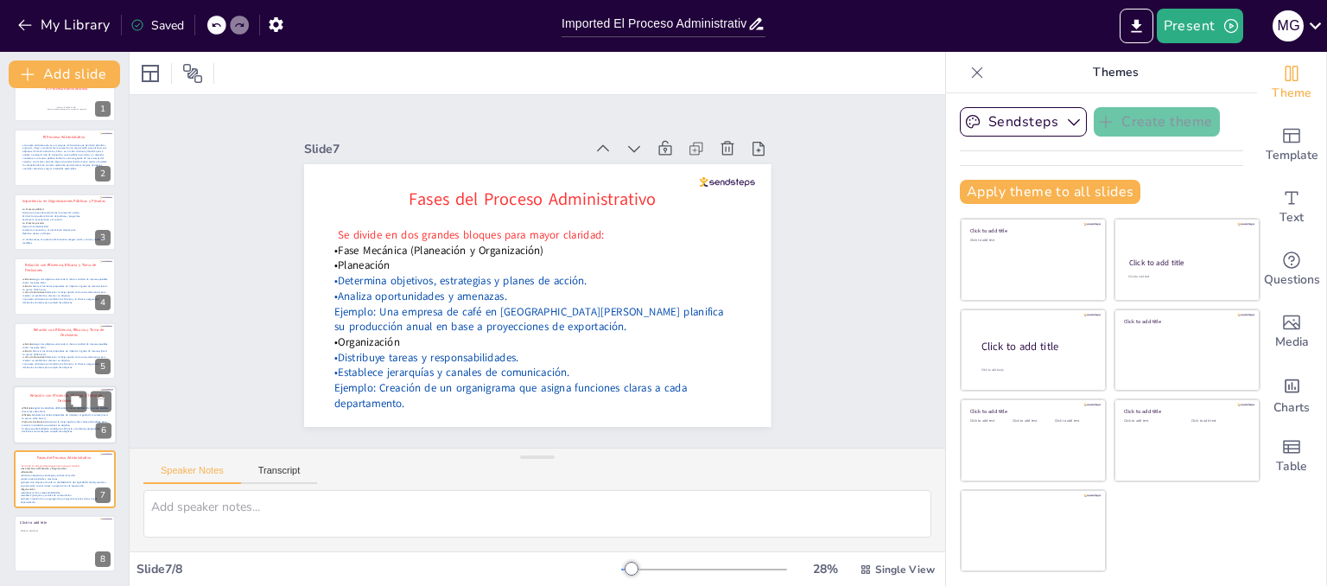
click at [22, 404] on div at bounding box center [65, 414] width 104 height 59
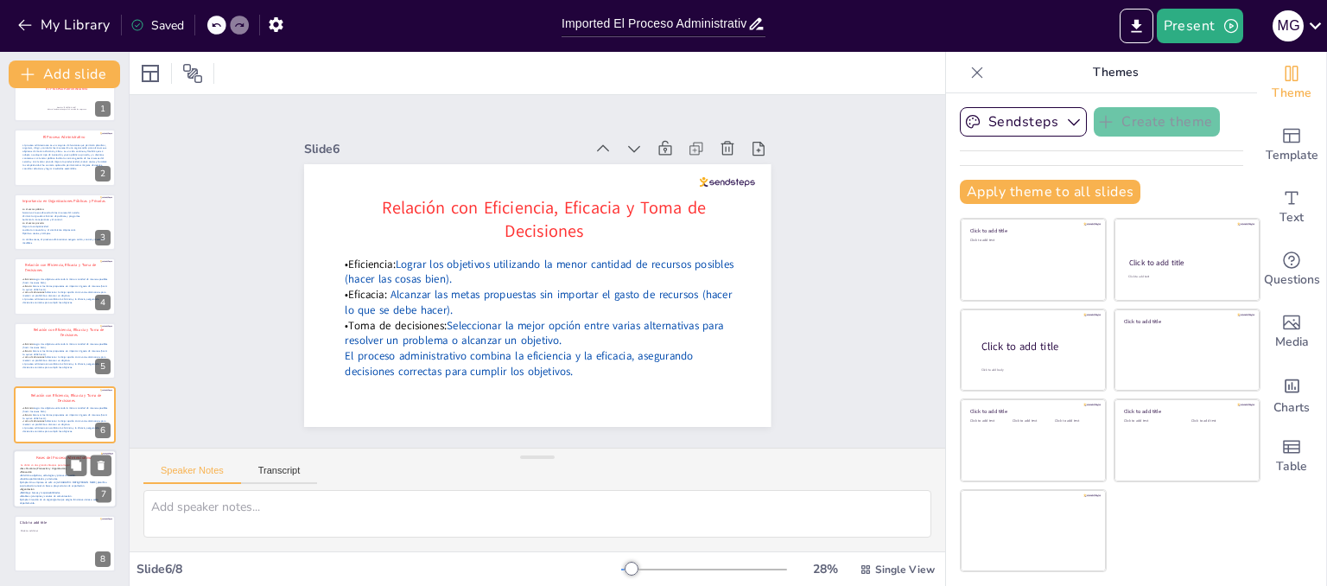
click at [41, 474] on span "•Determina objetivos, estrategias y planes de acción." at bounding box center [48, 475] width 56 height 3
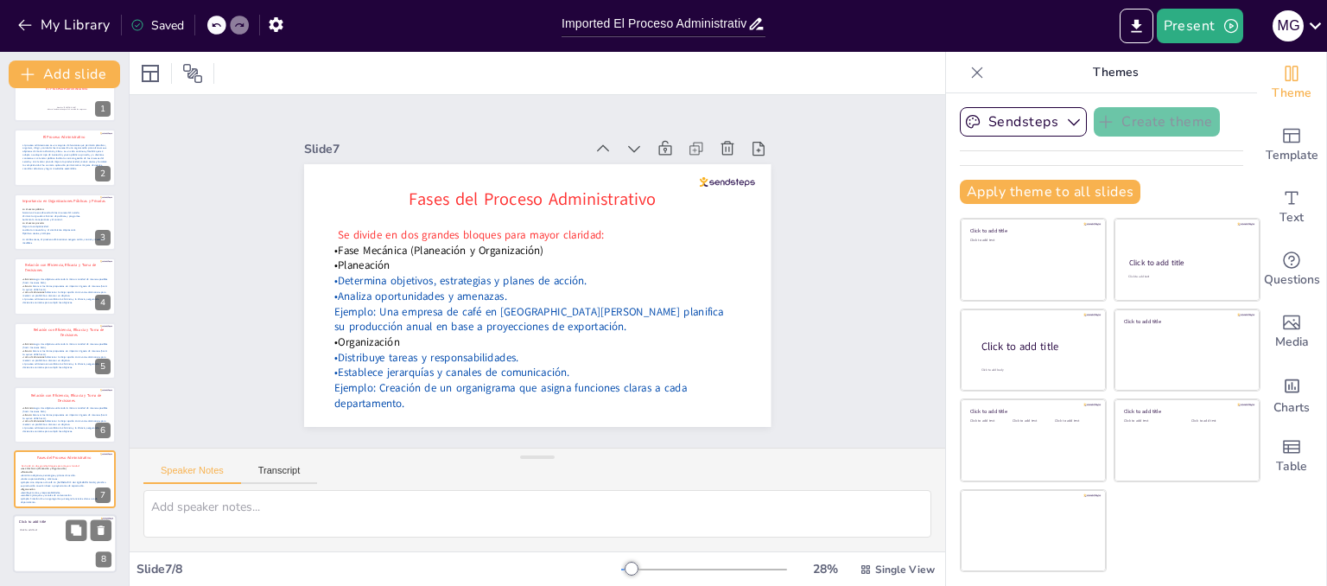
click at [42, 556] on div at bounding box center [65, 543] width 104 height 59
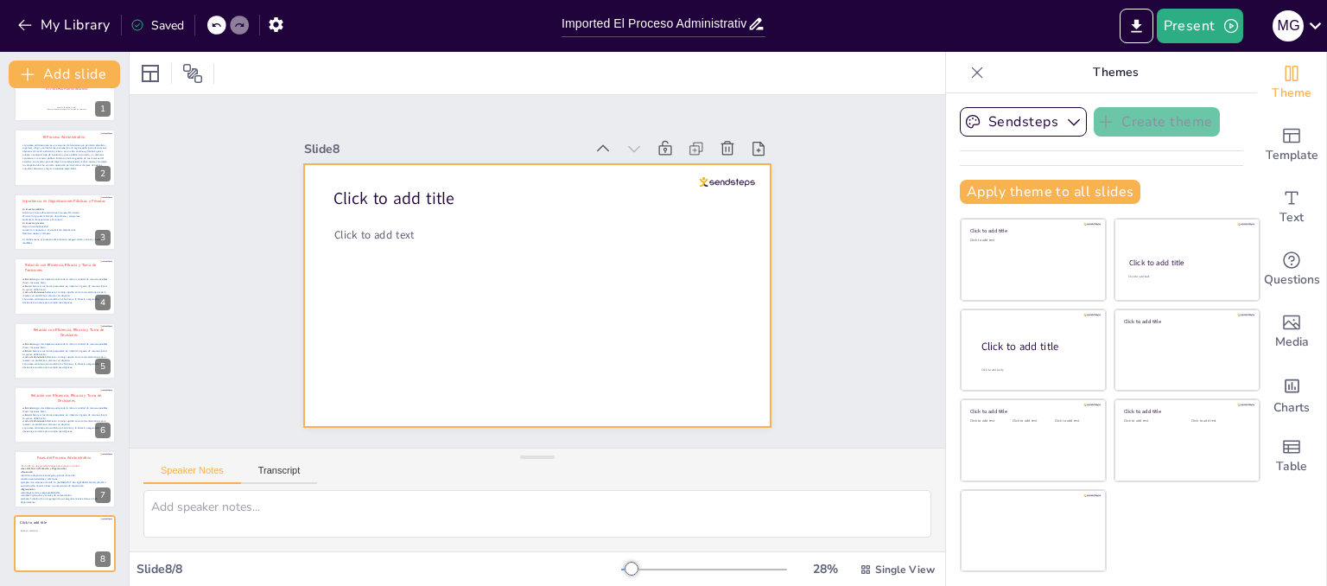
click at [402, 235] on div "Click to add title Click to add text" at bounding box center [514, 265] width 354 height 511
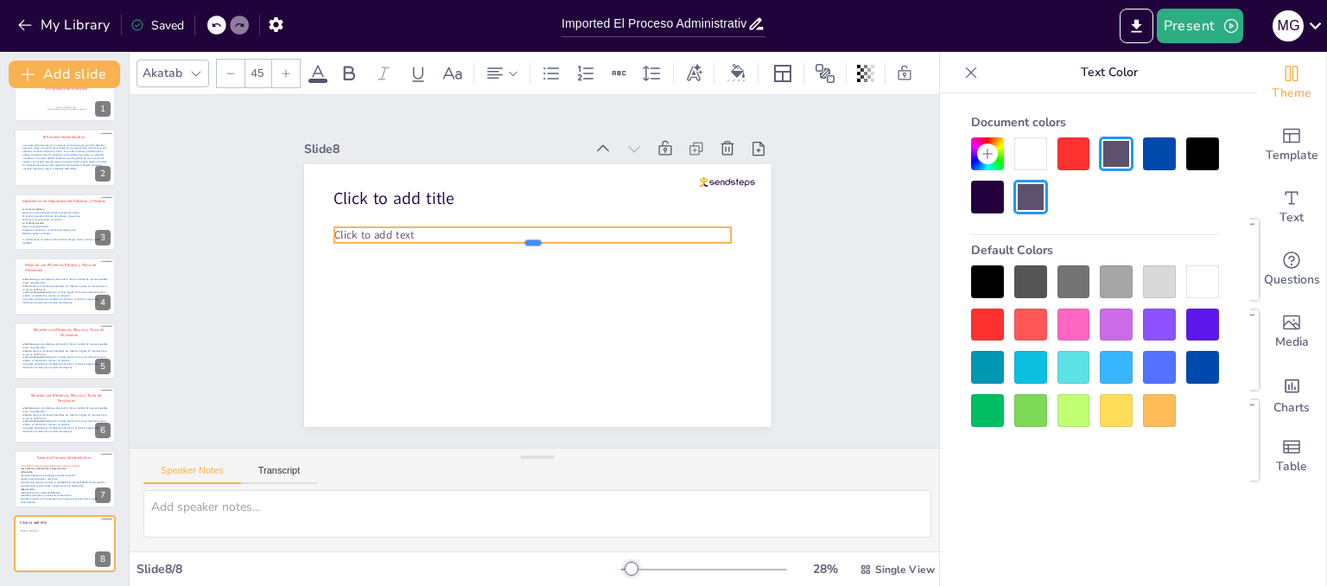
click at [402, 235] on div at bounding box center [546, 251] width 329 height 244
click at [409, 231] on p "Click to add text" at bounding box center [555, 238] width 330 height 245
click at [460, 229] on p "Click to add text" at bounding box center [566, 249] width 212 height 352
click at [407, 229] on p "Click to add text" at bounding box center [544, 235] width 383 height 137
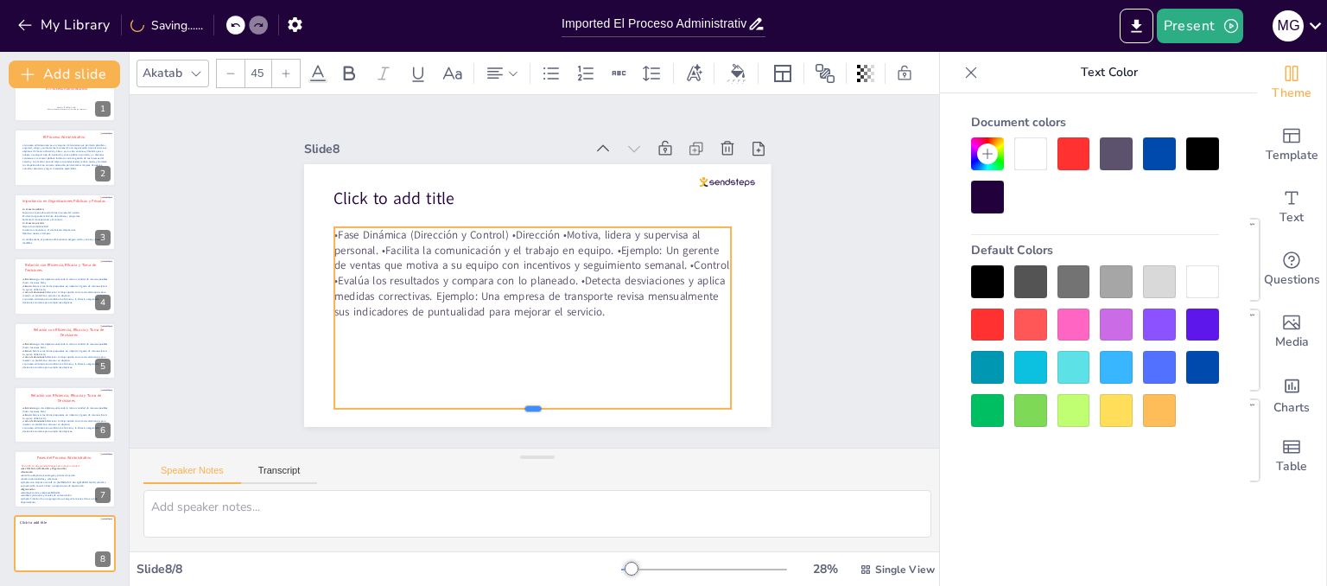
drag, startPoint x: 522, startPoint y: 312, endPoint x: 523, endPoint y: 402, distance: 89.8
click at [421, 402] on div at bounding box center [392, 282] width 55 height 396
click at [529, 361] on div "•Fase Dinámica (Dirección y Control) •Dirección •Motiva, lidera y supervisa al …" at bounding box center [522, 226] width 436 height 327
click at [496, 229] on p "•Fase Dinámica (Dirección y Control) •Dirección •Motiva, lidera y supervisa al …" at bounding box center [532, 272] width 406 height 210
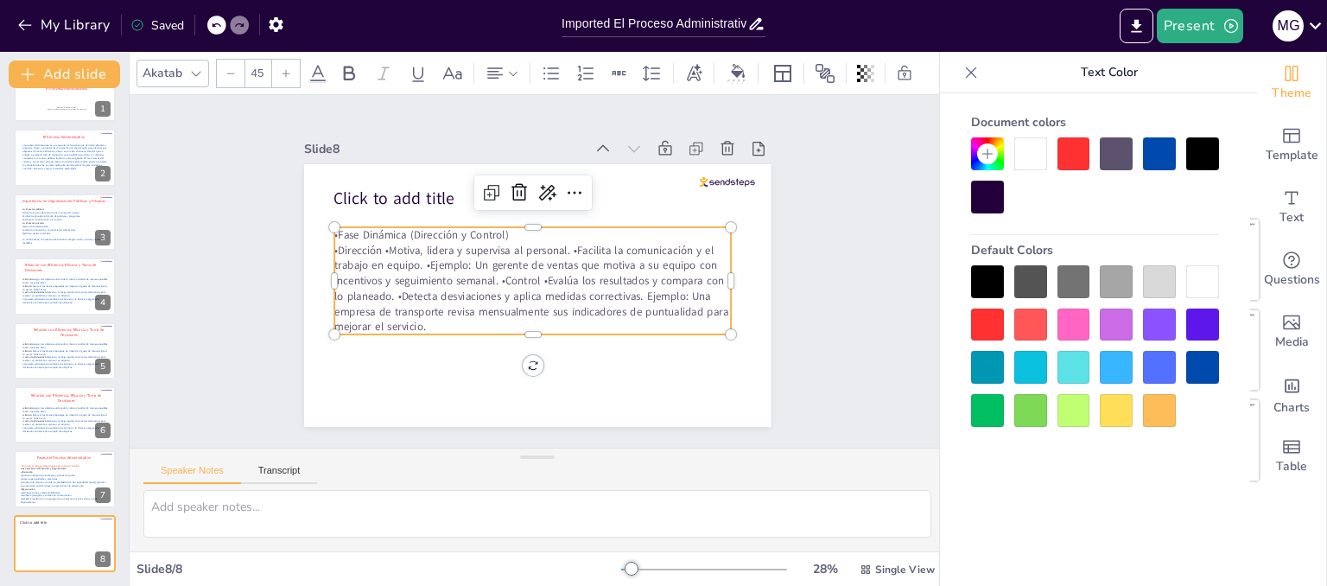
click at [370, 243] on p "•Dirección •Motiva, lidera y supervisa al personal. •Facilita la comunicación y…" at bounding box center [526, 284] width 400 height 245
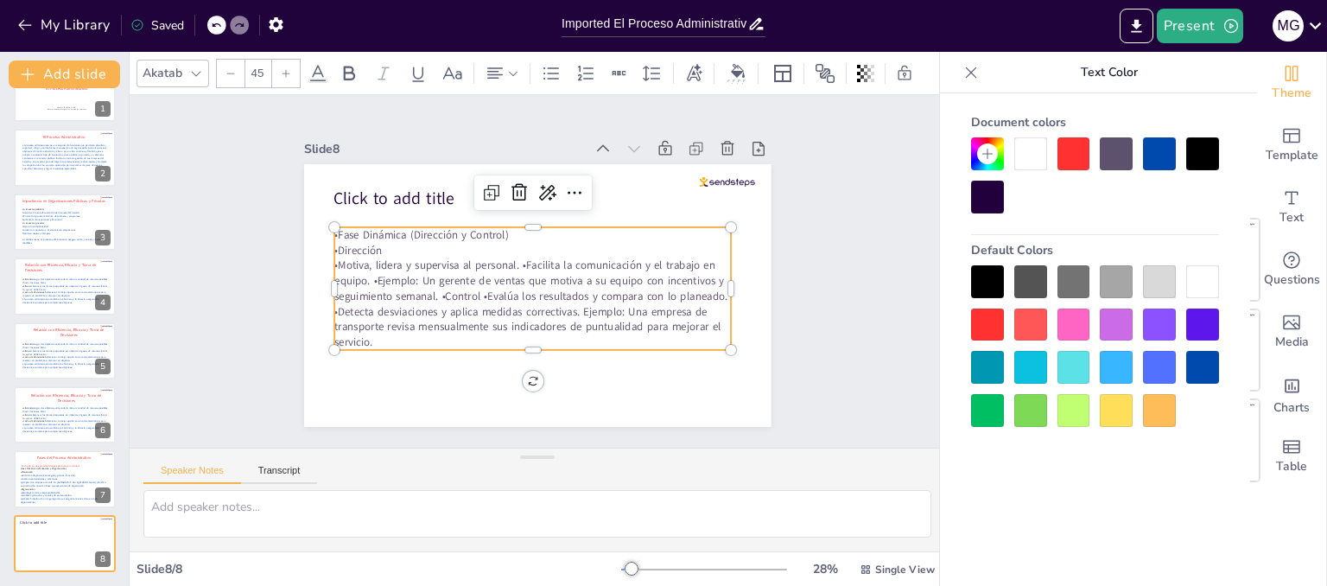
click at [507, 257] on p "•Motiva, lidera y supervisa al personal. •Facilita la comunicación y el trabajo…" at bounding box center [510, 289] width 334 height 357
click at [553, 274] on p "•Facilita la comunicación y el trabajo en equipo. •Ejemplo: Un gerente de venta…" at bounding box center [517, 305] width 394 height 231
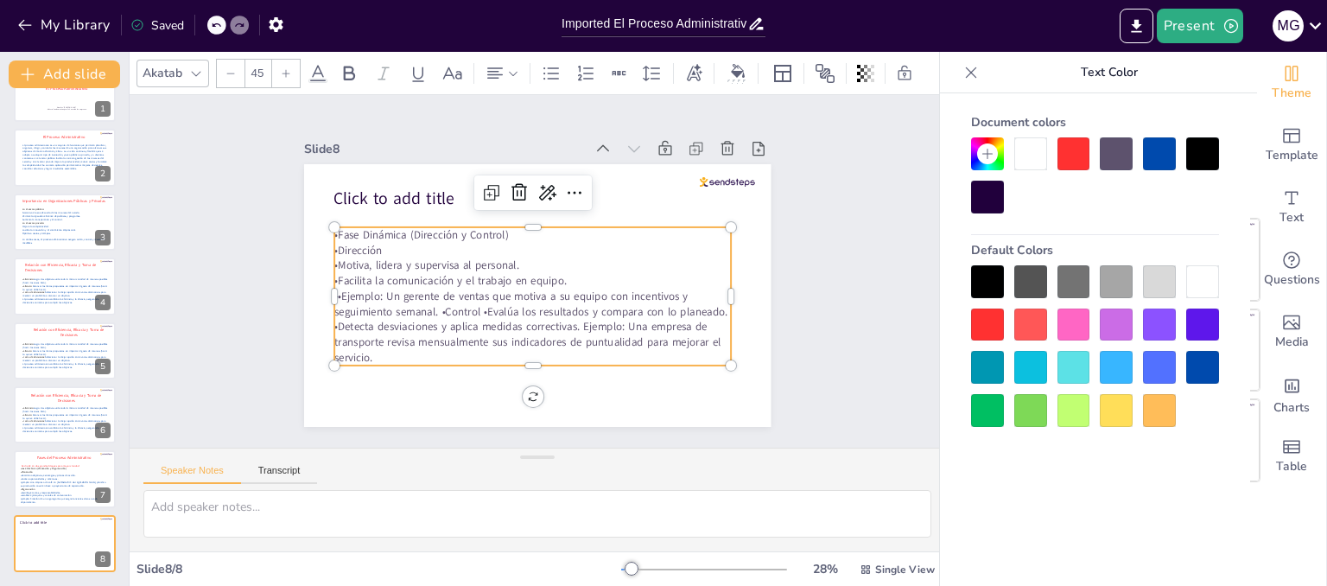
click at [428, 304] on p "}•Ejemplo: Un gerente de ventas que motiva a su equipo con incentivos y seguimi…" at bounding box center [486, 295] width 265 height 382
click at [358, 319] on p "•Control •Evalúa los resultados y compara con lo planeado. •Detecta desviacione…" at bounding box center [518, 339] width 398 height 127
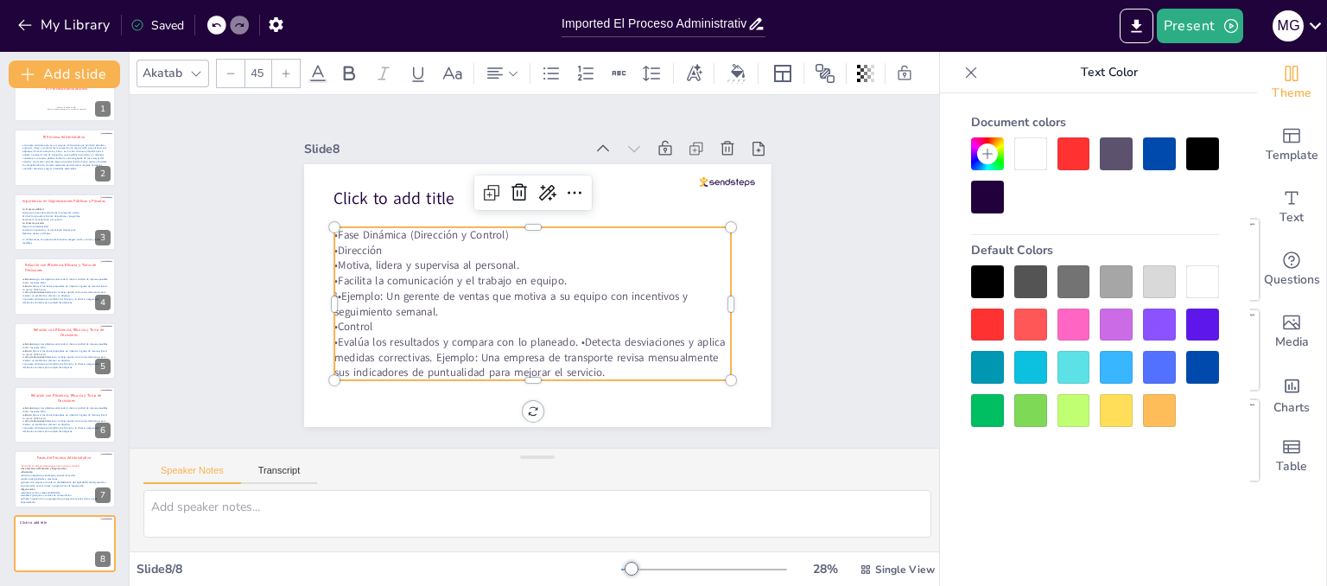
click at [565, 335] on p "•Evalúa los resultados y compara con lo planeado. •Detecta desviaciones y aplic…" at bounding box center [498, 348] width 382 height 204
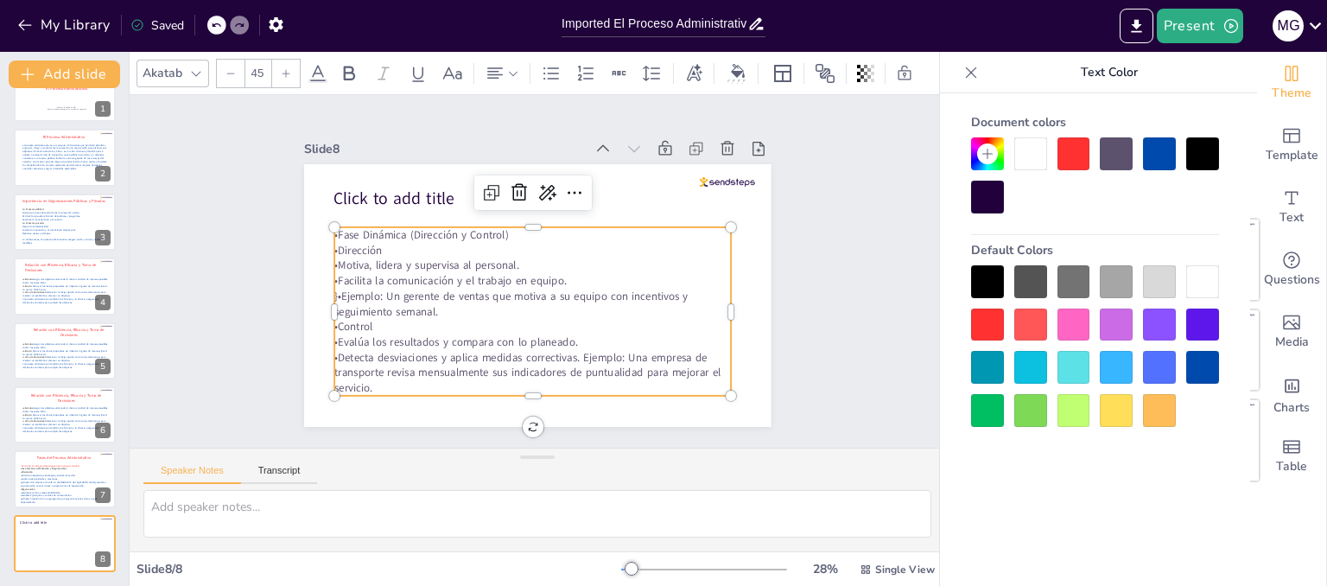
click at [572, 352] on p "•Detecta desviaciones y aplica medidas correctivas. Ejemplo: Una empresa de tra…" at bounding box center [502, 366] width 392 height 167
click at [67, 491] on p "•Distribuye tareas y responsabilidades." at bounding box center [64, 492] width 88 height 3
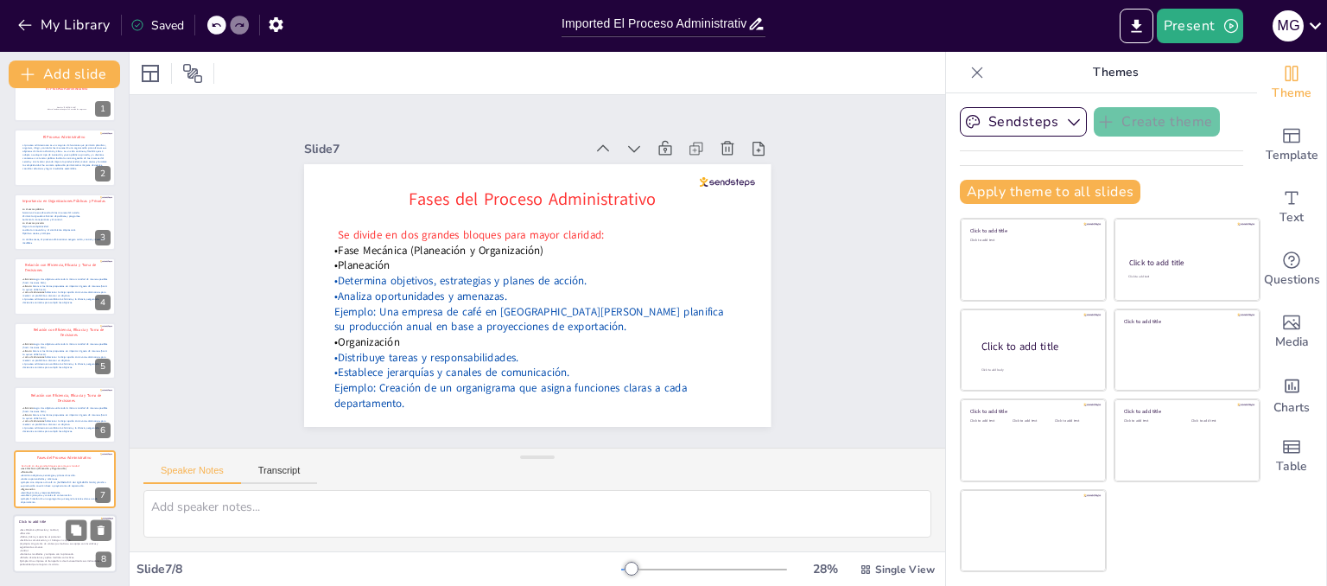
click at [48, 552] on p "•Evalúa los resultados y compara con lo planeado." at bounding box center [64, 553] width 88 height 3
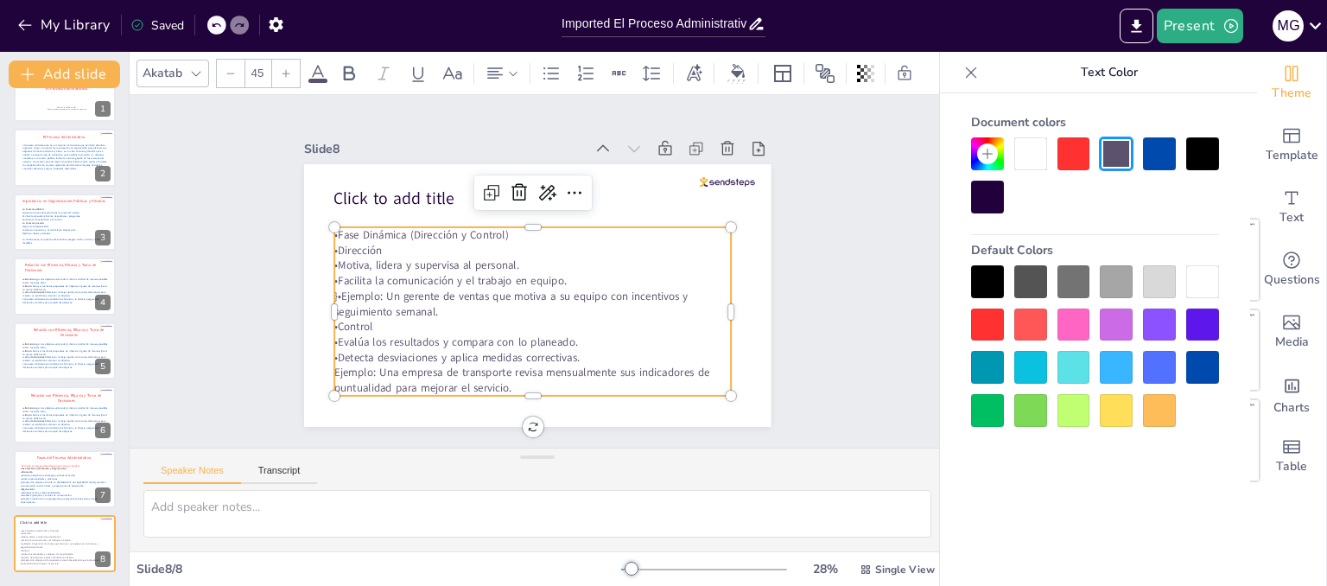
click at [513, 226] on p "•Fase Dinámica (Dirección y Control)" at bounding box center [568, 251] width 175 height 369
click at [494, 229] on p "•Fase Dinámica (Dirección y Control)" at bounding box center [540, 235] width 391 height 98
click at [494, 229] on p "•Fase Dinámica (Dirección y Control)" at bounding box center [559, 241] width 306 height 277
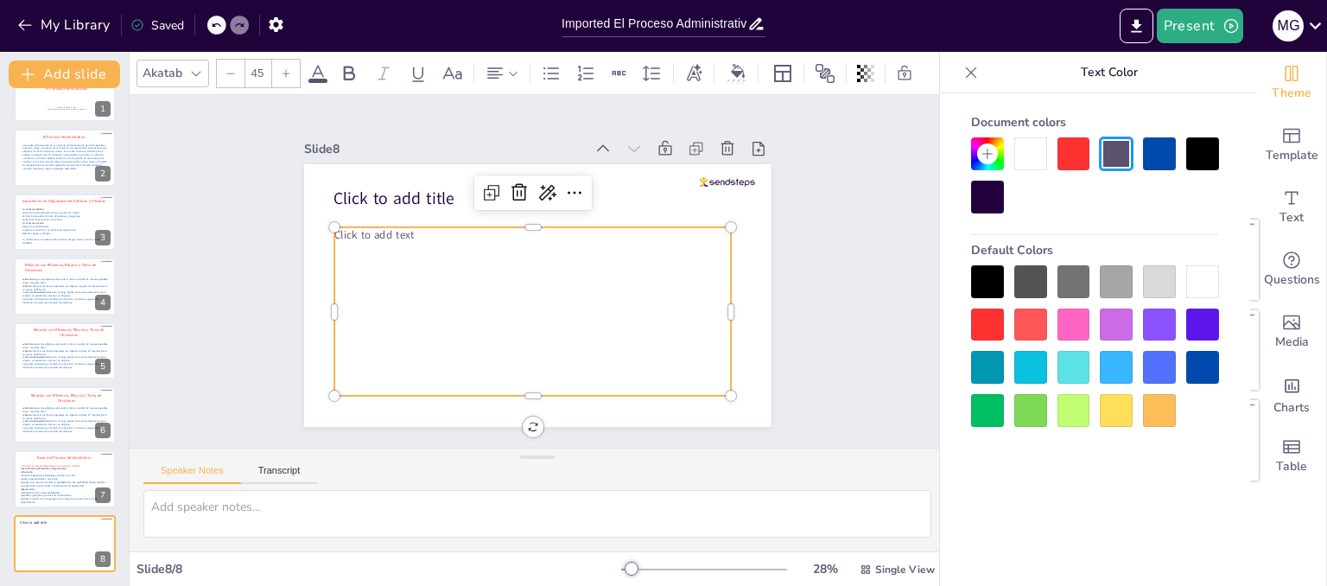
click at [214, 24] on icon at bounding box center [216, 25] width 9 height 4
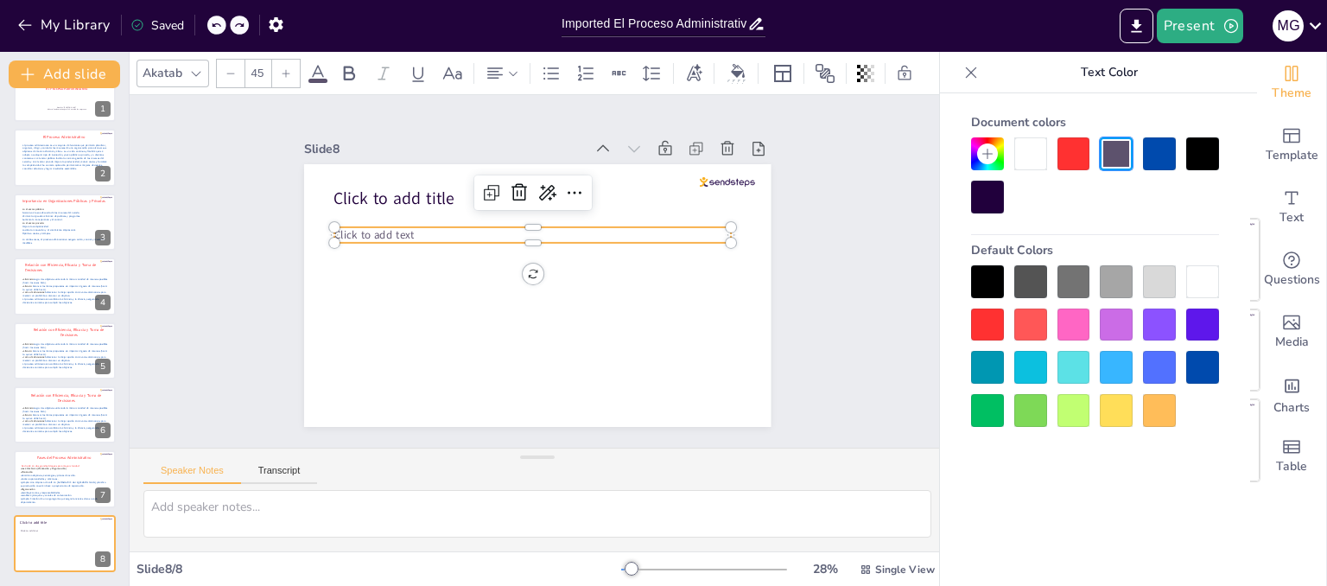
click at [221, 32] on div at bounding box center [216, 25] width 19 height 19
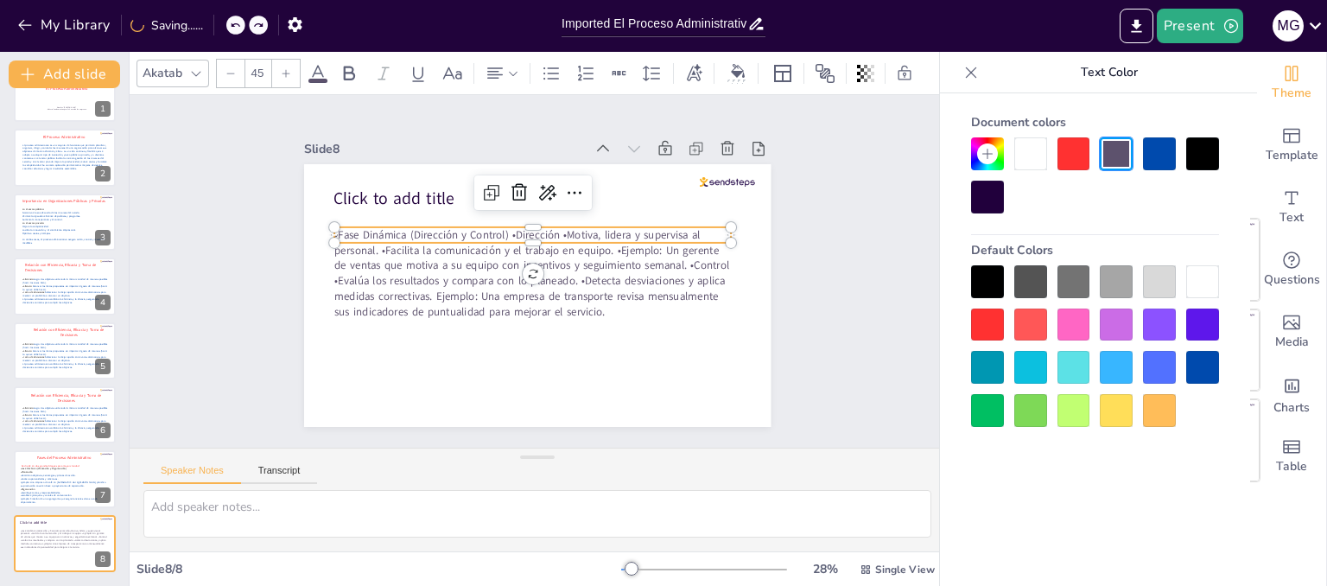
click at [237, 20] on icon at bounding box center [235, 25] width 10 height 10
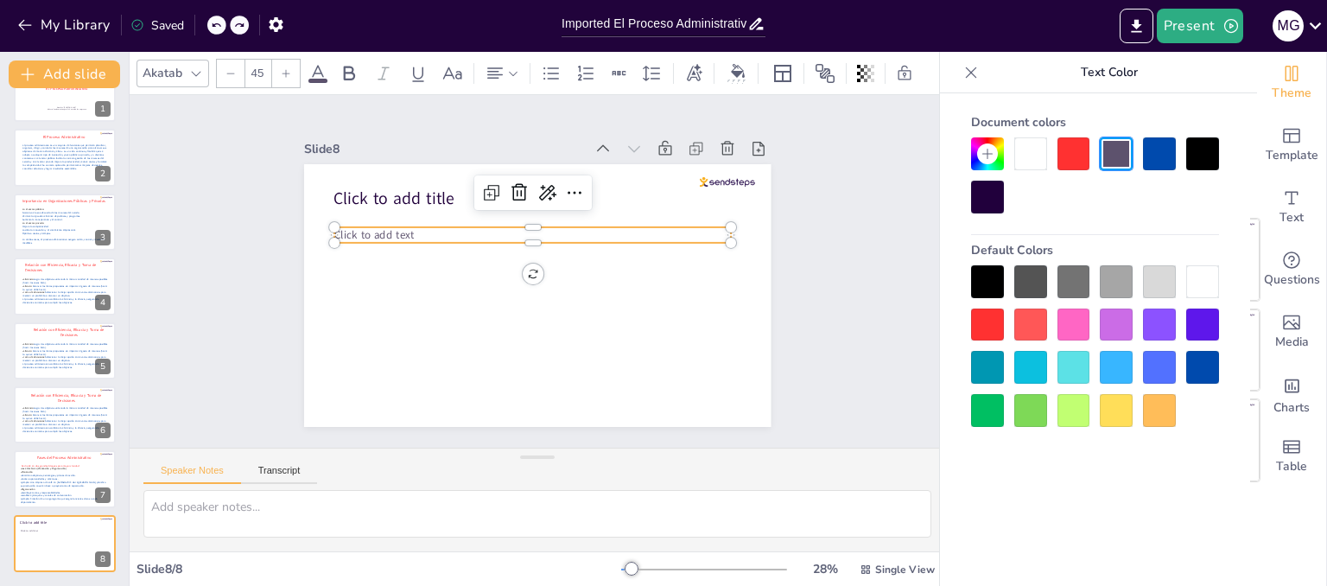
click at [241, 29] on div at bounding box center [227, 25] width 41 height 19
click at [241, 26] on icon at bounding box center [239, 25] width 9 height 4
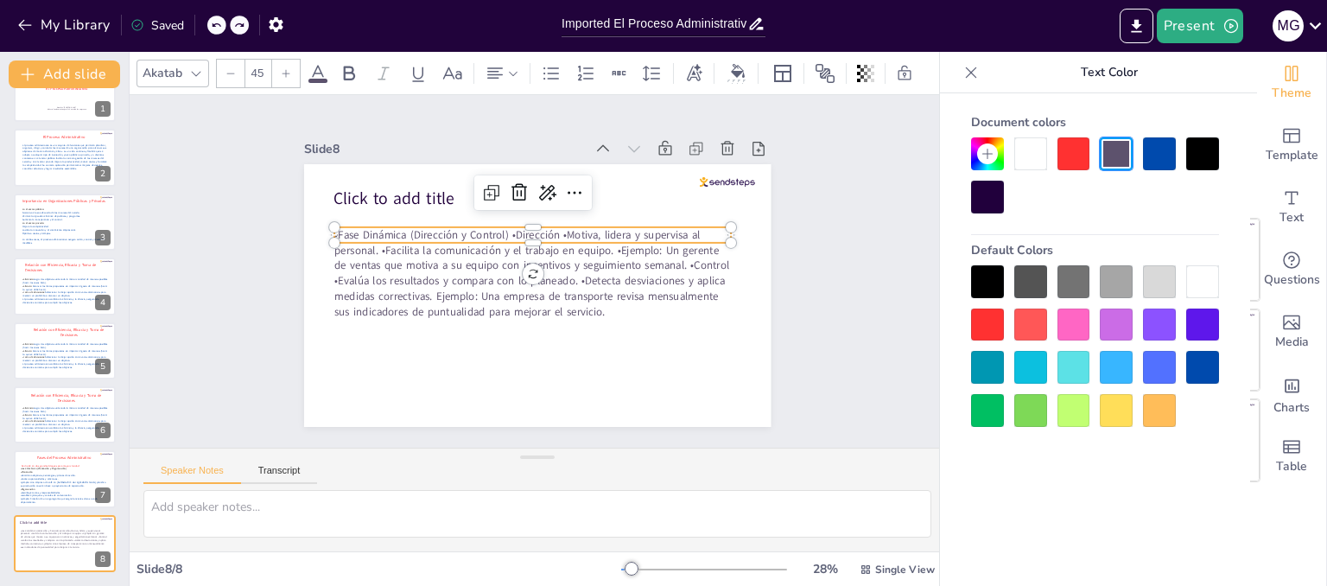
click at [239, 26] on icon at bounding box center [239, 25] width 10 height 10
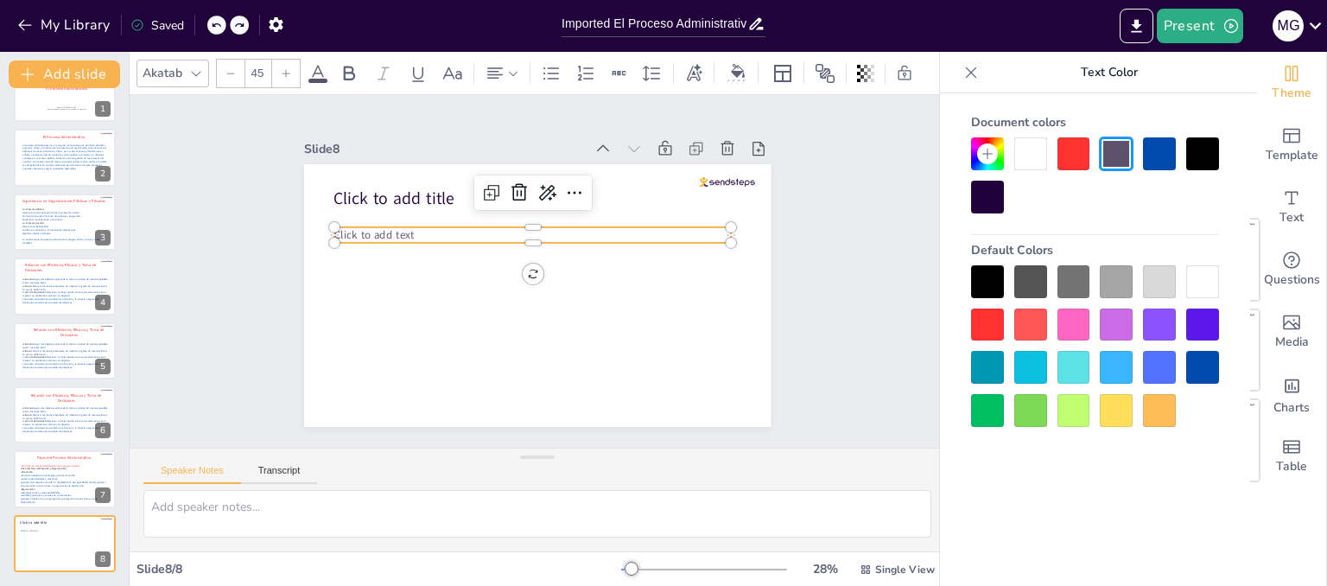
click at [239, 26] on icon at bounding box center [239, 25] width 10 height 10
click at [217, 29] on icon at bounding box center [216, 25] width 10 height 10
click at [409, 229] on p "Click to add text" at bounding box center [540, 235] width 391 height 98
click at [409, 229] on p "Click to add text" at bounding box center [552, 237] width 352 height 212
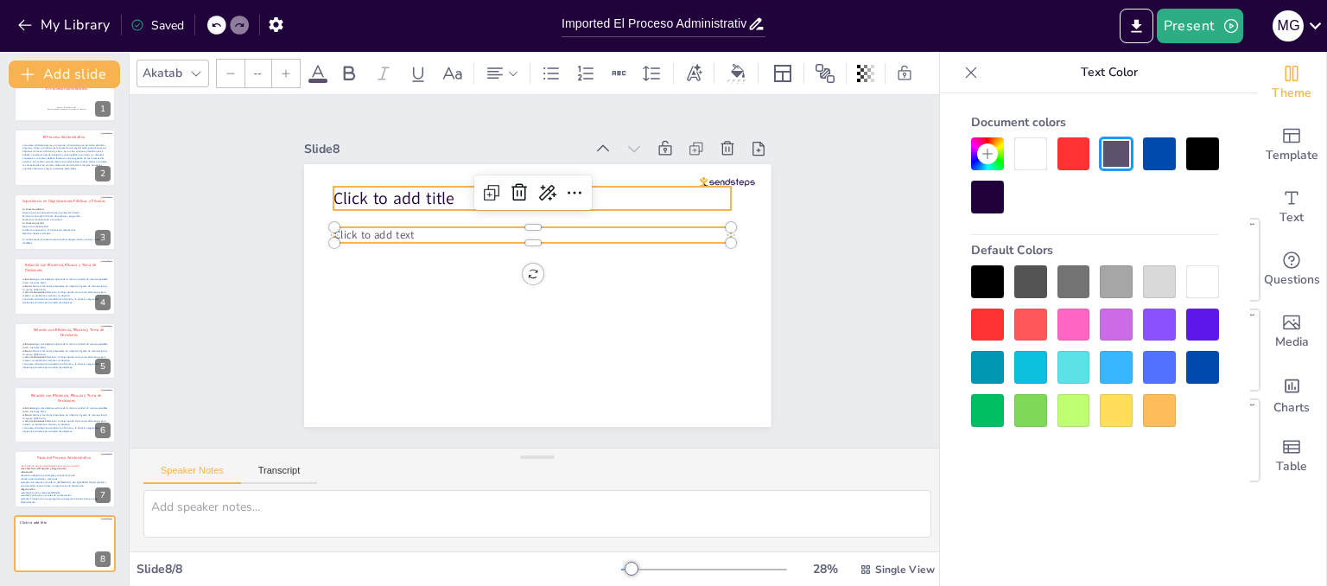
type input "68"
click at [510, 170] on span "Click to add title" at bounding box center [545, 110] width 70 height 119
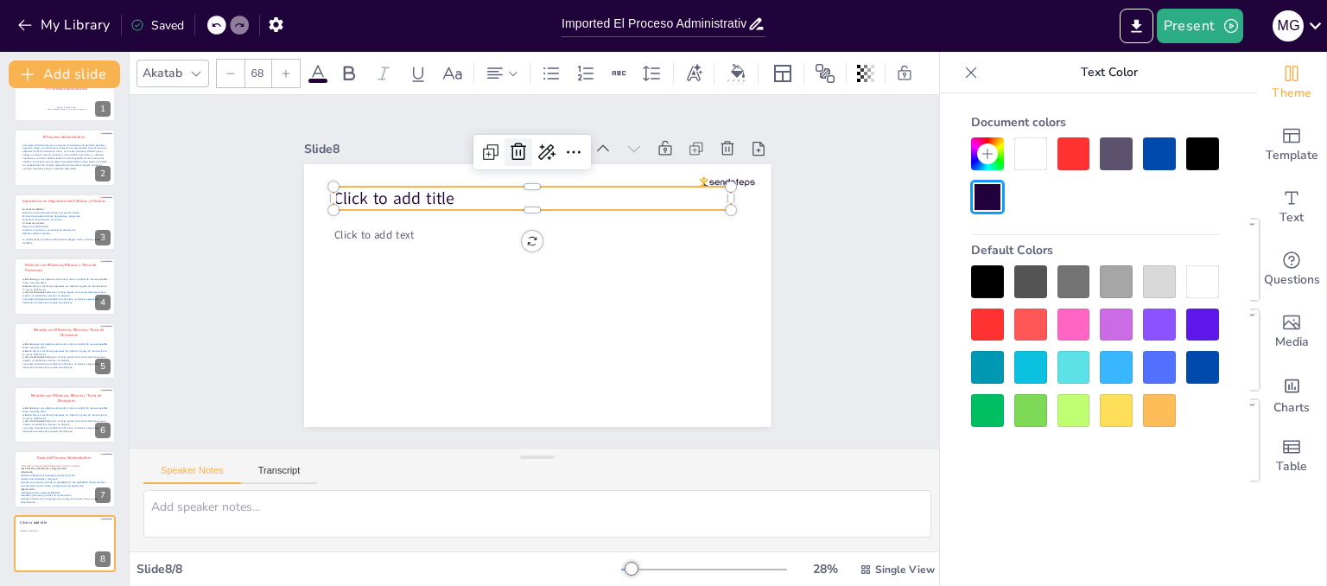
click at [578, 155] on icon at bounding box center [592, 163] width 29 height 29
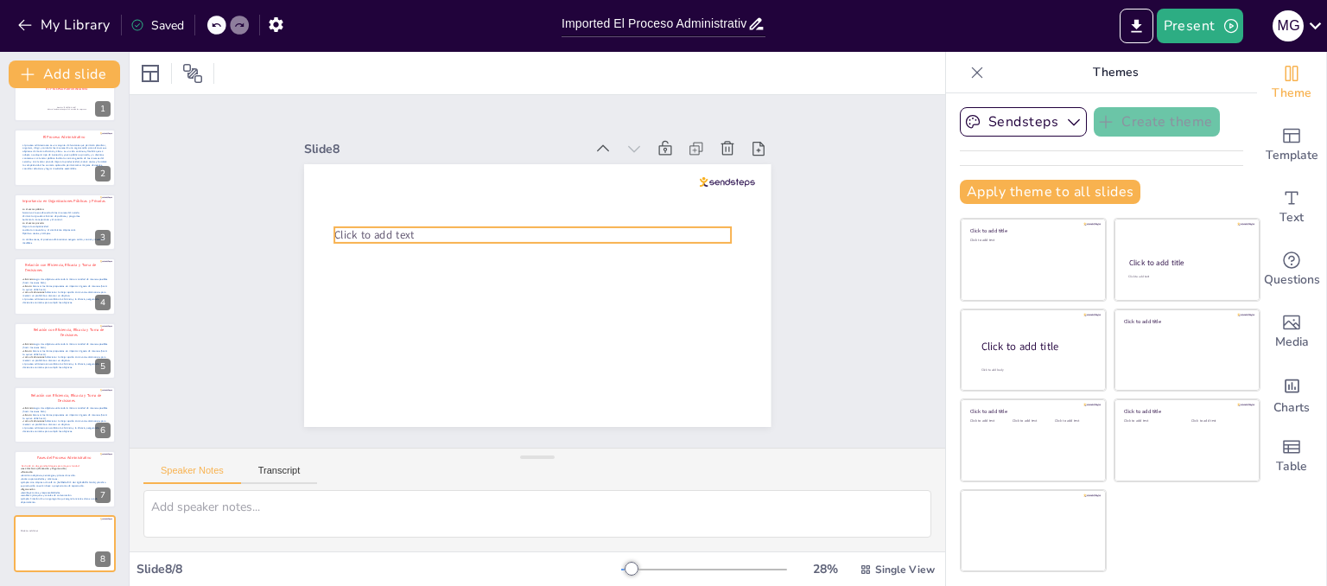
click at [460, 230] on p "Click to add text" at bounding box center [566, 249] width 212 height 352
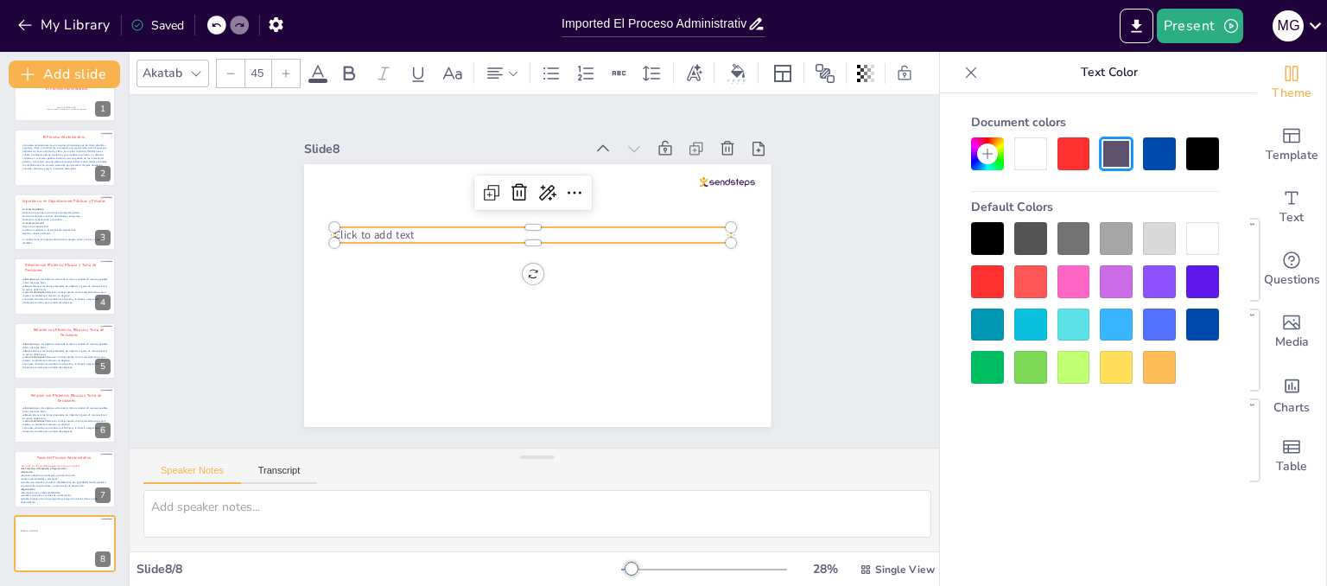
click at [441, 230] on p "Click to add text" at bounding box center [563, 246] width 245 height 330
click at [214, 27] on icon at bounding box center [216, 25] width 10 height 10
click at [221, 29] on icon at bounding box center [216, 25] width 10 height 10
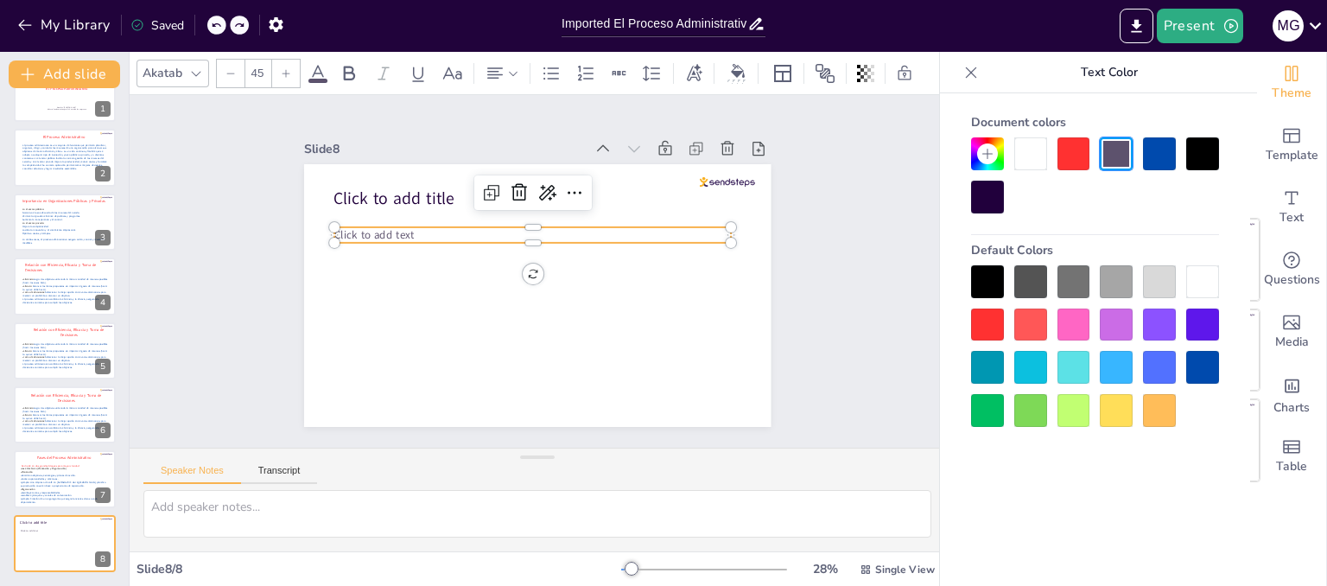
click at [221, 29] on icon at bounding box center [216, 25] width 10 height 10
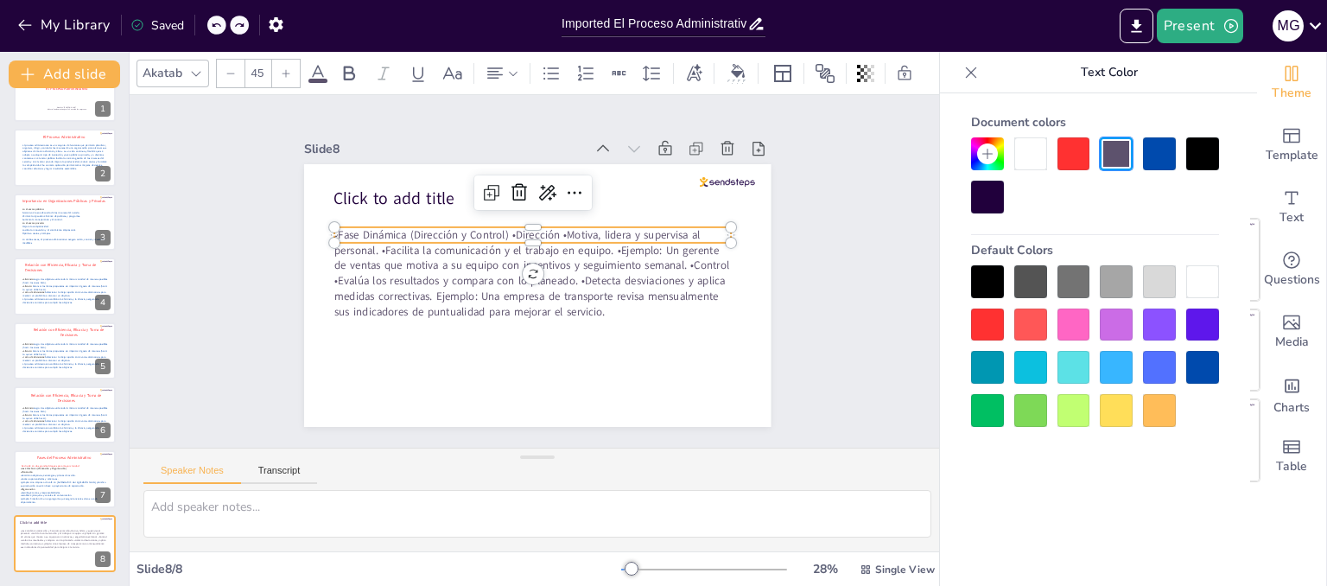
click at [495, 232] on span "•Fase Dinámica (Dirección y Control) •Dirección •Motiva, lidera y supervisa al …" at bounding box center [524, 259] width 372 height 257
click at [495, 231] on span "•Fase Dinámica (Dirección y Control) •Dirección •Motiva, lidera y supervisa al …" at bounding box center [522, 260] width 337 height 314
click at [495, 231] on span "•Fase Dinámica (Dirección y Control) •Dirección •Motiva, lidera y supervisa al …" at bounding box center [523, 261] width 356 height 288
click at [495, 231] on span "•Fase Dinámica (Dirección y Control) •Dirección •Motiva, lidera y supervisa al …" at bounding box center [525, 261] width 385 height 225
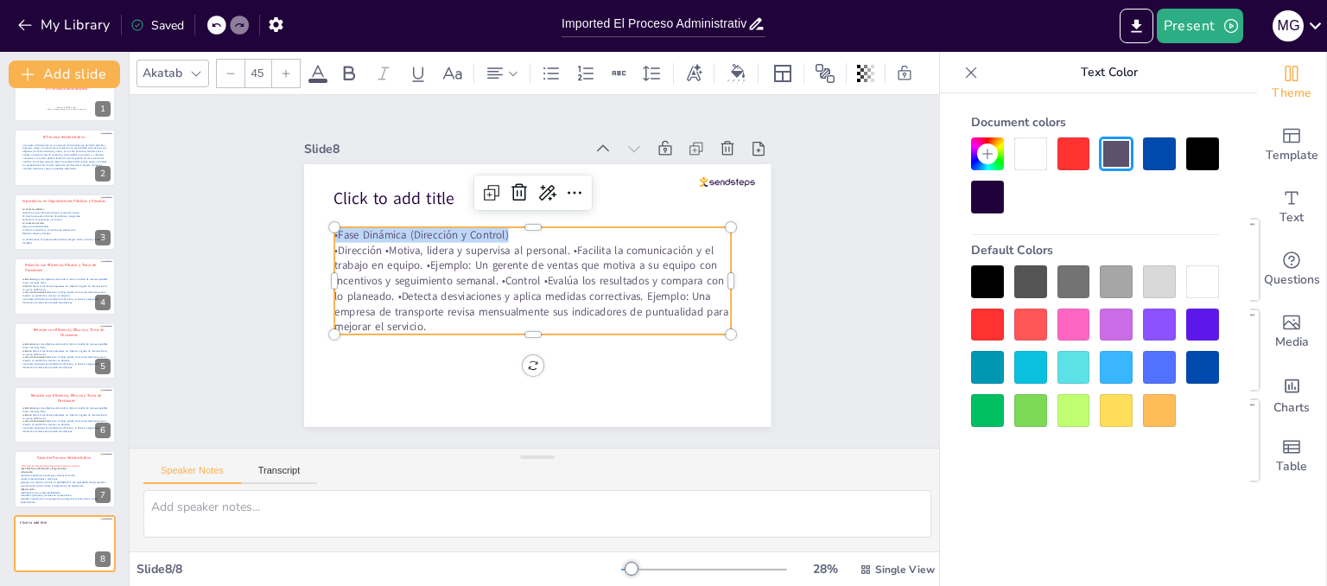
drag, startPoint x: 498, startPoint y: 228, endPoint x: 321, endPoint y: 226, distance: 176.2
click at [321, 226] on div "Click to add title •Fase Dinámica (Dirección y Control) •Dirección •Motiva, lid…" at bounding box center [514, 278] width 394 height 525
click at [1196, 158] on div at bounding box center [1202, 153] width 33 height 33
click at [527, 300] on span "•Dirección •Motiva, lidera y supervisa al personal. •Facilita la comunicación y…" at bounding box center [517, 277] width 383 height 230
click at [369, 244] on span "•Dirección •Motiva, lidera y supervisa al personal. •Facilita la comunicación y…" at bounding box center [517, 276] width 374 height 263
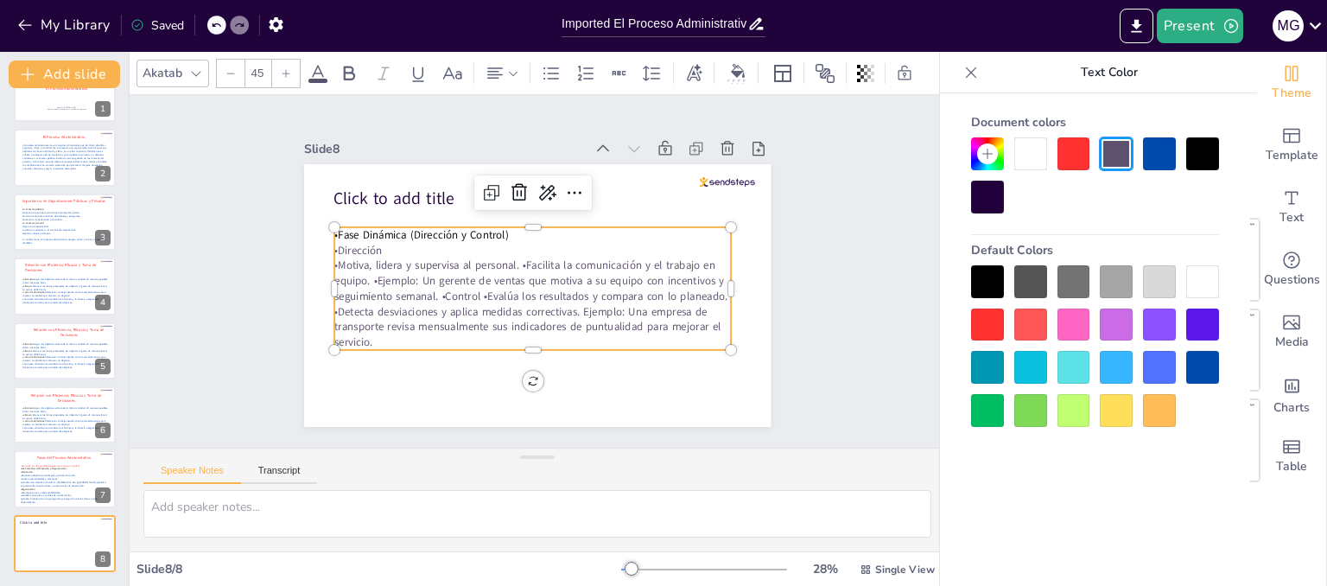
drag, startPoint x: 371, startPoint y: 244, endPoint x: 322, endPoint y: 241, distance: 49.3
click at [467, 241] on p "•Dirección" at bounding box center [554, 258] width 175 height 369
click at [1197, 156] on div at bounding box center [1202, 153] width 33 height 33
click at [601, 269] on span "•Motiva, lidera y supervisa al personal. •Facilita la comunicación y el trabajo…" at bounding box center [510, 287] width 376 height 259
click at [509, 257] on span "•Motiva, lidera y supervisa al personal. •Facilita la comunicación y el trabajo…" at bounding box center [520, 293] width 397 height 155
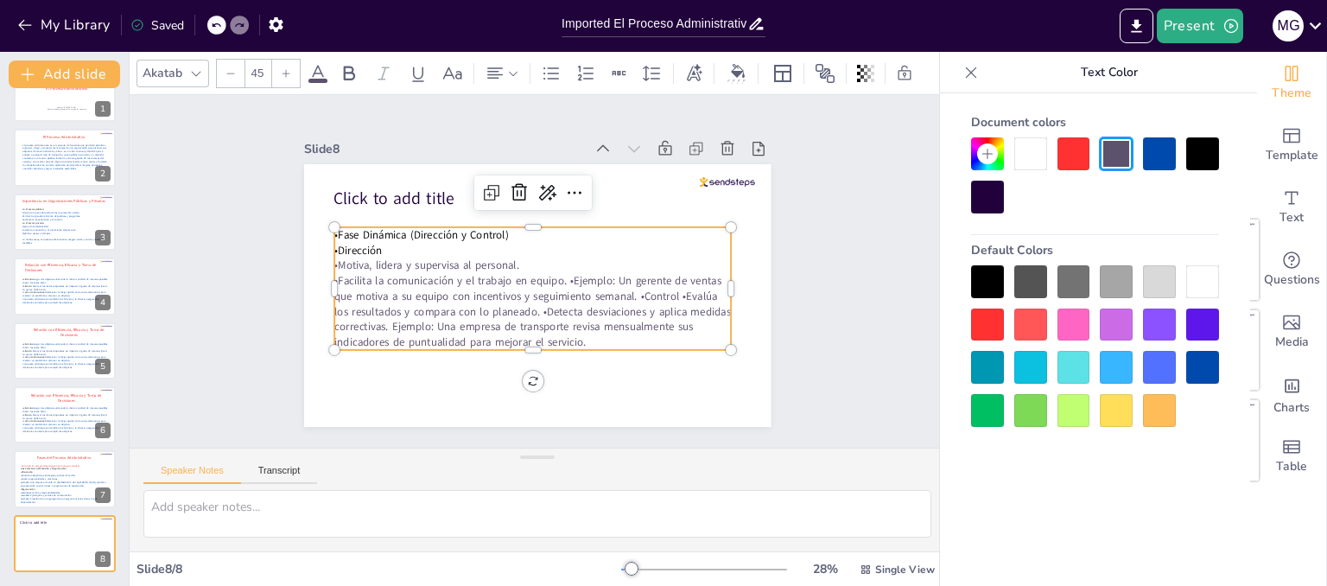
click at [556, 277] on span "•Facilita la comunicación y el trabajo en equipo. •Ejemplo: Un gerente de venta…" at bounding box center [515, 294] width 391 height 168
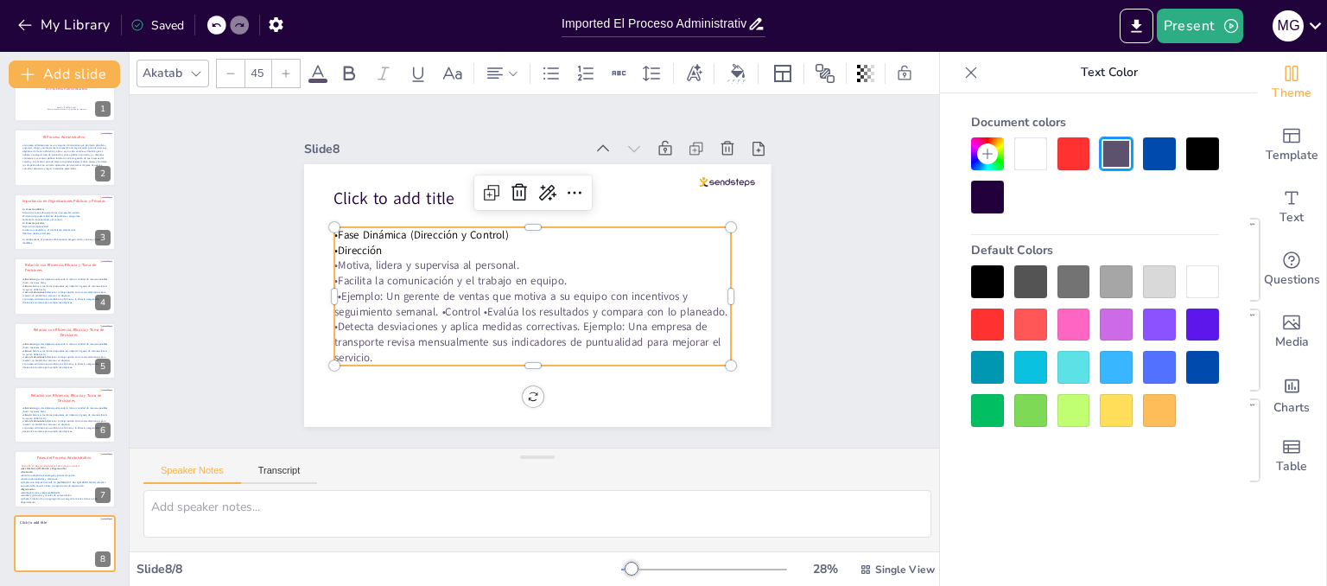
click at [427, 304] on span "}•Ejemplo: Un gerente de ventas que motiva a su equipo con incentivos y seguimi…" at bounding box center [477, 281] width 215 height 378
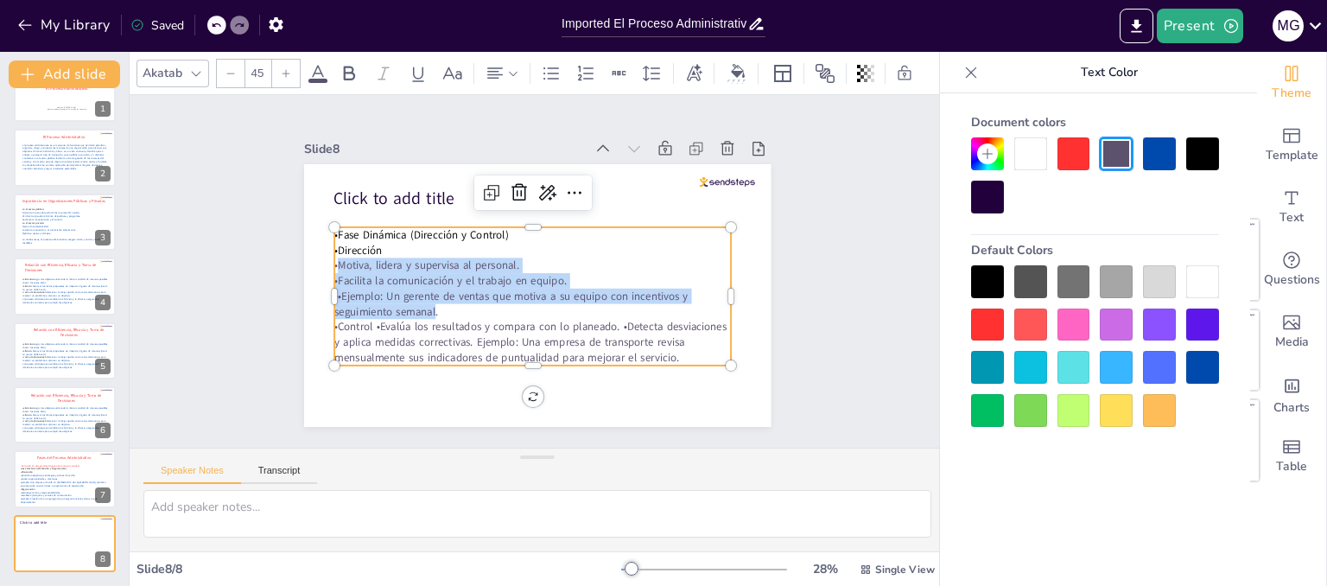
drag, startPoint x: 422, startPoint y: 303, endPoint x: 321, endPoint y: 263, distance: 108.6
click at [321, 263] on div "•Fase Dinámica (Dirección y Control) •Dirección •Motiva, lidera y supervisa al …" at bounding box center [523, 293] width 419 height 288
click at [1157, 153] on div at bounding box center [1159, 153] width 33 height 33
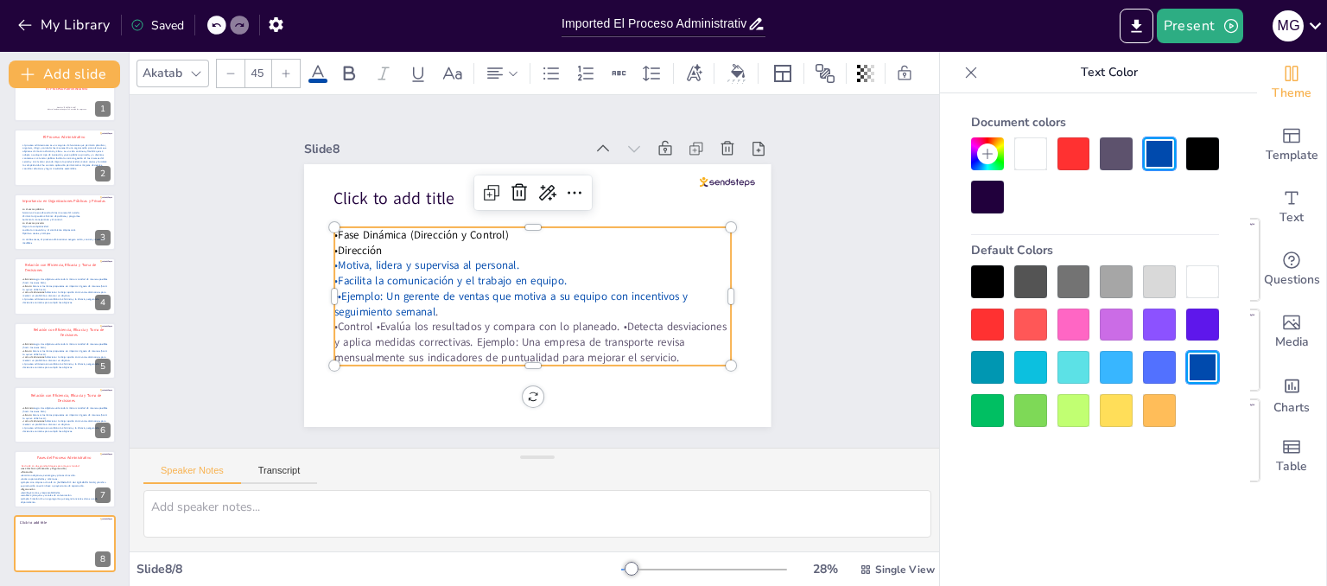
click at [610, 312] on span "•Control •Evalúa los resultados y compara con lo planeado. •Detecta desviacione…" at bounding box center [476, 298] width 268 height 326
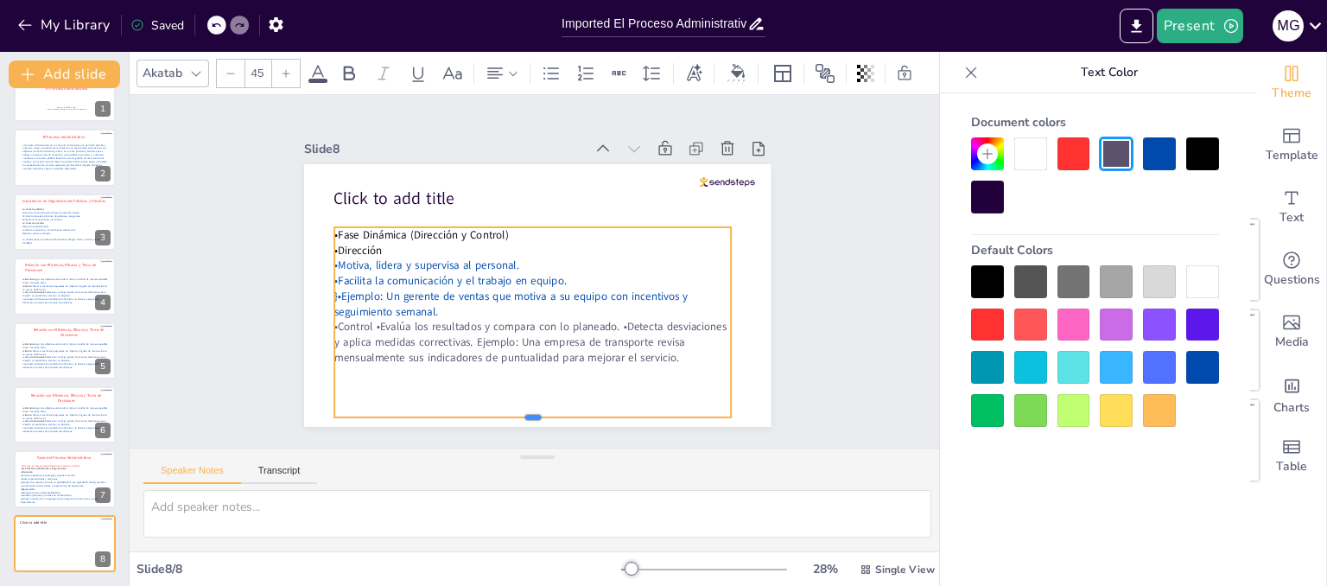
drag, startPoint x: 523, startPoint y: 361, endPoint x: 533, endPoint y: 413, distance: 52.8
click at [414, 413] on div at bounding box center [385, 251] width 55 height 396
click at [364, 320] on span "•Control •Evalúa los resultados y compara con lo planeado. •Detecta desviacione…" at bounding box center [508, 329] width 387 height 150
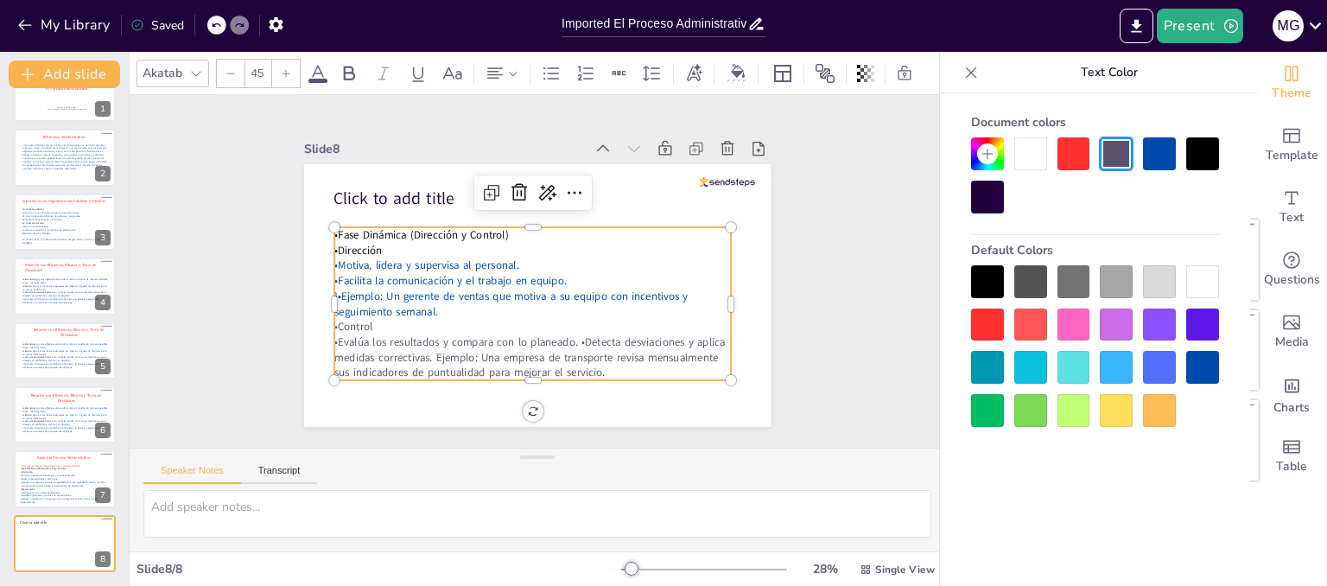
drag, startPoint x: 366, startPoint y: 323, endPoint x: 325, endPoint y: 324, distance: 41.5
click at [401, 324] on p "•Control" at bounding box center [488, 244] width 175 height 369
click at [383, 317] on p "•Control" at bounding box center [516, 322] width 383 height 137
drag, startPoint x: 363, startPoint y: 322, endPoint x: 315, endPoint y: 346, distance: 53.3
click at [315, 346] on div "Click to add title •Fase Dinámica (Dirección y Control) •Dirección •Motiva, lid…" at bounding box center [527, 293] width 533 height 429
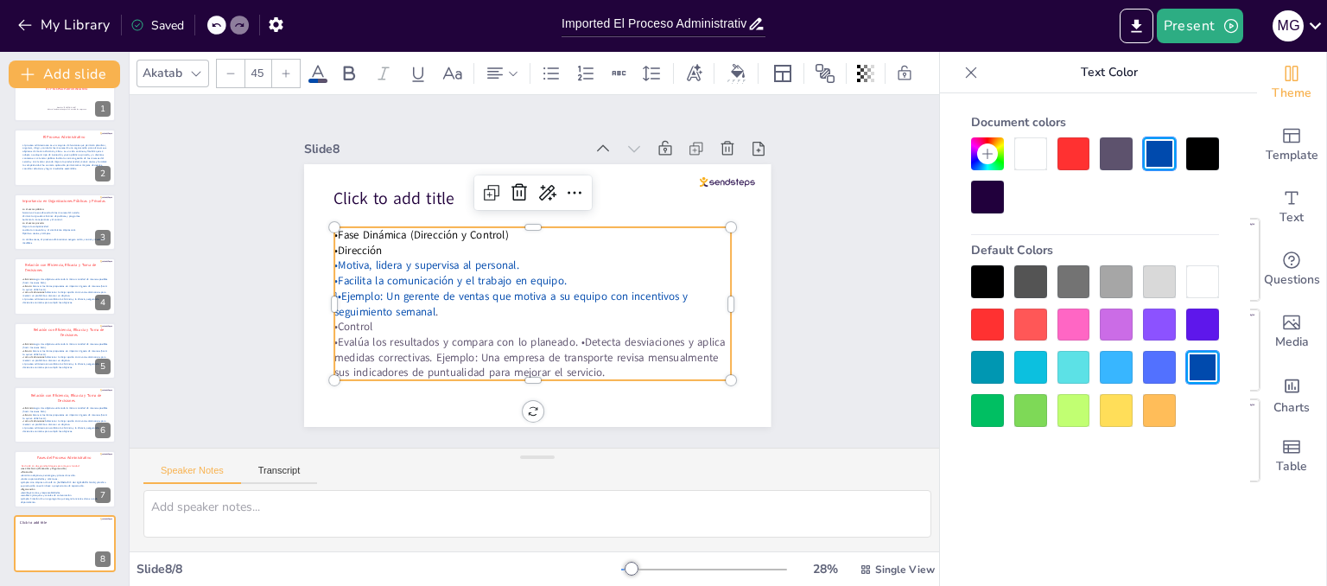
click at [381, 320] on p "•Control" at bounding box center [487, 295] width 212 height 352
drag, startPoint x: 363, startPoint y: 320, endPoint x: 321, endPoint y: 323, distance: 41.6
click at [453, 323] on p "•Control" at bounding box center [481, 272] width 57 height 396
click at [1205, 149] on div at bounding box center [1202, 153] width 33 height 33
click at [1073, 274] on div at bounding box center [1073, 281] width 33 height 33
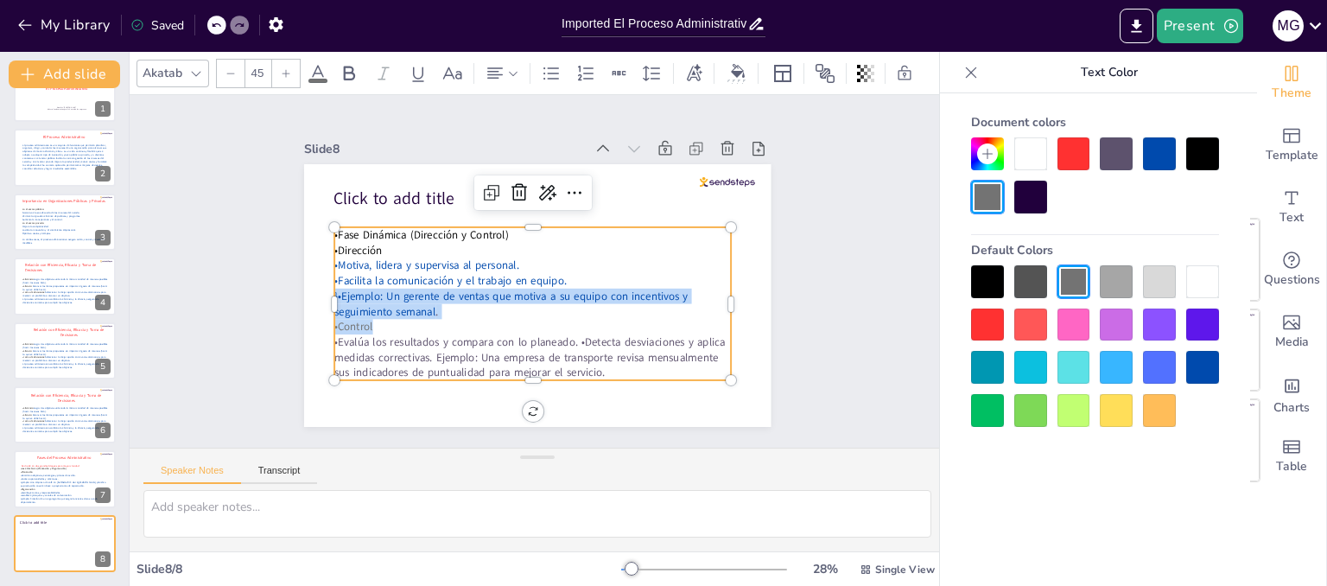
click at [1207, 160] on div at bounding box center [1202, 153] width 33 height 33
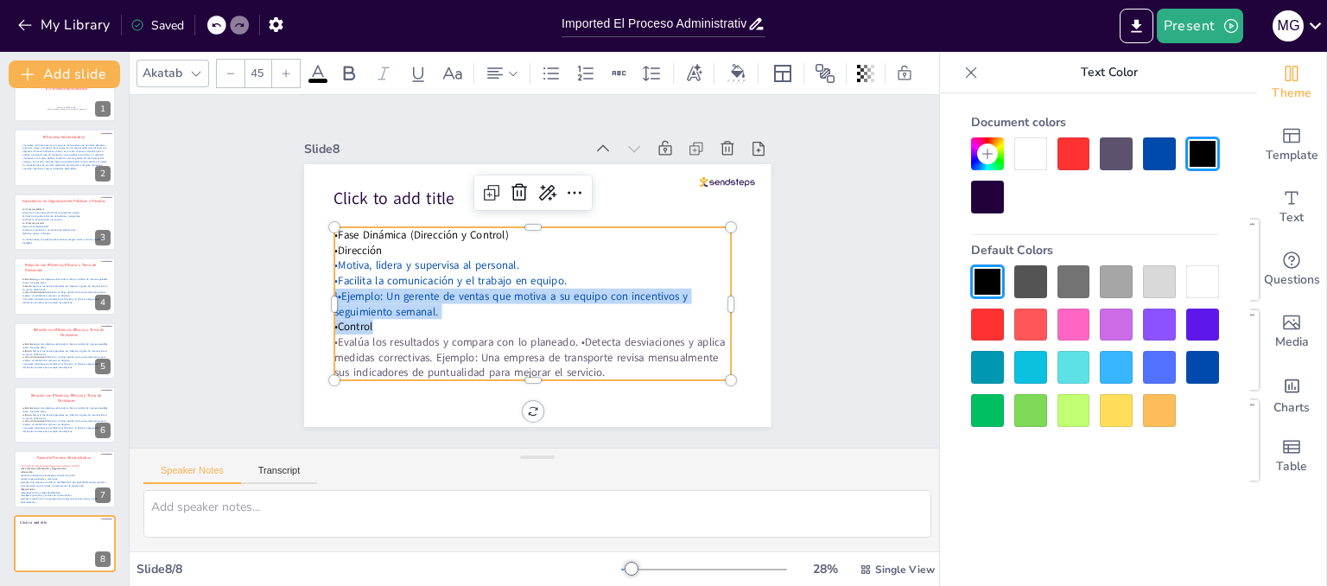
click at [833, 309] on div "Slide 1 El Proceso Administrativo Nombre: [PERSON_NAME] . Materia: Fundamentos …" at bounding box center [537, 272] width 888 height 654
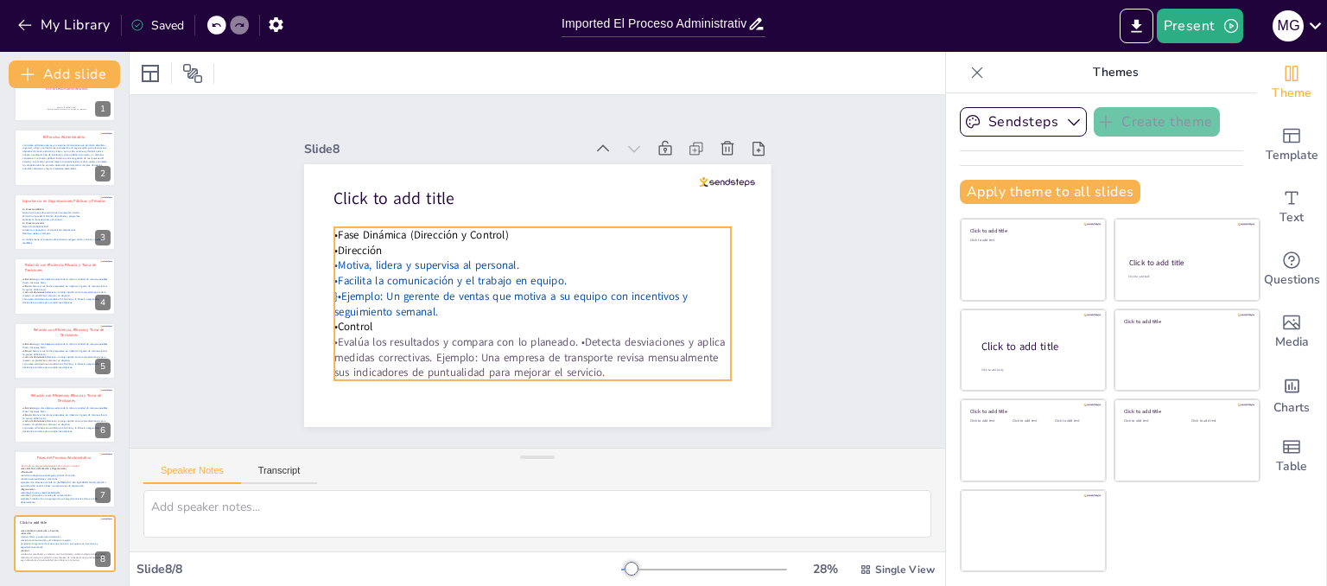
click at [592, 230] on p "•Evalúa los resultados y compara con lo planeado. •Detecta desviaciones y aplic…" at bounding box center [551, 186] width 400 height 87
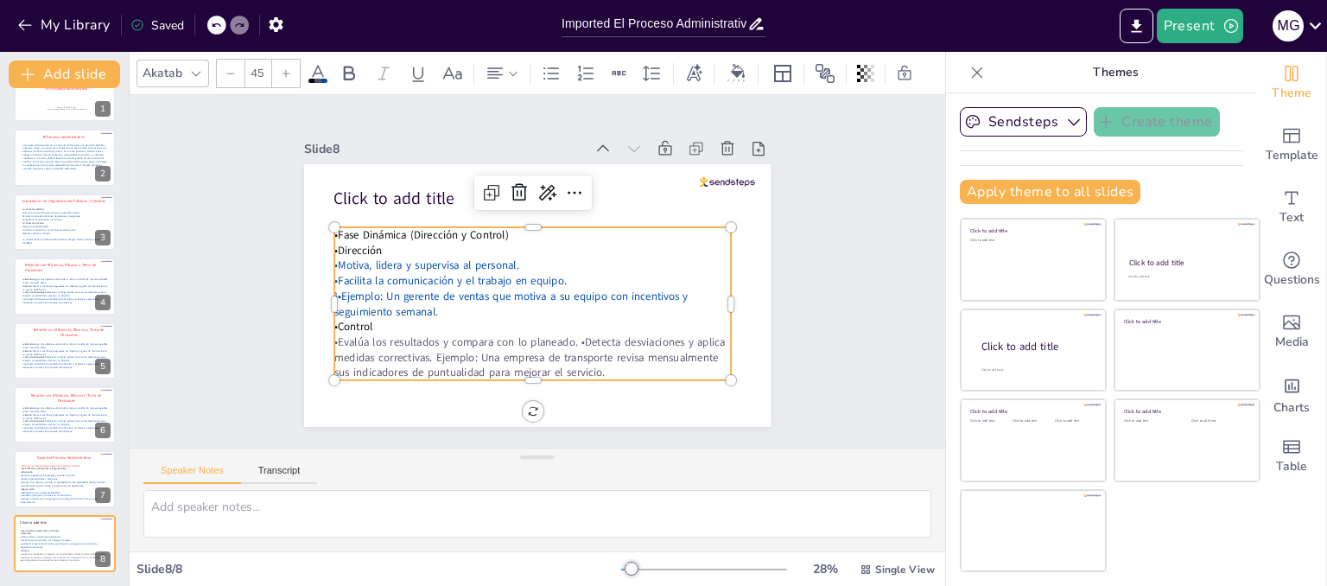
click at [559, 366] on p "•Evalúa los resultados y compara con lo planeado. •Detecta desviaciones y aplic…" at bounding box center [457, 302] width 204 height 382
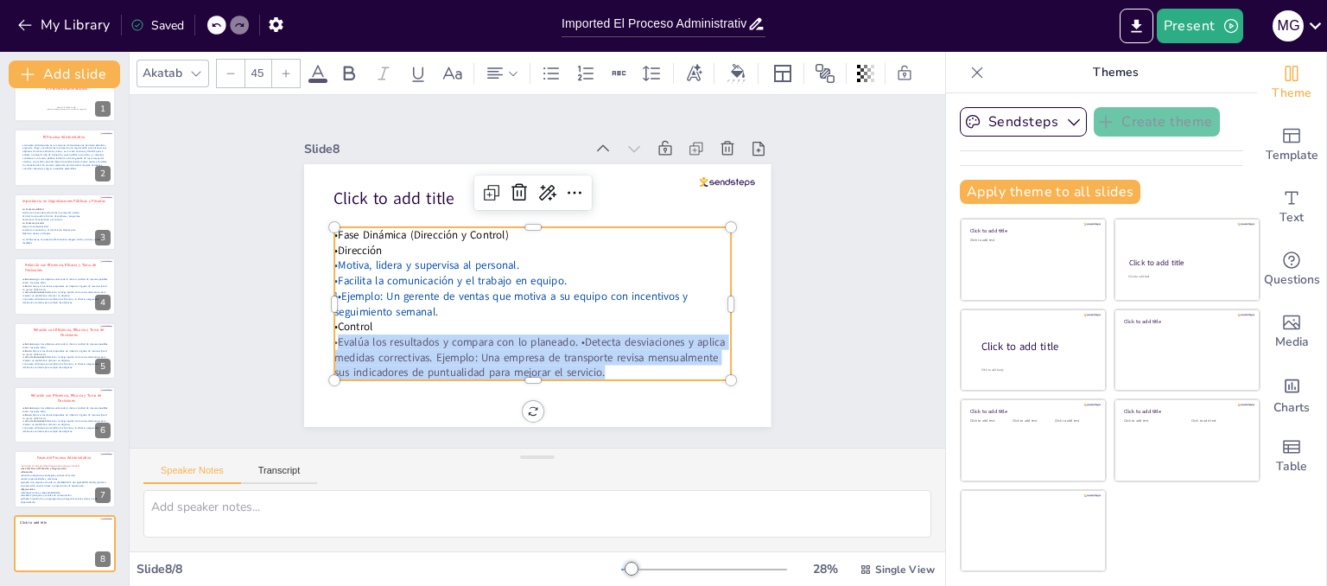
drag, startPoint x: 592, startPoint y: 366, endPoint x: 325, endPoint y: 341, distance: 268.1
click at [325, 341] on p "•Evalúa los resultados y compara con lo planeado. •Detecta desviaciones y aplic…" at bounding box center [498, 348] width 382 height 204
click at [615, 367] on p "•Evalúa los resultados y compara con lo planeado. •Detecta desviaciones y aplic…" at bounding box center [477, 332] width 326 height 300
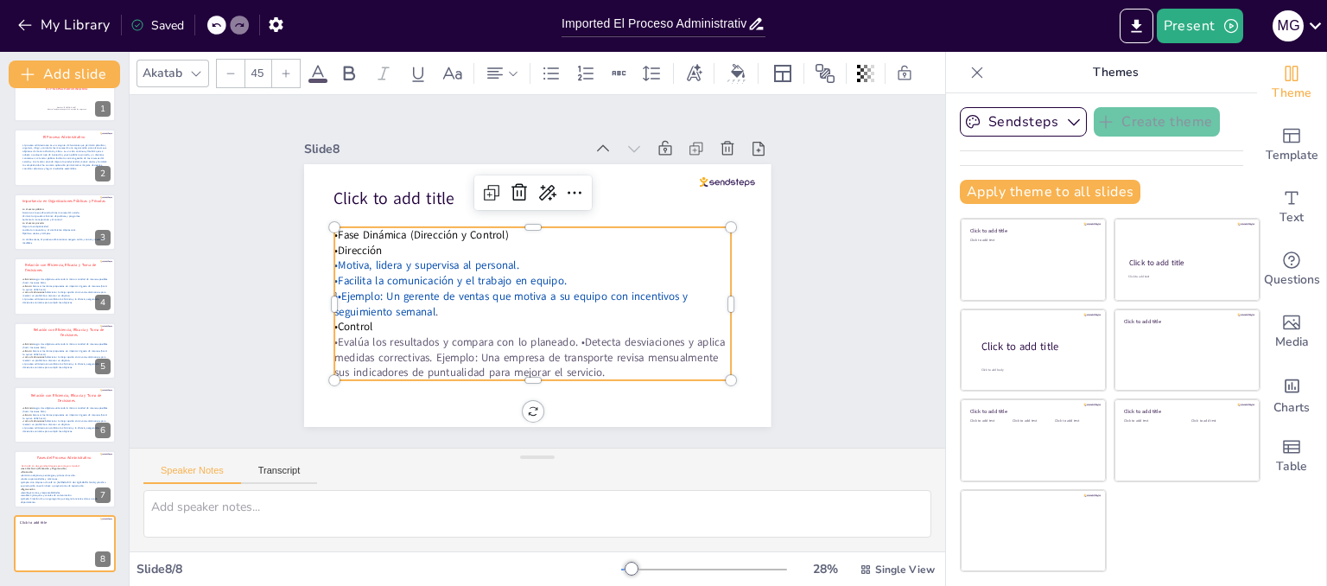
click at [561, 333] on span "•Evalúa los resultados y compara con lo planeado. •Detecta desviaciones y aplic…" at bounding box center [520, 349] width 393 height 73
click at [563, 334] on span "•Evalúa los resultados y compara con lo planeado. •Detecta desviaciones y aplic…" at bounding box center [511, 345] width 391 height 110
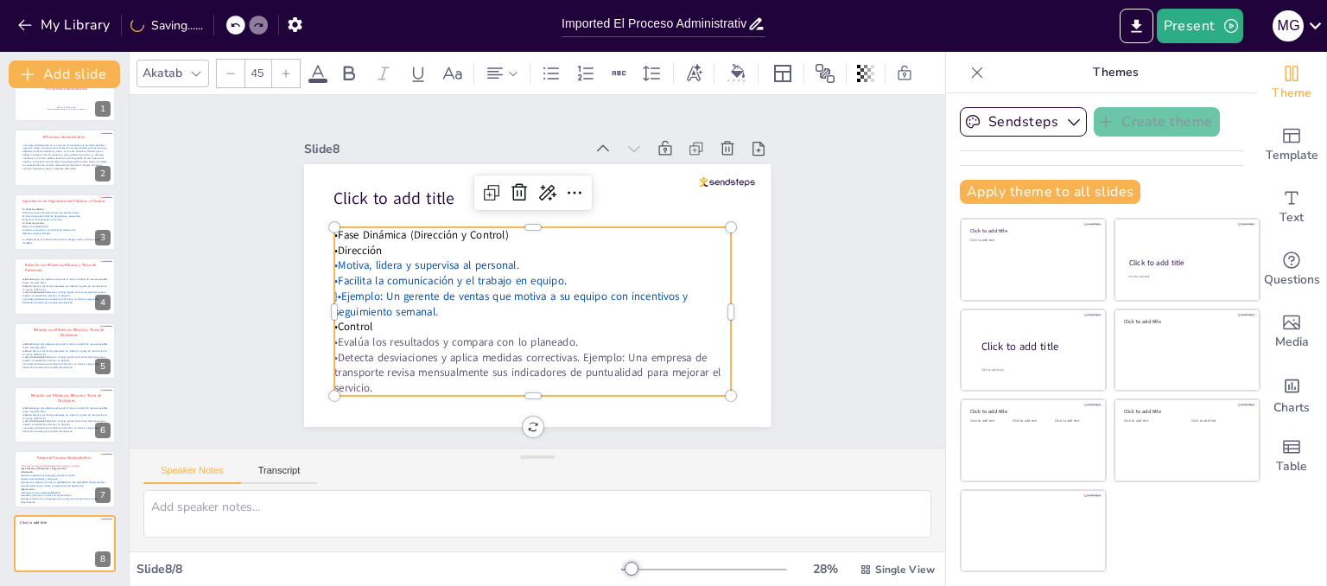
click at [570, 347] on span "•Detecta desviaciones y aplica medidas correctivas. Ejemplo: Una empresa de tra…" at bounding box center [505, 361] width 384 height 110
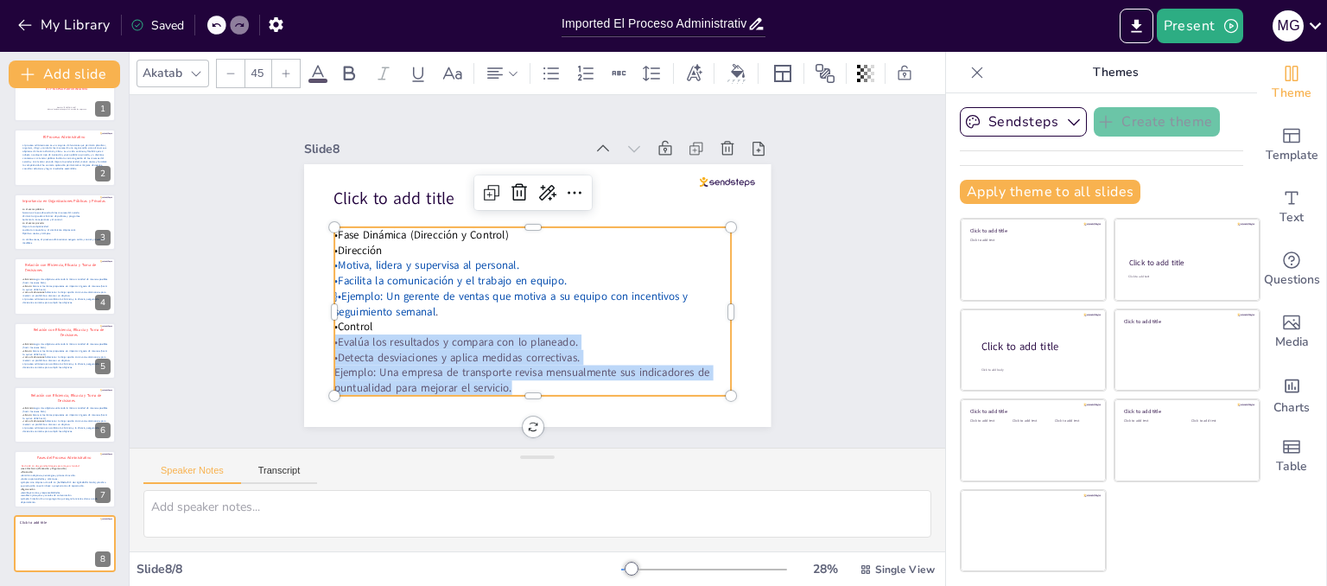
drag, startPoint x: 504, startPoint y: 381, endPoint x: 321, endPoint y: 336, distance: 187.7
click at [343, 315] on div "•Fase Dinámica (Dirección y Control) •Dirección •Motiva, lidera y supervisa al …" at bounding box center [541, 231] width 397 height 168
click at [318, 68] on icon at bounding box center [317, 73] width 21 height 21
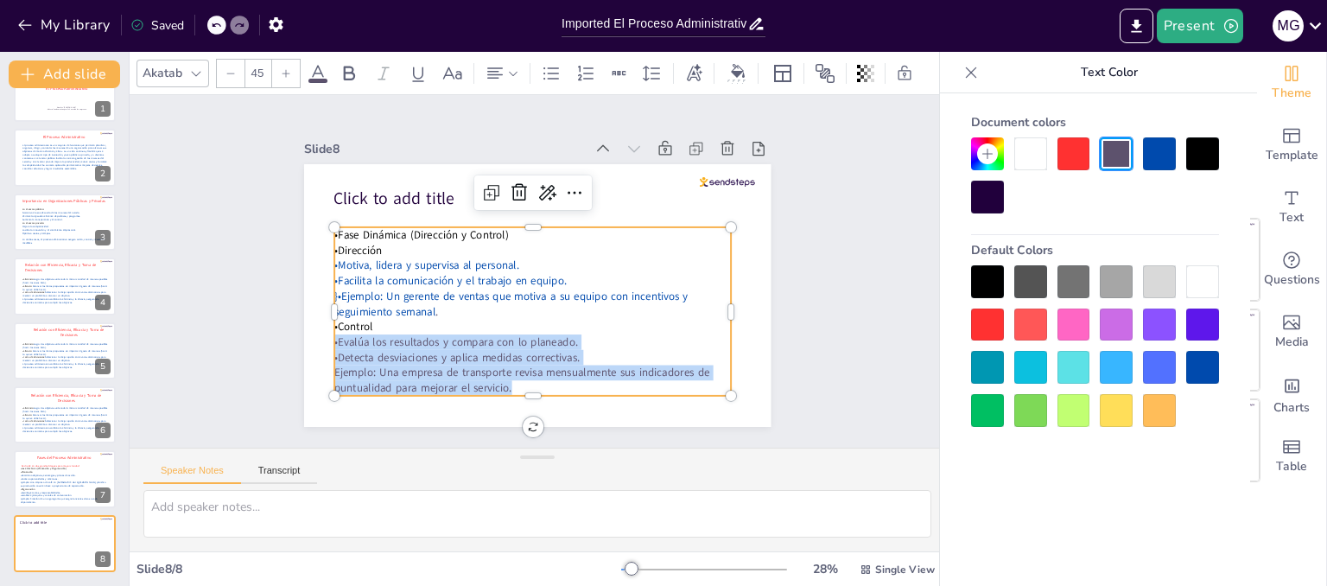
click at [1162, 148] on div at bounding box center [1159, 153] width 33 height 33
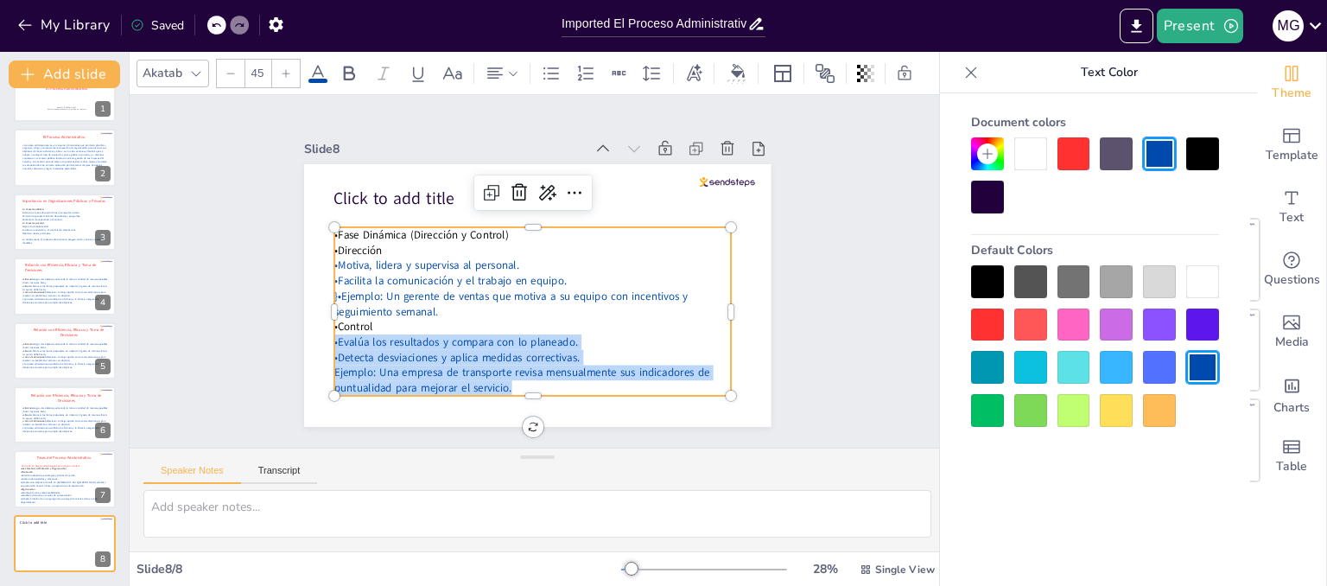
click at [656, 341] on p "•Evalúa los resultados y compara con lo planeado." at bounding box center [491, 325] width 330 height 245
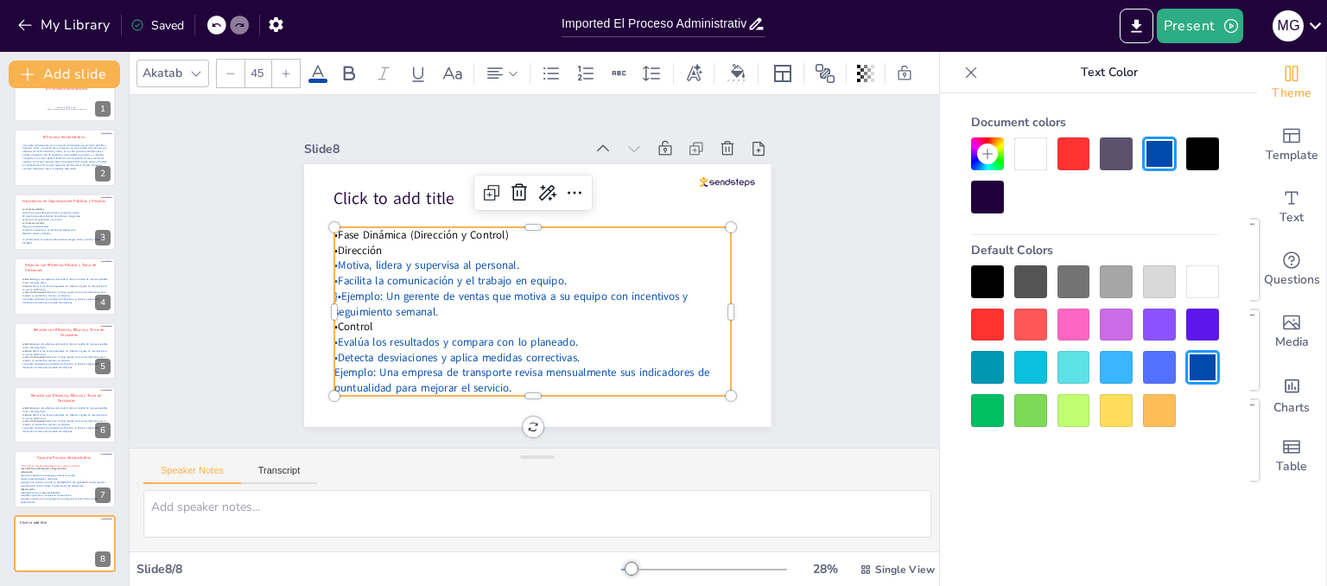
click at [359, 317] on p "•Control" at bounding box center [516, 322] width 383 height 137
click at [380, 242] on p "•Dirección" at bounding box center [539, 249] width 383 height 137
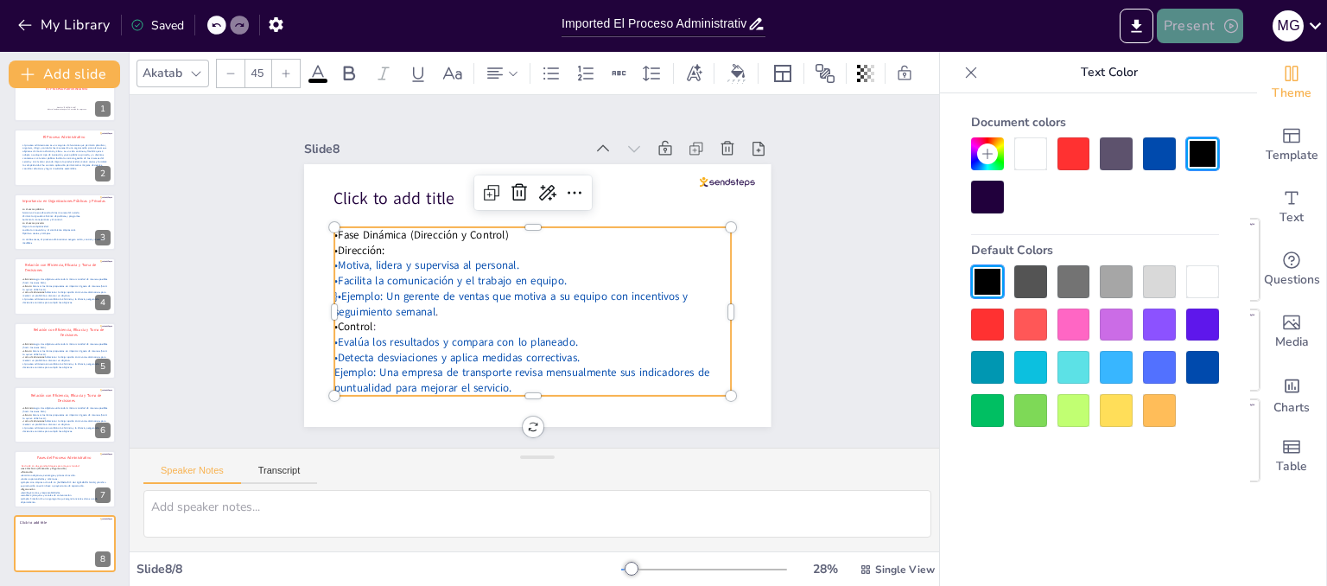
click at [1195, 13] on button "Present" at bounding box center [1200, 26] width 86 height 35
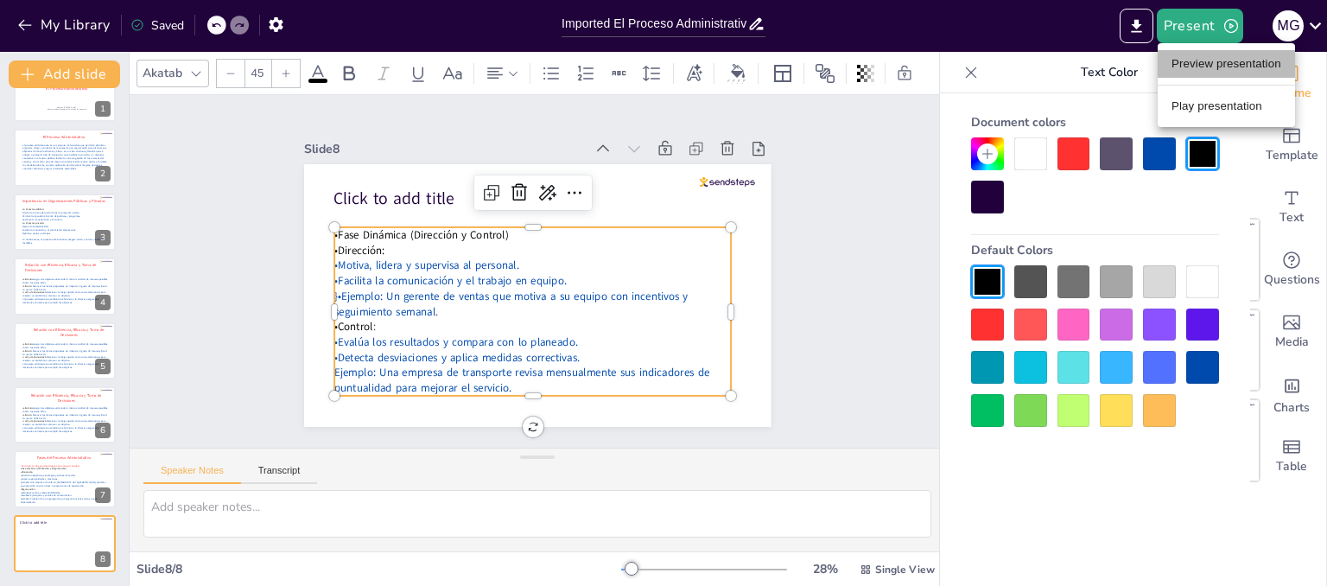
click at [1201, 59] on li "Preview presentation" at bounding box center [1225, 64] width 137 height 28
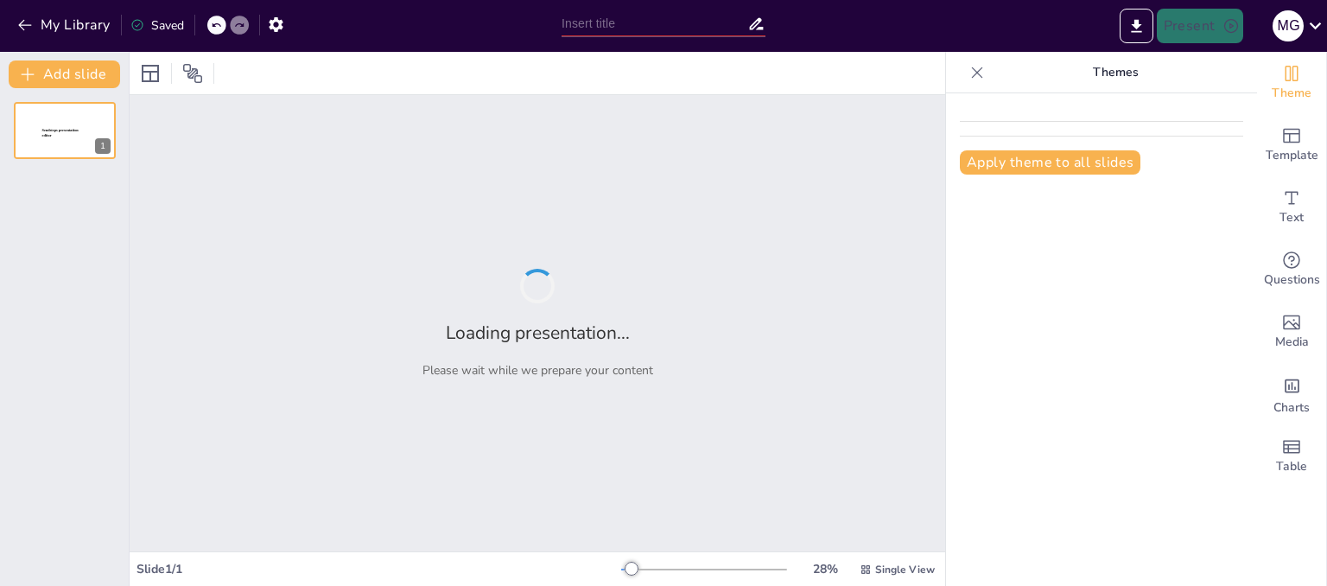
type input "Imported El Proceso Administrativo .pptx"
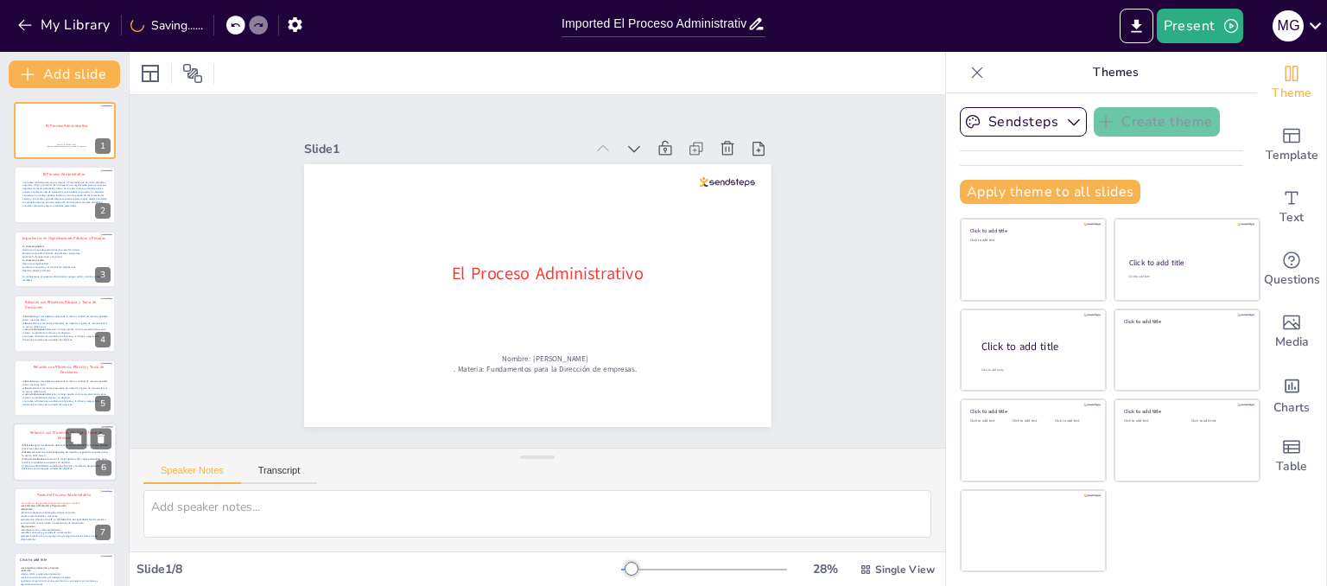
scroll to position [37, 0]
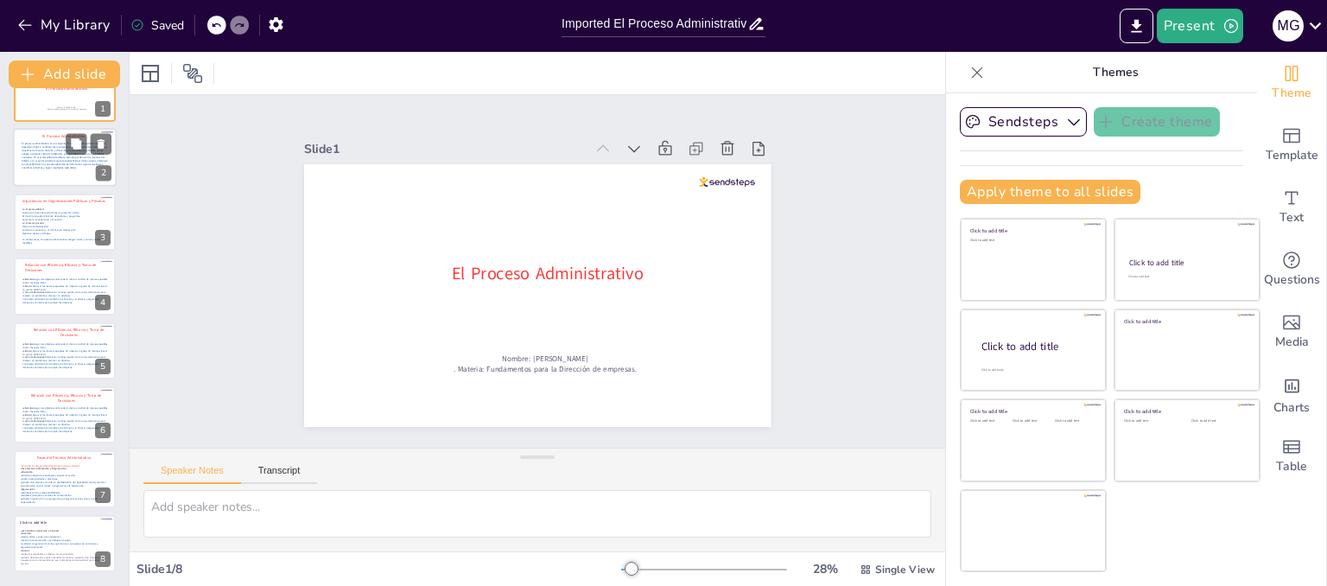
click at [56, 160] on p "El proceso administrativo es un conjunto de funciones que permiten planificar, …" at bounding box center [66, 157] width 88 height 28
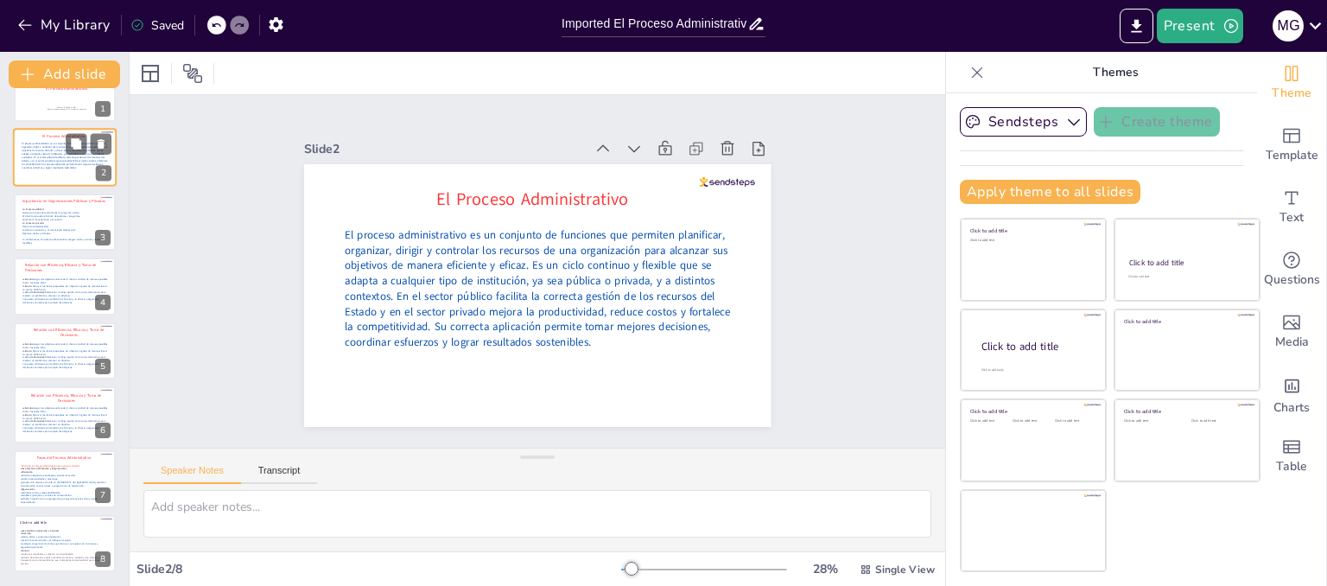
scroll to position [0, 0]
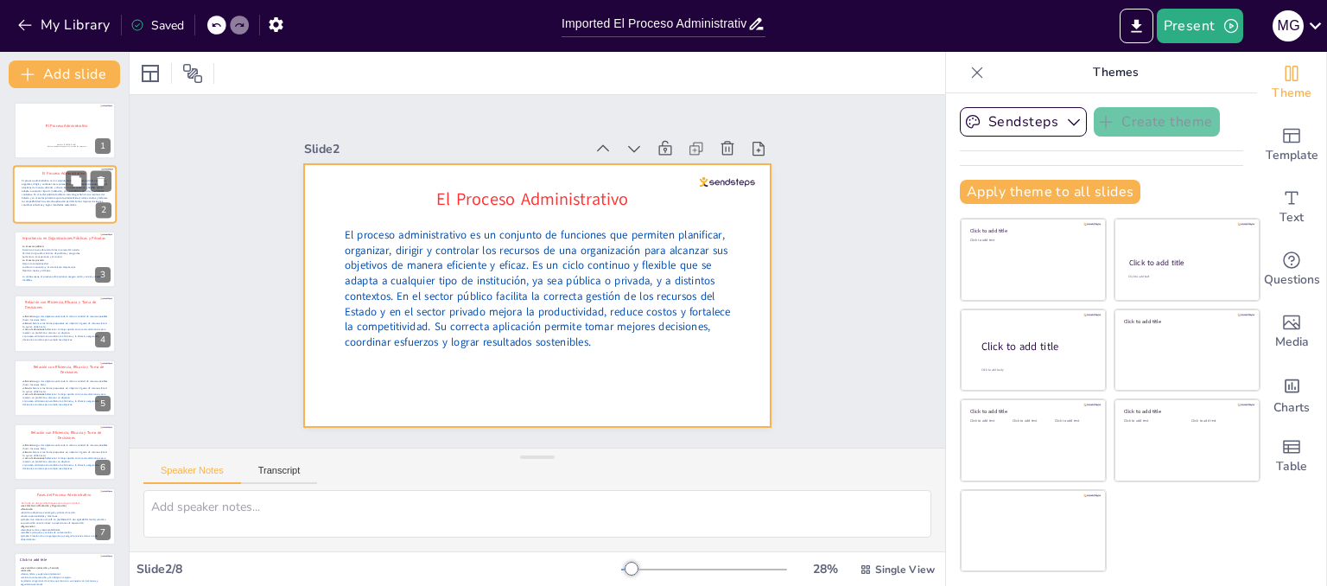
click at [51, 215] on div at bounding box center [65, 195] width 104 height 59
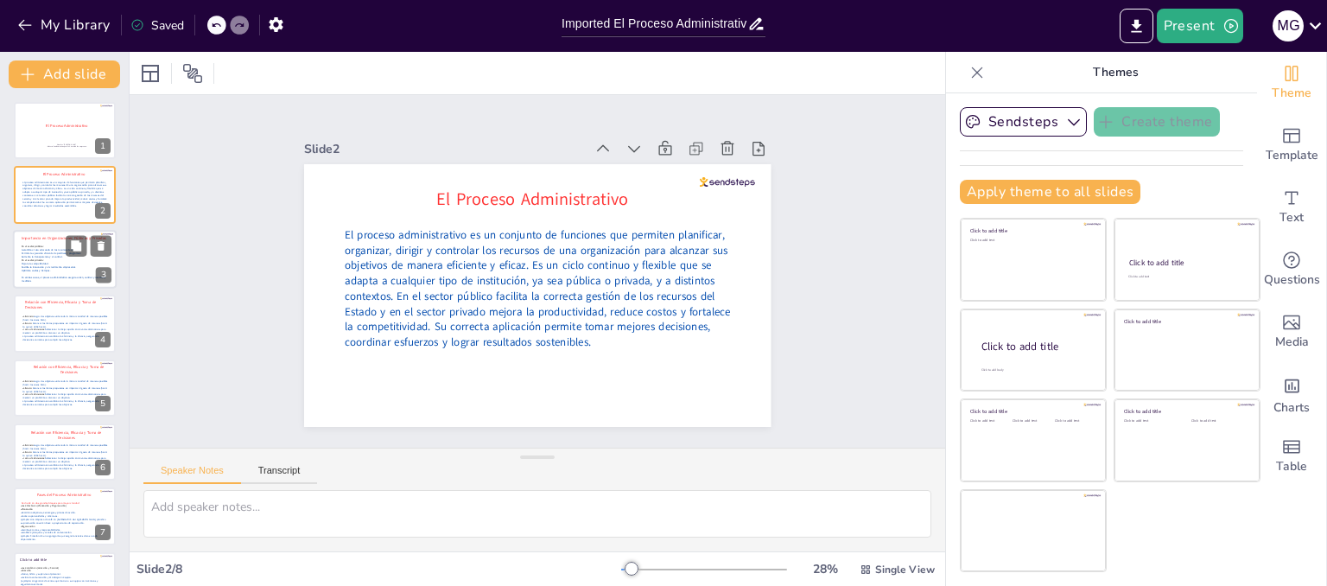
click at [48, 258] on p "En el sector privado:" at bounding box center [66, 259] width 88 height 3
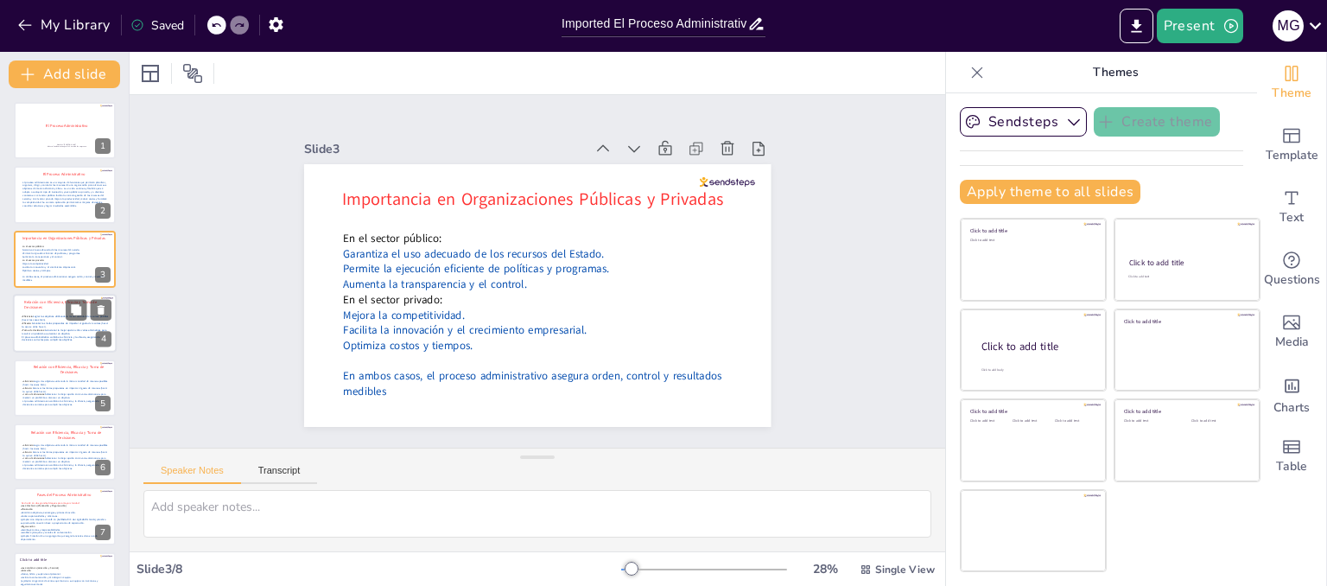
click at [52, 307] on p "Relación con Eficiencia, Eficacia y Toma de Decisiones" at bounding box center [68, 304] width 89 height 10
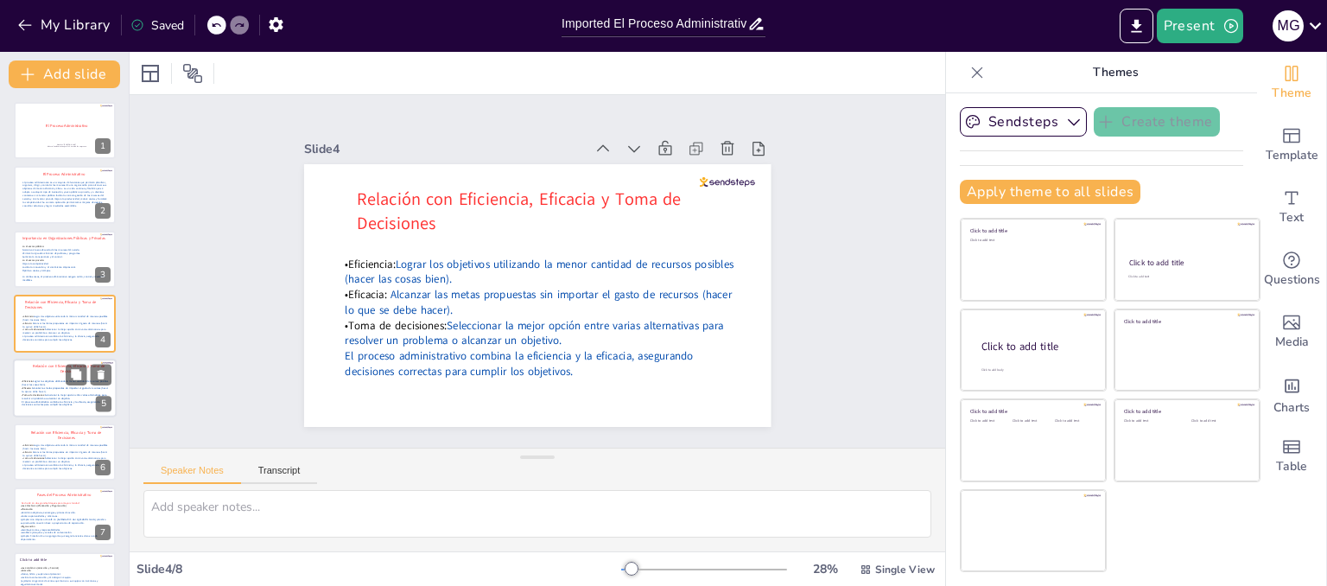
click at [47, 381] on p "•Eficiencia: Lograr los objetivos utilizando la menor cantidad de recursos posi…" at bounding box center [66, 382] width 88 height 7
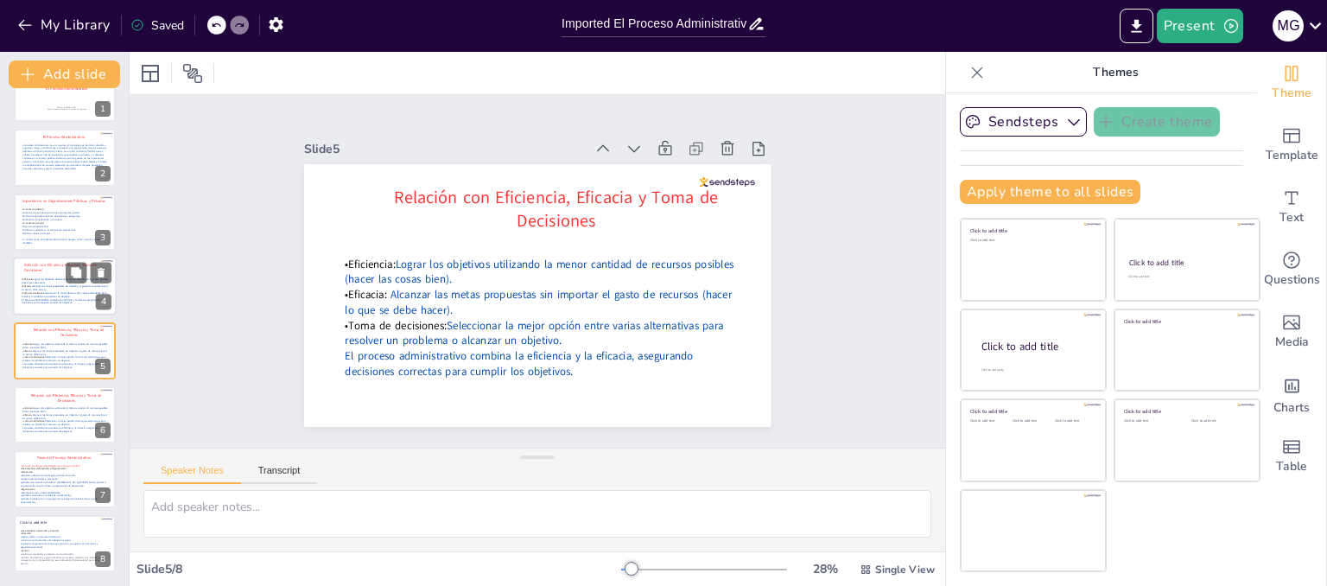
click at [26, 311] on div at bounding box center [65, 286] width 104 height 59
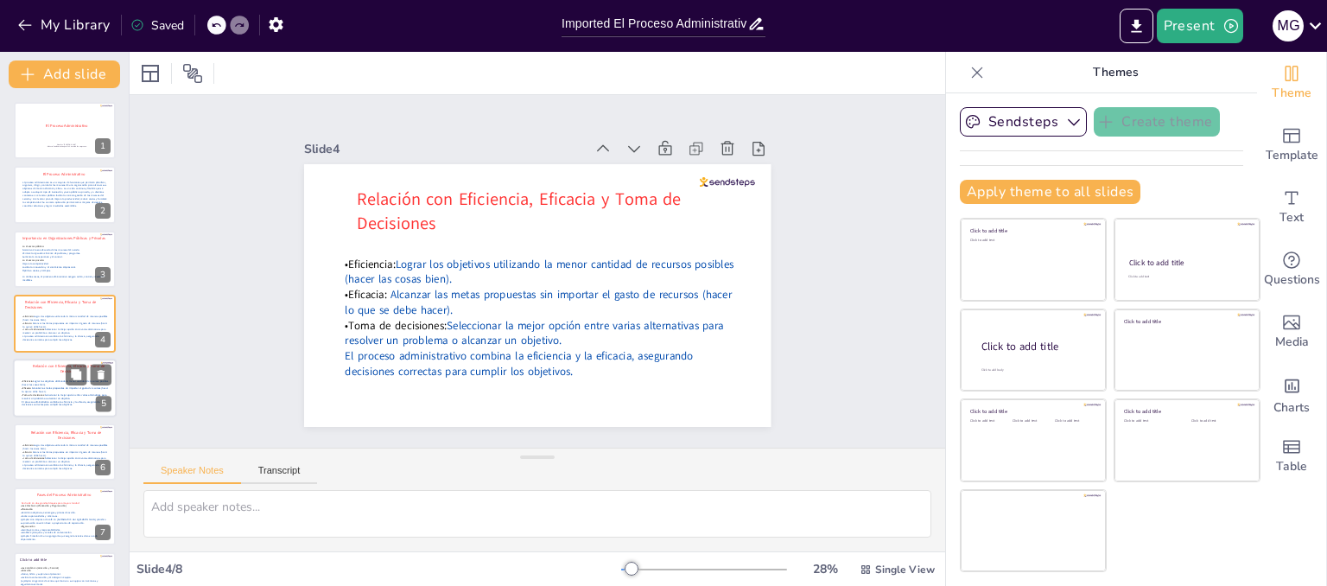
click at [34, 358] on div "Relación con Eficiencia, Eficacia y Toma de Decisiones •Eficiencia: Lograr los …" at bounding box center [65, 387] width 104 height 59
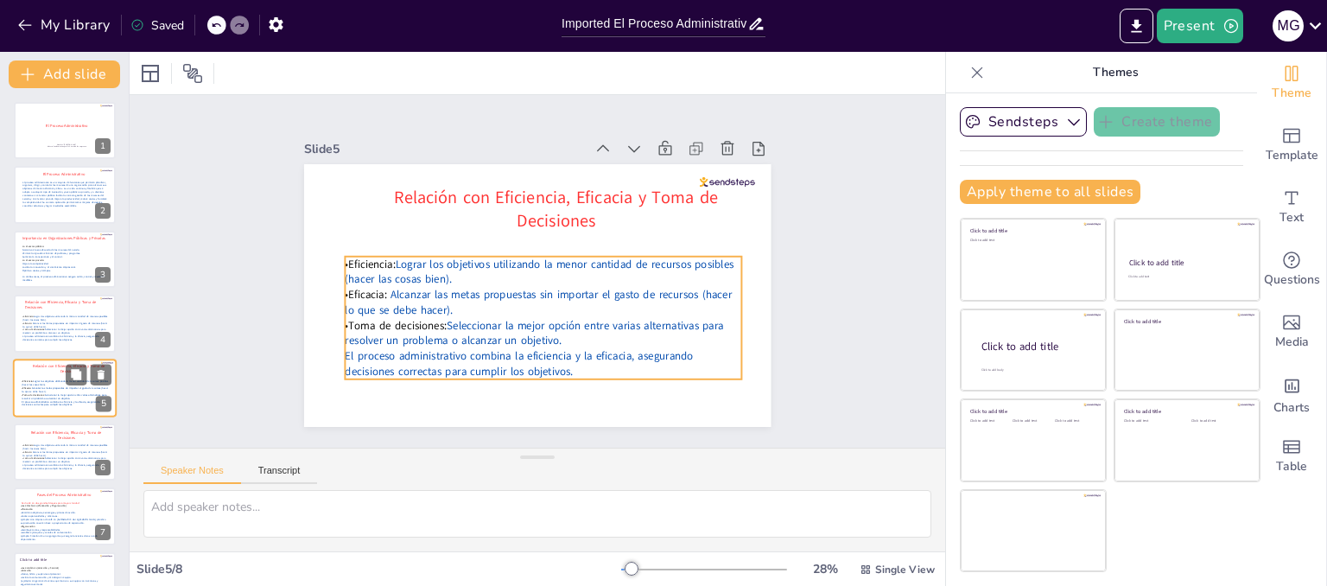
scroll to position [37, 0]
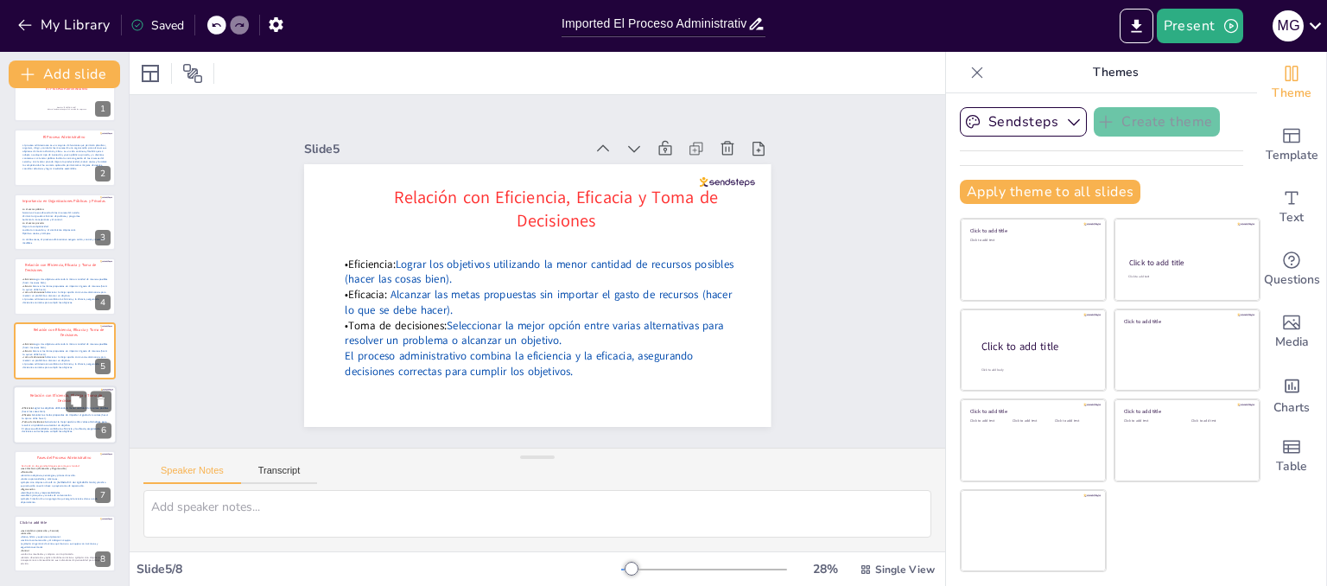
click at [73, 427] on span "El proceso administrativo combina la eficiencia y la eficacia, asegurando decis…" at bounding box center [61, 430] width 78 height 7
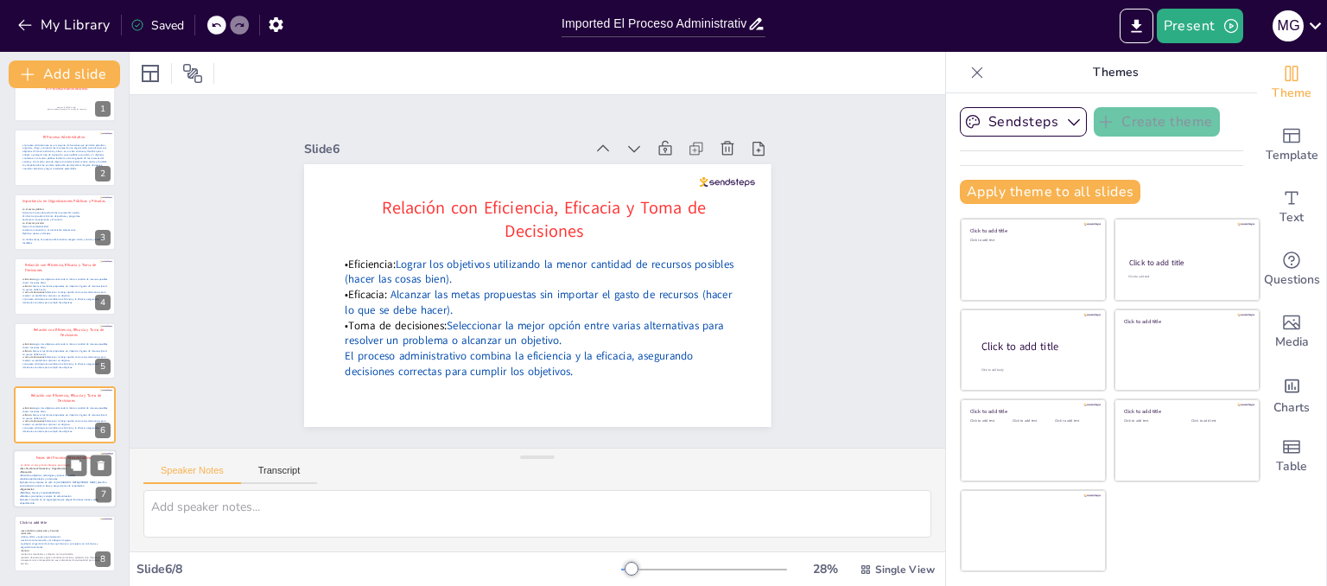
click at [54, 464] on span "Se divide en dos grandes bloques para mayor claridad:" at bounding box center [51, 465] width 60 height 3
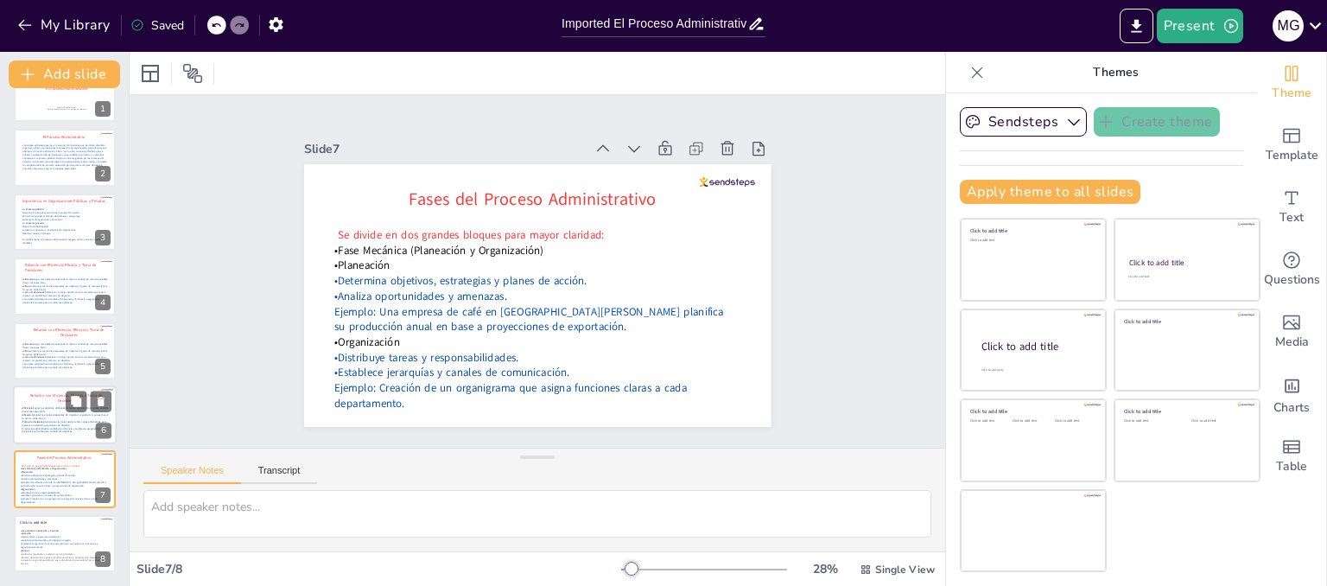
click at [20, 404] on div at bounding box center [65, 414] width 104 height 59
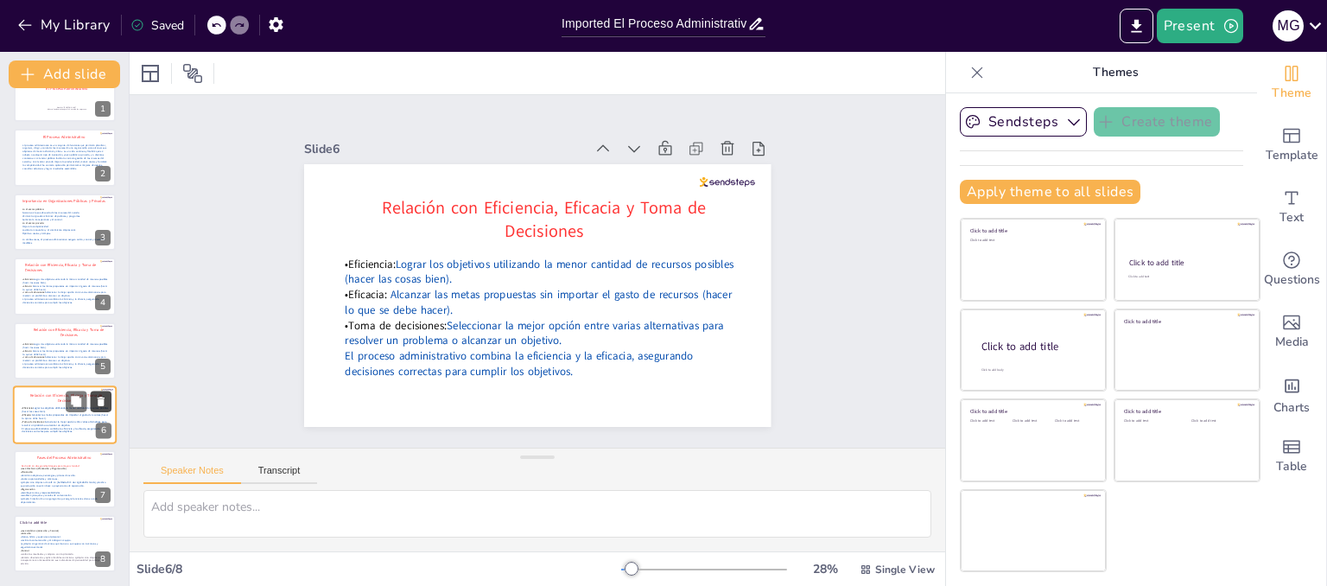
click at [101, 396] on icon at bounding box center [101, 401] width 7 height 10
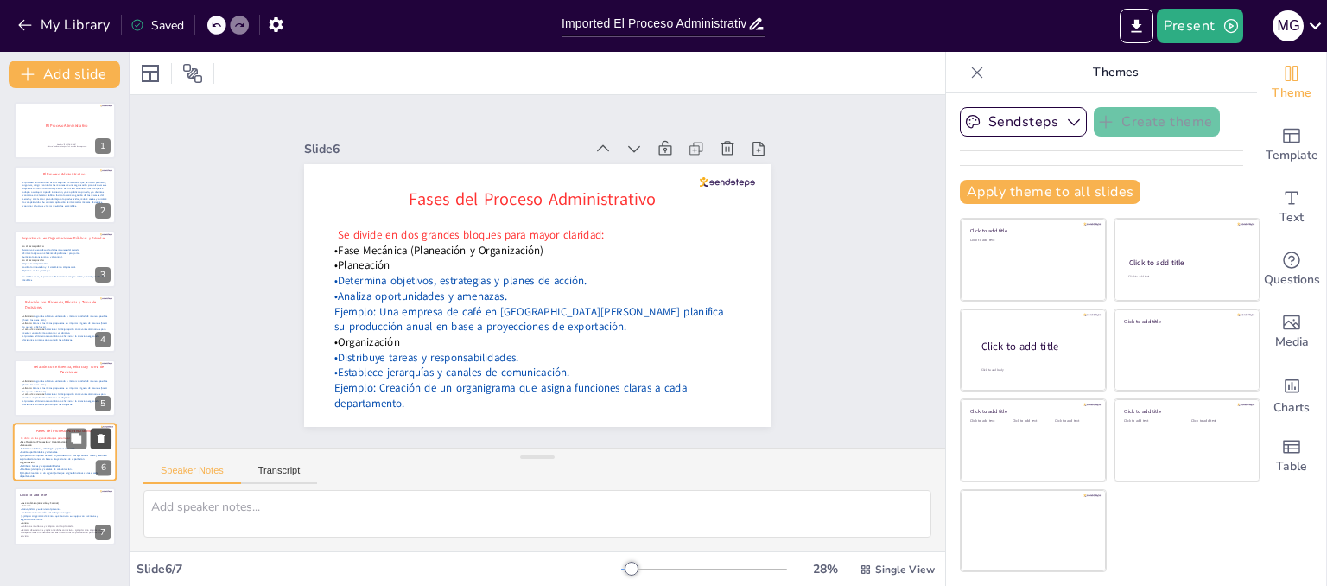
scroll to position [0, 0]
click at [38, 377] on div at bounding box center [65, 387] width 104 height 59
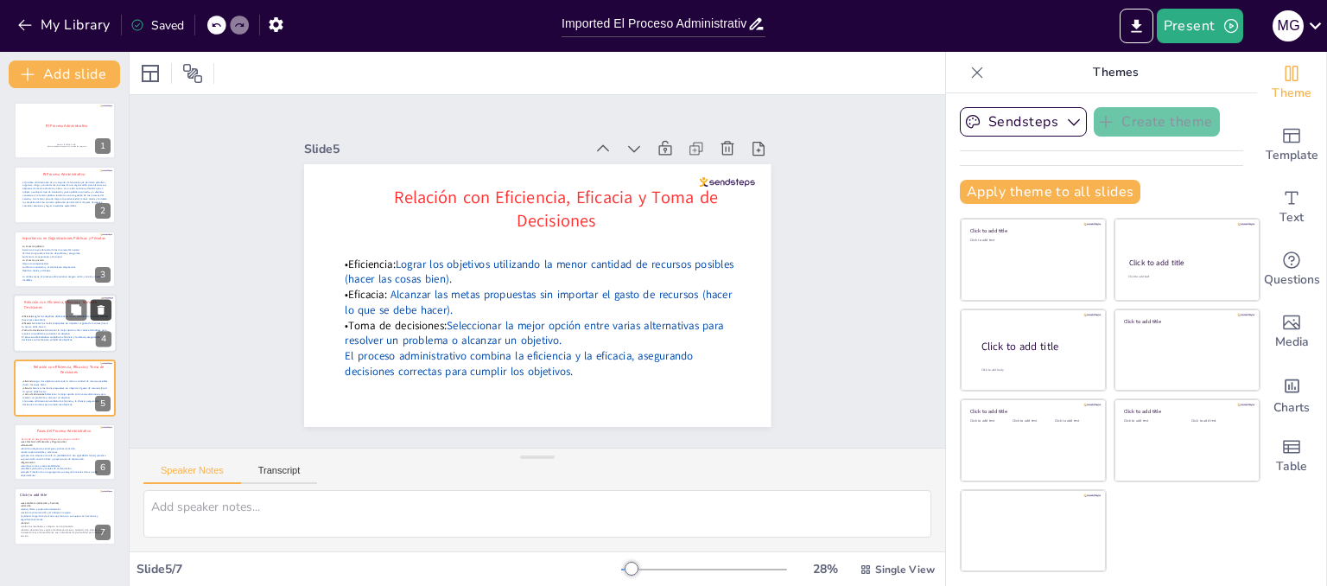
click at [99, 310] on icon at bounding box center [101, 310] width 7 height 10
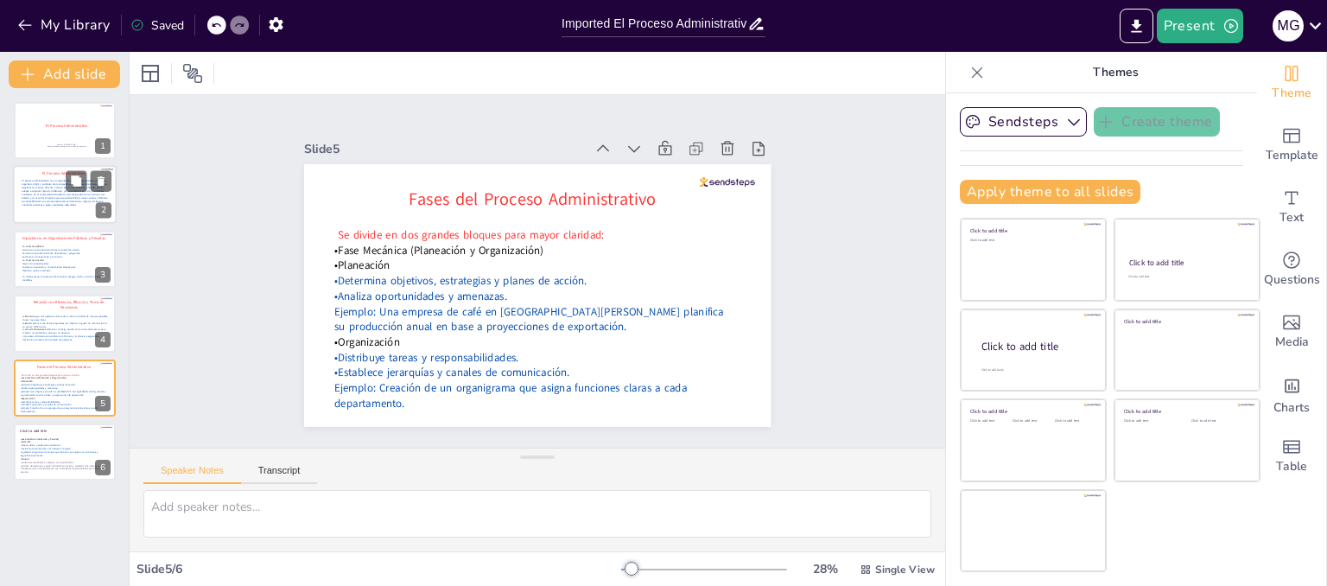
click at [38, 196] on p "El proceso administrativo es un conjunto de funciones que permiten planificar, …" at bounding box center [66, 194] width 88 height 28
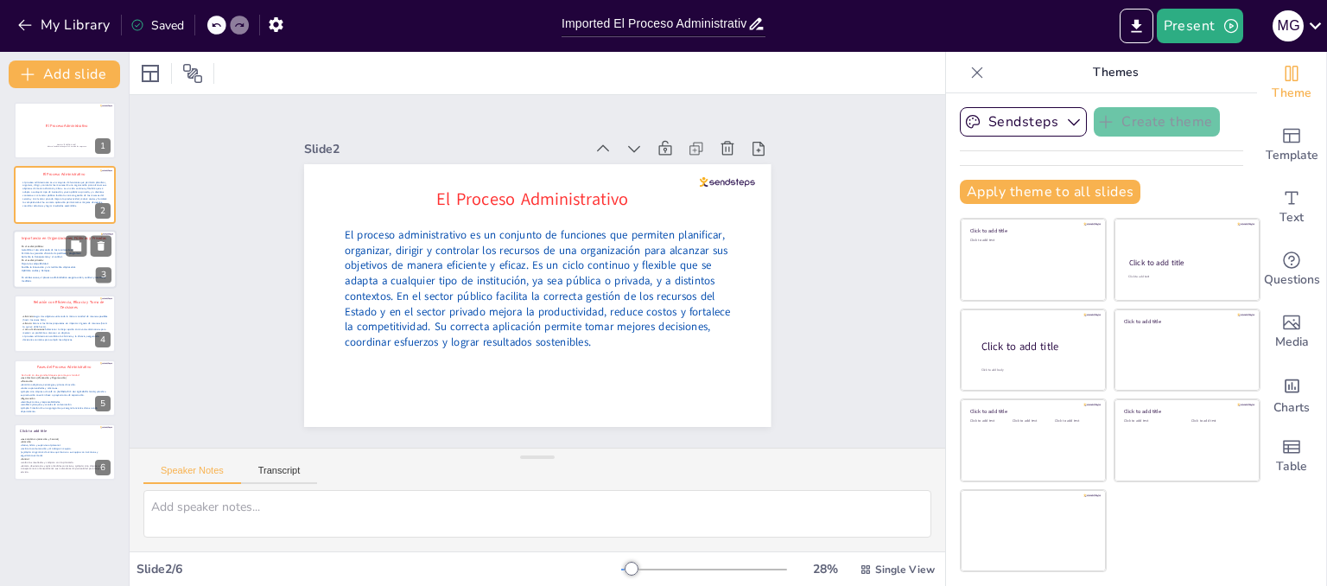
click at [48, 252] on span "Permite la ejecución eficiente de políticas y programas." at bounding box center [52, 252] width 60 height 3
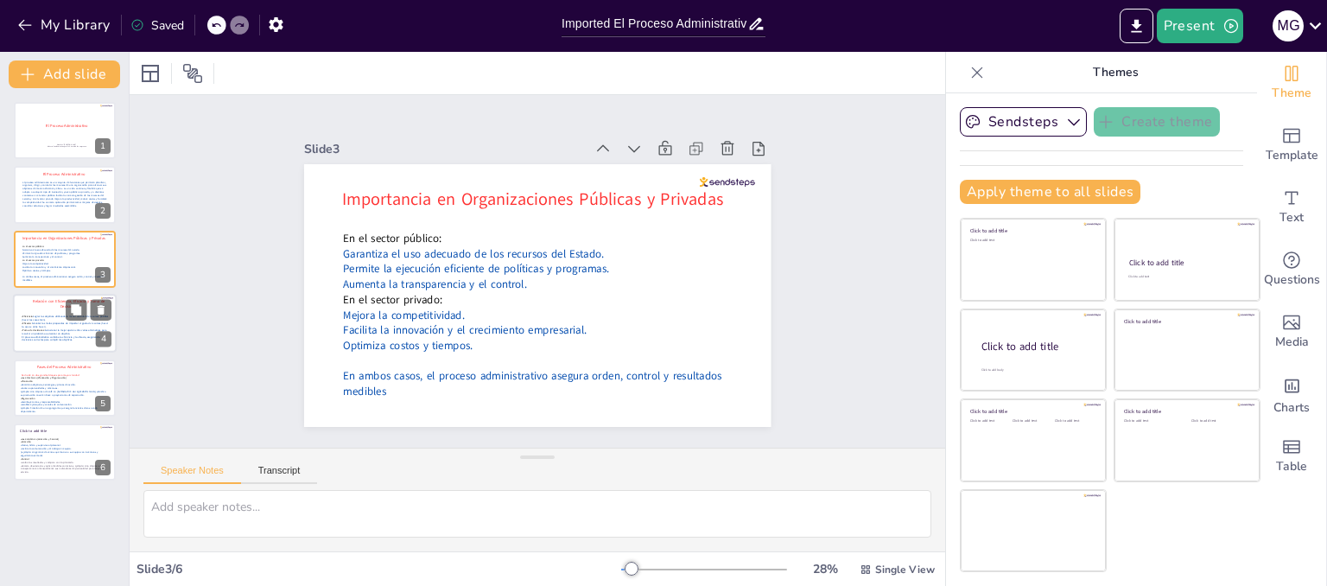
click at [47, 315] on span "Lograr los objetivos utilizando la menor cantidad de recursos posibles (hacer l…" at bounding box center [65, 317] width 86 height 7
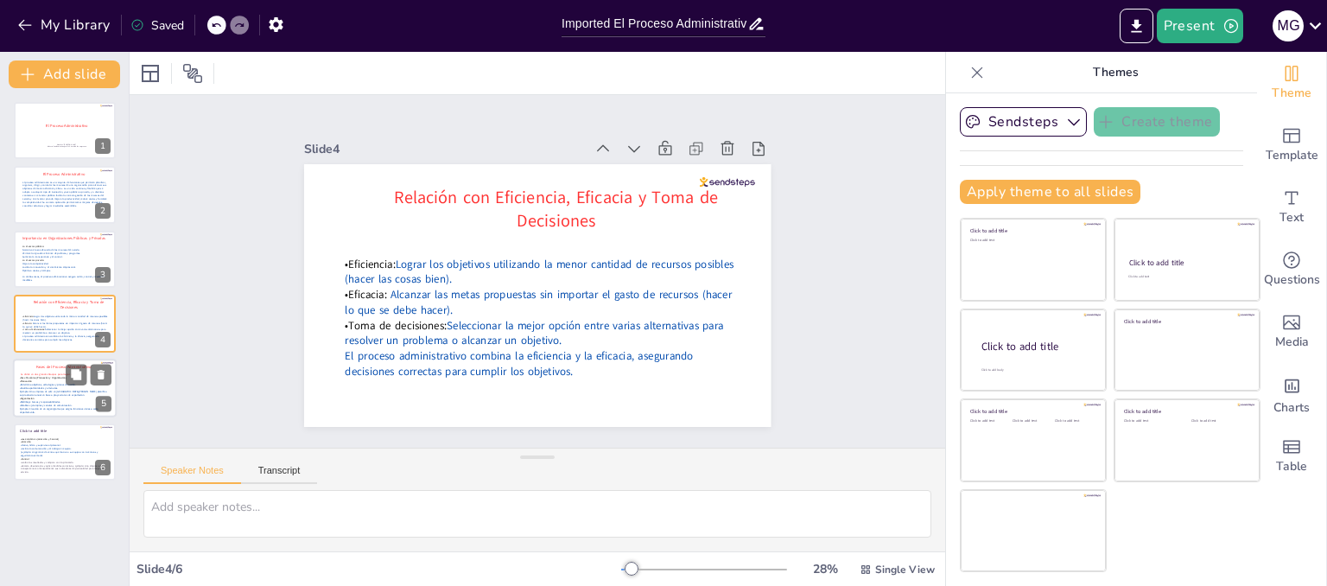
click at [44, 377] on span "•Fase Mecánica (Planeación y Organización)" at bounding box center [43, 377] width 47 height 3
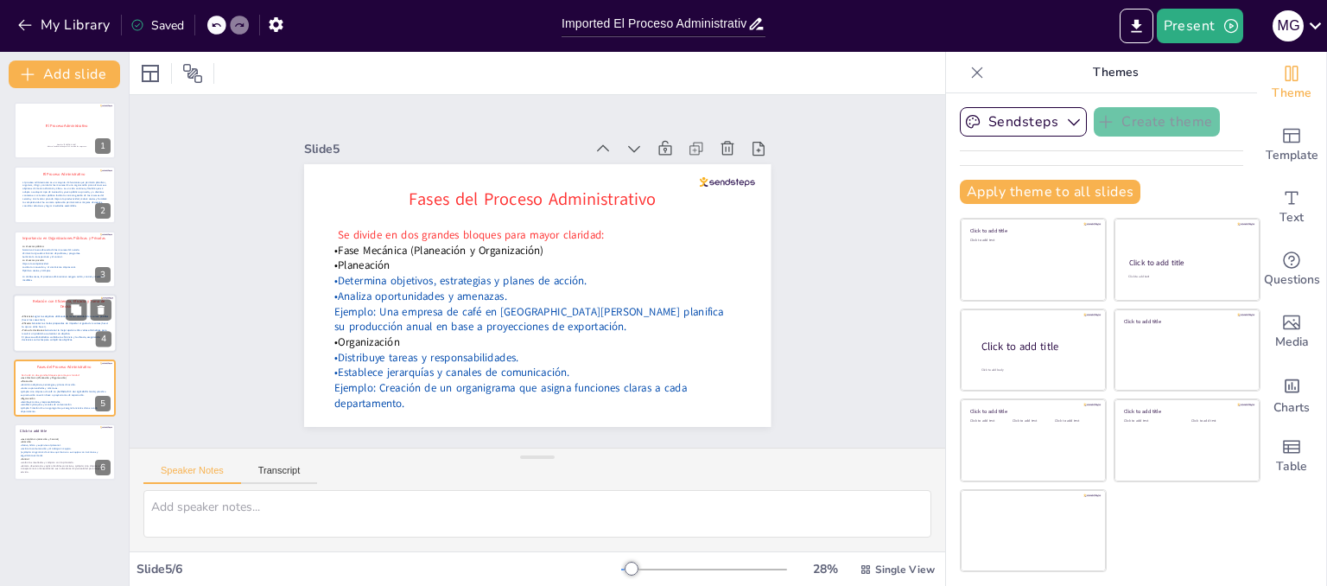
click at [44, 339] on span "El proceso administrativo combina la eficiencia y la eficacia, asegurando decis…" at bounding box center [61, 338] width 78 height 7
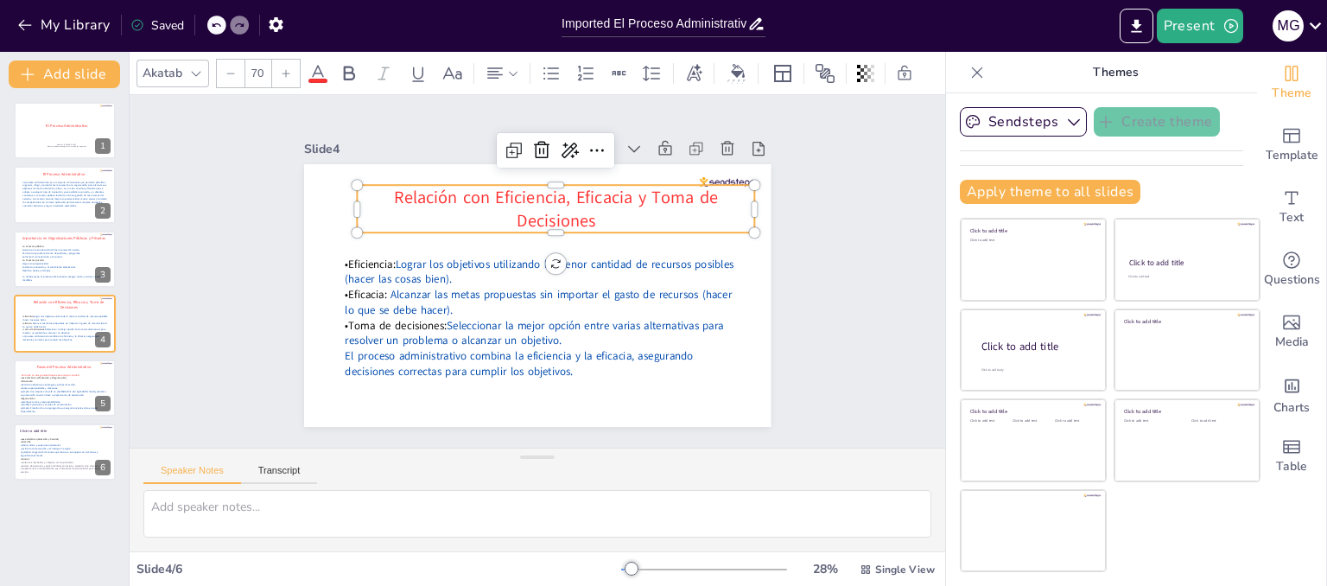
click at [568, 204] on span "Relación con Eficiencia, Eficacia y Toma de Decisiones" at bounding box center [613, 274] width 90 height 322
click at [595, 218] on p "Relación con Eficiencia, Eficacia y Toma de Decisiones" at bounding box center [571, 326] width 301 height 327
click at [595, 218] on p "Relación con Eficiencia, Eficacia y Toma de Decisiones" at bounding box center [592, 236] width 327 height 301
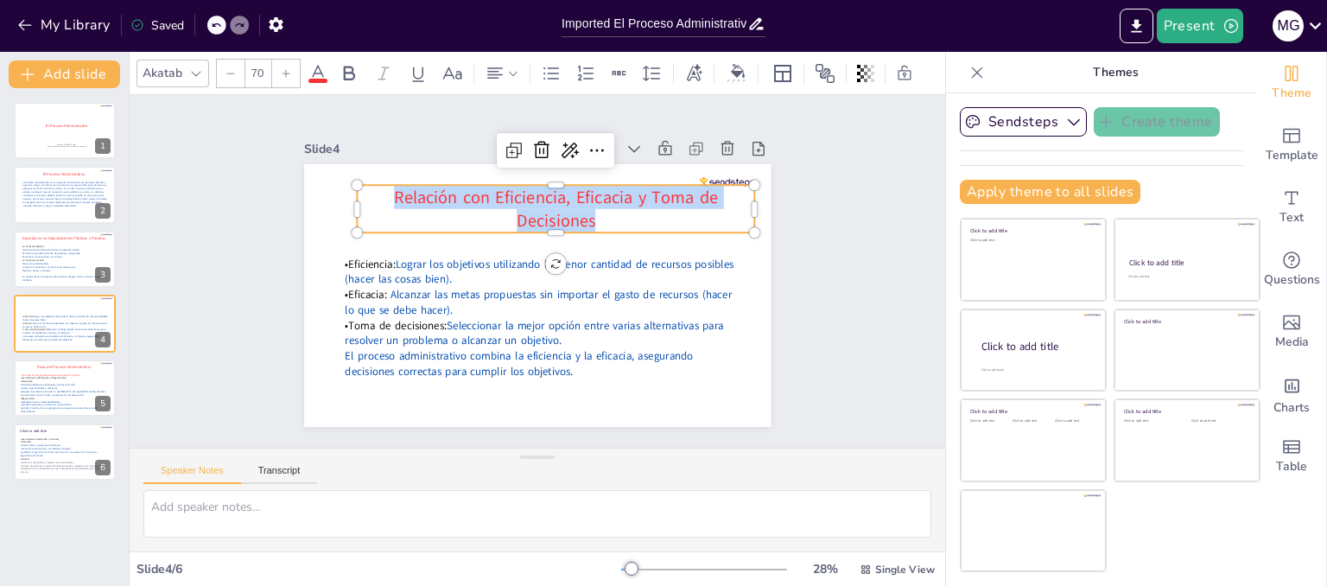
click at [594, 220] on p "Relación con Eficiencia, Eficacia y Toma de Decisiones" at bounding box center [515, 209] width 350 height 272
click at [643, 230] on div at bounding box center [564, 247] width 383 height 136
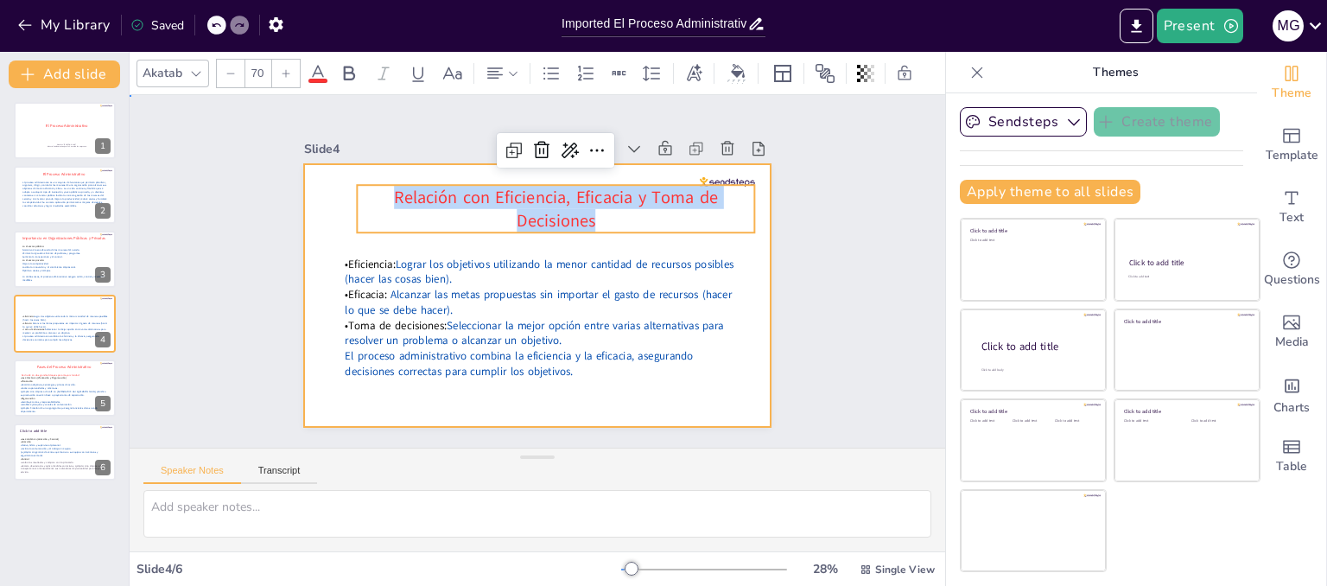
click at [630, 236] on div at bounding box center [527, 249] width 533 height 429
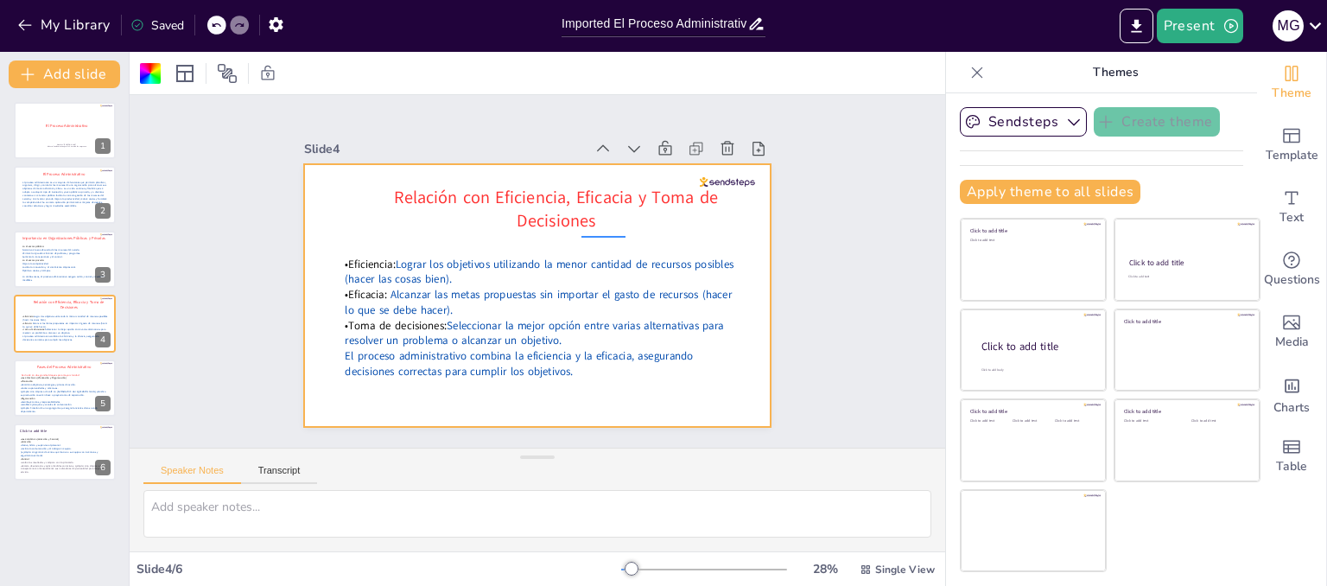
drag, startPoint x: 625, startPoint y: 236, endPoint x: 586, endPoint y: 238, distance: 39.8
click at [586, 238] on div at bounding box center [527, 249] width 533 height 429
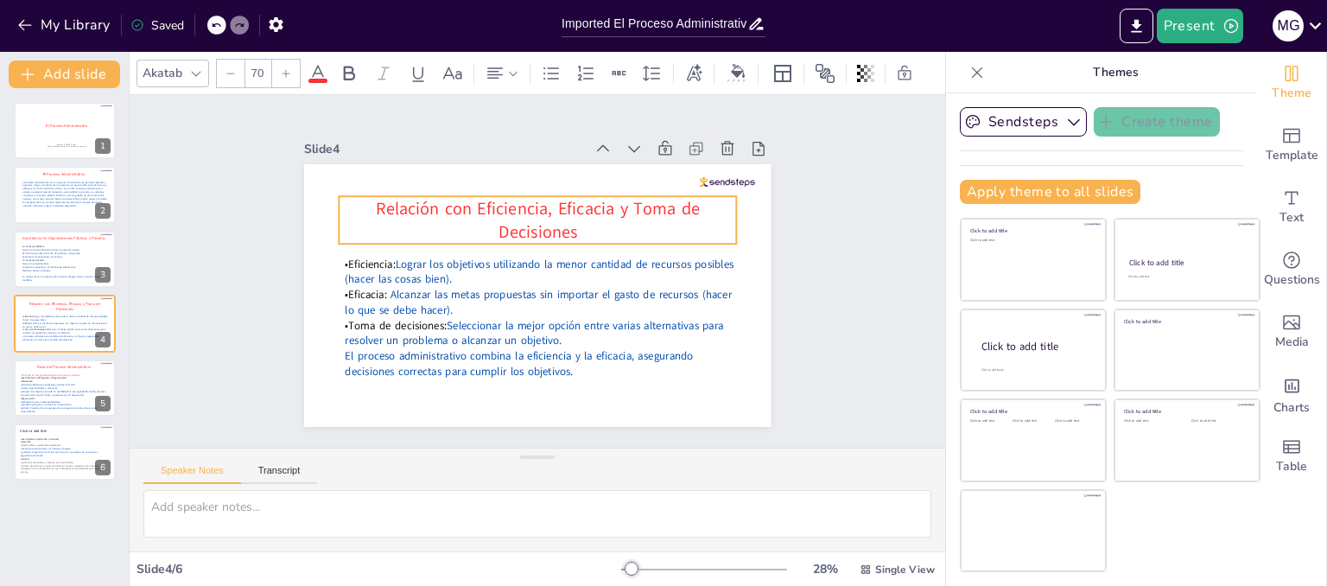
drag, startPoint x: 584, startPoint y: 219, endPoint x: 566, endPoint y: 230, distance: 21.3
click at [531, 230] on p "Relación con Eficiencia, Eficacia y Toma de Decisiones" at bounding box center [486, 276] width 89 height 401
click at [38, 390] on span "Ejemplo: Una empresa de café en [GEOGRAPHIC_DATA][PERSON_NAME] planifica su pro…" at bounding box center [63, 393] width 86 height 7
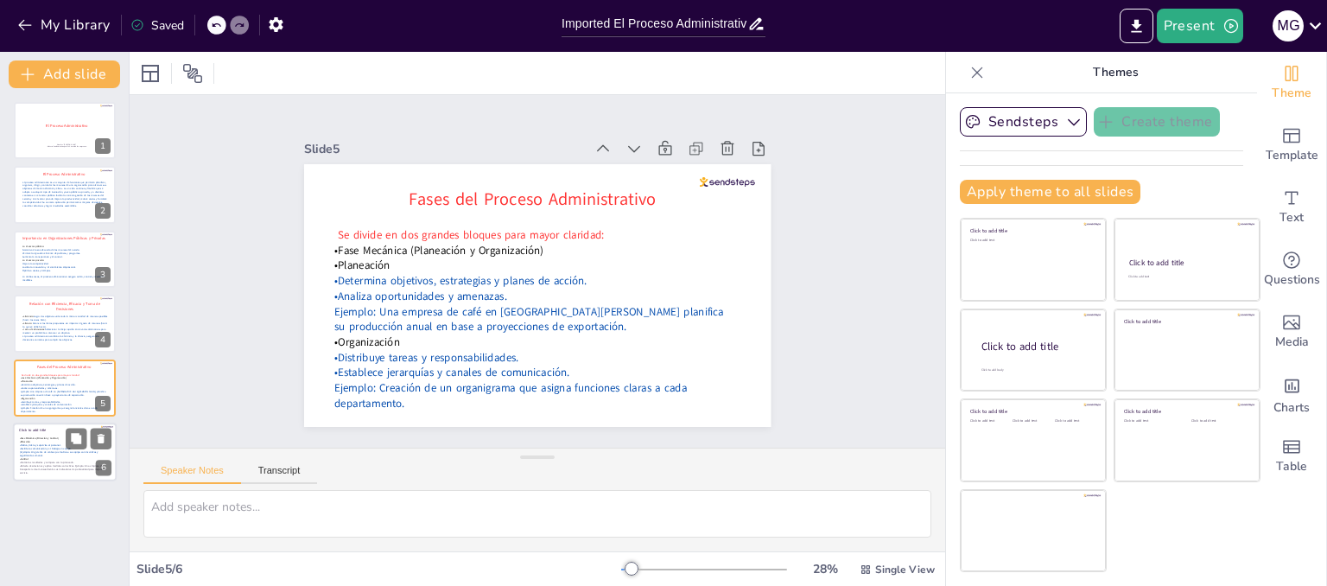
click at [59, 457] on p "•Control" at bounding box center [64, 458] width 88 height 3
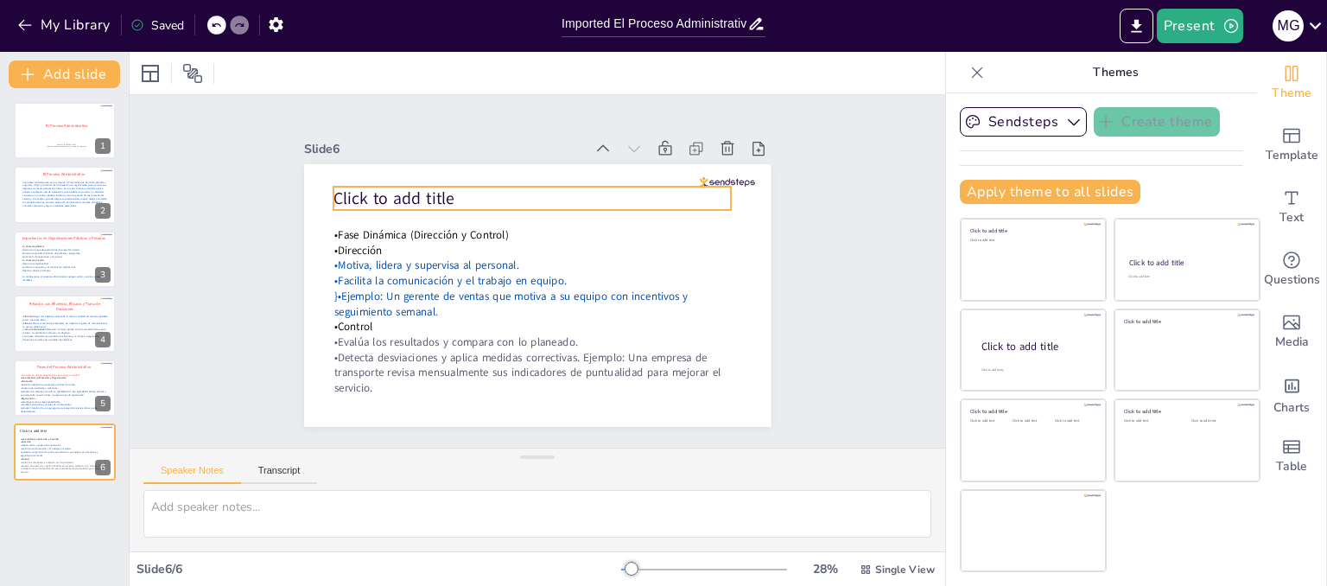
click at [615, 194] on span "Click to add title" at bounding box center [639, 146] width 48 height 123
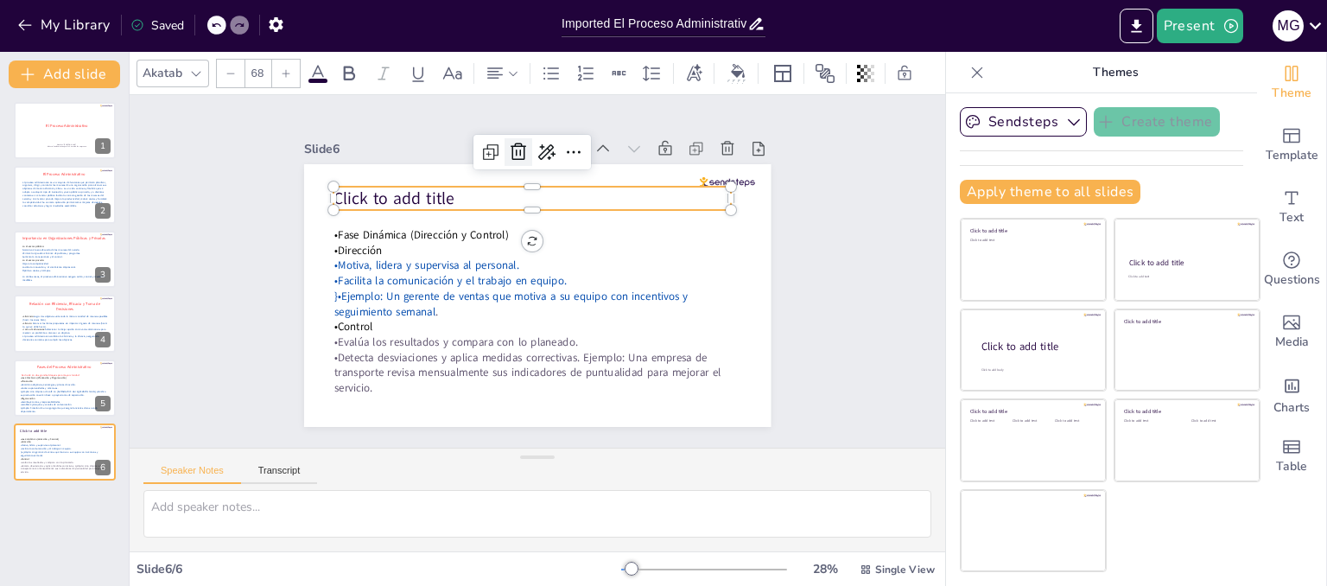
click at [579, 365] on icon at bounding box center [592, 378] width 26 height 26
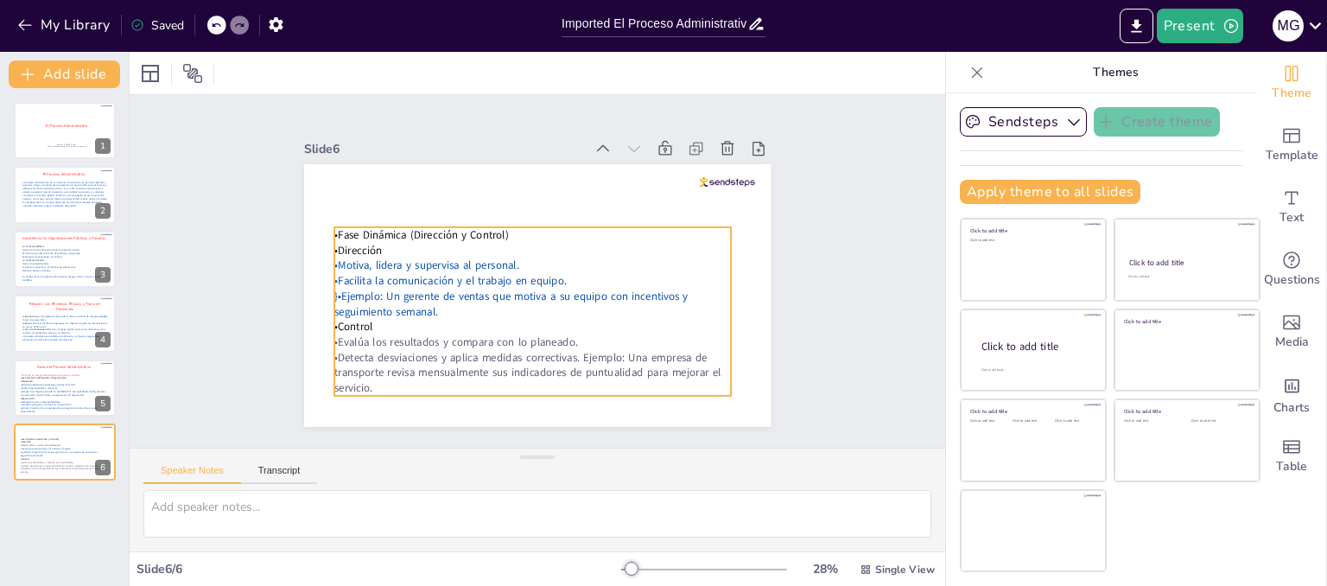
click at [391, 288] on span "}•Ejemplo: Un gerente de ventas que motiva a su equipo con incentivos y seguimi…" at bounding box center [548, 230] width 314 height 203
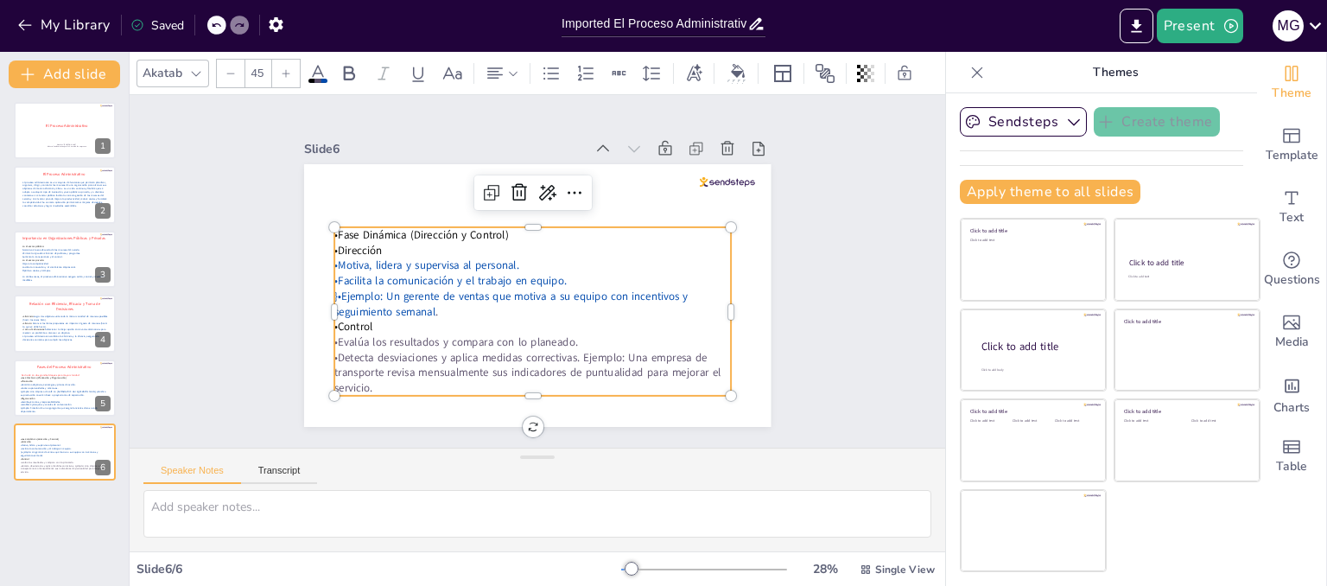
click at [407, 288] on span "}•Ejemplo: Un gerente de ventas que motiva a su equipo con incentivos y seguimi…" at bounding box center [574, 259] width 335 height 157
click at [463, 291] on span "}•Ejemplo: Un gerente de ventas que motiva a su equipo con incentivos y seguimi…" at bounding box center [579, 277] width 232 height 295
click at [31, 442] on div at bounding box center [64, 454] width 88 height 37
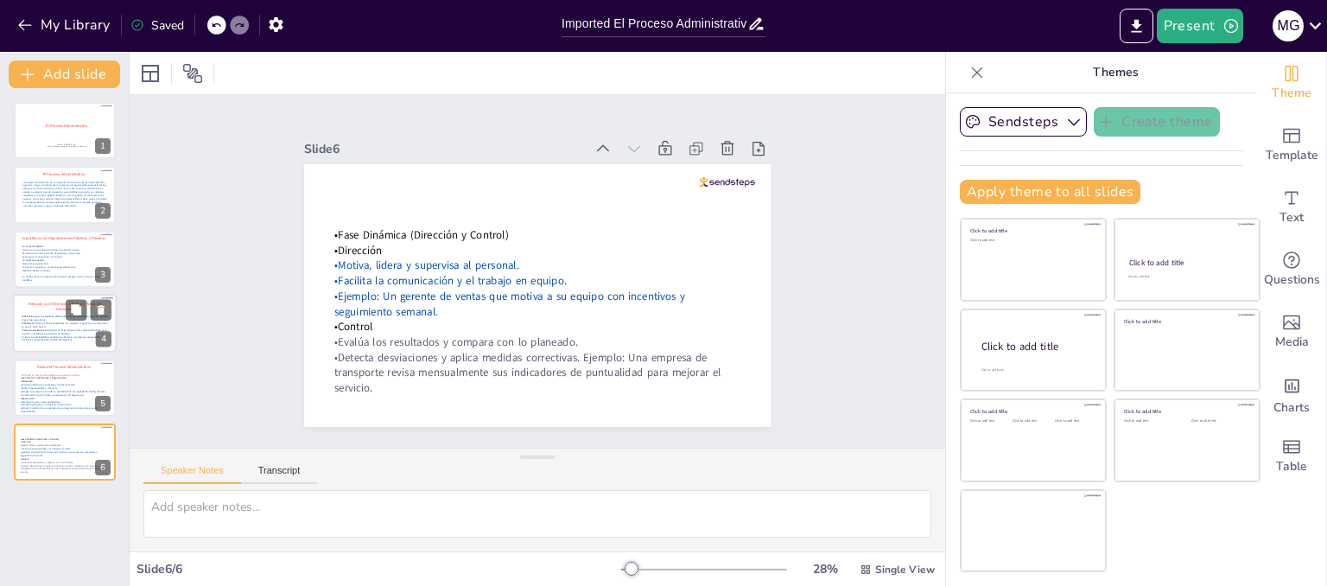
click at [65, 329] on span "Seleccionar la mejor opción entre varias alternativas para resolver un problema…" at bounding box center [64, 331] width 85 height 7
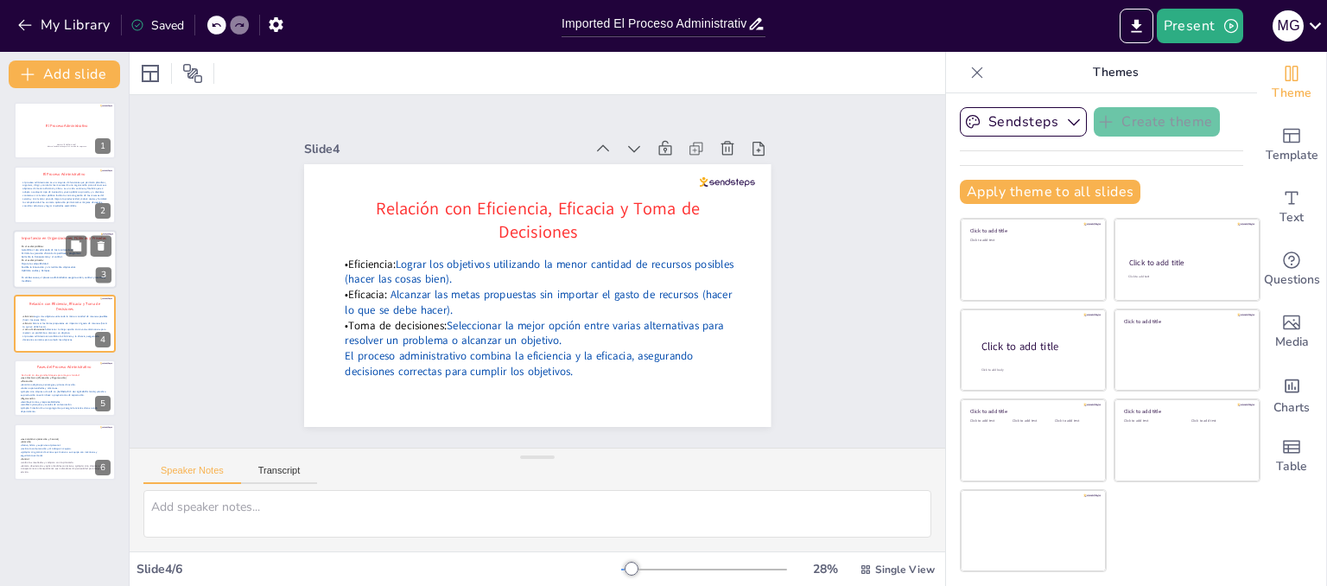
click at [52, 269] on p "Optimiza costos y tiempos." at bounding box center [66, 270] width 88 height 3
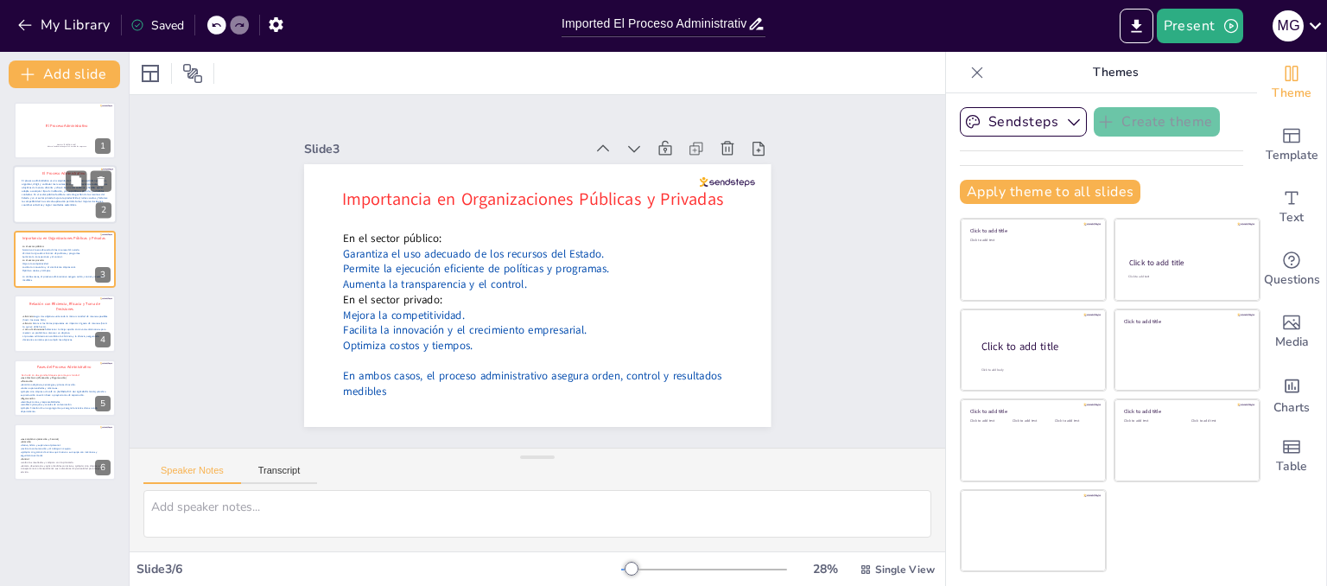
click at [38, 203] on p "El proceso administrativo es un conjunto de funciones que permiten planificar, …" at bounding box center [66, 194] width 88 height 28
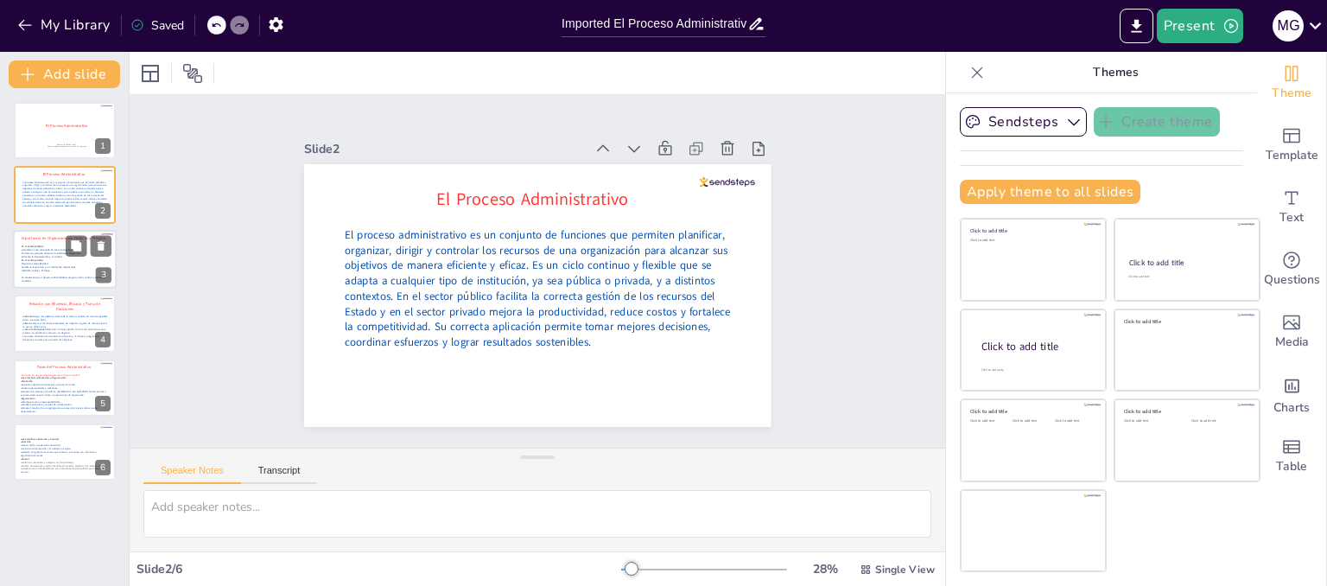
click at [55, 276] on span "En ambos casos, el proceso administrativo asegura orden, control y resultados m…" at bounding box center [64, 279] width 85 height 7
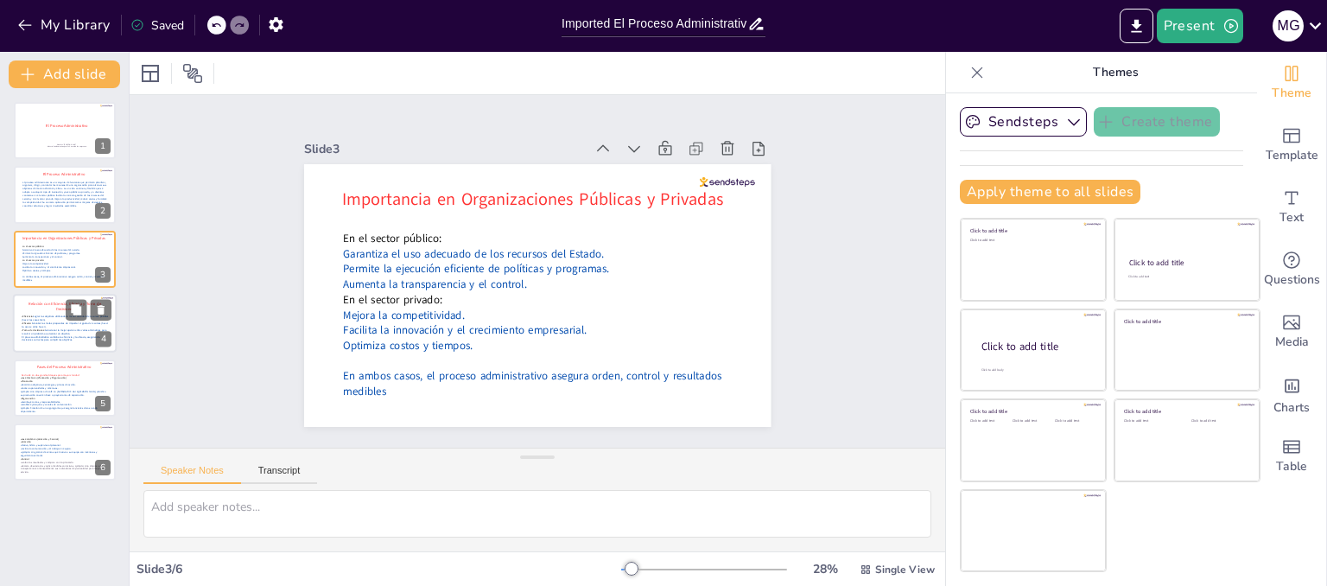
click at [48, 318] on p "•Eficiencia: Lograr los objetivos utilizando la menor cantidad de recursos posi…" at bounding box center [66, 317] width 88 height 7
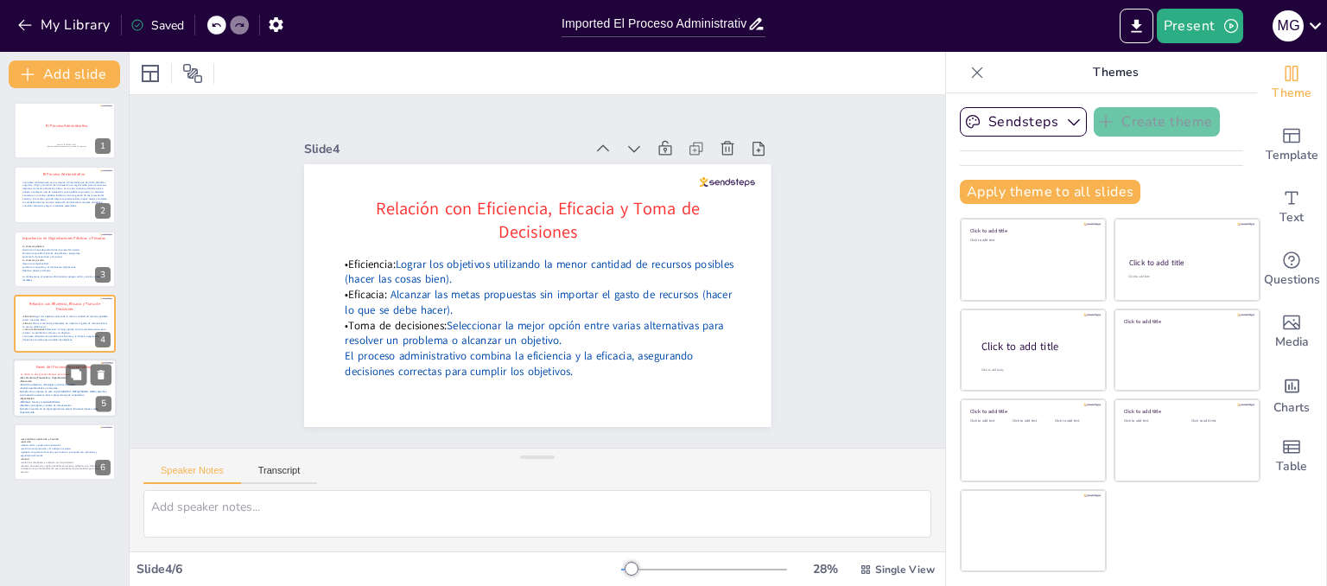
click at [44, 383] on span "•Determina objetivos, estrategias y planes de acción." at bounding box center [48, 384] width 56 height 3
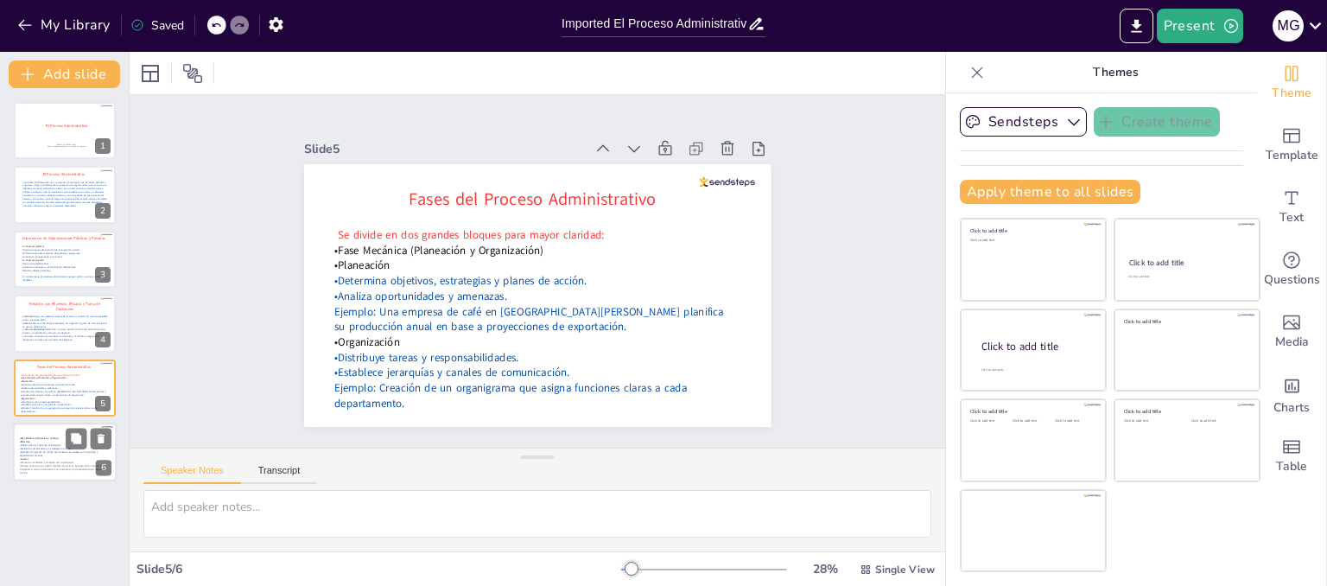
click at [35, 453] on span "•Ejemplo: Un gerente de ventas que motiva a su equipo con incentivos y seguimie…" at bounding box center [59, 453] width 78 height 7
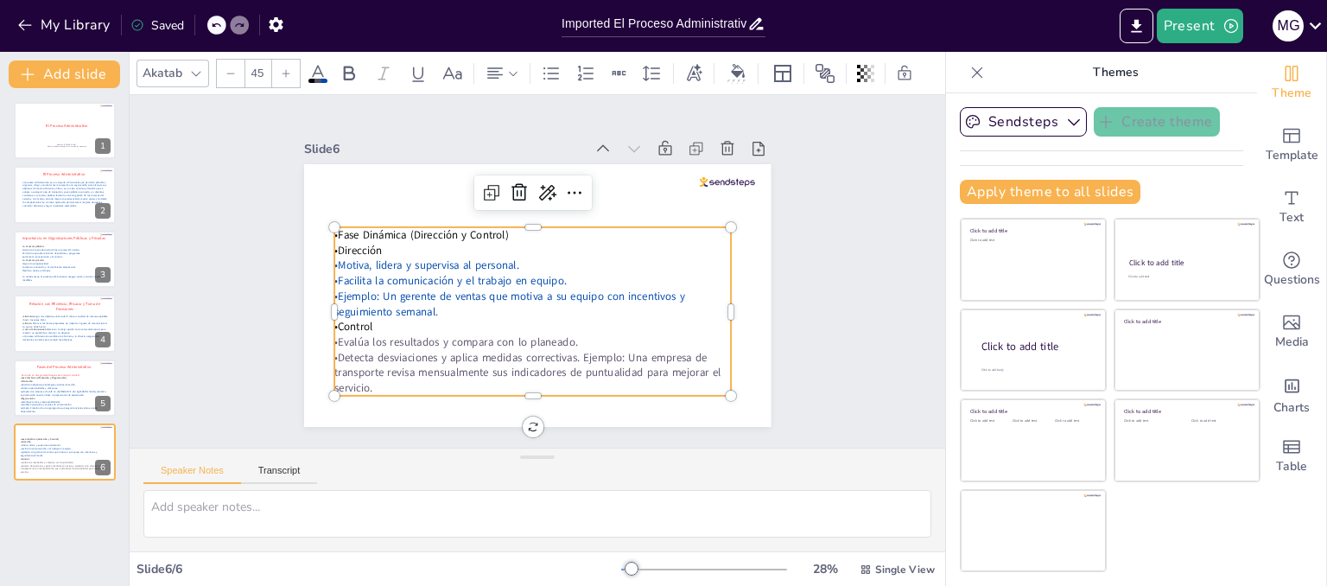
click at [579, 334] on span "•Evalúa los resultados y compara con lo planeado." at bounding box center [599, 360] width 41 height 244
click at [409, 305] on p "•Detecta desviaciones y aplica medidas correctivas. Ejemplo: Una empresa de tra…" at bounding box center [592, 186] width 367 height 238
click at [376, 381] on p "•Detecta desviaciones y aplica medidas correctivas. Ejemplo: Una empresa de tra…" at bounding box center [439, 246] width 127 height 398
drag, startPoint x: 361, startPoint y: 381, endPoint x: 322, endPoint y: 339, distance: 57.5
click at [373, 339] on div "•Fase Dinámica (Dirección y Control) •Dirección •Motiva, lidera y supervisa al …" at bounding box center [496, 274] width 247 height 423
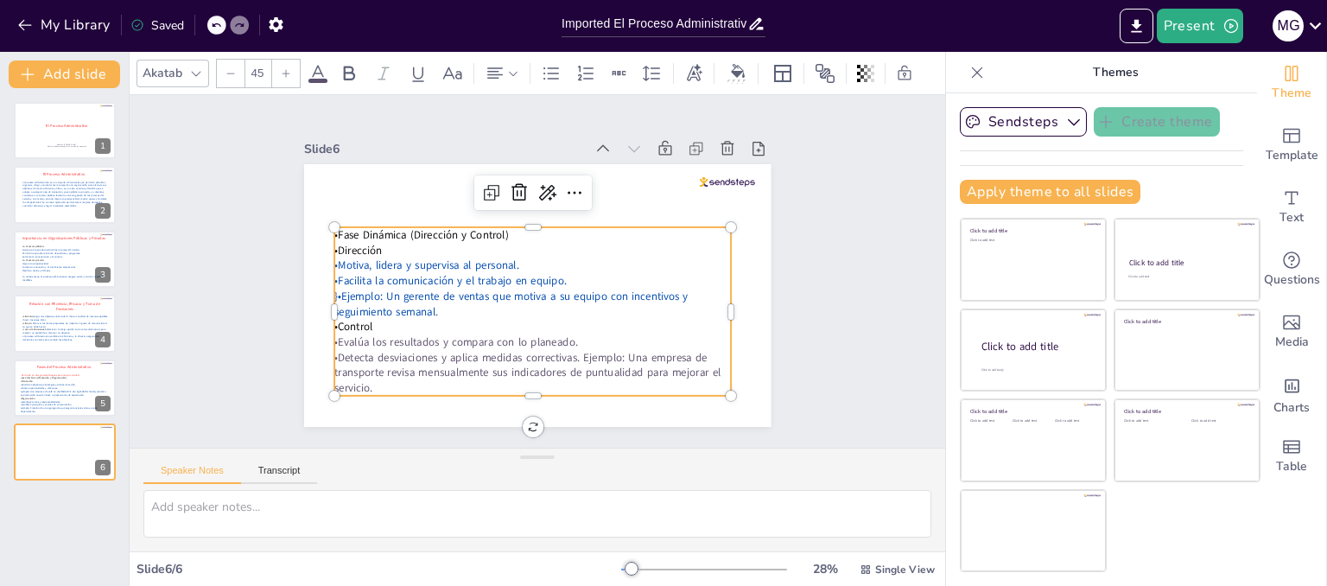
click at [322, 70] on icon at bounding box center [317, 73] width 21 height 21
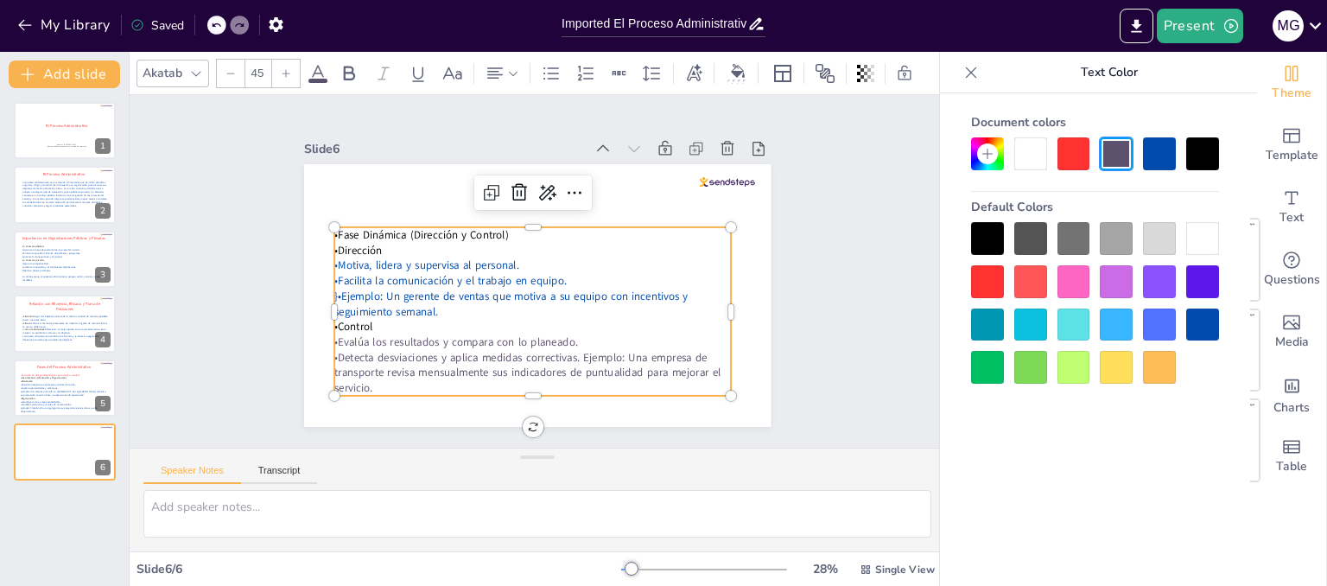
click at [1159, 161] on div at bounding box center [1159, 153] width 33 height 33
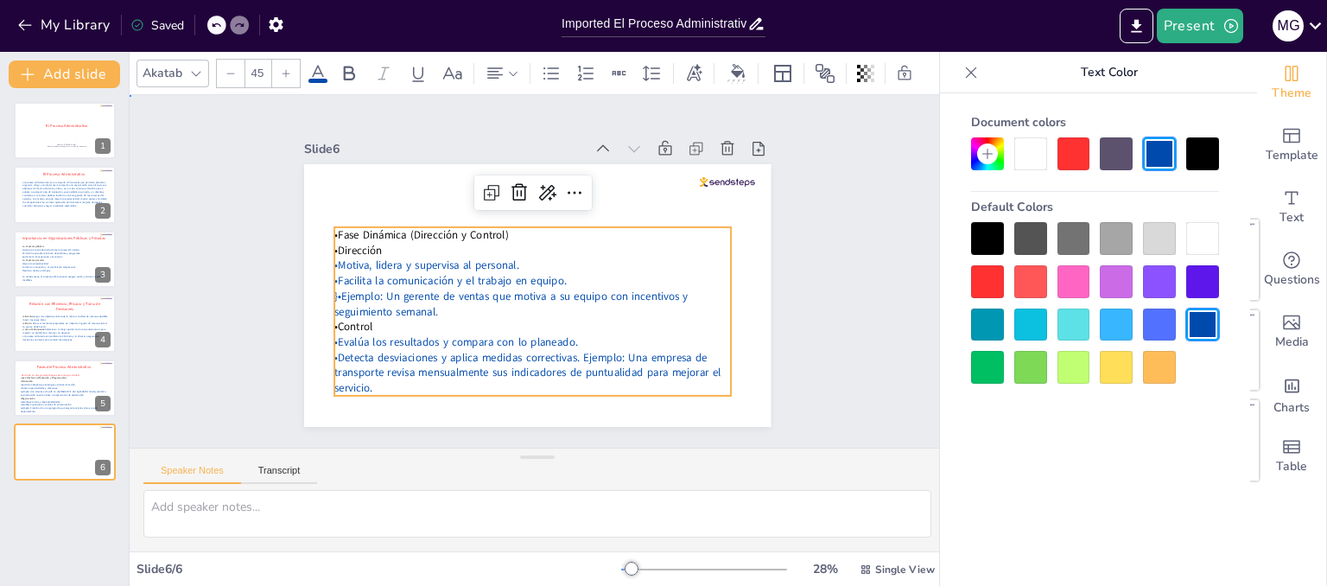
click at [778, 349] on div "Slide 1 El Proceso Administrativo Nombre: [PERSON_NAME] . Materia: Fundamentos …" at bounding box center [537, 271] width 641 height 513
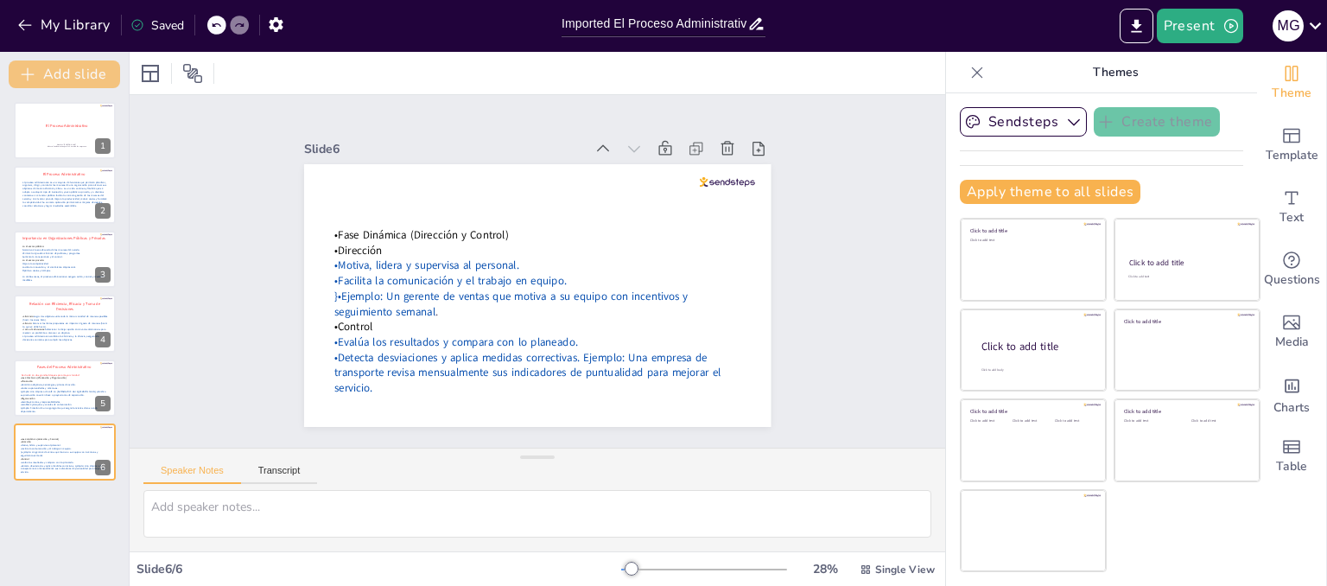
click at [64, 74] on button "Add slide" at bounding box center [64, 74] width 111 height 28
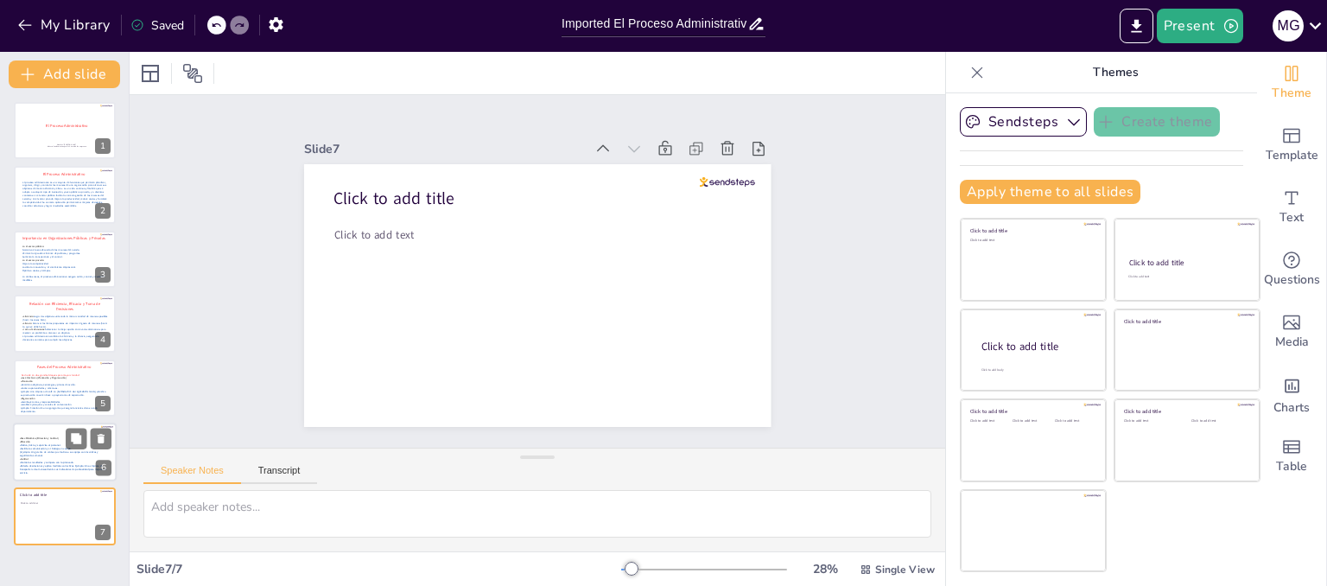
click at [39, 462] on span "•Evalúa los resultados y compara con lo planeado." at bounding box center [47, 461] width 54 height 3
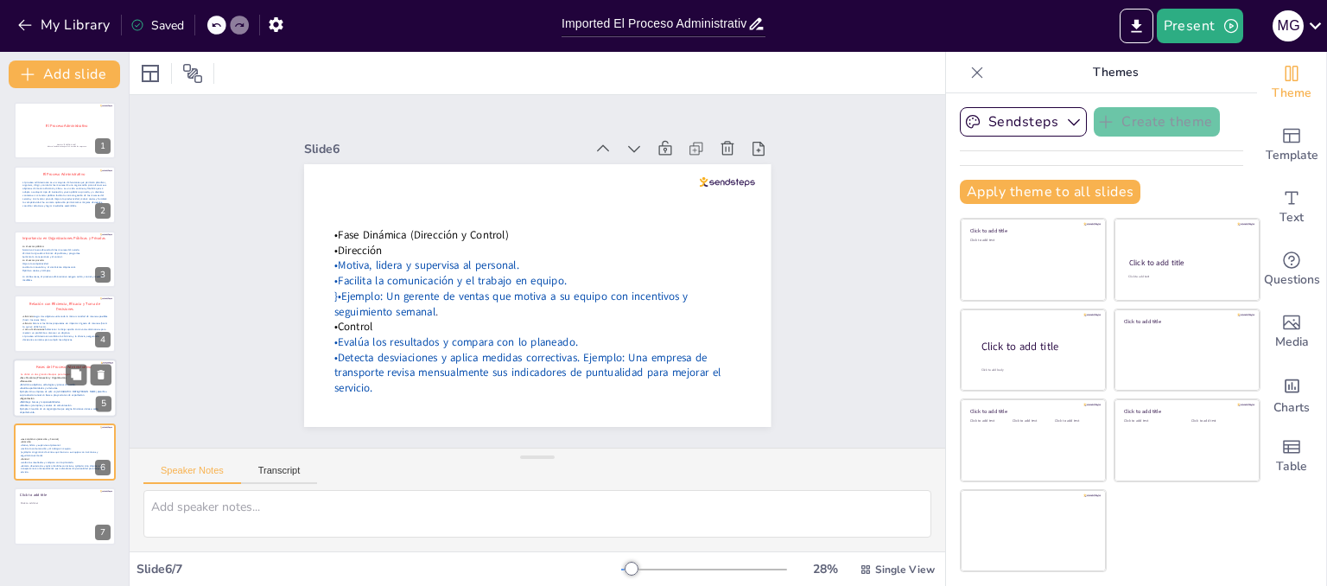
click at [41, 393] on span "Ejemplo: Una empresa de café en [GEOGRAPHIC_DATA][PERSON_NAME] planifica su pro…" at bounding box center [63, 393] width 86 height 7
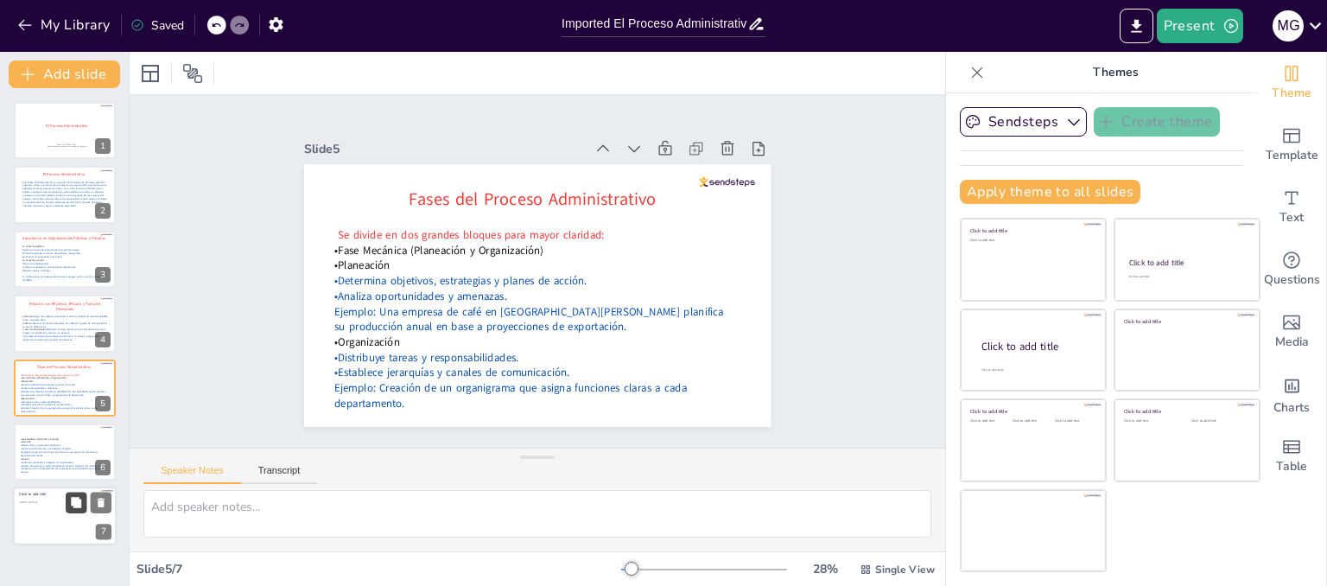
click at [79, 511] on button at bounding box center [76, 502] width 21 height 21
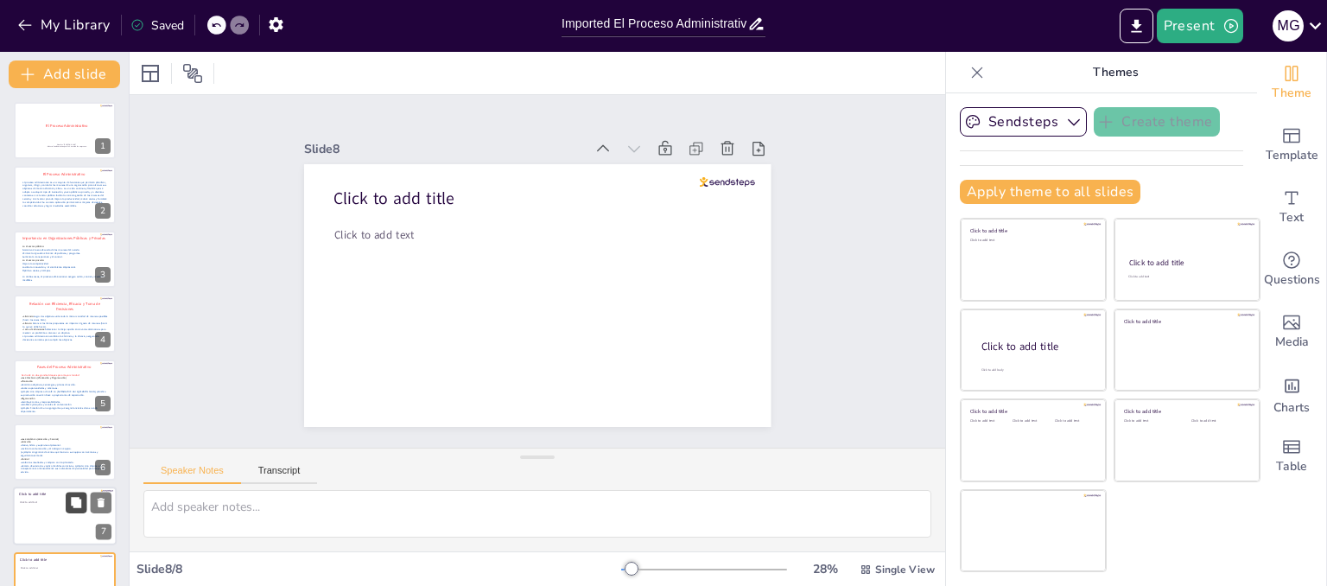
scroll to position [37, 0]
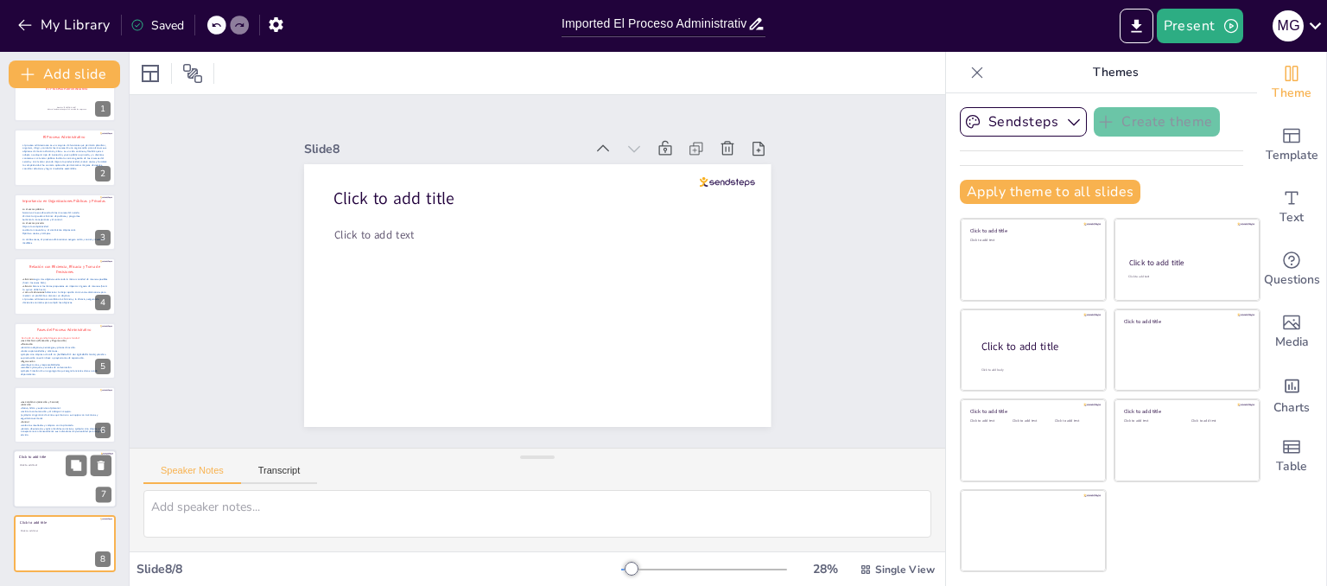
click at [59, 481] on div at bounding box center [65, 479] width 104 height 59
click at [102, 529] on icon at bounding box center [101, 530] width 7 height 10
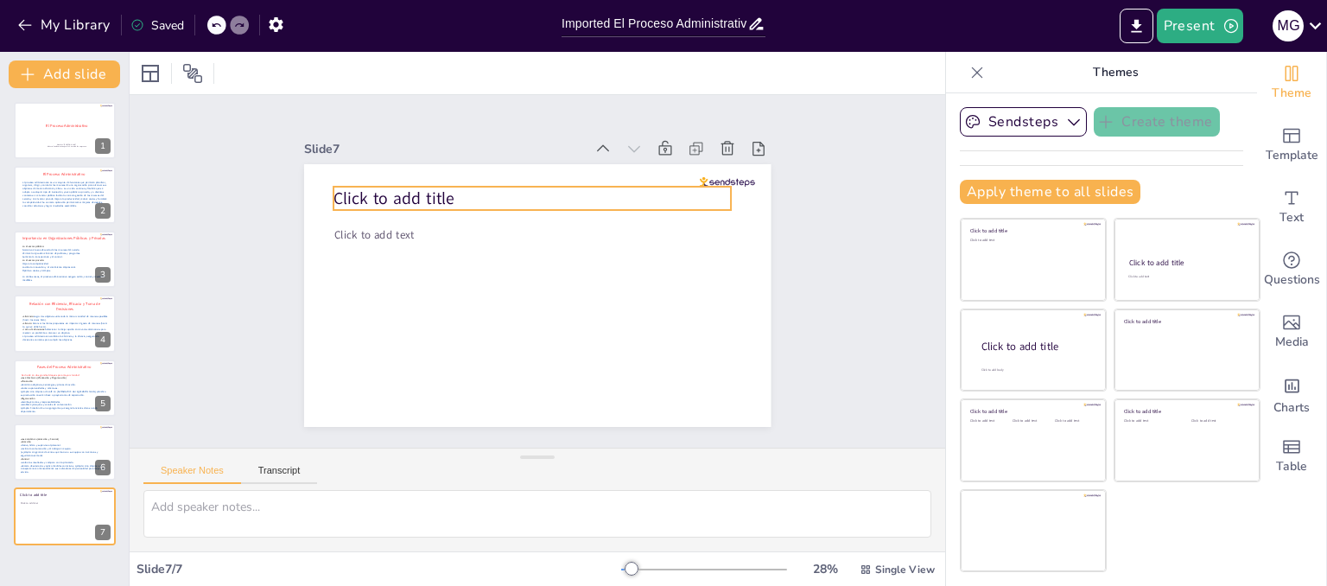
click at [638, 244] on span "Click to add title" at bounding box center [697, 279] width 119 height 70
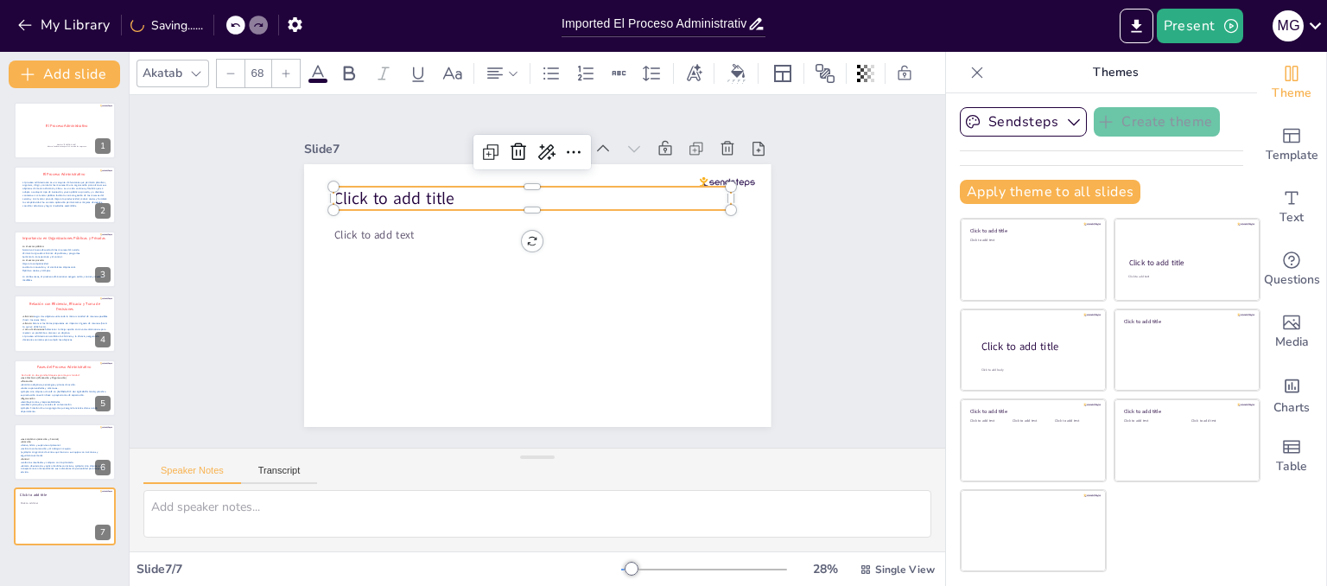
click at [612, 341] on span "Click to add title" at bounding box center [673, 358] width 123 height 35
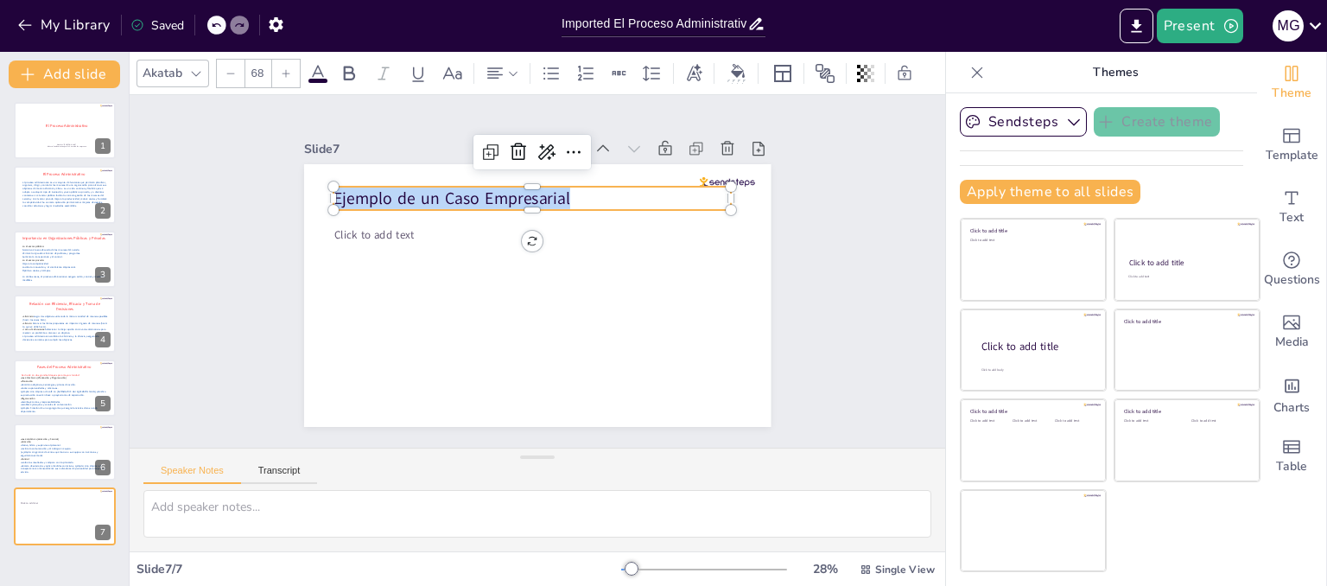
drag, startPoint x: 566, startPoint y: 194, endPoint x: 317, endPoint y: 188, distance: 248.8
click at [317, 188] on div "Click to add text Ejemplo de un Caso Empresarial" at bounding box center [516, 259] width 461 height 536
click at [295, 63] on div at bounding box center [286, 74] width 28 height 28
type input "70"
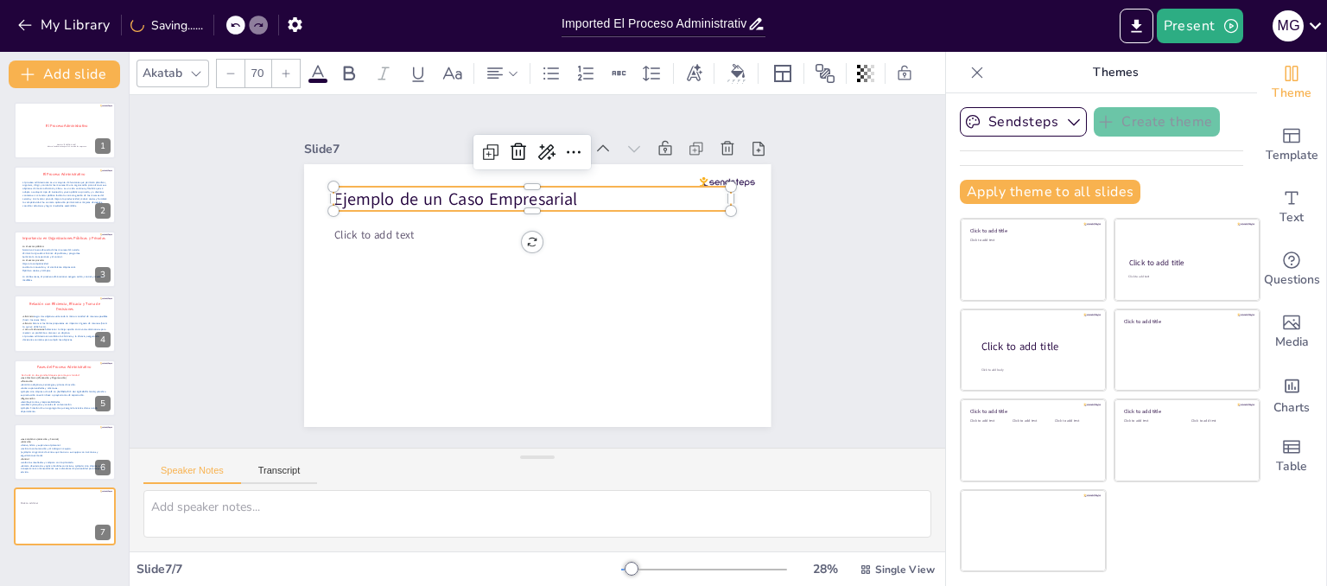
click at [307, 67] on icon at bounding box center [317, 73] width 21 height 21
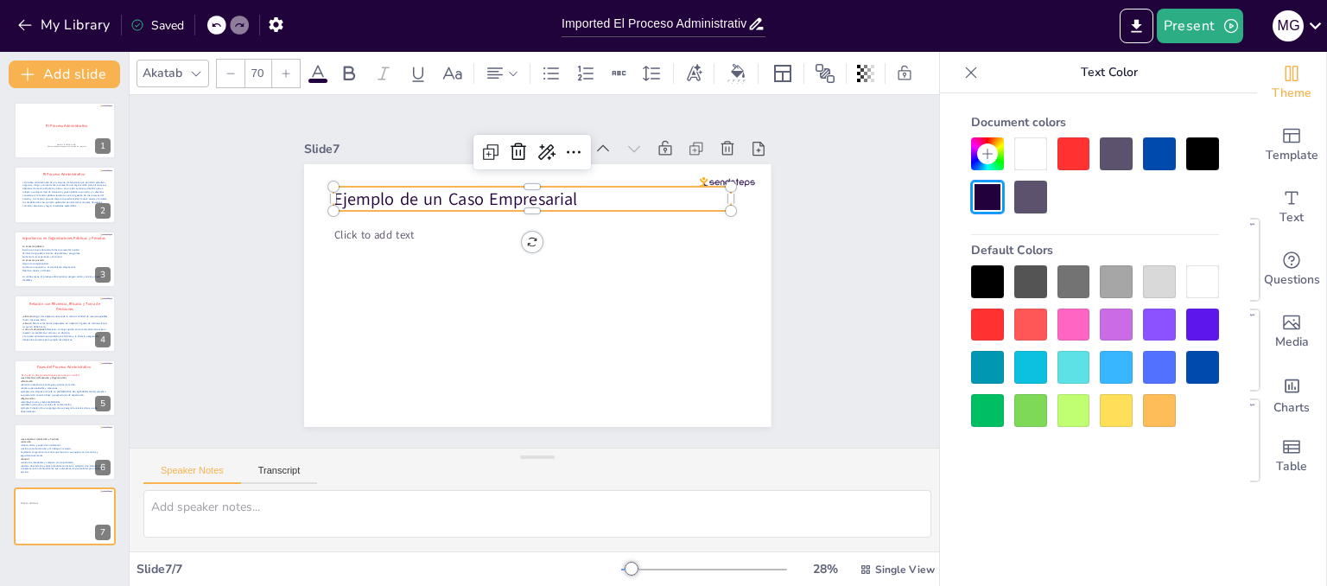
click at [1068, 170] on div at bounding box center [1073, 153] width 33 height 33
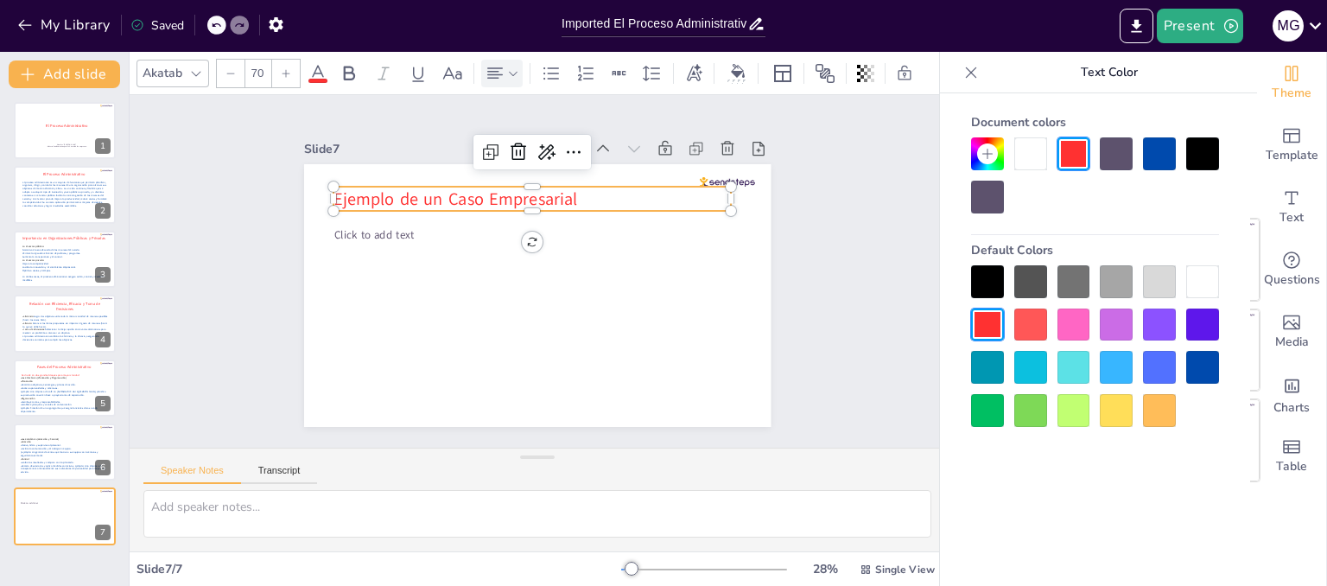
click at [515, 76] on div at bounding box center [502, 73] width 35 height 21
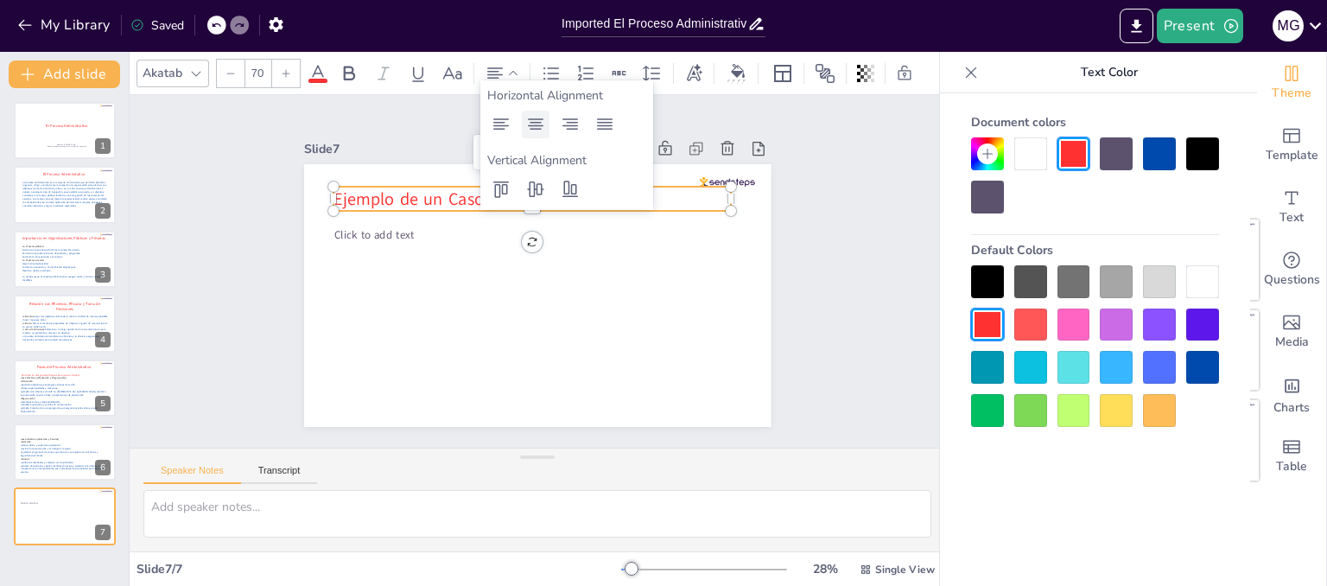
click at [532, 133] on icon at bounding box center [535, 124] width 21 height 21
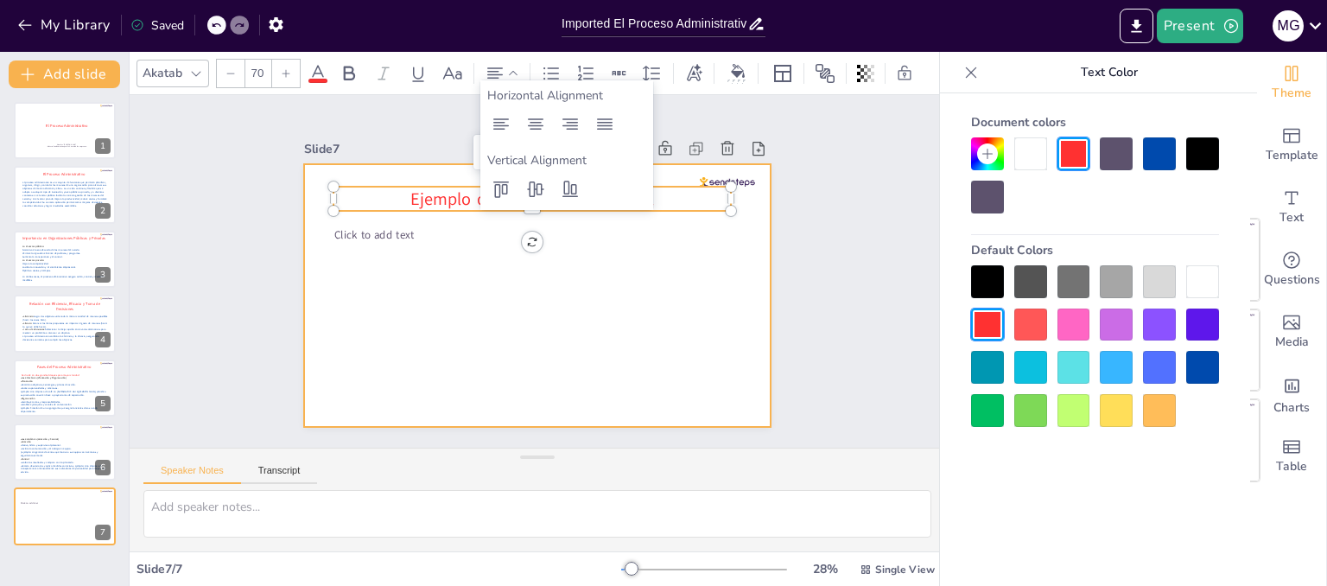
click at [466, 289] on div at bounding box center [527, 294] width 533 height 430
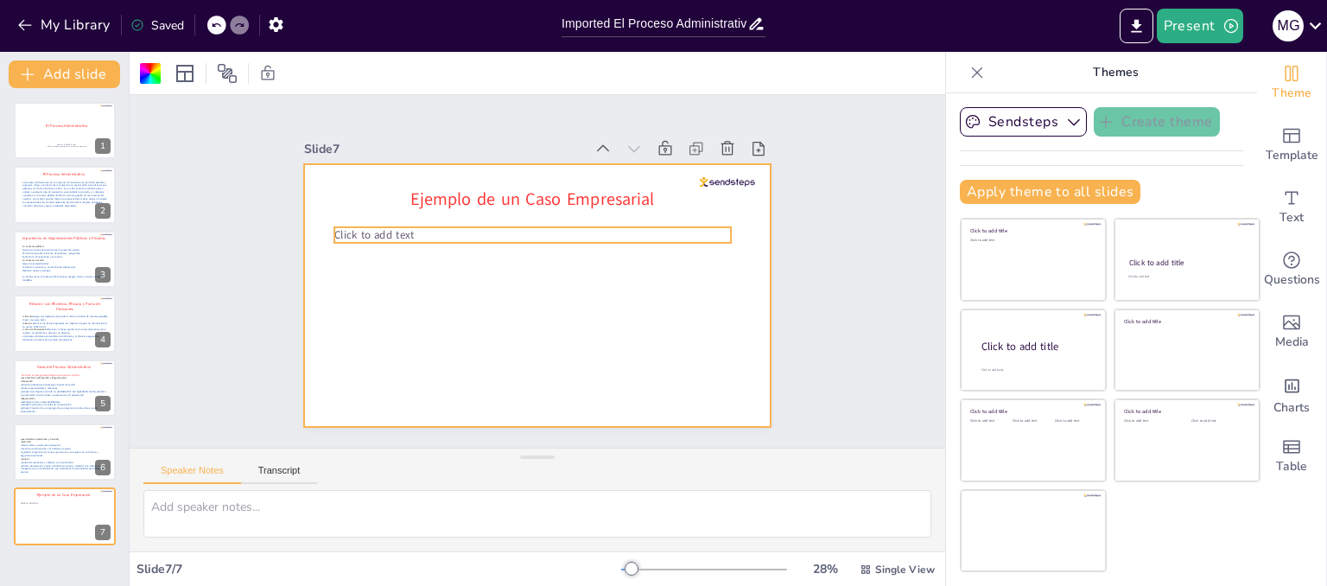
click at [422, 225] on p "Click to add text" at bounding box center [560, 243] width 277 height 305
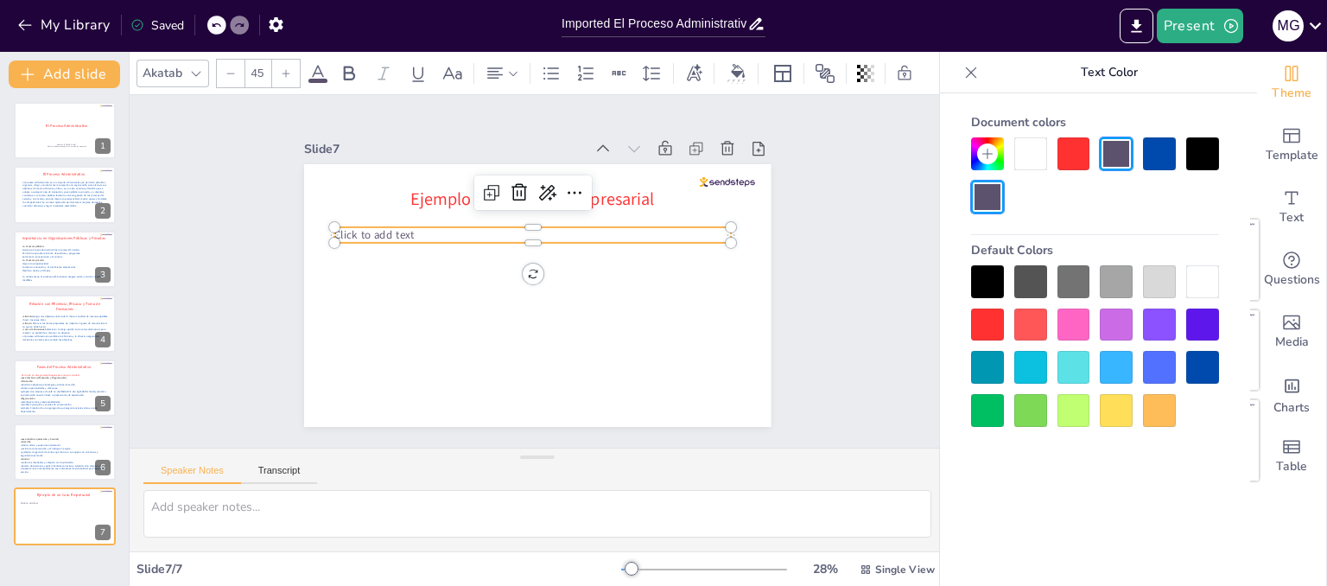
click at [409, 225] on p "Click to add text" at bounding box center [508, 293] width 212 height 352
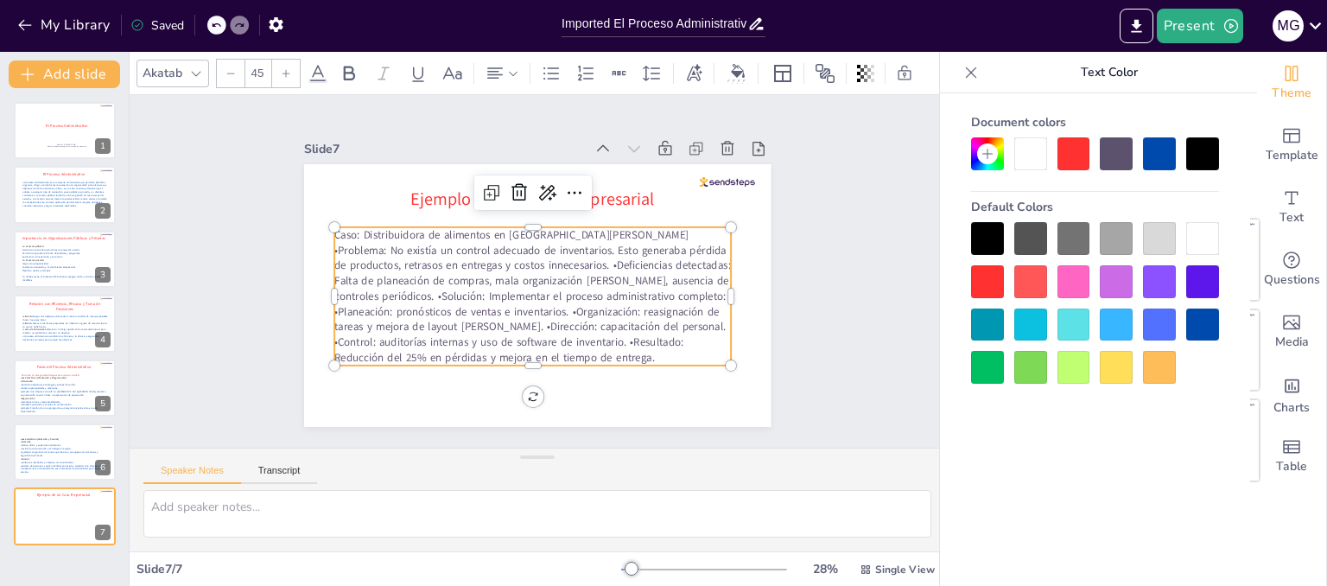
click at [563, 229] on p "Caso: Distribuidora de alimentos en San Salvador •Problema: No existía un contr…" at bounding box center [518, 254] width 318 height 413
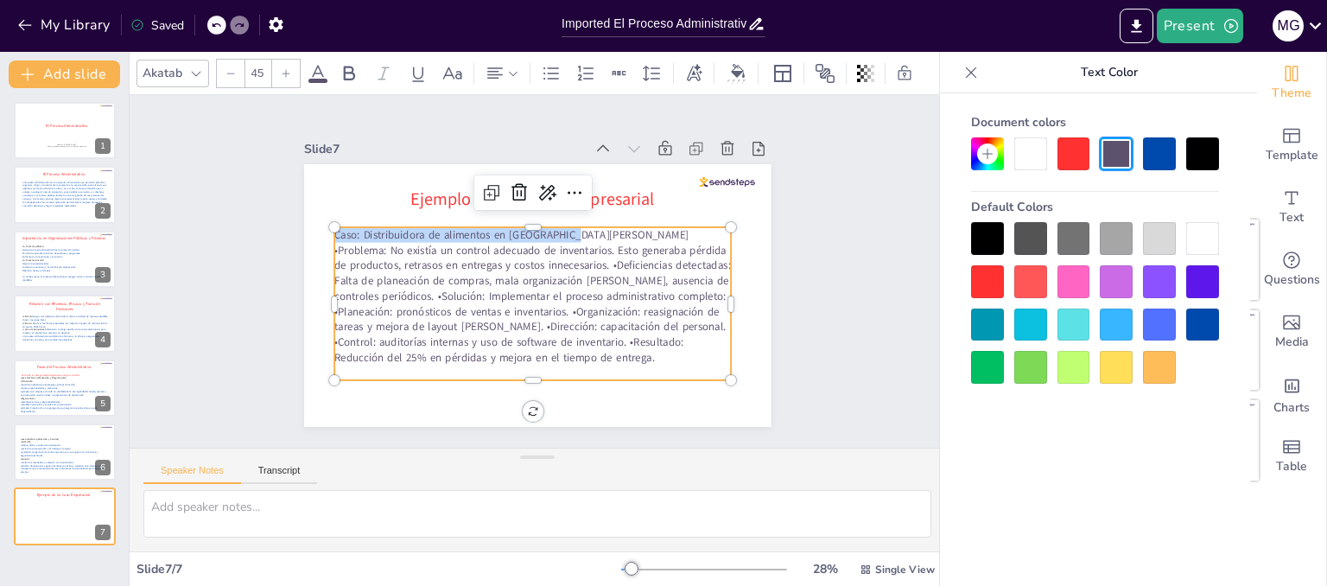
drag, startPoint x: 566, startPoint y: 229, endPoint x: 322, endPoint y: 229, distance: 243.6
click at [452, 229] on p "Caso: Distribuidora de alimentos en [GEOGRAPHIC_DATA][PERSON_NAME]" at bounding box center [501, 268] width 98 height 391
click at [1203, 150] on div at bounding box center [1202, 153] width 33 height 33
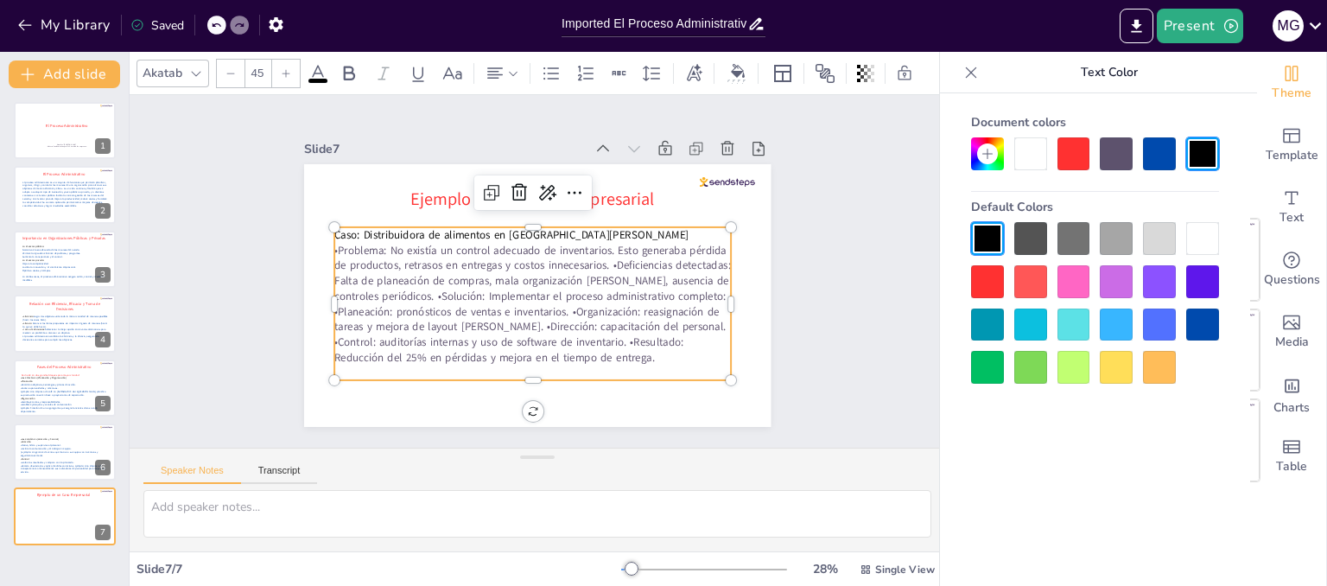
click at [509, 253] on p "•Problema: No existía un control adecuado de inventarios. Esto generaba pérdida…" at bounding box center [570, 275] width 123 height 397
click at [598, 260] on p "•Problema: No existía un control adecuado de inventarios. Esto generaba pérdida…" at bounding box center [551, 242] width 415 height 239
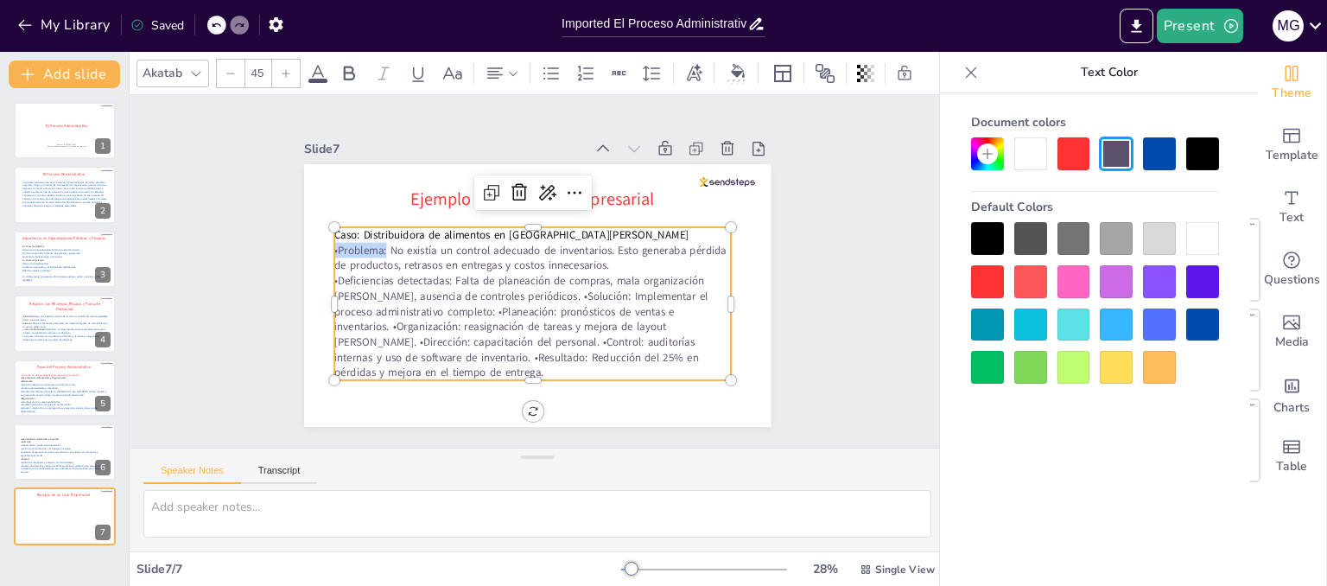
drag, startPoint x: 373, startPoint y: 243, endPoint x: 321, endPoint y: 240, distance: 51.9
click at [457, 240] on p "•Problema: No existía un control adecuado de inventarios. Esto generaba pérdida…" at bounding box center [551, 272] width 189 height 375
click at [1161, 163] on div at bounding box center [1159, 153] width 33 height 33
click at [381, 246] on p "•Problema: No existía un control adecuado de inventarios. Esto generaba pérdida…" at bounding box center [532, 258] width 397 height 30
click at [371, 290] on span "•Problema:" at bounding box center [362, 305] width 54 height 30
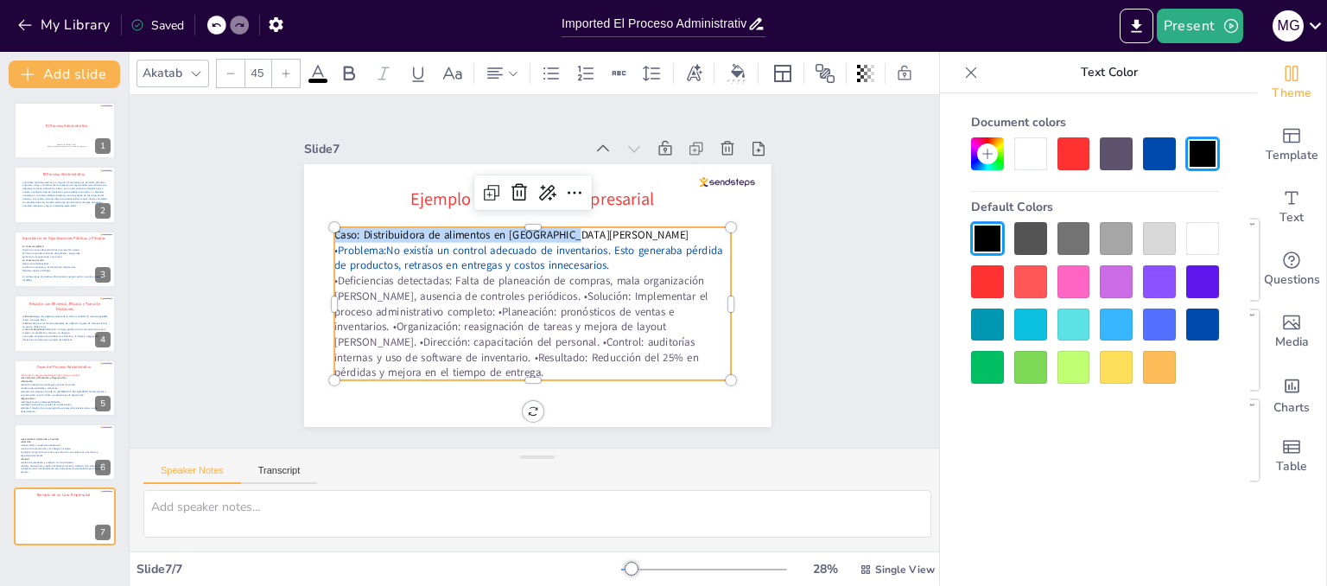
drag, startPoint x: 573, startPoint y: 228, endPoint x: 325, endPoint y: 225, distance: 247.9
click at [325, 225] on div "Ejemplo de un Caso Empresarial Caso: Distribuidora de alimentos en San Salvador…" at bounding box center [552, 291] width 532 height 487
click at [1083, 170] on div at bounding box center [1073, 153] width 33 height 33
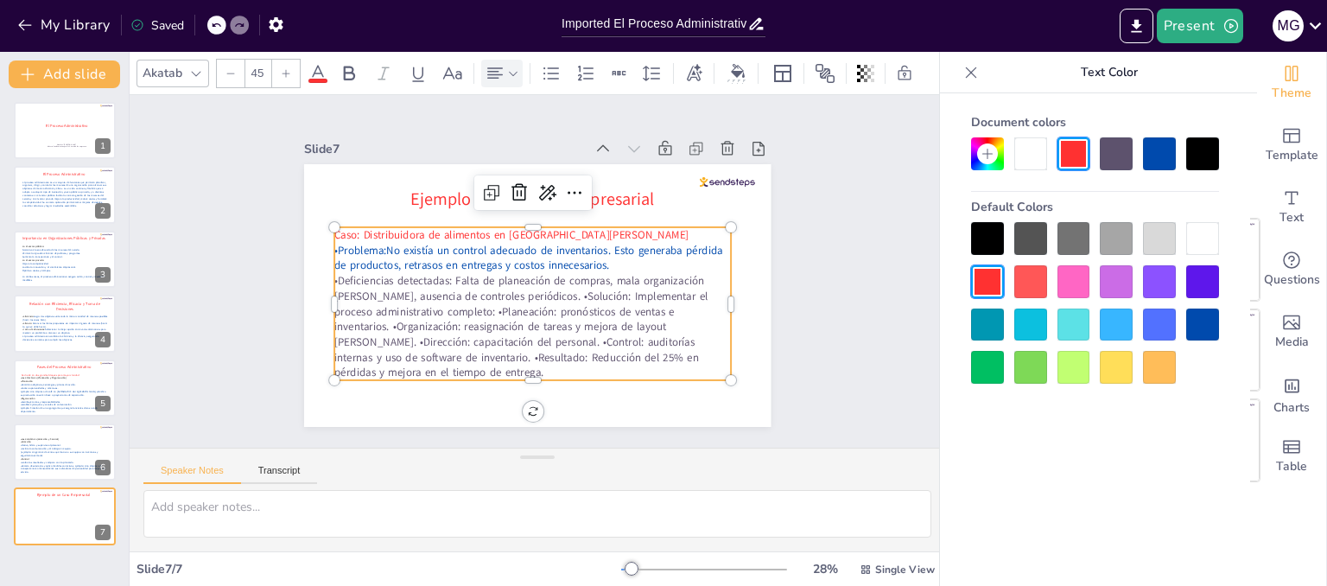
click at [506, 73] on div at bounding box center [502, 73] width 35 height 21
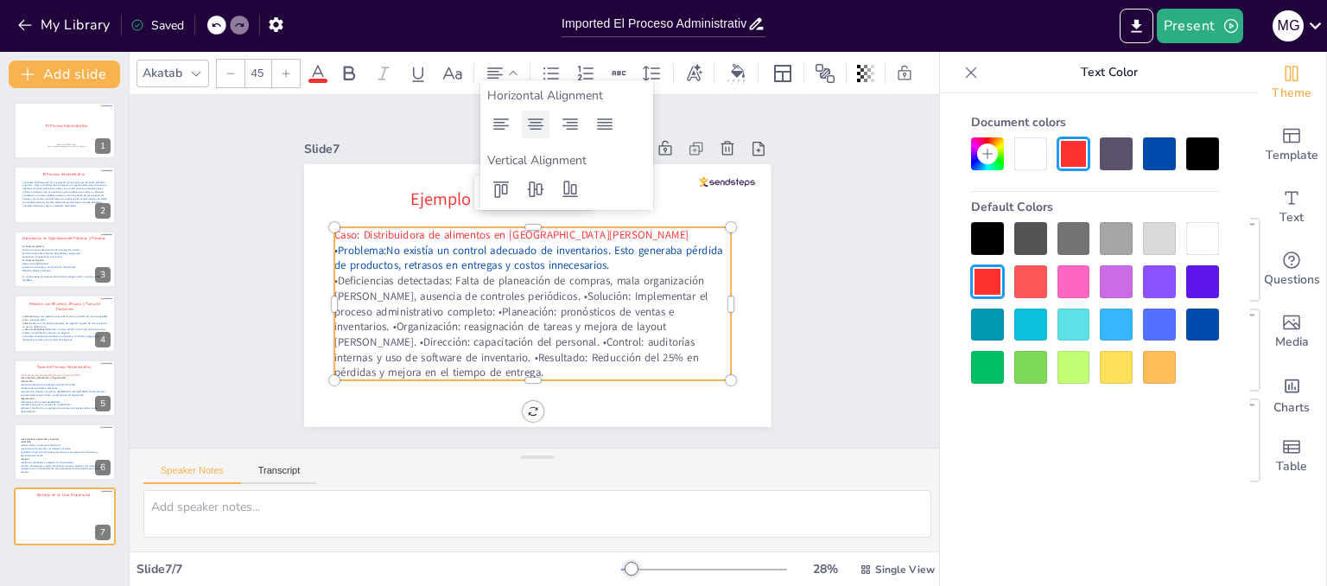
click at [534, 125] on icon at bounding box center [536, 123] width 16 height 11
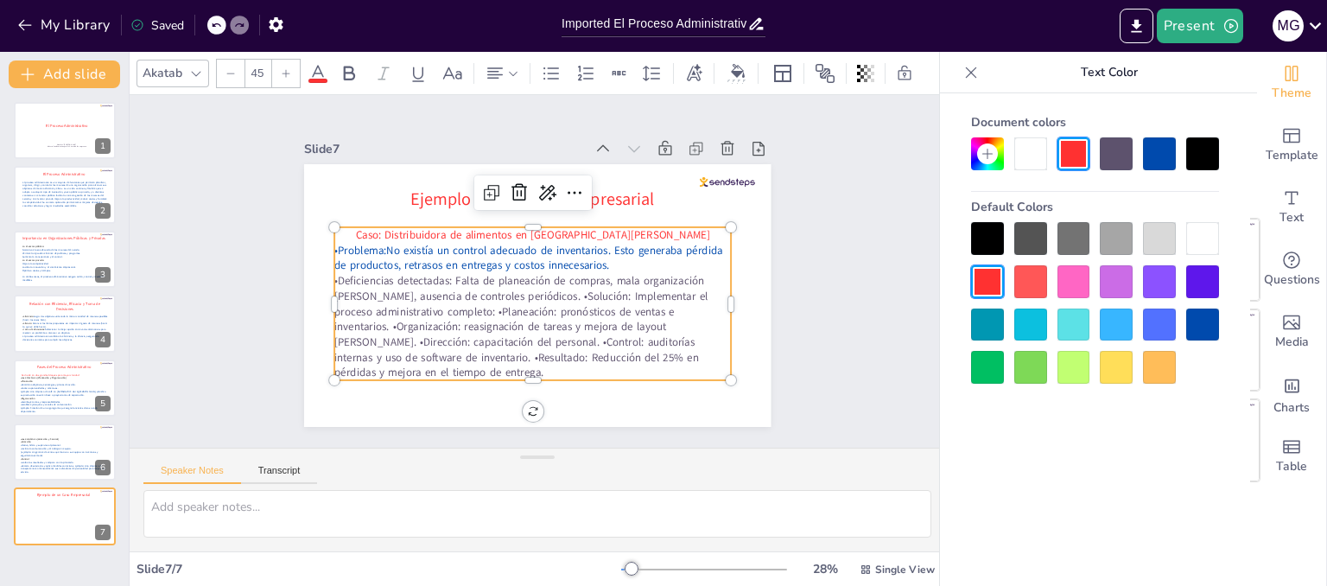
click at [628, 234] on p "Caso: Distribuidora de alimentos en [GEOGRAPHIC_DATA][PERSON_NAME]" at bounding box center [505, 253] width 245 height 330
click at [370, 243] on span "•Problema:" at bounding box center [360, 250] width 52 height 15
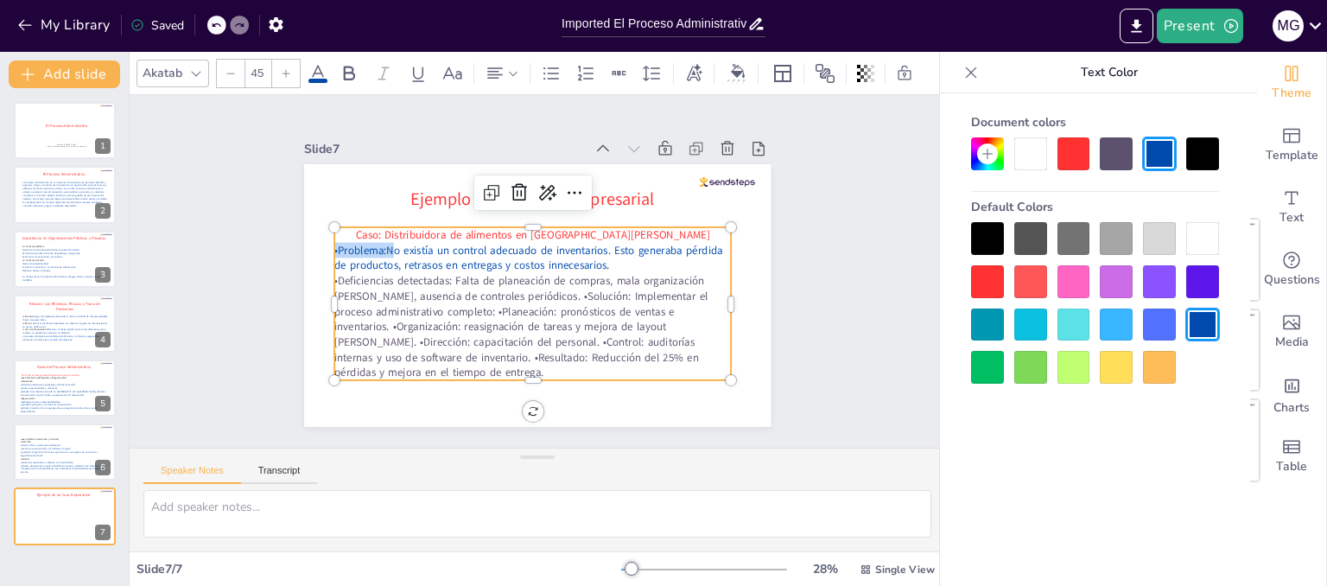
drag, startPoint x: 377, startPoint y: 243, endPoint x: 321, endPoint y: 246, distance: 55.4
click at [536, 246] on p "•Problema: No existía un control adecuado de inventarios. Esto generaba pérdida…" at bounding box center [551, 266] width 30 height 397
click at [1202, 161] on div at bounding box center [1202, 153] width 33 height 33
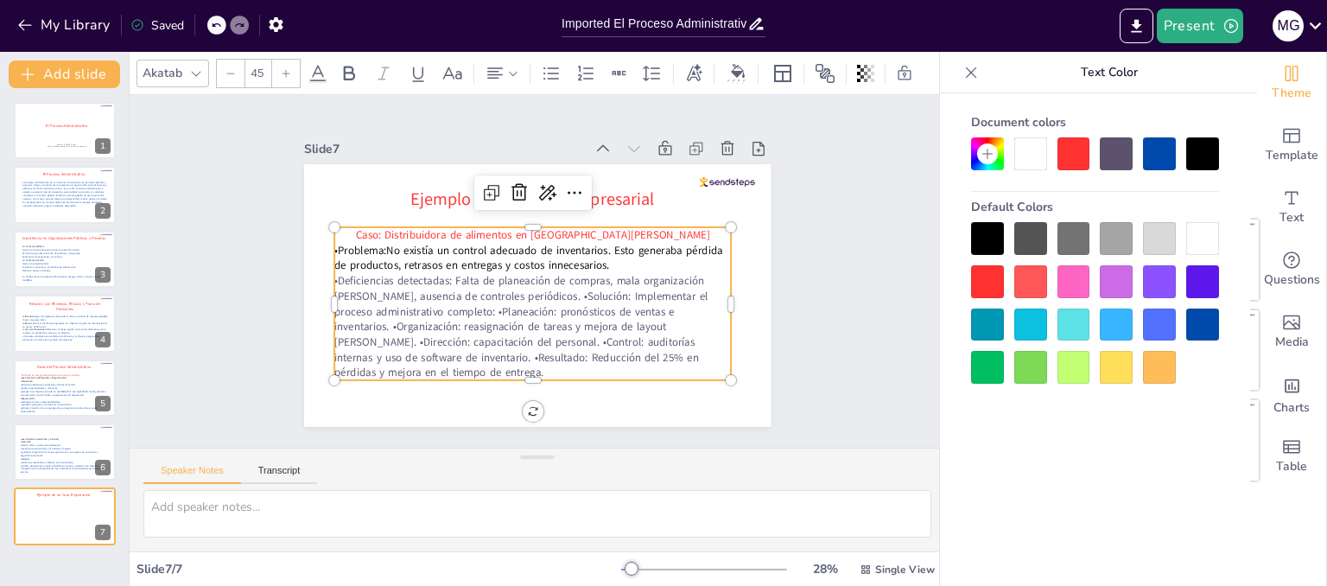
click at [672, 284] on p "•Deficiencias detectadas: Falta de planeación de compras, mala organización de …" at bounding box center [501, 314] width 384 height 320
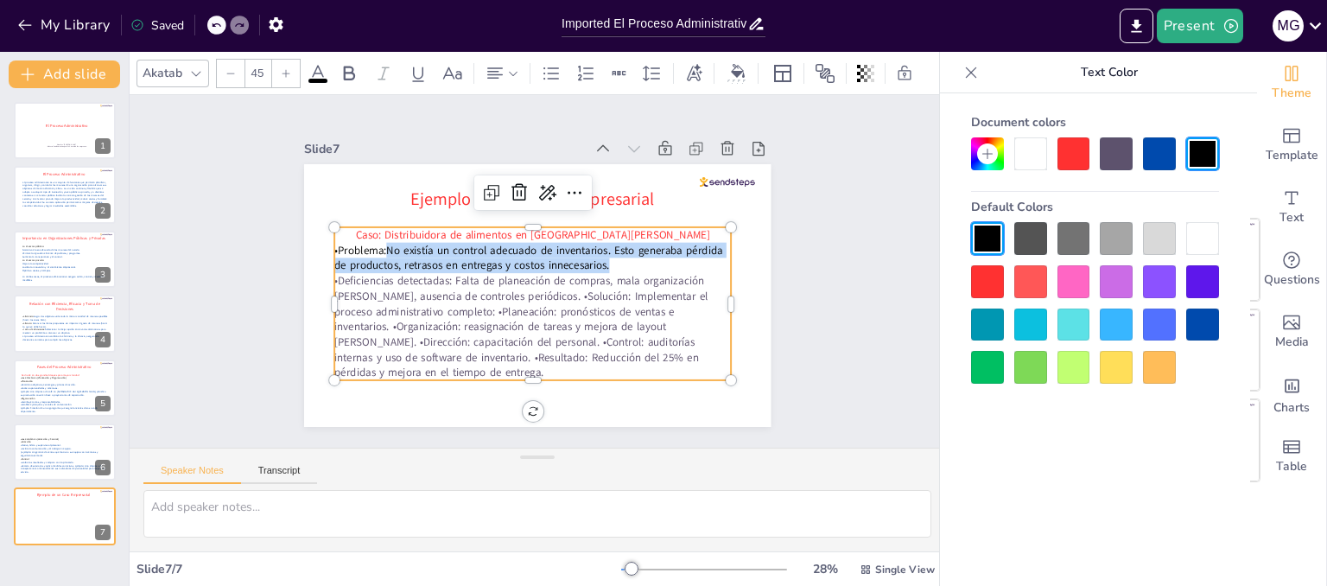
drag, startPoint x: 373, startPoint y: 244, endPoint x: 602, endPoint y: 257, distance: 229.3
click at [579, 257] on p "•Problema: No existía un control adecuado de inventarios. Esto generaba pérdida…" at bounding box center [522, 272] width 112 height 395
click at [1154, 149] on div at bounding box center [1159, 153] width 33 height 33
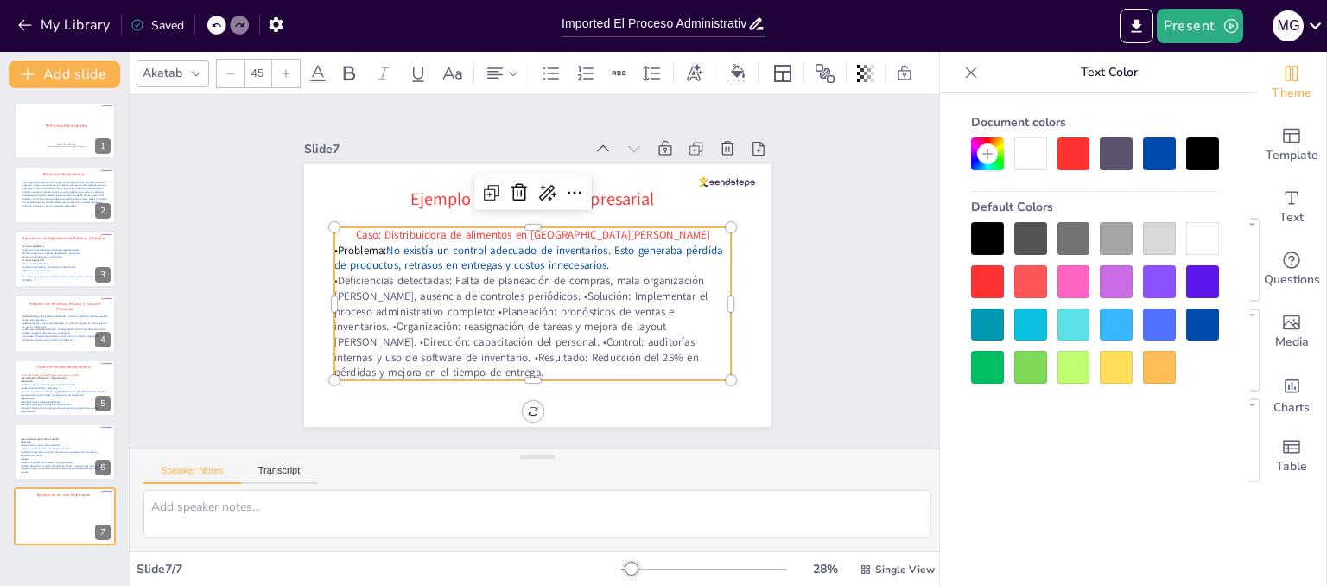
click at [690, 312] on p "•Deficiencias detectadas: Falta de planeación de compras, mala organización de …" at bounding box center [501, 313] width 384 height 320
drag, startPoint x: 439, startPoint y: 273, endPoint x: 323, endPoint y: 281, distance: 116.0
click at [323, 281] on p "•Deficiencias detectadas: Falta de planeación de compras, mala organización de …" at bounding box center [501, 314] width 384 height 320
click at [1194, 170] on div "Document colors Default Colors" at bounding box center [1095, 245] width 282 height 276
click at [1195, 158] on div at bounding box center [1202, 153] width 33 height 33
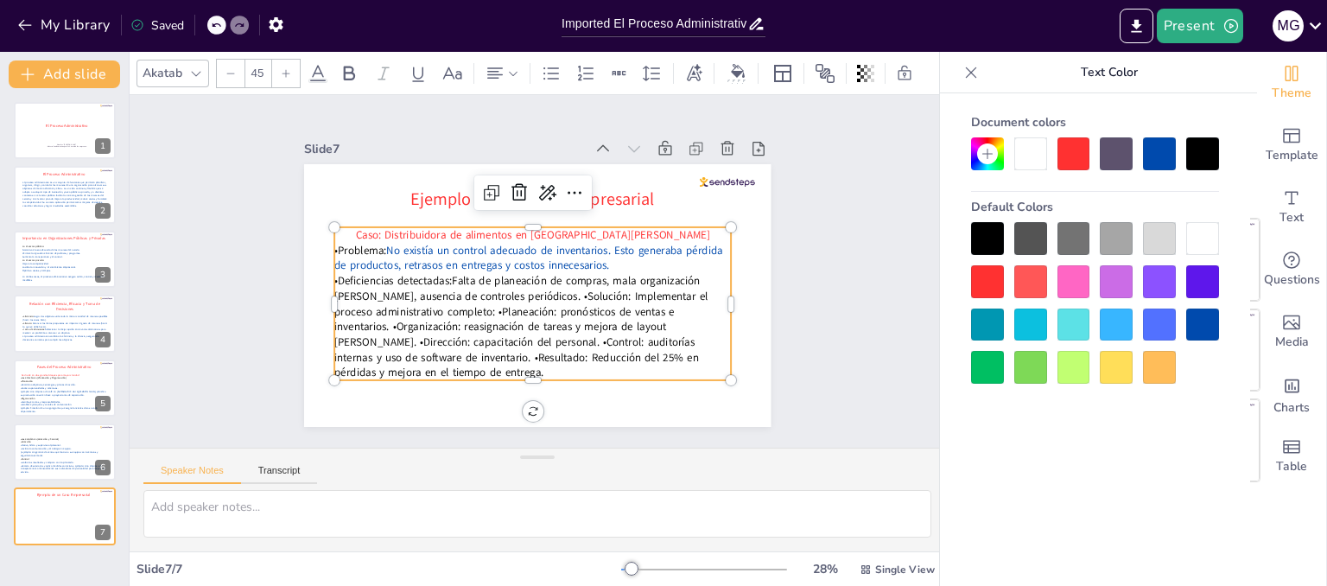
click at [465, 281] on p "• Deficiencias detectadas: Falta de planeación de compras, mala organización de…" at bounding box center [484, 289] width 259 height 406
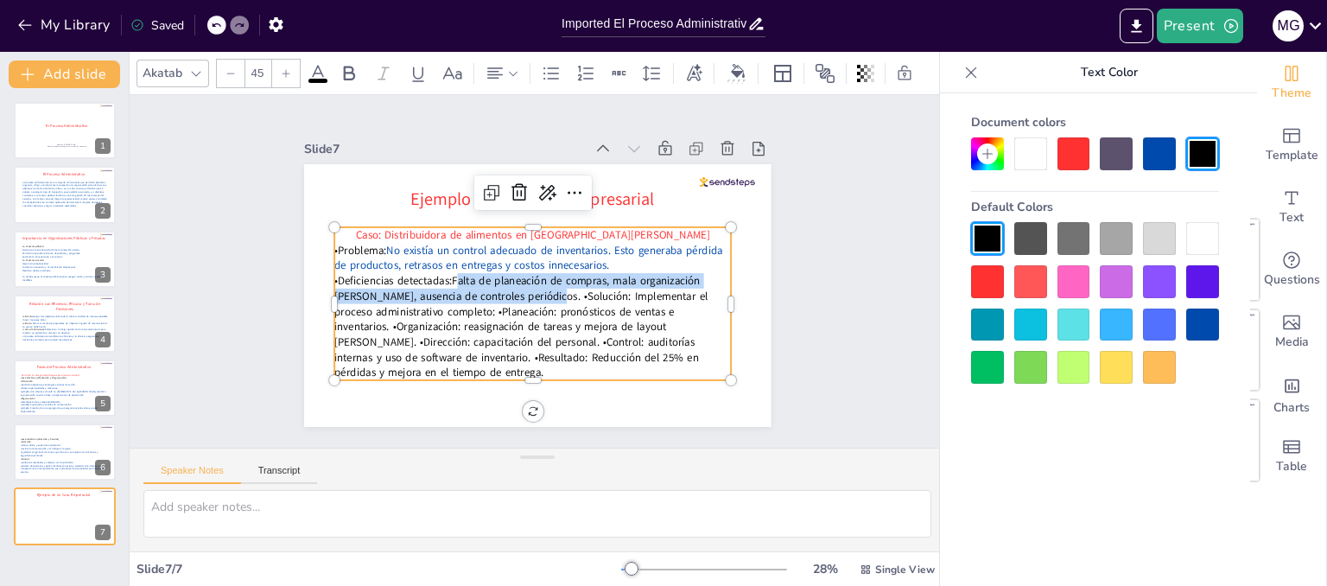
drag, startPoint x: 443, startPoint y: 272, endPoint x: 526, endPoint y: 288, distance: 84.5
click at [526, 288] on p "• Deficiencias detectadas: Falta de planeación de compras, mala organización de…" at bounding box center [483, 284] width 225 height 410
click at [524, 284] on p "• Deficiencias detectadas: Falta de planeación de compras, mala organización de…" at bounding box center [483, 255] width 187 height 410
drag, startPoint x: 529, startPoint y: 288, endPoint x: 449, endPoint y: 277, distance: 80.1
click at [449, 277] on p "• Deficiencias detectadas: Falta de planeación de compras, mala organización de…" at bounding box center [484, 289] width 259 height 406
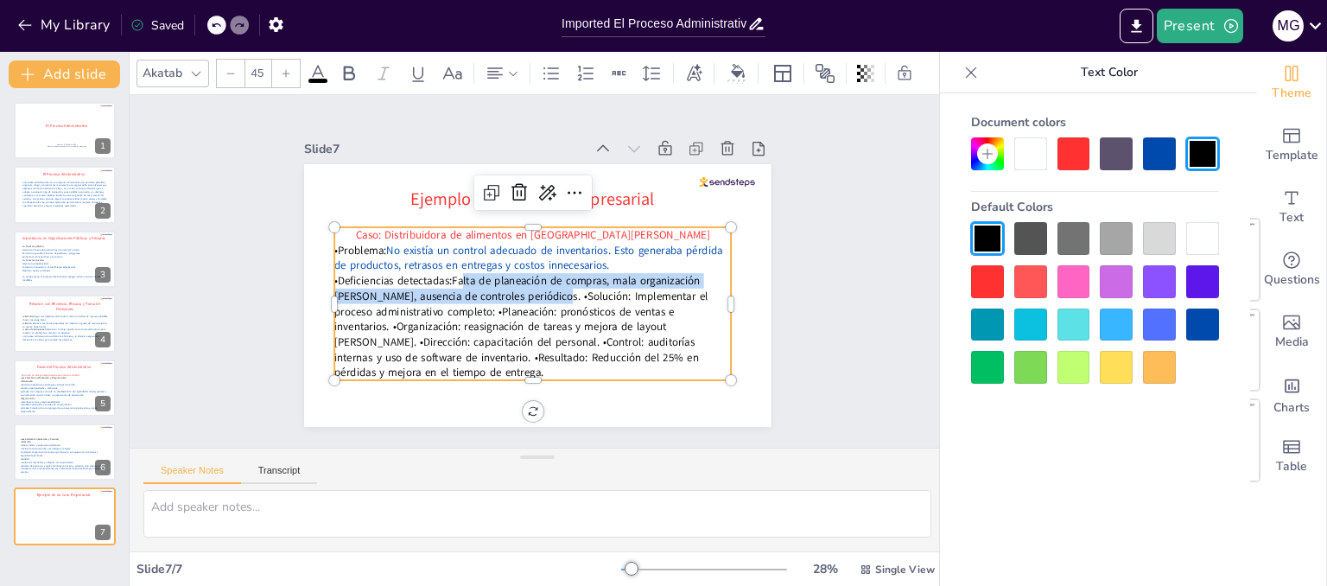
click at [526, 292] on p "• Deficiencias detectadas: Falta de planeación de compras, mala organización de…" at bounding box center [503, 226] width 367 height 345
drag, startPoint x: 526, startPoint y: 292, endPoint x: 480, endPoint y: 287, distance: 46.1
click at [480, 287] on p "• Deficiencias detectadas: Falta de planeación de compras, mala organización de…" at bounding box center [510, 319] width 406 height 259
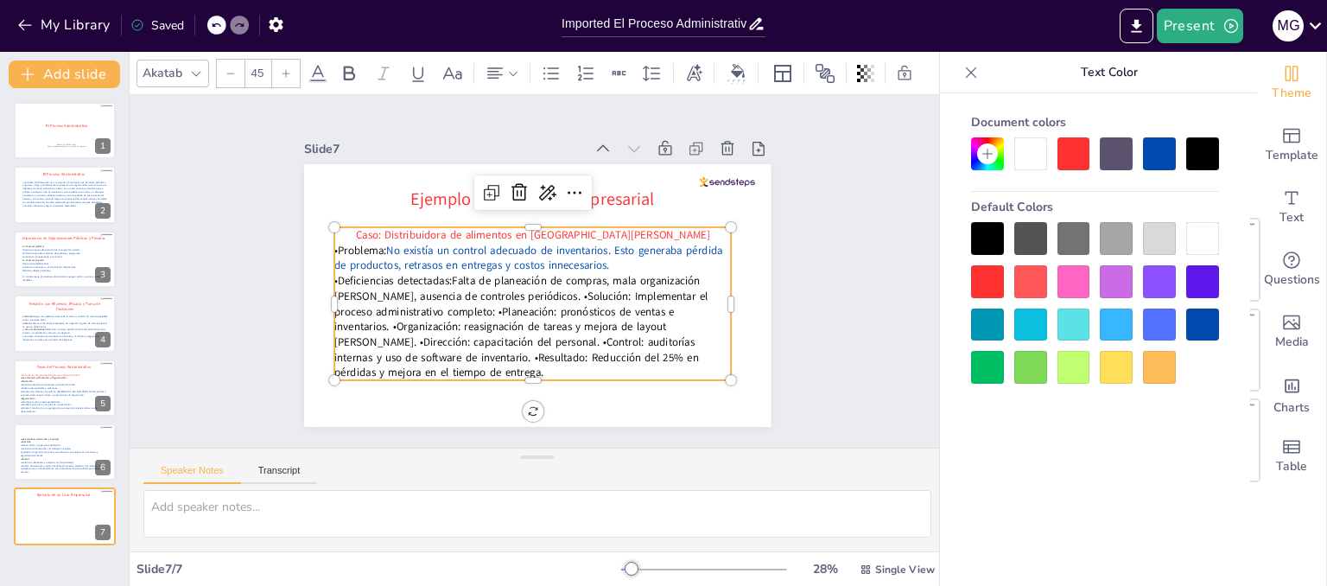
click at [528, 289] on p "• Deficiencias detectadas: Falta de planeación de compras, mala organización de…" at bounding box center [512, 220] width 397 height 291
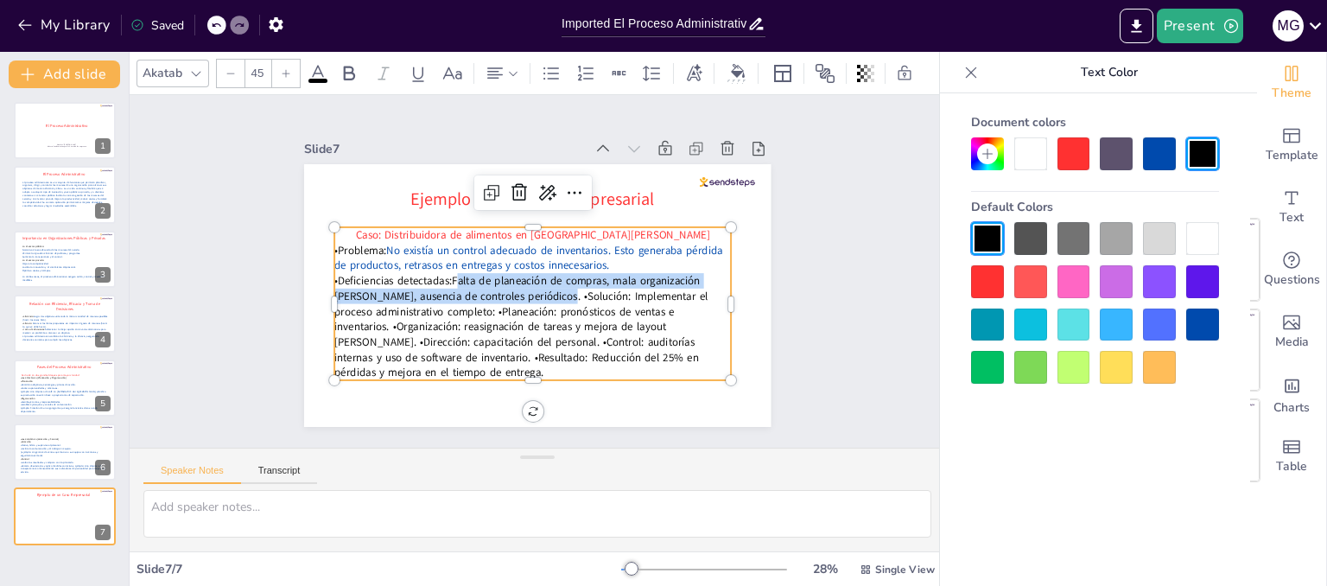
drag, startPoint x: 528, startPoint y: 289, endPoint x: 446, endPoint y: 274, distance: 83.5
click at [446, 274] on p "• Deficiencias detectadas: Falta de planeación de compras, mala organización de…" at bounding box center [510, 319] width 406 height 259
click at [1150, 162] on div at bounding box center [1159, 153] width 33 height 33
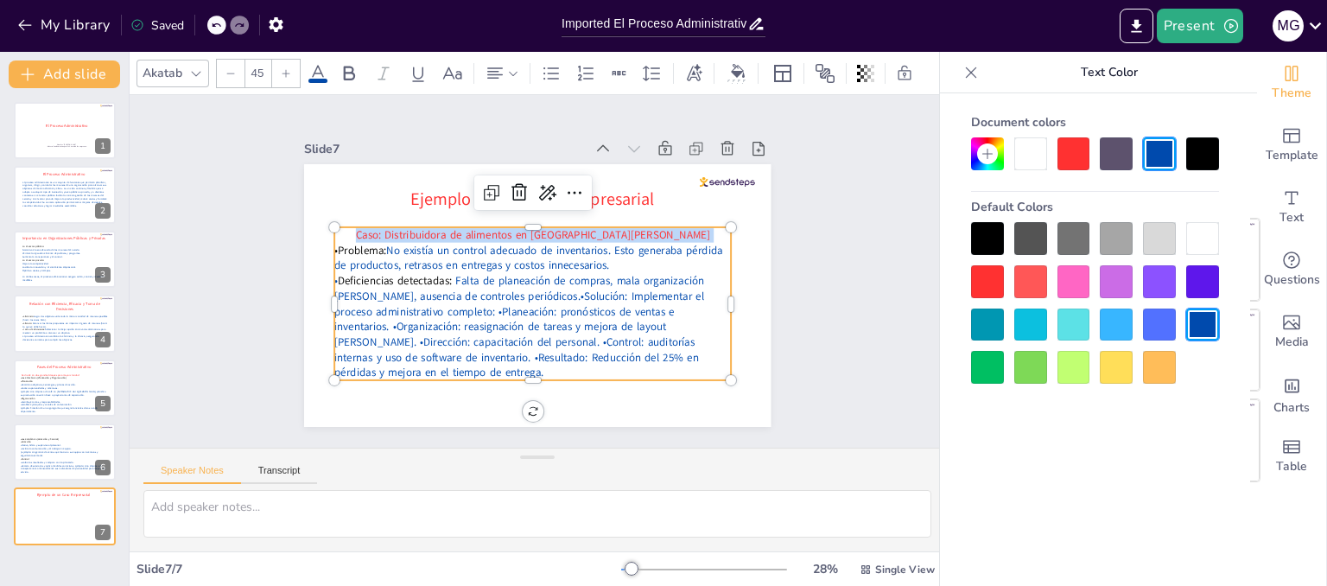
click at [544, 266] on span "Falta de planeación de compras, mala organización [PERSON_NAME], ausencia de co…" at bounding box center [522, 251] width 43 height 371
click at [529, 290] on span "Falta de planeación de compras, mala organización [PERSON_NAME], ausencia de co…" at bounding box center [513, 266] width 242 height 299
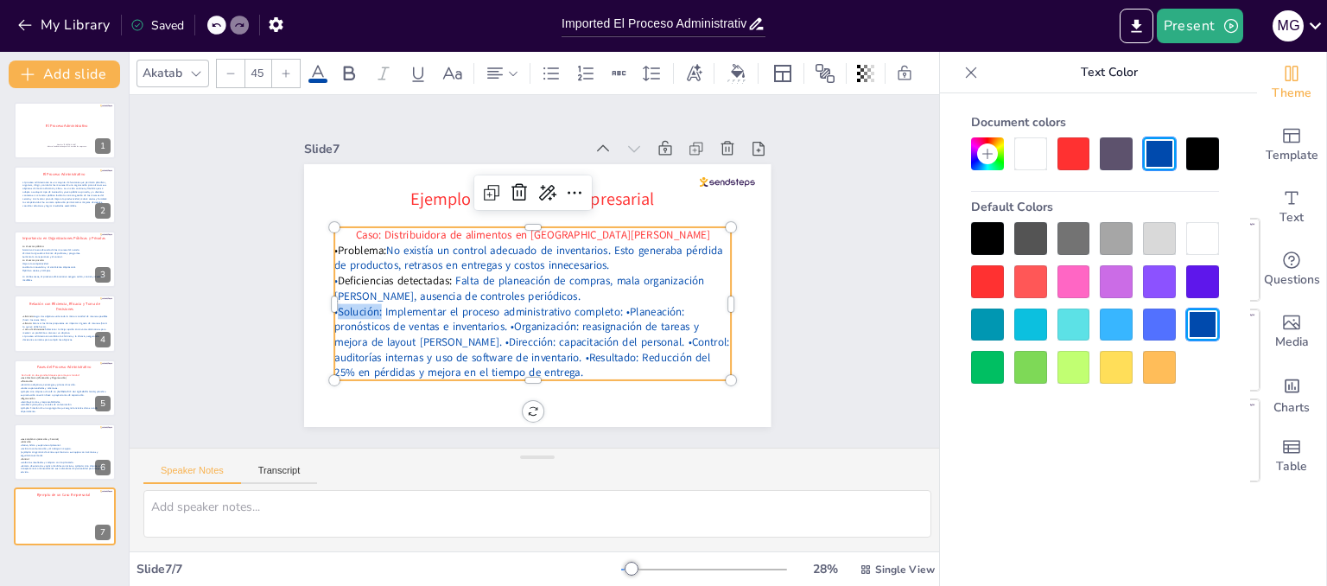
drag, startPoint x: 369, startPoint y: 302, endPoint x: 323, endPoint y: 302, distance: 45.8
click at [323, 302] on p "•Solución: Implementar el proceso administrativo completo: •Planeación: pronóst…" at bounding box center [487, 321] width 346 height 322
click at [359, 309] on p "•Solución: Implementar el proceso administrativo completo: •Planeación: pronóst…" at bounding box center [532, 342] width 397 height 77
drag, startPoint x: 367, startPoint y: 305, endPoint x: 323, endPoint y: 310, distance: 44.4
click at [323, 310] on p "•Solución: Implementar el proceso administrativo completo: •Planeación: pronóst…" at bounding box center [487, 321] width 346 height 322
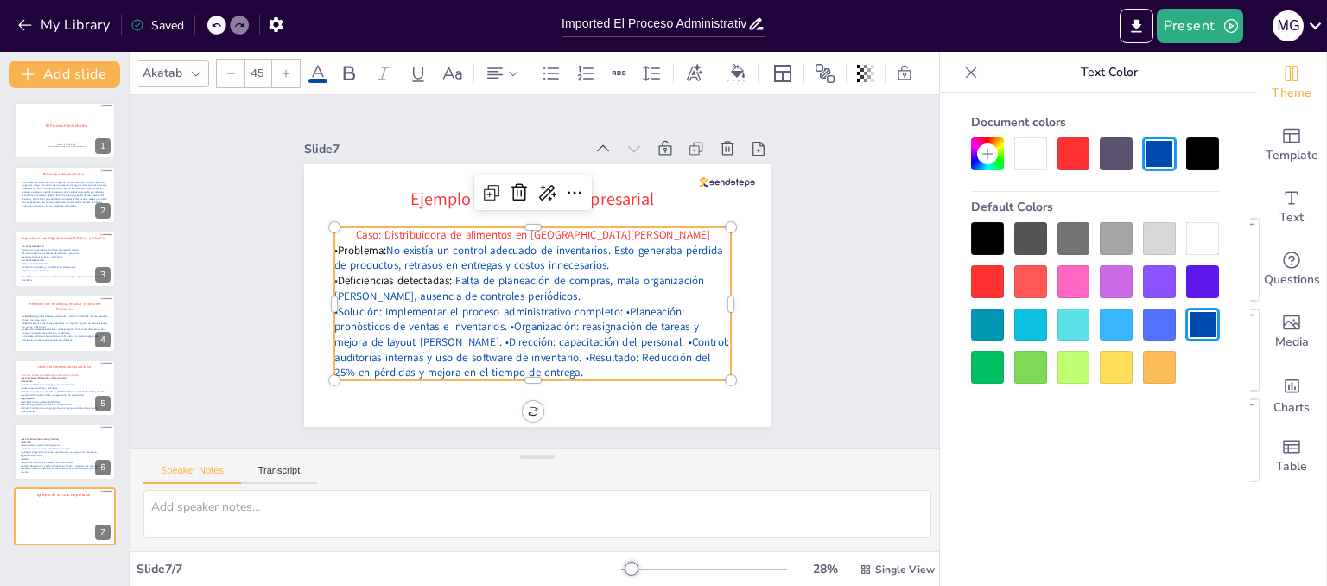
click at [493, 247] on span "No existía un control adecuado de inventarios. Esto generaba pérdida de product…" at bounding box center [548, 260] width 111 height 380
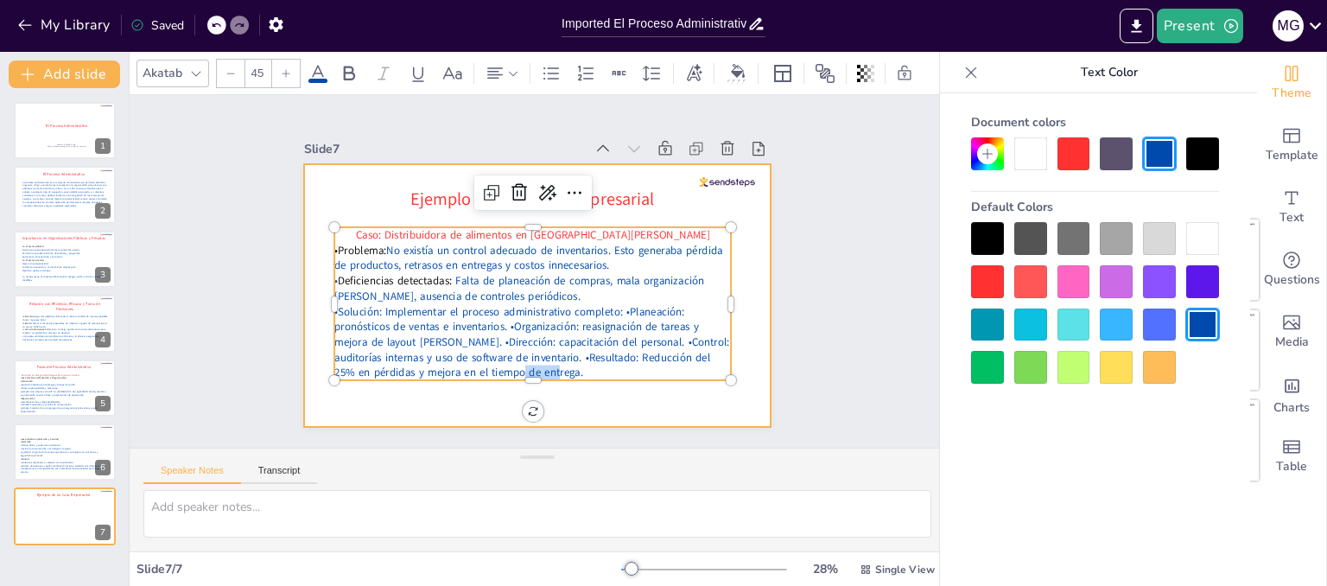
drag, startPoint x: 523, startPoint y: 371, endPoint x: 523, endPoint y: 381, distance: 9.5
click at [523, 381] on div "Ejemplo de un Caso Empresarial Caso: Distribuidora de alimentos en San Salvador…" at bounding box center [523, 291] width 532 height 487
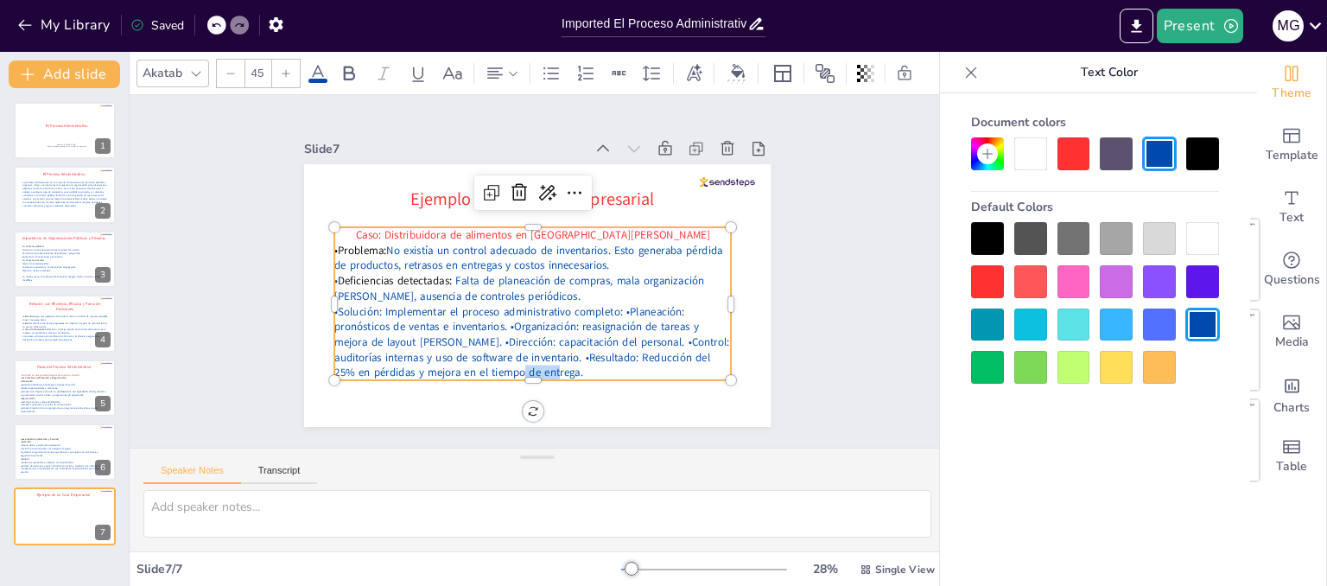
click at [526, 377] on div at bounding box center [441, 335] width 244 height 329
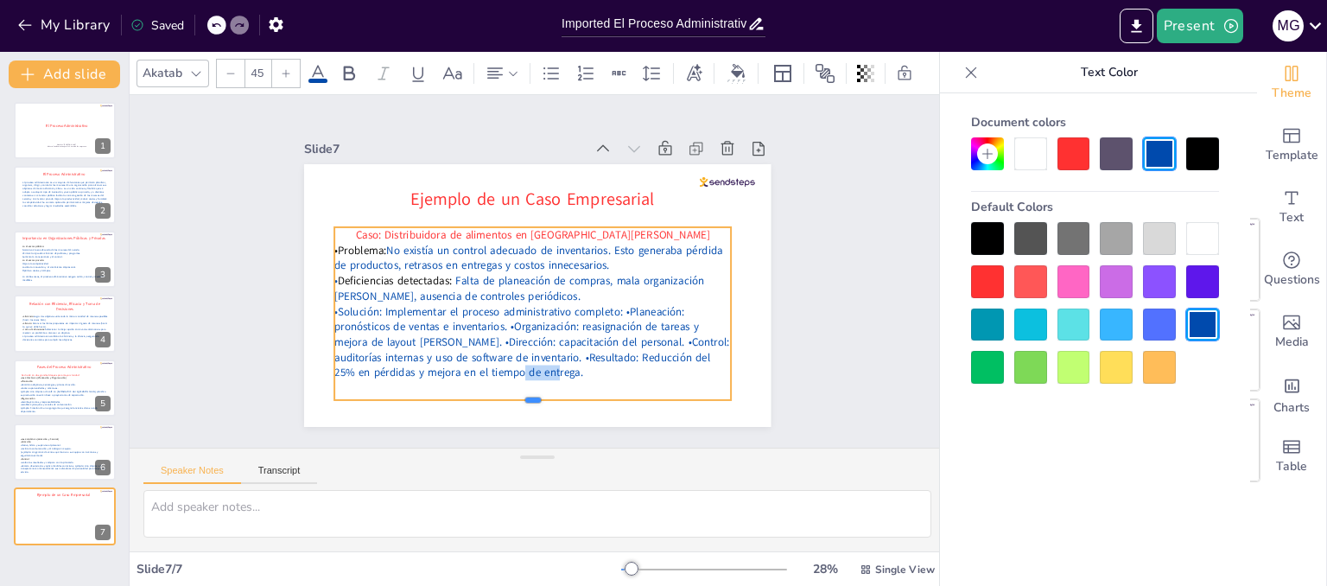
drag, startPoint x: 524, startPoint y: 375, endPoint x: 524, endPoint y: 395, distance: 19.9
click at [524, 395] on div at bounding box center [433, 358] width 276 height 304
click at [447, 377] on div "Caso: Distribuidora de alimentos en San Salvador •Problema: No existía un contr…" at bounding box center [500, 249] width 320 height 433
click at [597, 377] on div "Caso: Distribuidora de alimentos en San Salvador •Problema: No existía un contr…" at bounding box center [494, 271] width 213 height 413
drag, startPoint x: 367, startPoint y: 308, endPoint x: 328, endPoint y: 307, distance: 38.9
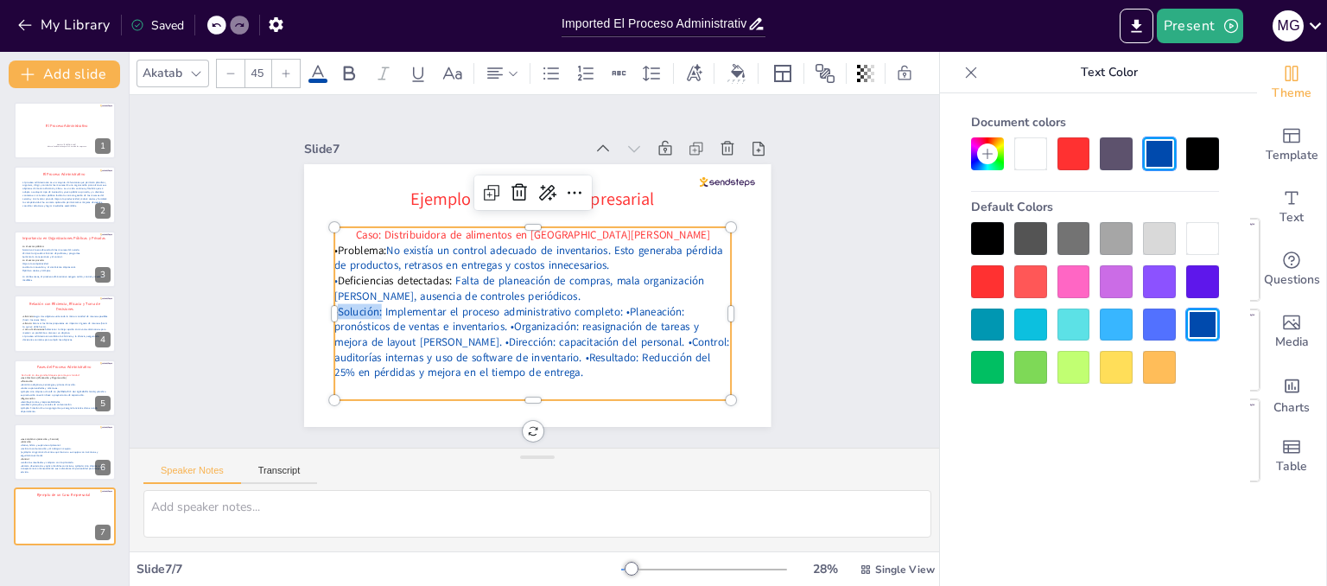
click at [328, 307] on p "•Solución: Implementar el proceso administrativo completo: •Planeación: pronóst…" at bounding box center [504, 334] width 394 height 231
click at [549, 305] on p "•Solución: Implementar el proceso administrativo completo: •Planeación: pronóst…" at bounding box center [607, 268] width 117 height 402
drag, startPoint x: 370, startPoint y: 305, endPoint x: 349, endPoint y: 307, distance: 20.9
click at [349, 307] on p "•Solución: Implementar el proceso administrativo completo: •Planeación: pronóst…" at bounding box center [492, 325] width 366 height 295
click at [365, 305] on p "•Solución: Implementar el proceso administrativo completo: •Planeación: pronóst…" at bounding box center [487, 321] width 346 height 322
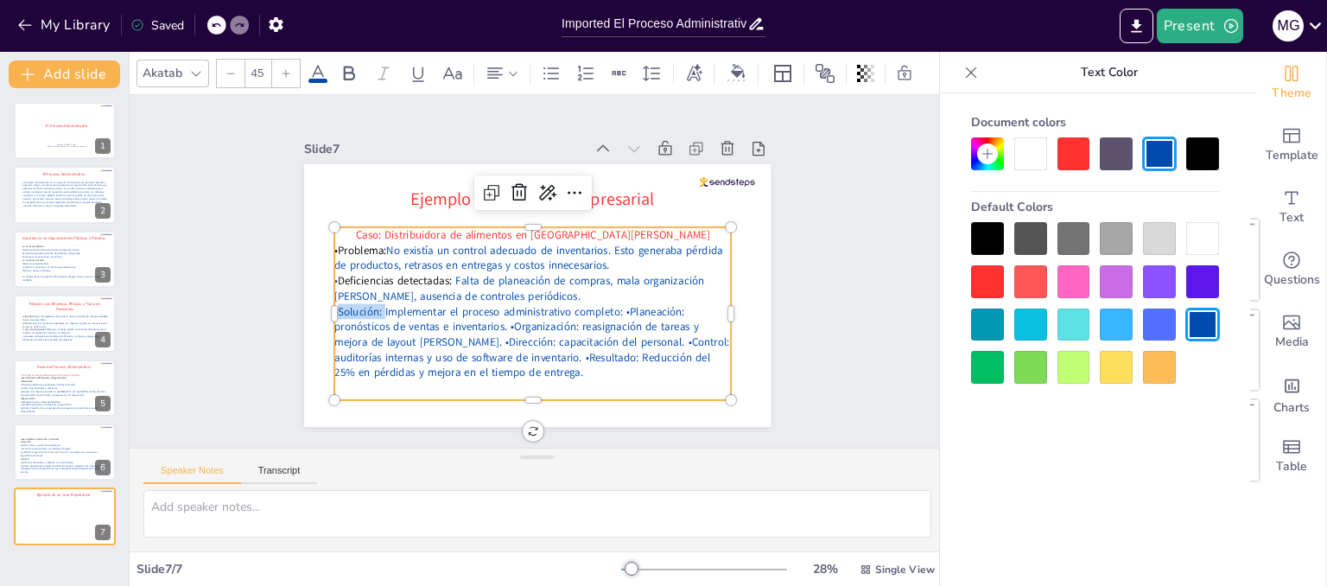
drag, startPoint x: 371, startPoint y: 301, endPoint x: 326, endPoint y: 300, distance: 44.9
click at [326, 300] on p "•Solución: Implementar el proceso administrativo completo: •Planeación: pronóst…" at bounding box center [504, 334] width 394 height 231
click at [1188, 160] on div at bounding box center [1202, 153] width 33 height 33
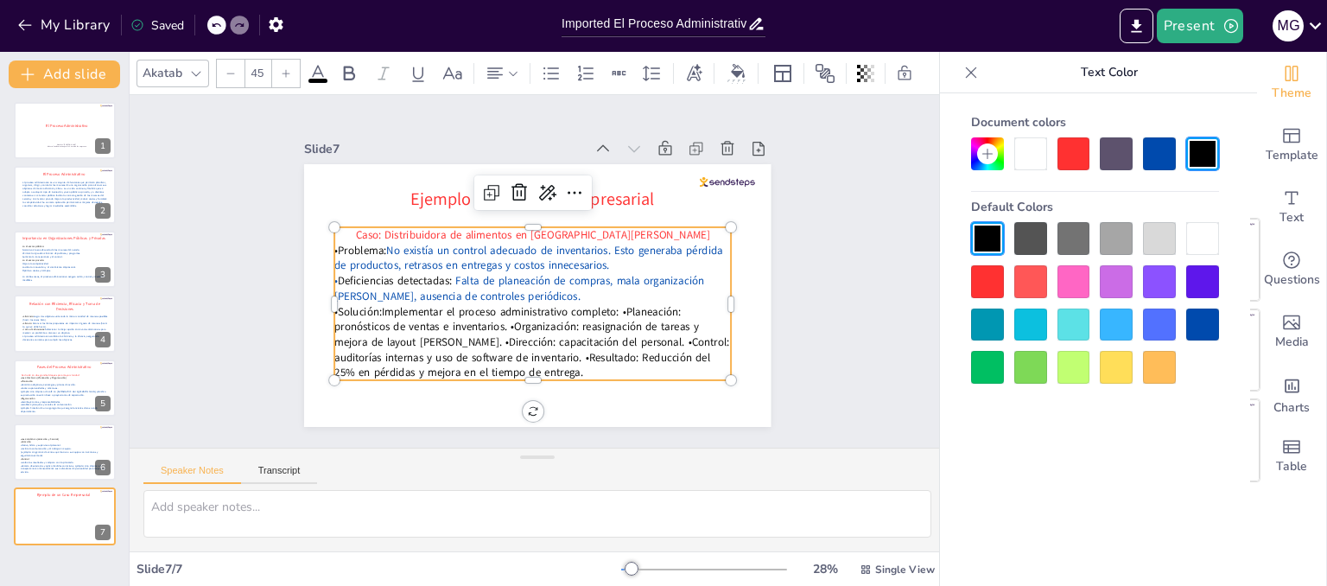
click at [446, 318] on p "• Solución: Implementar el proceso administrativo completo: •Planeación: pronós…" at bounding box center [487, 321] width 346 height 323
click at [612, 301] on p "• Solución: Implementar el proceso administrativo completo: •Planeación: pronós…" at bounding box center [487, 321] width 346 height 322
drag, startPoint x: 609, startPoint y: 307, endPoint x: 456, endPoint y: 309, distance: 152.9
click at [456, 309] on p "• Solución: Implementar el proceso administrativo completo: •Planeación: pronós…" at bounding box center [492, 325] width 366 height 295
click at [614, 304] on p "• Solución: Implementar el proceso administrativo completo: •Planeación: pronós…" at bounding box center [511, 336] width 402 height 195
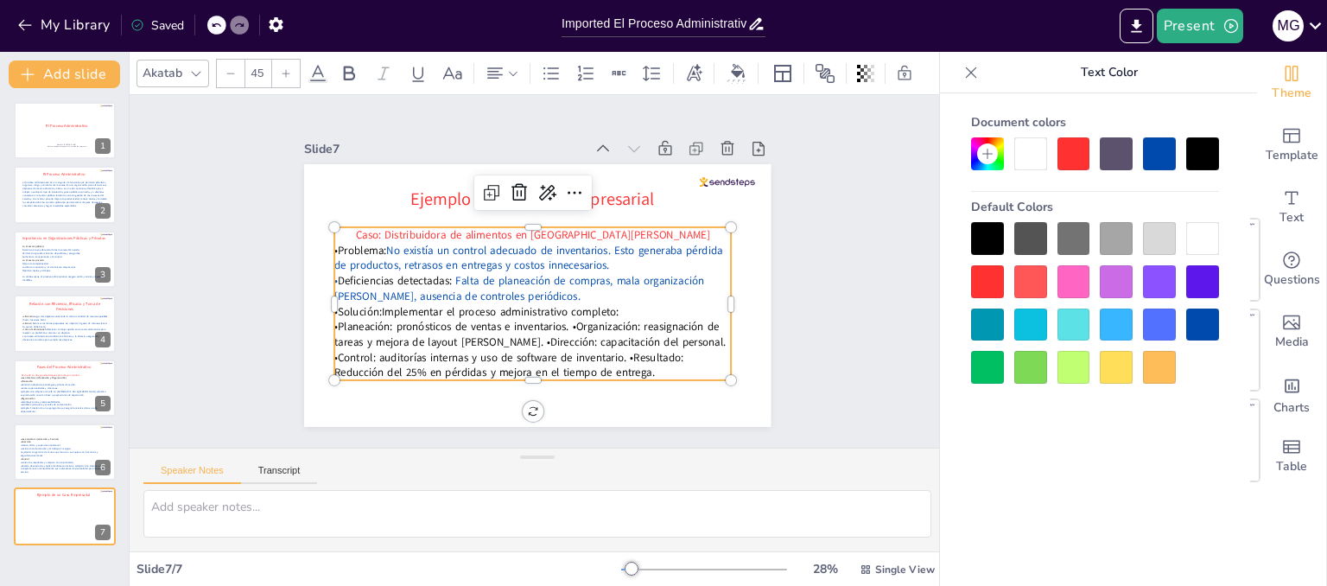
click at [560, 316] on p "•Planeación: pronósticos de ventas e inventarios. •Organización: reasignación d…" at bounding box center [501, 200] width 375 height 251
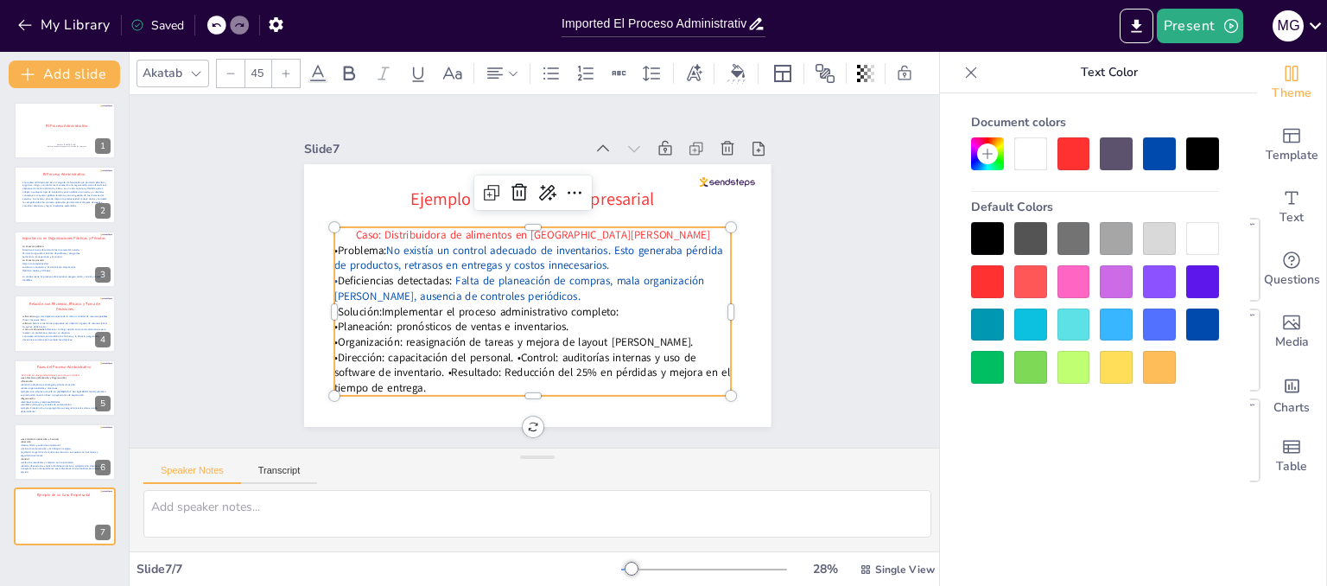
click at [620, 336] on p "•Organización: reasignación de tareas y mejora de layout del almacén. •Direcció…" at bounding box center [464, 330] width 311 height 336
click at [504, 350] on p "•Dirección: capacitación del personal. •Control: auditorías internas y uso de s…" at bounding box center [584, 361] width 367 height 238
click at [617, 365] on p "•Control: auditorías internas y uso de software de inventario. •Resultado: Redu…" at bounding box center [499, 374] width 387 height 152
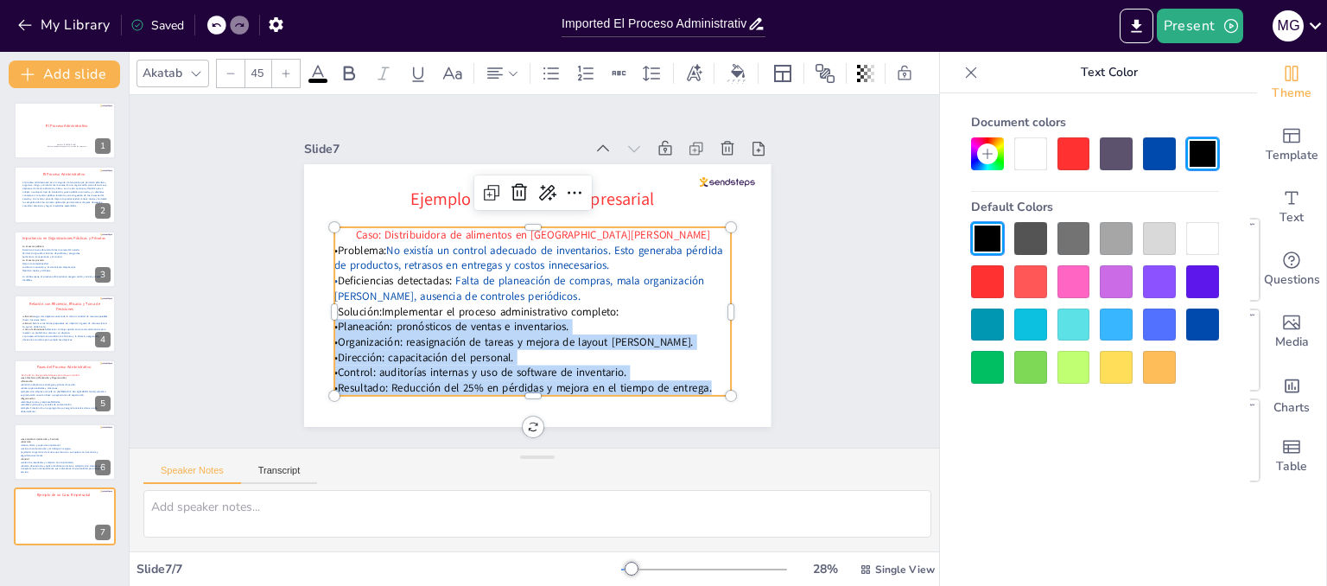
drag, startPoint x: 703, startPoint y: 381, endPoint x: 322, endPoint y: 320, distance: 385.8
click at [322, 320] on div "Caso: Distribuidora de alimentos en San Salvador •Problema: No existía un contr…" at bounding box center [520, 308] width 429 height 282
click at [1169, 164] on div at bounding box center [1159, 153] width 33 height 33
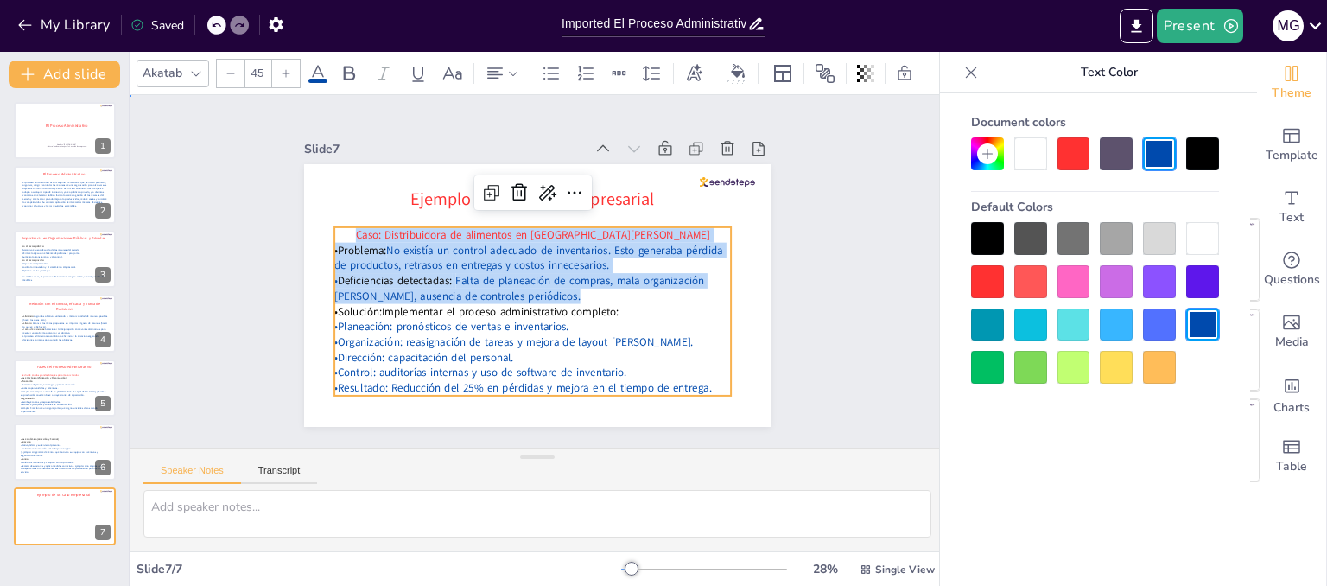
click at [819, 291] on div "Slide 1 El Proceso Administrativo Nombre: [PERSON_NAME] . Materia: Fundamentos …" at bounding box center [537, 271] width 815 height 352
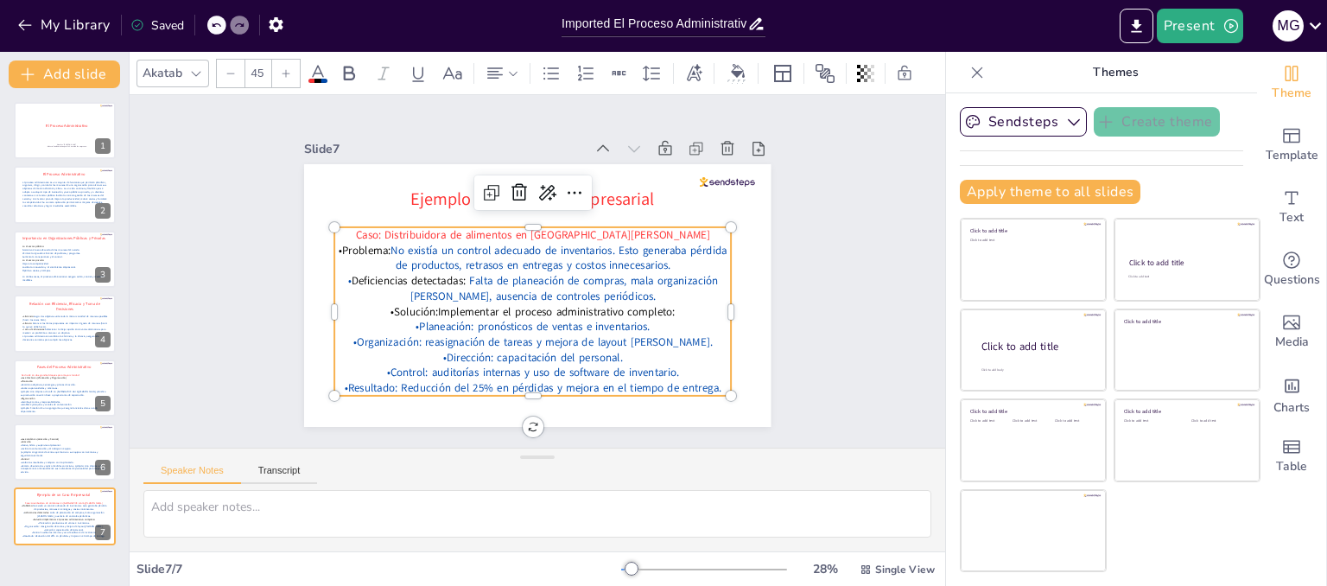
click at [469, 388] on span "•Resultado: Reducción del 25% en pérdidas y mejora en el tiempo de entrega." at bounding box center [422, 291] width 93 height 372
click at [679, 378] on span "•Resultado: Reducción del 25% en pérdidas y mejora en el tiempo de entrega." at bounding box center [497, 380] width 364 height 130
click at [557, 378] on span "•Resultado: Reducción del 25% en pérdidas y mejora en el tiempo de entrega." at bounding box center [440, 336] width 234 height 314
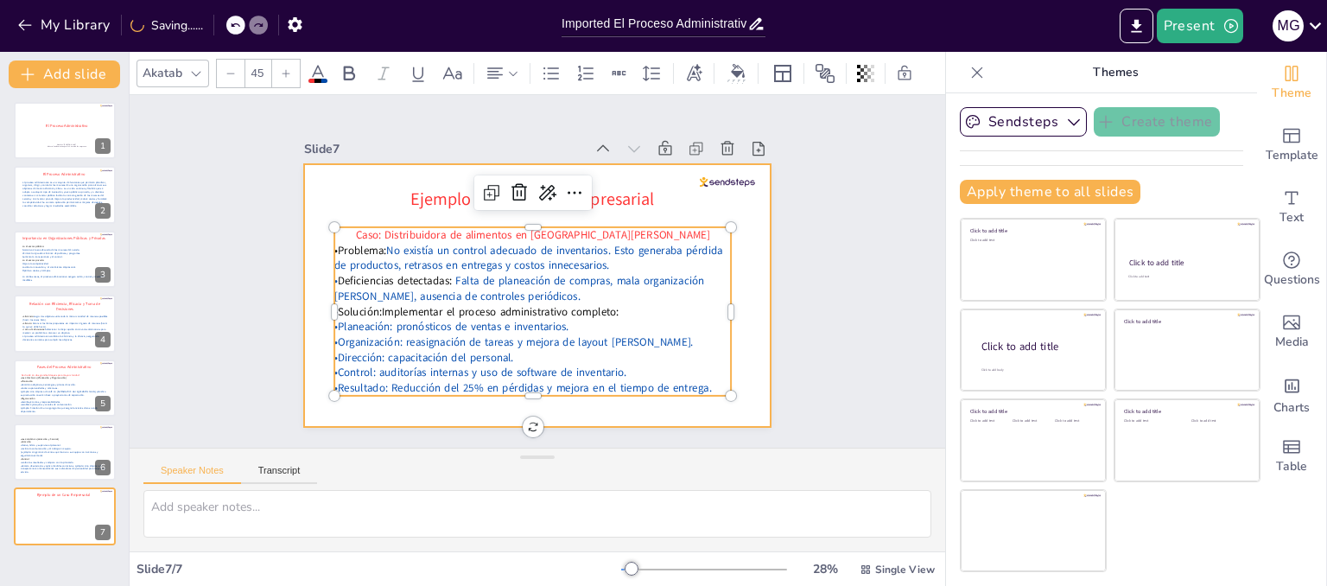
click at [751, 363] on div at bounding box center [518, 255] width 507 height 523
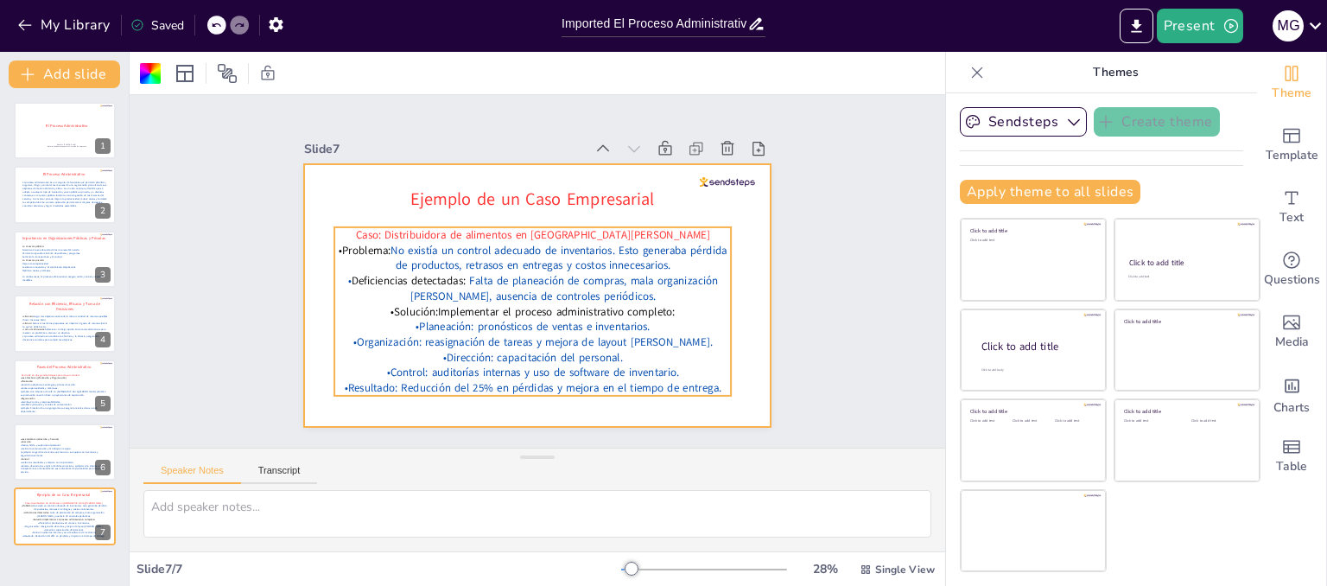
click at [661, 375] on span "•Resultado: Reducción del 25% en pérdidas y mejora en el tiempo de entrega." at bounding box center [485, 376] width 351 height 168
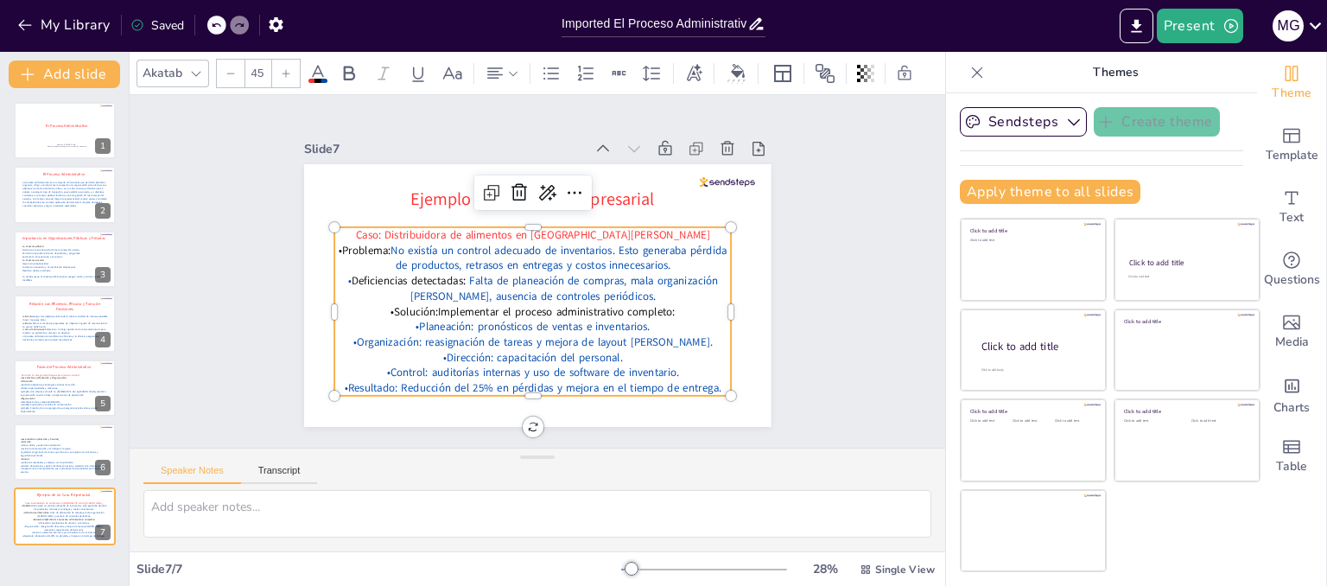
click at [702, 380] on span "•Resultado: Reducción del 25% en pérdidas y mejora en el tiempo de entrega." at bounding box center [532, 387] width 377 height 15
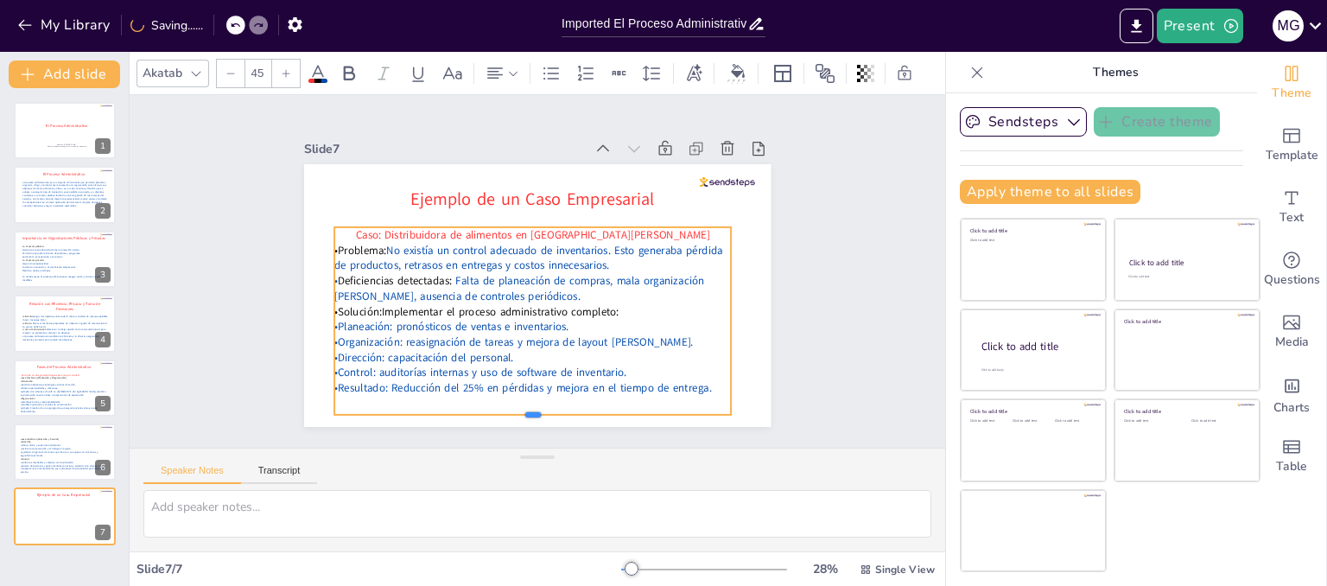
drag, startPoint x: 523, startPoint y: 390, endPoint x: 532, endPoint y: 409, distance: 21.2
click at [532, 409] on div at bounding box center [457, 399] width 351 height 210
drag, startPoint x: 719, startPoint y: 314, endPoint x: 736, endPoint y: 314, distance: 17.3
click at [581, 482] on div at bounding box center [487, 489] width 187 height 14
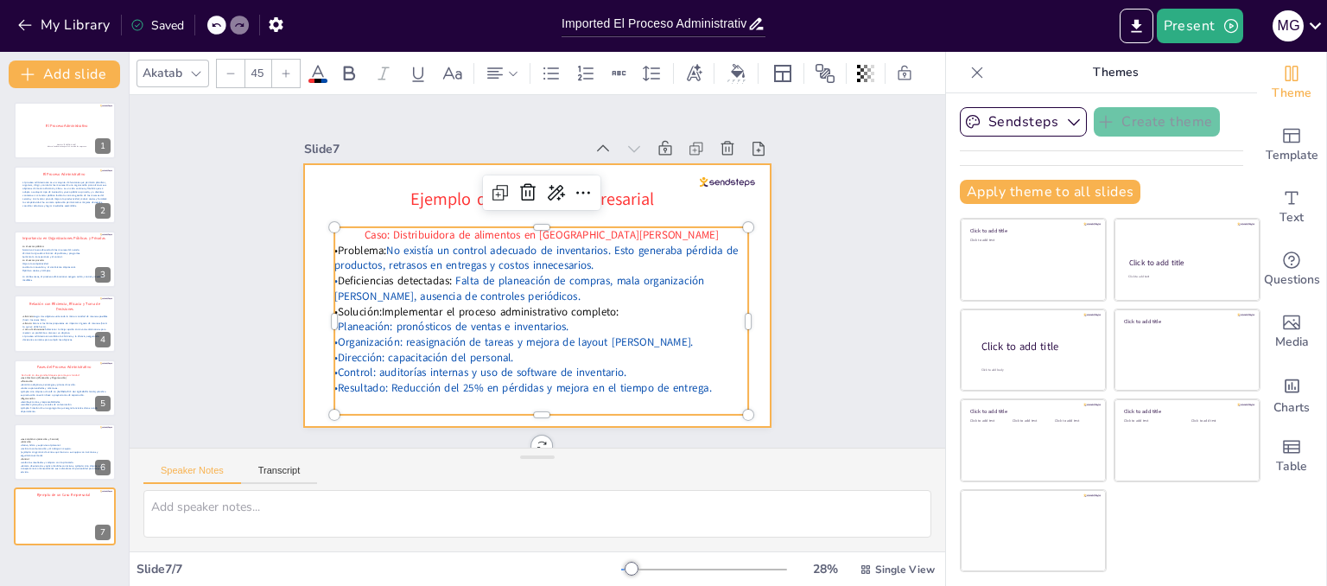
click at [337, 215] on div at bounding box center [514, 265] width 354 height 511
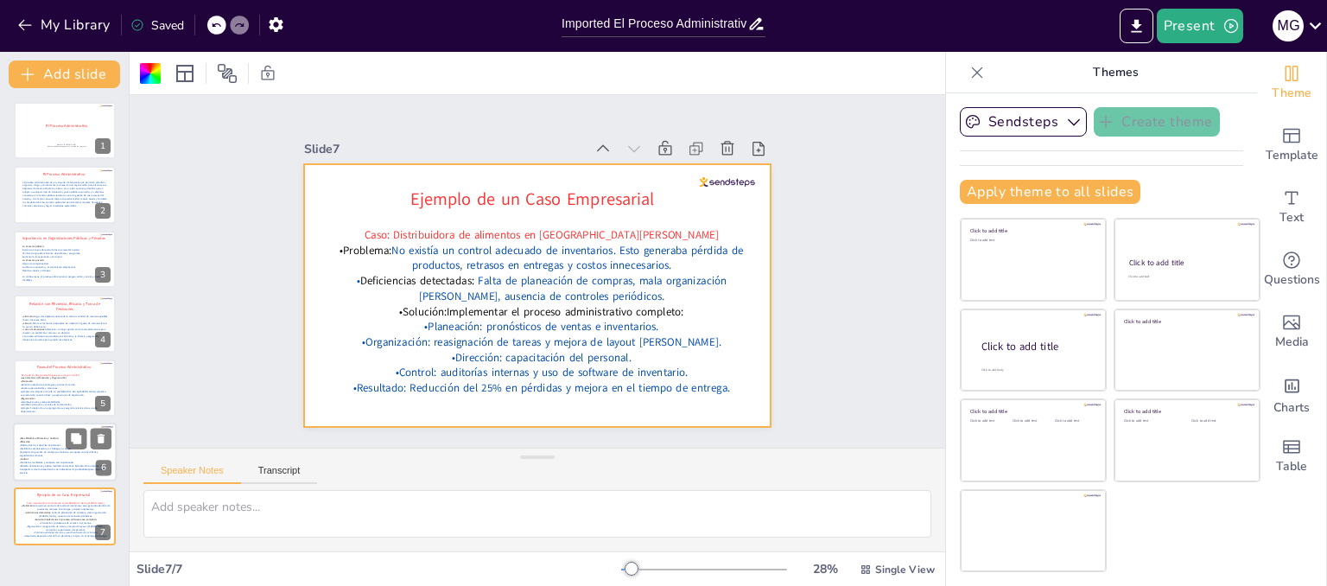
click at [69, 454] on p "}•Ejemplo: Un gerente de ventas que motiva a su equipo con incentivos y seguimi…" at bounding box center [64, 453] width 88 height 7
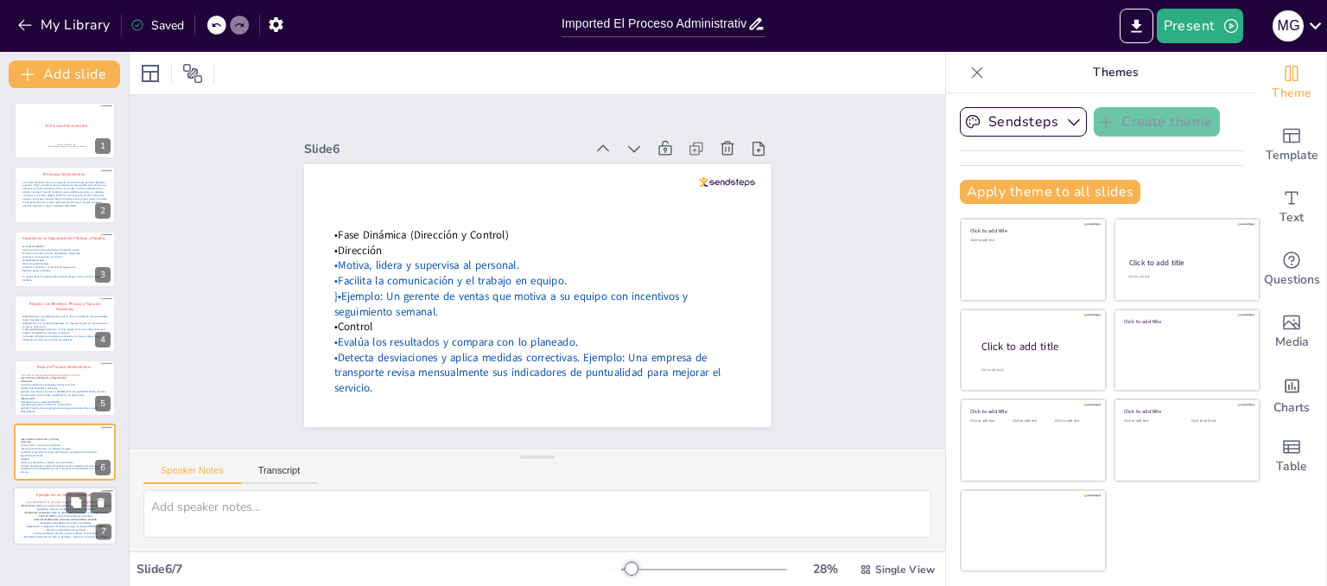
click at [58, 514] on span "Falta de planeación de compras, mala organización [PERSON_NAME], ausencia de co…" at bounding box center [72, 514] width 68 height 7
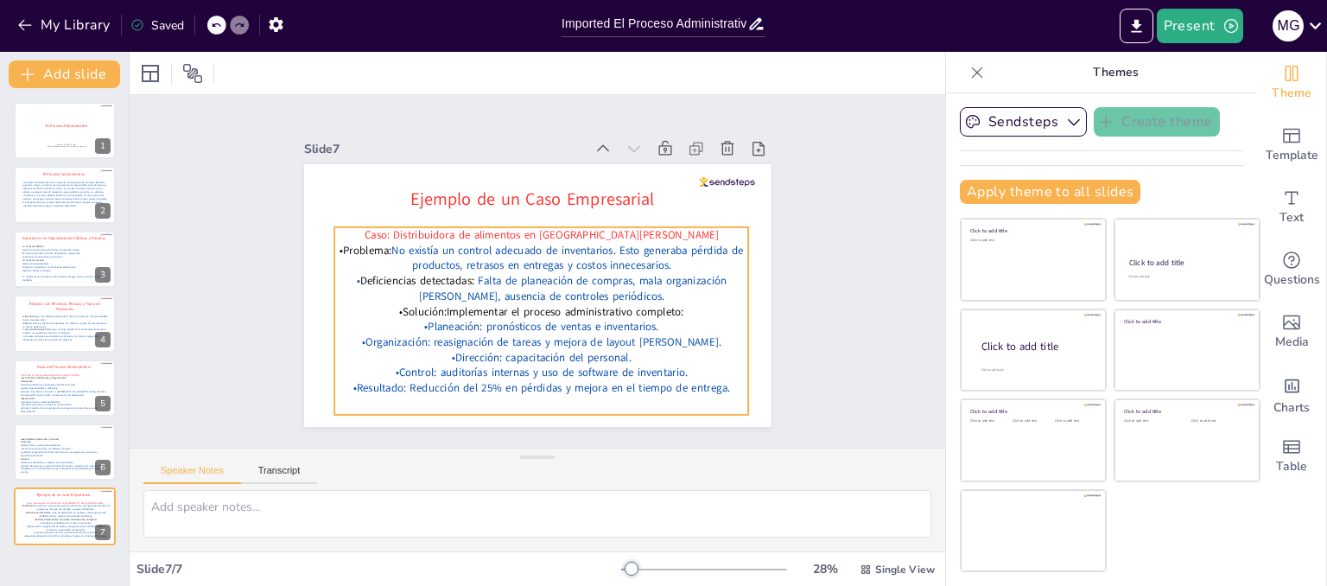
click at [480, 267] on span "Falta de planeación de compras, mala organización [PERSON_NAME], ausencia de co…" at bounding box center [568, 295] width 307 height 68
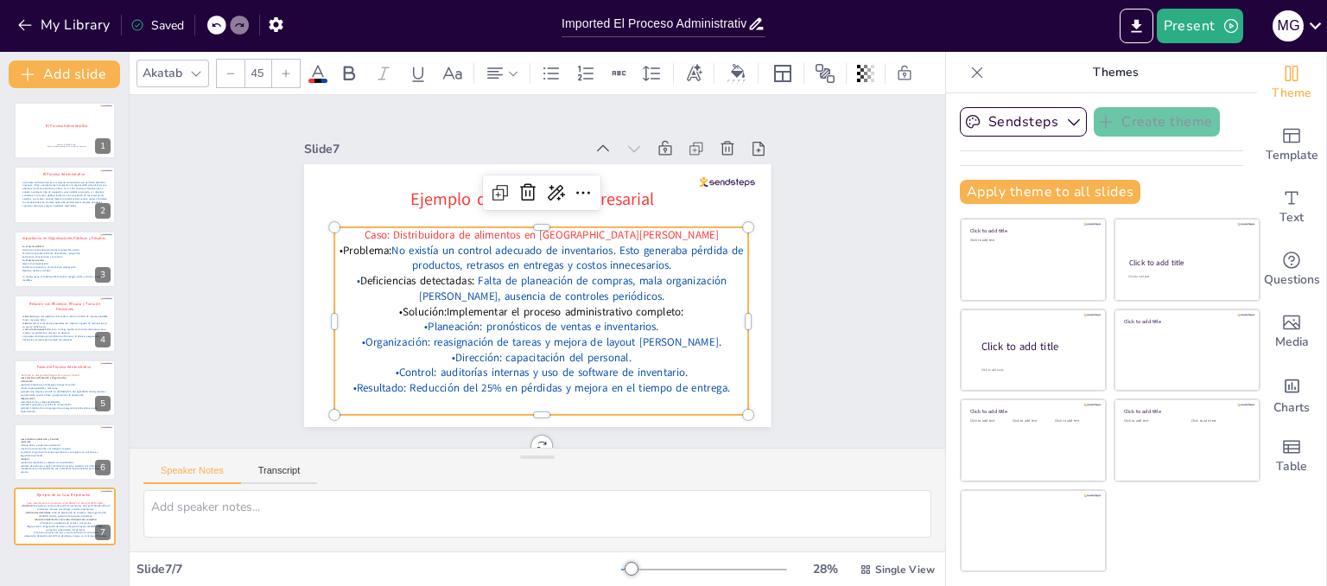
click at [717, 326] on p "•Resultado: Reducción del 25% en pérdidas y mejora en el tiempo de entrega." at bounding box center [612, 181] width 318 height 288
click at [717, 384] on p "•Resultado: Reducción del 25% en pérdidas y mejora en el tiempo de entrega." at bounding box center [541, 388] width 415 height 16
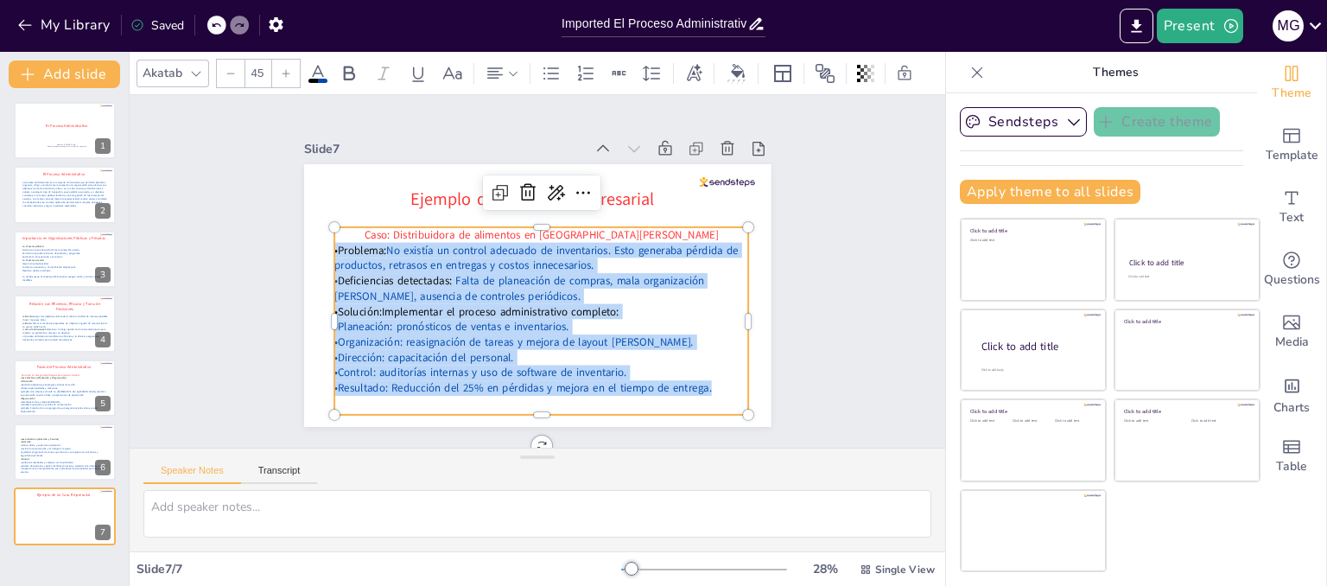
drag, startPoint x: 717, startPoint y: 384, endPoint x: 322, endPoint y: 243, distance: 419.4
click at [322, 243] on div "Caso: Distribuidora de alimentos en San Salvador •Problema: No existía un contr…" at bounding box center [521, 234] width 446 height 288
click at [508, 67] on icon at bounding box center [513, 73] width 12 height 12
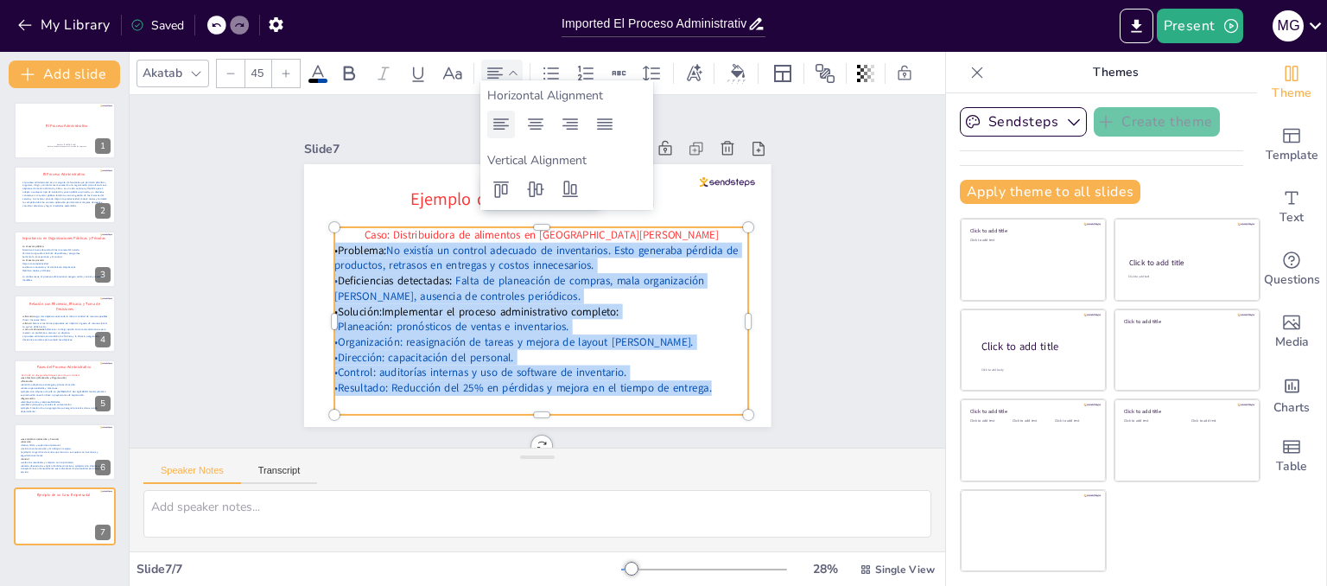
click at [501, 128] on icon at bounding box center [501, 124] width 21 height 21
click at [698, 354] on p "•Dirección: capacitación del personal." at bounding box center [506, 351] width 384 height 182
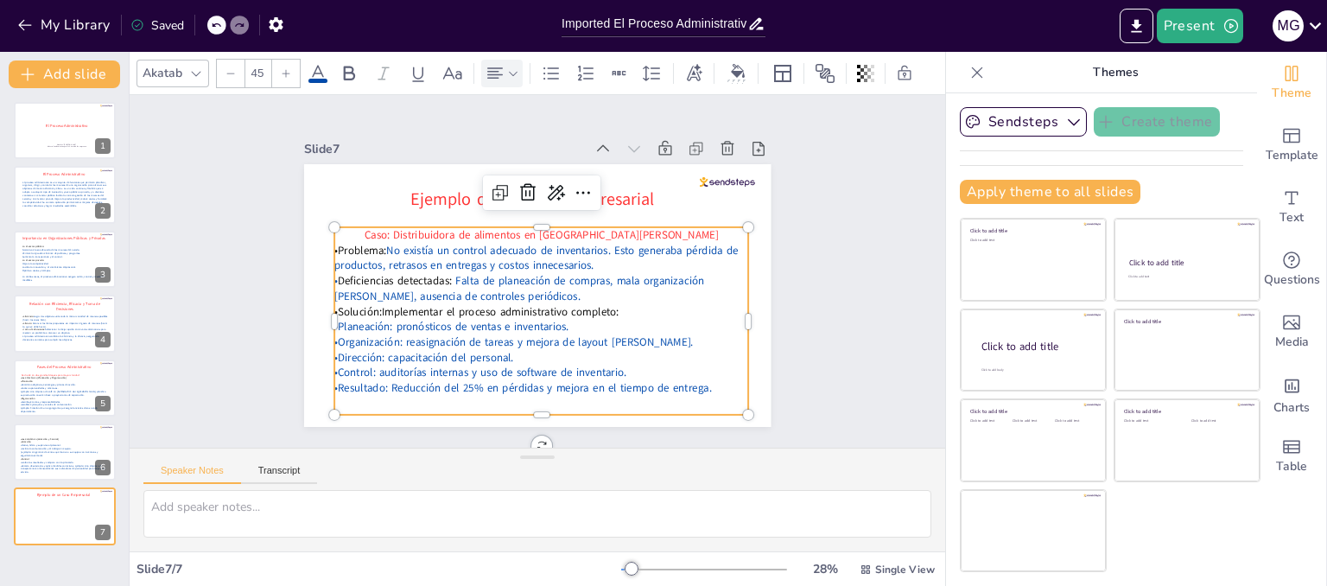
click at [734, 380] on div at bounding box center [667, 454] width 136 height 149
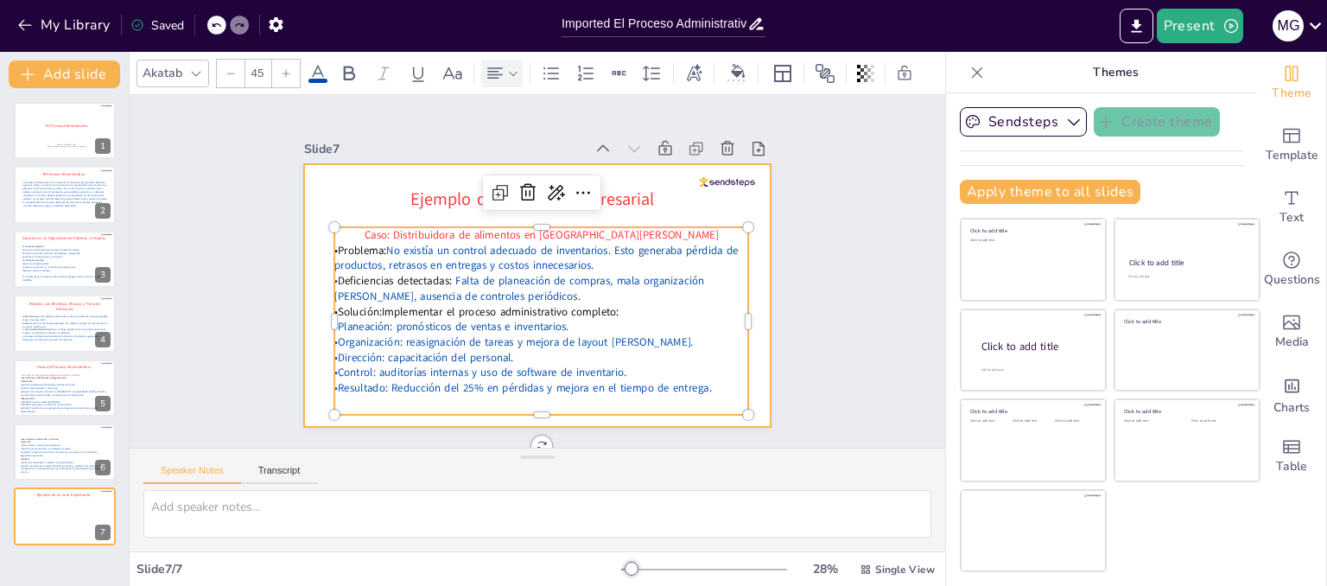
click at [751, 356] on div at bounding box center [557, 285] width 486 height 532
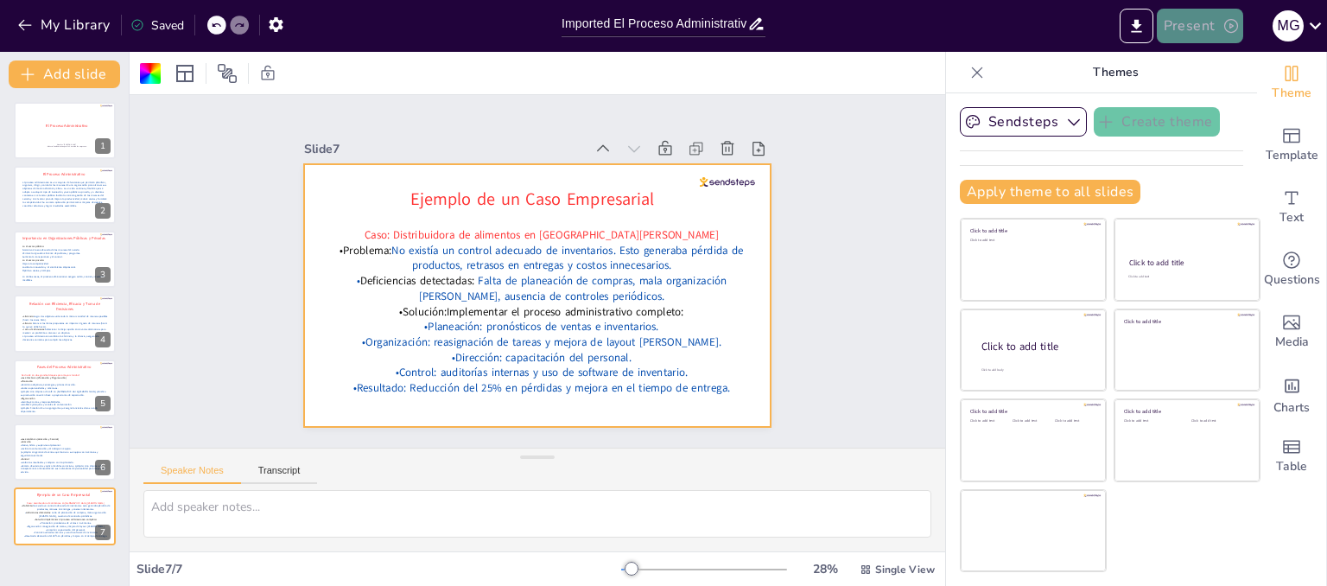
click at [1214, 29] on button "Present" at bounding box center [1200, 26] width 86 height 35
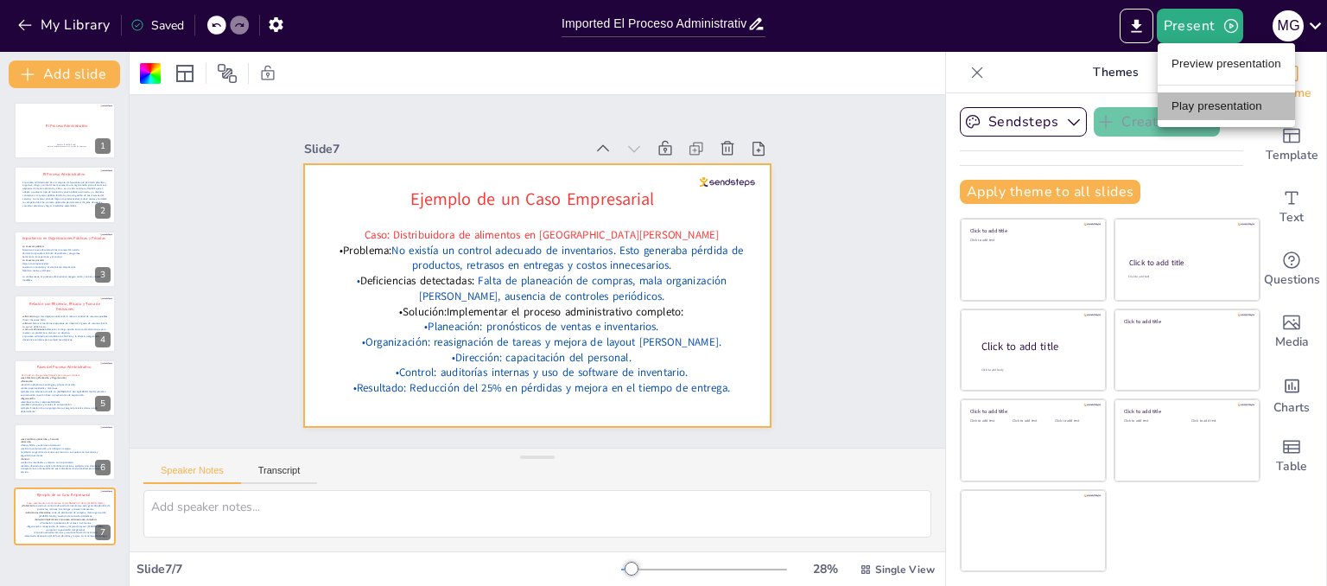
click at [1244, 97] on li "Play presentation" at bounding box center [1225, 106] width 137 height 28
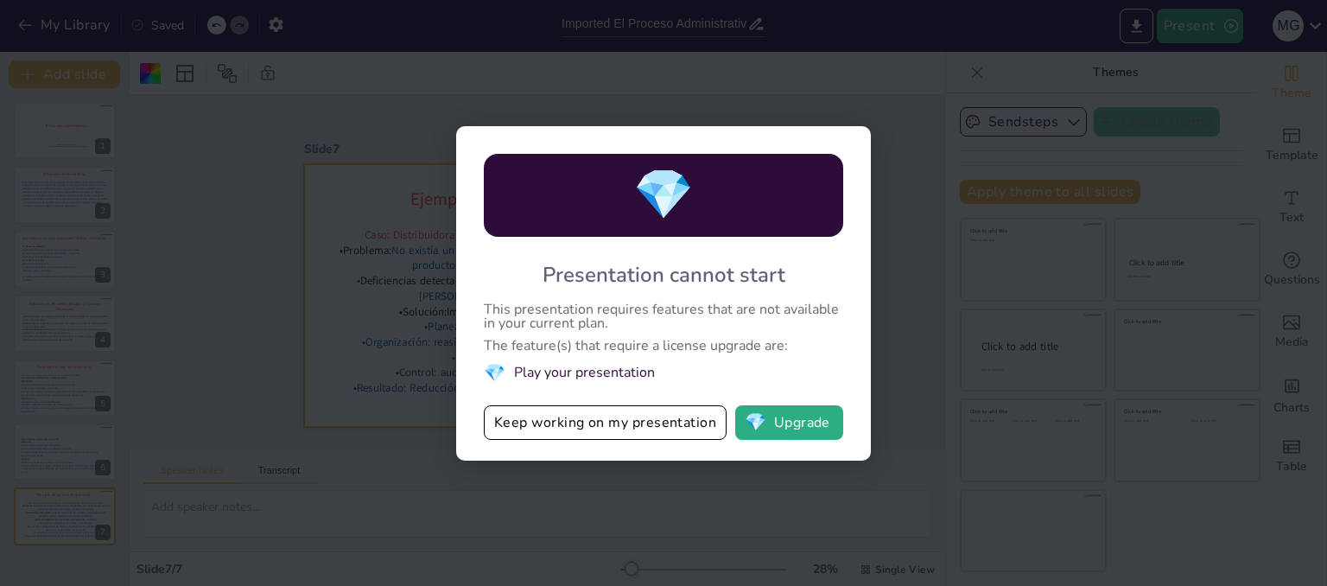
click at [882, 301] on div "💎 Presentation cannot start This presentation requires features that are not av…" at bounding box center [663, 293] width 1327 height 586
click at [891, 135] on div "💎 Presentation cannot start This presentation requires features that are not av…" at bounding box center [663, 293] width 1327 height 586
click at [637, 425] on button "Keep working on my presentation" at bounding box center [605, 422] width 243 height 35
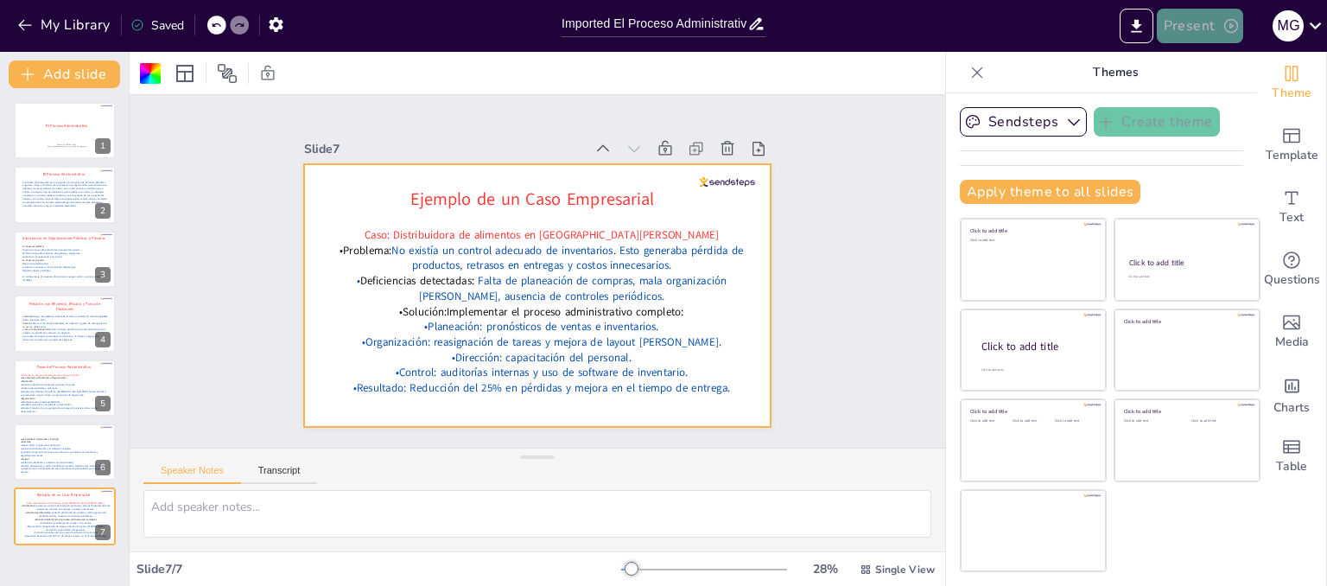
click at [1202, 20] on button "Present" at bounding box center [1200, 26] width 86 height 35
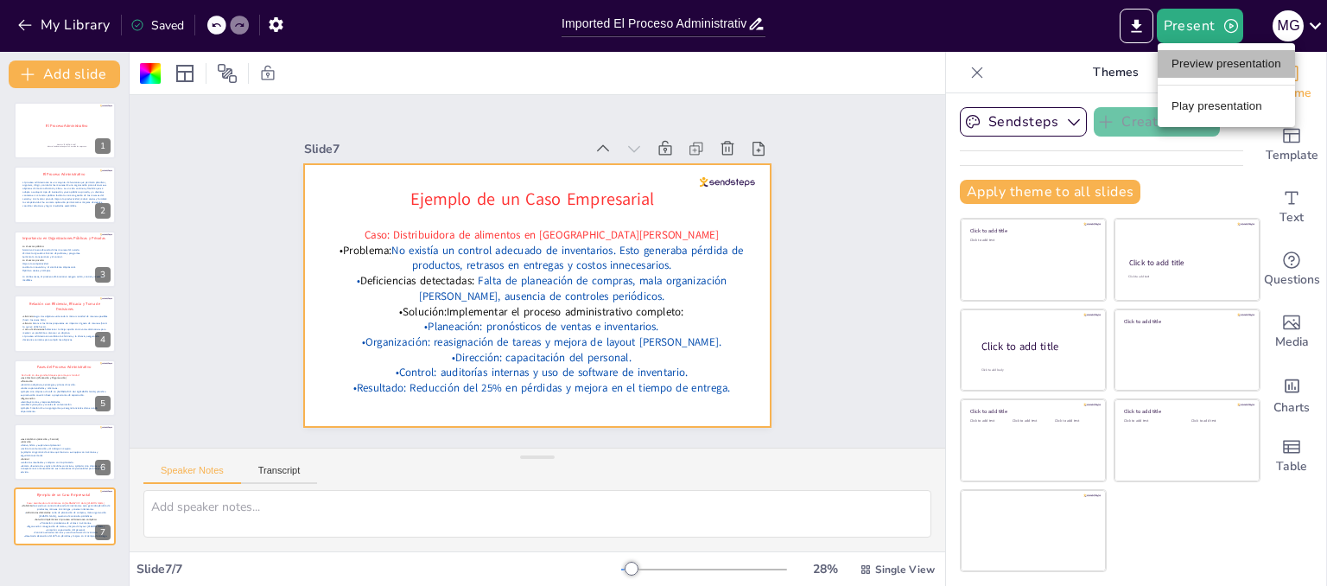
click at [1210, 60] on li "Preview presentation" at bounding box center [1225, 64] width 137 height 28
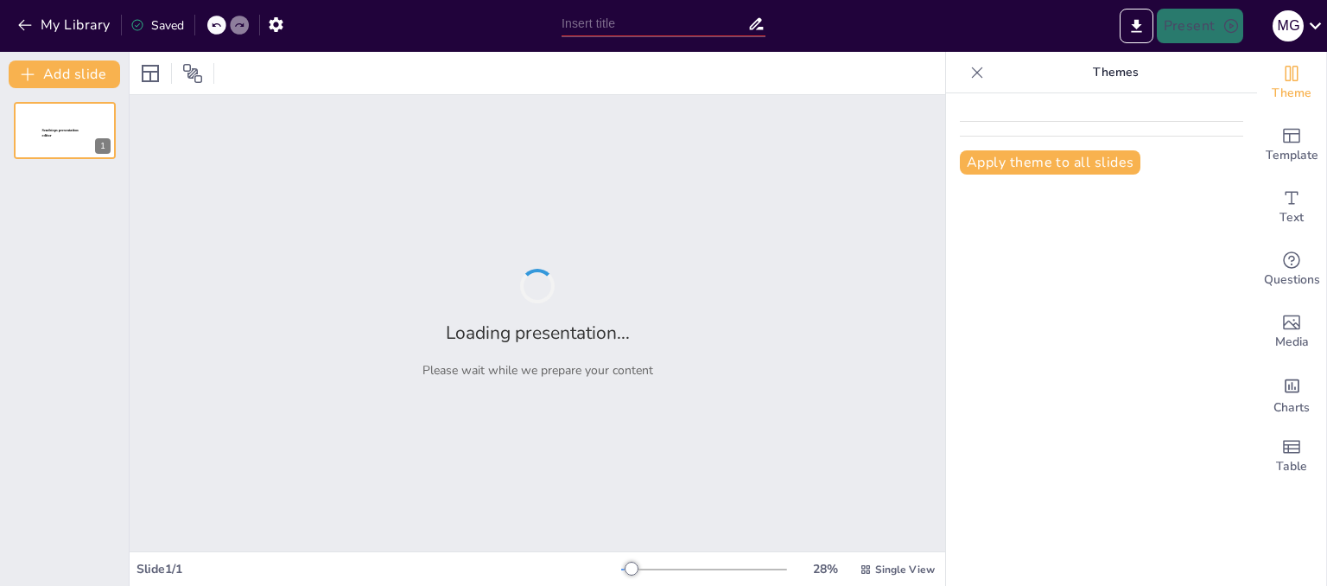
type input "Imported El Proceso Administrativo .pptx"
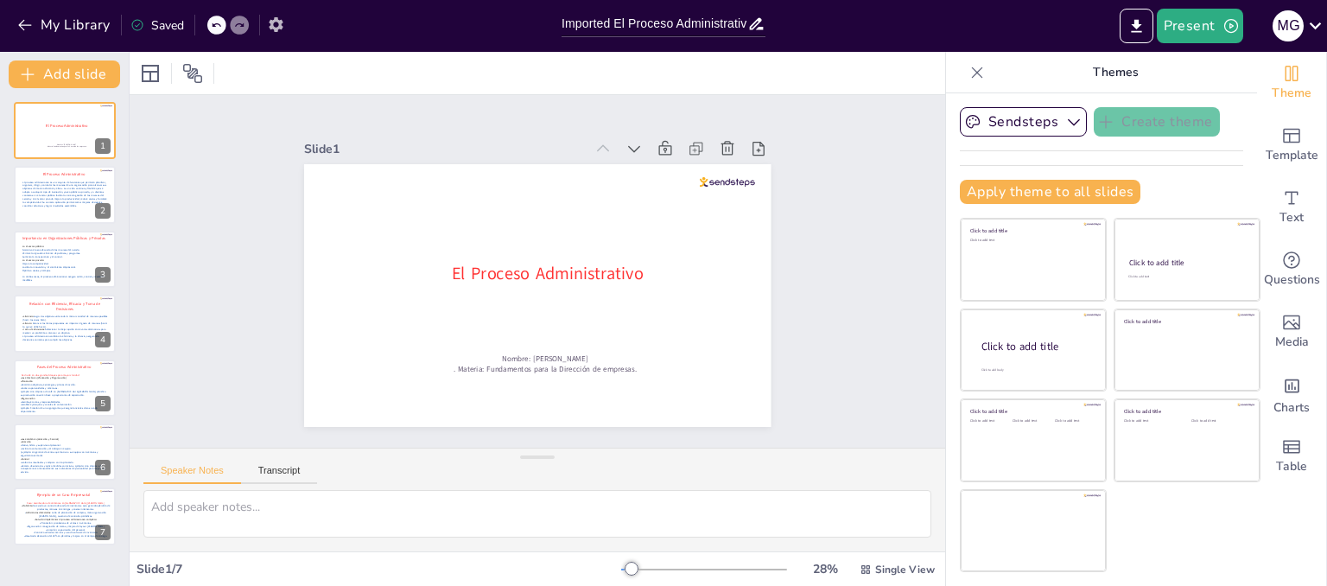
click at [273, 22] on icon "button" at bounding box center [276, 24] width 14 height 15
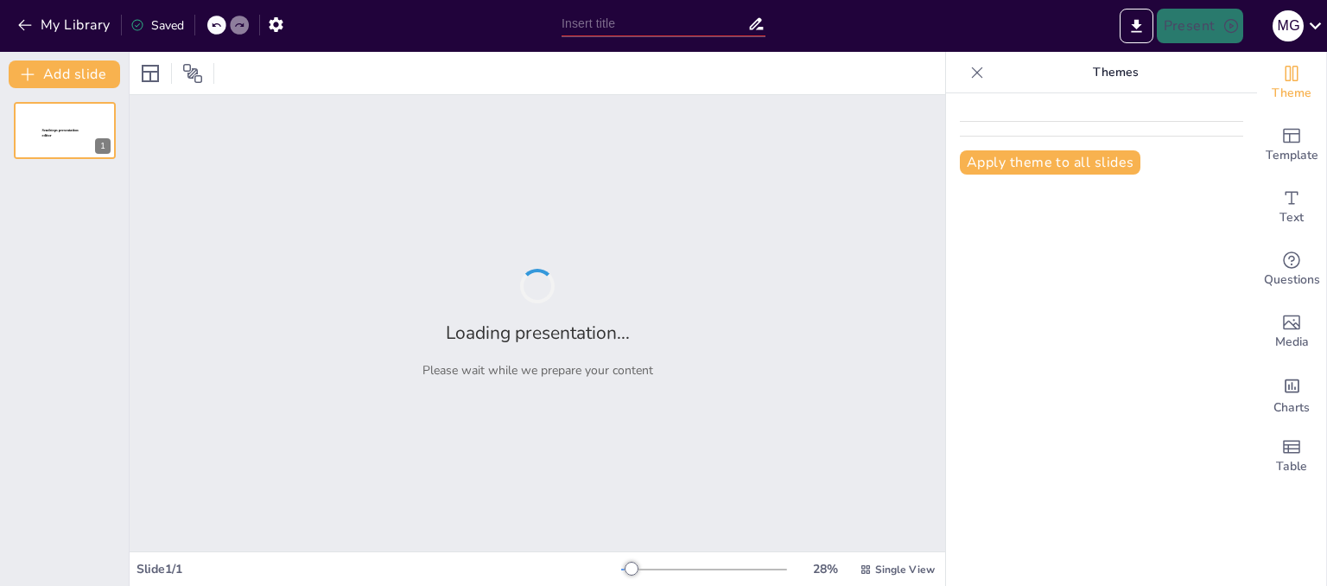
type input "Imported El Proceso Administrativo .pptx"
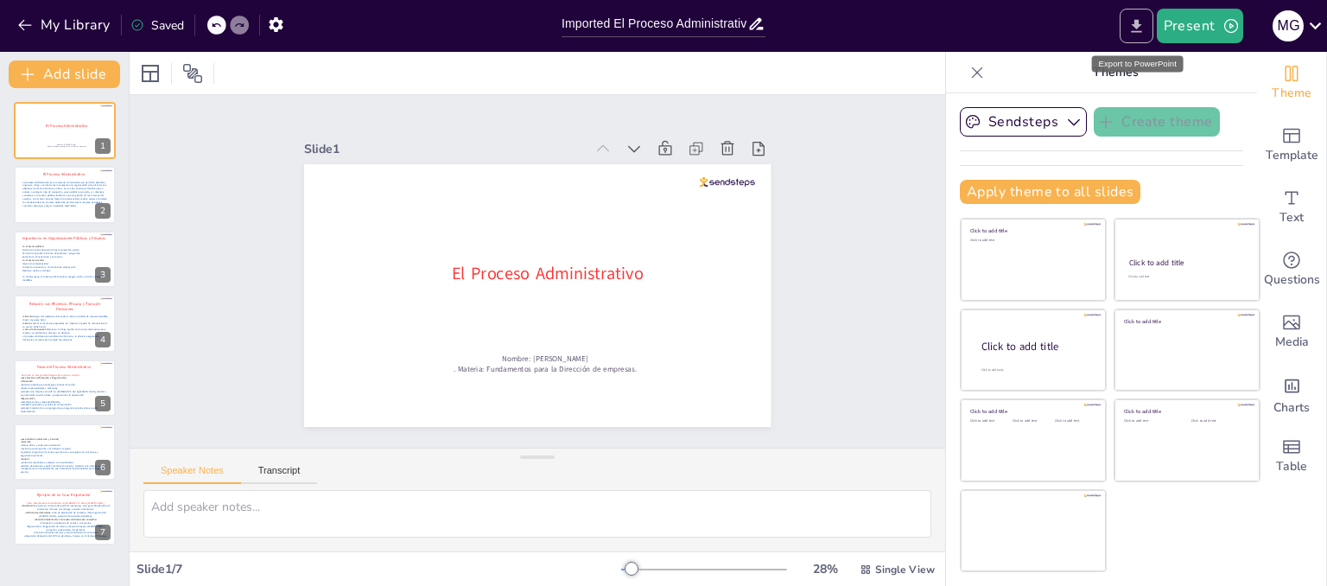
click at [1144, 22] on icon "Export to PowerPoint" at bounding box center [1136, 26] width 18 height 18
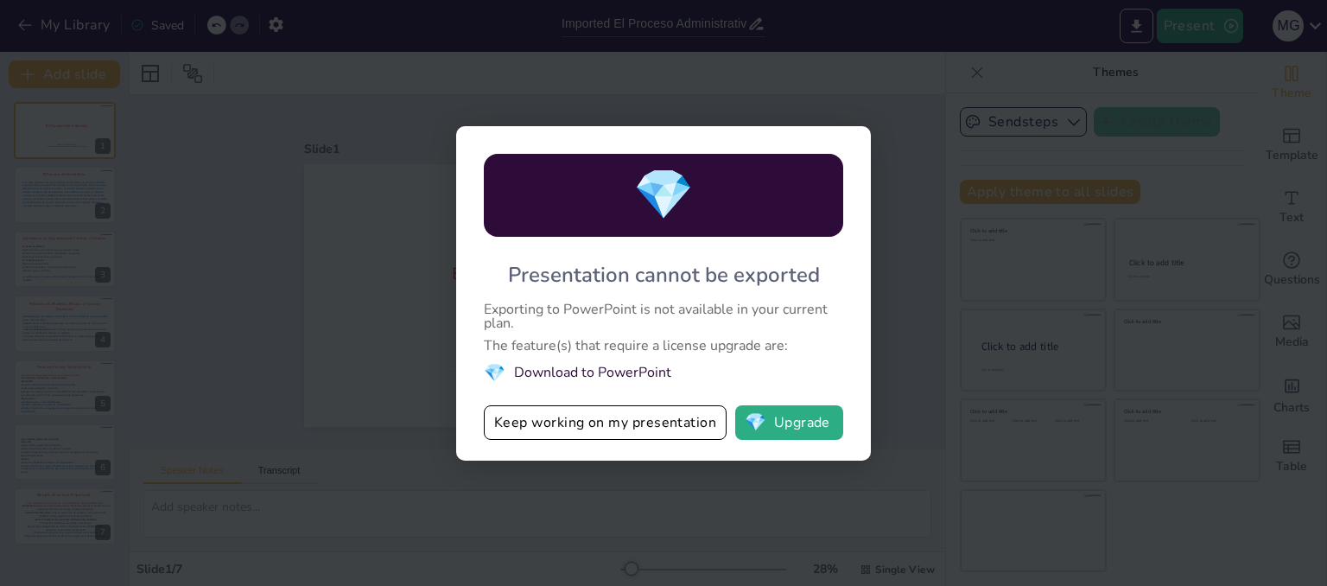
click at [891, 485] on div "💎 Presentation cannot be exported Exporting to PowerPoint is not available in y…" at bounding box center [663, 293] width 1327 height 586
click at [290, 73] on div "💎 Presentation cannot be exported Exporting to PowerPoint is not available in y…" at bounding box center [663, 293] width 1327 height 586
click at [846, 127] on div "💎 Presentation cannot be exported Exporting to PowerPoint is not available in y…" at bounding box center [663, 293] width 415 height 334
click at [640, 429] on button "Keep working on my presentation" at bounding box center [605, 422] width 243 height 35
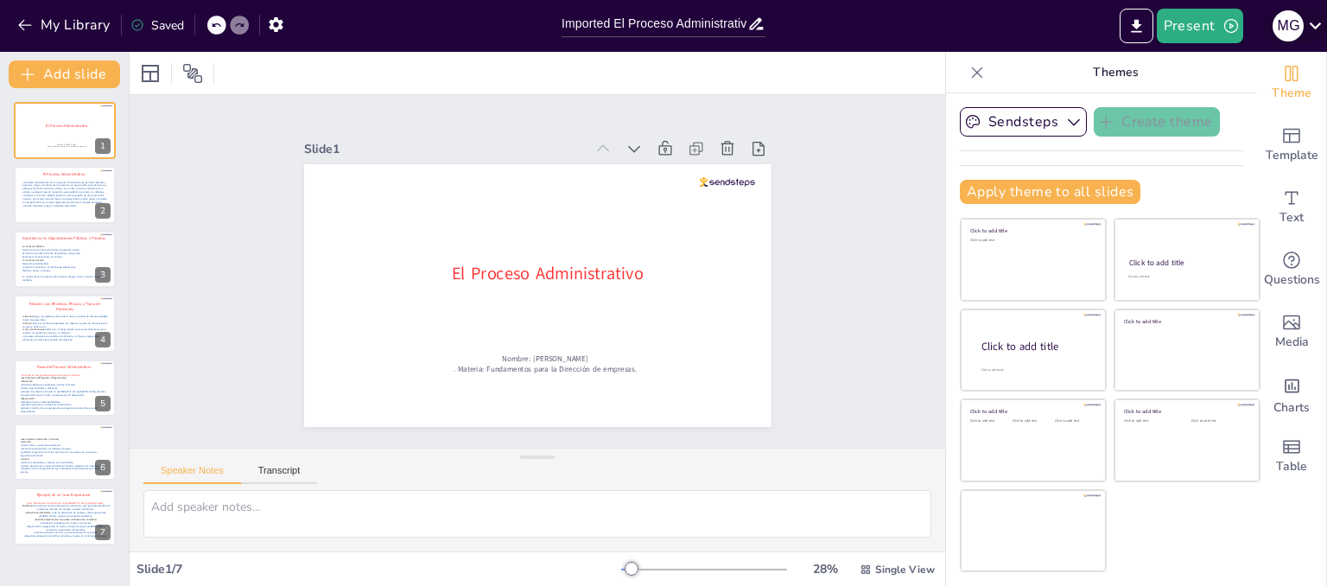
click at [1314, 29] on icon at bounding box center [1314, 25] width 23 height 23
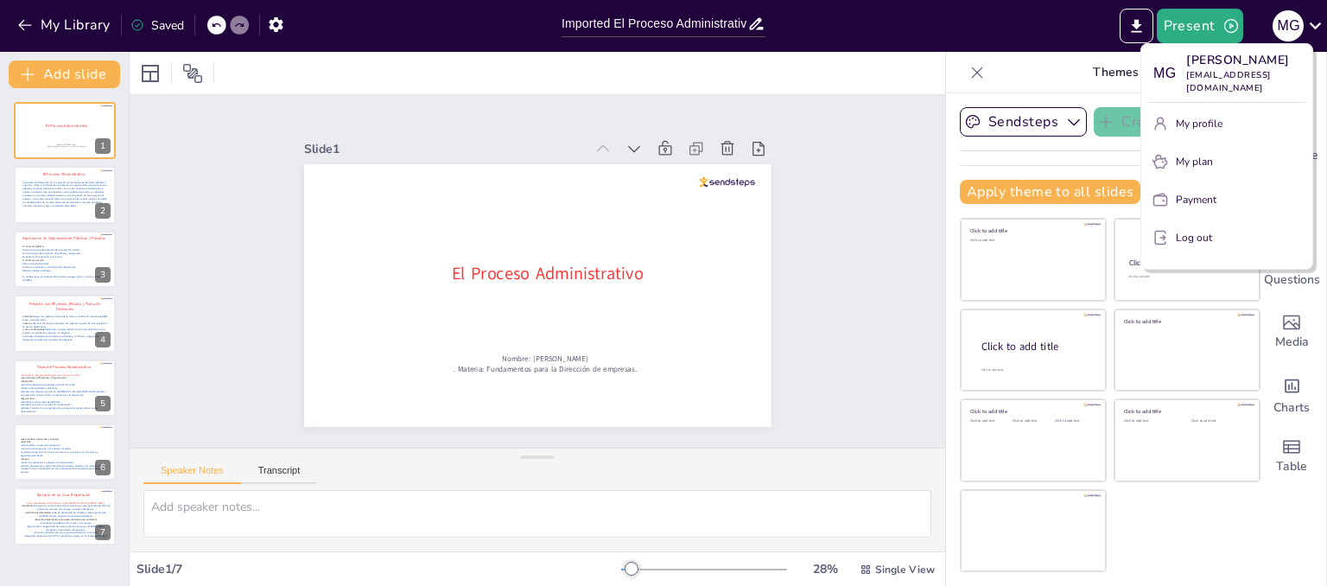
click at [1030, 65] on div at bounding box center [663, 293] width 1327 height 586
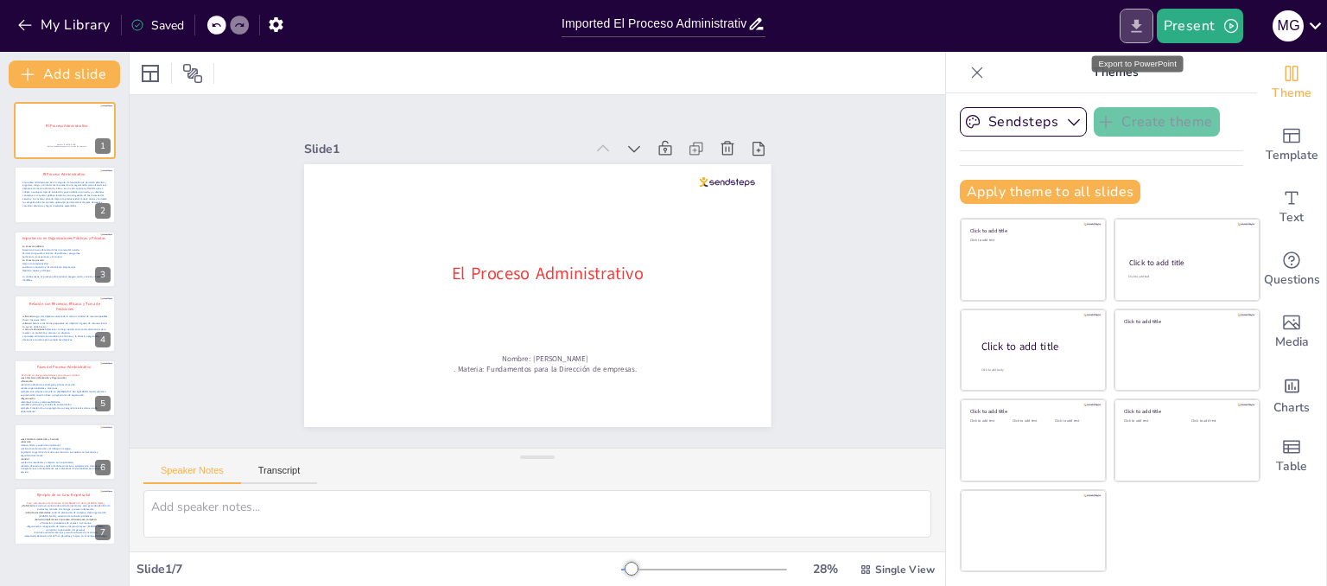
click at [1139, 35] on button "Export to PowerPoint" at bounding box center [1136, 26] width 34 height 35
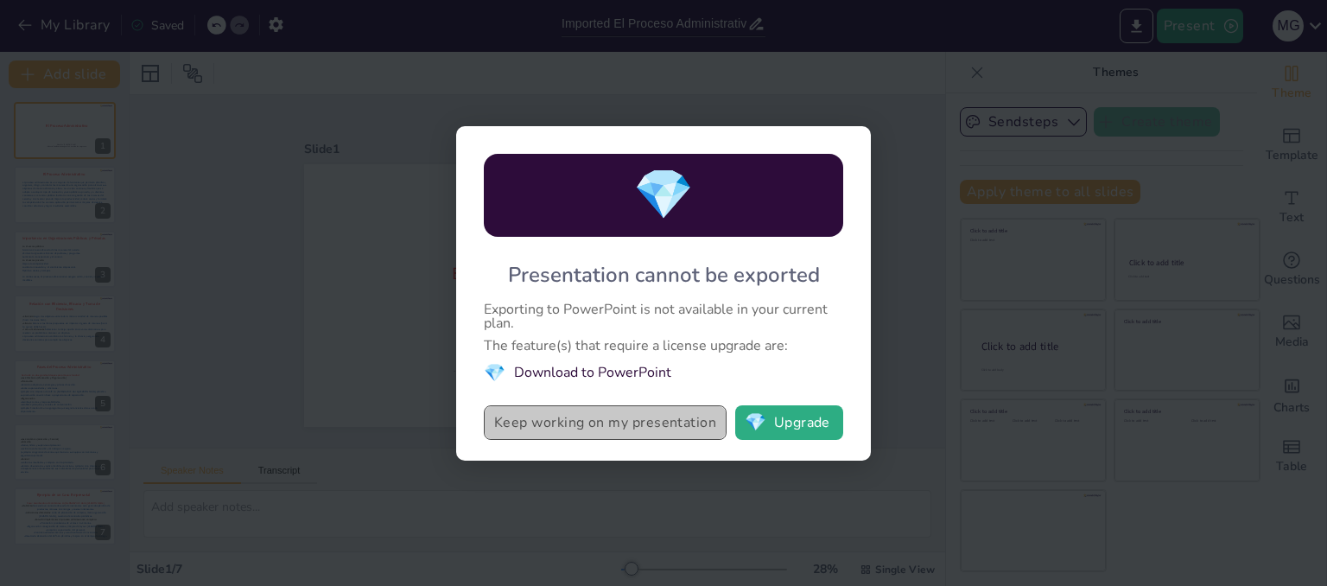
click at [626, 430] on button "Keep working on my presentation" at bounding box center [605, 422] width 243 height 35
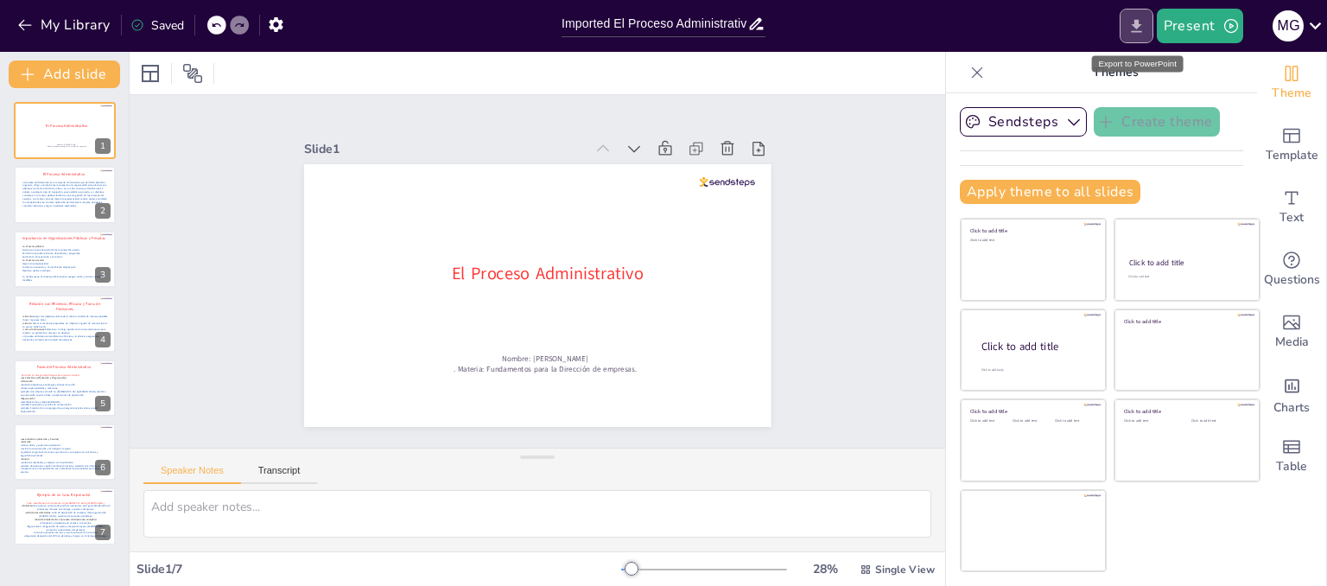
click at [1134, 22] on icon "Export to PowerPoint" at bounding box center [1136, 26] width 18 height 18
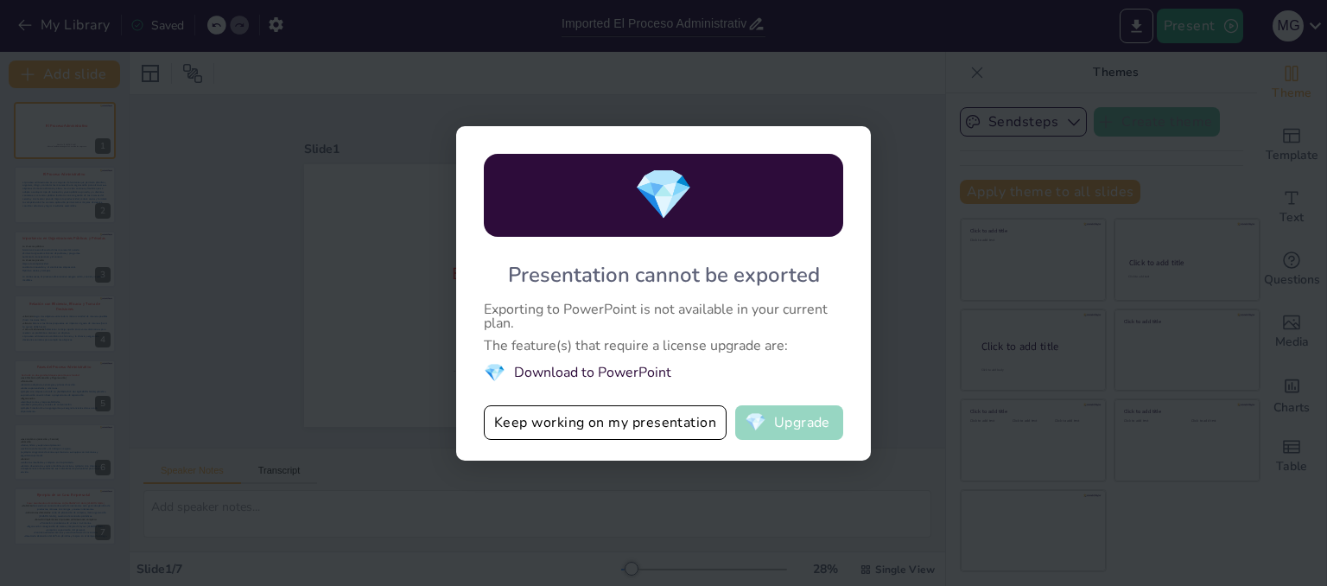
click at [760, 416] on span "💎" at bounding box center [756, 422] width 22 height 17
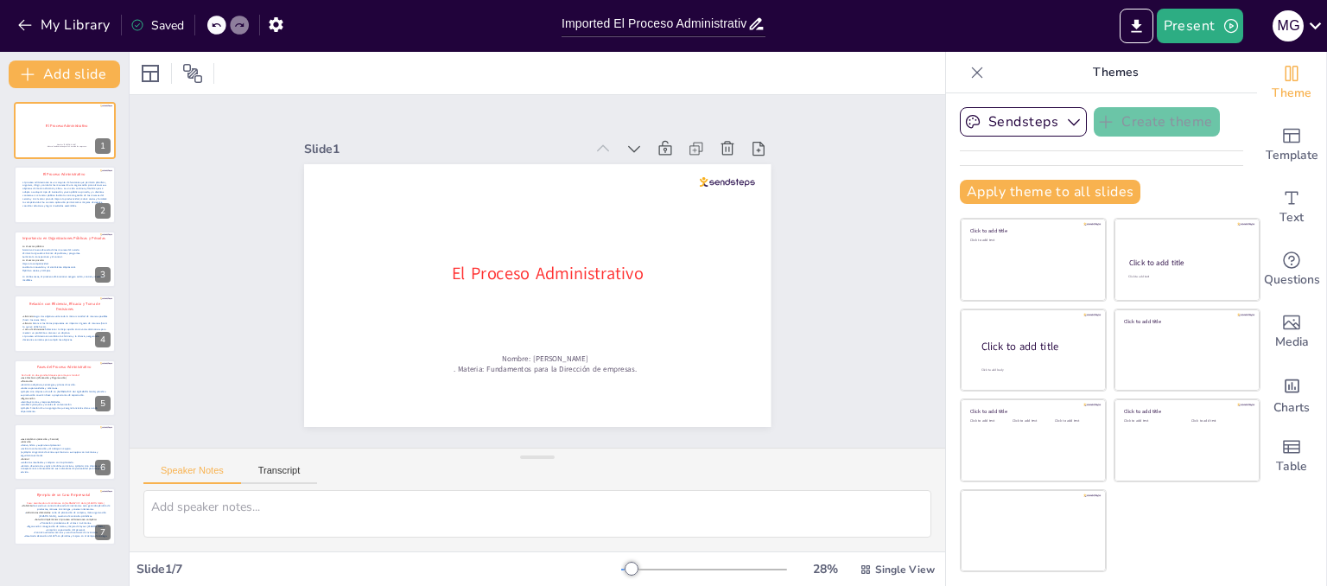
click at [261, 326] on div "Slide 1 El Proceso Administrativo Nombre: [PERSON_NAME] . Materia: Fundamentos …" at bounding box center [537, 271] width 632 height 470
click at [267, 24] on icon "button" at bounding box center [276, 25] width 18 height 18
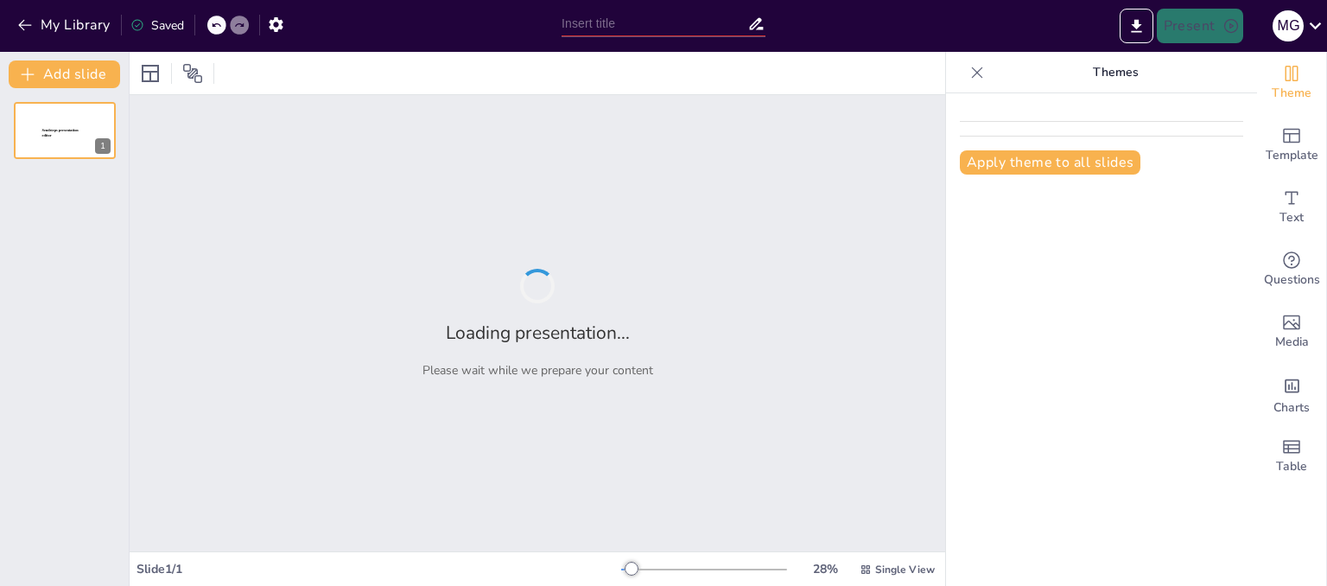
type input "Imported El Proceso Administrativo .pptx"
